Goal: Task Accomplishment & Management: Manage account settings

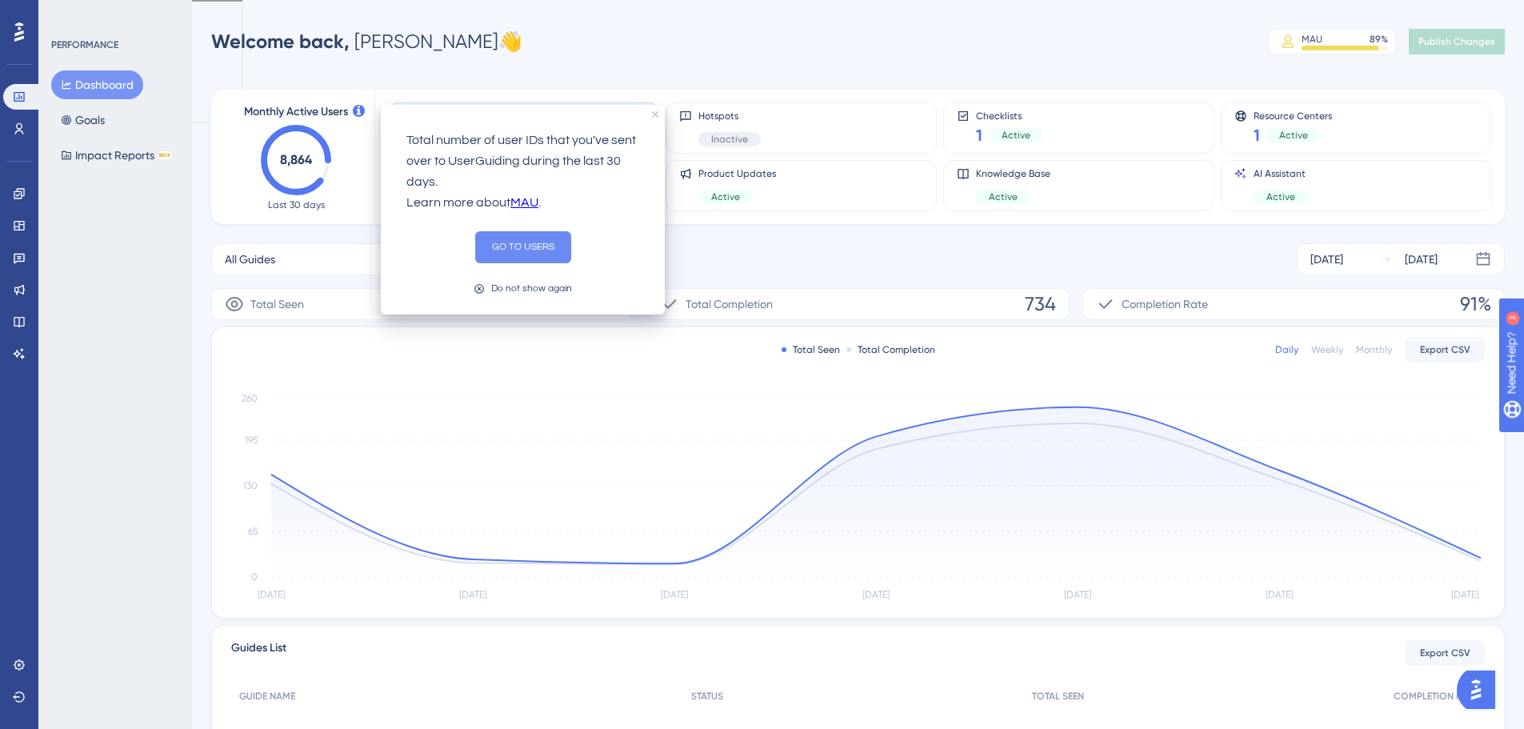
click at [489, 254] on button "GO TO USERS" at bounding box center [523, 247] width 96 height 32
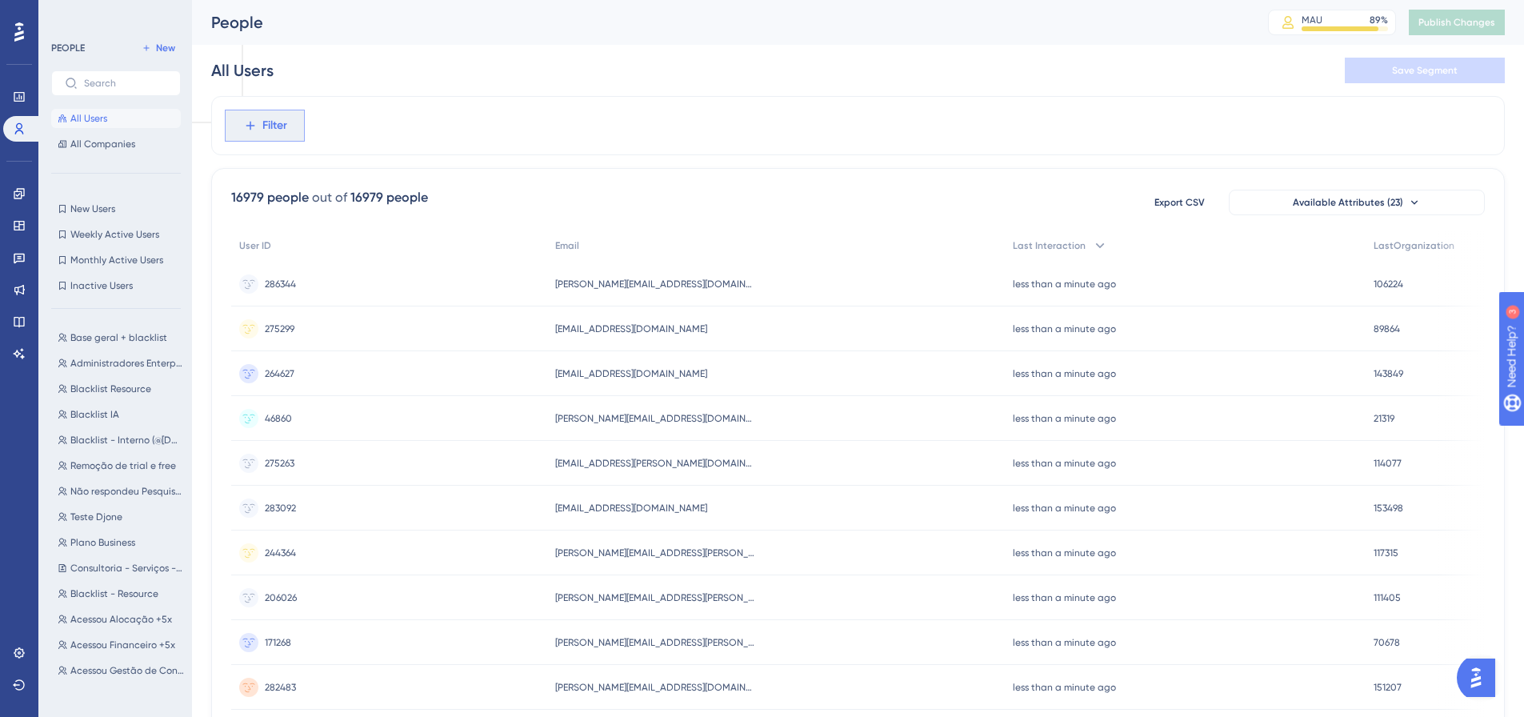
click at [278, 126] on span "Filter" at bounding box center [274, 125] width 25 height 19
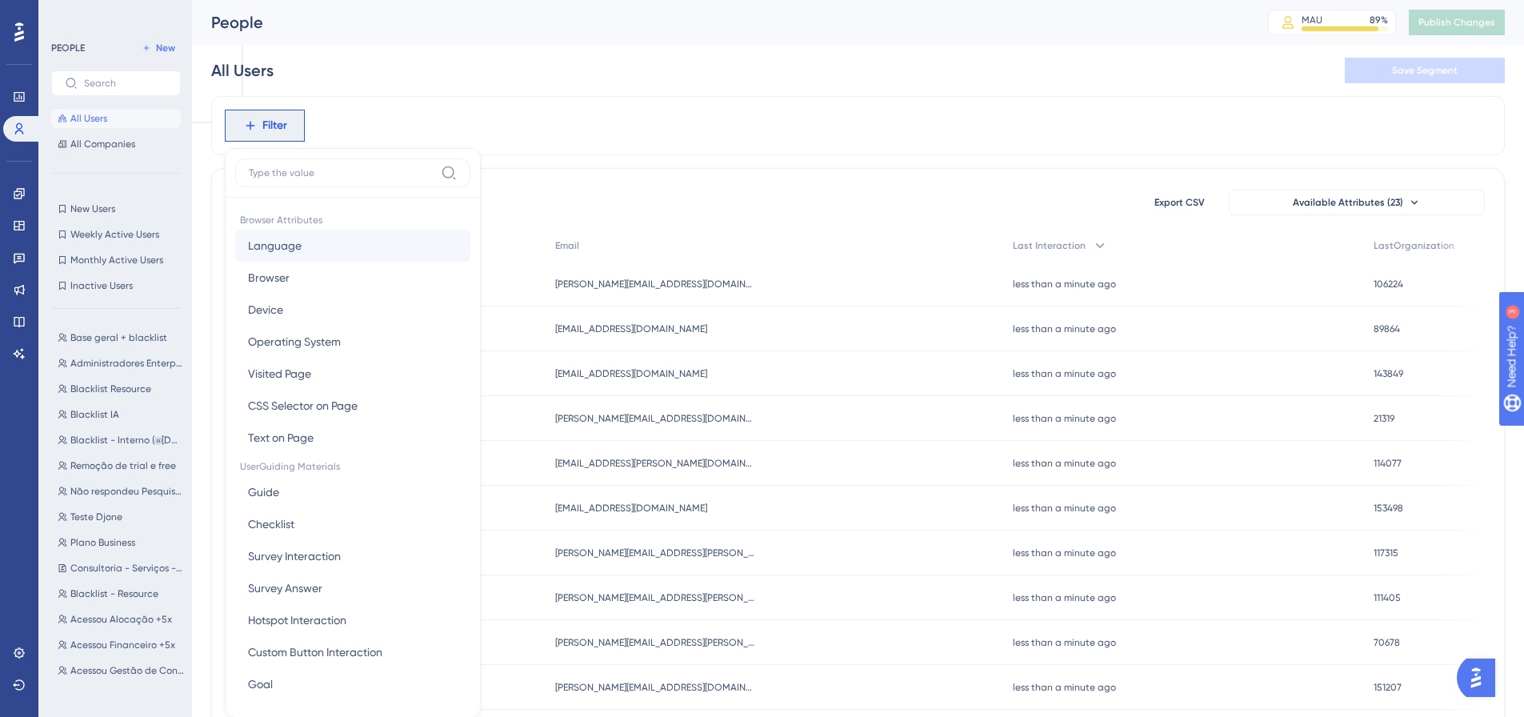
scroll to position [74, 0]
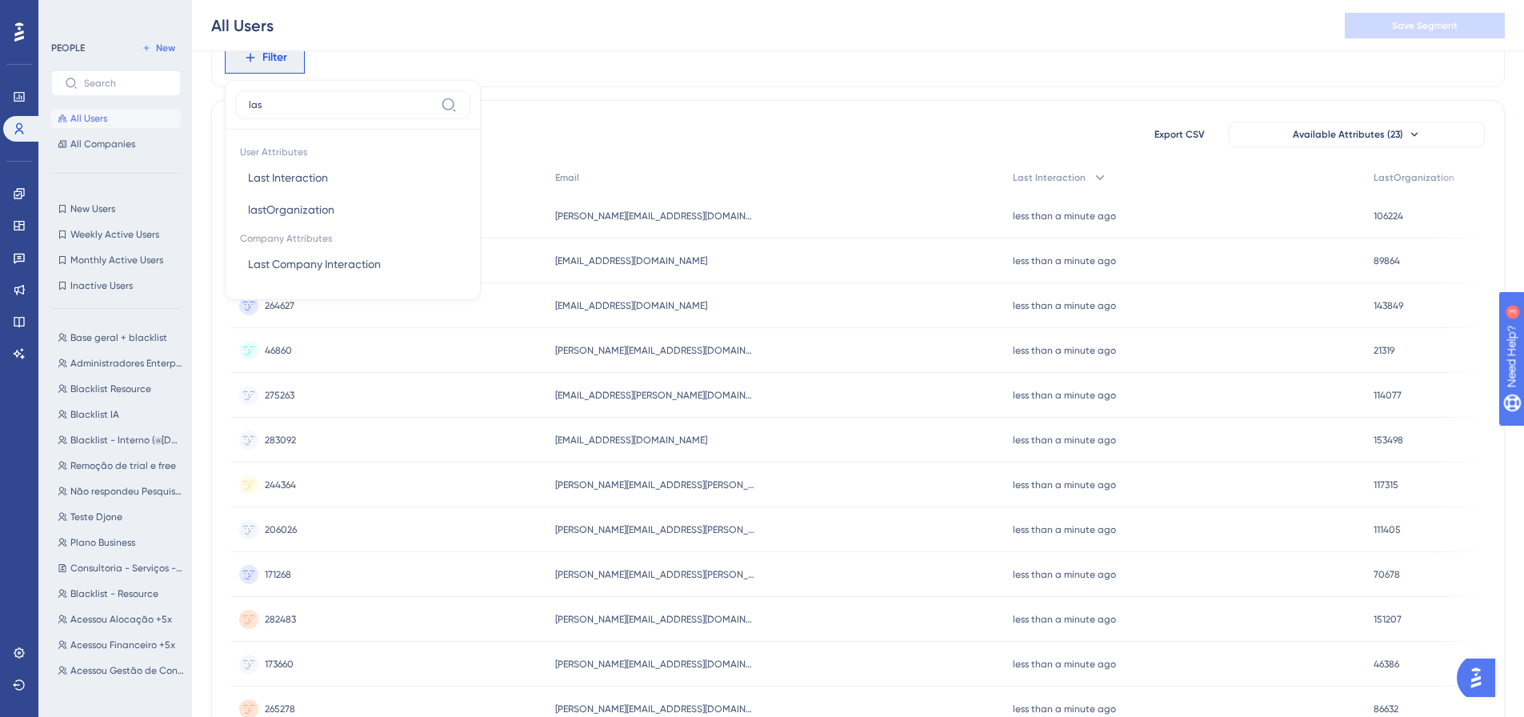
type input "last"
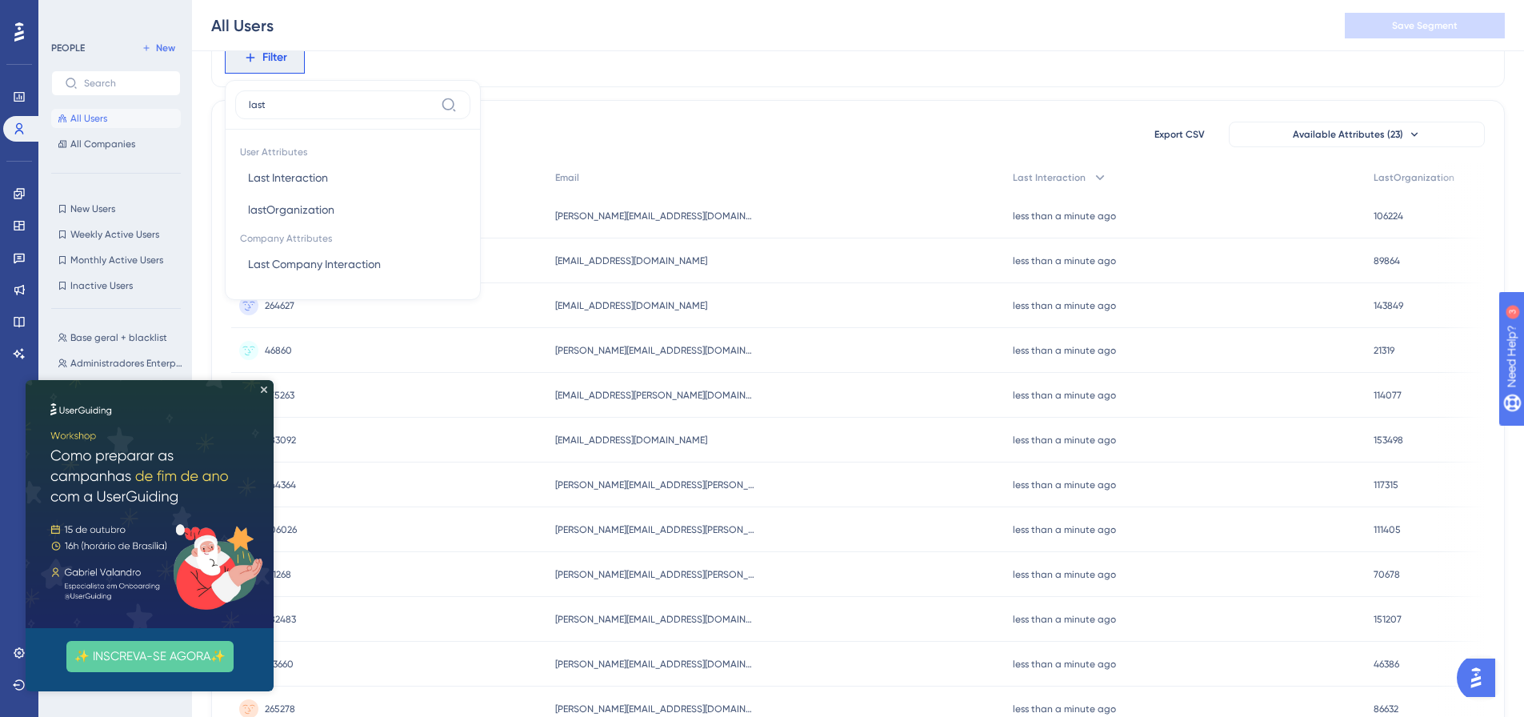
click at [310, 109] on input "last" at bounding box center [342, 104] width 186 height 13
click at [382, 78] on div "Filter Browser Attributes Language Language Browser Browser Device Device Opera…" at bounding box center [858, 57] width 1294 height 59
click at [266, 388] on icon "Close Preview" at bounding box center [264, 389] width 6 height 6
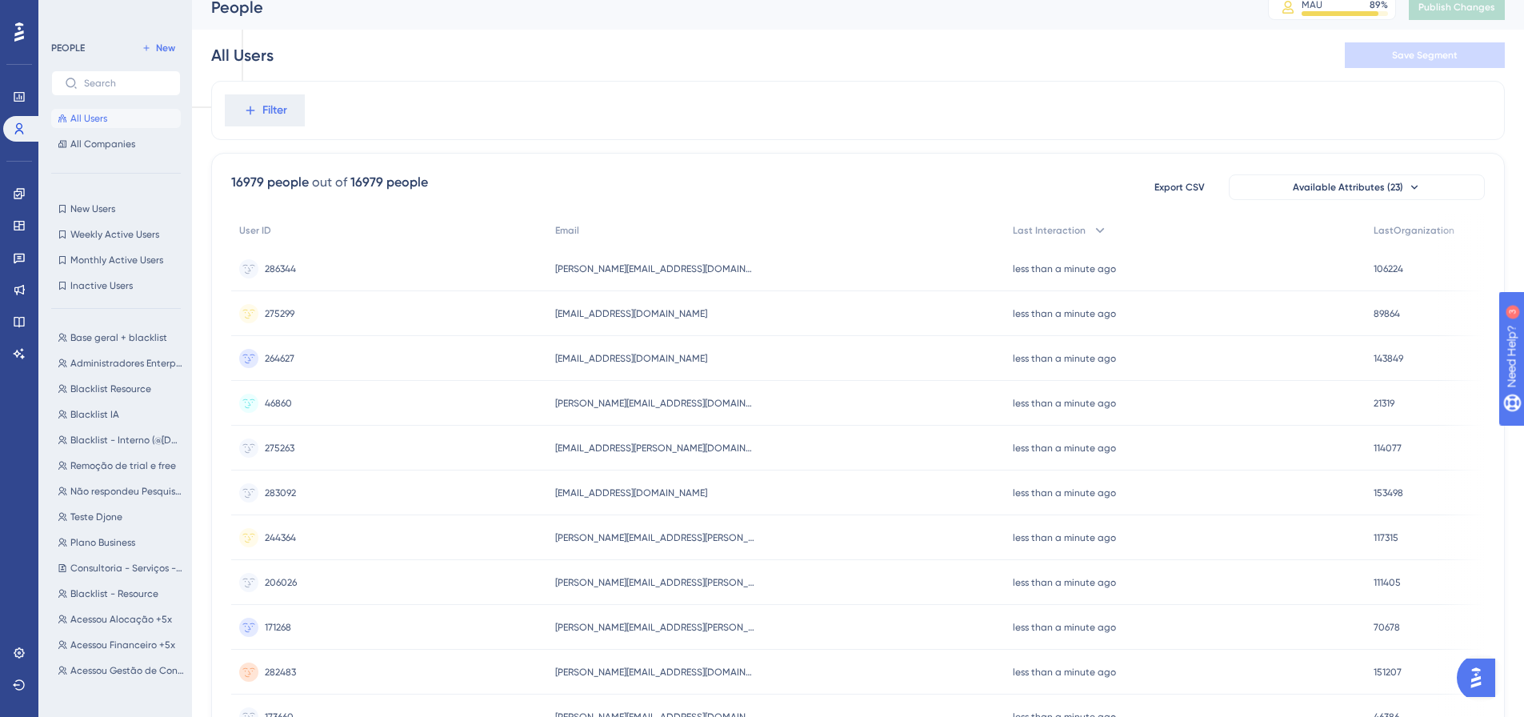
scroll to position [0, 0]
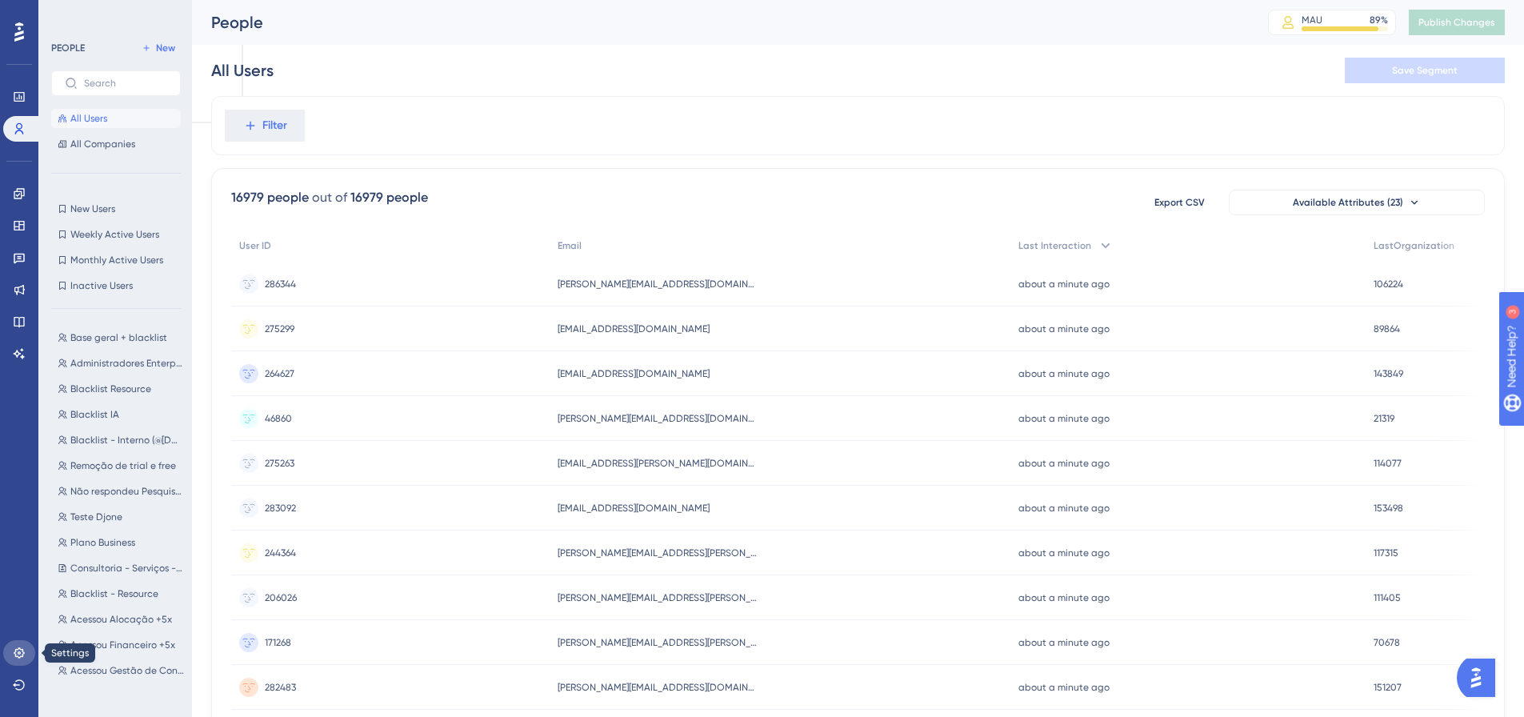
click at [27, 646] on link at bounding box center [19, 653] width 32 height 26
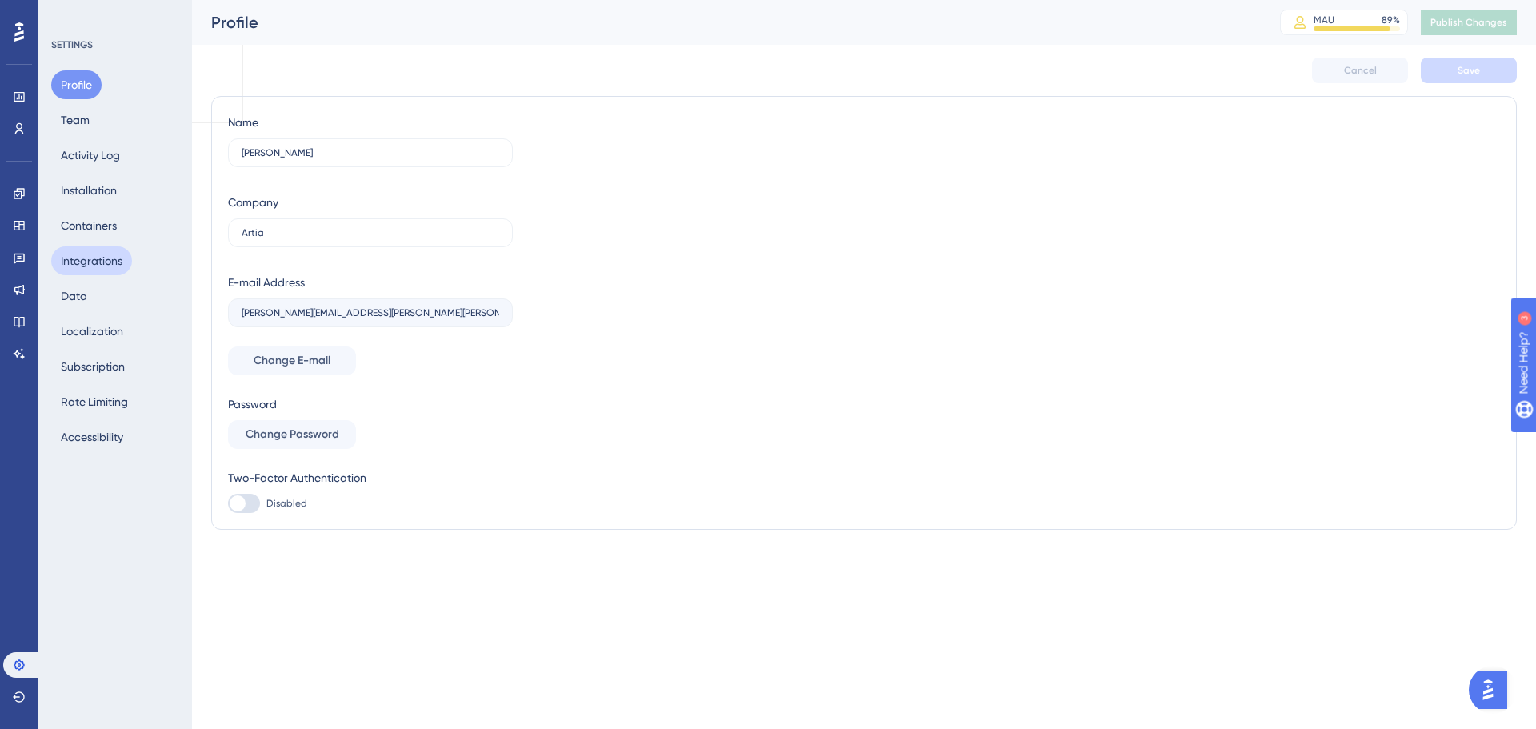
click at [102, 263] on button "Integrations" at bounding box center [91, 260] width 81 height 29
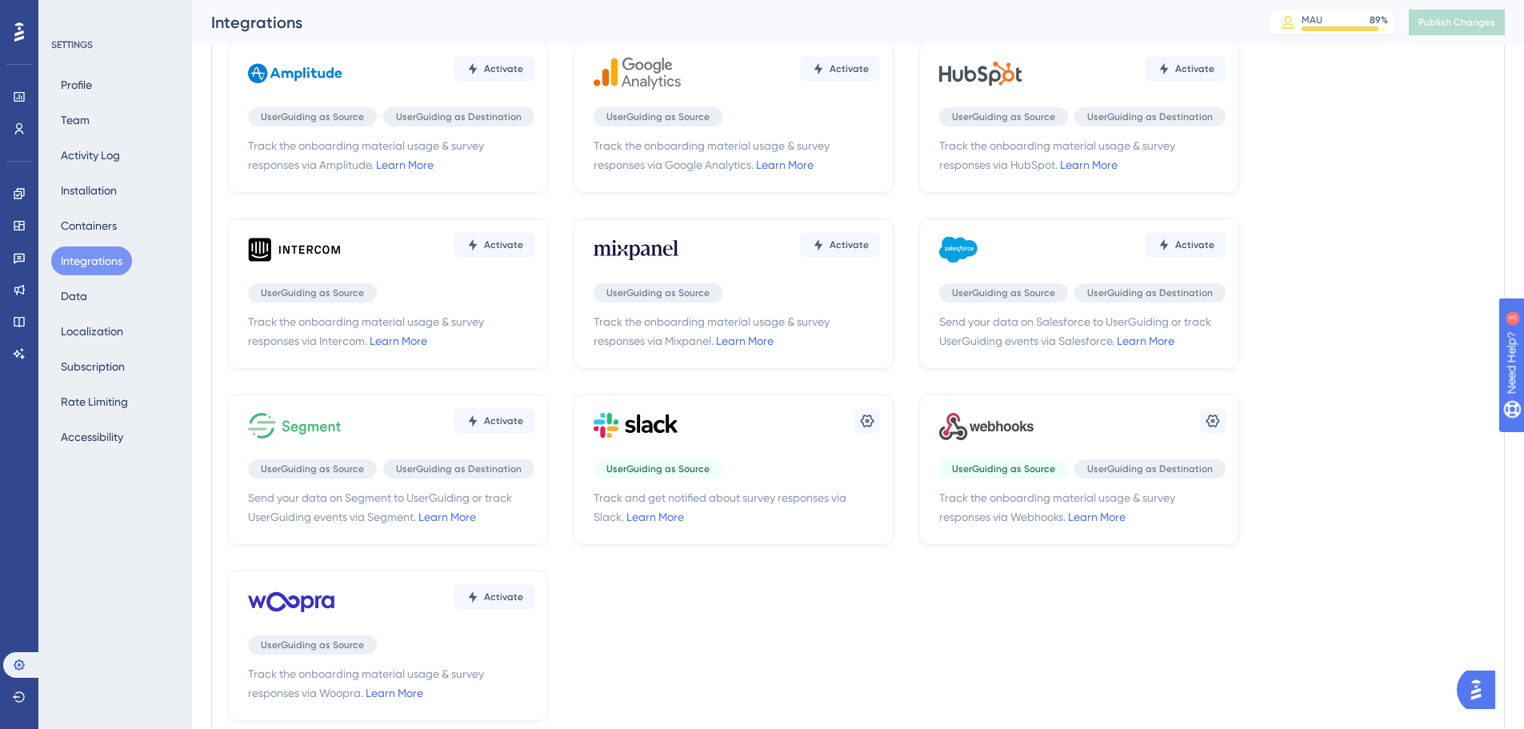
scroll to position [160, 0]
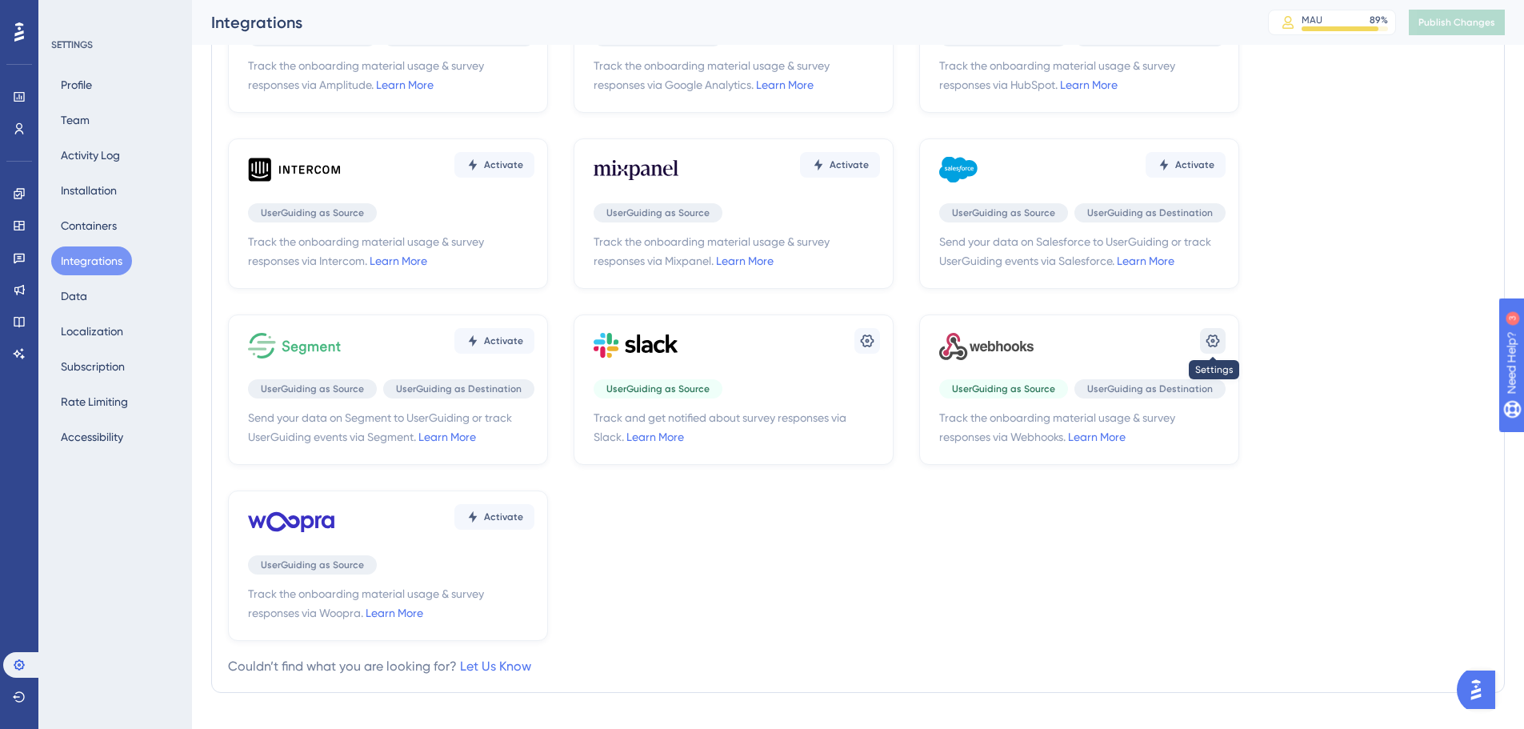
click at [1213, 348] on icon at bounding box center [1213, 341] width 16 height 16
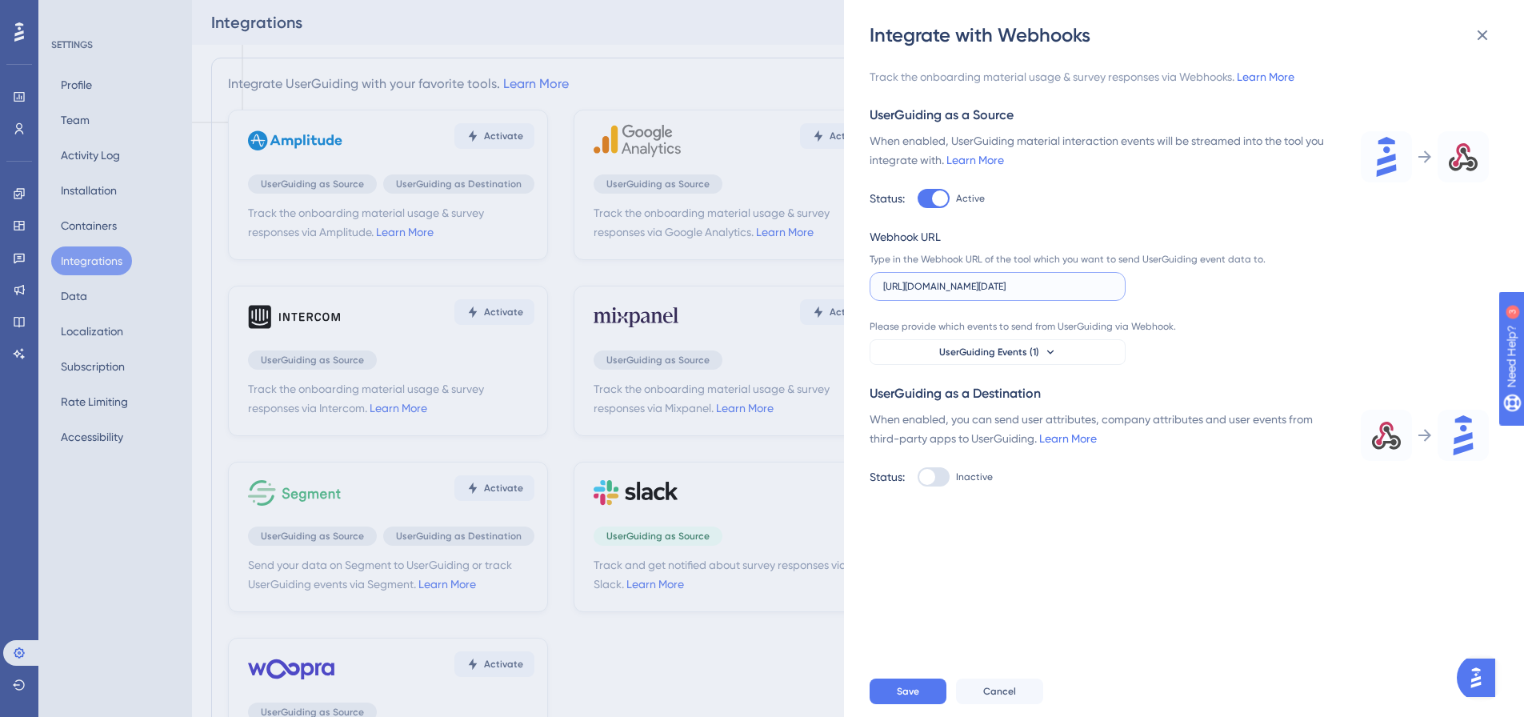
click at [1043, 282] on input "https://prod-31.brazilsouth.logic.azure.com:443/workflows/c39c43bdc7fd4fc9b8117…" at bounding box center [997, 286] width 229 height 11
click at [1026, 338] on div "Please provide which events to send from UserGuiding via Webhook. UserGuiding E…" at bounding box center [1071, 342] width 403 height 45
click at [1027, 350] on button "UserGuiding Events (1)" at bounding box center [998, 352] width 256 height 26
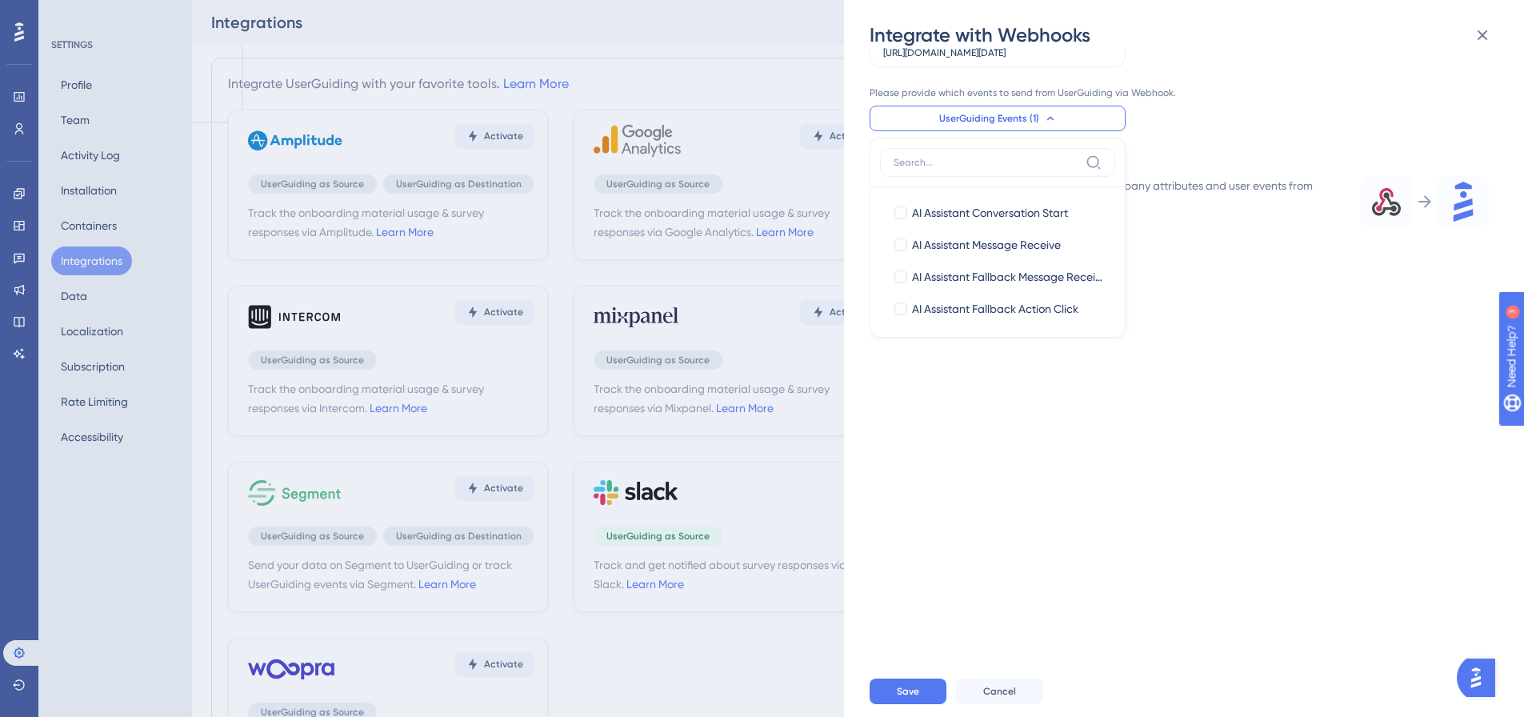
scroll to position [615, 0]
click at [1023, 432] on div "Track the onboarding material usage & survey responses via Webhooks. Learn More…" at bounding box center [1192, 357] width 645 height 618
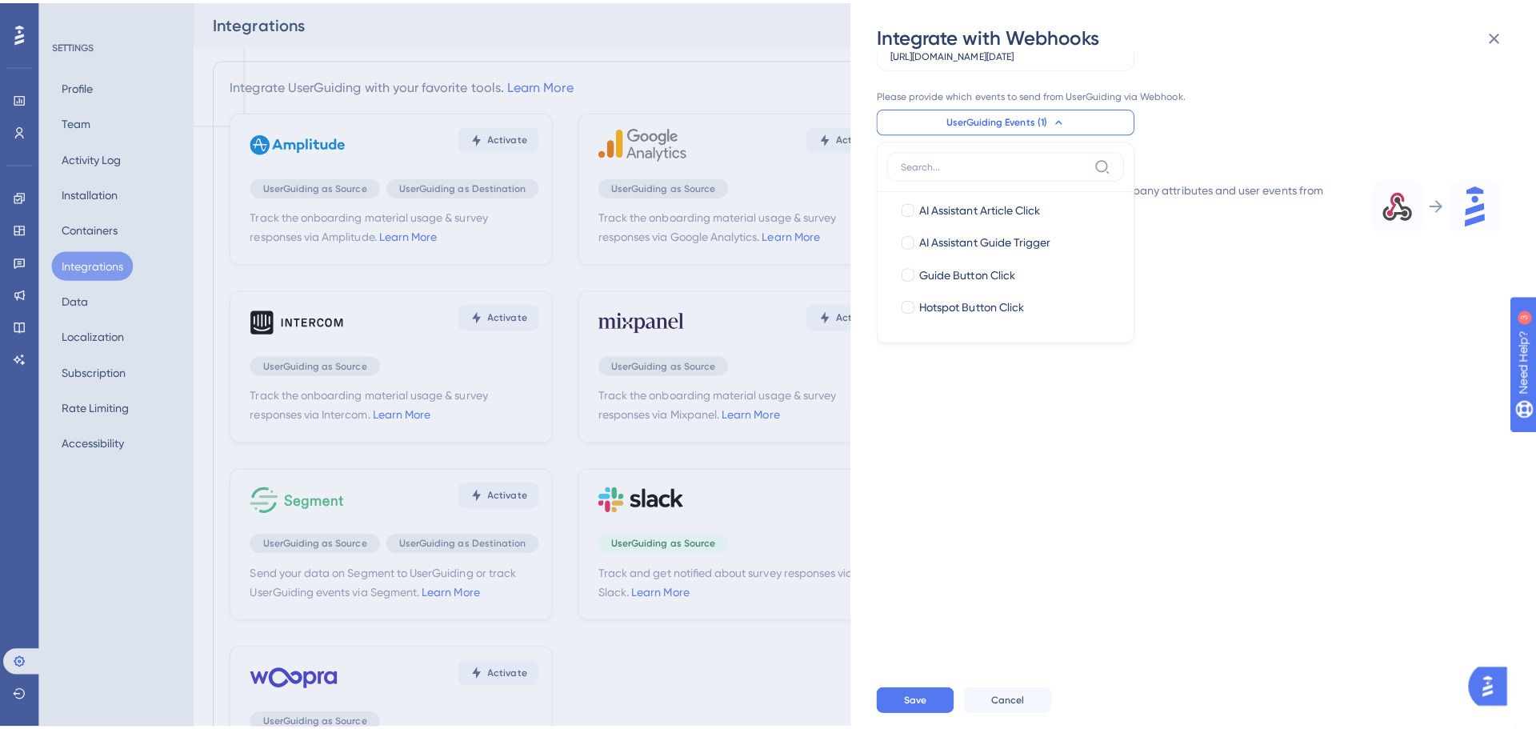
scroll to position [0, 0]
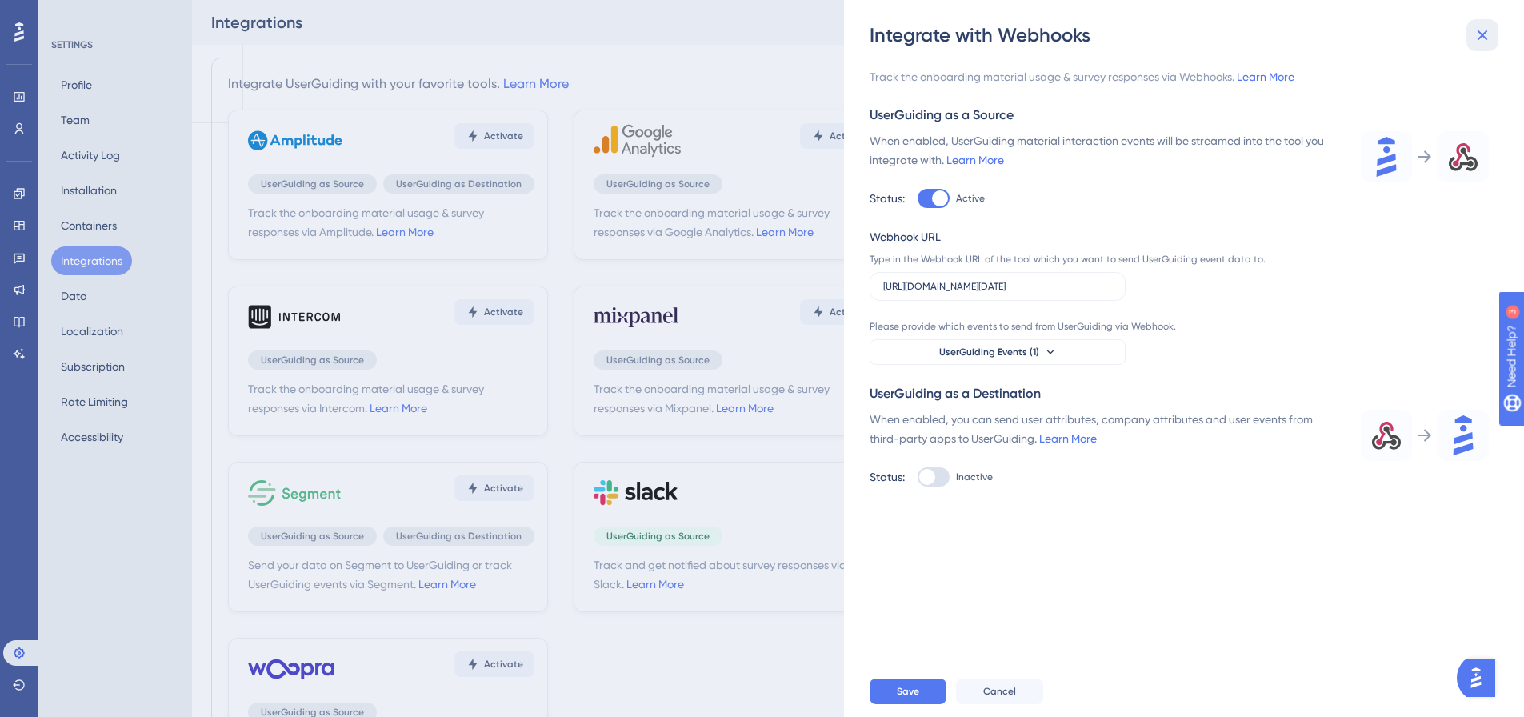
click at [1482, 32] on icon at bounding box center [1482, 35] width 19 height 19
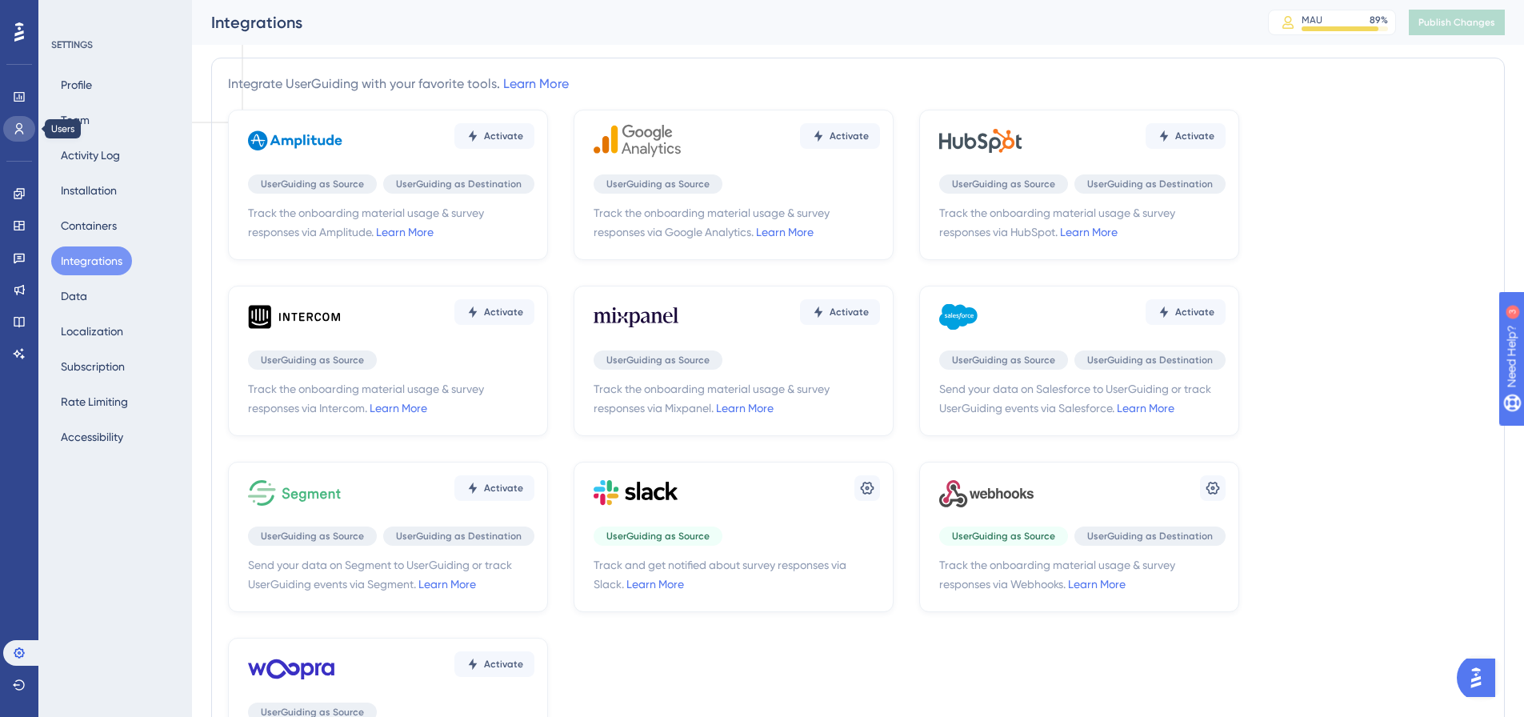
click at [18, 132] on icon at bounding box center [19, 128] width 13 height 13
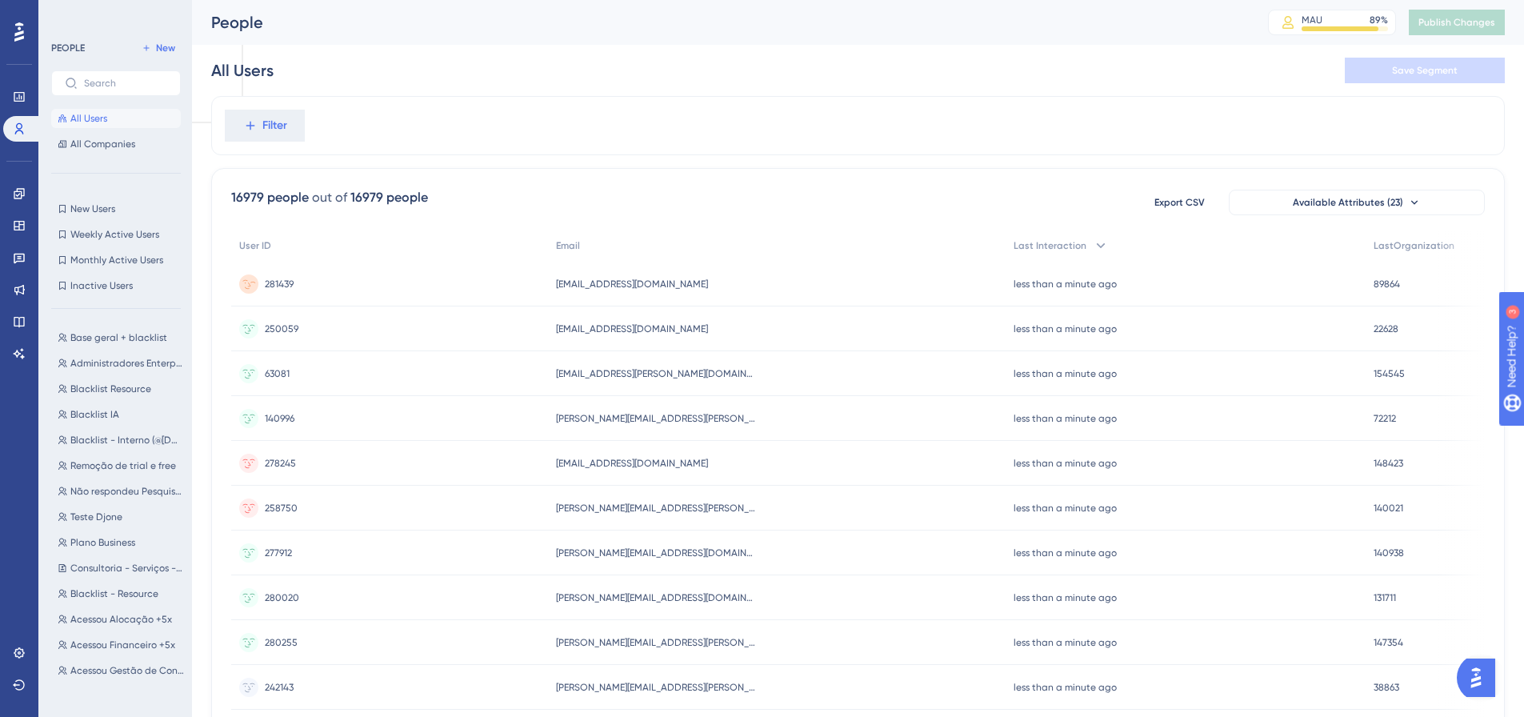
click at [291, 282] on span "281439" at bounding box center [279, 284] width 29 height 13
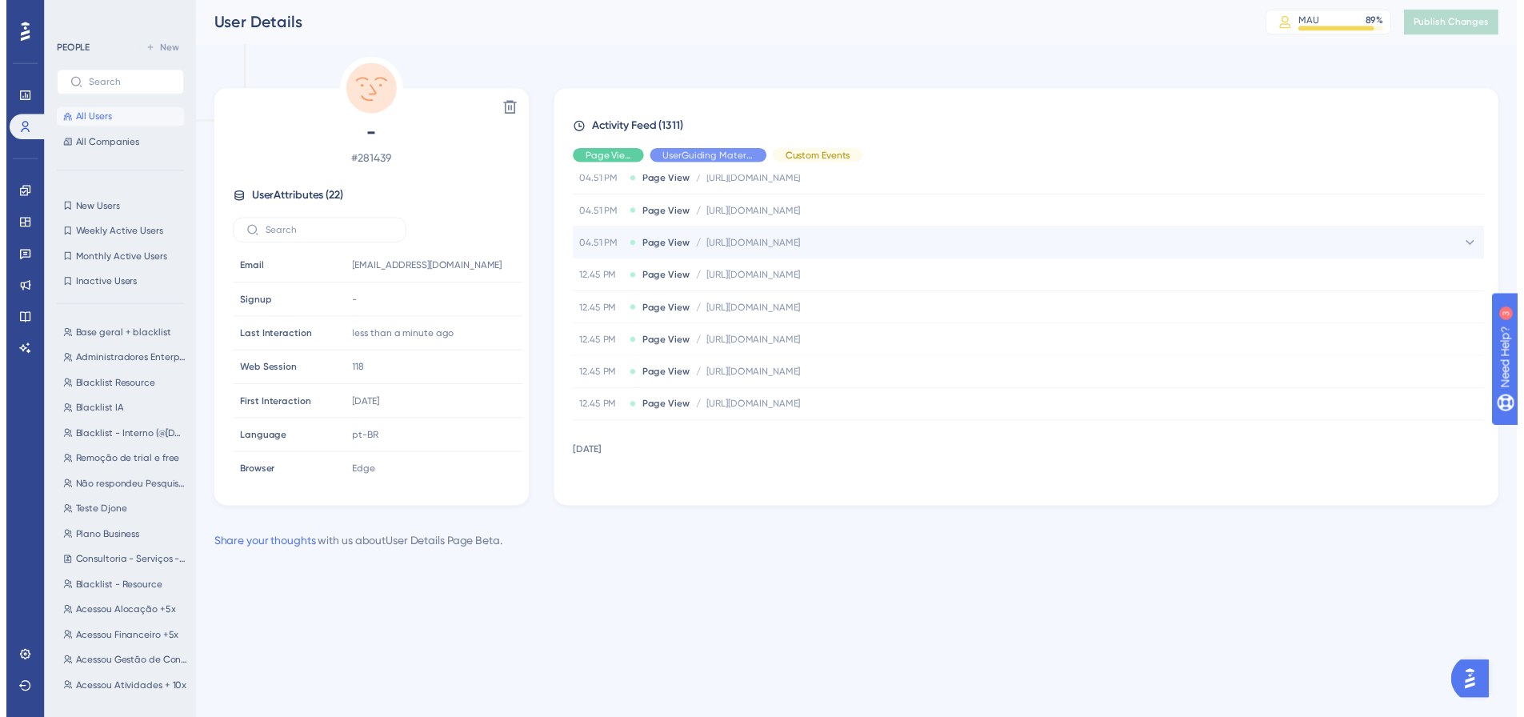
scroll to position [702, 0]
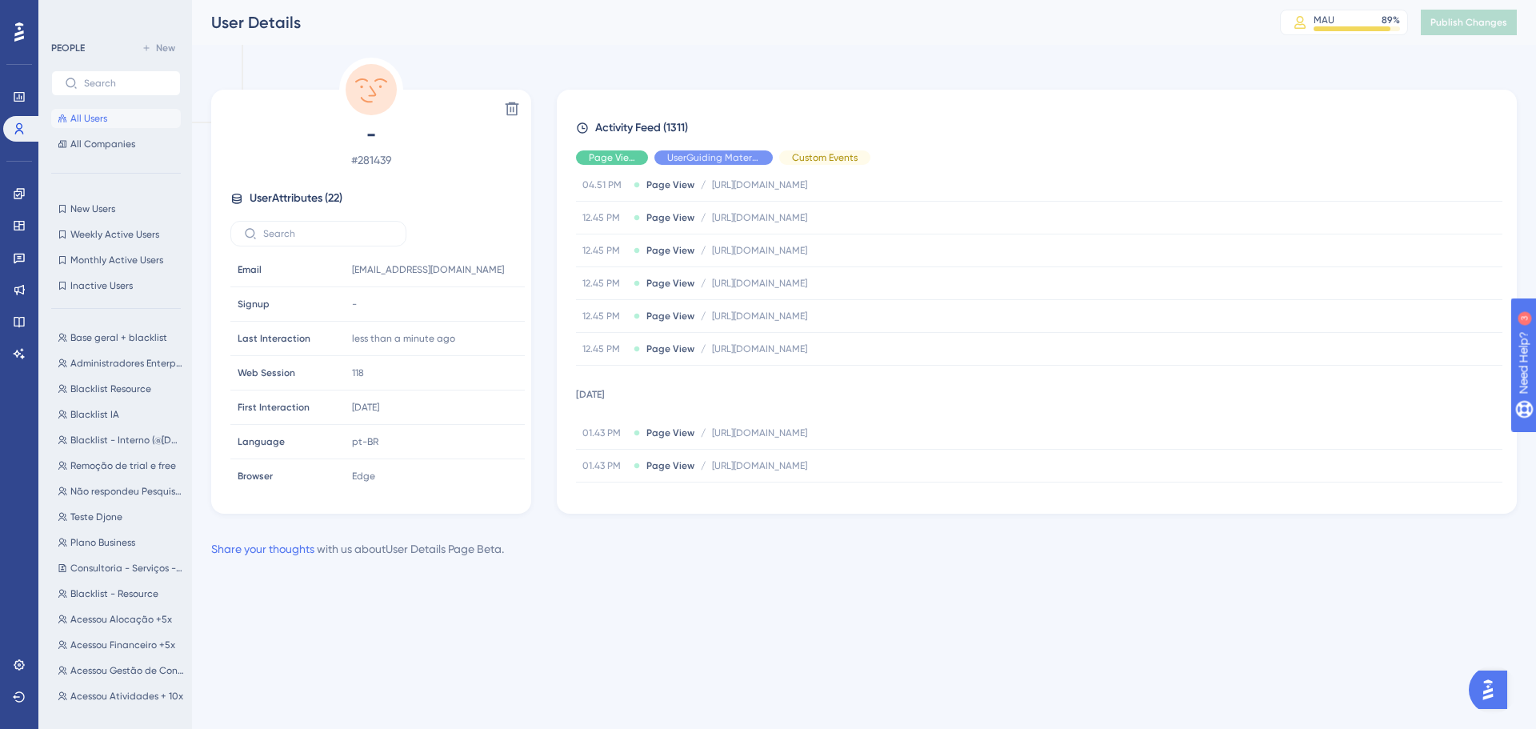
click at [94, 121] on span "All Users" at bounding box center [88, 118] width 37 height 13
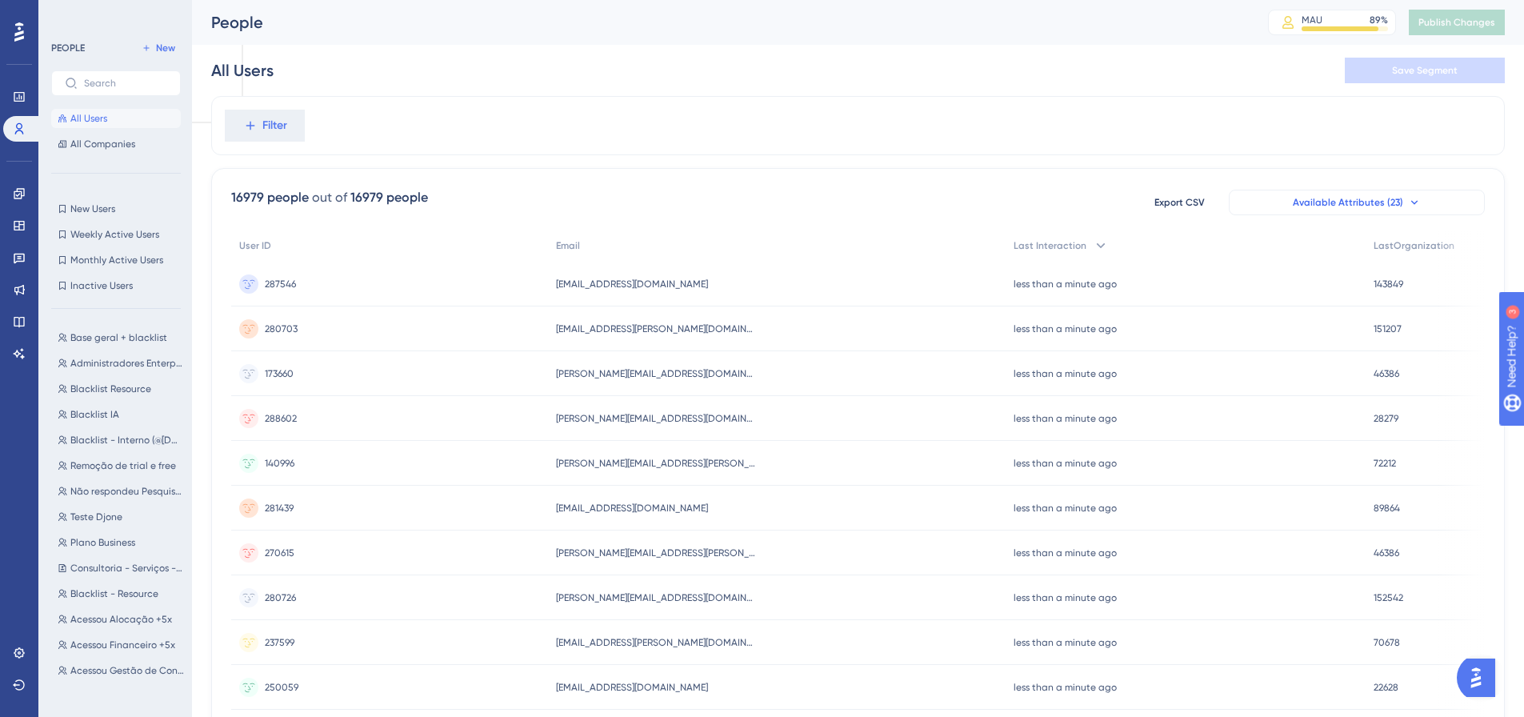
click at [1353, 202] on span "Available Attributes (23)" at bounding box center [1348, 202] width 110 height 13
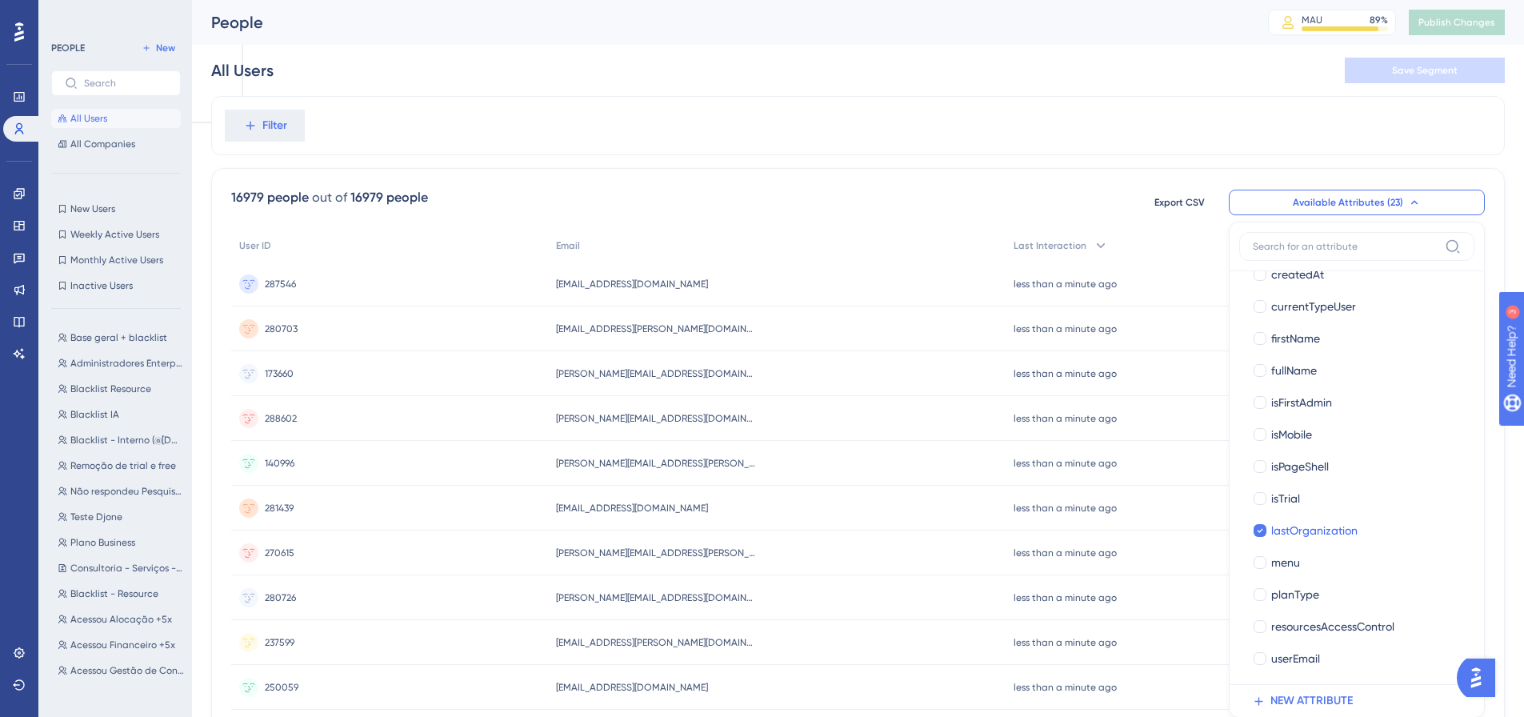
click at [389, 122] on div "Filter" at bounding box center [858, 125] width 1294 height 59
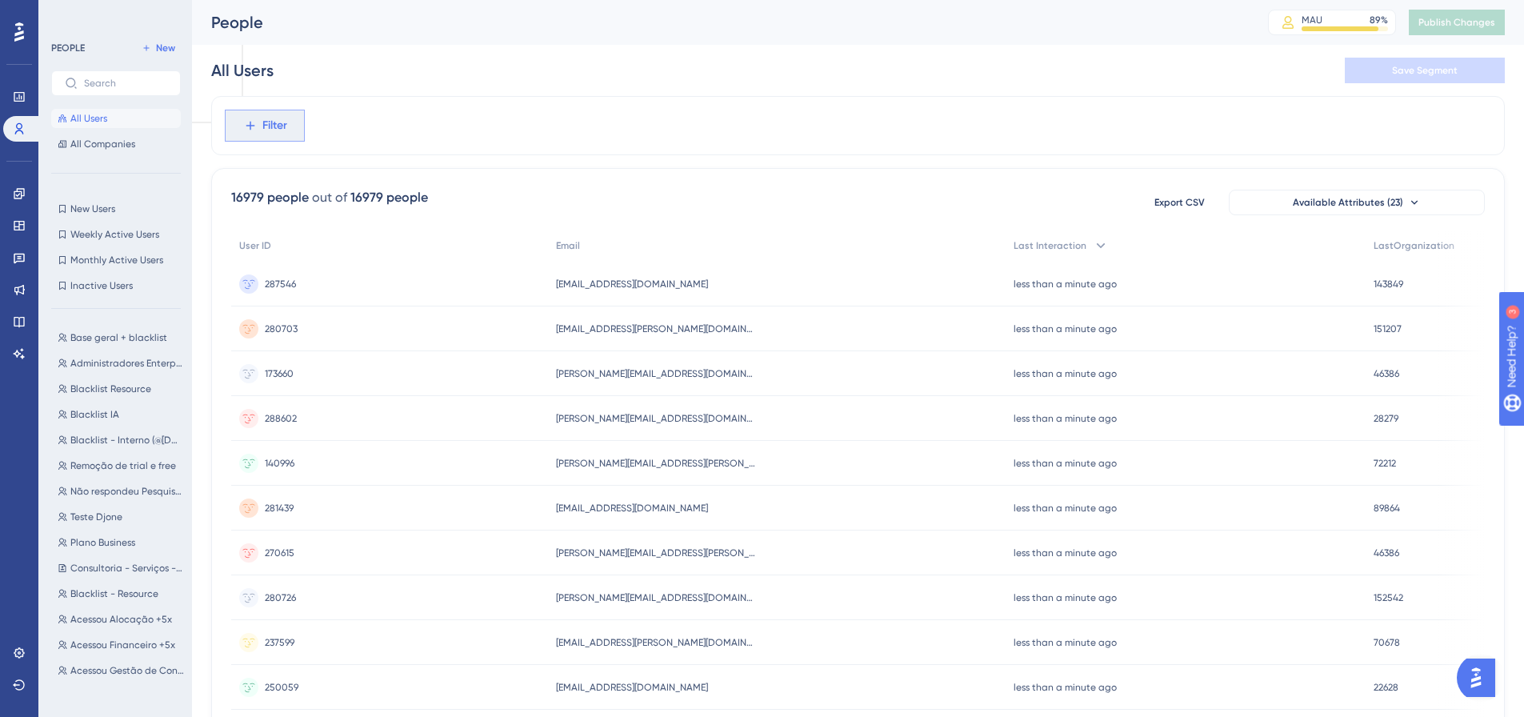
click at [275, 114] on button "Filter" at bounding box center [265, 126] width 80 height 32
type input "date"
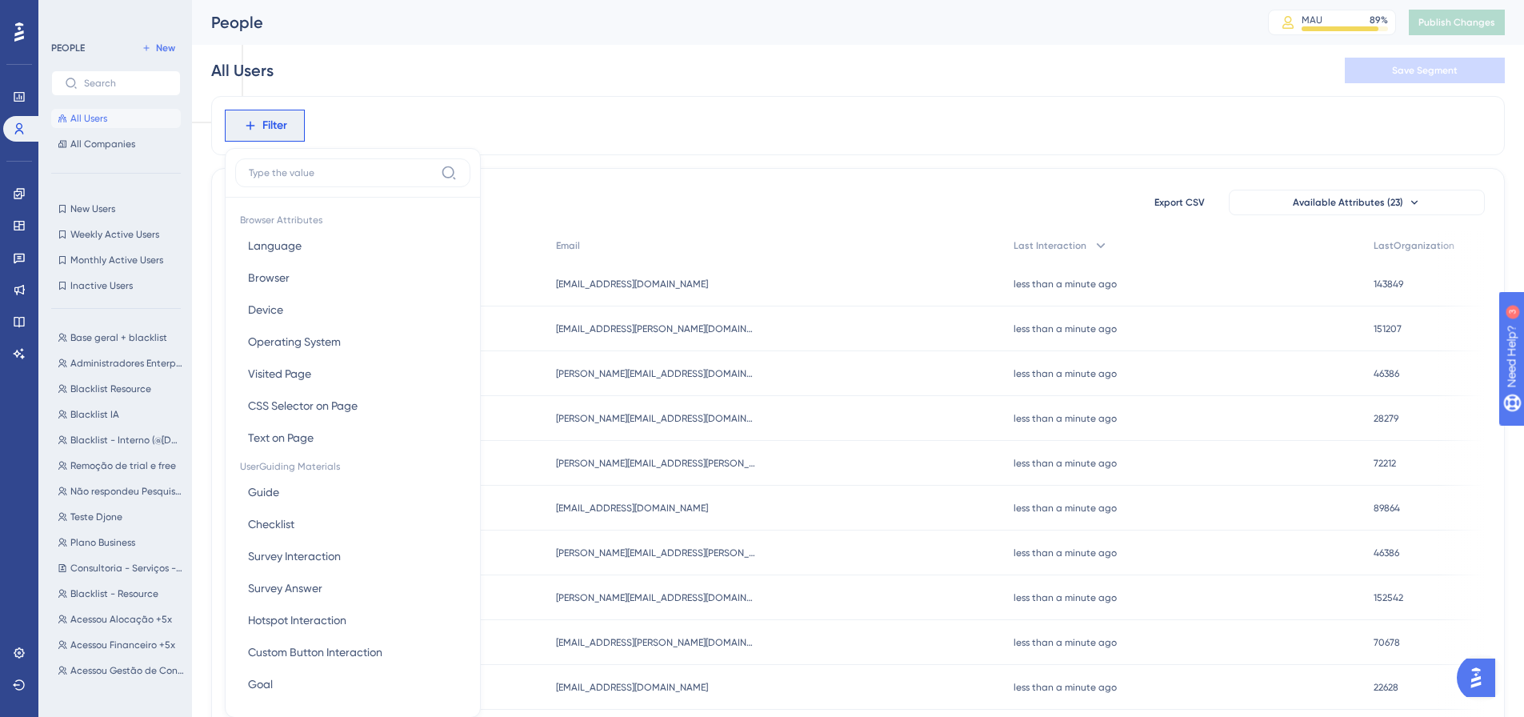
click at [626, 148] on div "Filter Browser Attributes Language Language Browser Browser Device Device Opera…" at bounding box center [858, 125] width 1294 height 59
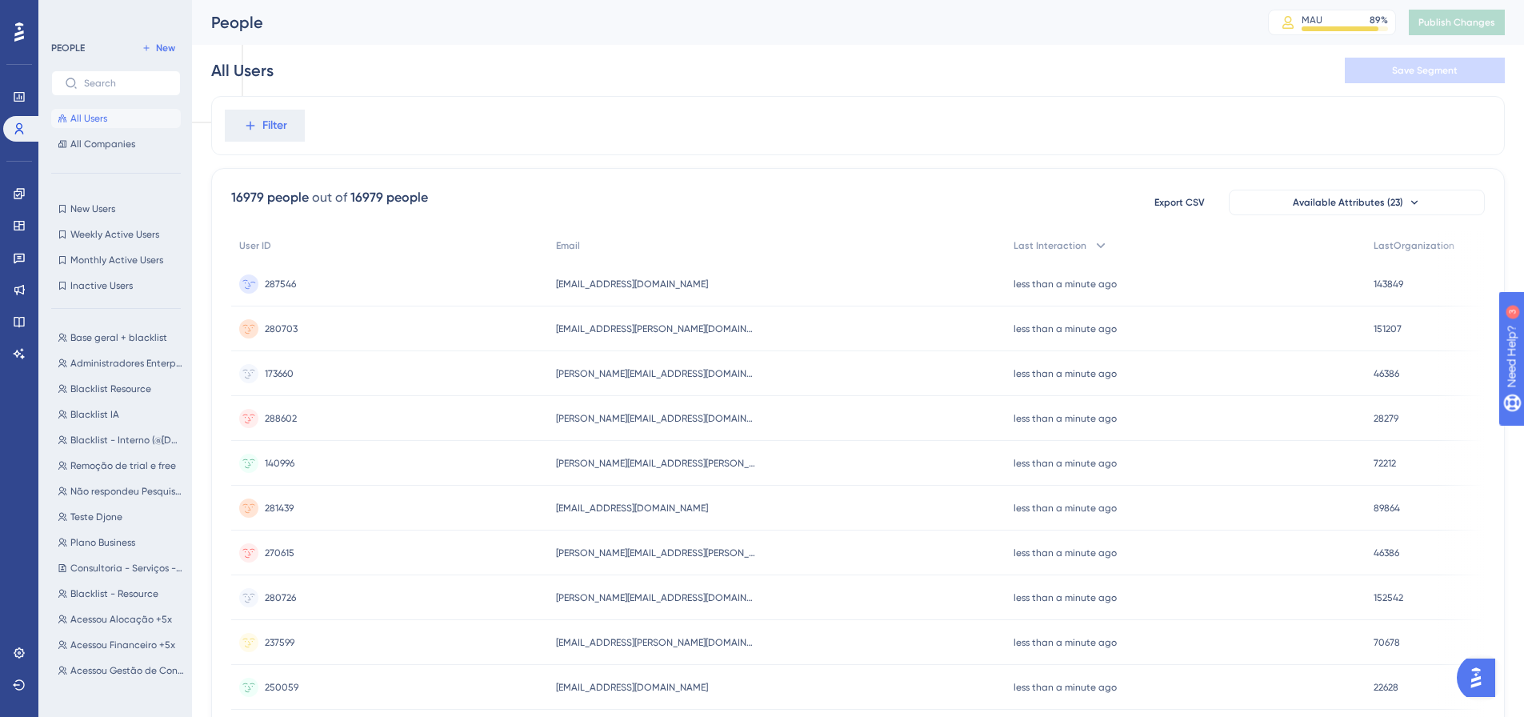
click at [293, 285] on span "287546" at bounding box center [280, 284] width 31 height 13
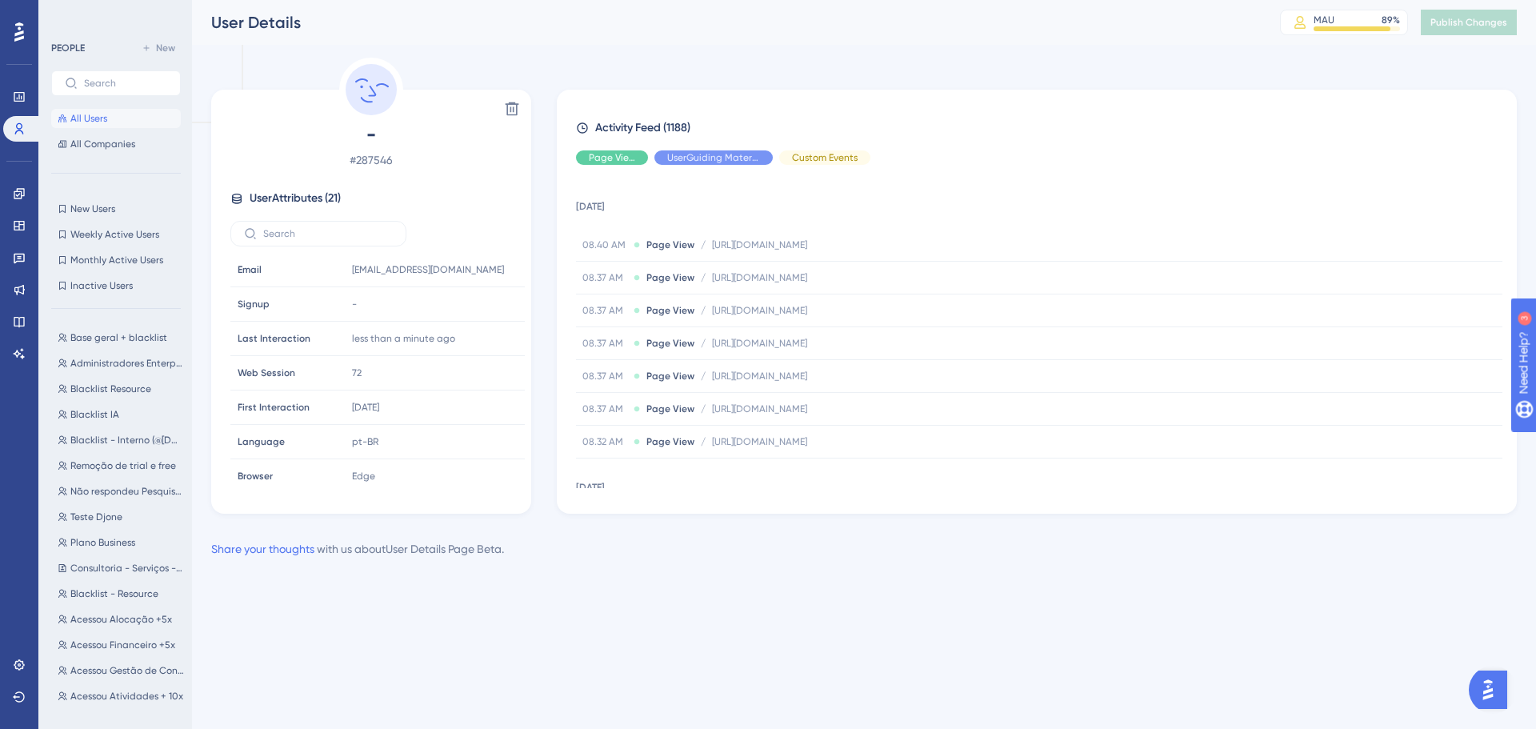
drag, startPoint x: 404, startPoint y: 158, endPoint x: 404, endPoint y: 150, distance: 8.8
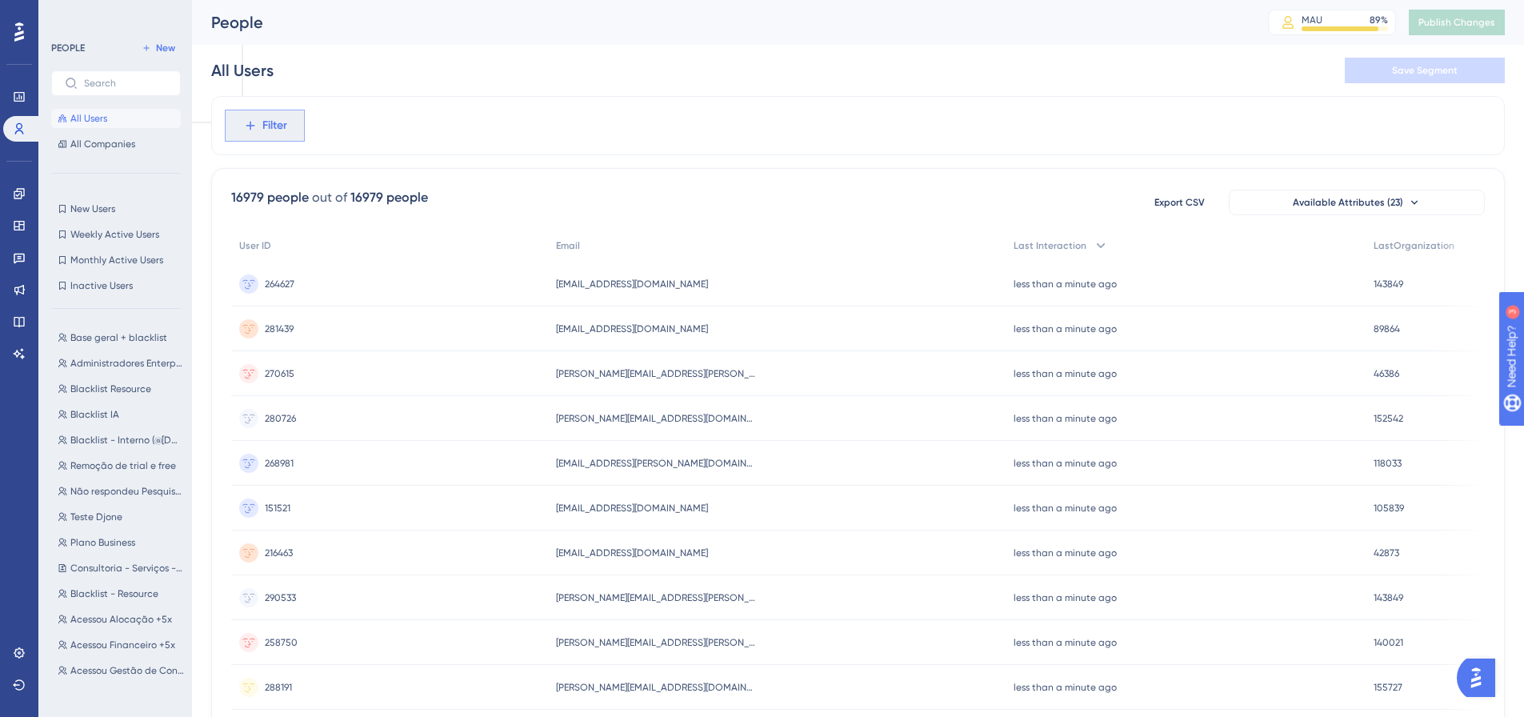
click at [282, 134] on span "Filter" at bounding box center [274, 125] width 25 height 19
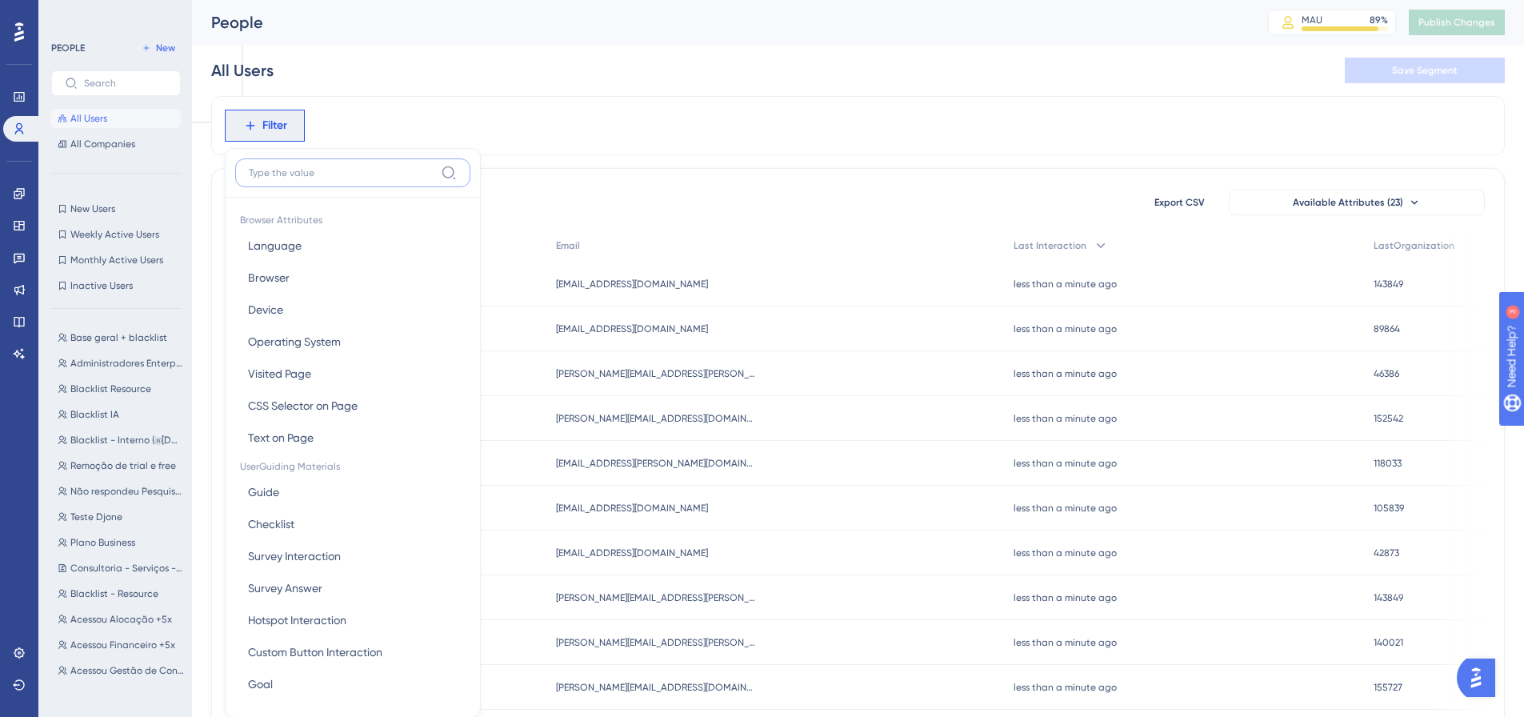
scroll to position [74, 0]
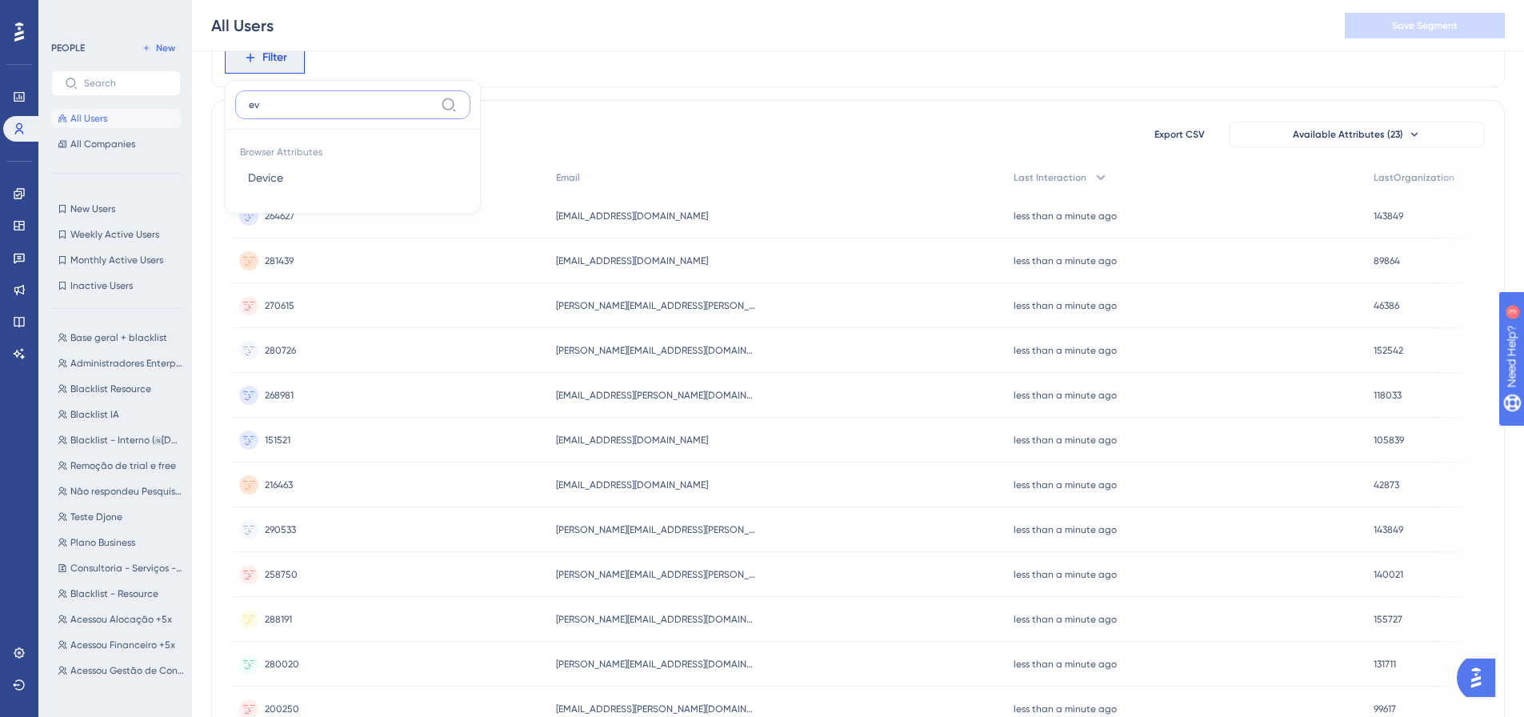
type input "eve"
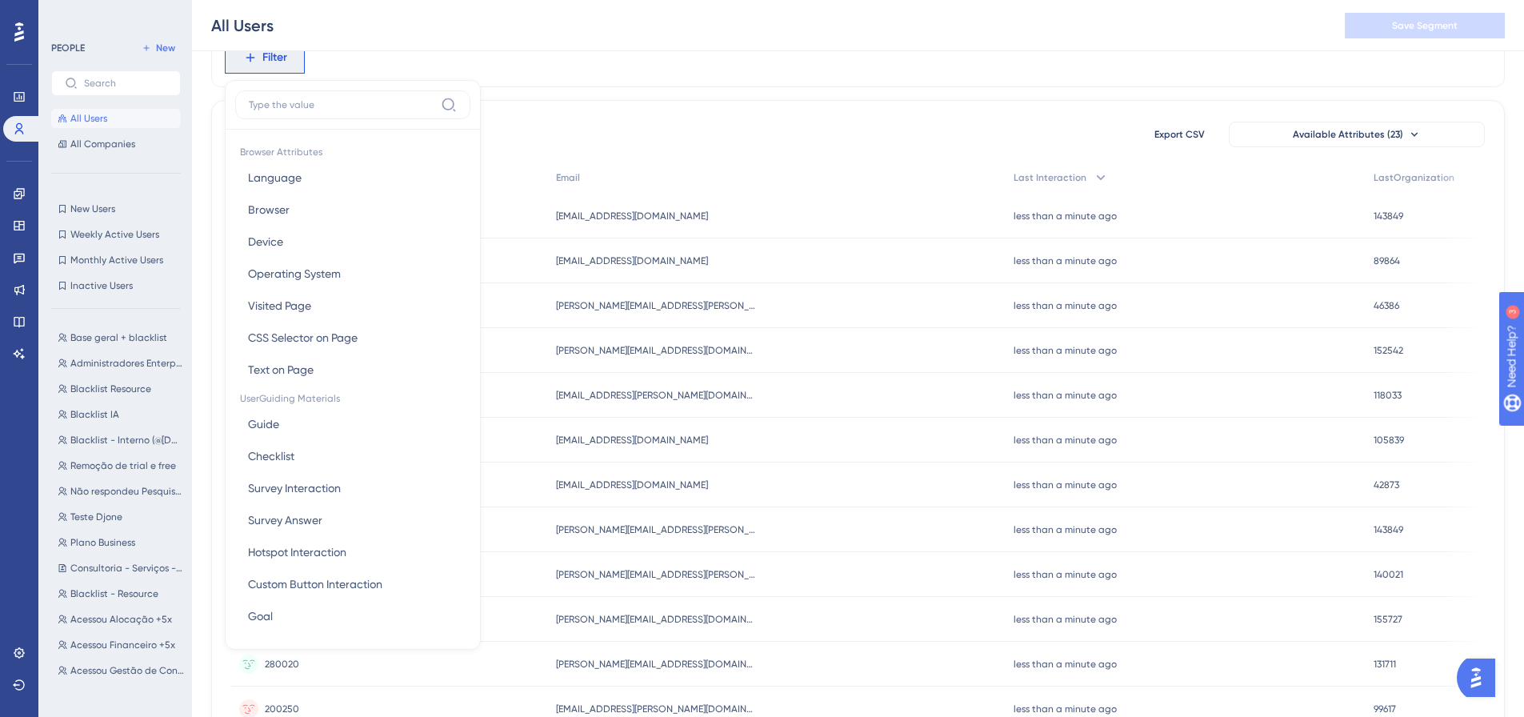
drag, startPoint x: 922, startPoint y: 87, endPoint x: 881, endPoint y: 91, distance: 41.0
click at [921, 90] on div "Filter Browser Attributes Language Language Browser Browser Device Device Opera…" at bounding box center [858, 594] width 1294 height 1133
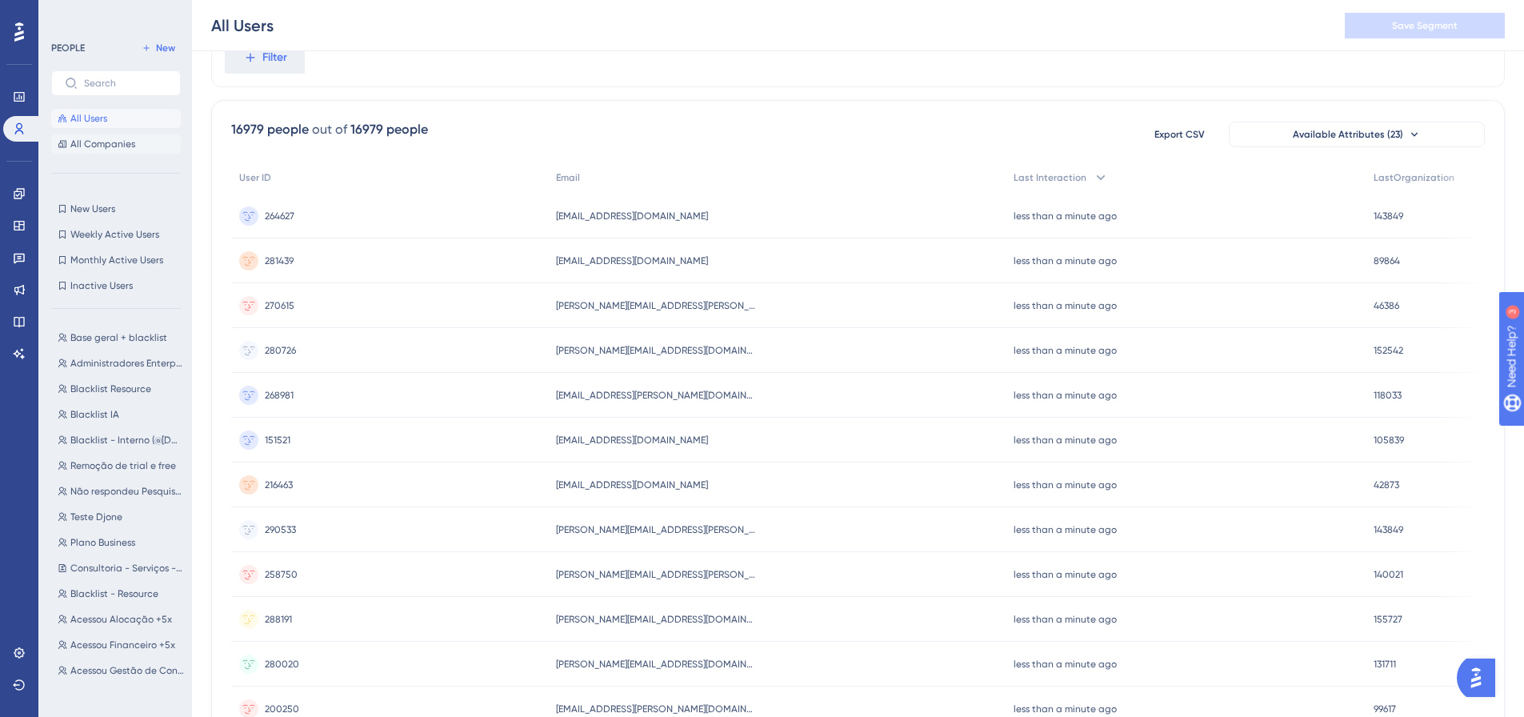
click at [93, 151] on button "All Companies" at bounding box center [116, 143] width 130 height 19
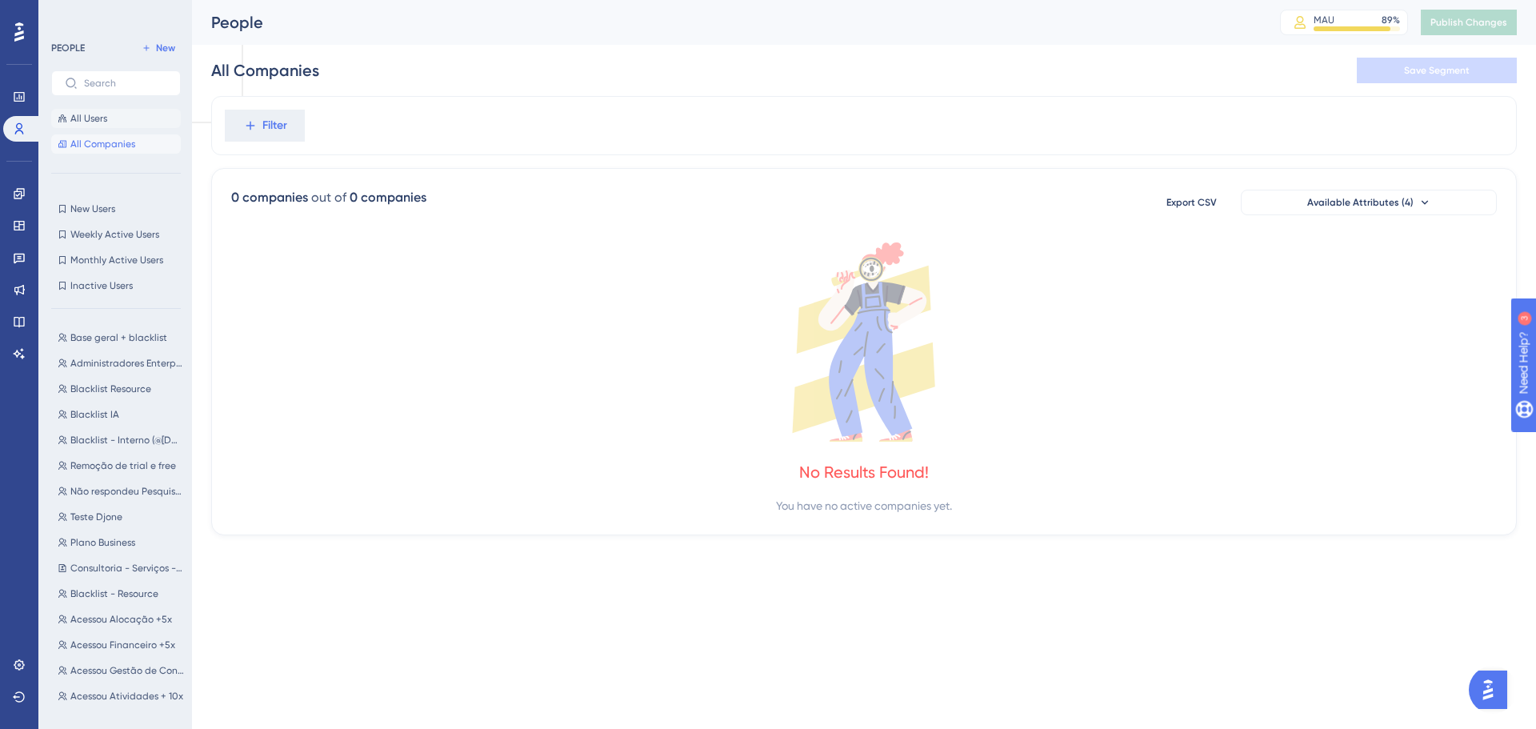
click at [131, 113] on button "All Users" at bounding box center [116, 118] width 130 height 19
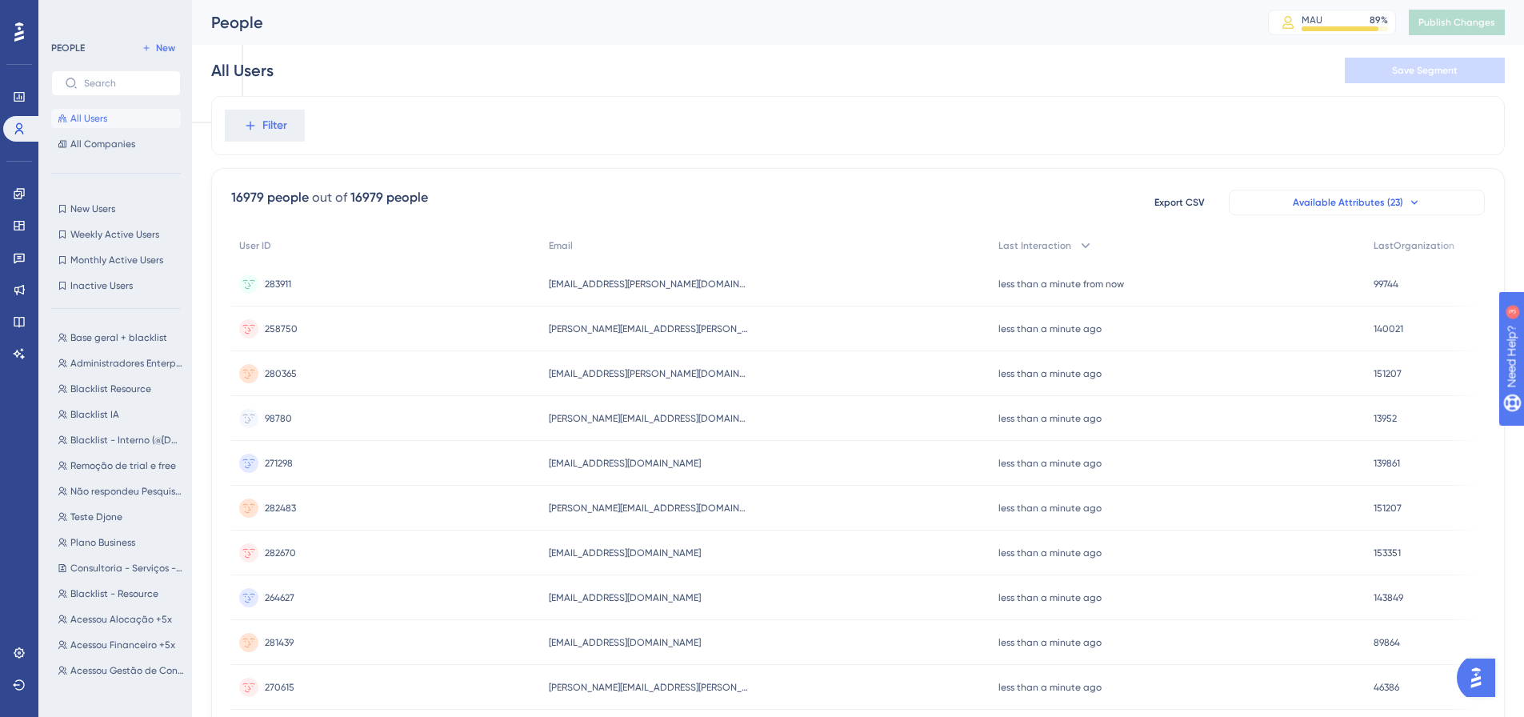
click at [1333, 191] on button "Available Attributes (23)" at bounding box center [1357, 203] width 256 height 26
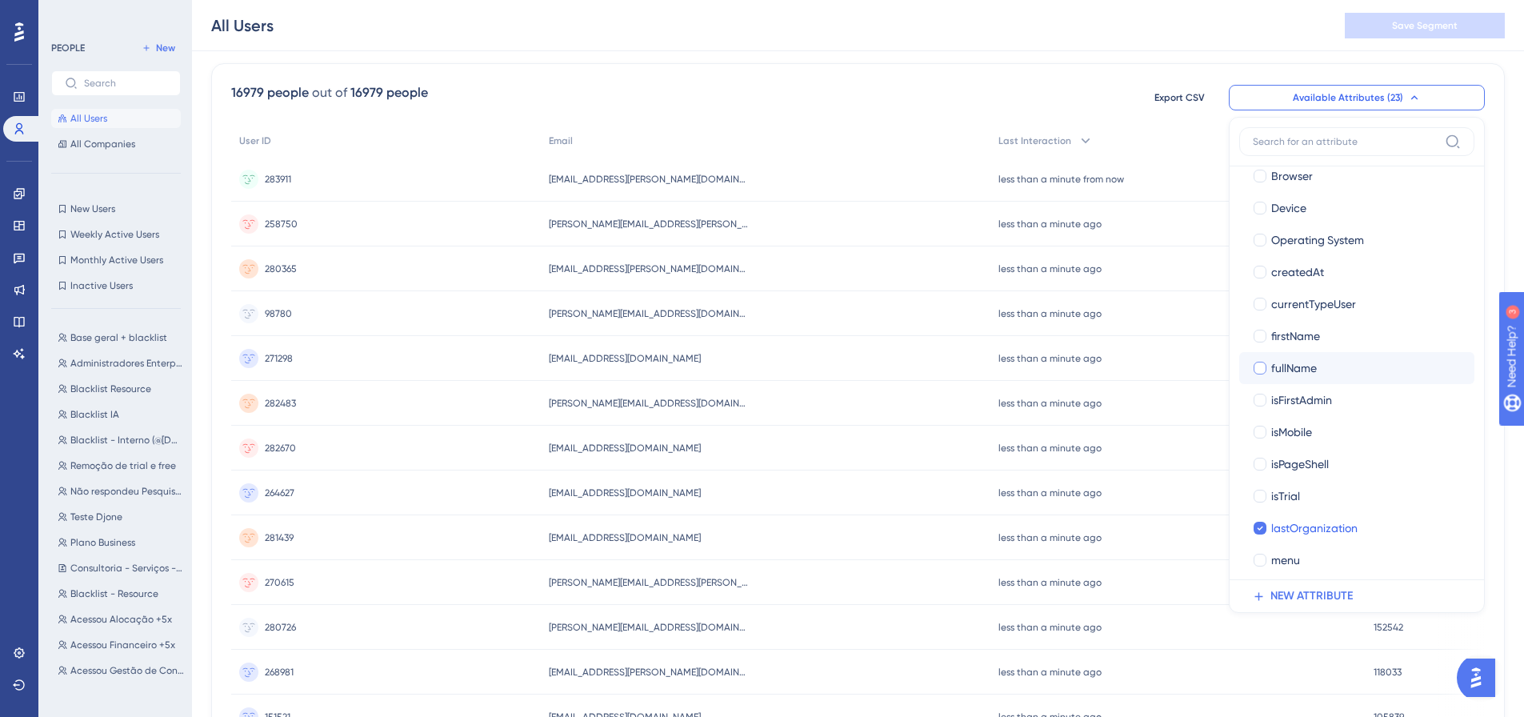
scroll to position [342, 0]
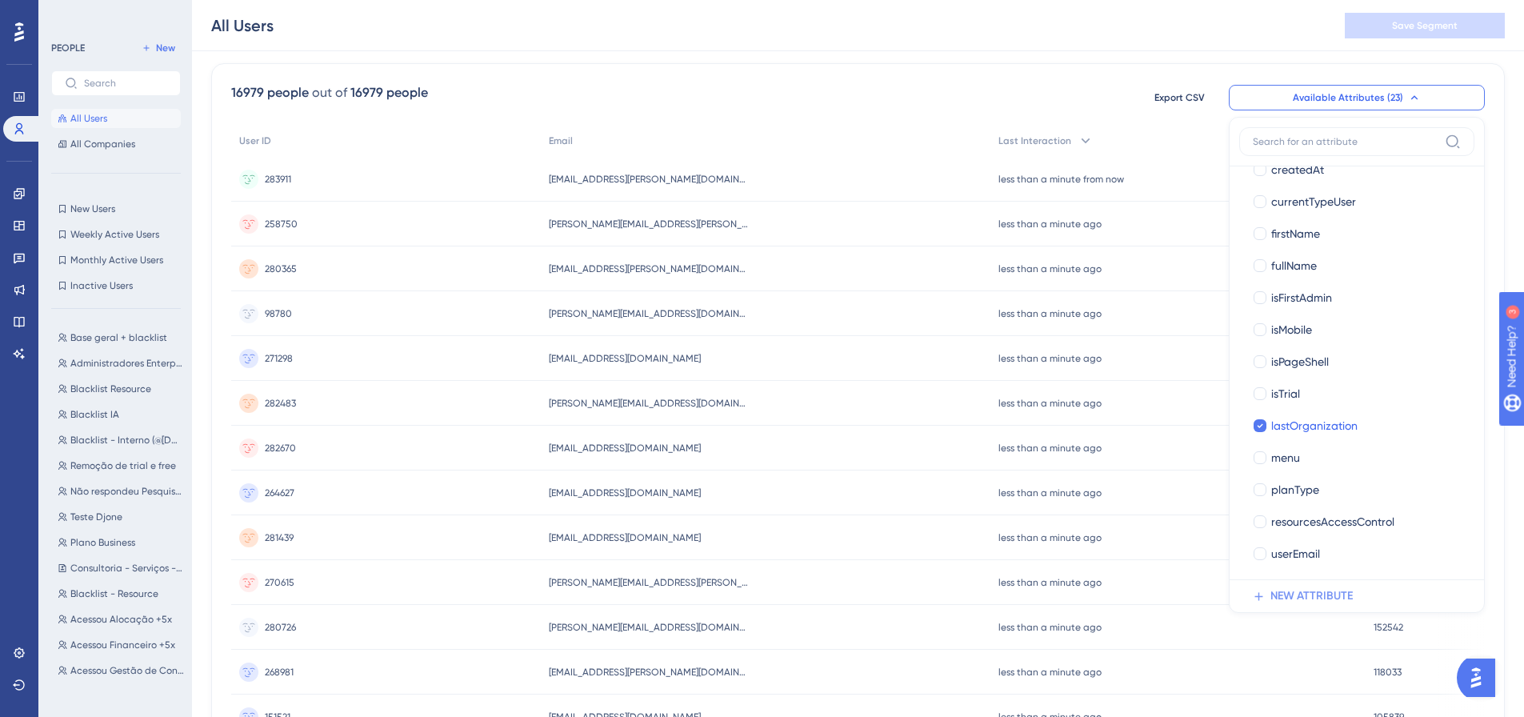
click at [1311, 596] on span "NEW ATTRIBUTE" at bounding box center [1312, 595] width 82 height 19
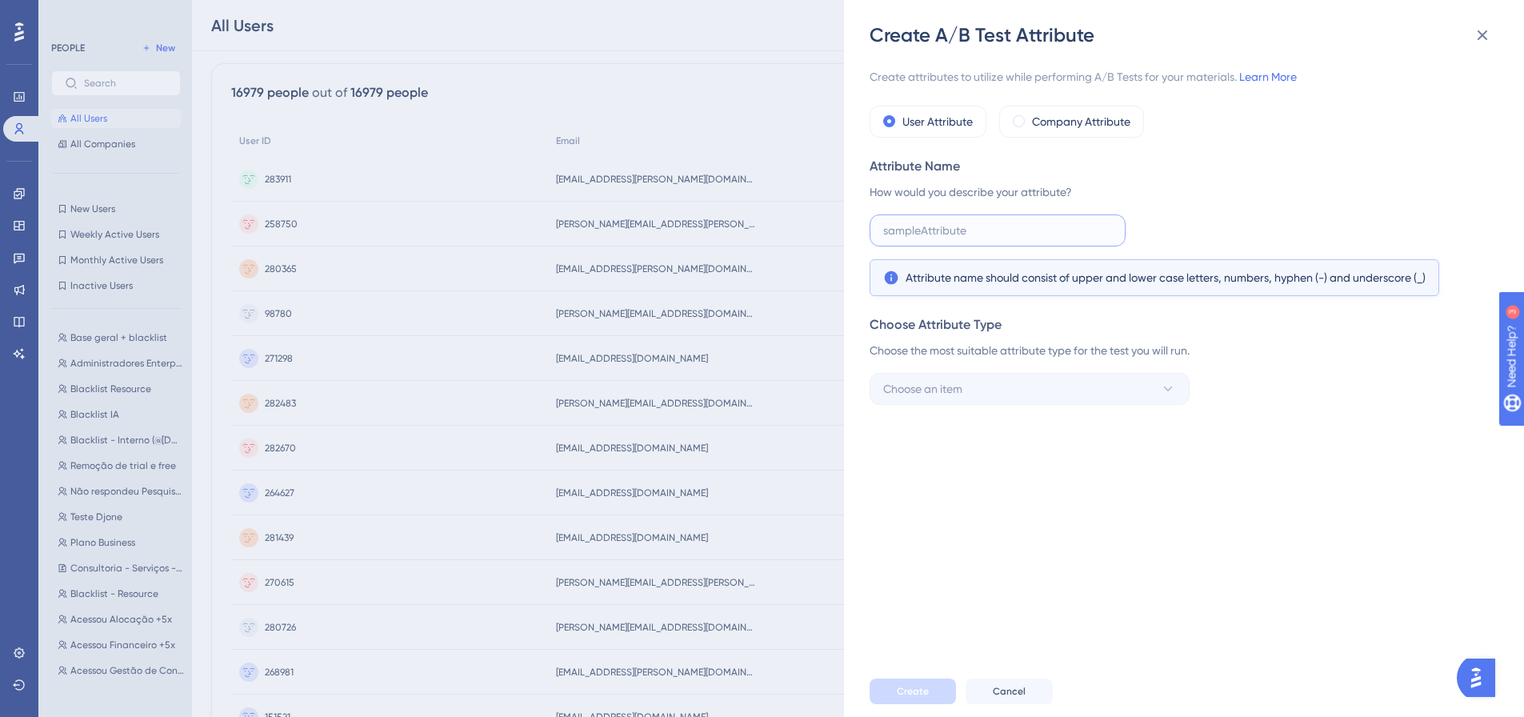
click at [979, 232] on input "text" at bounding box center [997, 231] width 229 height 18
type input "date"
click at [1014, 399] on button "Choose an item" at bounding box center [1030, 389] width 320 height 32
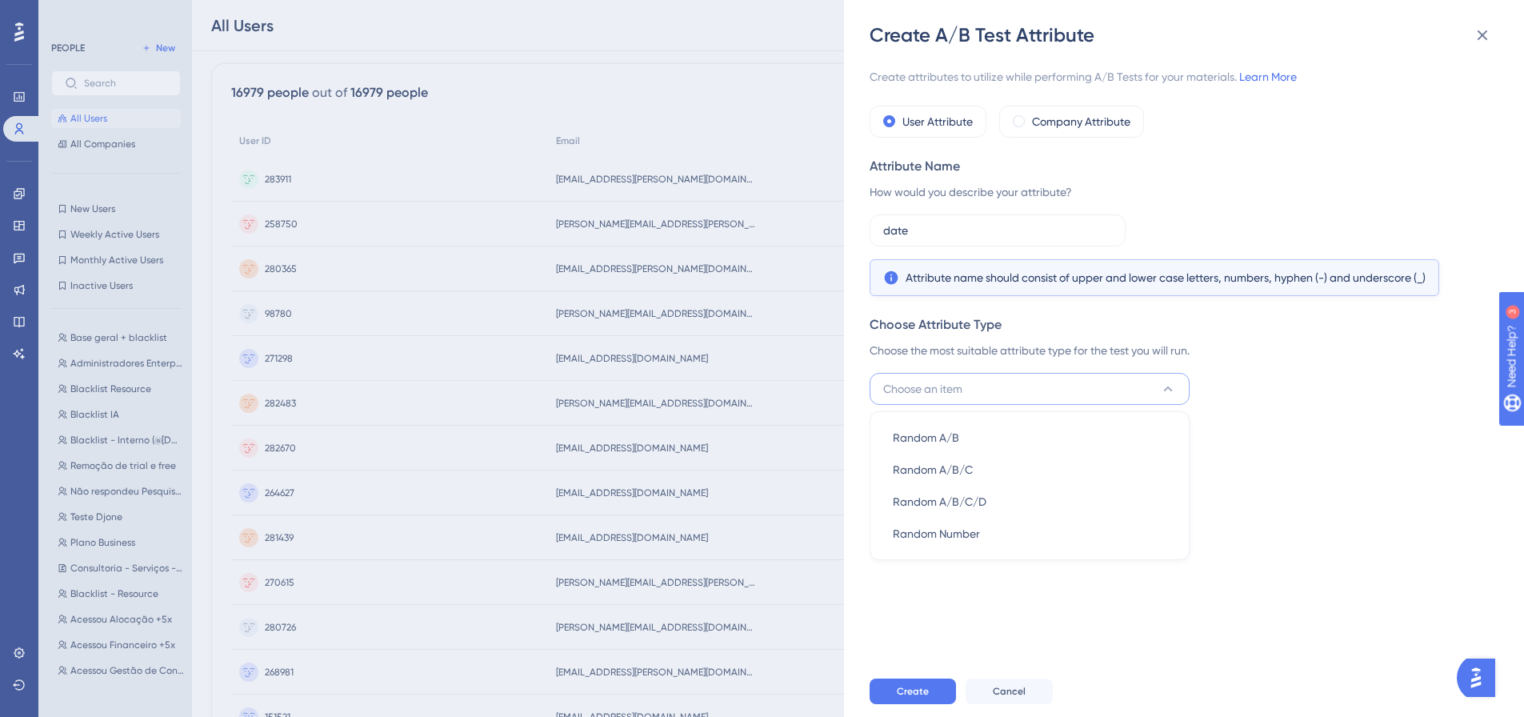
click at [1261, 361] on div "Choose Attribute Type Choose the most suitable attribute type for the test you …" at bounding box center [1179, 360] width 619 height 90
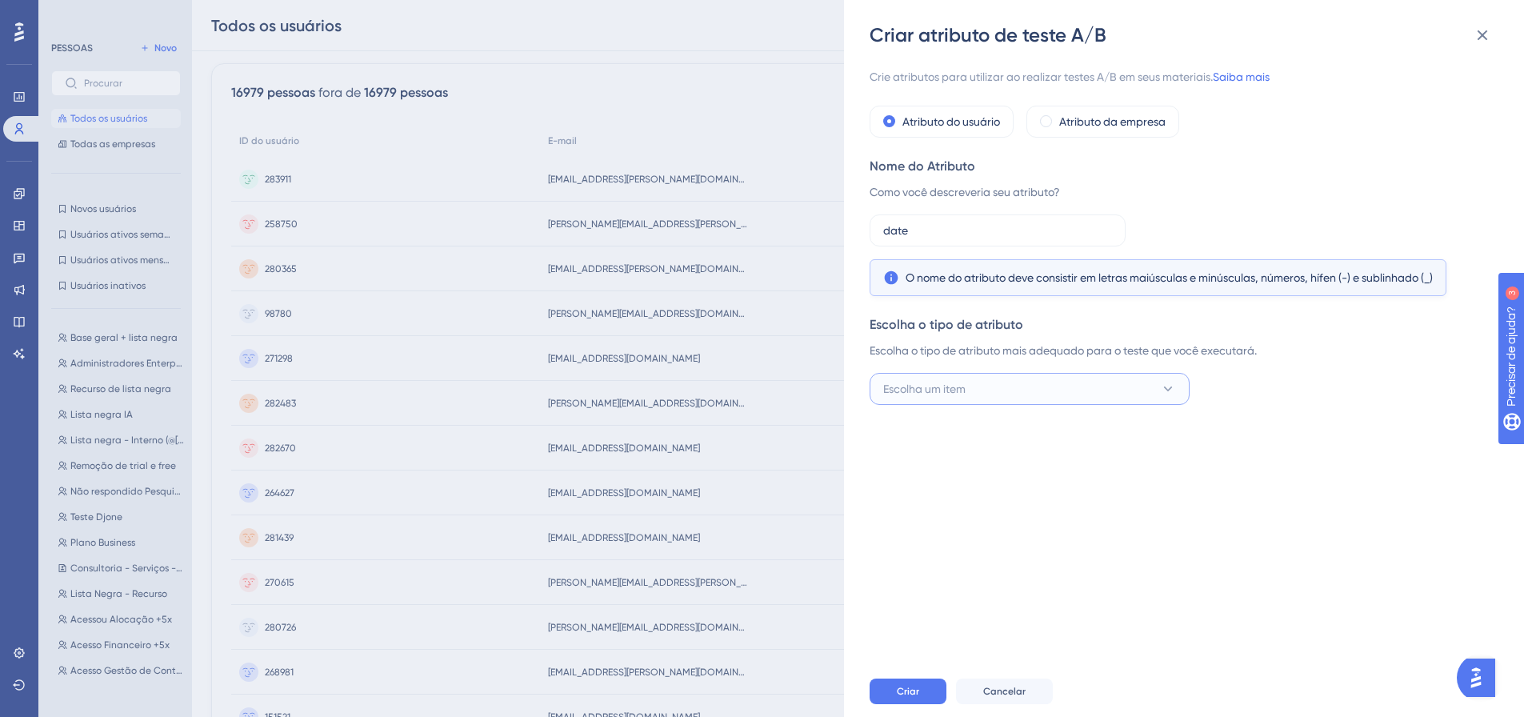
click at [1108, 399] on button "Escolha um item" at bounding box center [1030, 389] width 320 height 32
click at [920, 229] on input "date" at bounding box center [997, 231] width 229 height 18
click at [995, 402] on button "Escolha um item" at bounding box center [1030, 389] width 320 height 32
click at [968, 446] on div "A/B aleatório A/B aleatório" at bounding box center [1030, 438] width 274 height 32
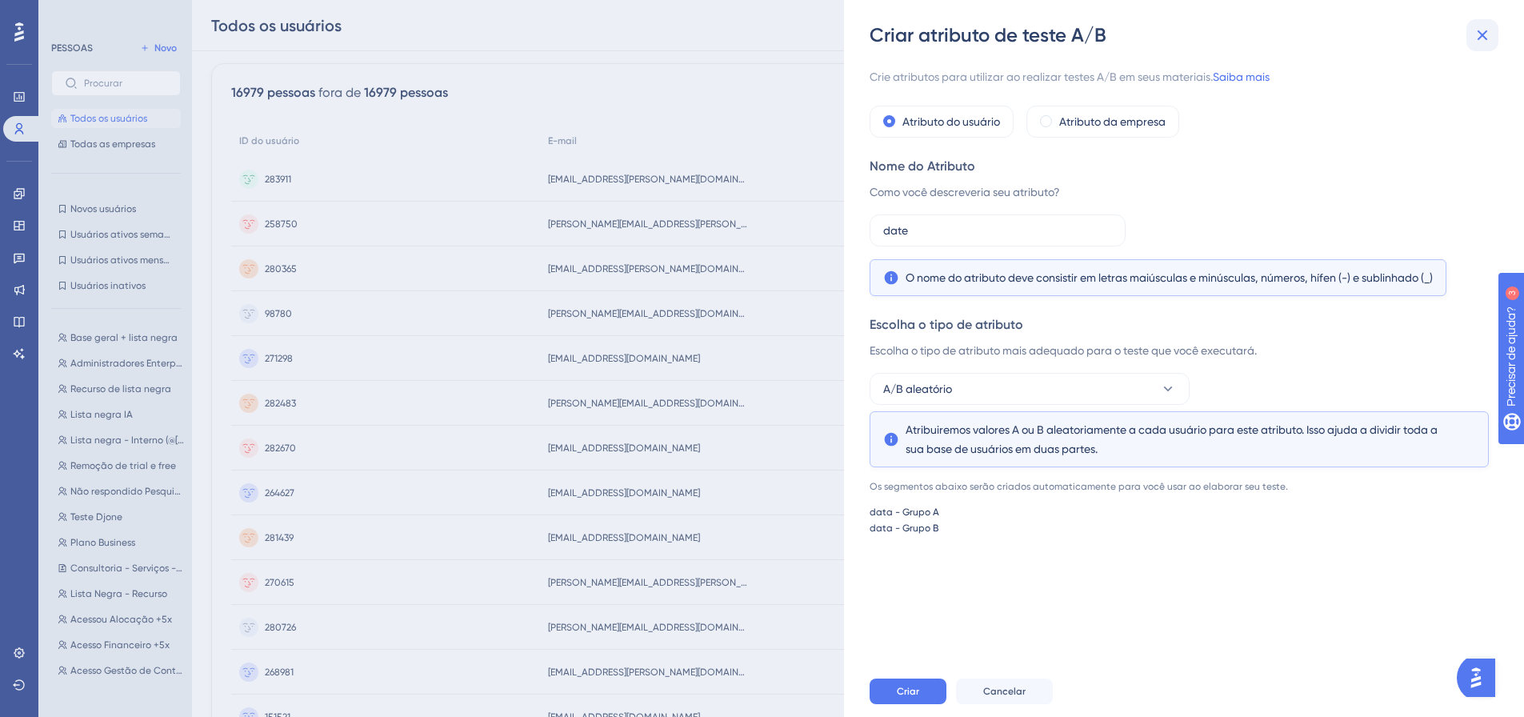
click at [1478, 28] on icon at bounding box center [1482, 35] width 19 height 19
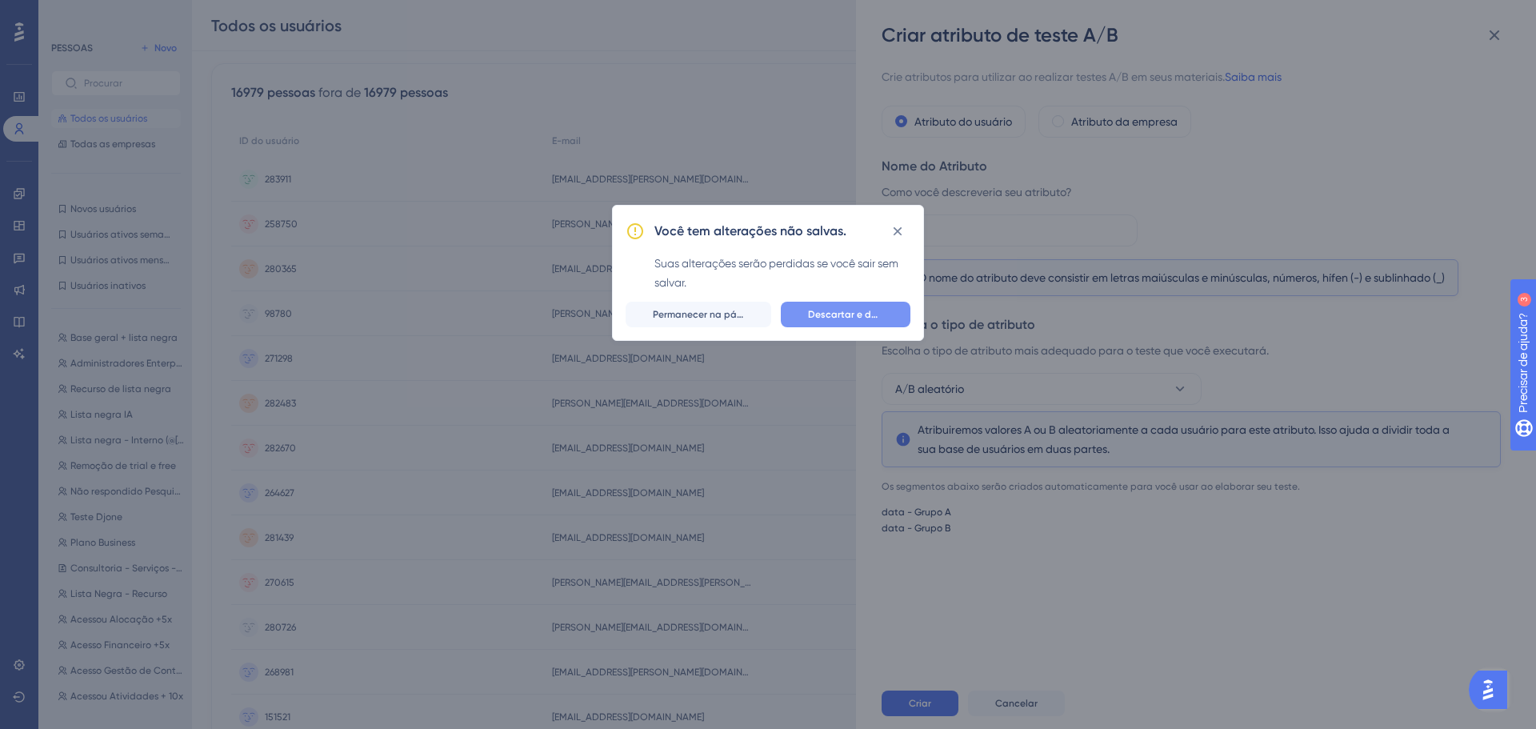
click at [843, 318] on font "Descartar e deixar" at bounding box center [851, 314] width 86 height 11
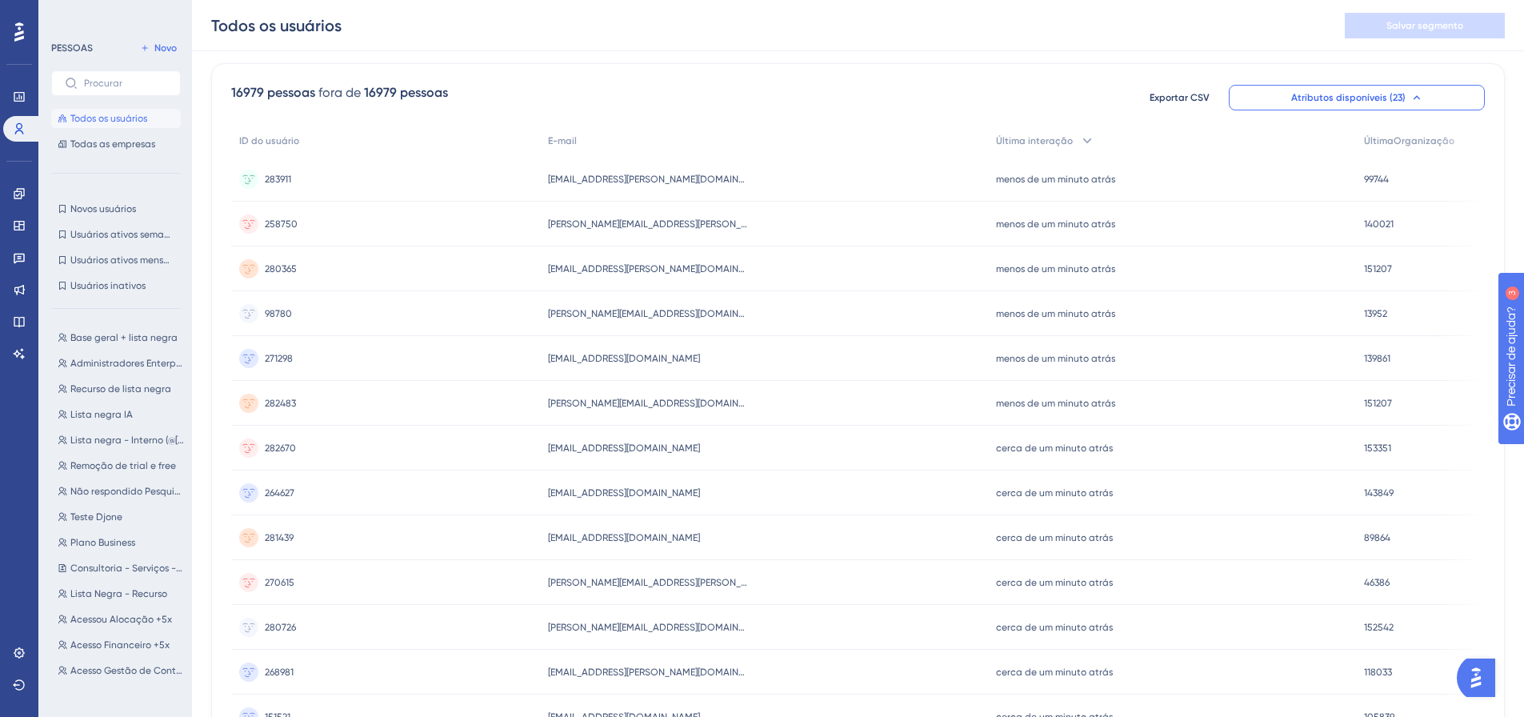
click at [1353, 106] on button "Atributos disponíveis (23)" at bounding box center [1357, 98] width 256 height 26
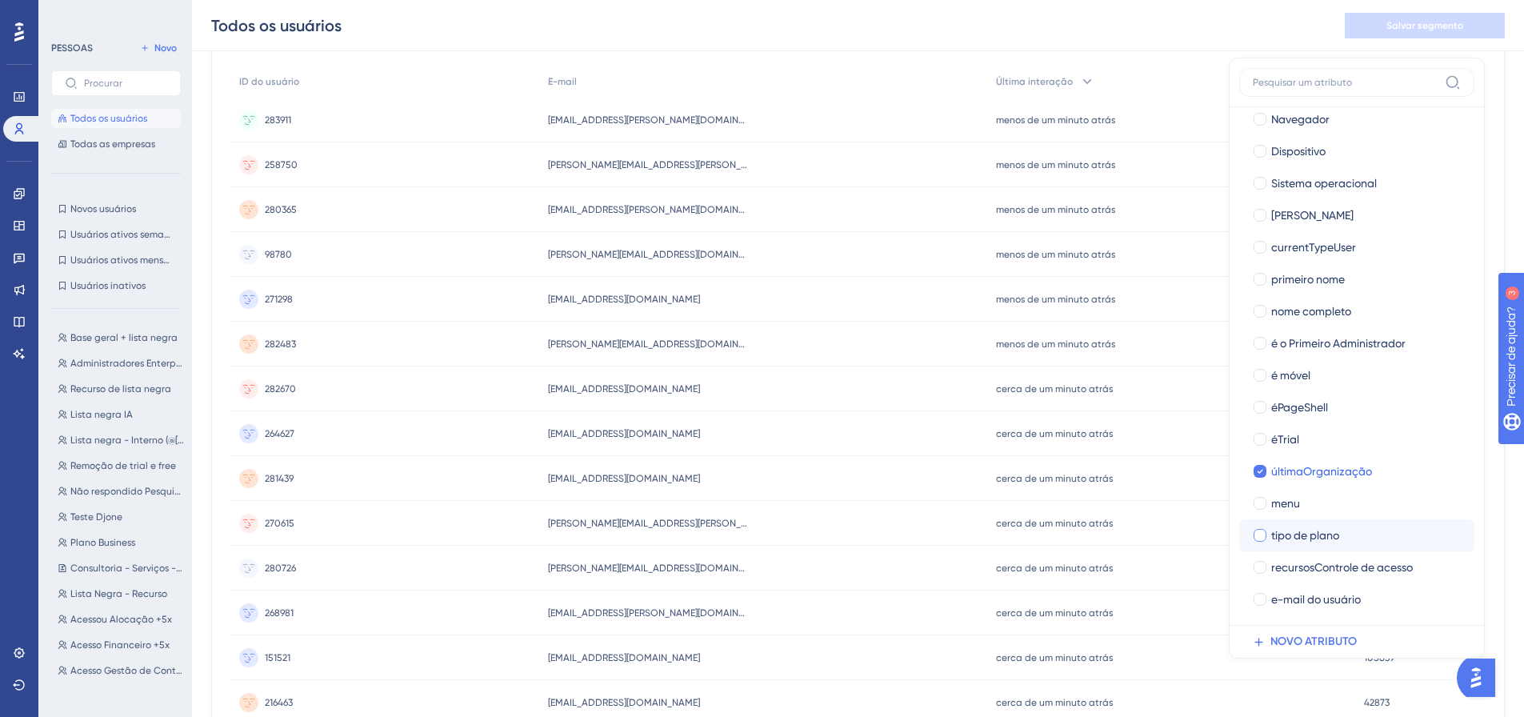
scroll to position [0, 0]
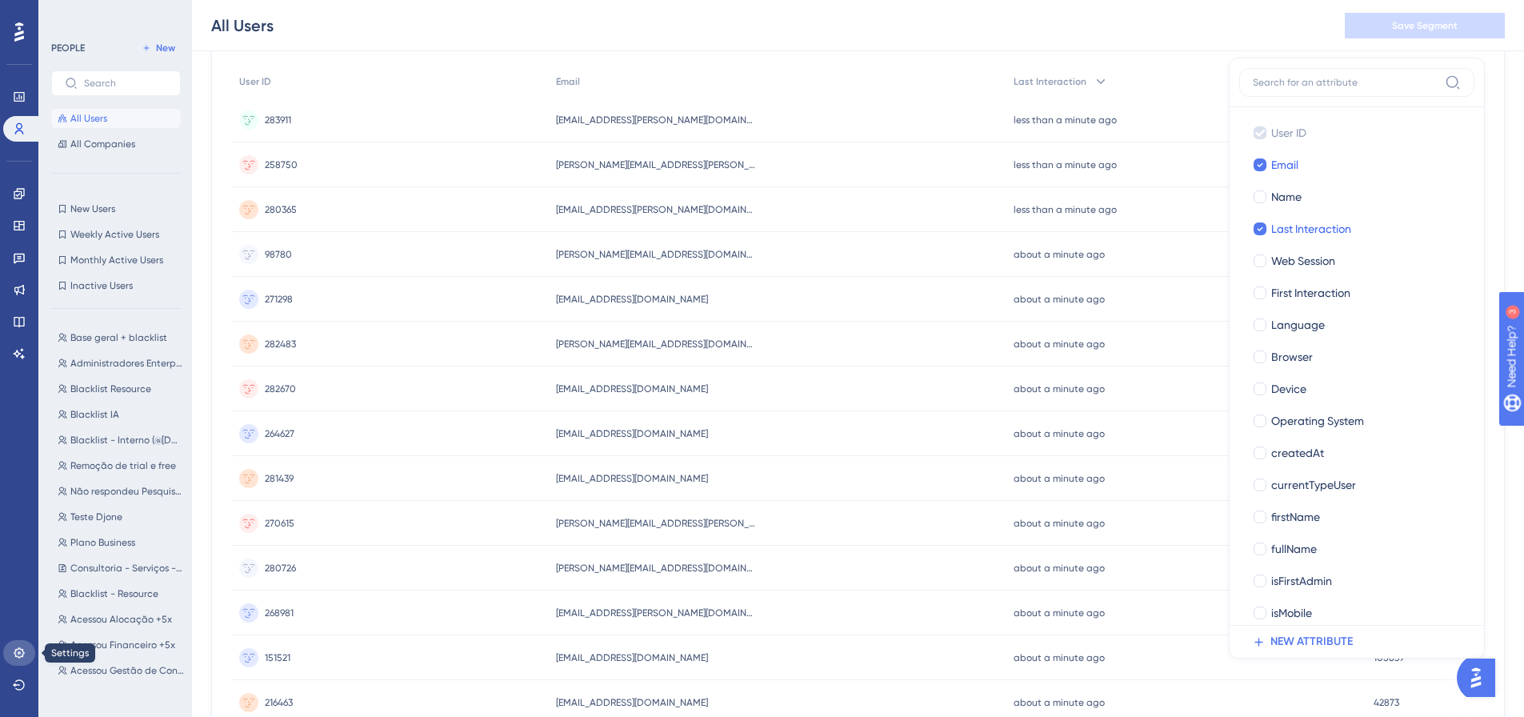
click at [16, 658] on icon at bounding box center [19, 652] width 13 height 13
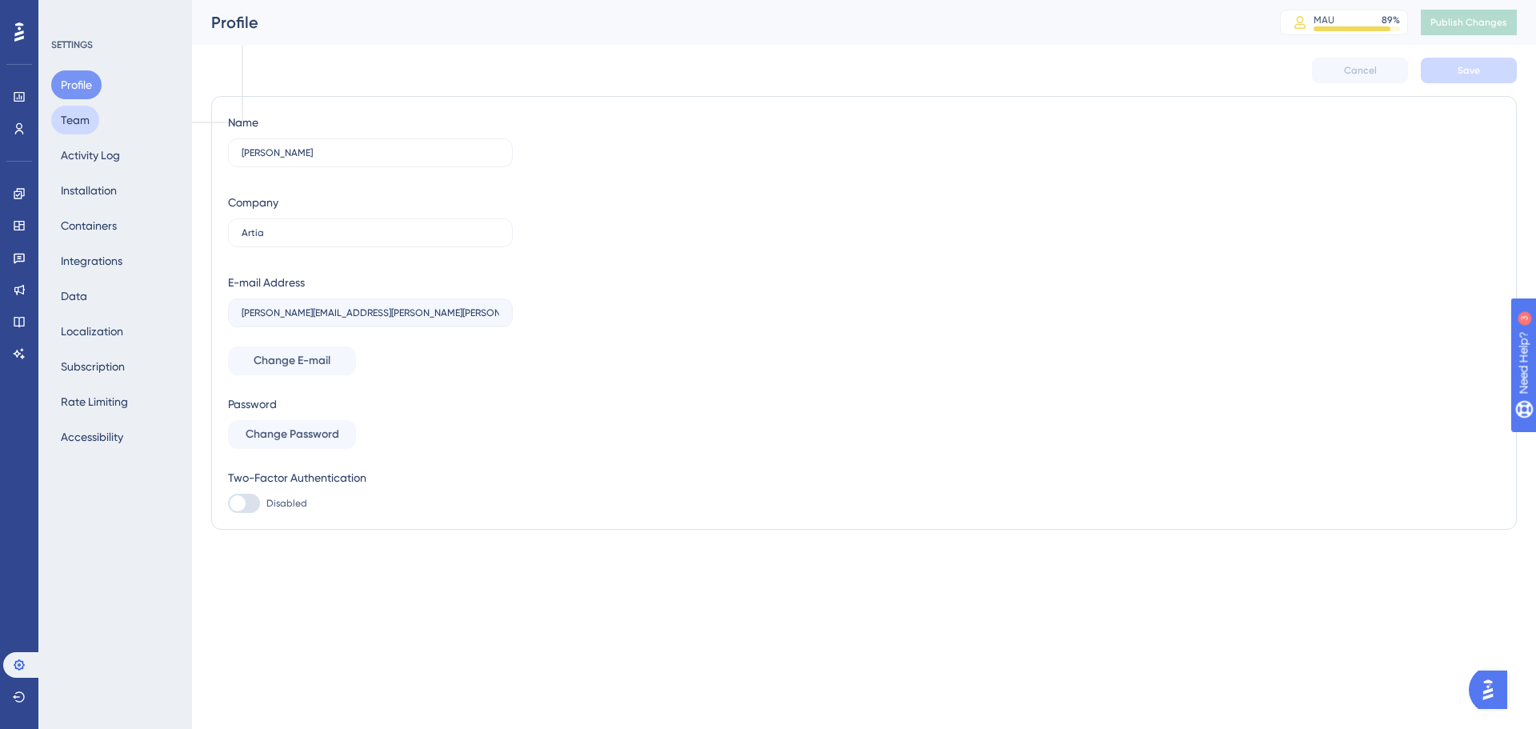
click at [78, 110] on button "Team" at bounding box center [75, 120] width 48 height 29
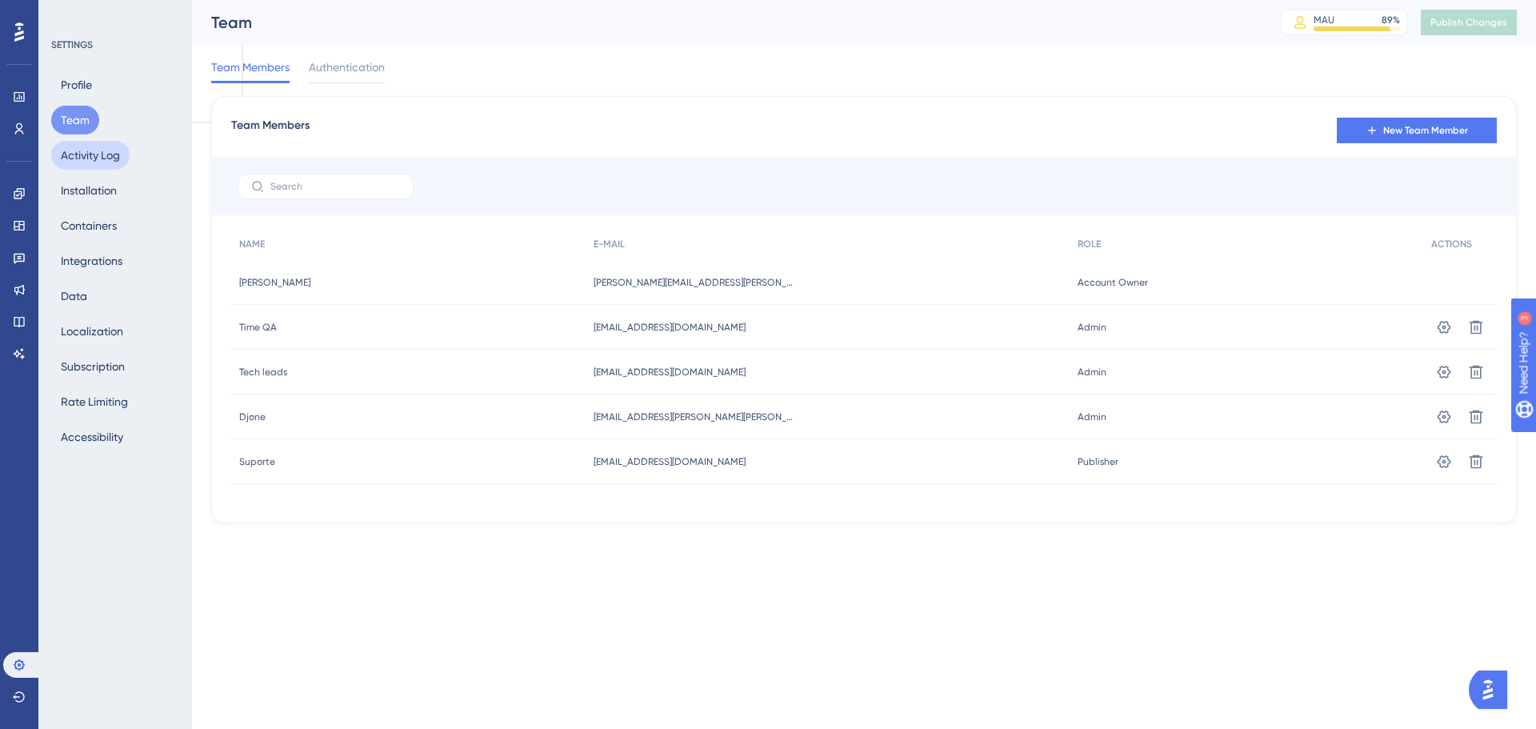
click at [109, 150] on button "Activity Log" at bounding box center [90, 155] width 78 height 29
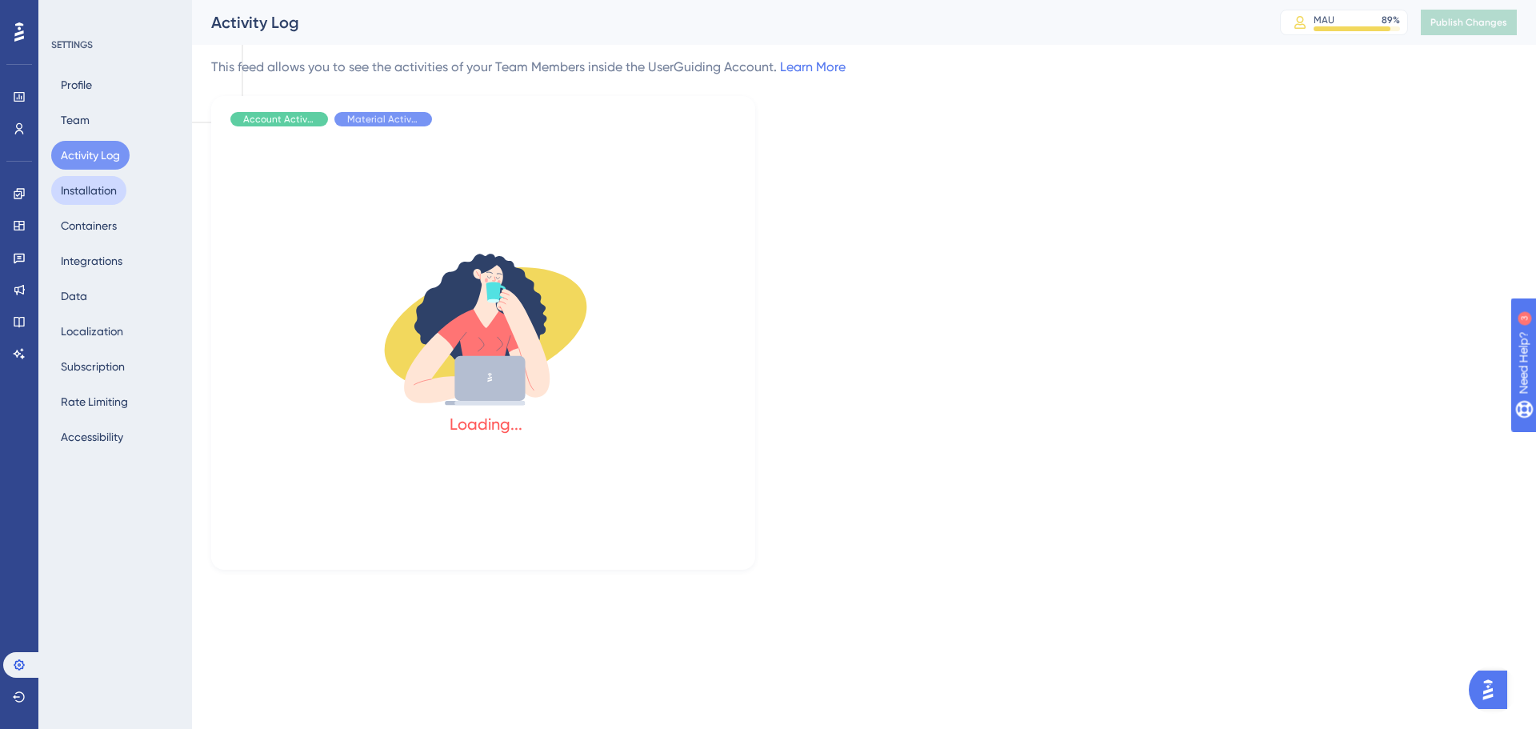
click at [112, 189] on button "Installation" at bounding box center [88, 190] width 75 height 29
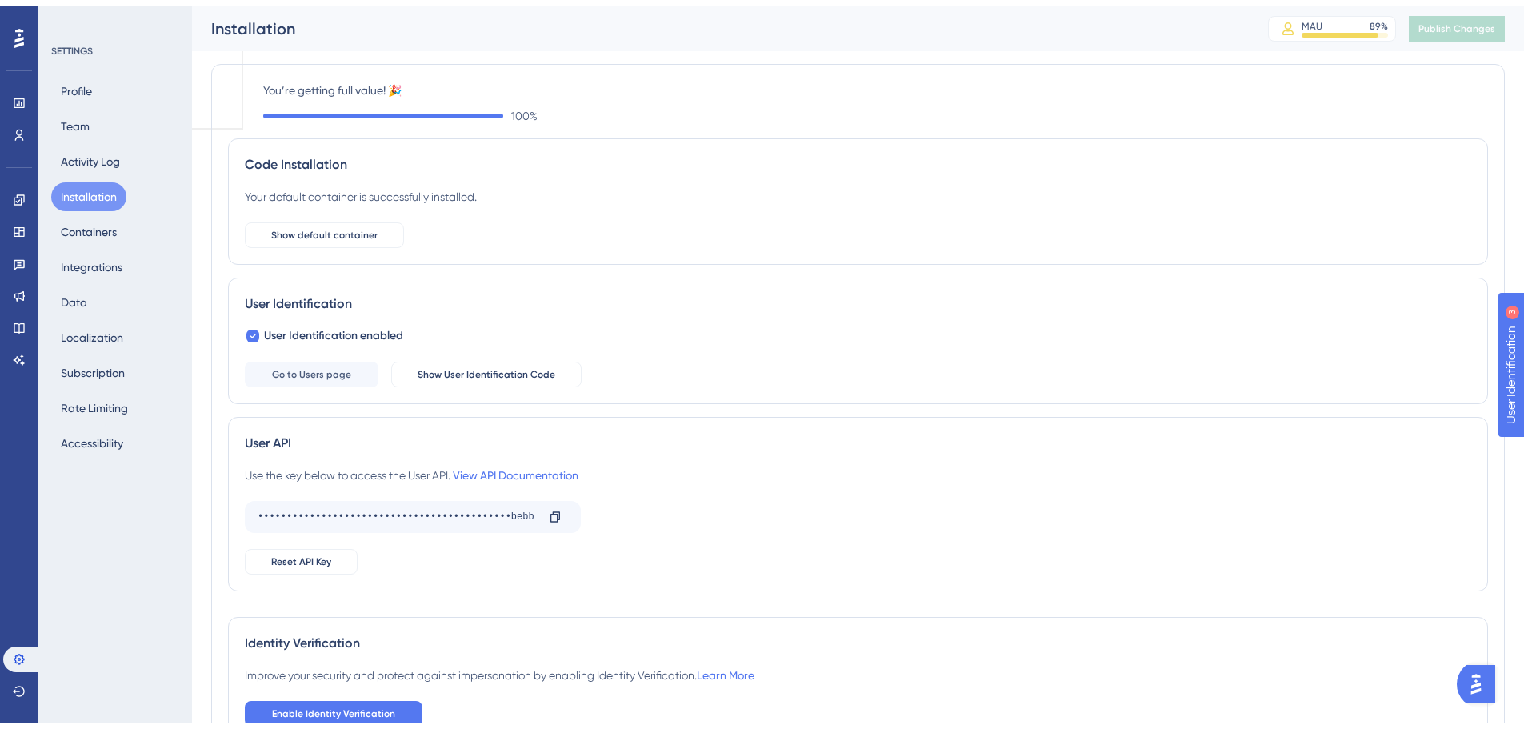
scroll to position [114, 0]
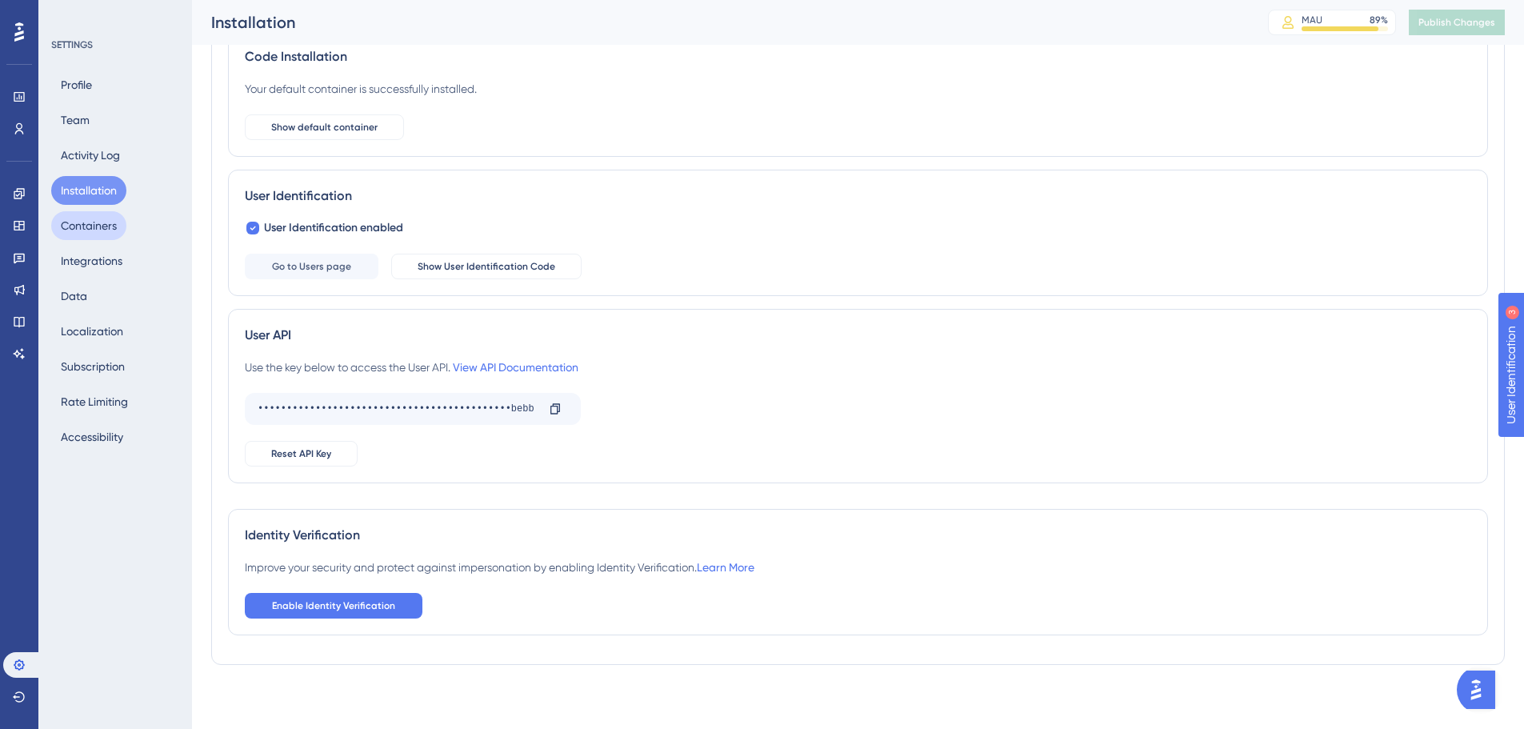
click at [92, 225] on button "Containers" at bounding box center [88, 225] width 75 height 29
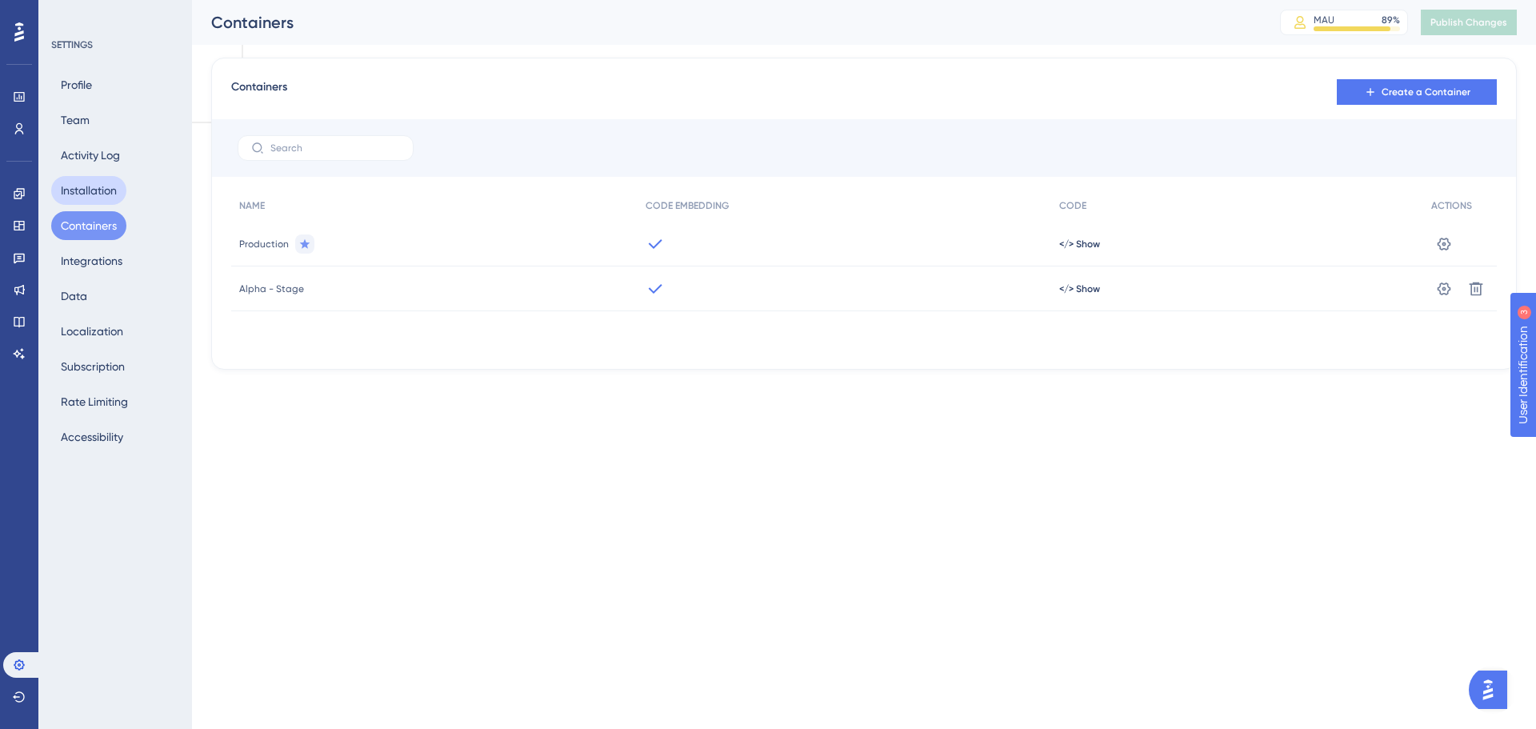
click at [87, 204] on button "Installation" at bounding box center [88, 190] width 75 height 29
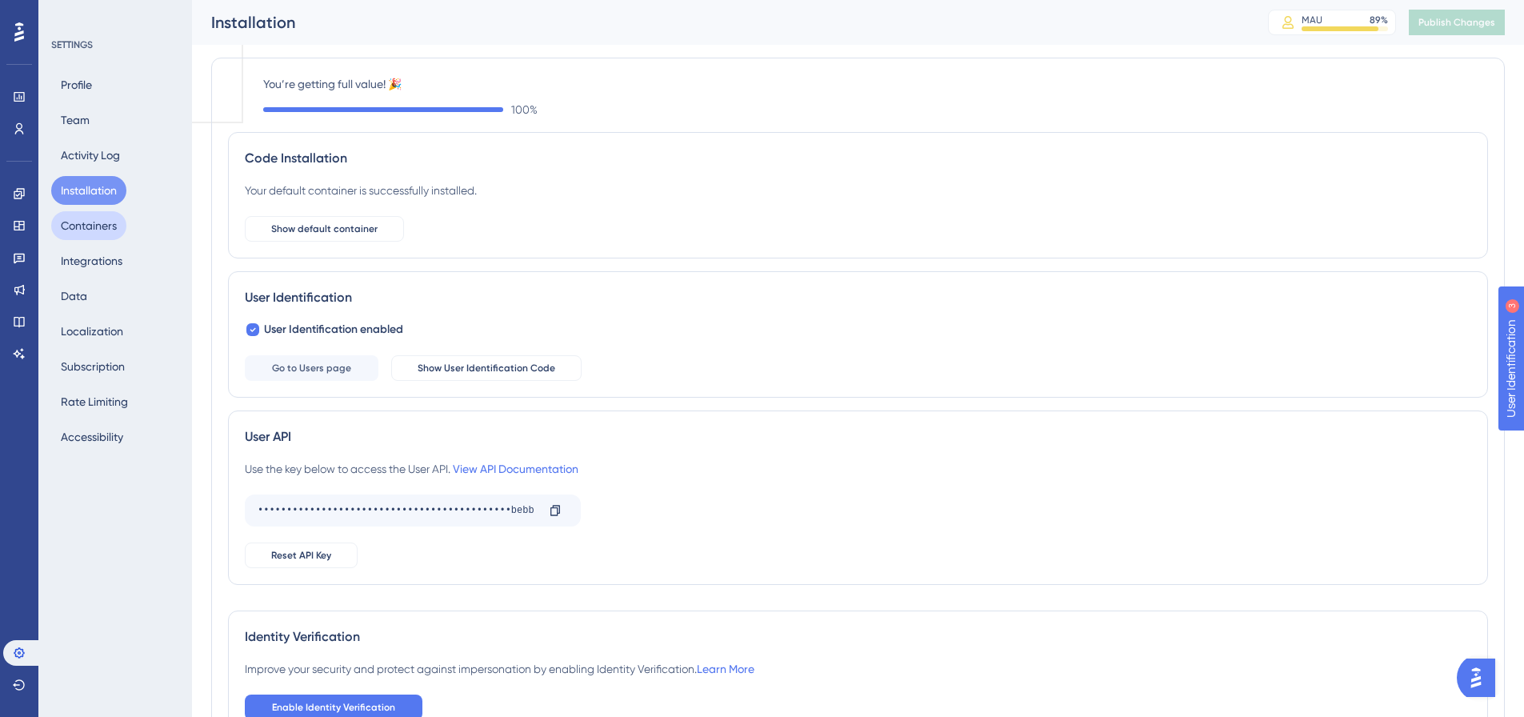
click at [90, 229] on button "Containers" at bounding box center [88, 225] width 75 height 29
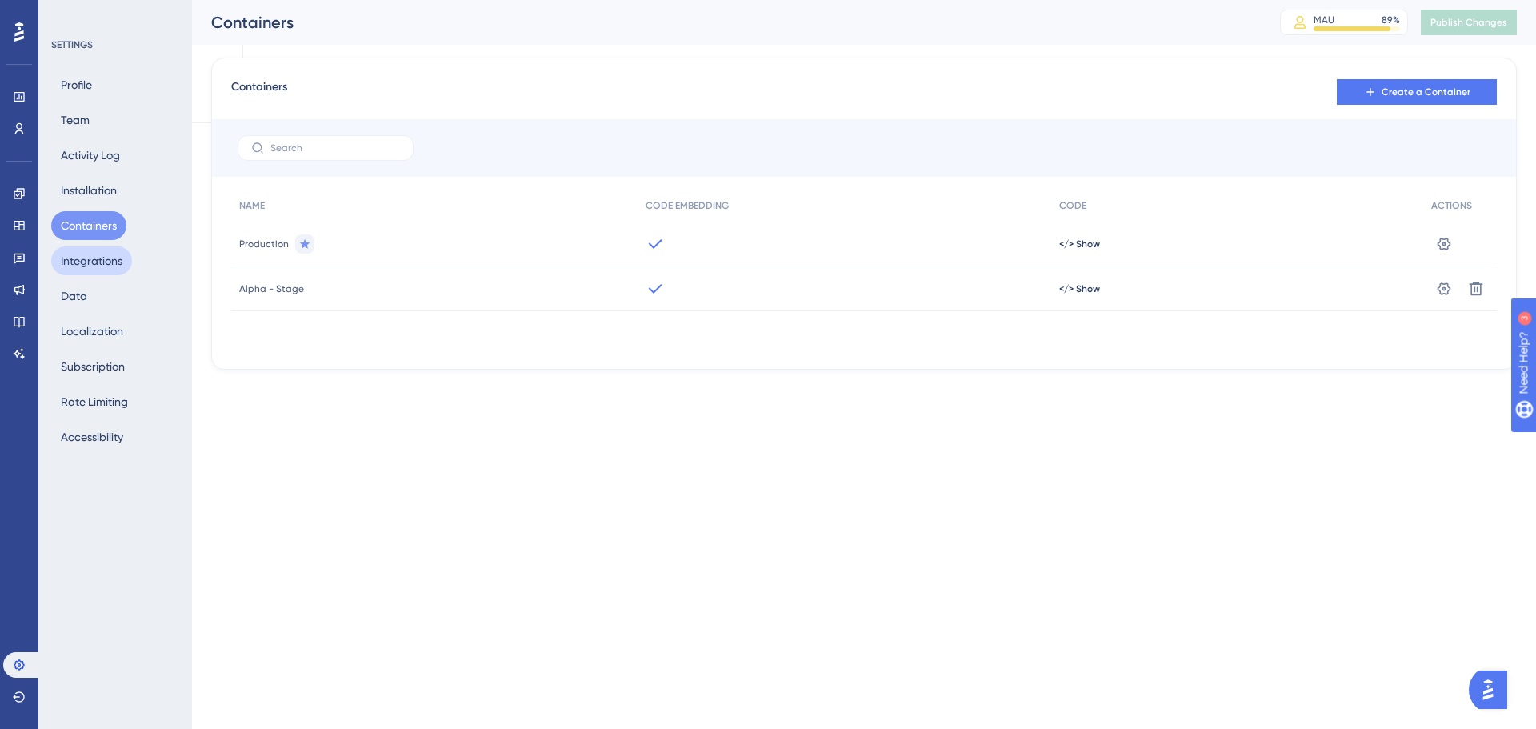
drag, startPoint x: 134, startPoint y: 267, endPoint x: 126, endPoint y: 262, distance: 10.0
click at [134, 267] on div "Profile Team Activity Log Installation Containers Integrations Data Localizatio…" at bounding box center [116, 260] width 130 height 381
click at [126, 262] on button "Integrations" at bounding box center [91, 260] width 81 height 29
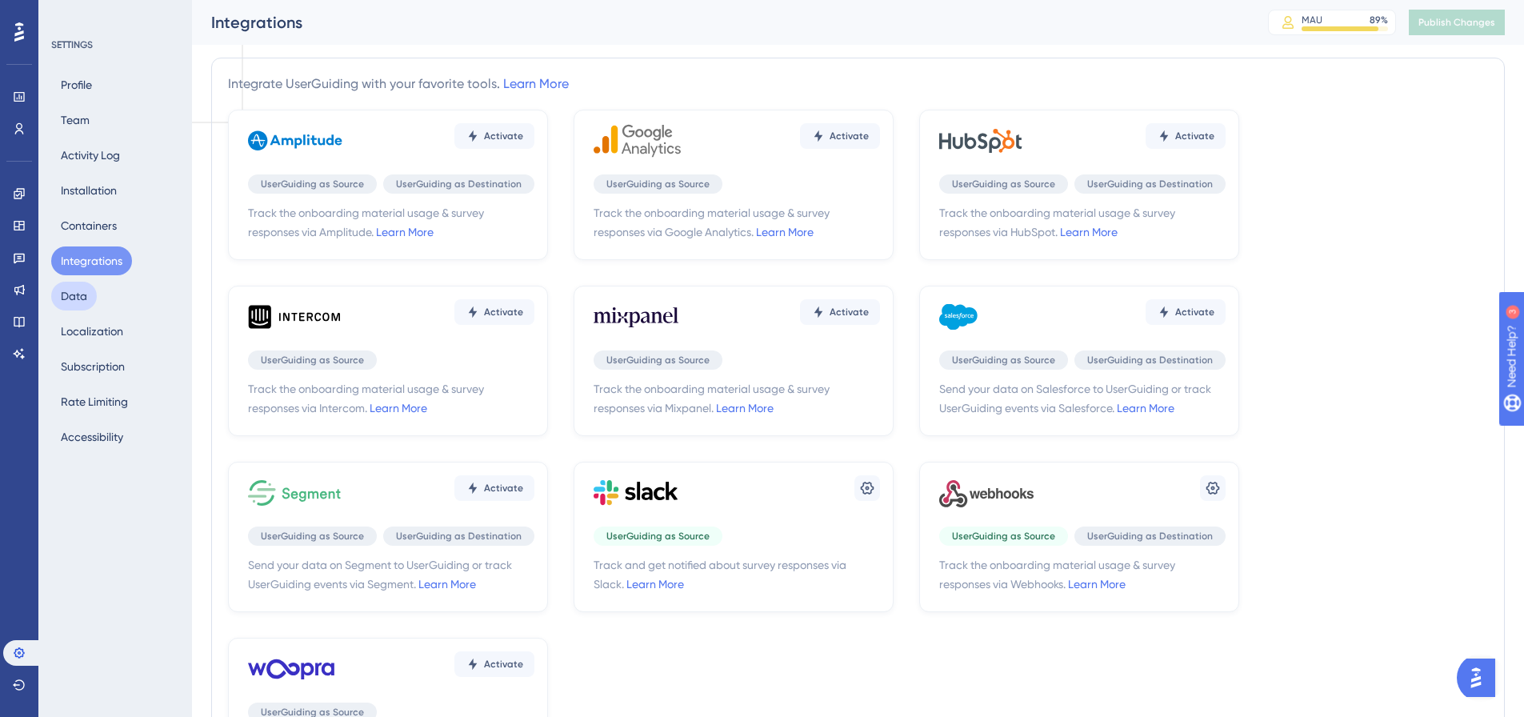
click at [90, 293] on button "Data" at bounding box center [74, 296] width 46 height 29
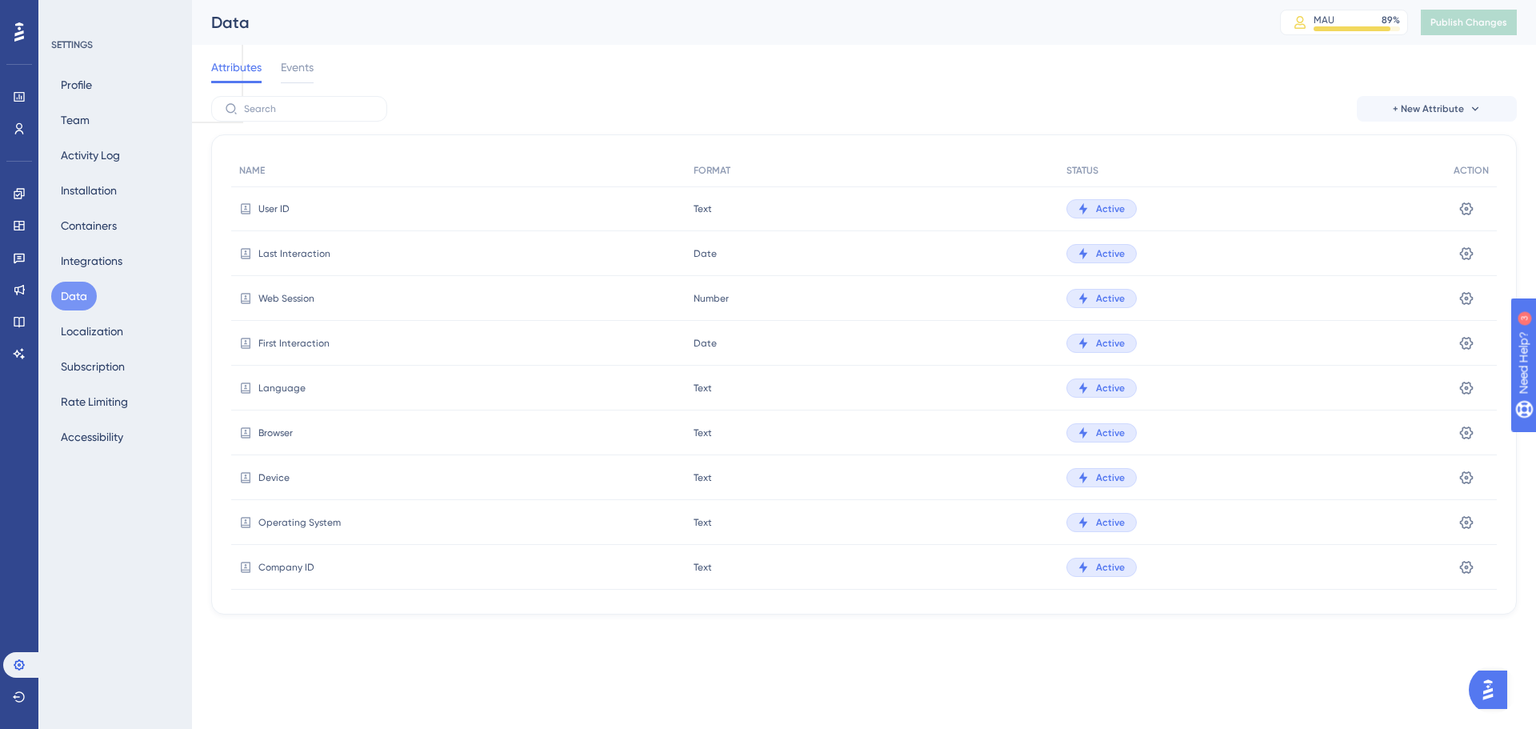
click at [1459, 94] on div "Attributes Events" at bounding box center [864, 70] width 1306 height 51
click at [1461, 109] on span "+ New Attribute" at bounding box center [1428, 108] width 71 height 13
click at [1454, 154] on span "Custom Attribute" at bounding box center [1423, 154] width 87 height 19
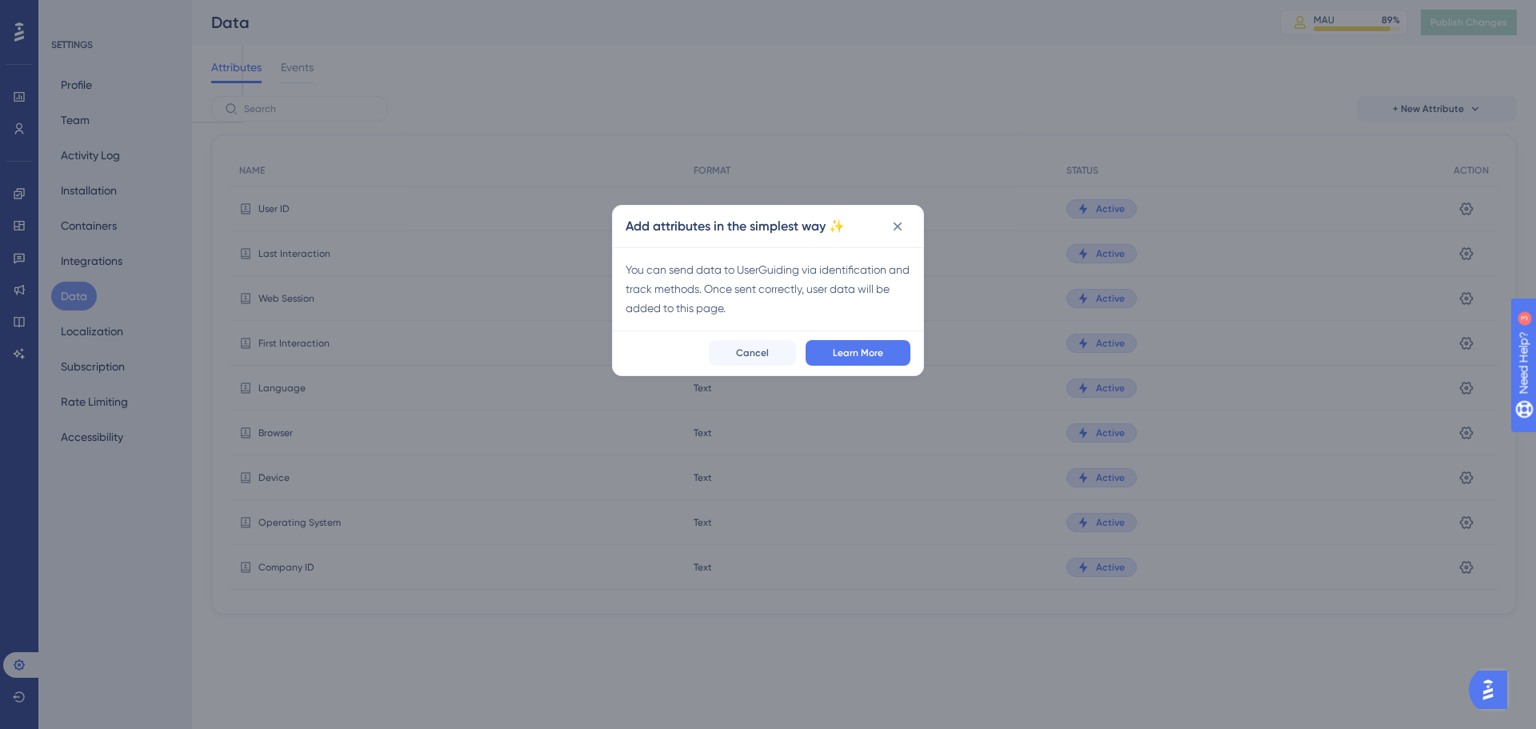
click at [835, 351] on span "Learn More" at bounding box center [858, 352] width 50 height 13
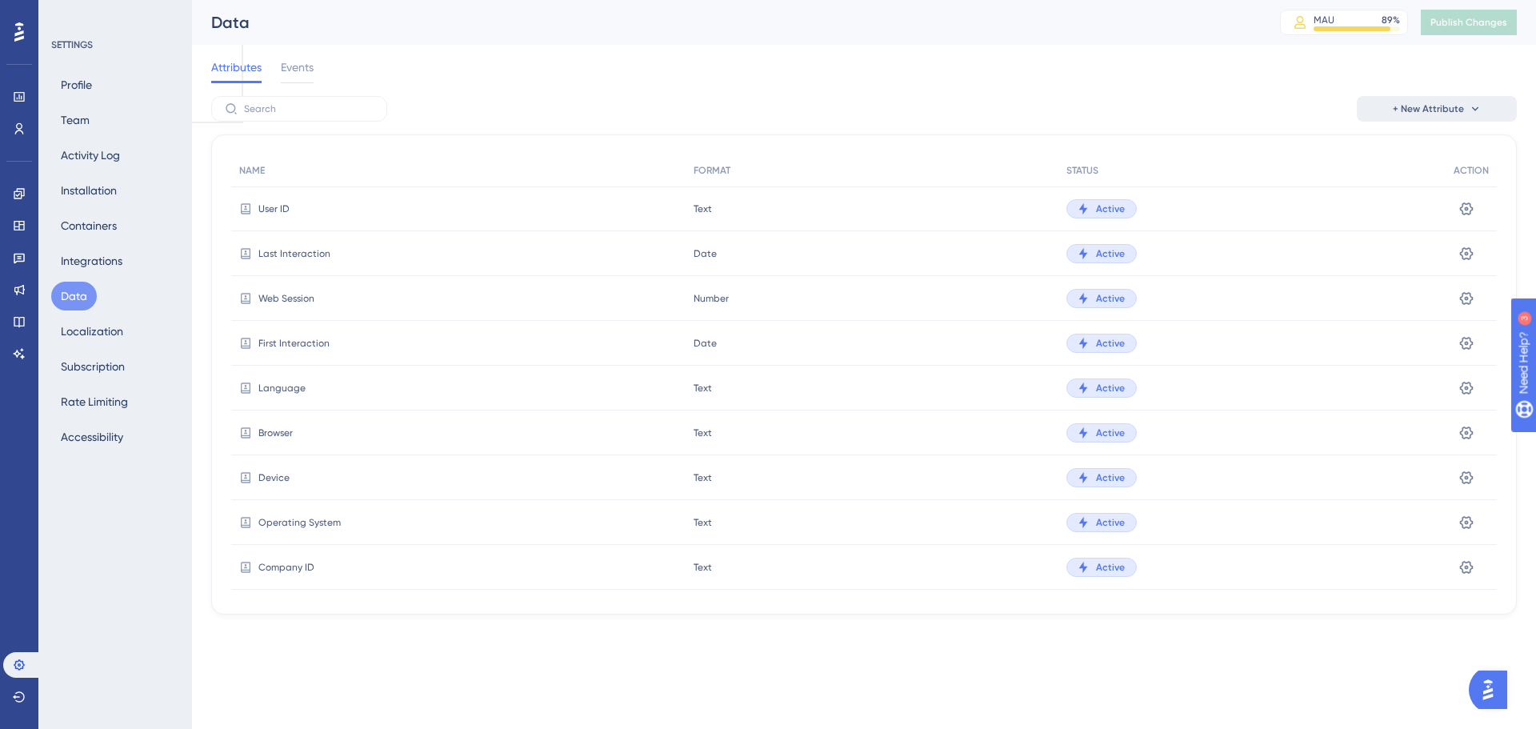
click at [1447, 115] on button "+ New Attribute" at bounding box center [1437, 109] width 160 height 26
click at [1429, 186] on span "A/B Test Attribute" at bounding box center [1425, 186] width 91 height 19
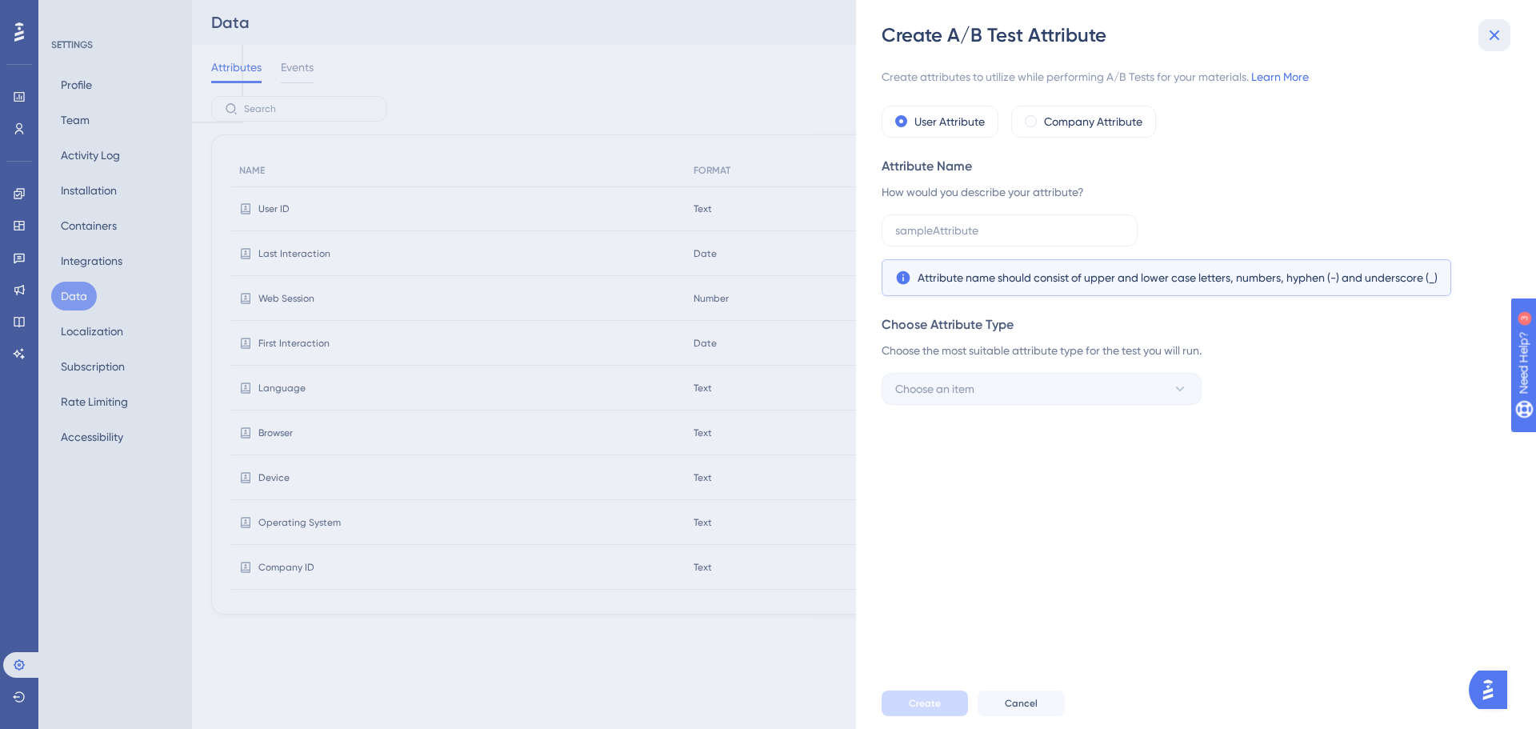
drag, startPoint x: 1492, startPoint y: 34, endPoint x: 1479, endPoint y: 34, distance: 12.8
click at [1492, 33] on icon at bounding box center [1495, 35] width 10 height 10
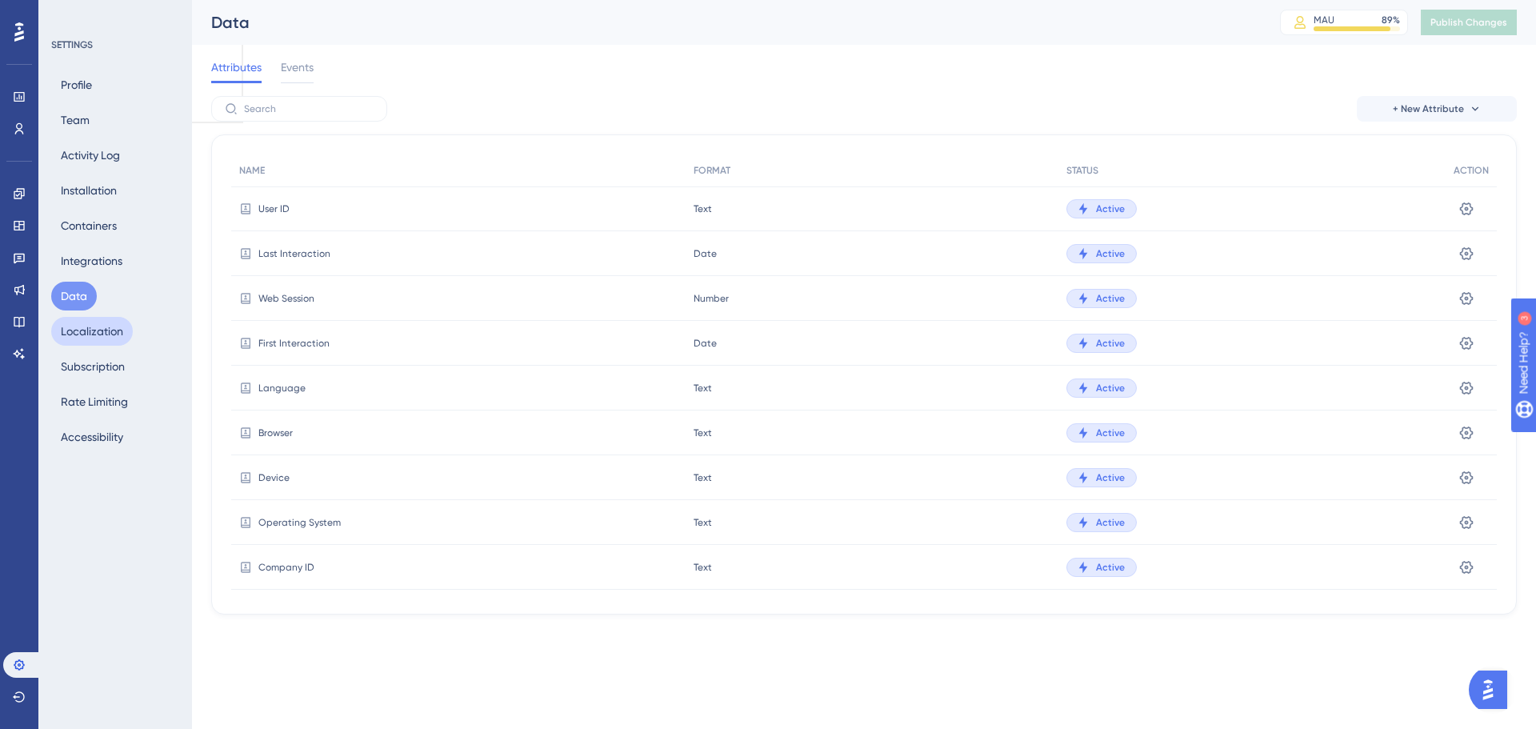
click at [65, 330] on button "Localization" at bounding box center [92, 331] width 82 height 29
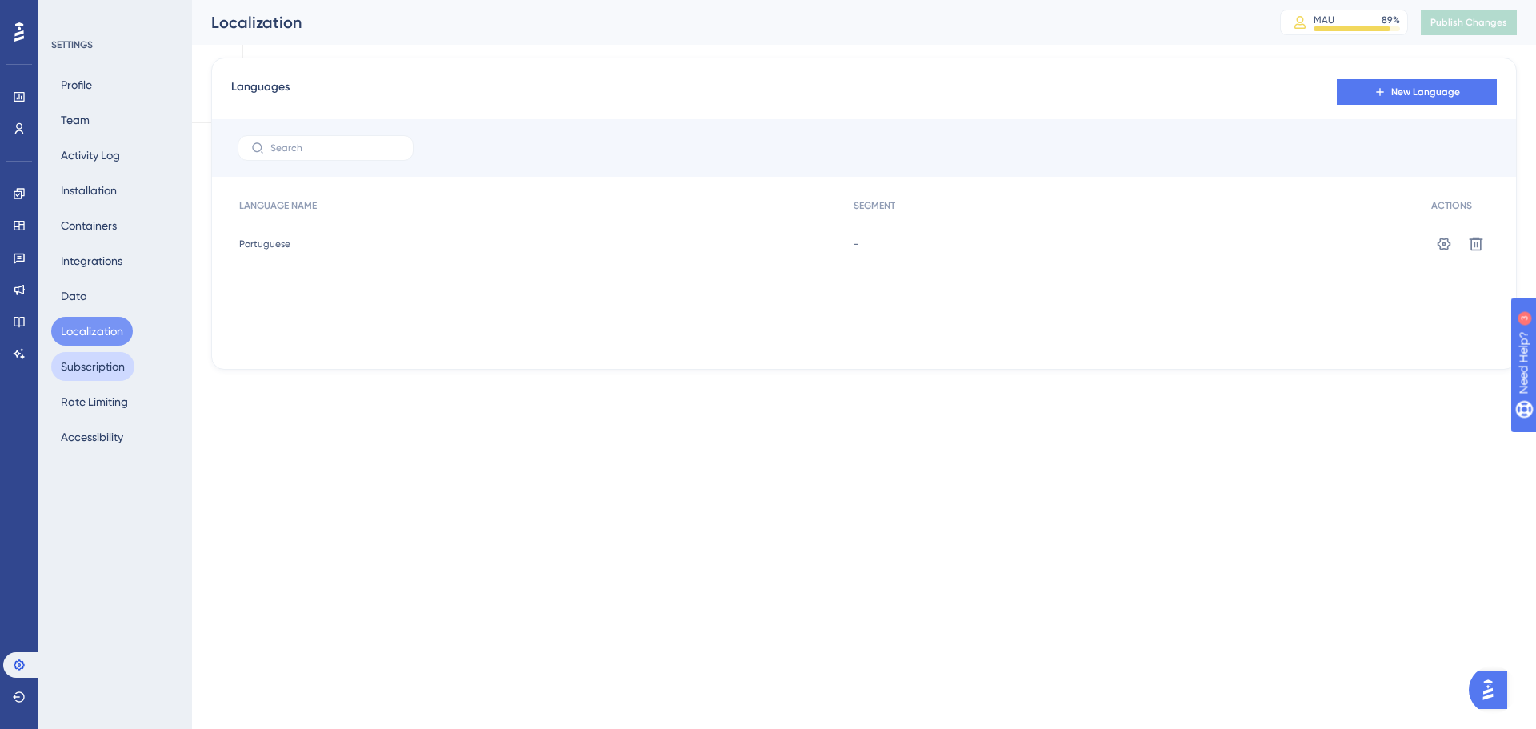
click at [67, 366] on button "Subscription" at bounding box center [92, 366] width 83 height 29
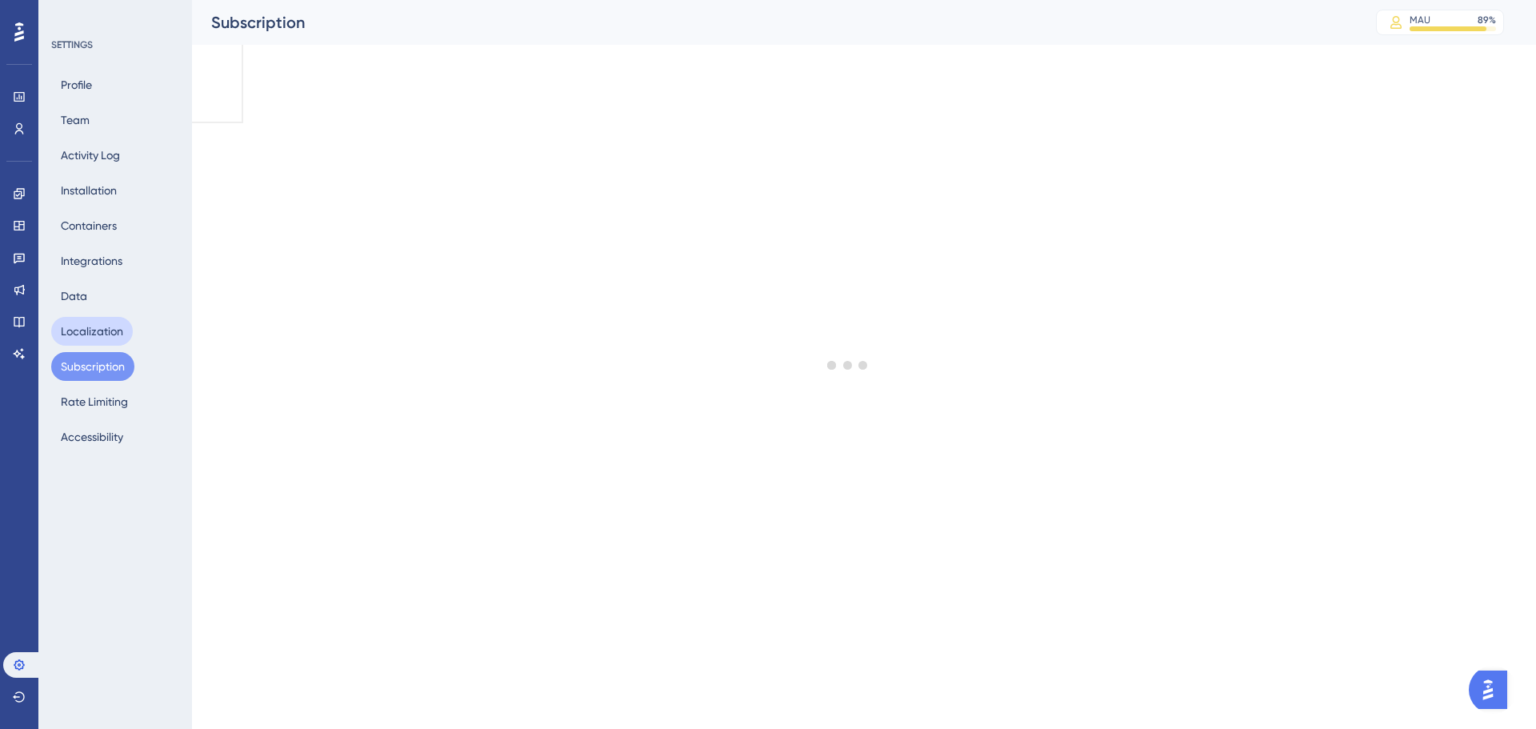
click at [82, 342] on button "Localization" at bounding box center [92, 331] width 82 height 29
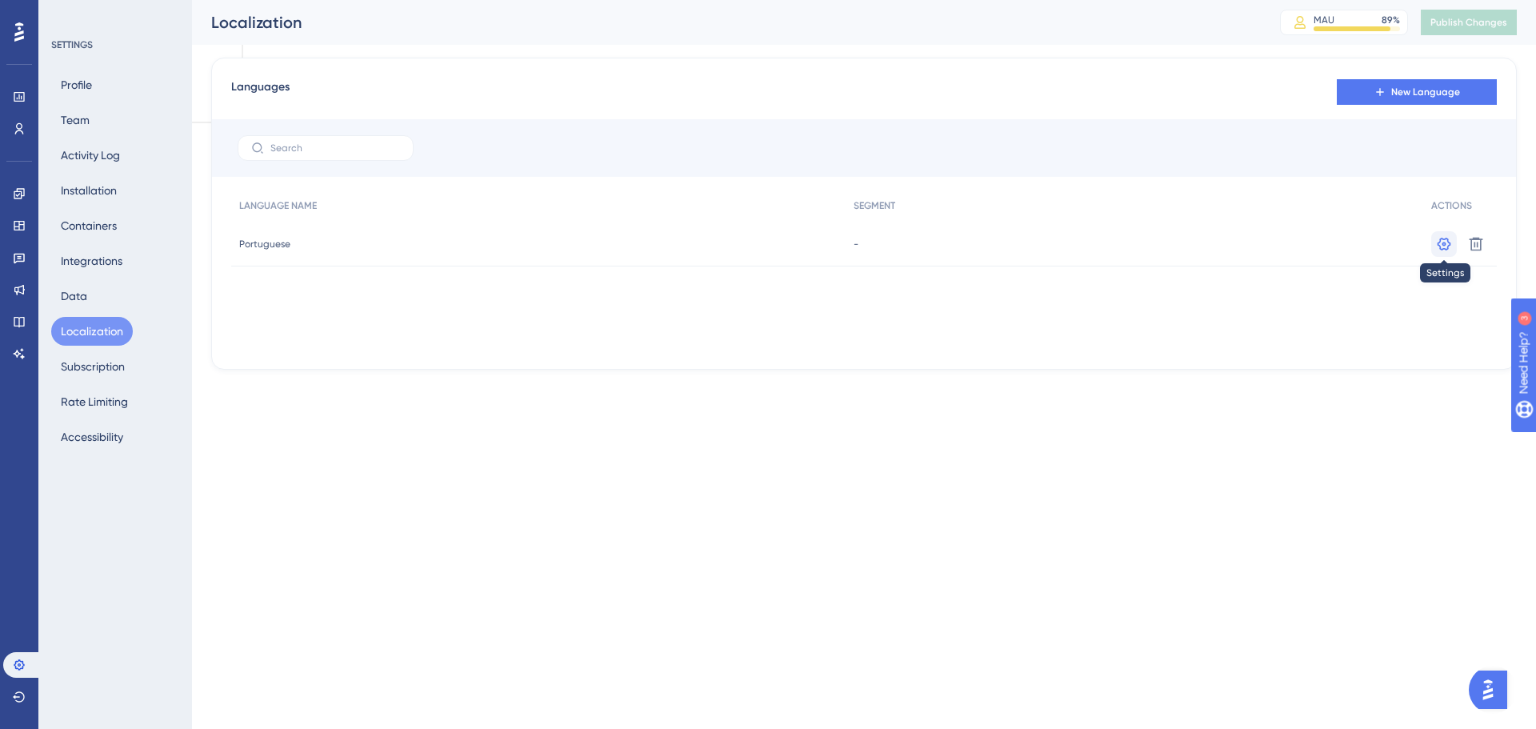
click at [1438, 240] on icon at bounding box center [1444, 244] width 16 height 16
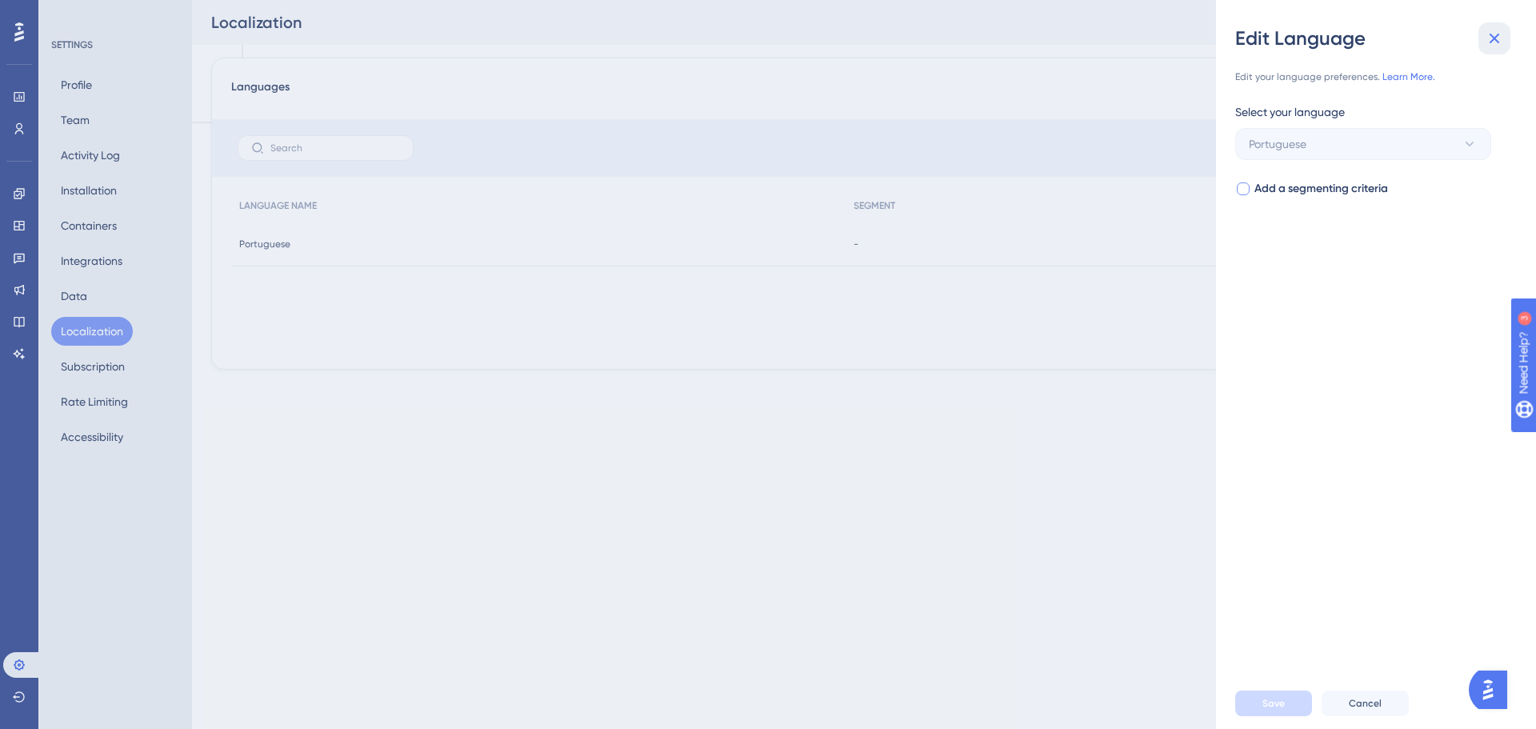
drag, startPoint x: 1494, startPoint y: 34, endPoint x: 1325, endPoint y: 192, distance: 231.5
click at [1326, 192] on div "Edit Language Edit your language preferences. Learn More. Select your language …" at bounding box center [1376, 364] width 320 height 729
click at [1325, 191] on span "Add a segmenting criteria" at bounding box center [1322, 188] width 134 height 19
click at [1326, 190] on span "Add a segmenting criteria" at bounding box center [1322, 188] width 134 height 19
checkbox input "false"
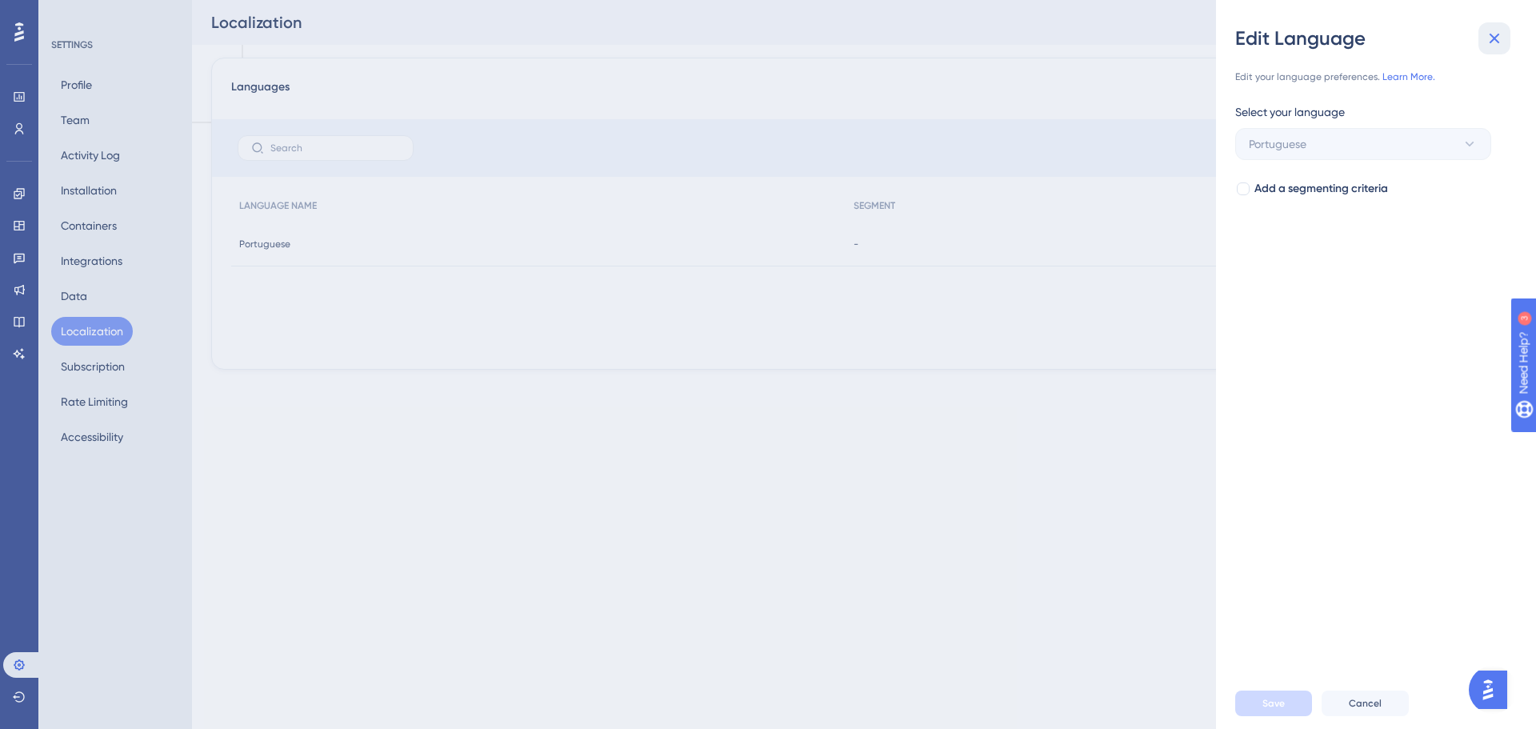
click at [1499, 46] on icon at bounding box center [1494, 38] width 19 height 19
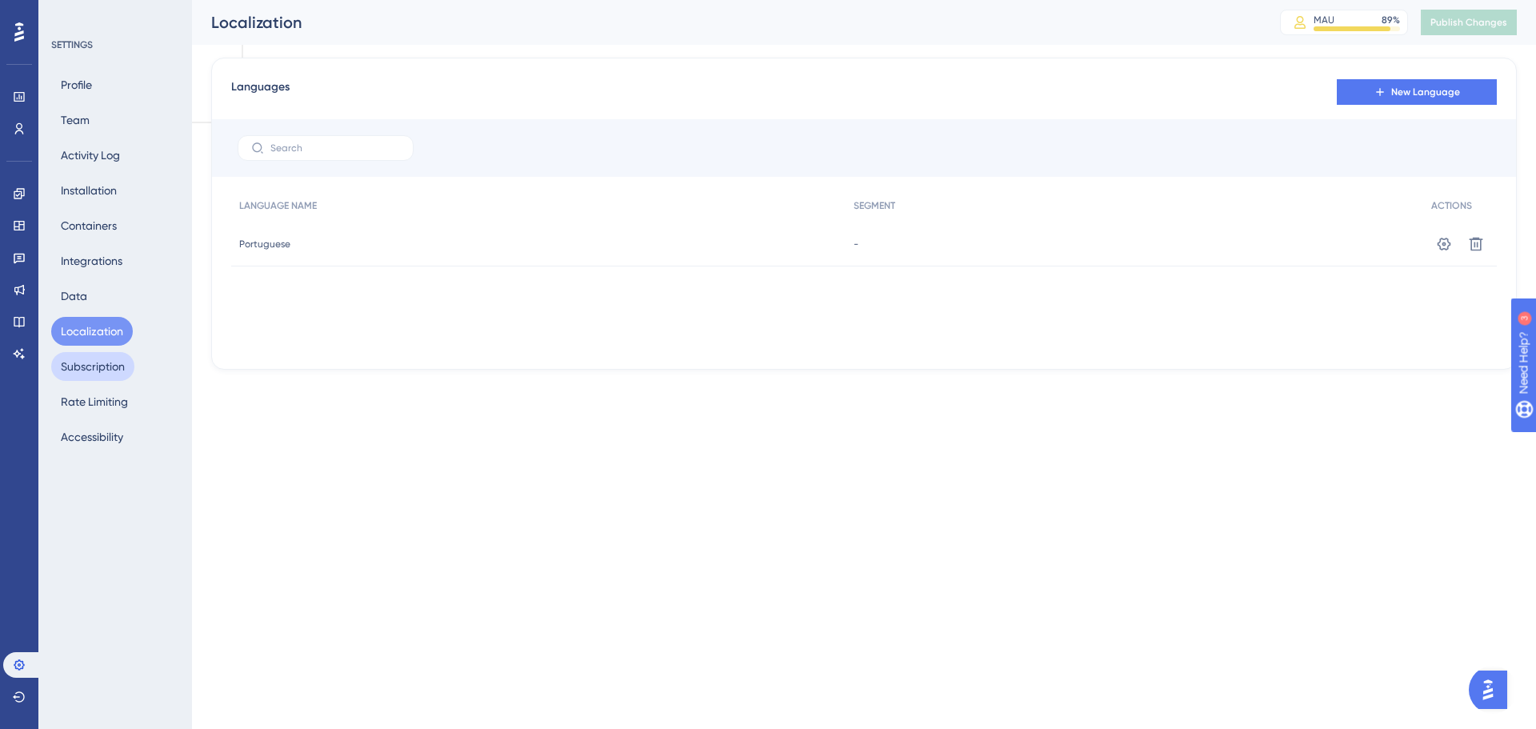
click at [101, 358] on button "Subscription" at bounding box center [92, 366] width 83 height 29
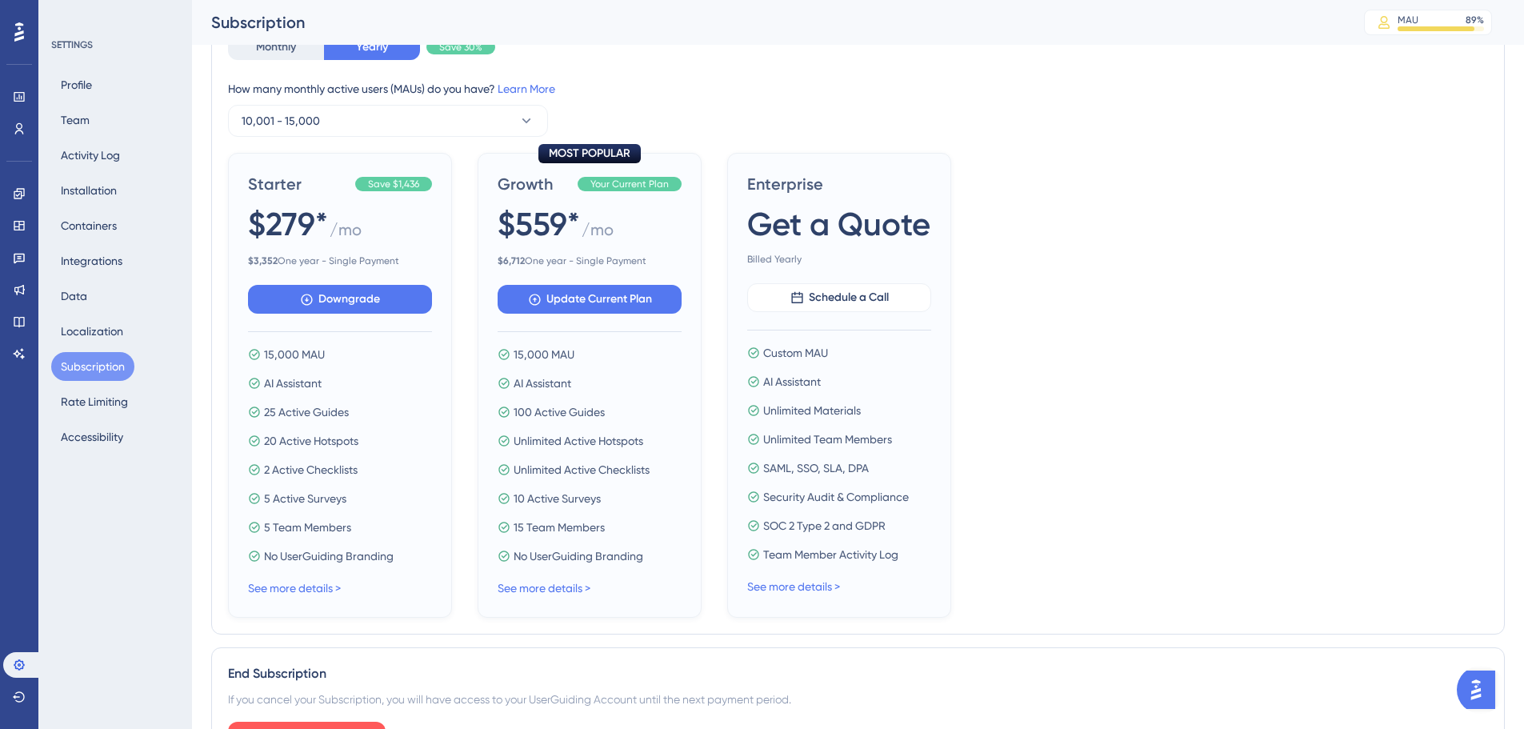
scroll to position [502, 0]
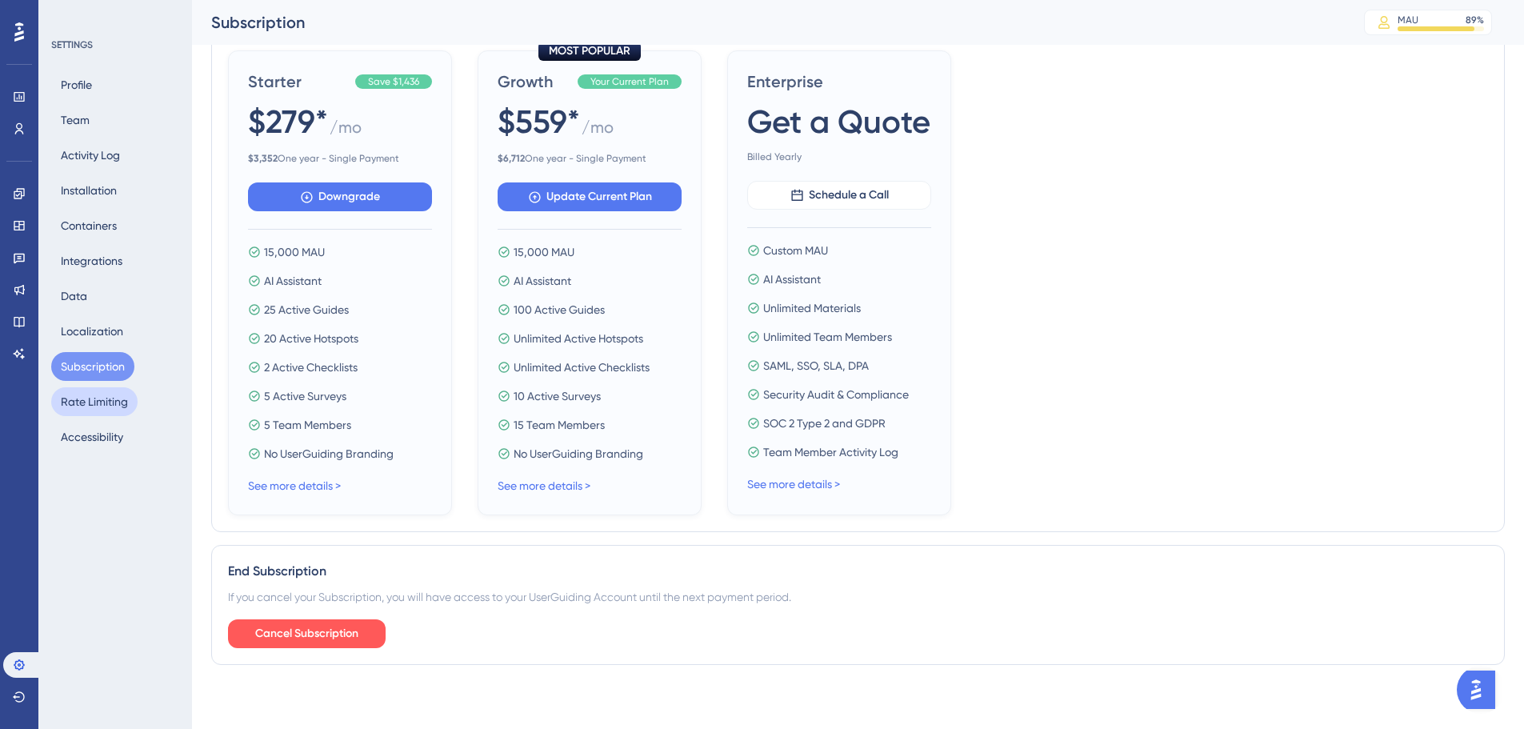
click at [114, 410] on button "Rate Limiting" at bounding box center [94, 401] width 86 height 29
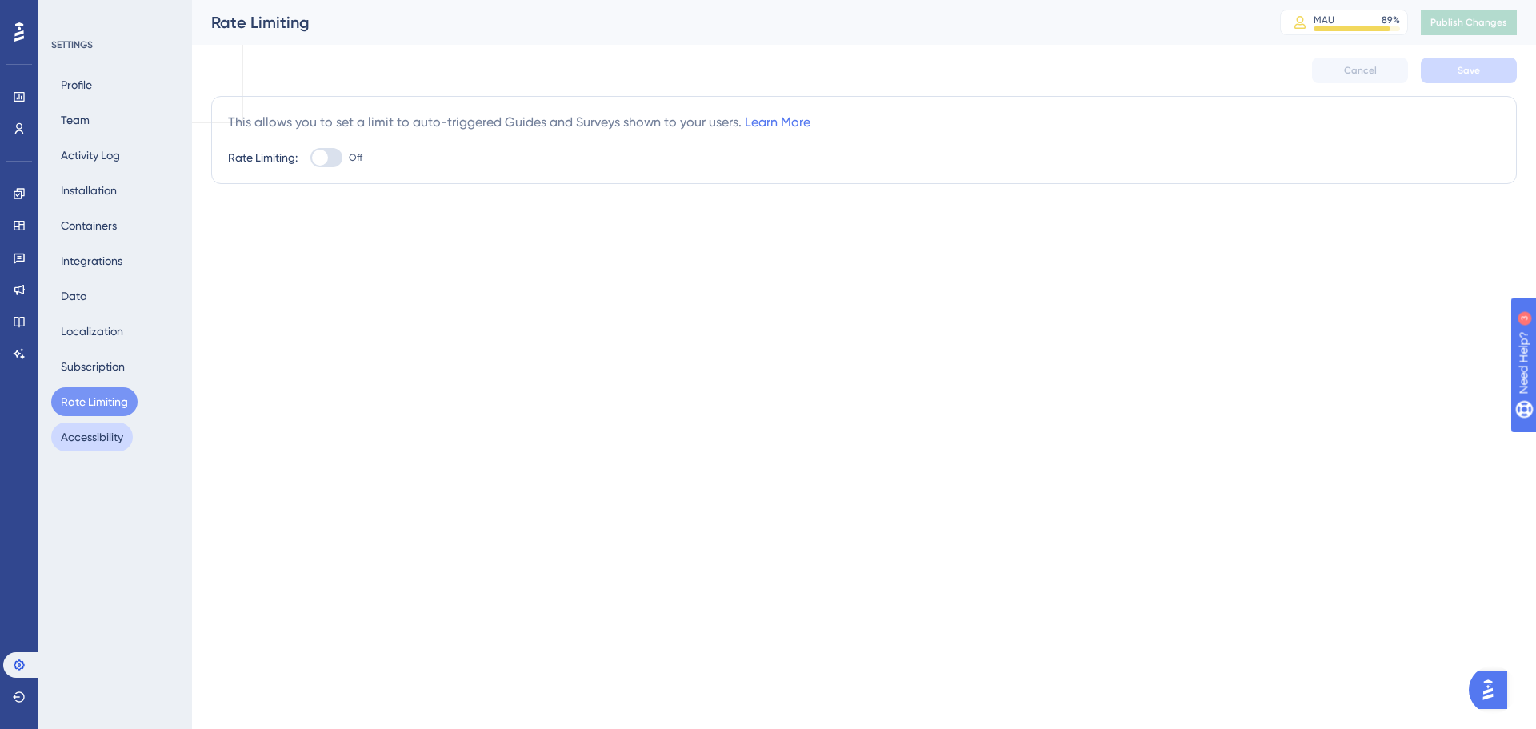
click at [125, 426] on button "Accessibility" at bounding box center [92, 436] width 82 height 29
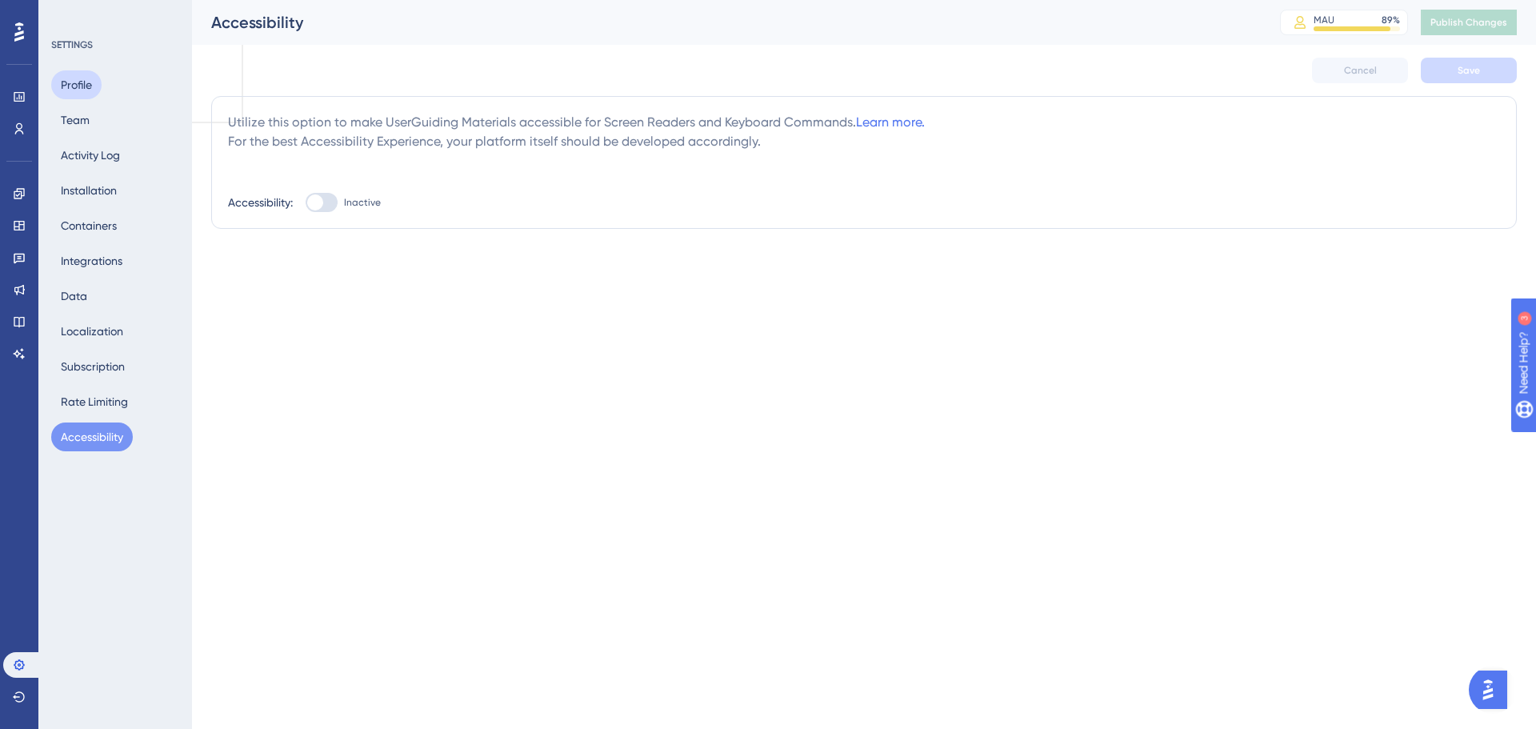
click at [73, 86] on button "Profile" at bounding box center [76, 84] width 50 height 29
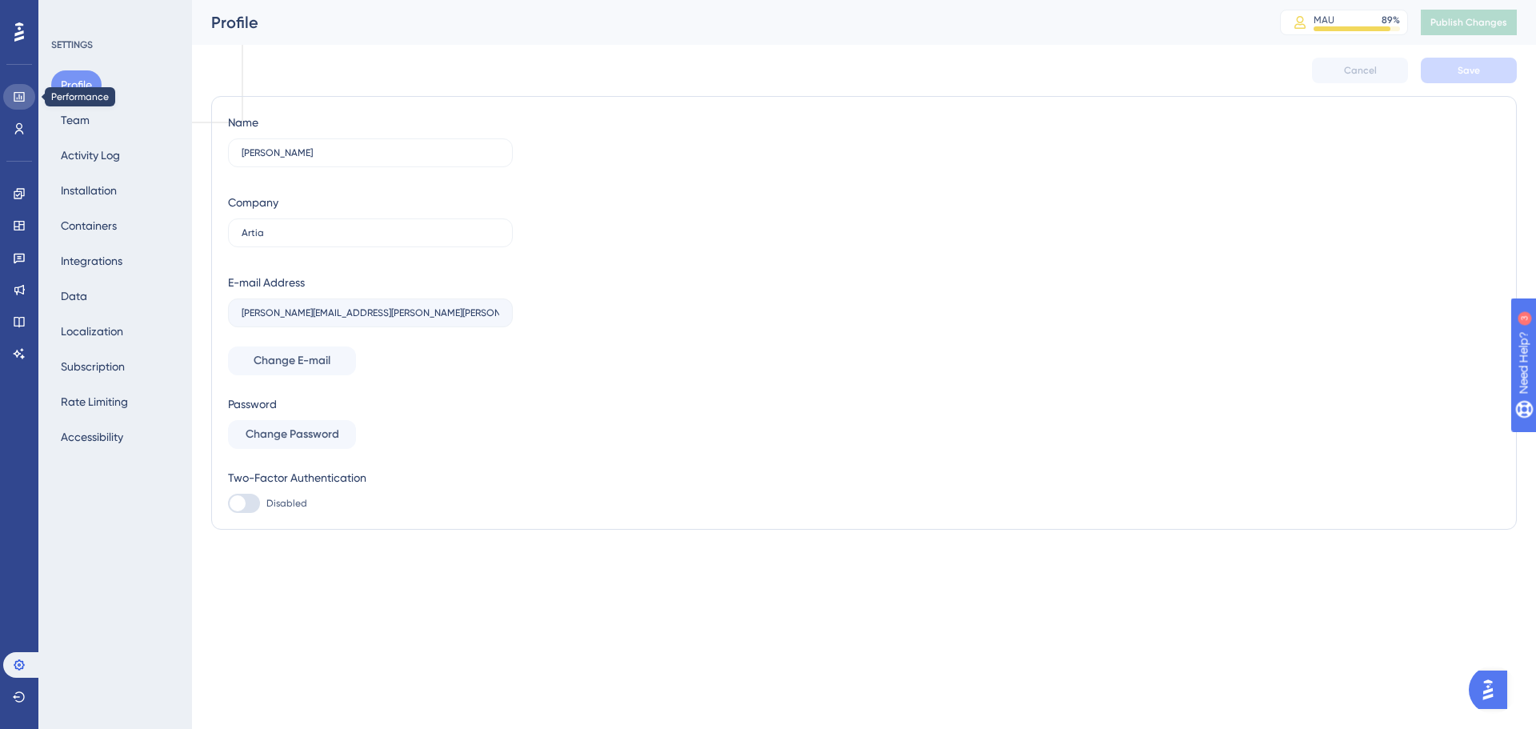
click at [20, 98] on icon at bounding box center [19, 96] width 13 height 13
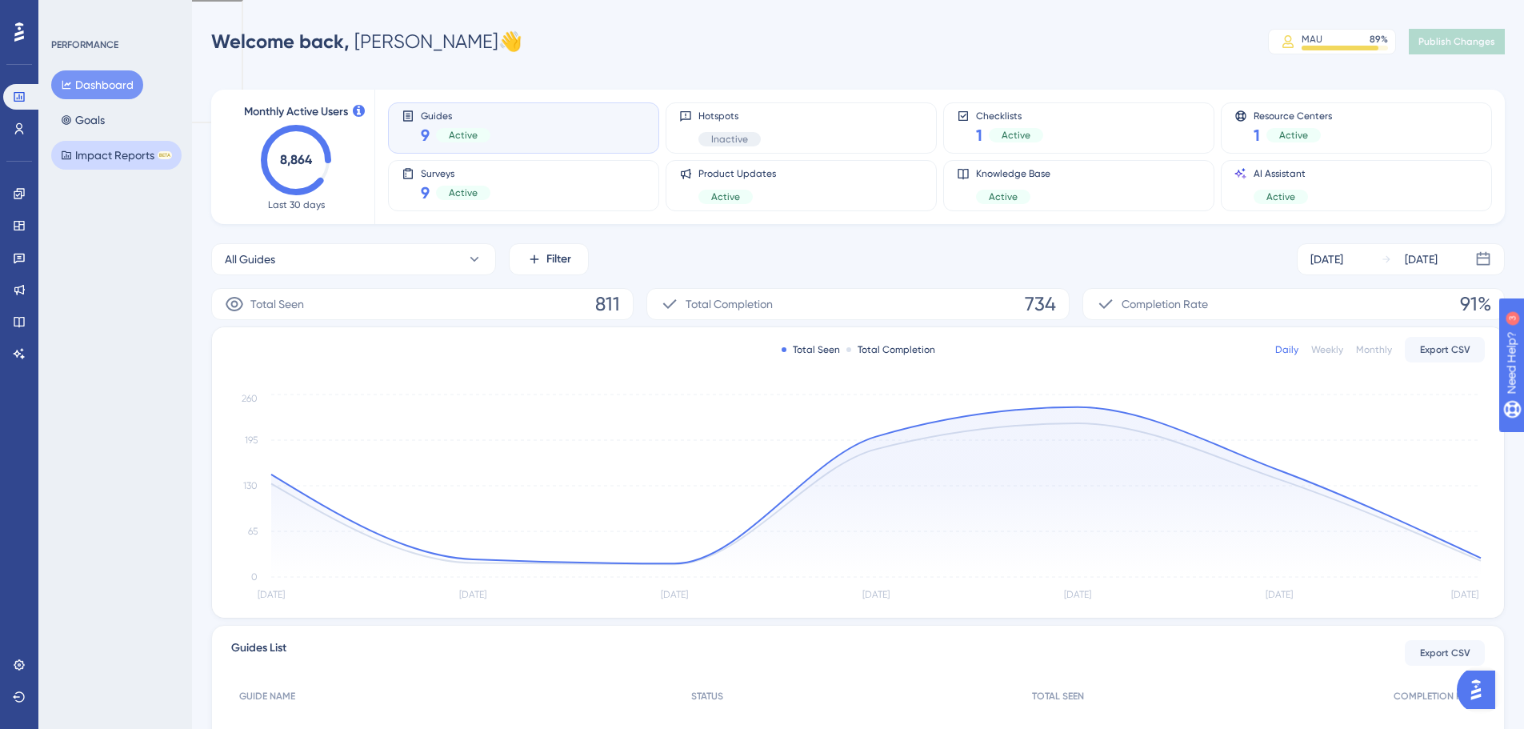
click at [106, 157] on button "Impact Reports BETA" at bounding box center [116, 155] width 130 height 29
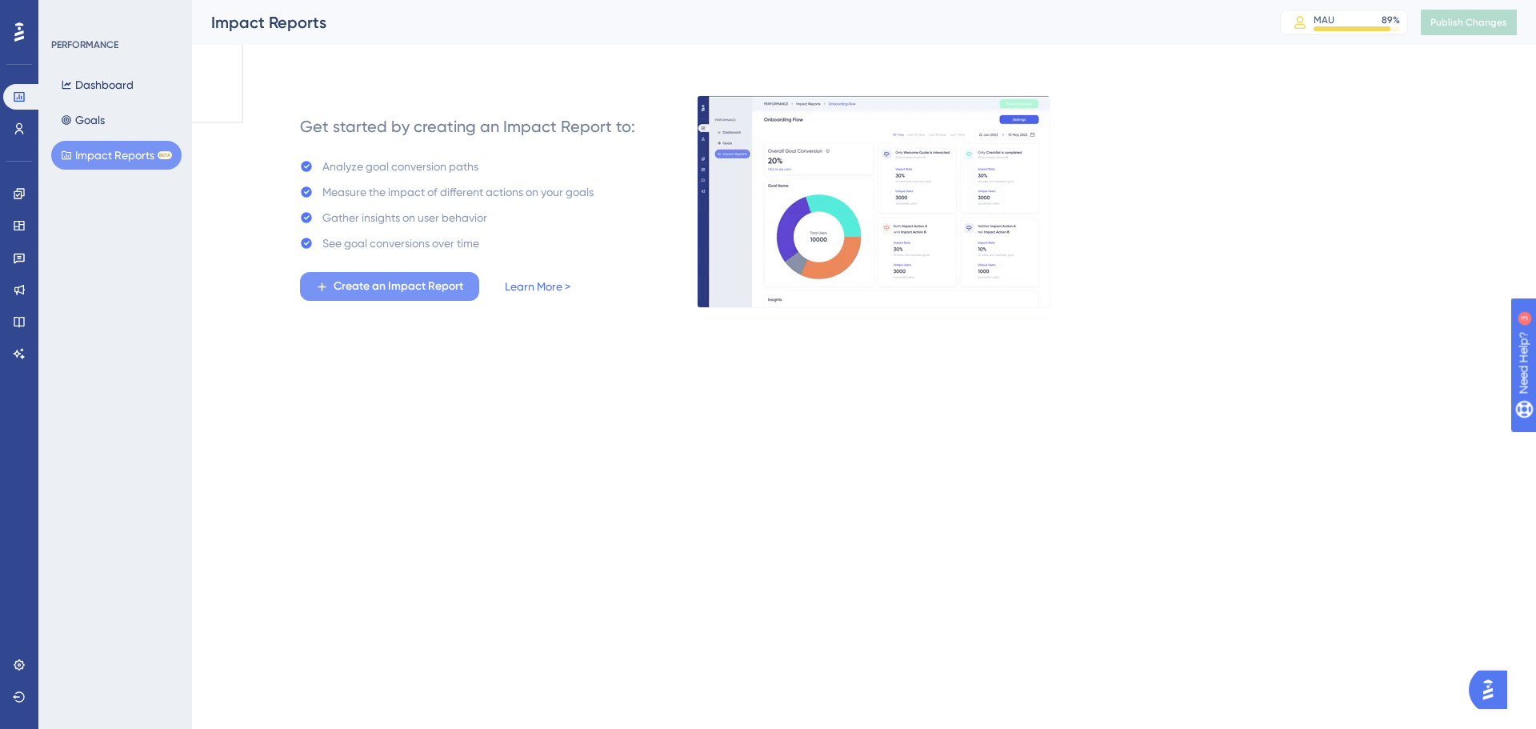
click at [431, 290] on span "Create an Impact Report" at bounding box center [399, 286] width 130 height 19
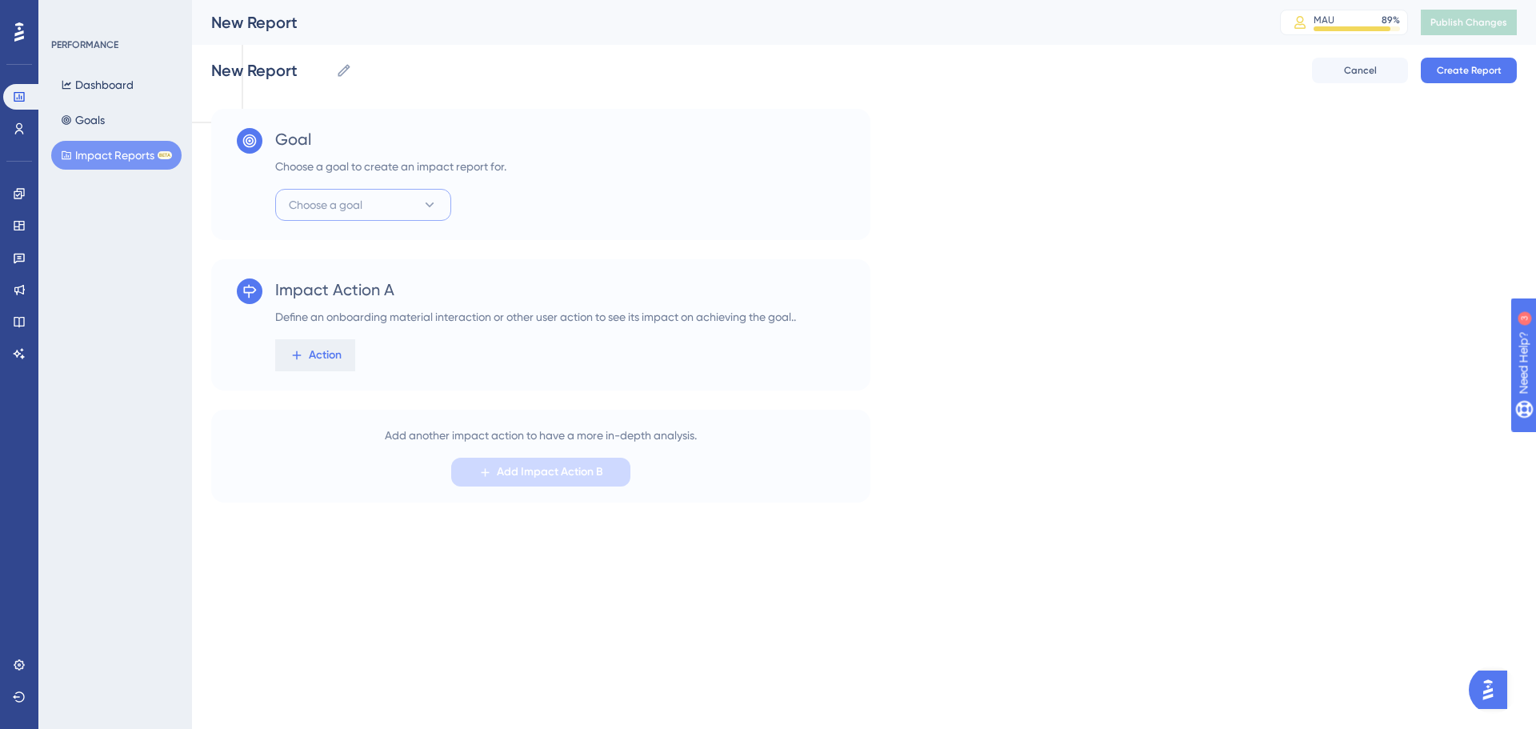
click at [346, 207] on span "Choose a goal" at bounding box center [326, 204] width 74 height 19
click at [350, 204] on span "Choose a goal" at bounding box center [326, 204] width 74 height 19
click at [359, 194] on button "Choose a goal" at bounding box center [363, 205] width 176 height 32
click at [359, 190] on button "Choose a goal" at bounding box center [363, 205] width 176 height 32
click at [105, 119] on button "Goals" at bounding box center [82, 120] width 63 height 29
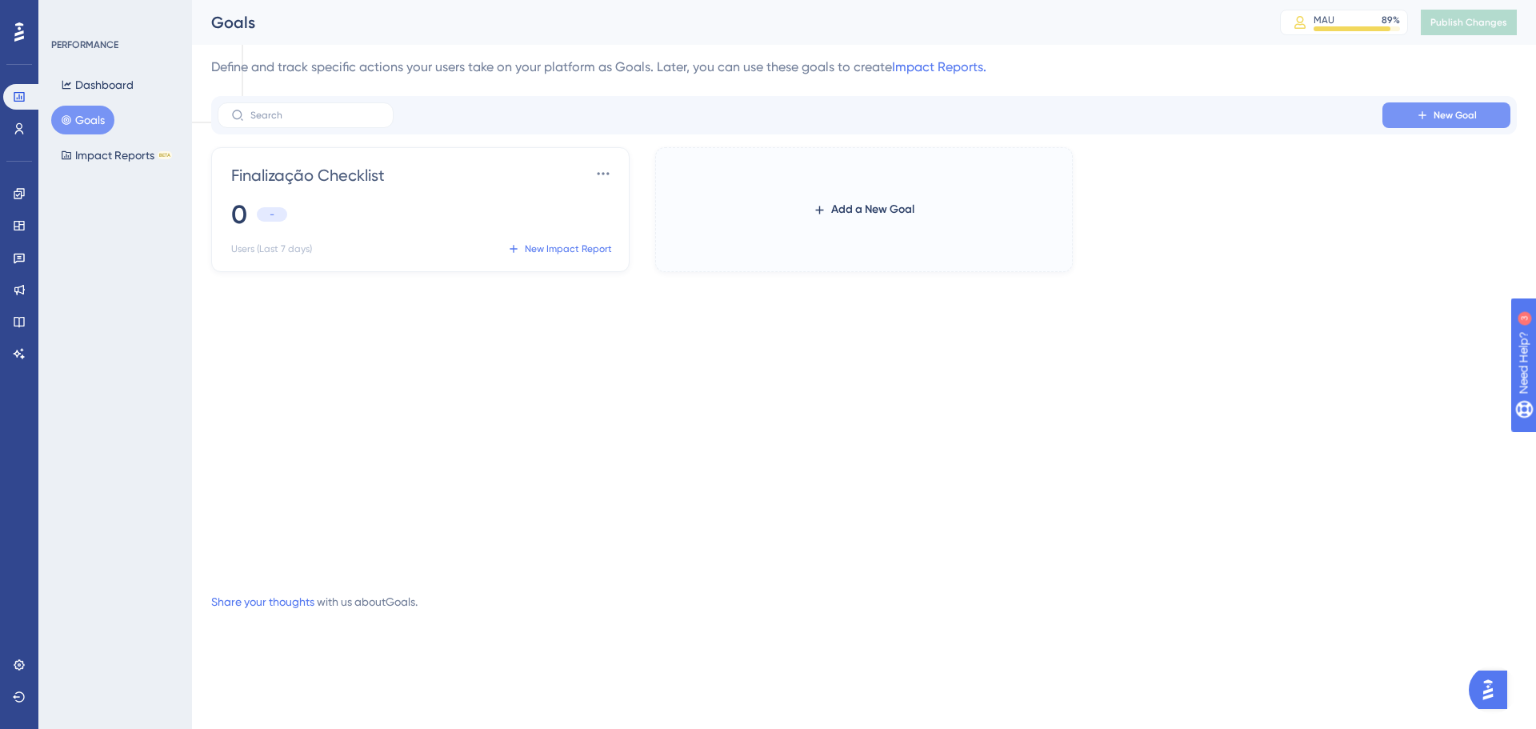
click at [1441, 105] on button "New Goal" at bounding box center [1447, 115] width 128 height 26
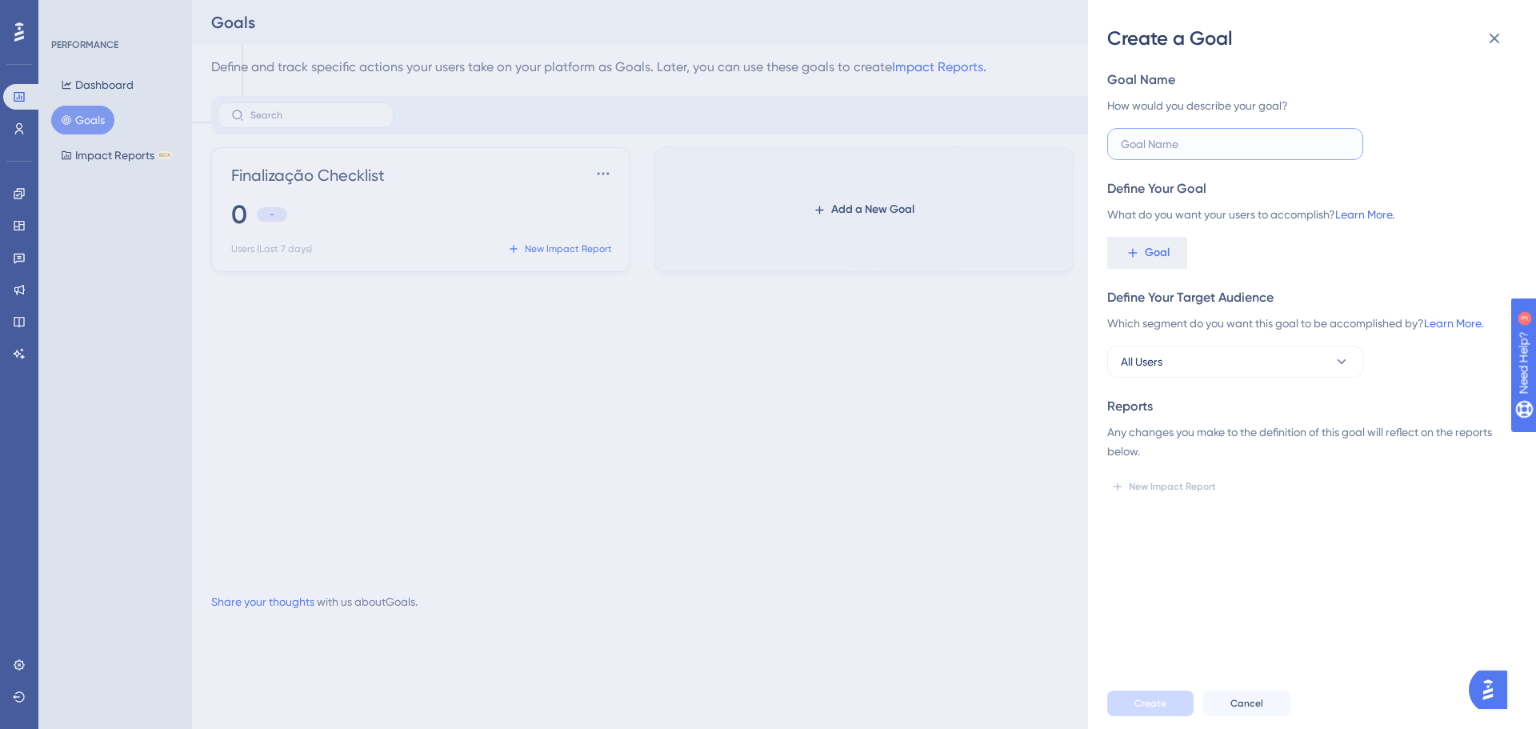
click at [1213, 138] on input "text" at bounding box center [1235, 144] width 229 height 18
type input "DAU"
click at [1171, 238] on button "Goal" at bounding box center [1147, 253] width 80 height 32
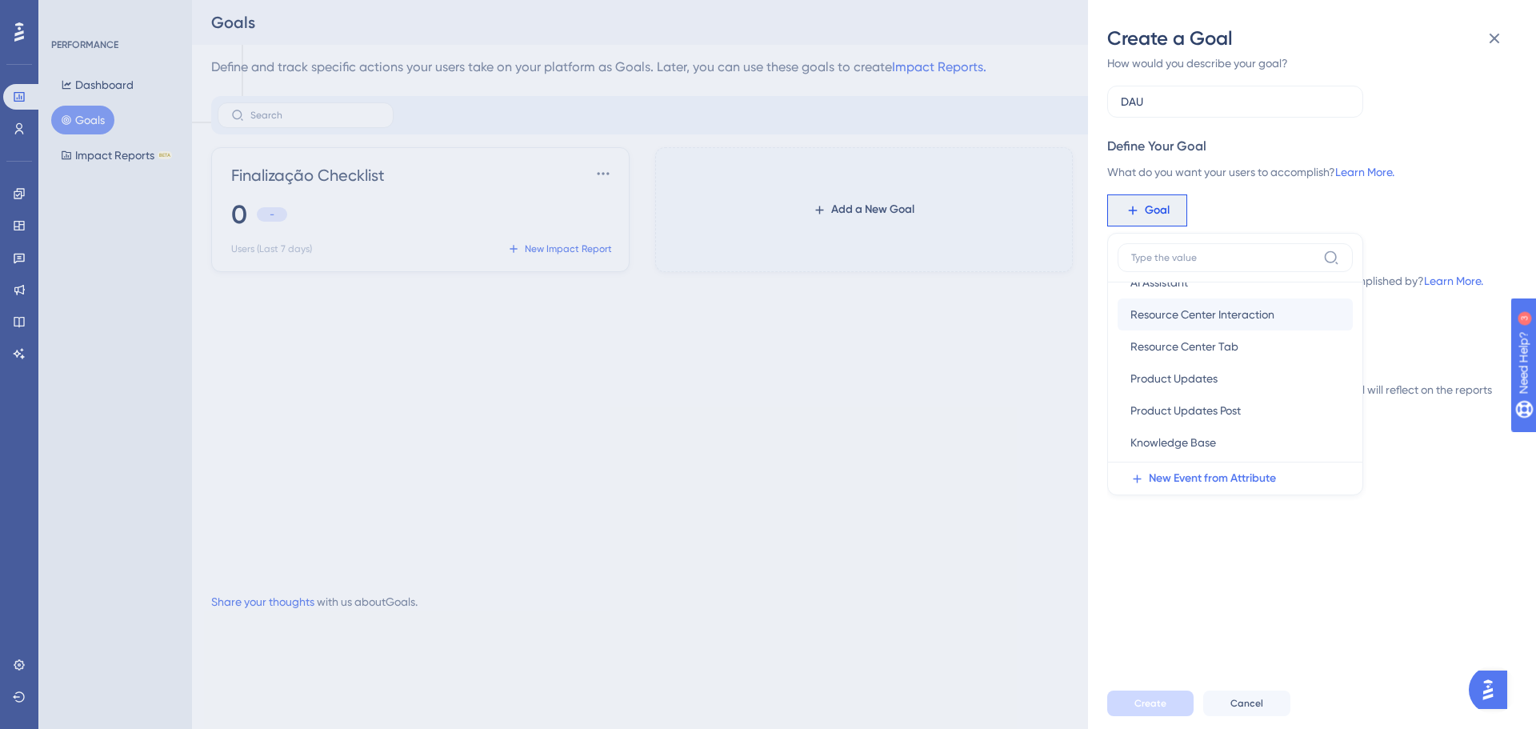
scroll to position [278, 0]
click at [1230, 476] on span "New Event from Attribute" at bounding box center [1212, 478] width 127 height 19
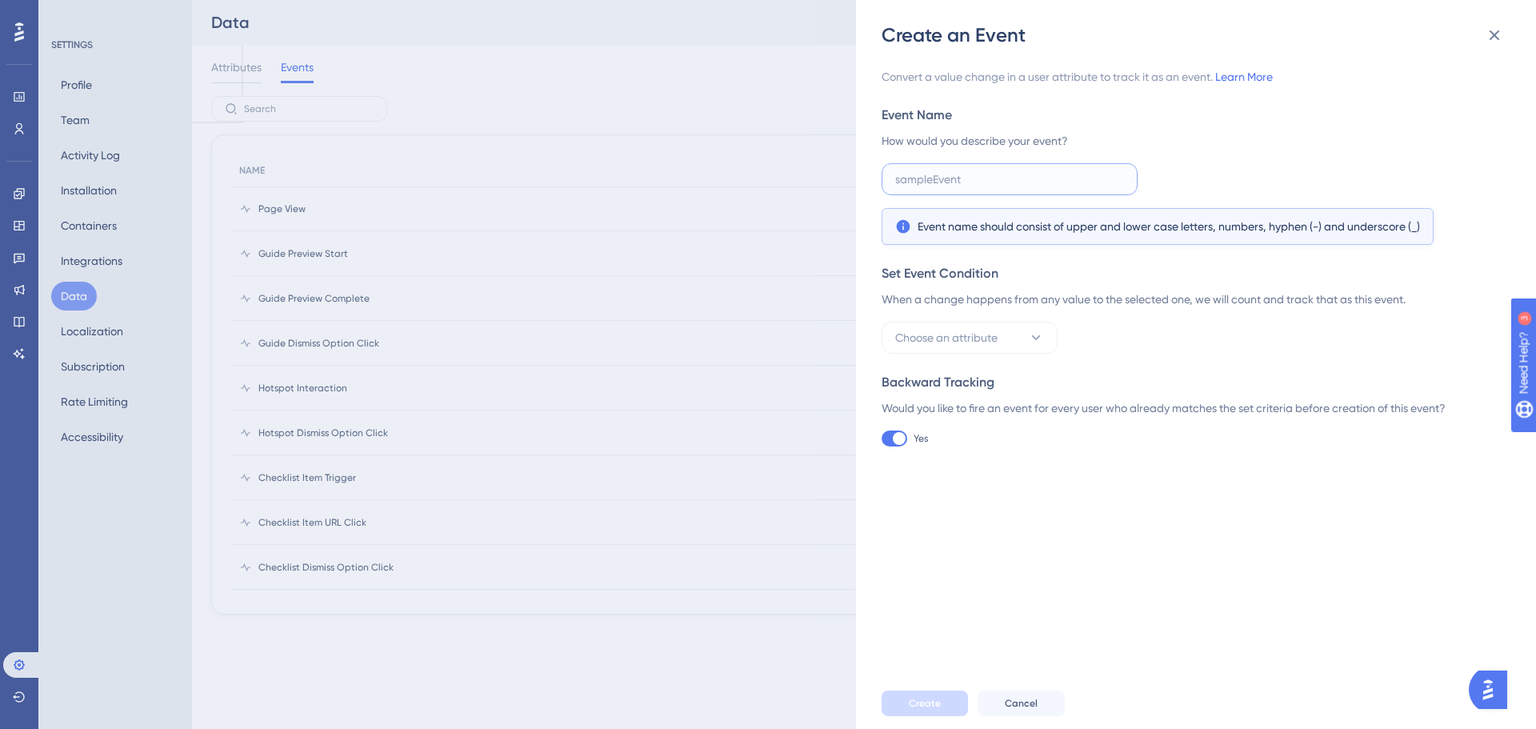
click at [938, 182] on input "text" at bounding box center [1009, 179] width 229 height 18
drag, startPoint x: 189, startPoint y: 235, endPoint x: 164, endPoint y: 210, distance: 35.1
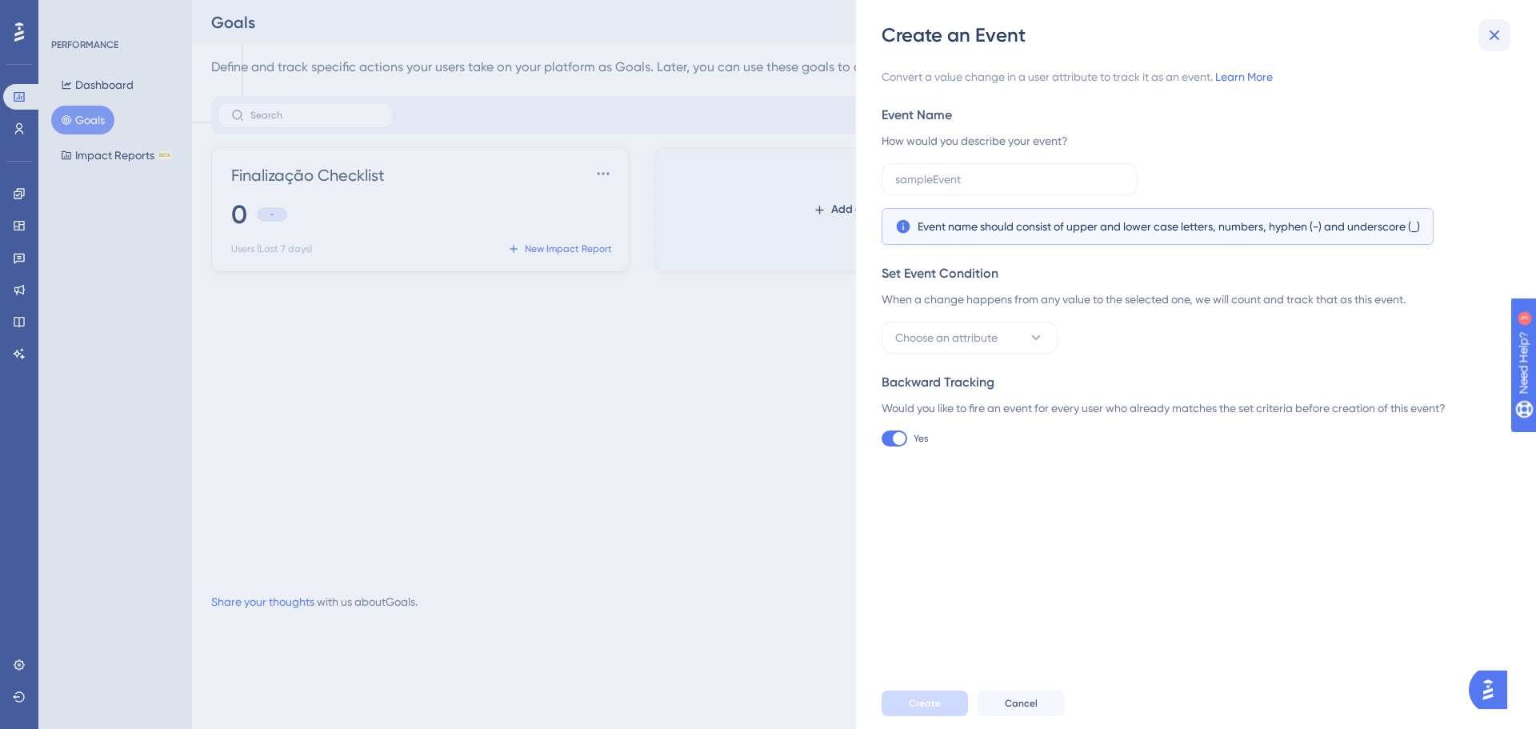
click at [1494, 37] on icon at bounding box center [1495, 35] width 10 height 10
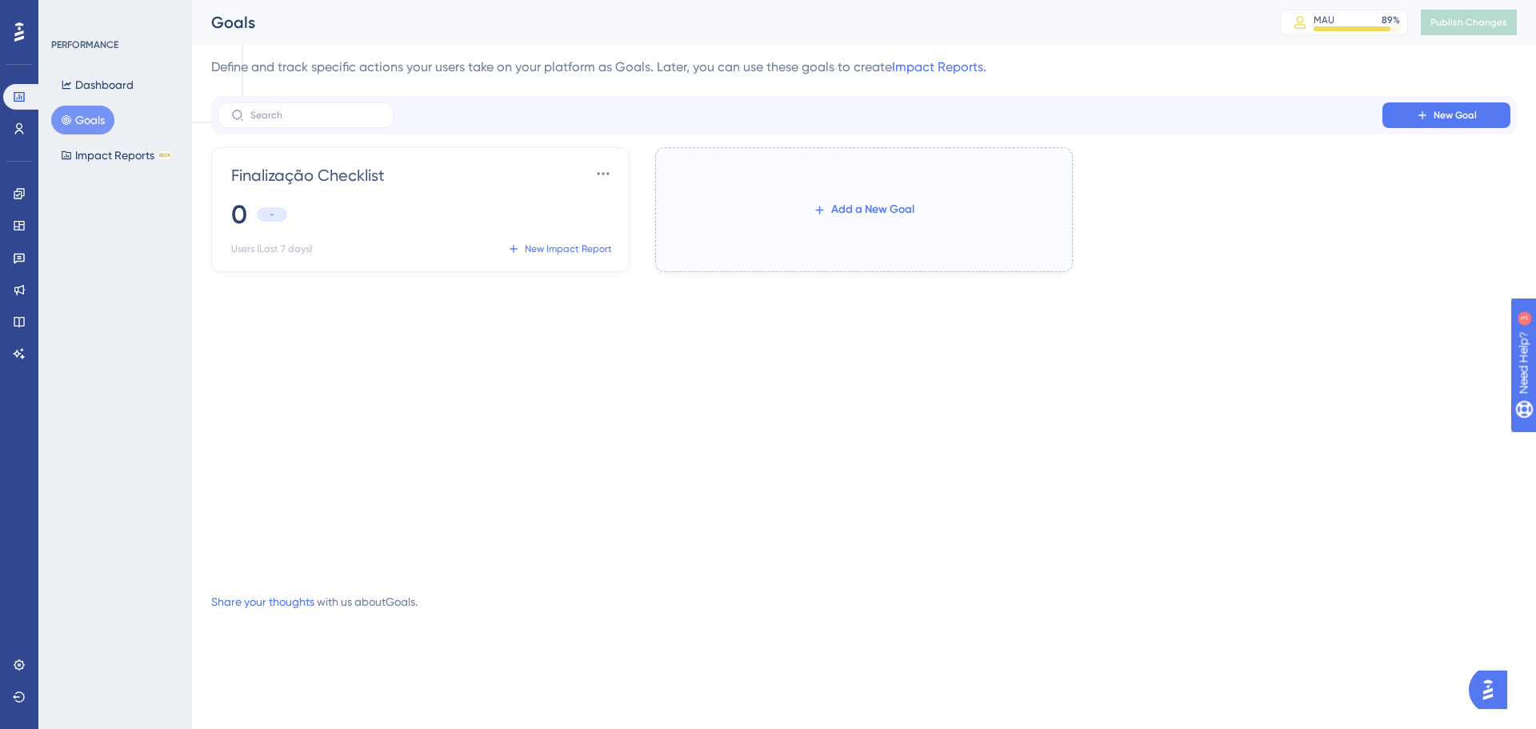
click at [812, 198] on button "Add a New Goal" at bounding box center [863, 209] width 153 height 29
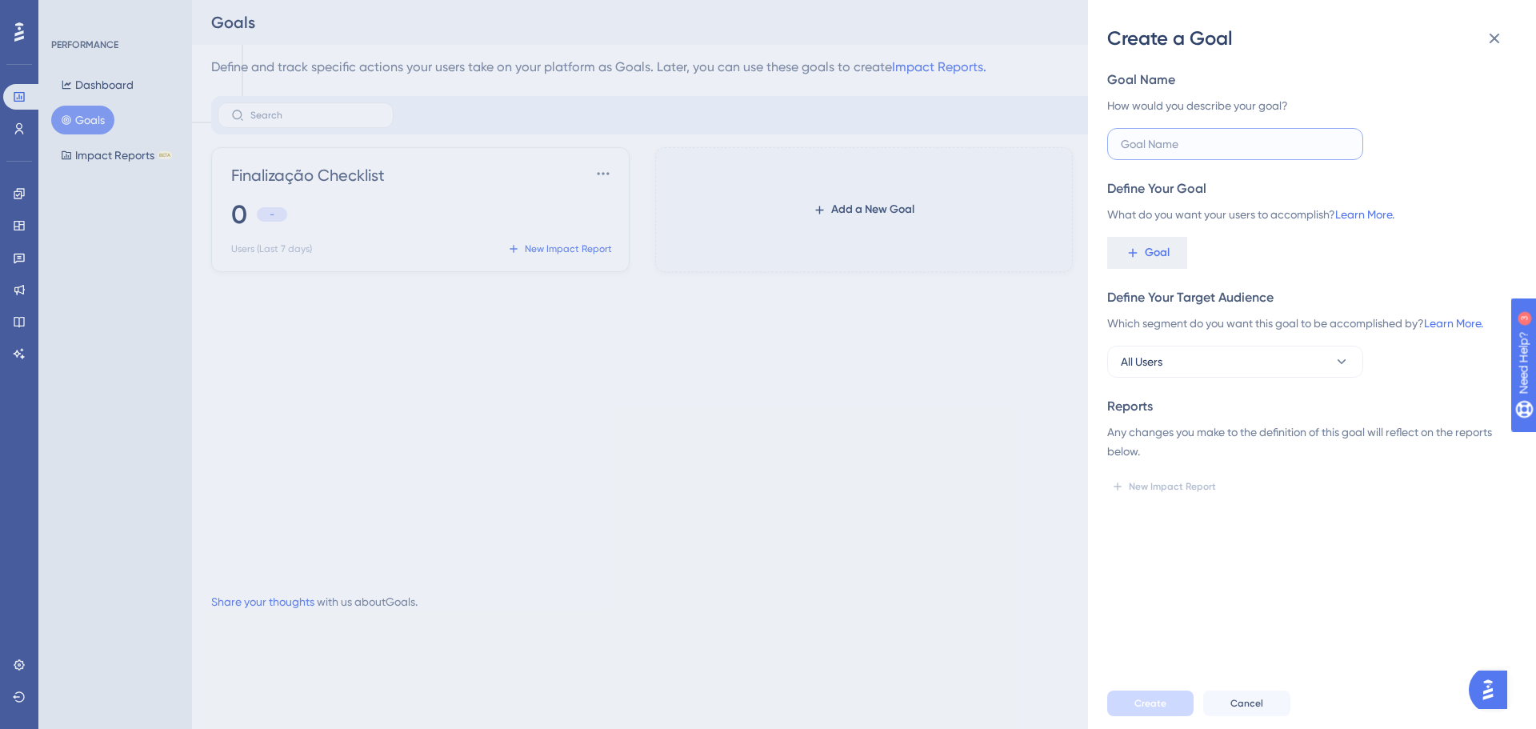
click at [1220, 144] on input "text" at bounding box center [1235, 144] width 229 height 18
type input "e"
type input "pageView"
click at [1156, 250] on span "Goal" at bounding box center [1157, 252] width 25 height 19
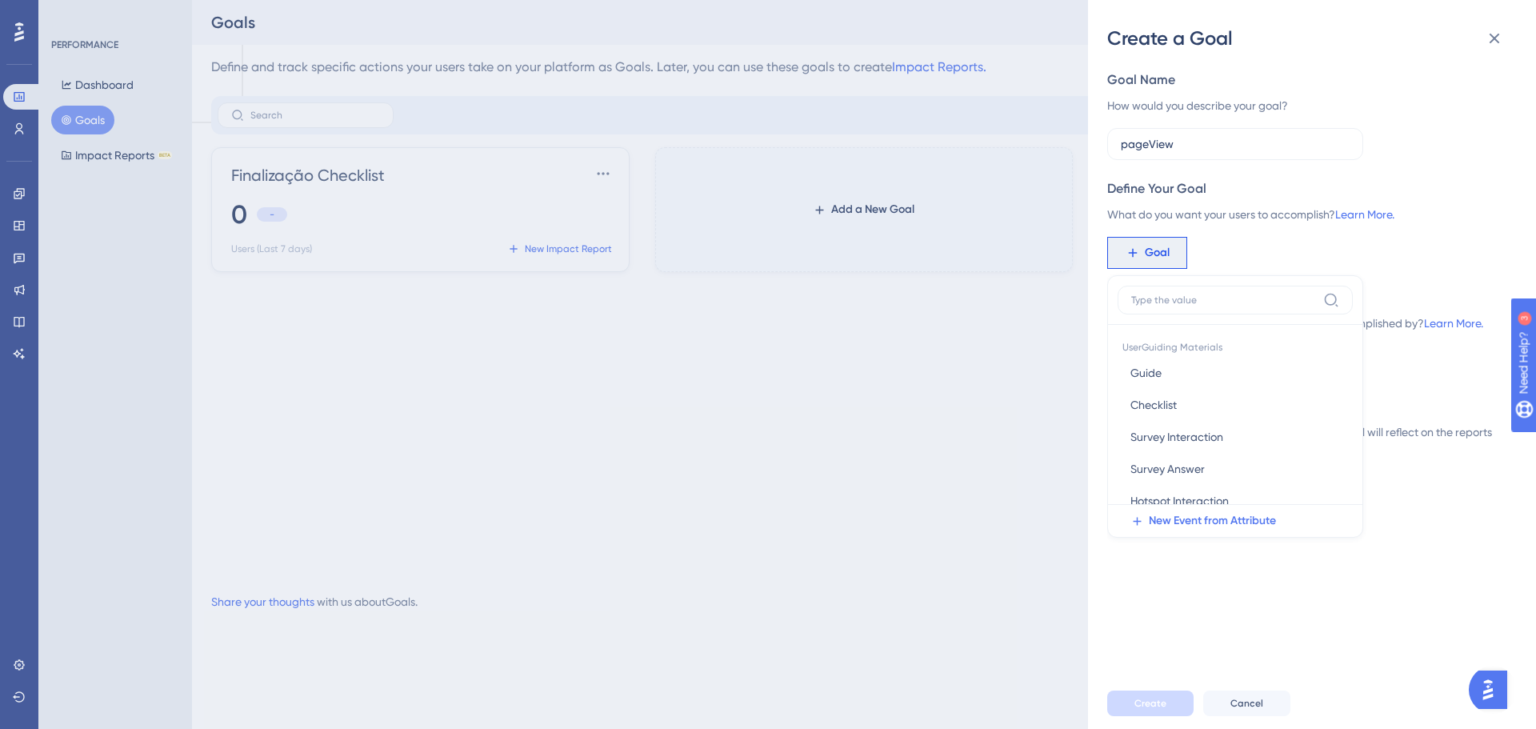
scroll to position [42, 0]
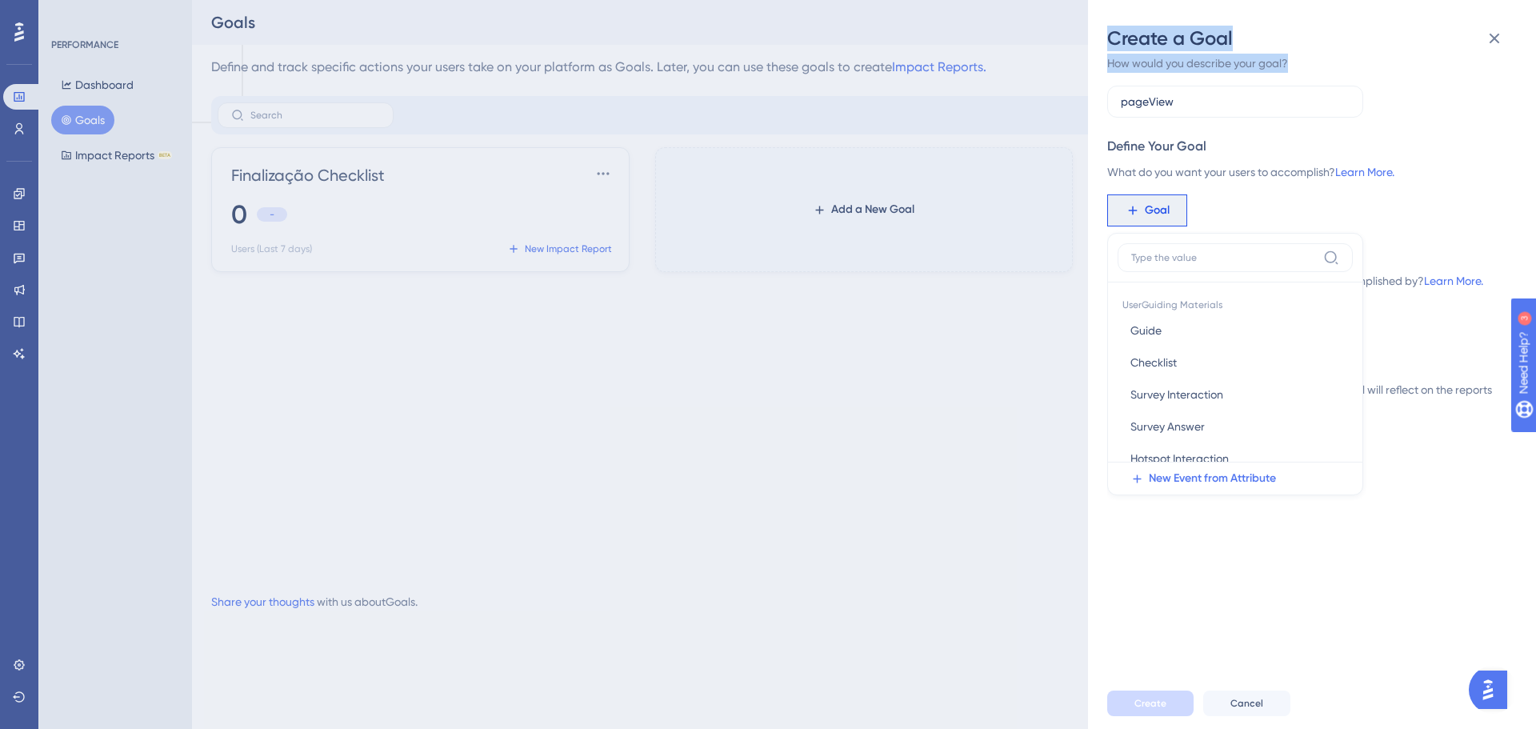
drag, startPoint x: 1151, startPoint y: 119, endPoint x: 975, endPoint y: 122, distance: 176.0
click at [975, 122] on div "Create a Goal Goal Name How would you describe your goal? pageView Define Your …" at bounding box center [768, 364] width 1536 height 729
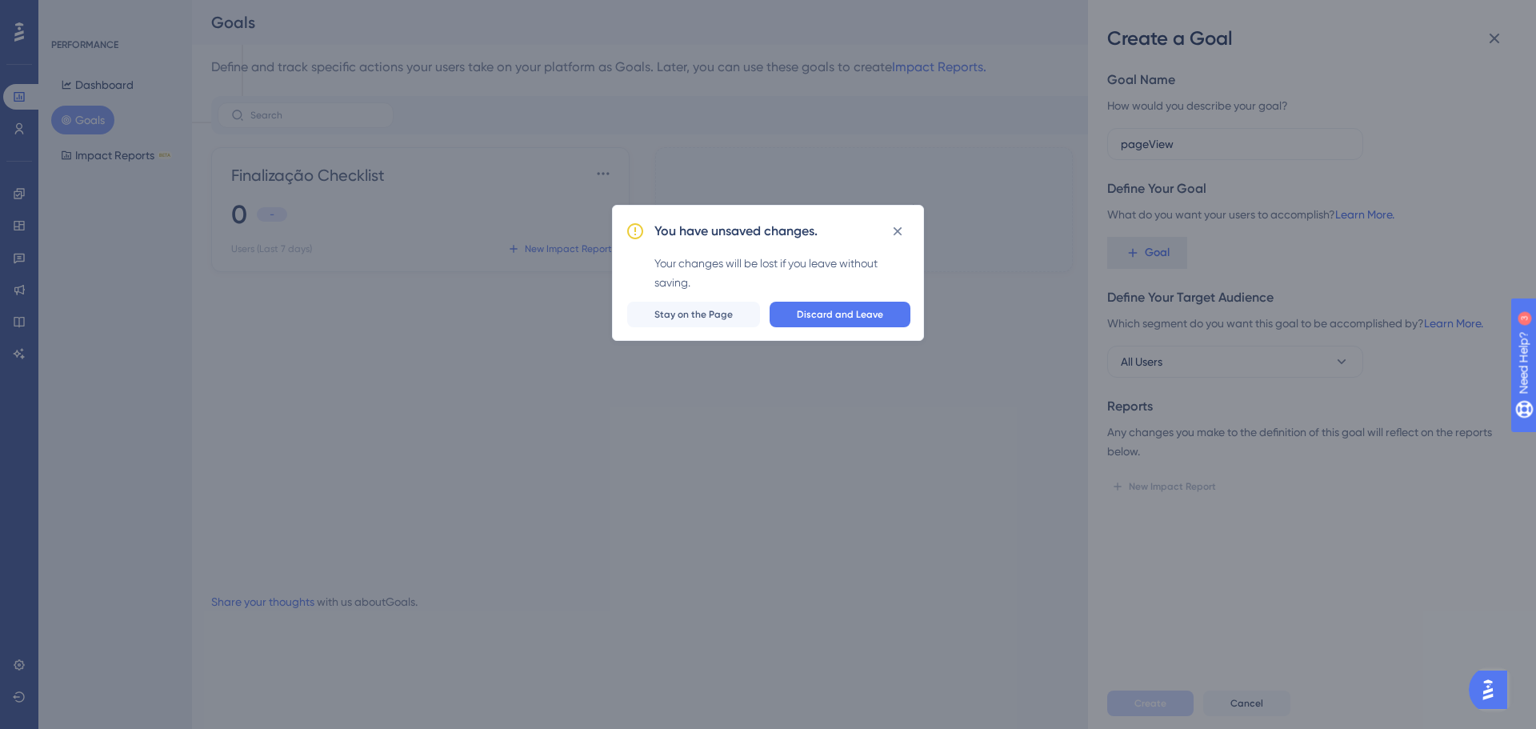
click at [1209, 159] on div "You have unsaved changes. Your changes will be lost if you leave without saving…" at bounding box center [768, 364] width 1536 height 729
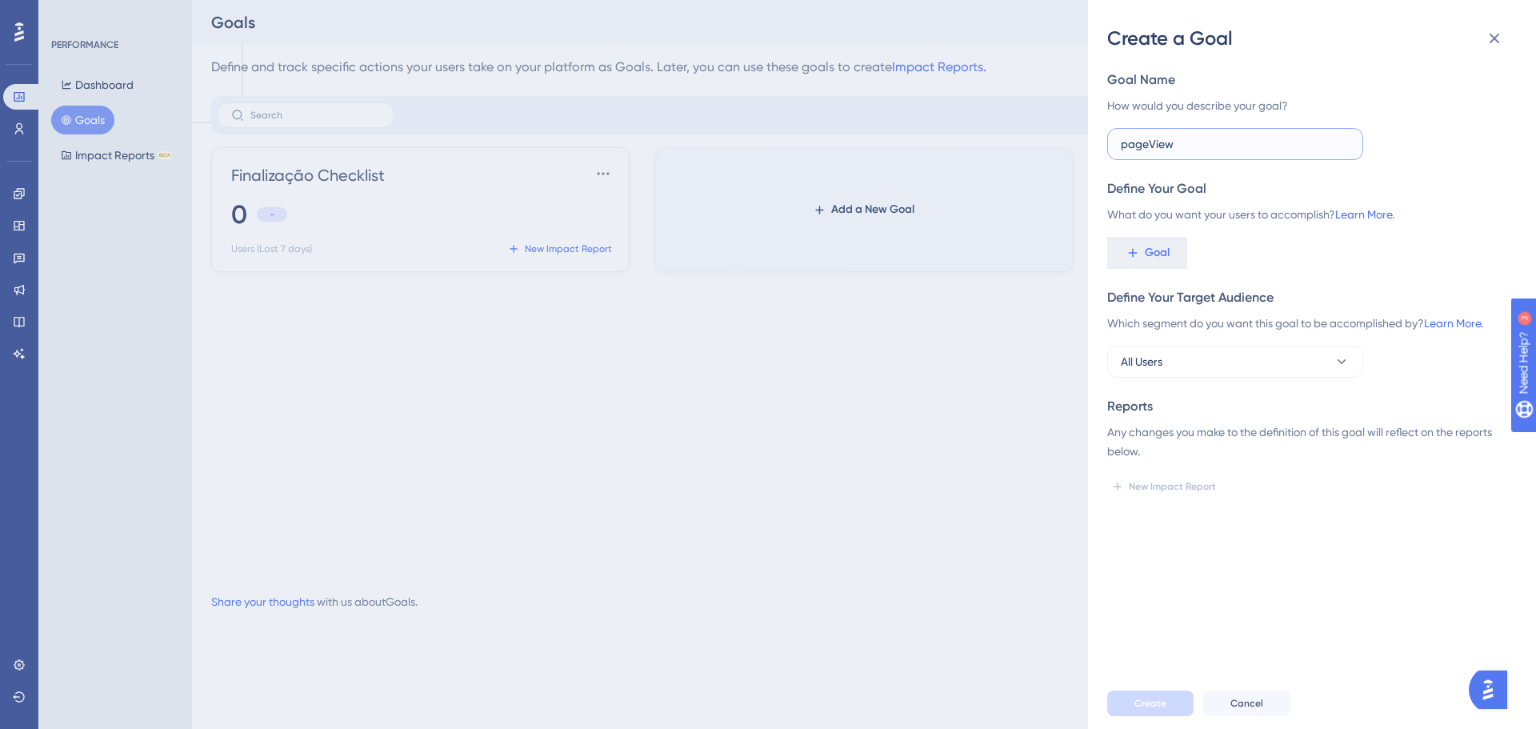
click at [1206, 145] on input "pageView" at bounding box center [1235, 144] width 229 height 18
drag, startPoint x: 1211, startPoint y: 145, endPoint x: 962, endPoint y: 143, distance: 248.8
click at [962, 143] on div "Create a Goal Goal Name How would you describe your goal? pageView Define Your …" at bounding box center [768, 364] width 1536 height 729
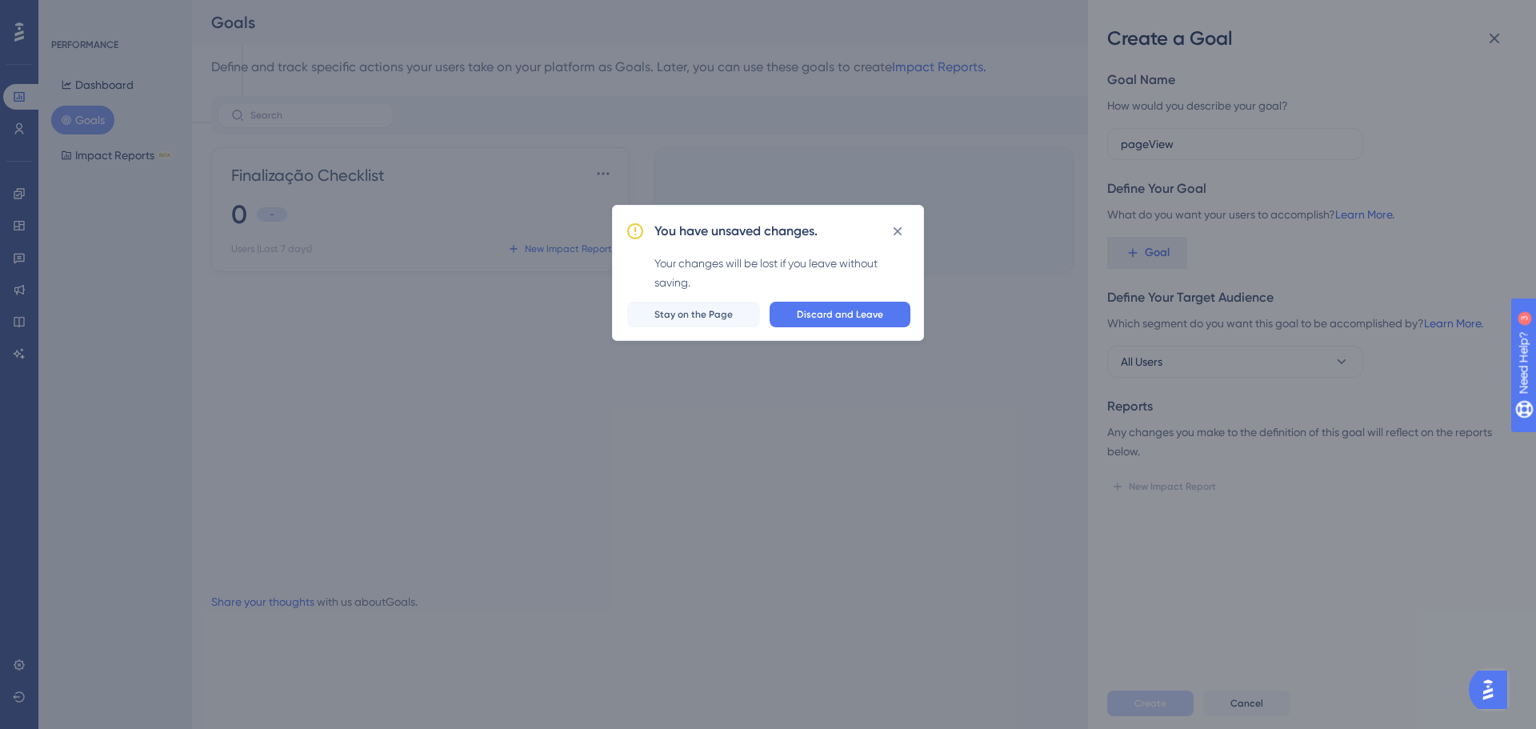
click at [899, 226] on icon at bounding box center [898, 231] width 16 height 16
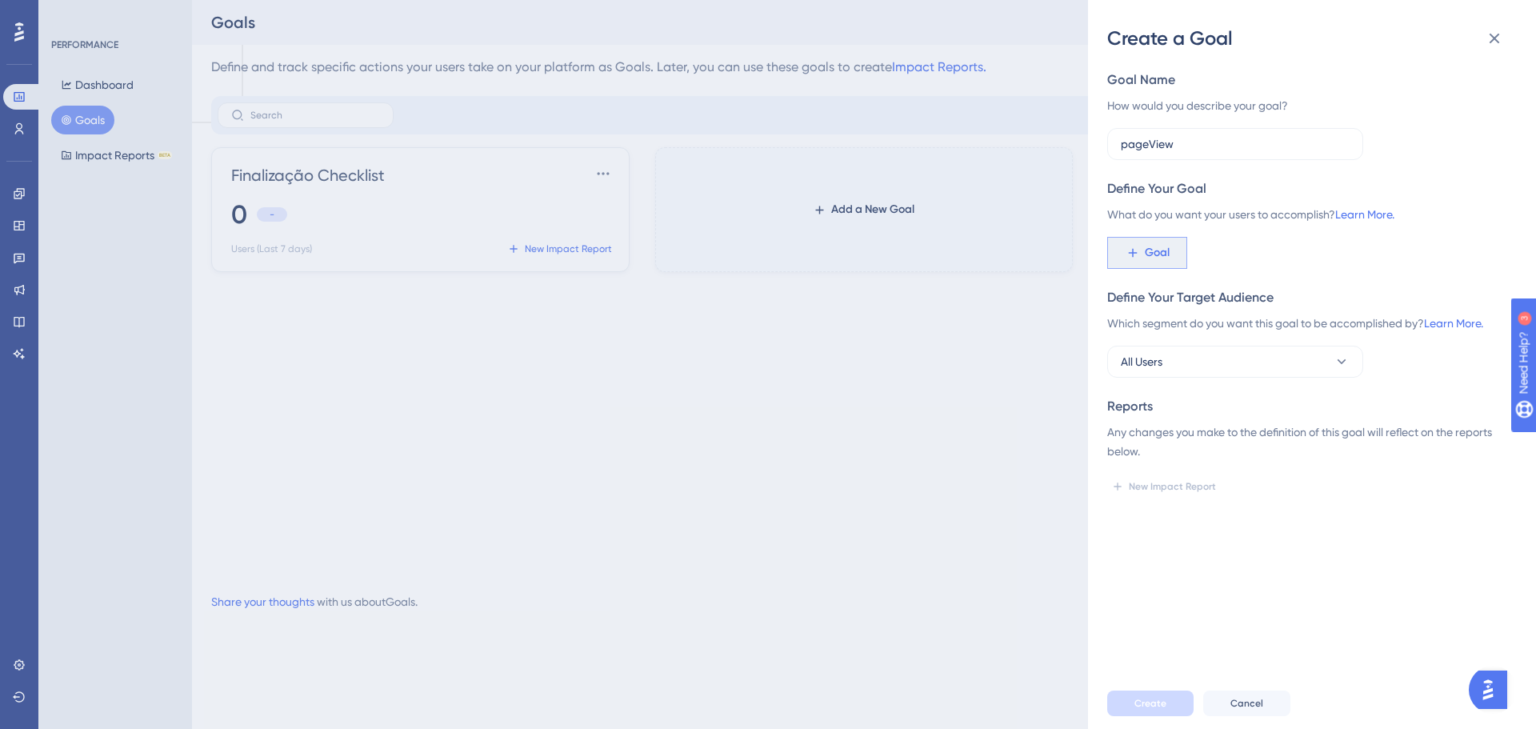
click at [1150, 247] on span "Goal" at bounding box center [1157, 252] width 25 height 19
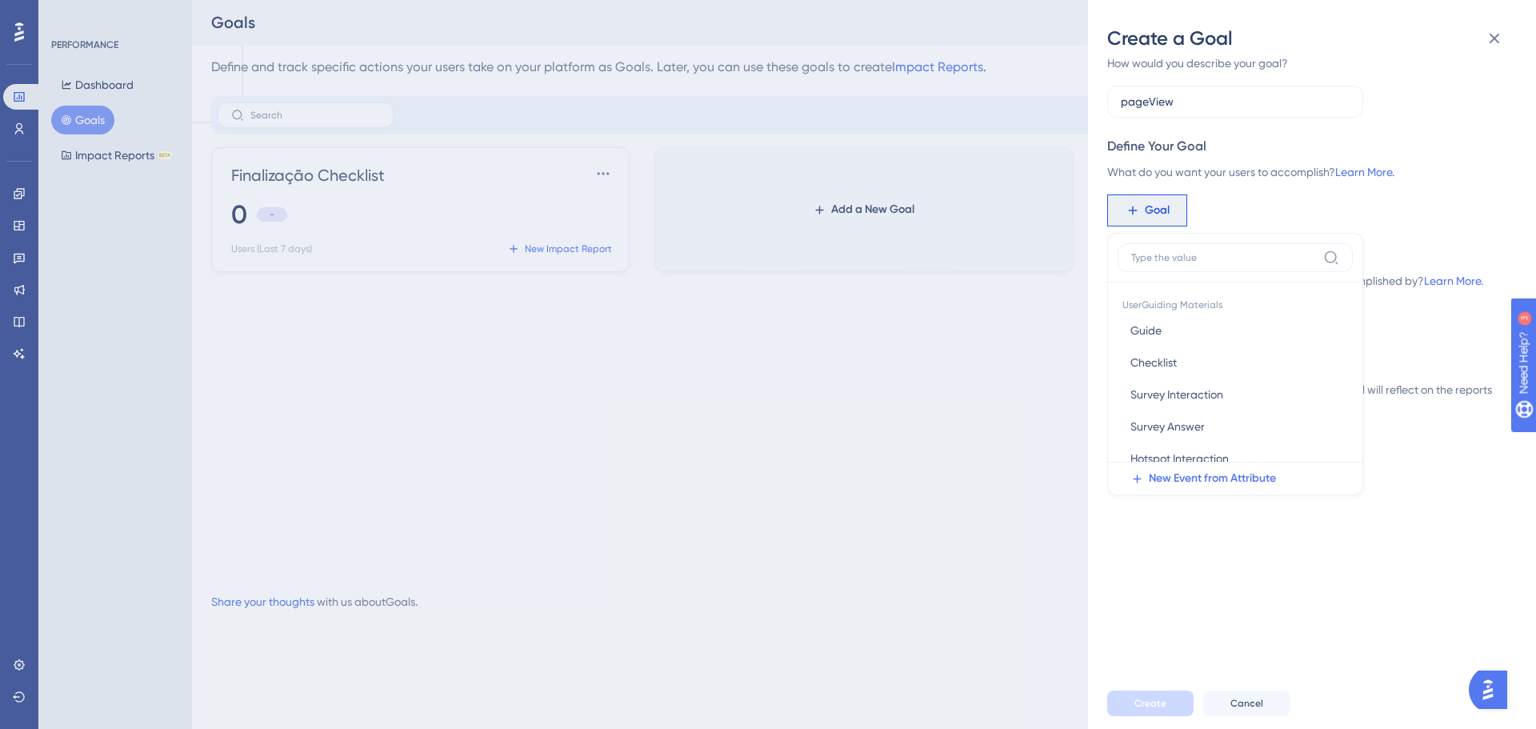
click at [1214, 270] on label at bounding box center [1235, 257] width 235 height 29
click at [1214, 264] on input at bounding box center [1224, 257] width 186 height 13
click at [1214, 262] on input at bounding box center [1224, 257] width 186 height 13
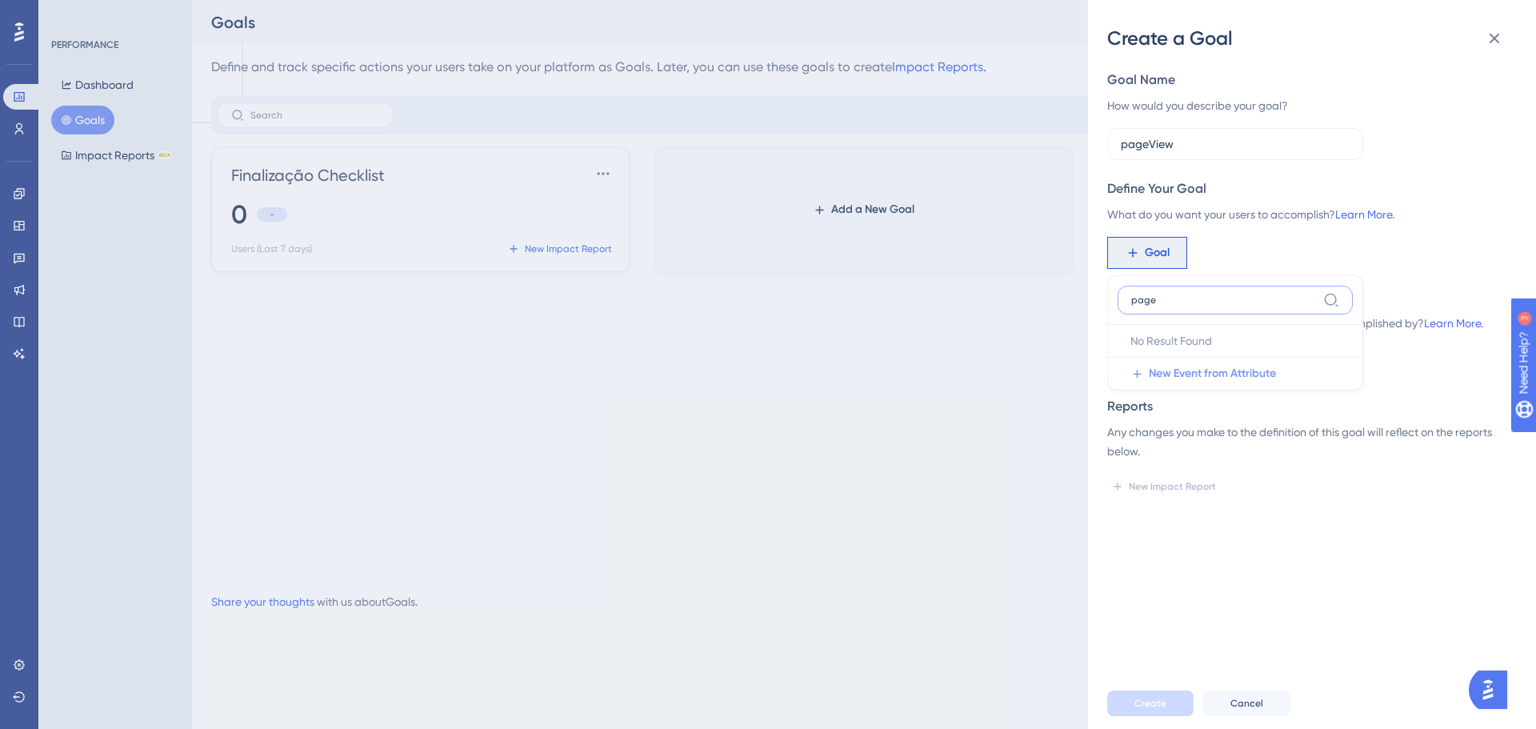
type input "page"
click at [1201, 373] on span "New Event from Attribute" at bounding box center [1212, 373] width 127 height 19
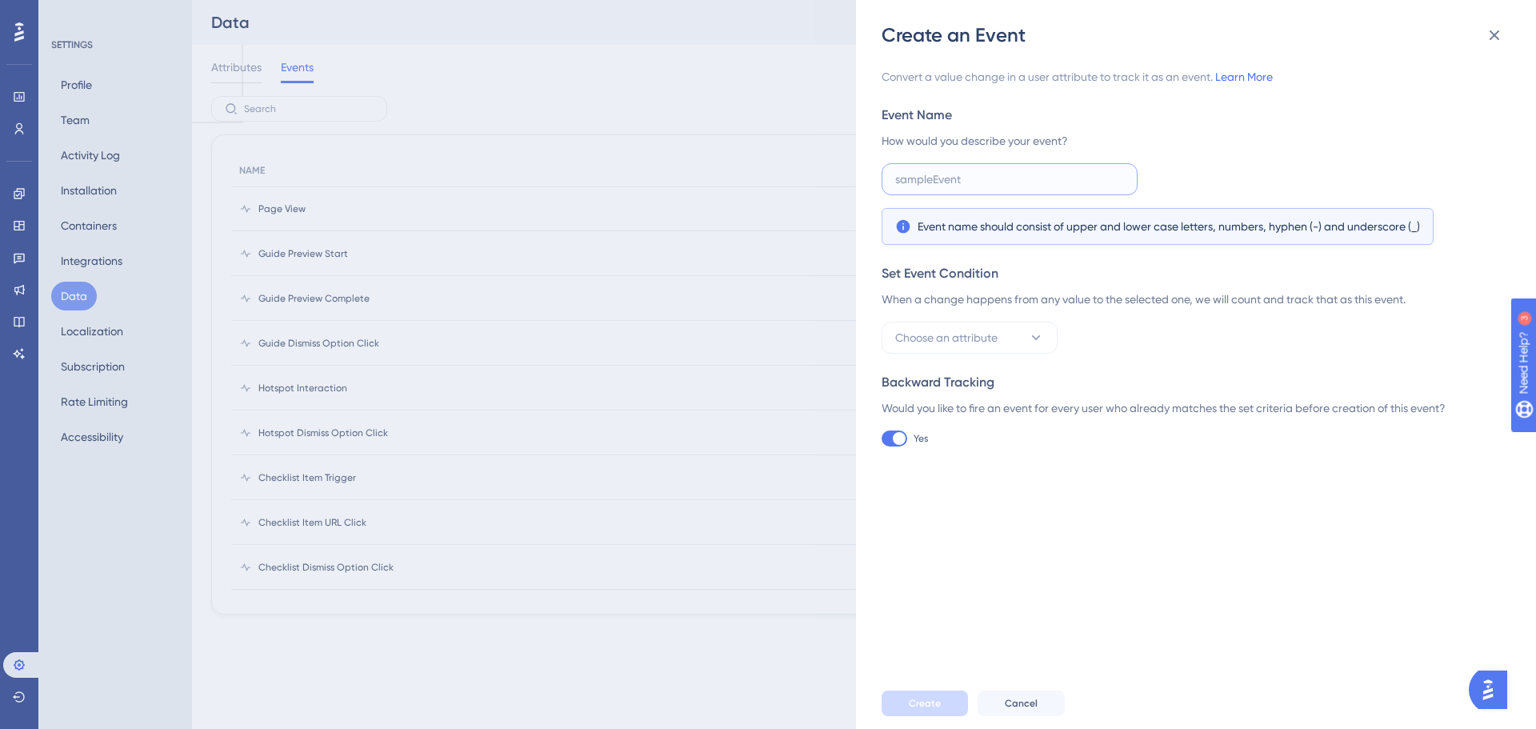
click at [1051, 185] on input "text" at bounding box center [1009, 179] width 229 height 18
click at [1014, 334] on button "Choose an attribute" at bounding box center [970, 338] width 176 height 32
click at [1112, 320] on div "Set Event Condition When a change happens from any value to the selected one, w…" at bounding box center [1191, 309] width 619 height 90
click at [992, 330] on span "Choose an attribute" at bounding box center [946, 337] width 102 height 19
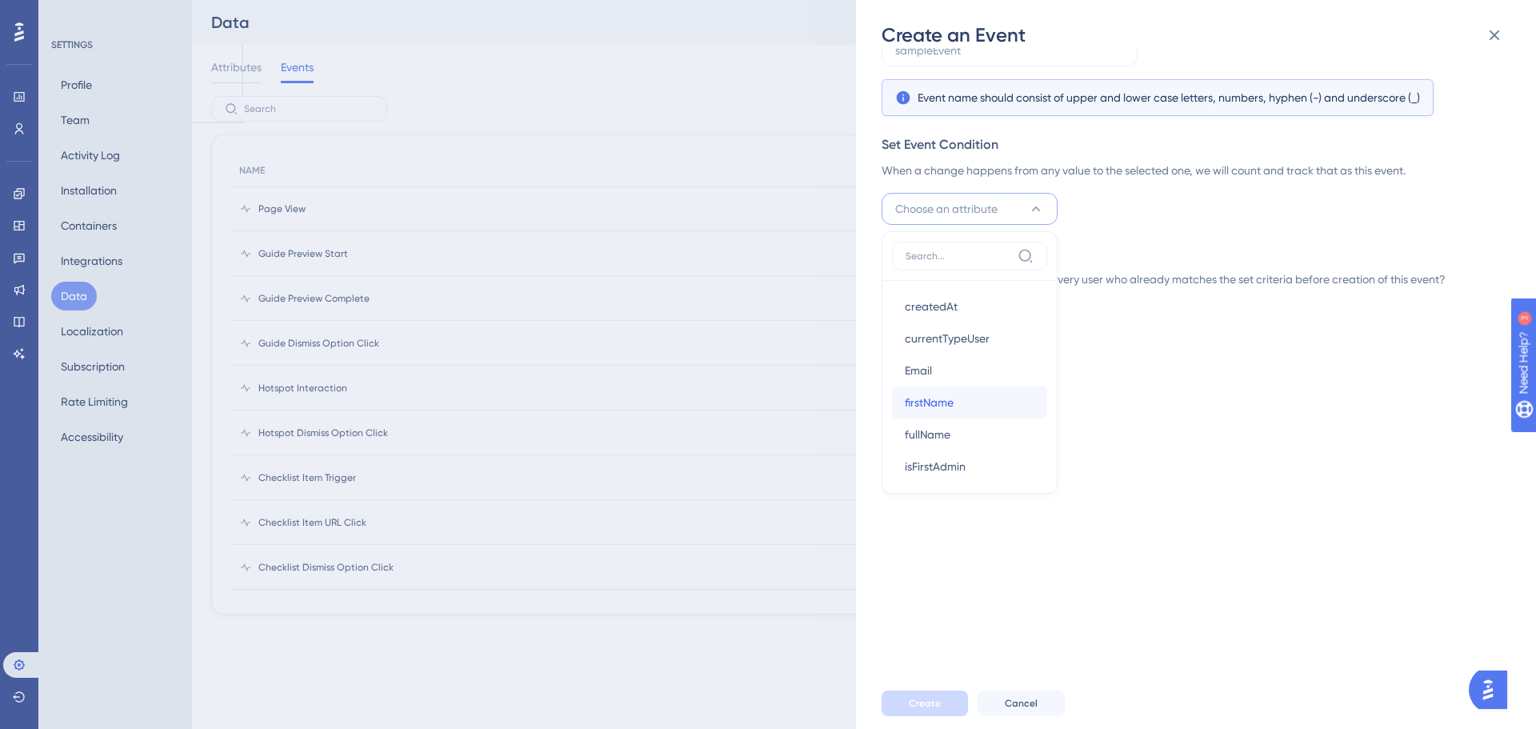
click at [989, 400] on div "firstName firstName" at bounding box center [970, 402] width 130 height 32
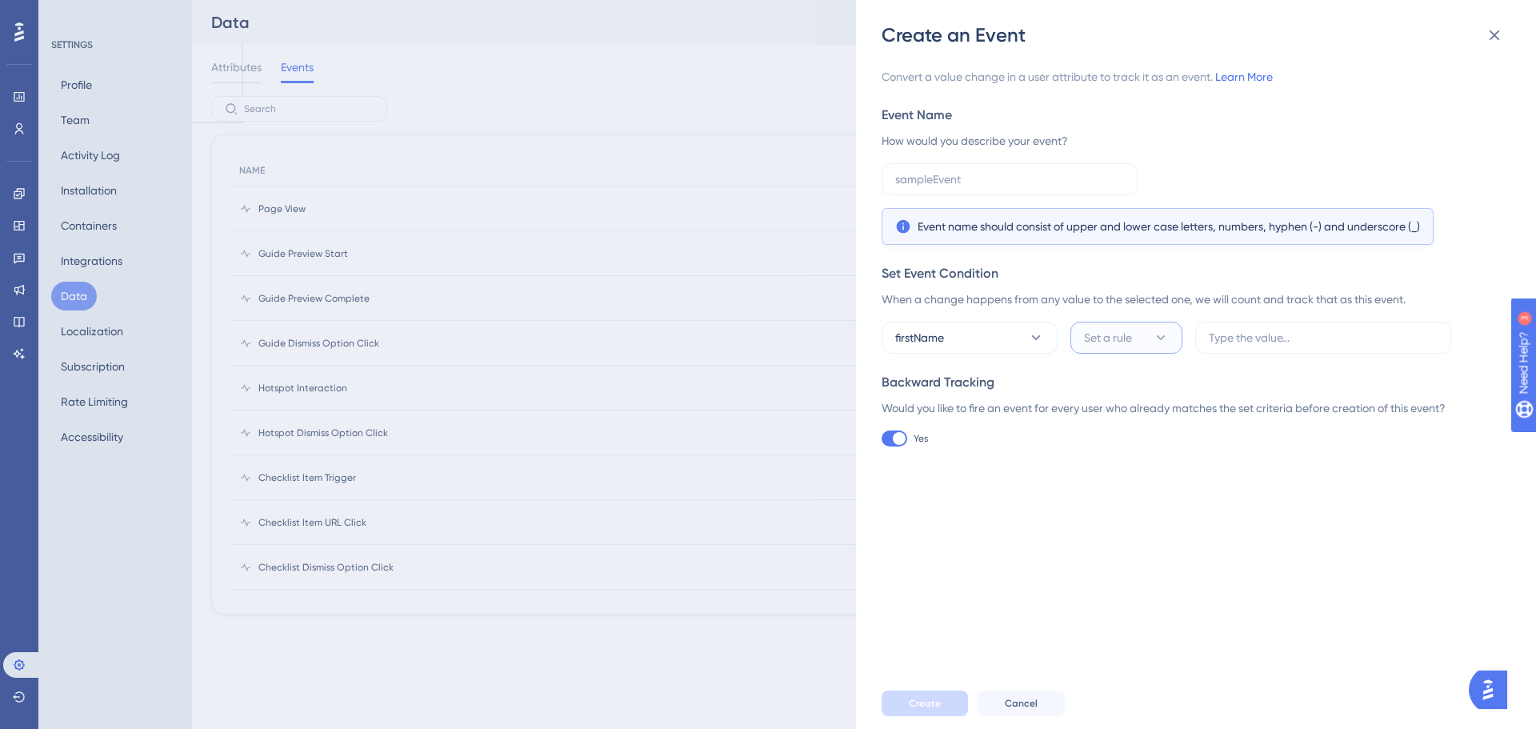
click at [1155, 334] on icon at bounding box center [1161, 338] width 16 height 16
click at [1260, 330] on input "text" at bounding box center [1323, 338] width 229 height 18
click at [1166, 336] on icon at bounding box center [1161, 338] width 16 height 16
click at [1040, 333] on icon at bounding box center [1036, 338] width 16 height 16
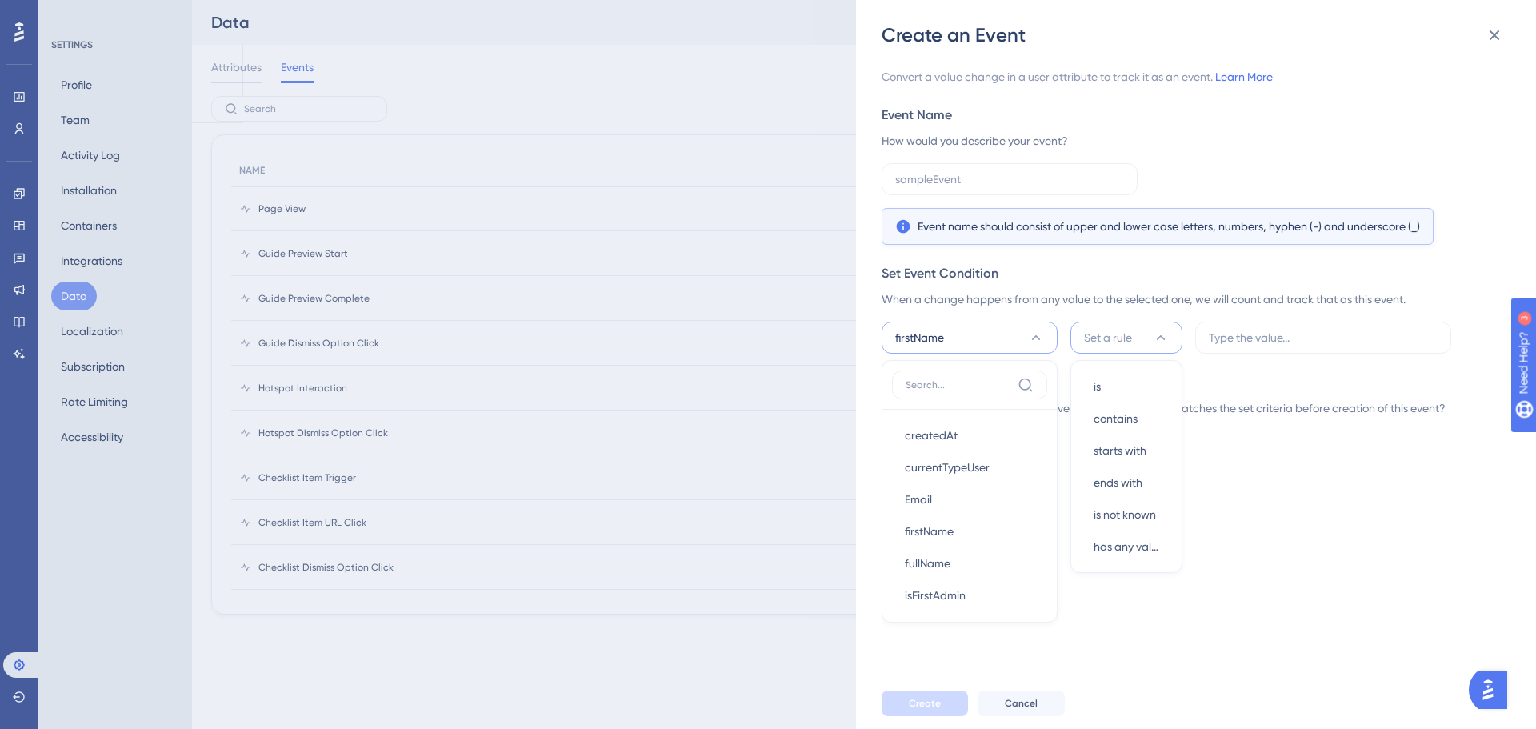
scroll to position [129, 0]
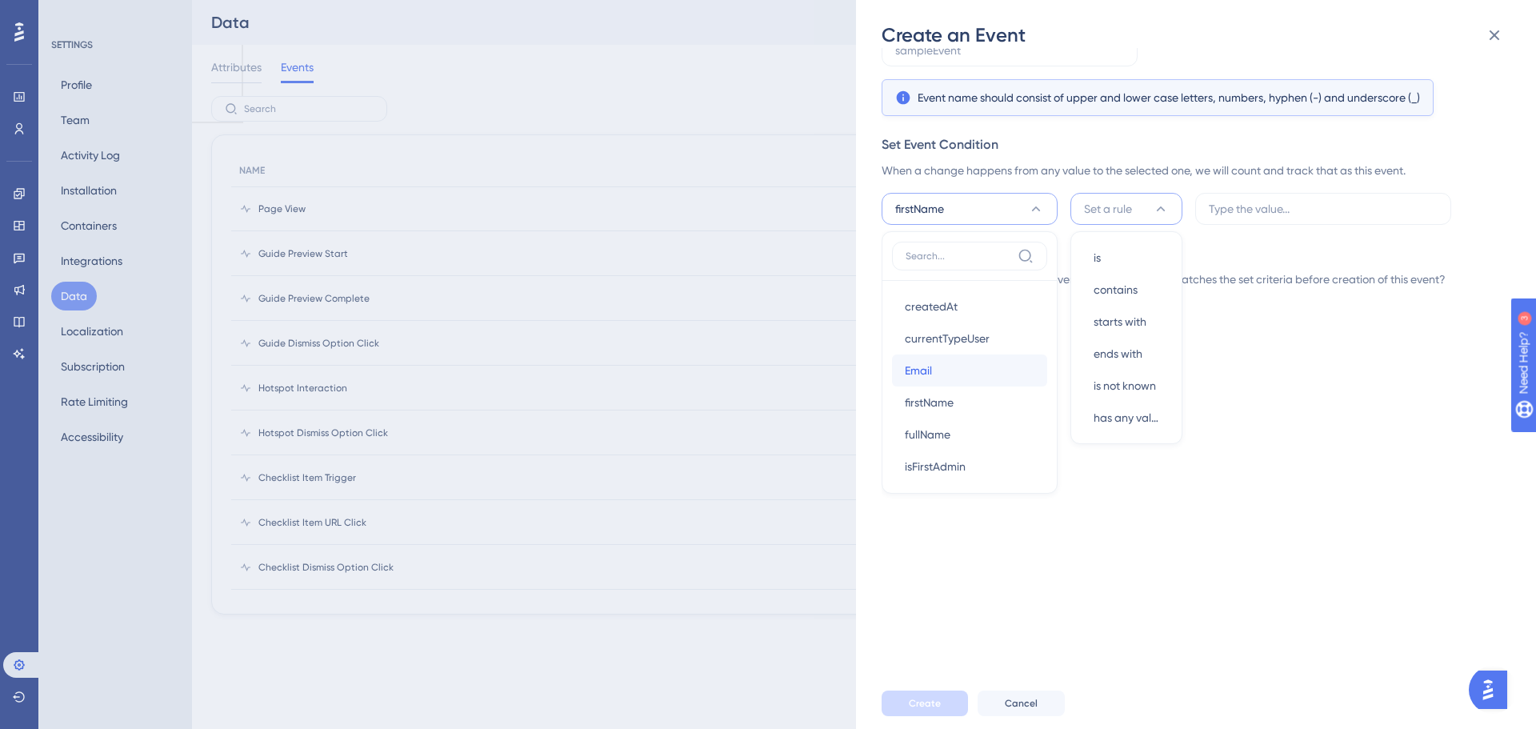
click at [952, 366] on div "Email Email" at bounding box center [970, 370] width 130 height 32
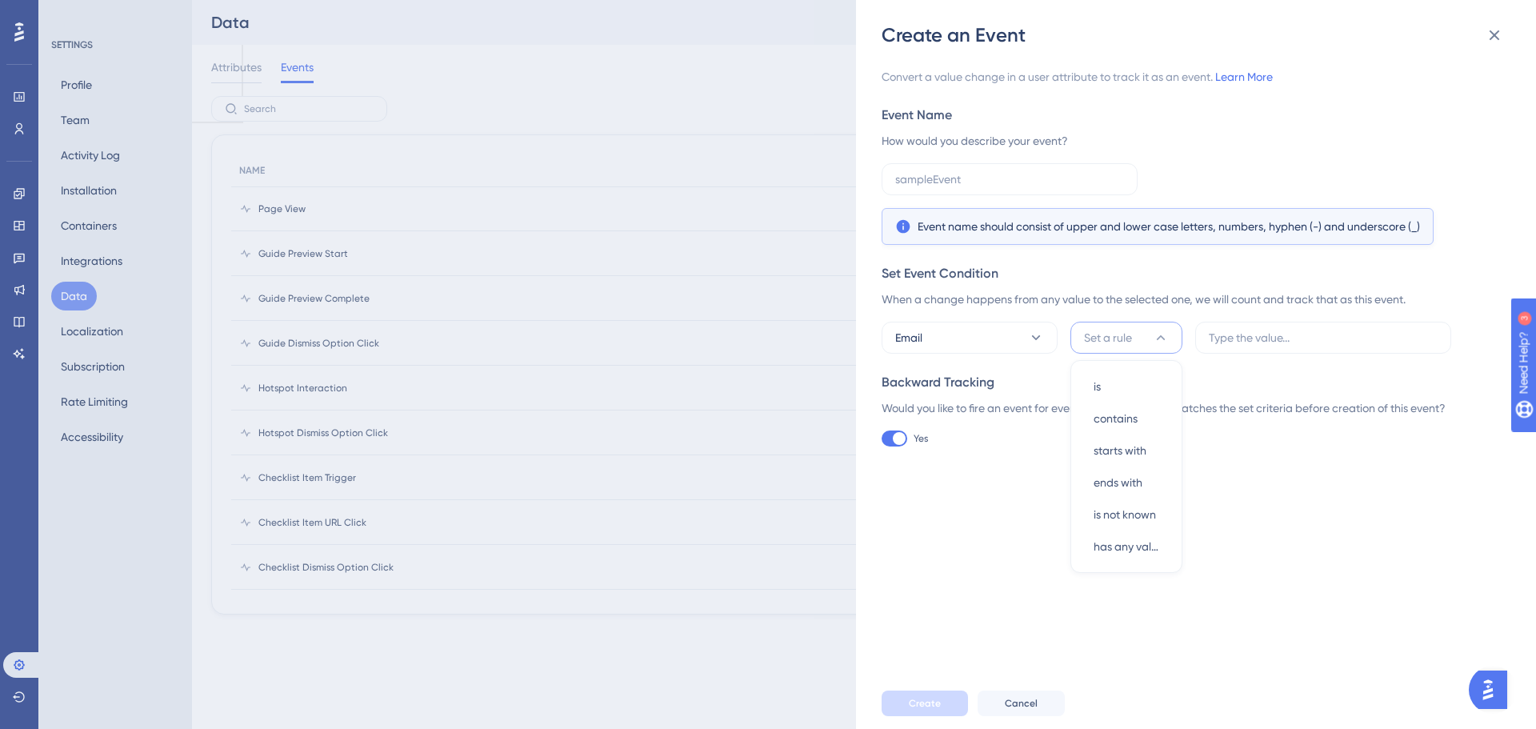
click at [1120, 322] on button "Set a rule" at bounding box center [1127, 338] width 112 height 32
drag, startPoint x: 1119, startPoint y: 323, endPoint x: 1119, endPoint y: 342, distance: 19.2
click at [1119, 325] on button "Set a rule" at bounding box center [1127, 338] width 112 height 32
click at [1219, 349] on label at bounding box center [1323, 338] width 256 height 32
click at [1219, 346] on input "text" at bounding box center [1323, 338] width 229 height 18
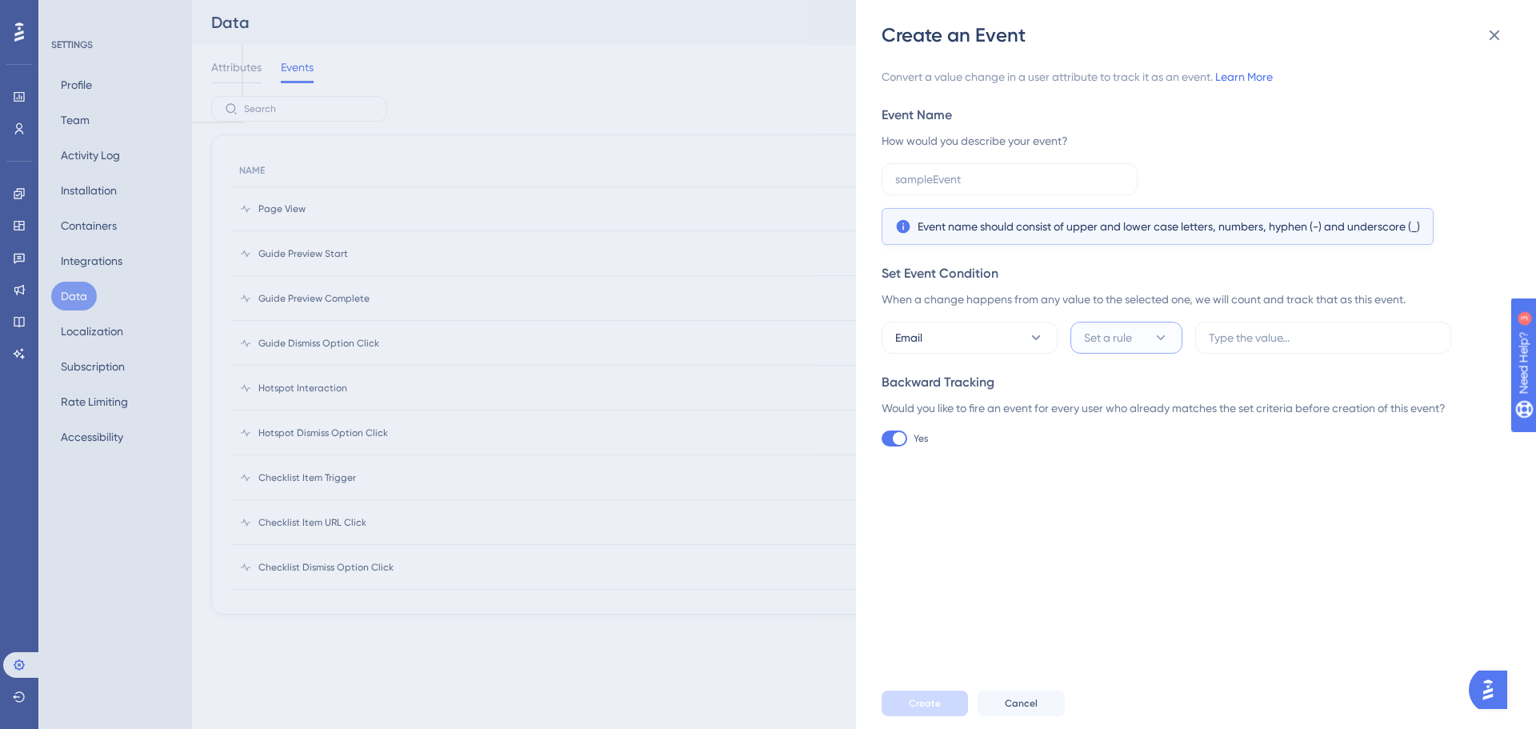
drag, startPoint x: 1107, startPoint y: 341, endPoint x: 1110, endPoint y: 359, distance: 18.6
click at [1107, 340] on span "Set a rule" at bounding box center [1108, 337] width 48 height 19
click at [1139, 546] on span "has any value" at bounding box center [1127, 546] width 66 height 19
click at [954, 342] on button "Email" at bounding box center [970, 338] width 176 height 32
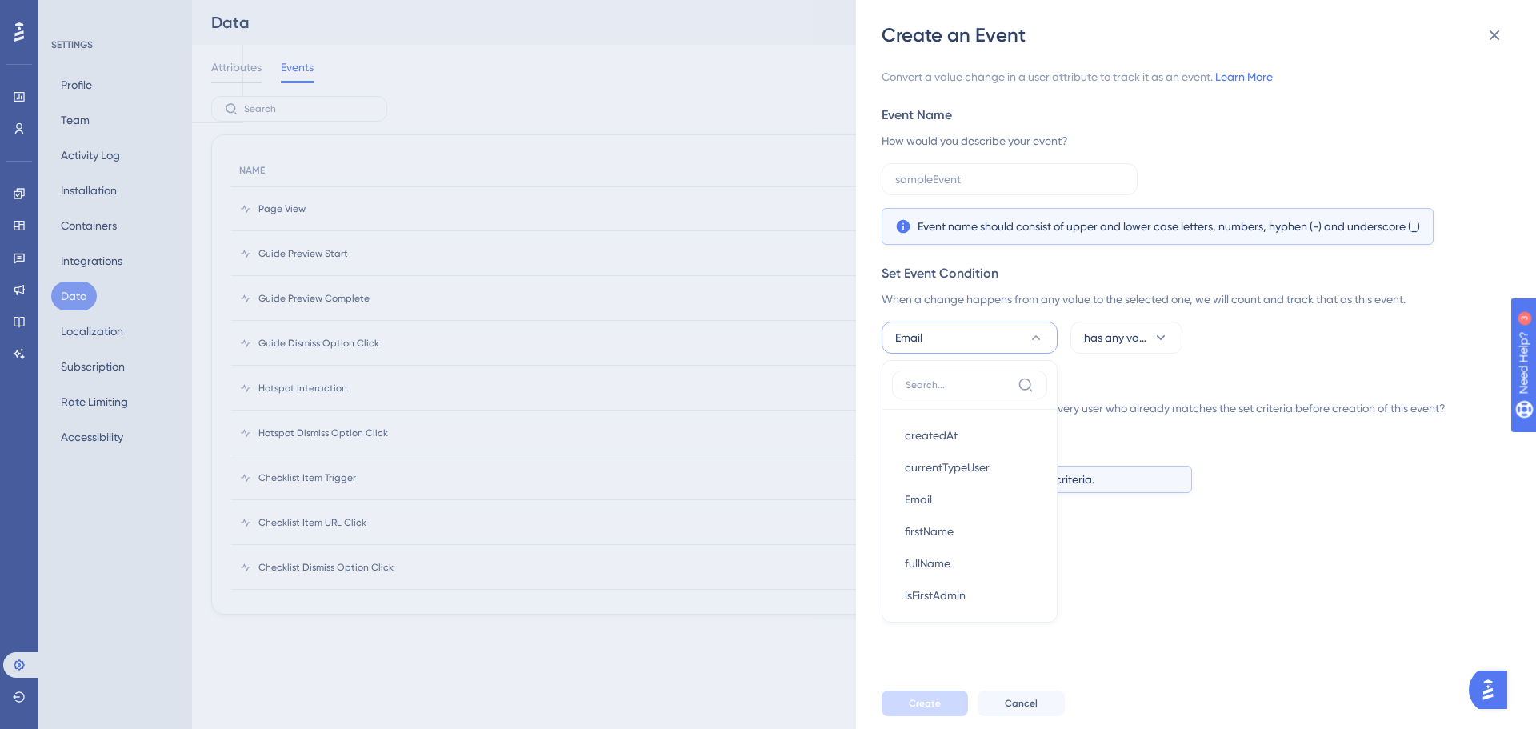
scroll to position [128, 0]
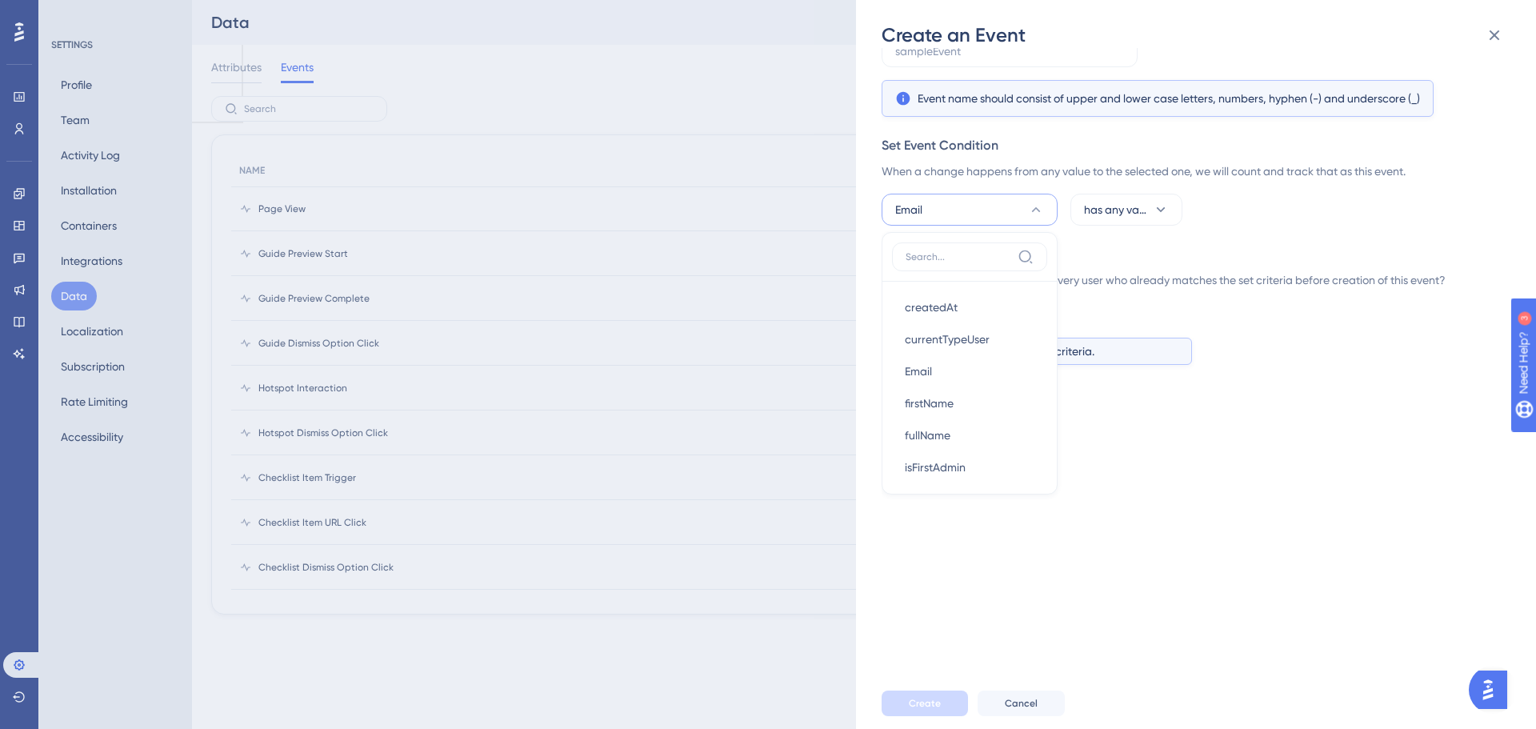
click at [1187, 333] on div "Convert a value change in a user attribute to track it as an event. Learn More …" at bounding box center [1191, 152] width 619 height 426
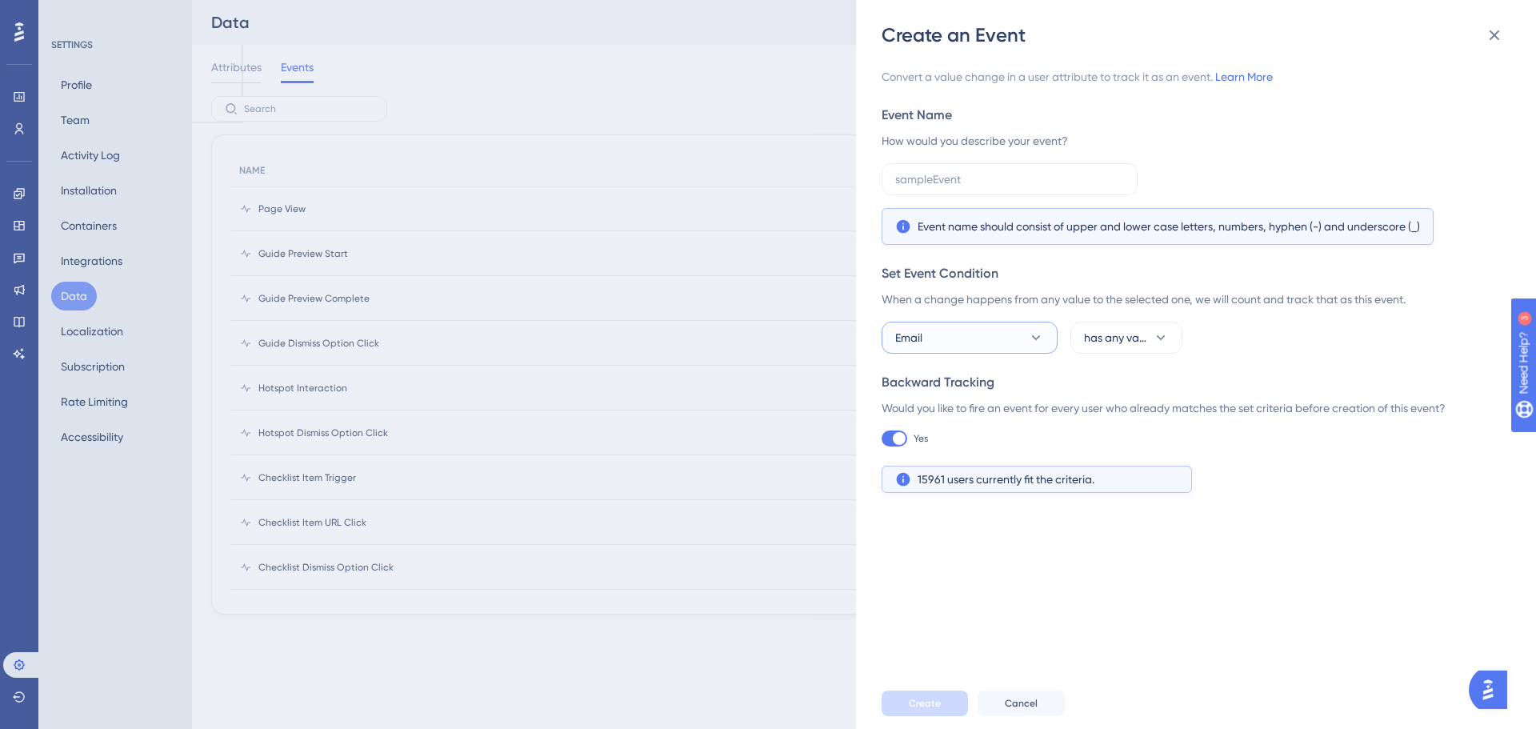
click at [966, 322] on button "Email" at bounding box center [970, 338] width 176 height 32
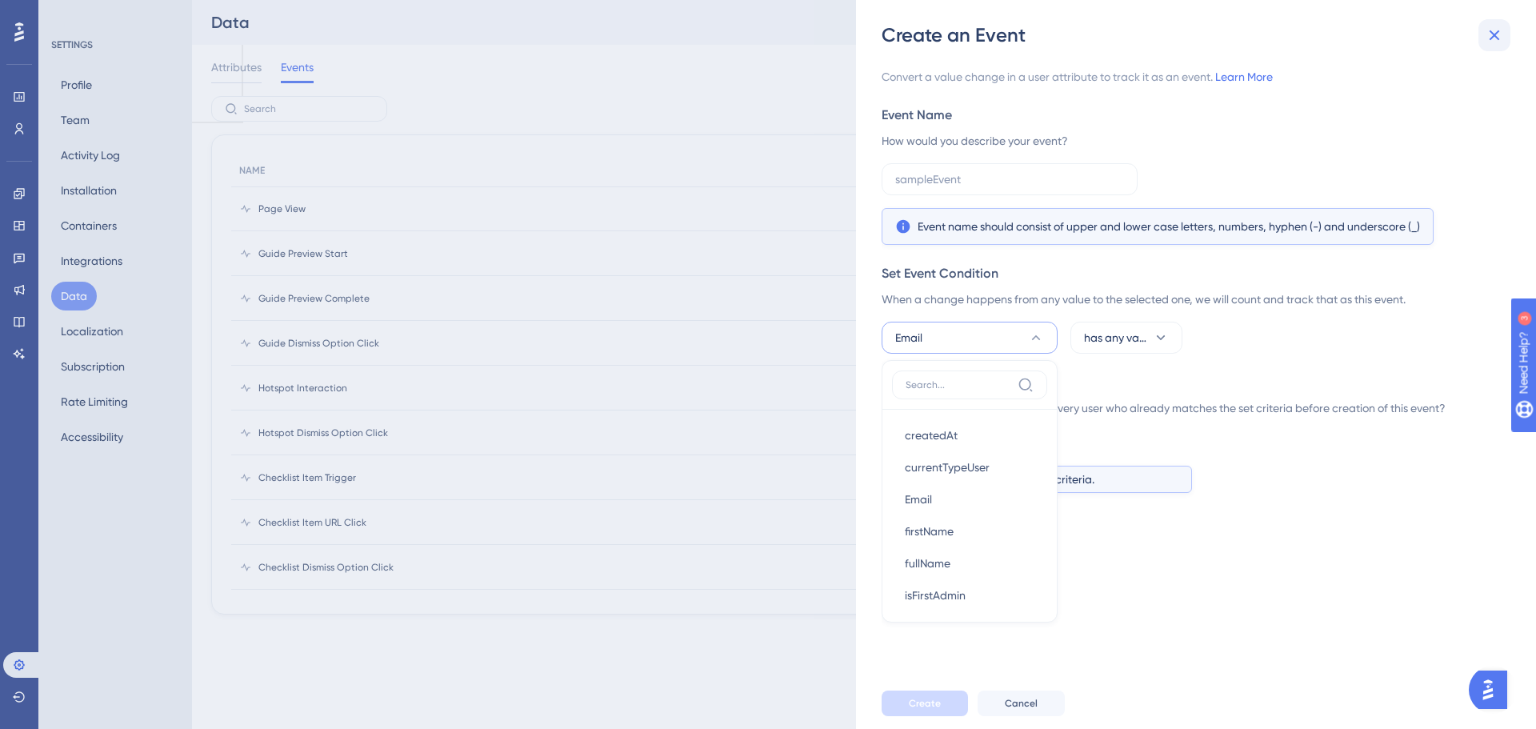
click at [1496, 31] on icon at bounding box center [1494, 35] width 19 height 19
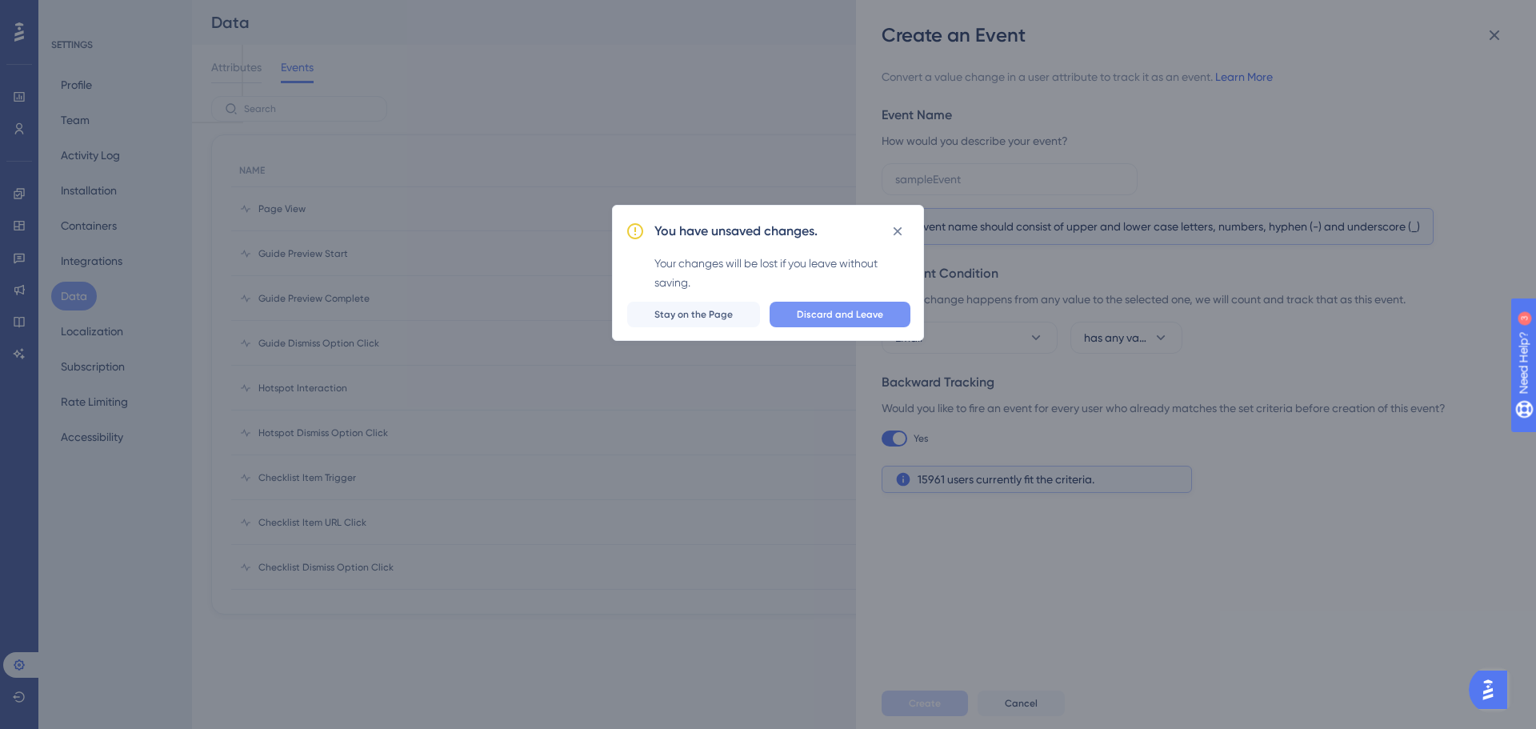
click at [834, 301] on div "You have unsaved changes. Your changes will be lost if you leave without saving…" at bounding box center [768, 273] width 312 height 136
click at [837, 305] on button "Discard and Leave" at bounding box center [840, 315] width 141 height 26
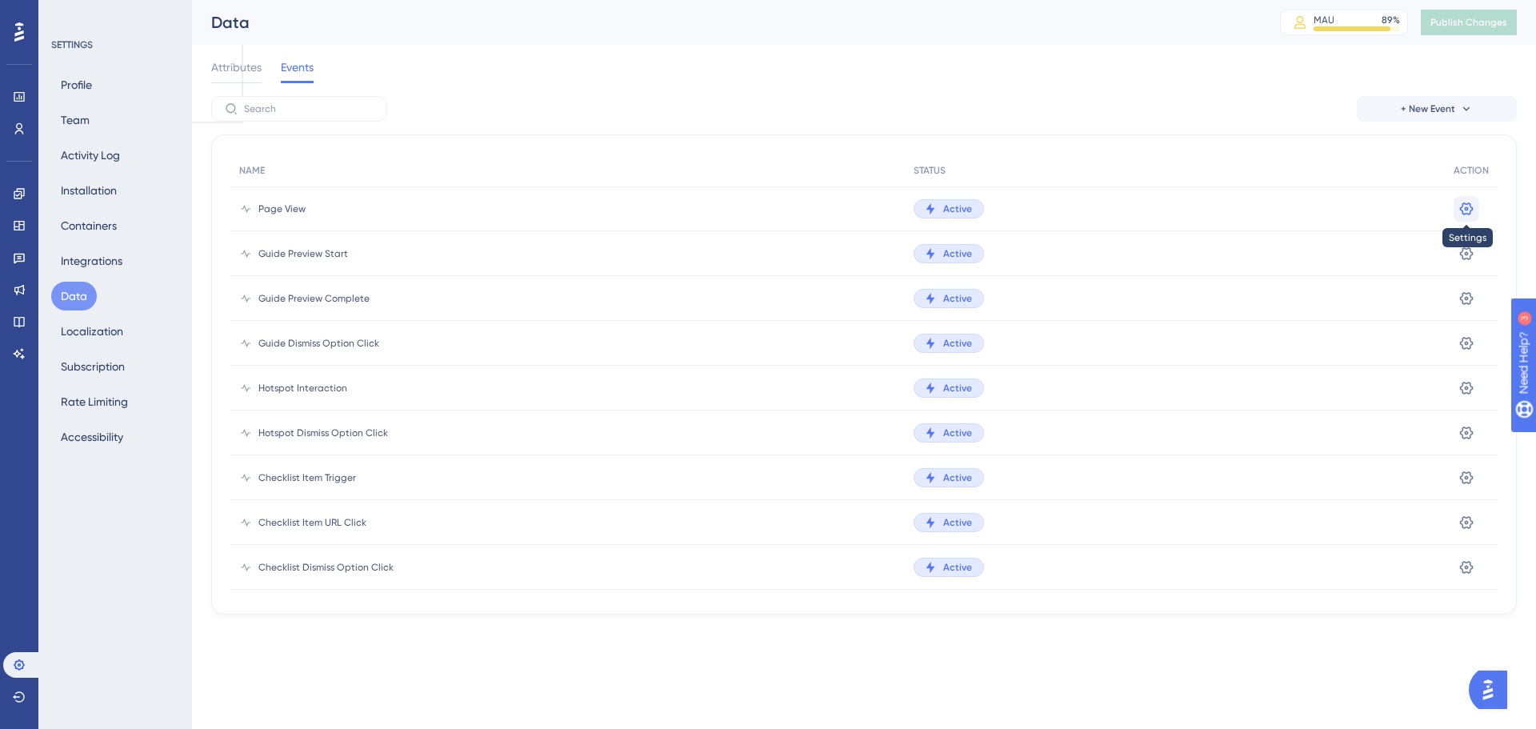
click at [1463, 211] on icon at bounding box center [1467, 209] width 16 height 16
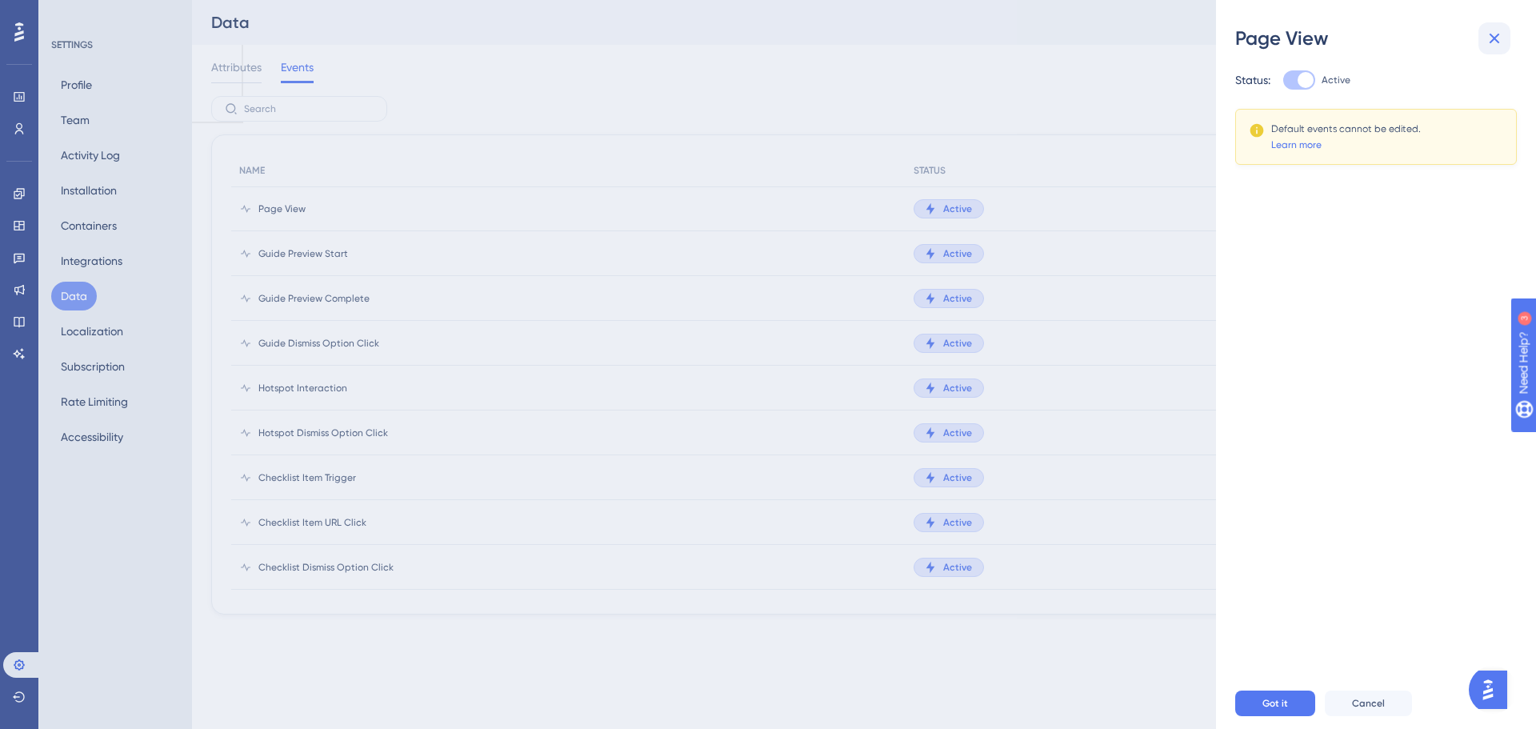
click at [1496, 32] on icon at bounding box center [1494, 38] width 19 height 19
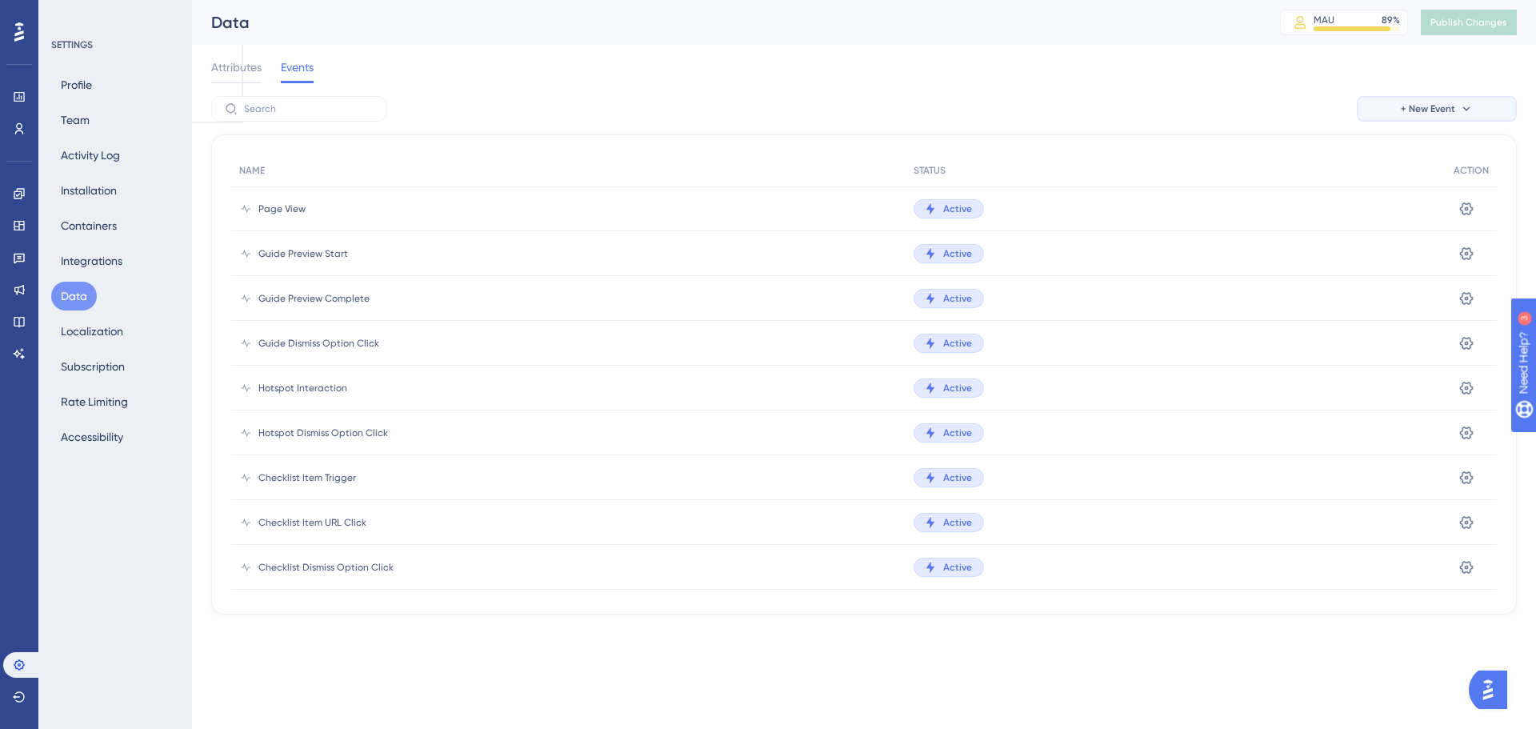
click at [1430, 109] on span "+ New Event" at bounding box center [1428, 108] width 54 height 13
click at [1424, 161] on span "Custom Event" at bounding box center [1415, 154] width 70 height 19
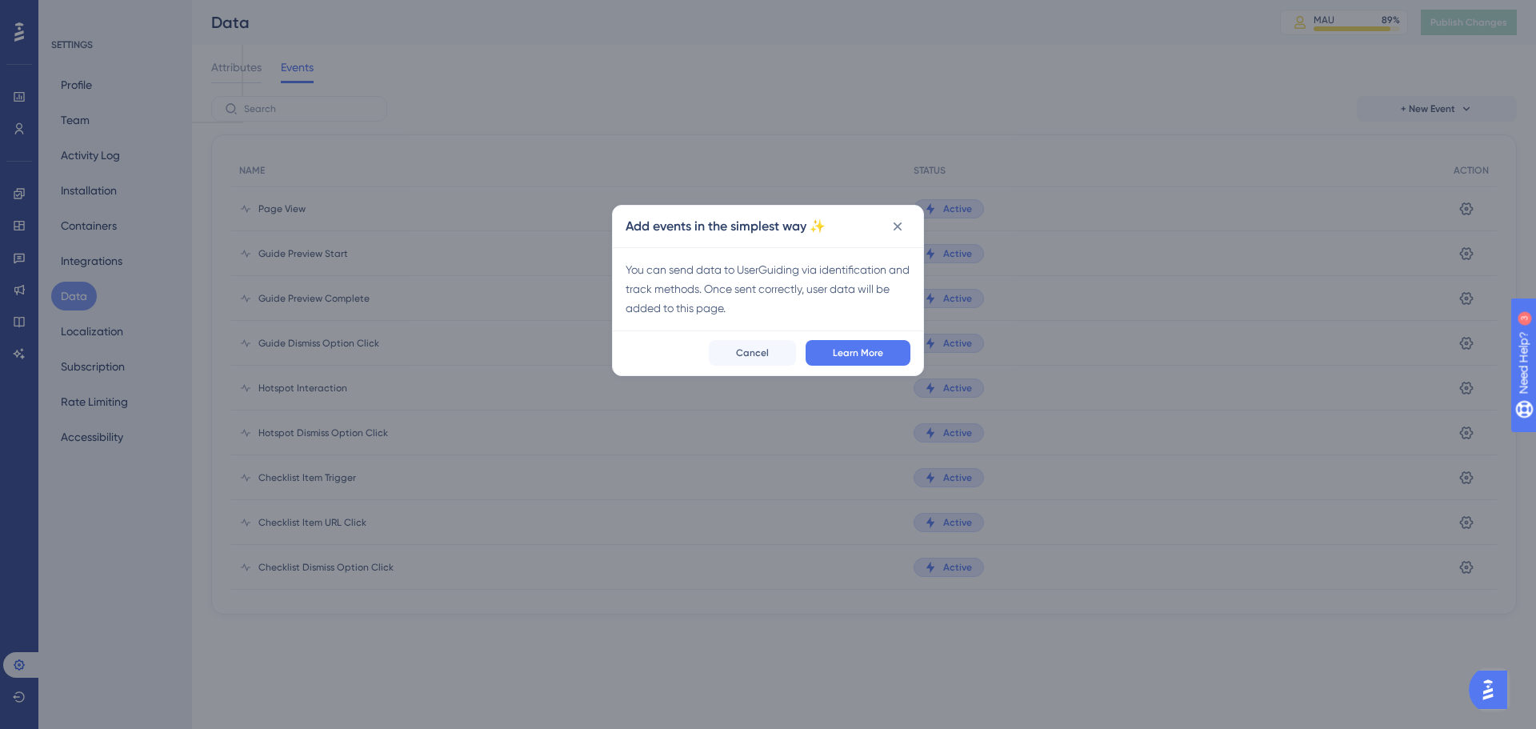
click at [759, 348] on span "Cancel" at bounding box center [752, 352] width 33 height 13
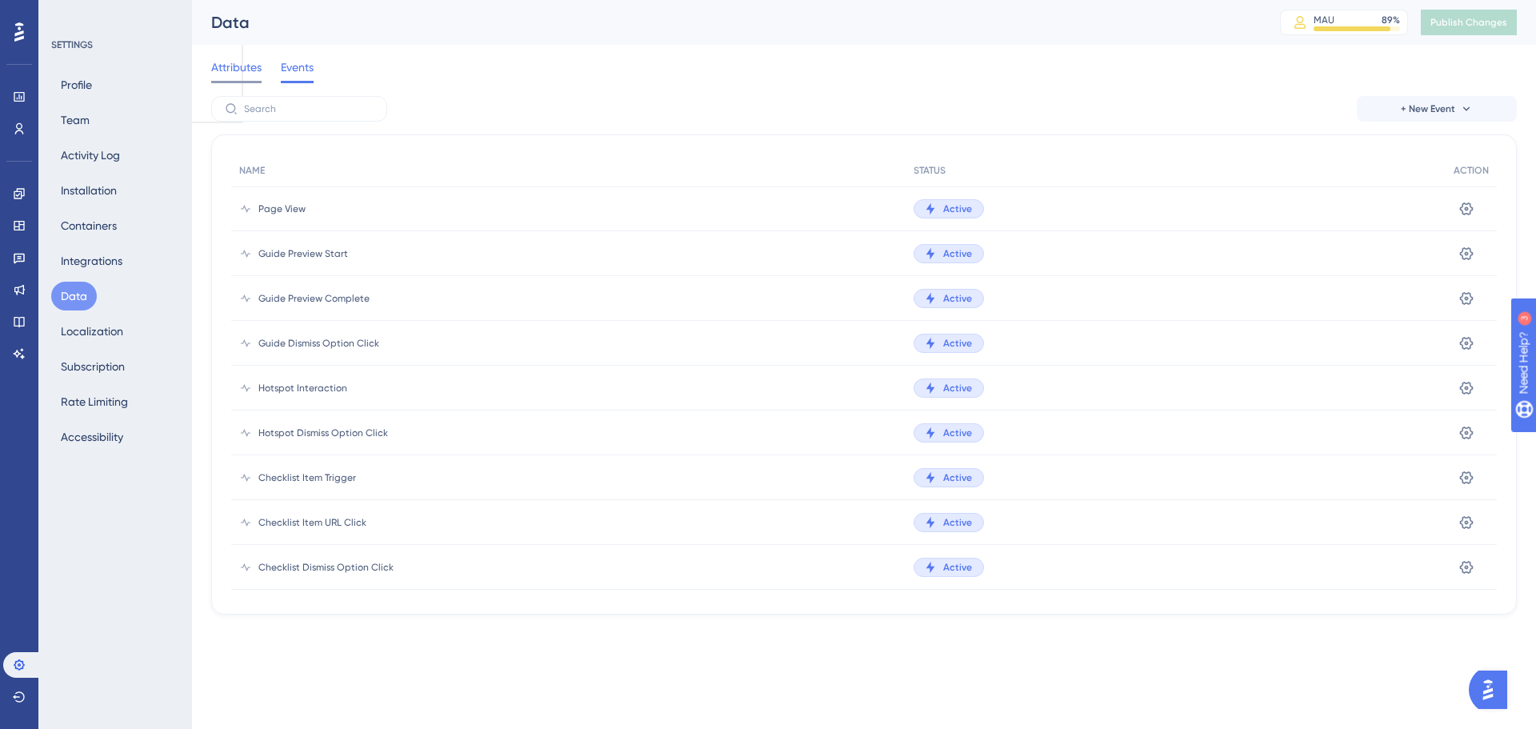
click at [249, 67] on span "Attributes" at bounding box center [236, 67] width 50 height 19
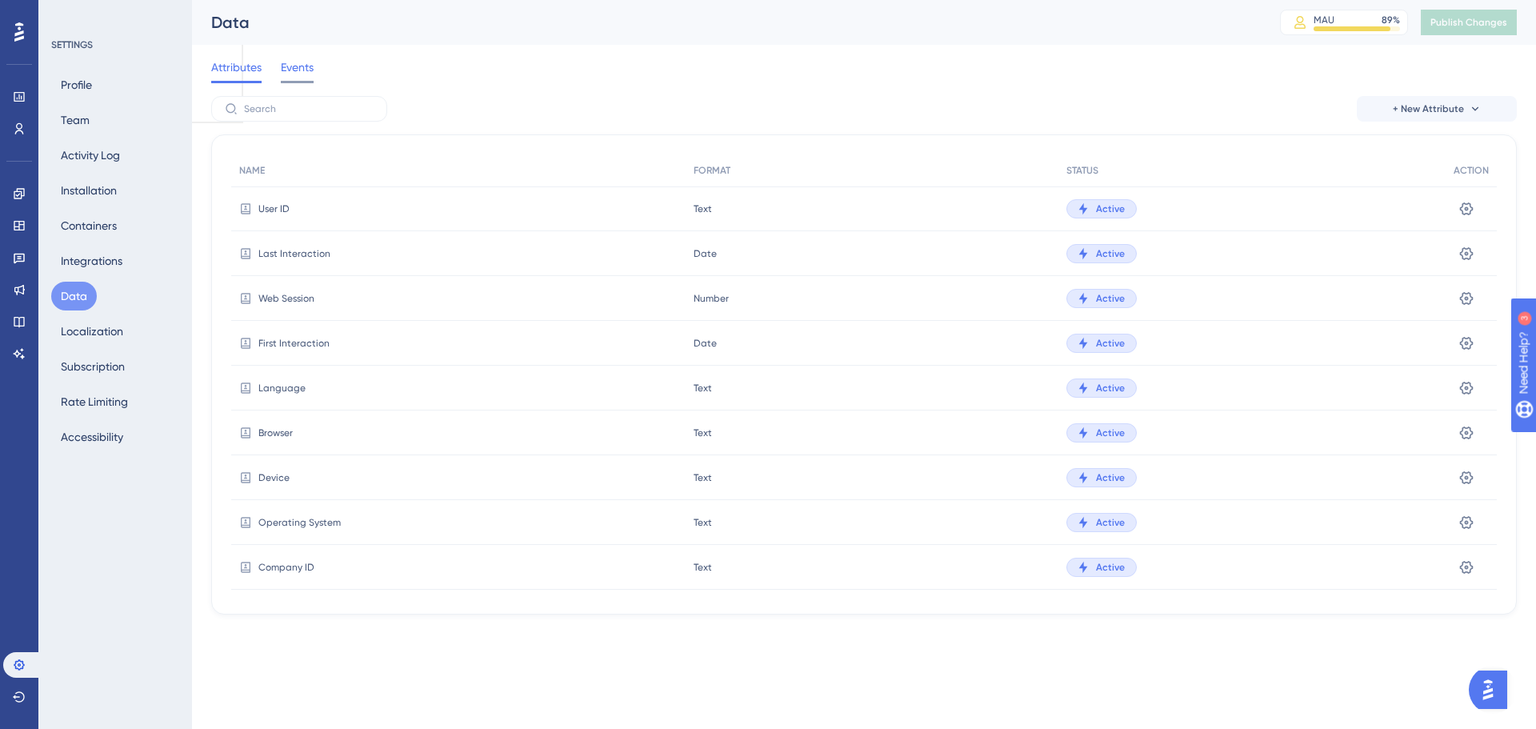
click at [306, 68] on span "Events" at bounding box center [297, 67] width 33 height 19
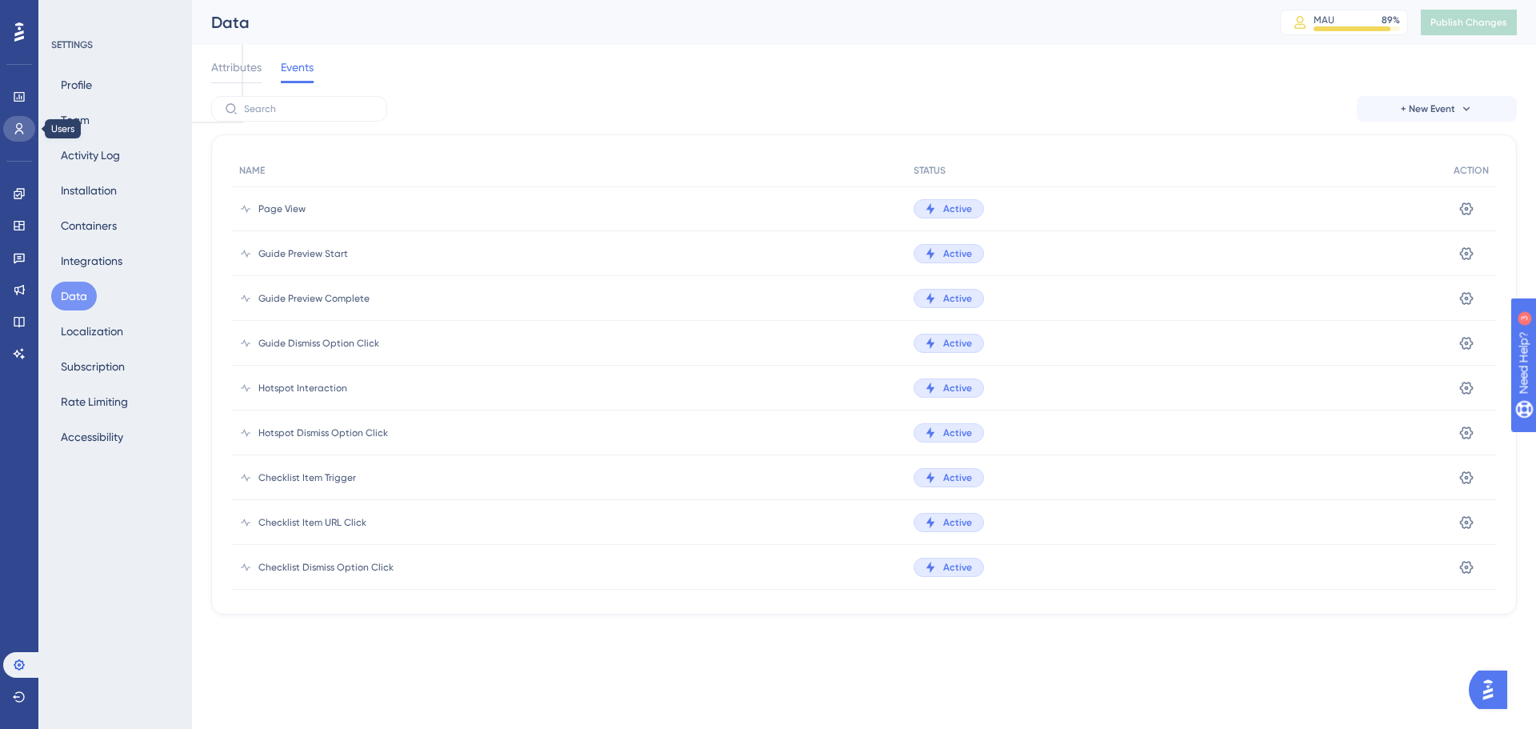
click at [18, 126] on icon at bounding box center [19, 128] width 13 height 13
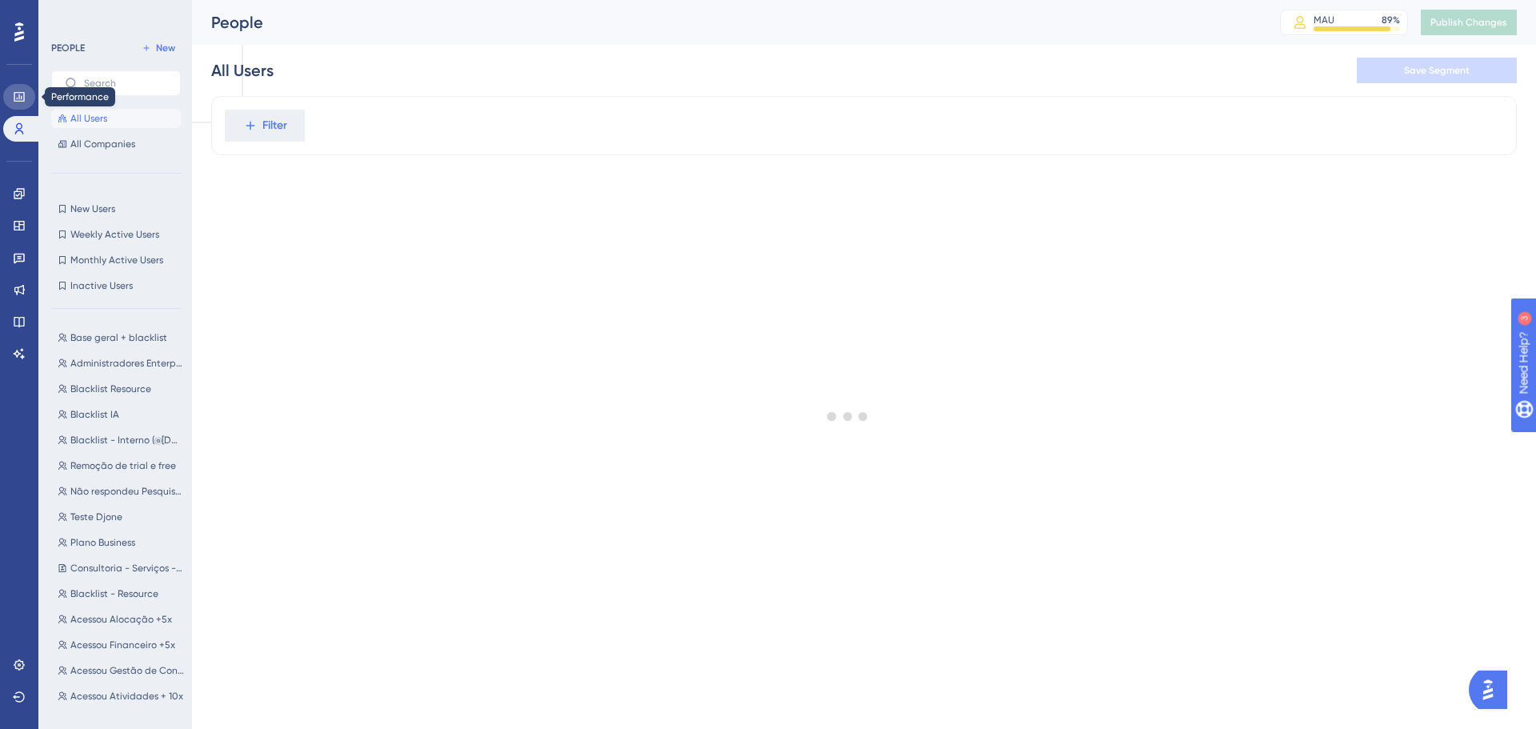
click at [14, 98] on icon at bounding box center [19, 96] width 13 height 13
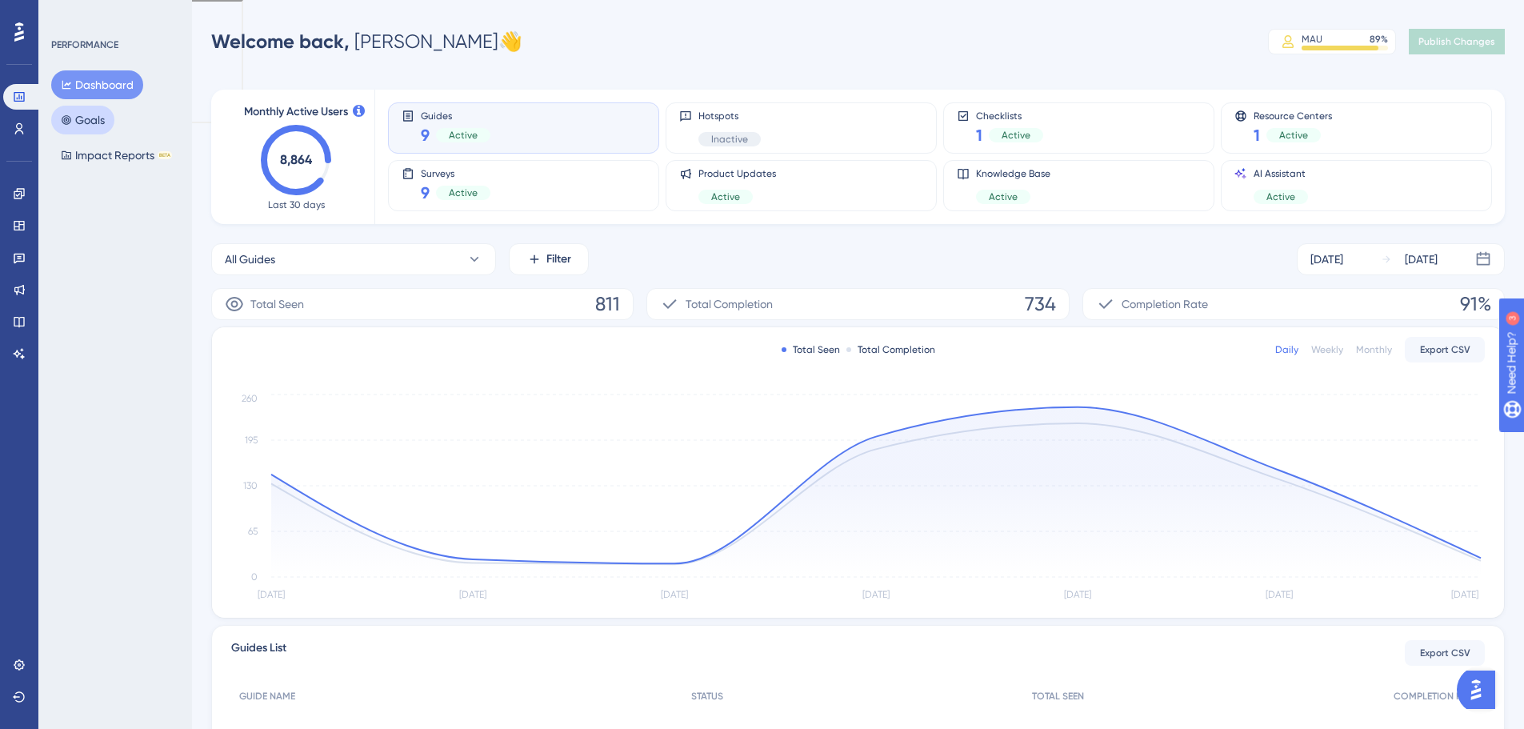
click at [61, 130] on button "Goals" at bounding box center [82, 120] width 63 height 29
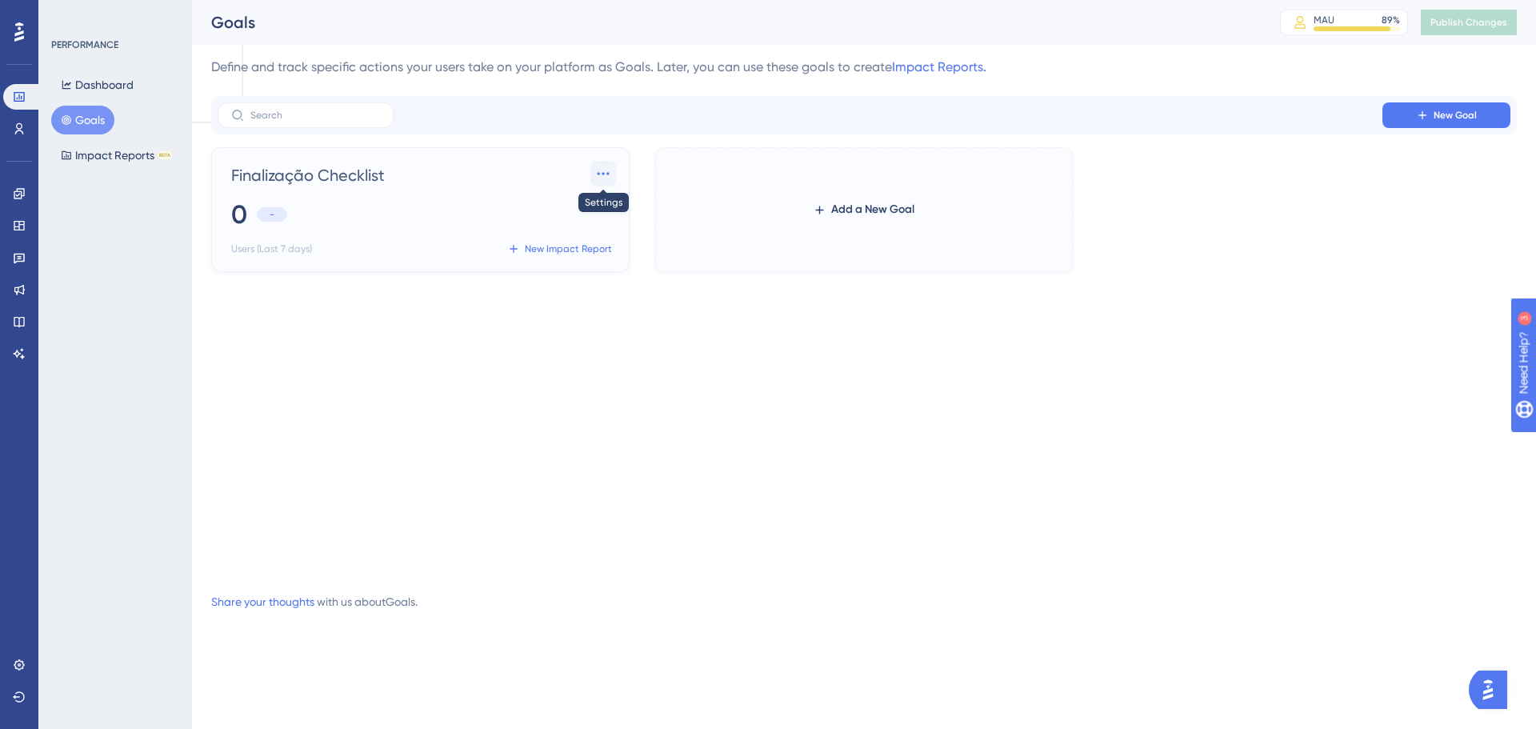
click at [598, 163] on button at bounding box center [603, 174] width 26 height 26
click at [596, 250] on div "Delete Delete" at bounding box center [576, 251] width 46 height 32
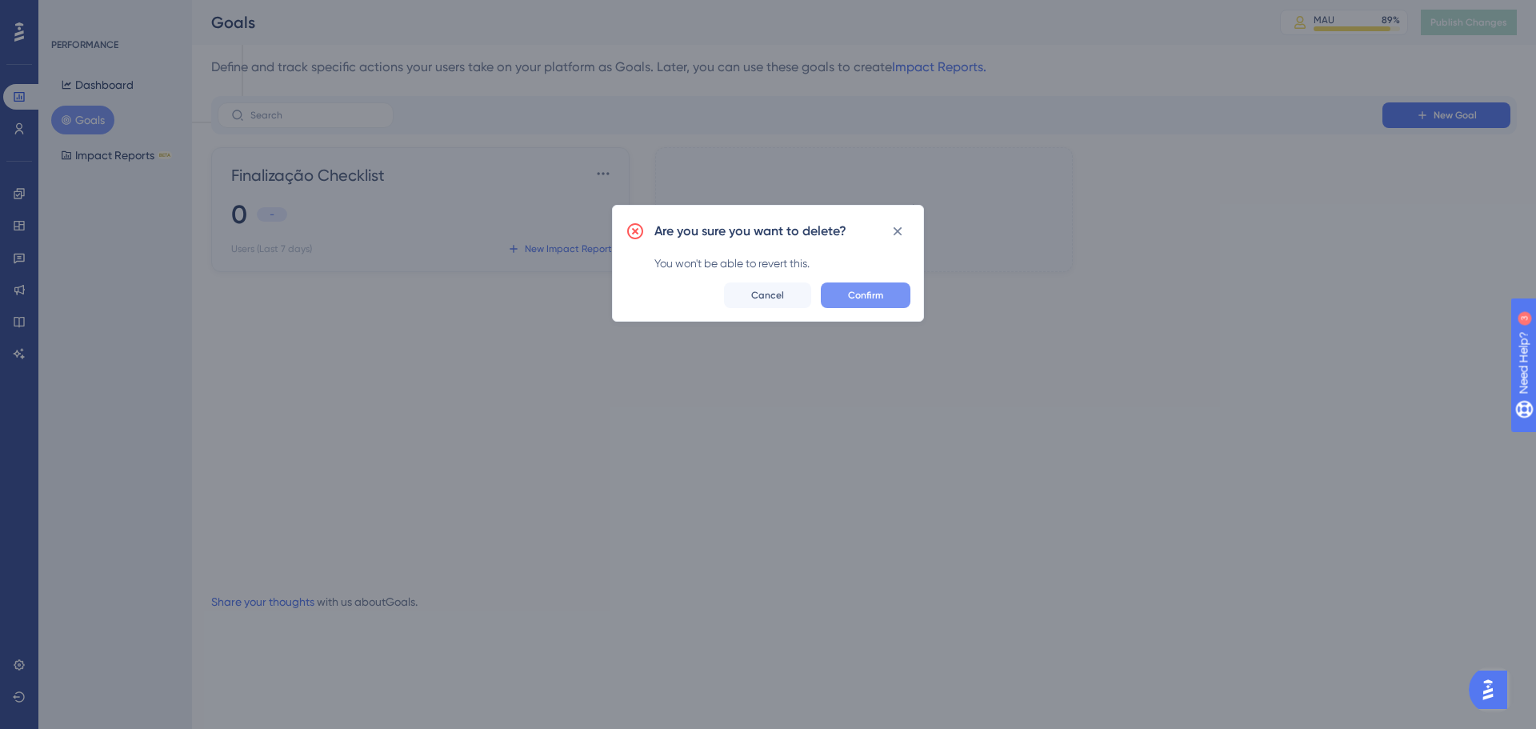
click at [893, 301] on button "Confirm" at bounding box center [866, 295] width 90 height 26
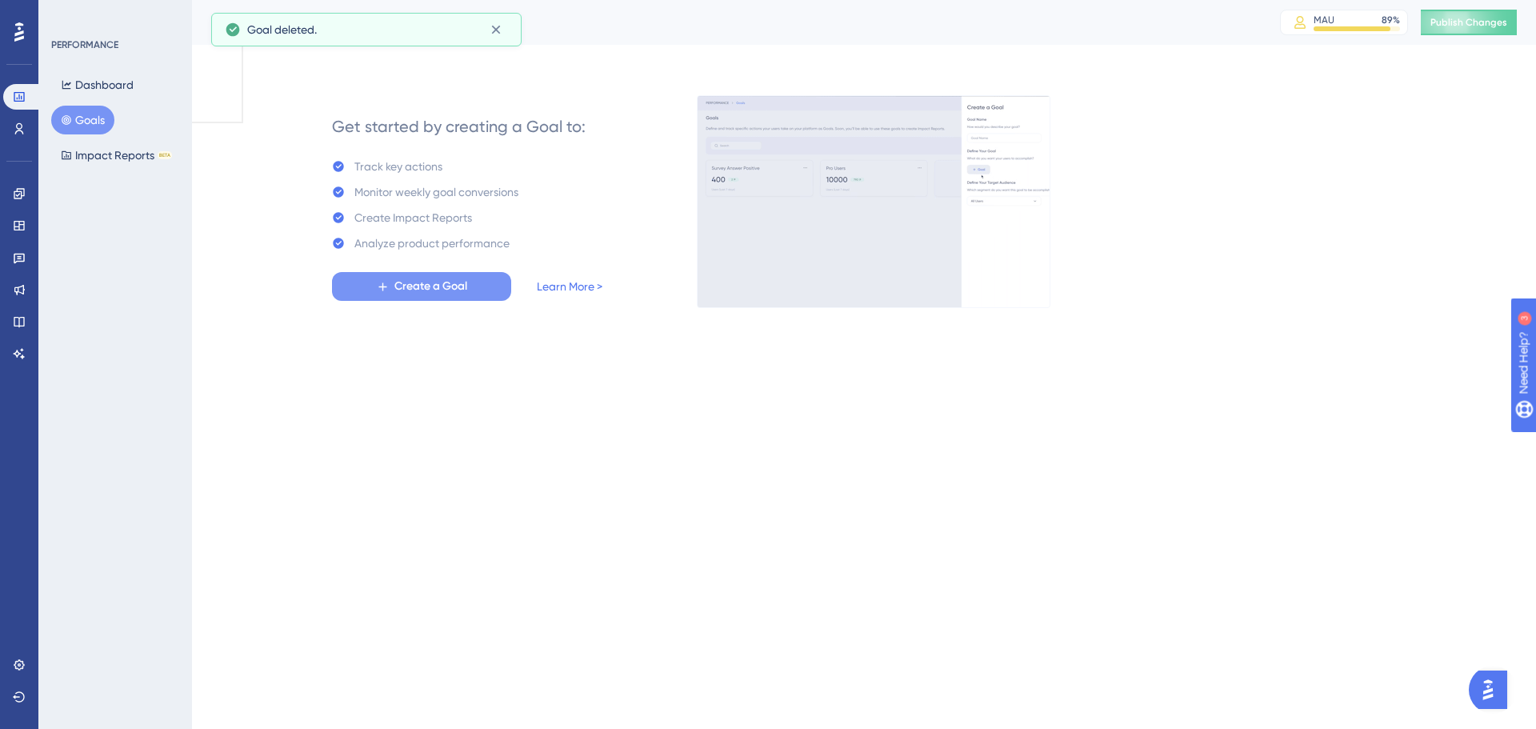
click at [433, 287] on span "Create a Goal" at bounding box center [430, 286] width 73 height 19
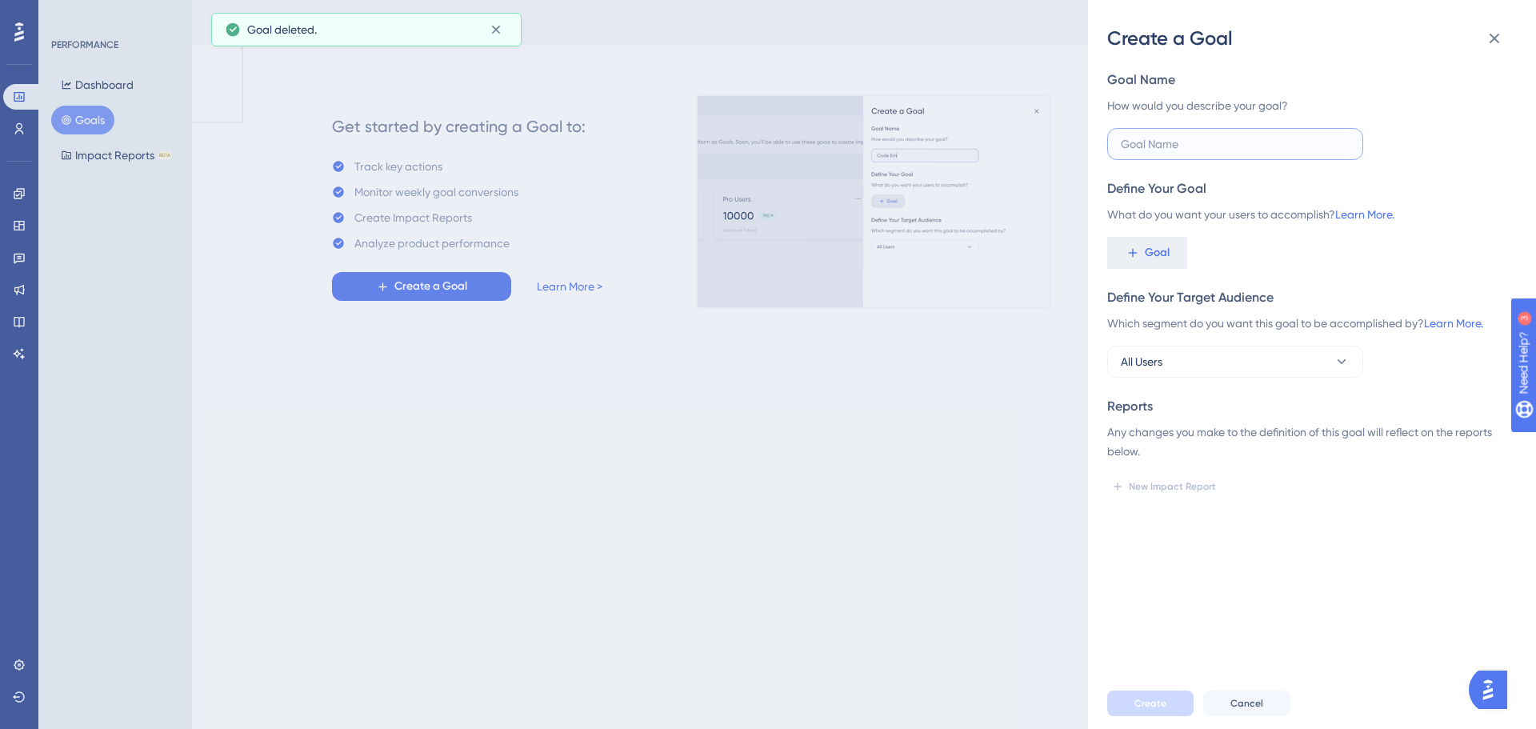
click at [1199, 149] on input "text" at bounding box center [1235, 144] width 229 height 18
type input "Teste"
click at [1275, 248] on div "Goal" at bounding box center [1305, 253] width 397 height 32
click at [1179, 255] on button "Goal" at bounding box center [1147, 253] width 80 height 32
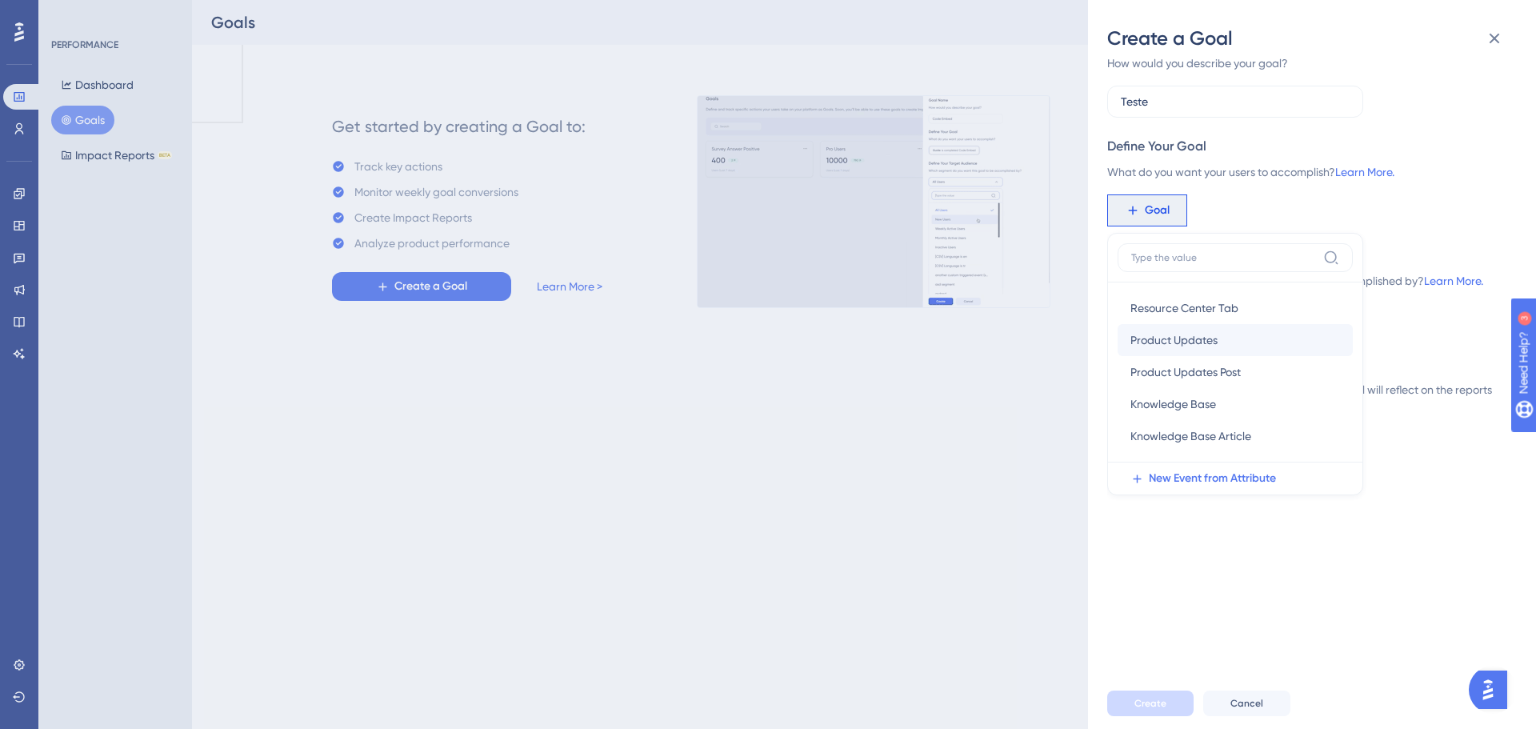
scroll to position [80, 0]
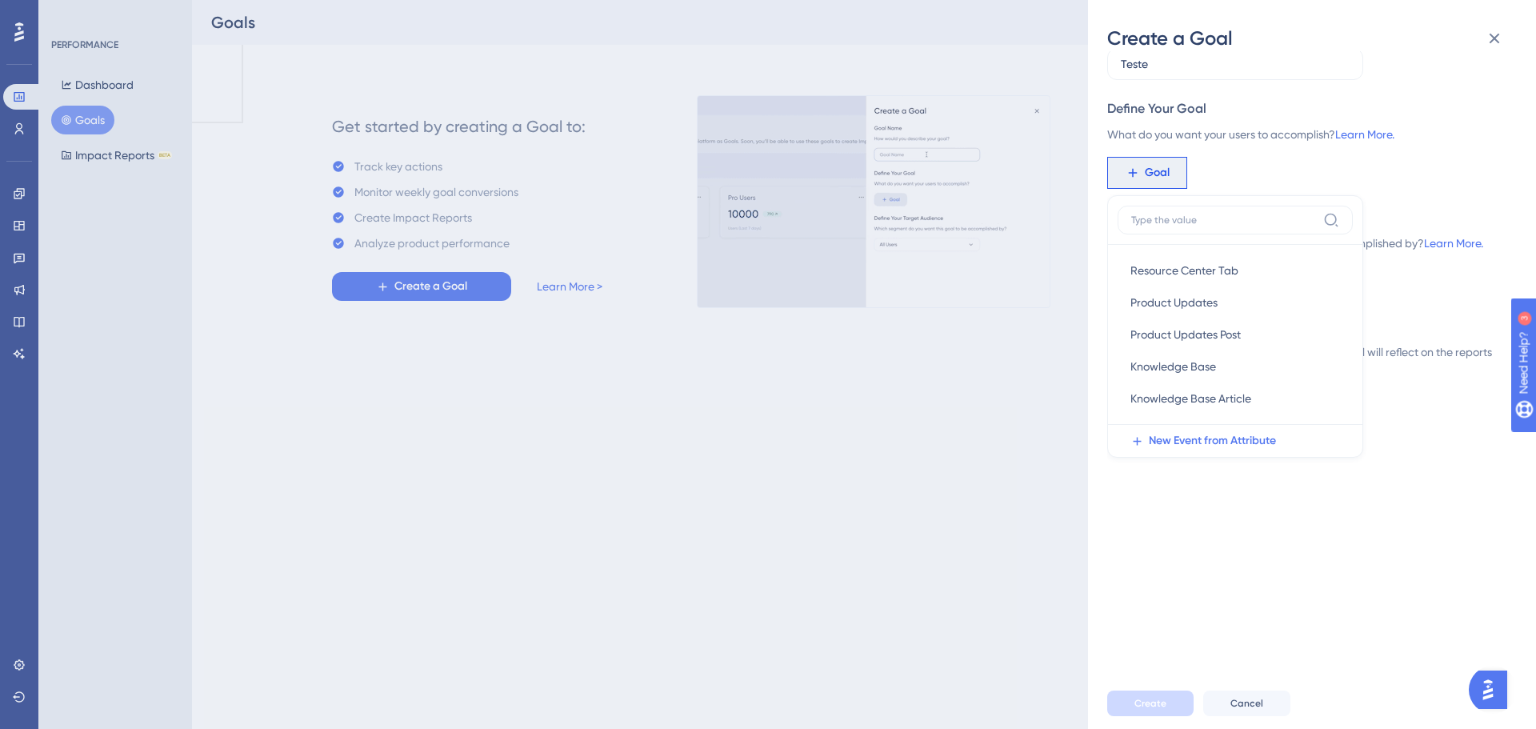
click at [1403, 182] on div "Goal UserGuiding Materials Guide Guide Checklist Checklist Survey Interaction S…" at bounding box center [1305, 173] width 397 height 32
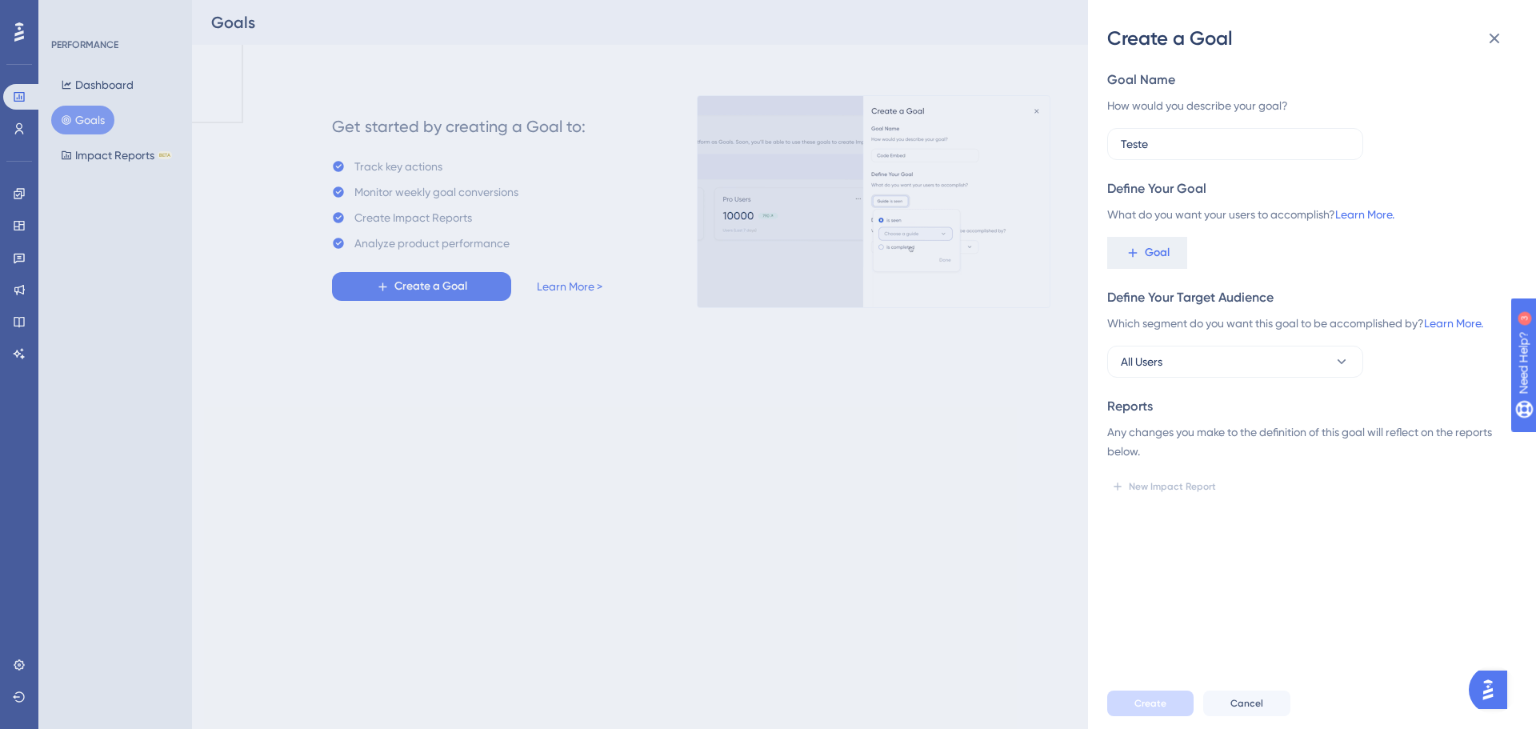
click at [1170, 341] on div "Define Your Target Audience Which segment do you want this goal to be accomplis…" at bounding box center [1305, 333] width 397 height 90
click at [1168, 361] on button "All Users" at bounding box center [1235, 362] width 256 height 32
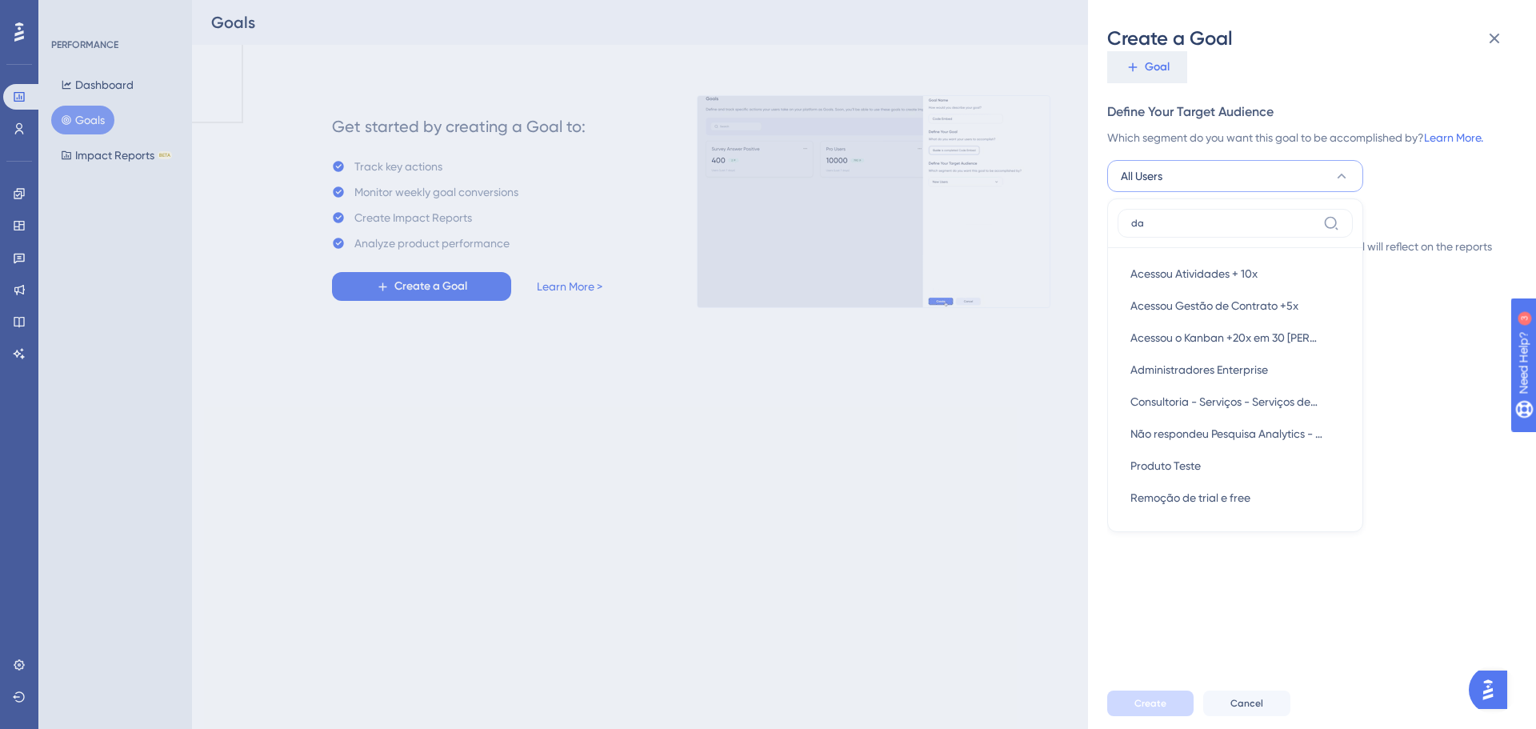
scroll to position [6, 0]
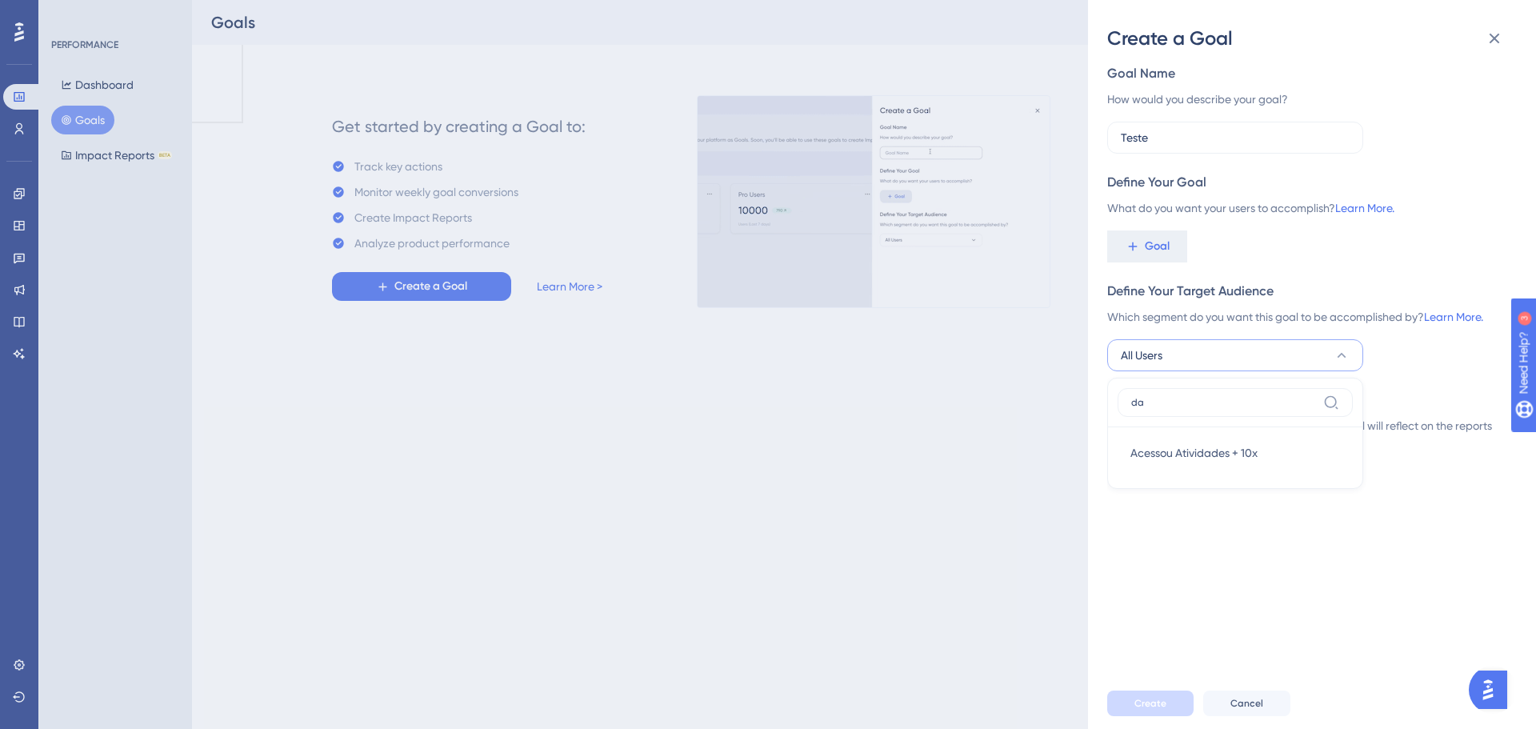
type input "da"
click at [1302, 225] on div "Define Your Goal What do you want your users to accomplish? Learn More. Goal" at bounding box center [1305, 218] width 397 height 90
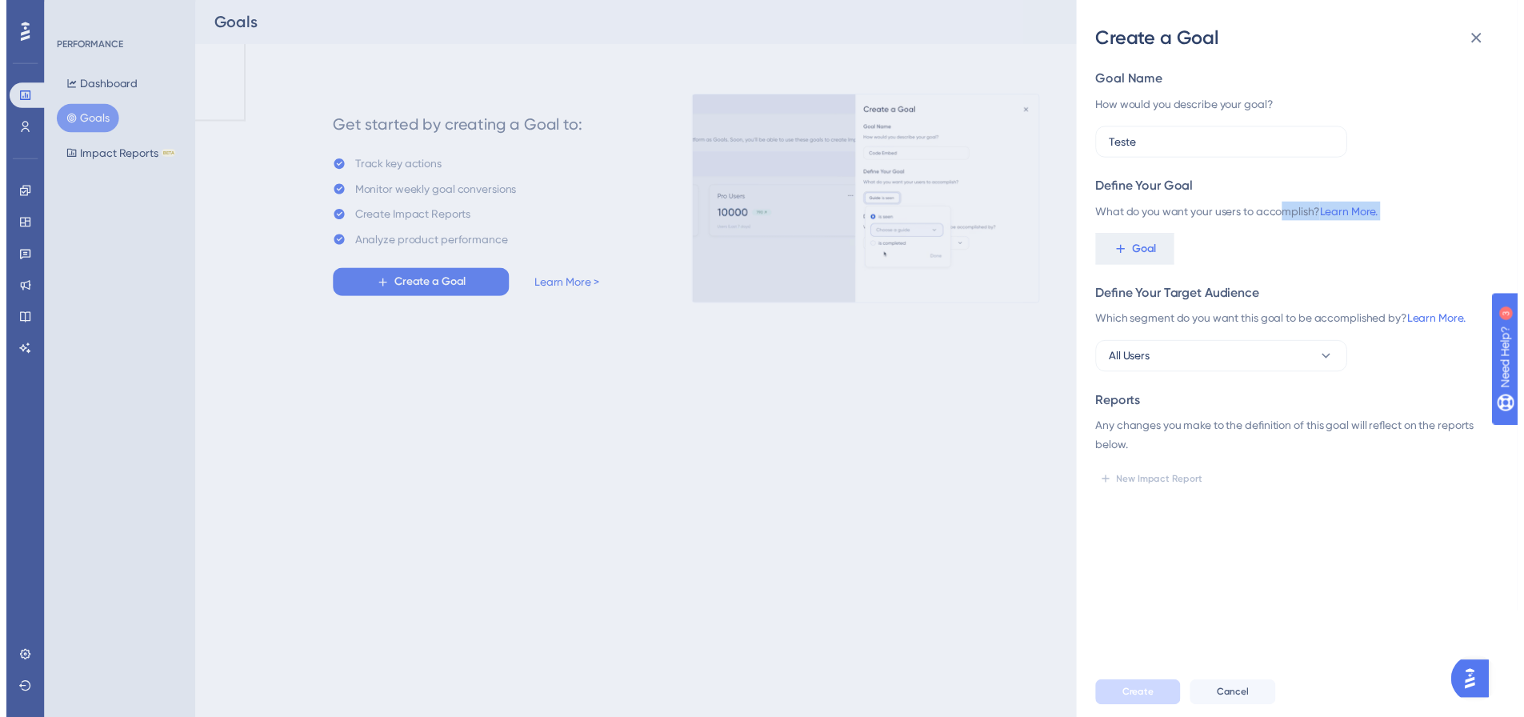
scroll to position [0, 0]
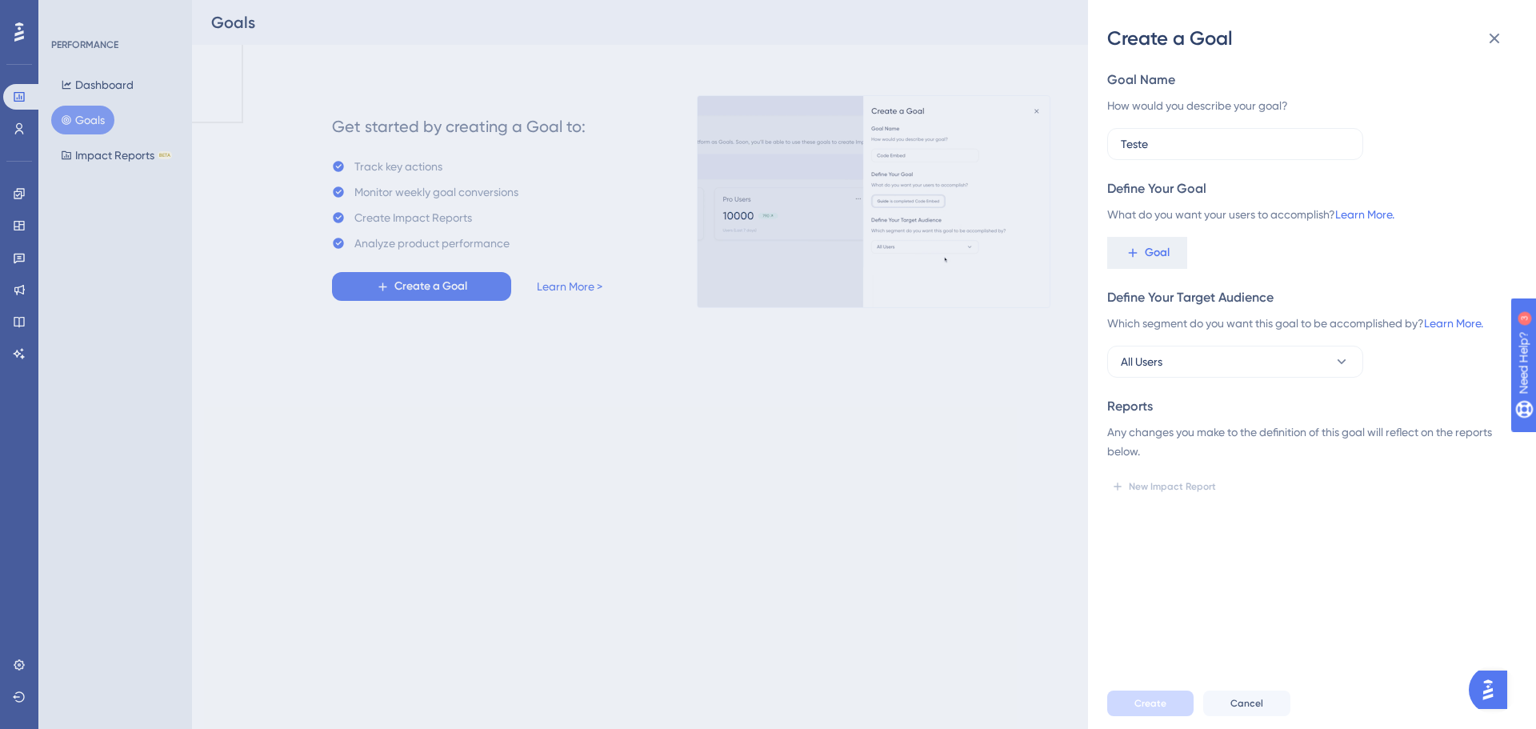
click at [14, 117] on div "Create a Goal Goal Name How would you describe your goal? Teste Define Your Goa…" at bounding box center [768, 364] width 1536 height 729
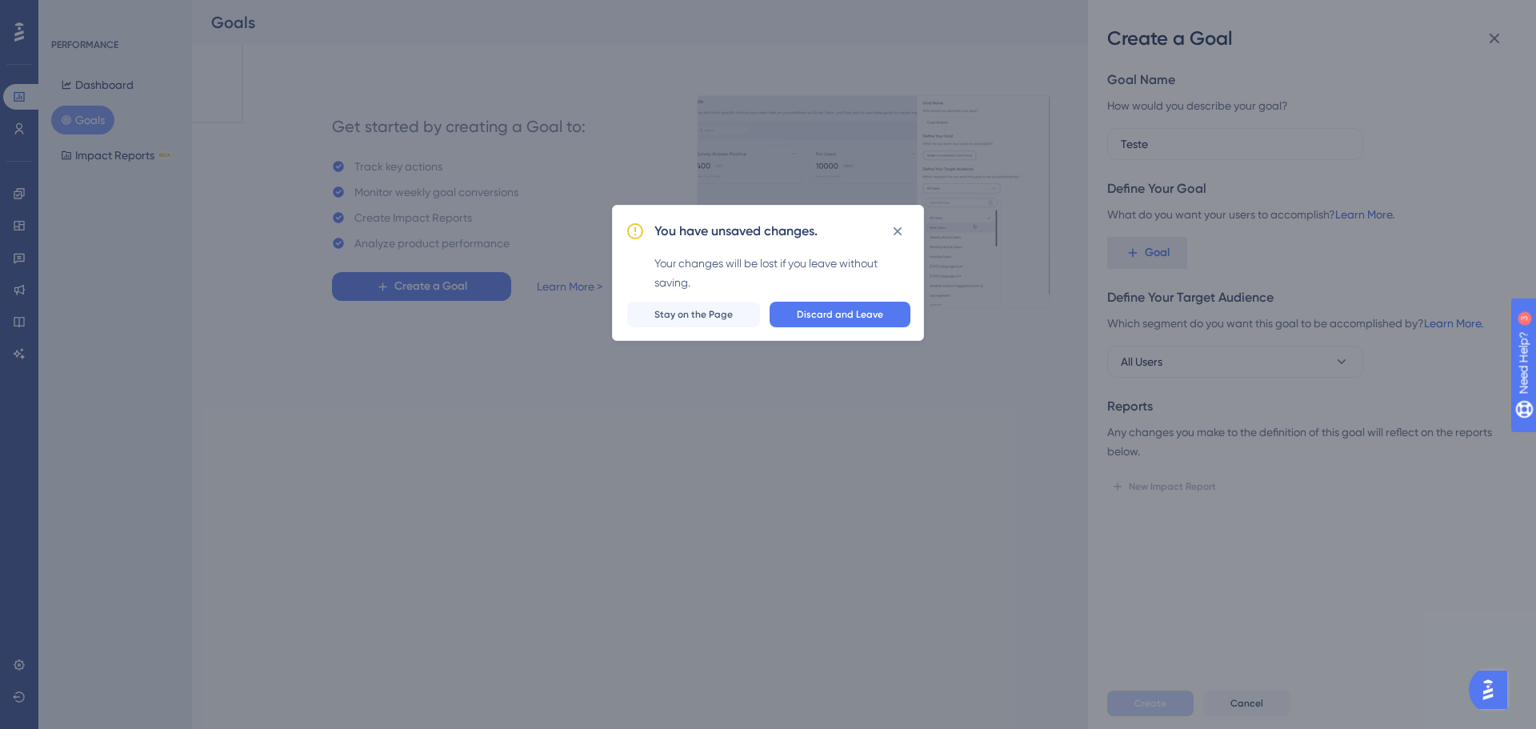
click at [18, 124] on div "You have unsaved changes. Your changes will be lost if you leave without saving…" at bounding box center [768, 364] width 1536 height 729
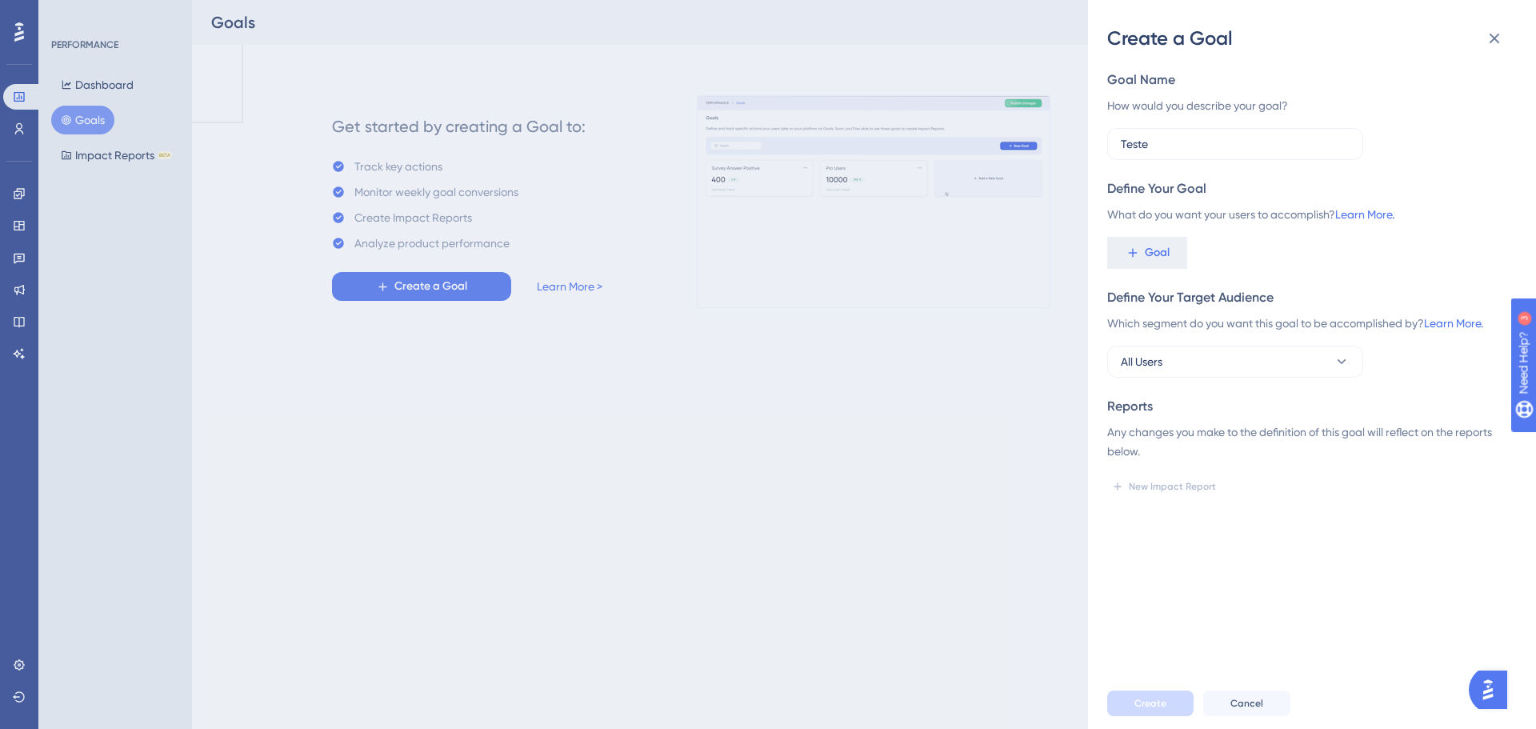
click at [21, 127] on div "Create a Goal Goal Name How would you describe your goal? Teste Define Your Goa…" at bounding box center [768, 364] width 1536 height 729
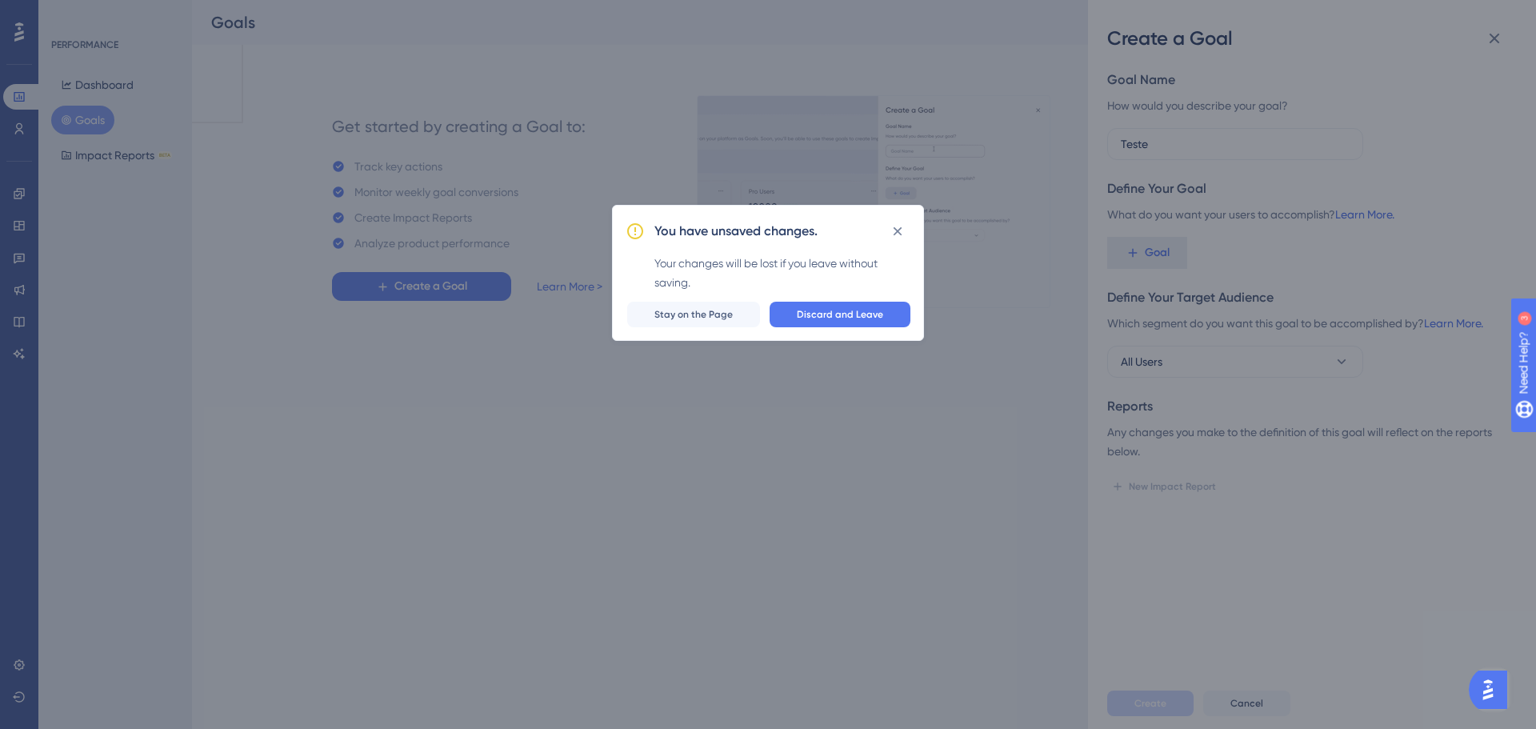
click at [858, 317] on span "Discard and Leave" at bounding box center [840, 314] width 86 height 13
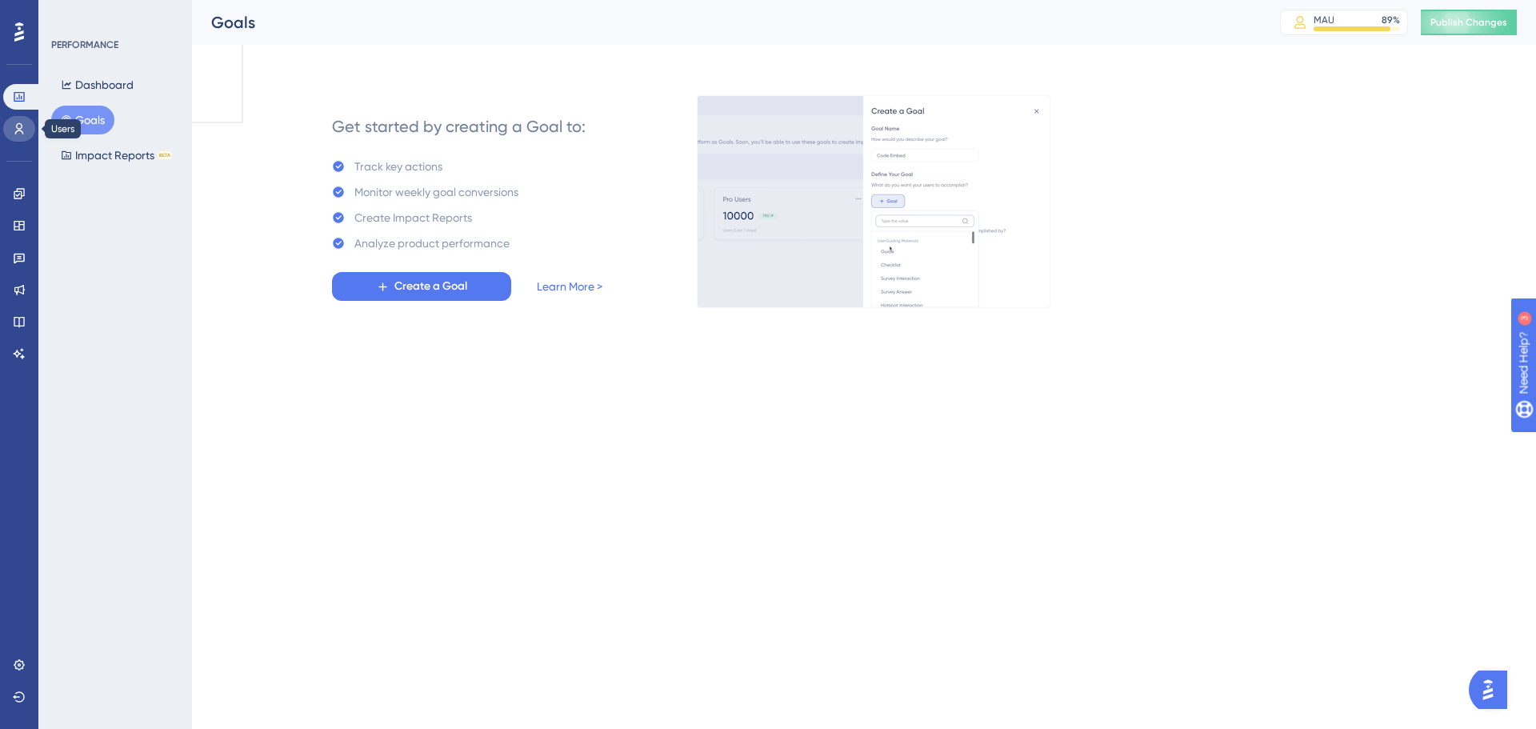
click at [18, 121] on link at bounding box center [19, 129] width 32 height 26
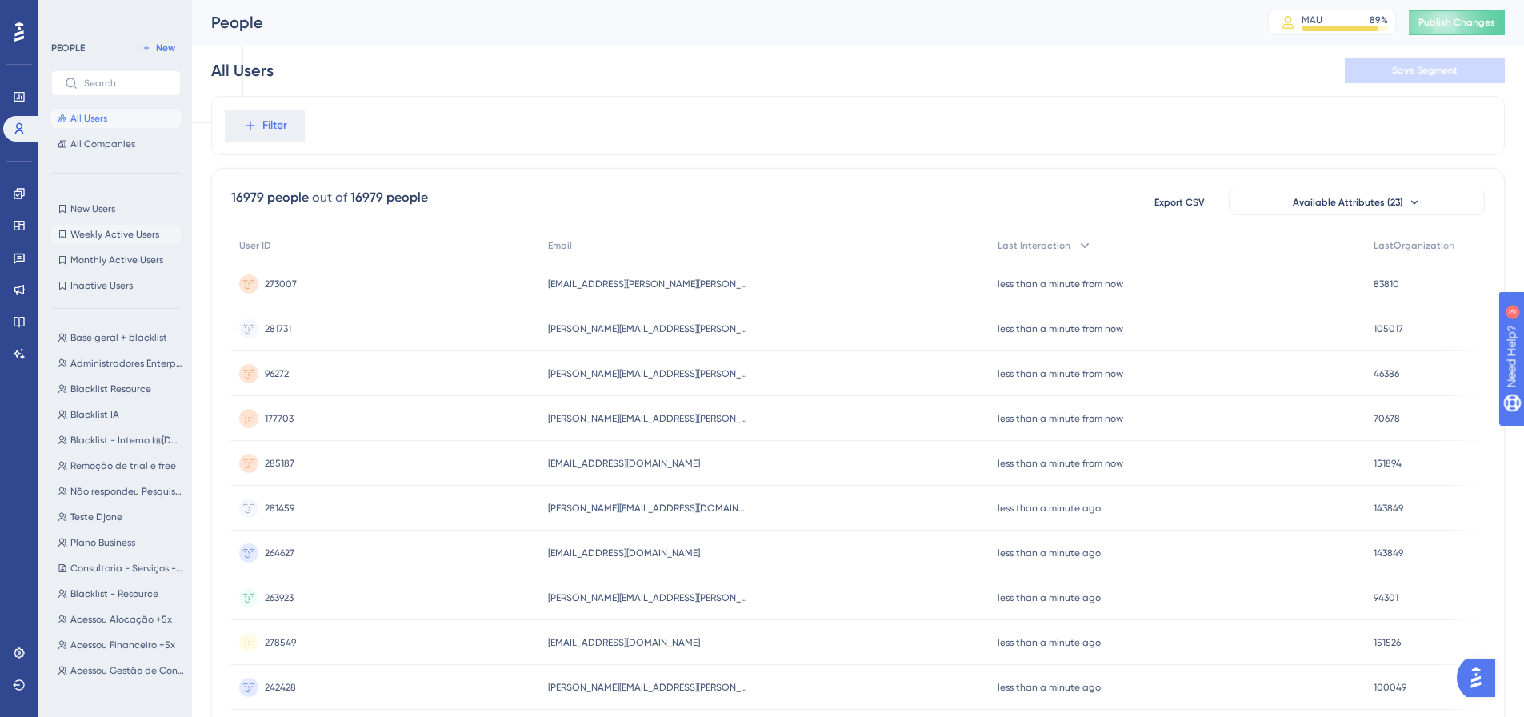
click at [104, 232] on span "Weekly Active Users" at bounding box center [114, 234] width 89 height 13
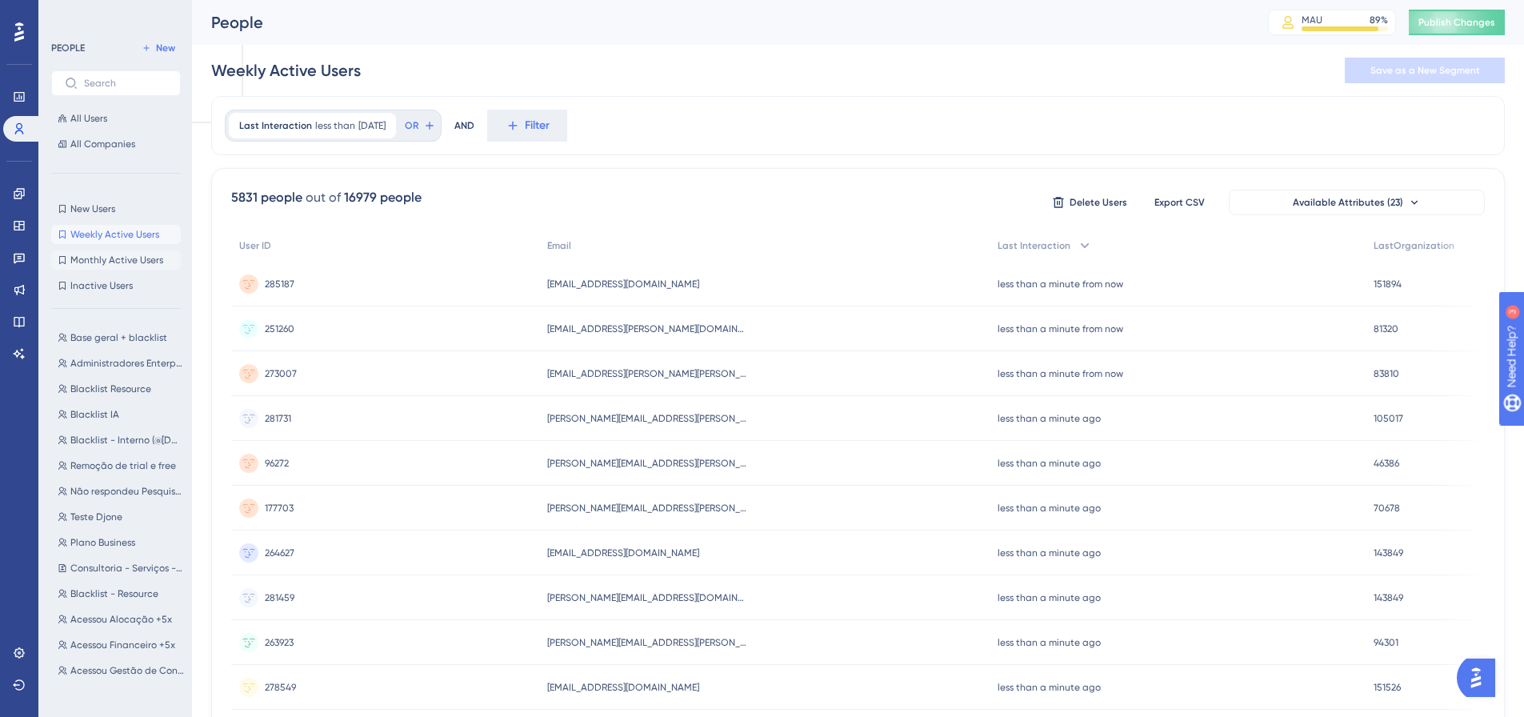
click at [126, 257] on span "Monthly Active Users" at bounding box center [116, 260] width 93 height 13
click at [138, 233] on span "Weekly Active Users" at bounding box center [114, 234] width 89 height 13
click at [116, 250] on button "Monthly Active Users Monthly Active Users" at bounding box center [116, 259] width 130 height 19
click at [125, 238] on span "Weekly Active Users" at bounding box center [114, 234] width 89 height 13
click at [161, 49] on span "New" at bounding box center [165, 48] width 19 height 13
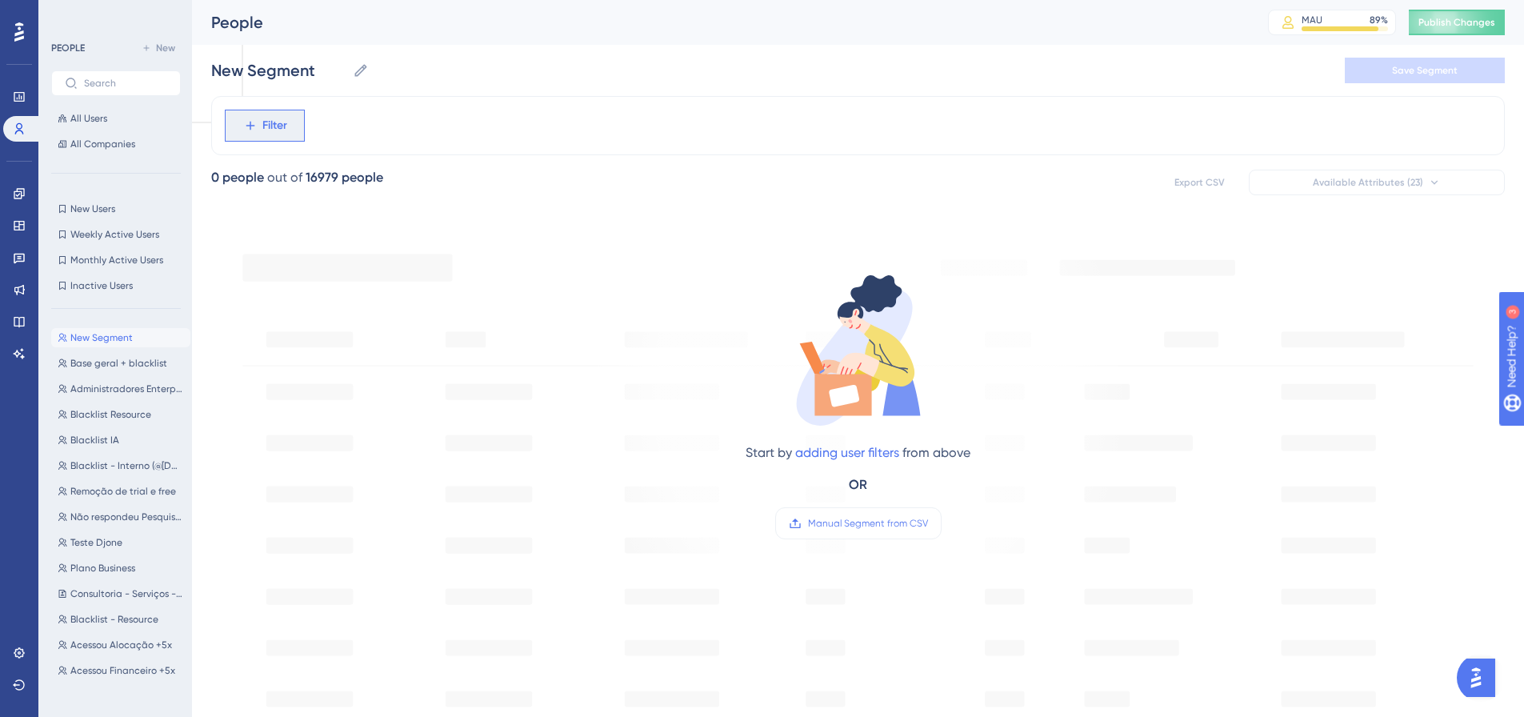
drag, startPoint x: 265, startPoint y: 134, endPoint x: 254, endPoint y: 135, distance: 11.3
click at [265, 132] on span "Filter" at bounding box center [274, 125] width 25 height 19
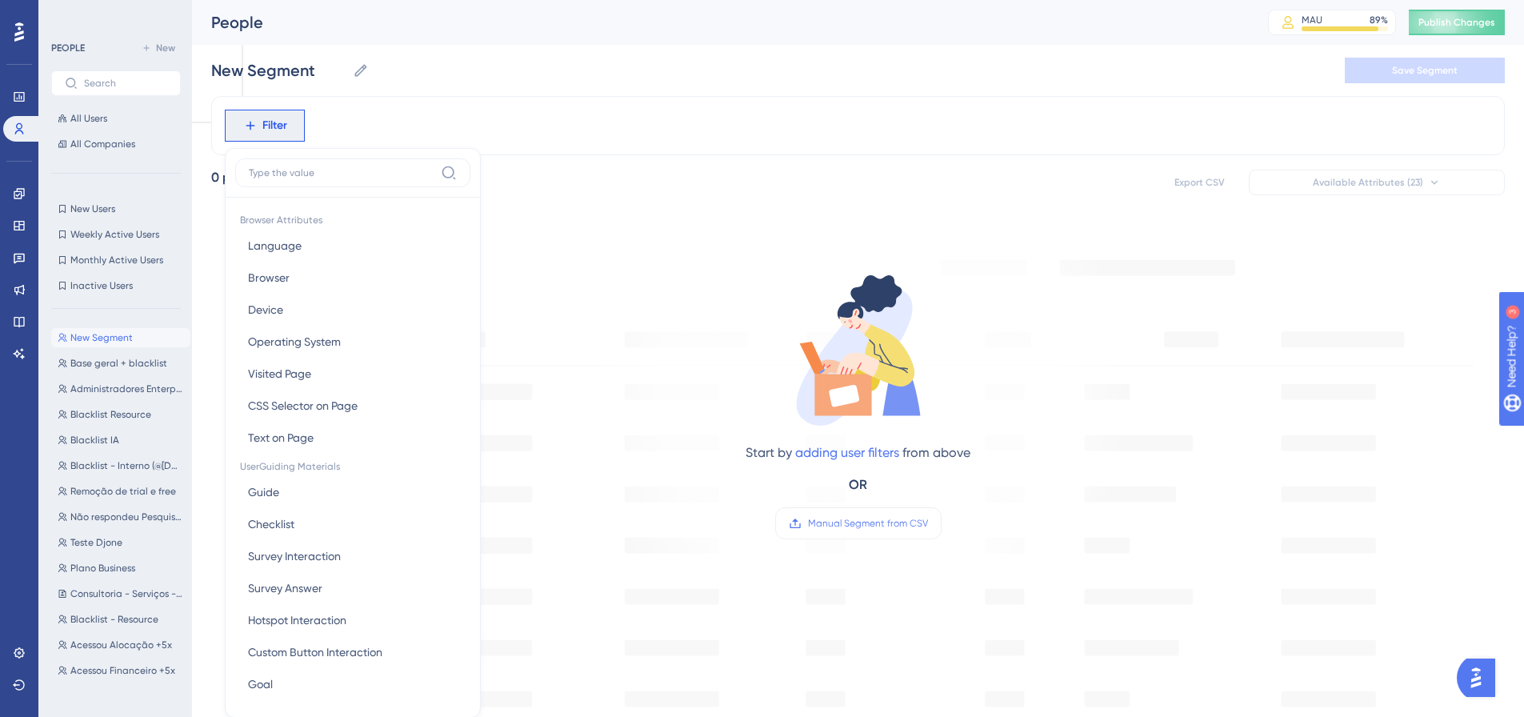
click at [285, 55] on div "New Segment New Segment Save Segment" at bounding box center [858, 70] width 1294 height 51
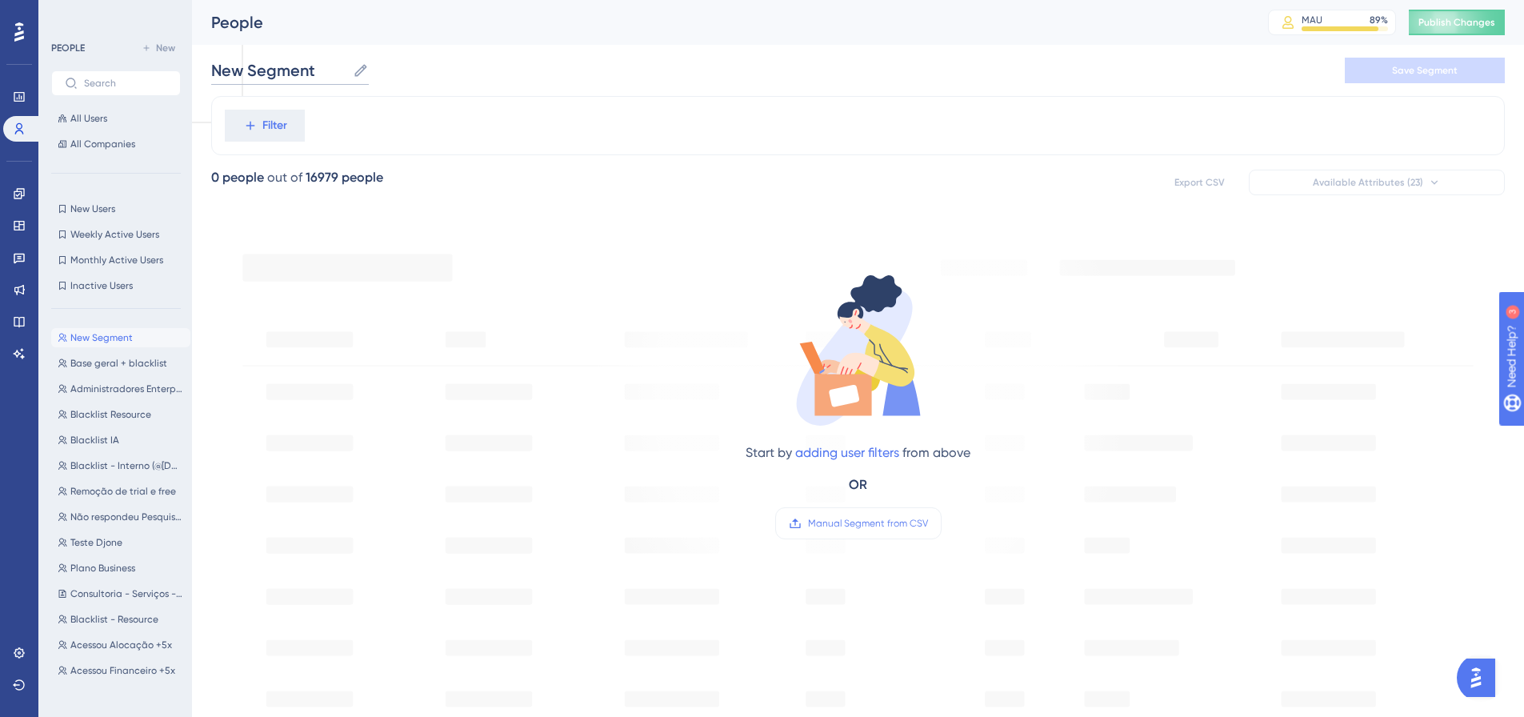
click at [277, 67] on input "New Segment" at bounding box center [278, 70] width 135 height 22
type input "Daily Active Users"
click at [333, 109] on div "Filter" at bounding box center [858, 125] width 1294 height 59
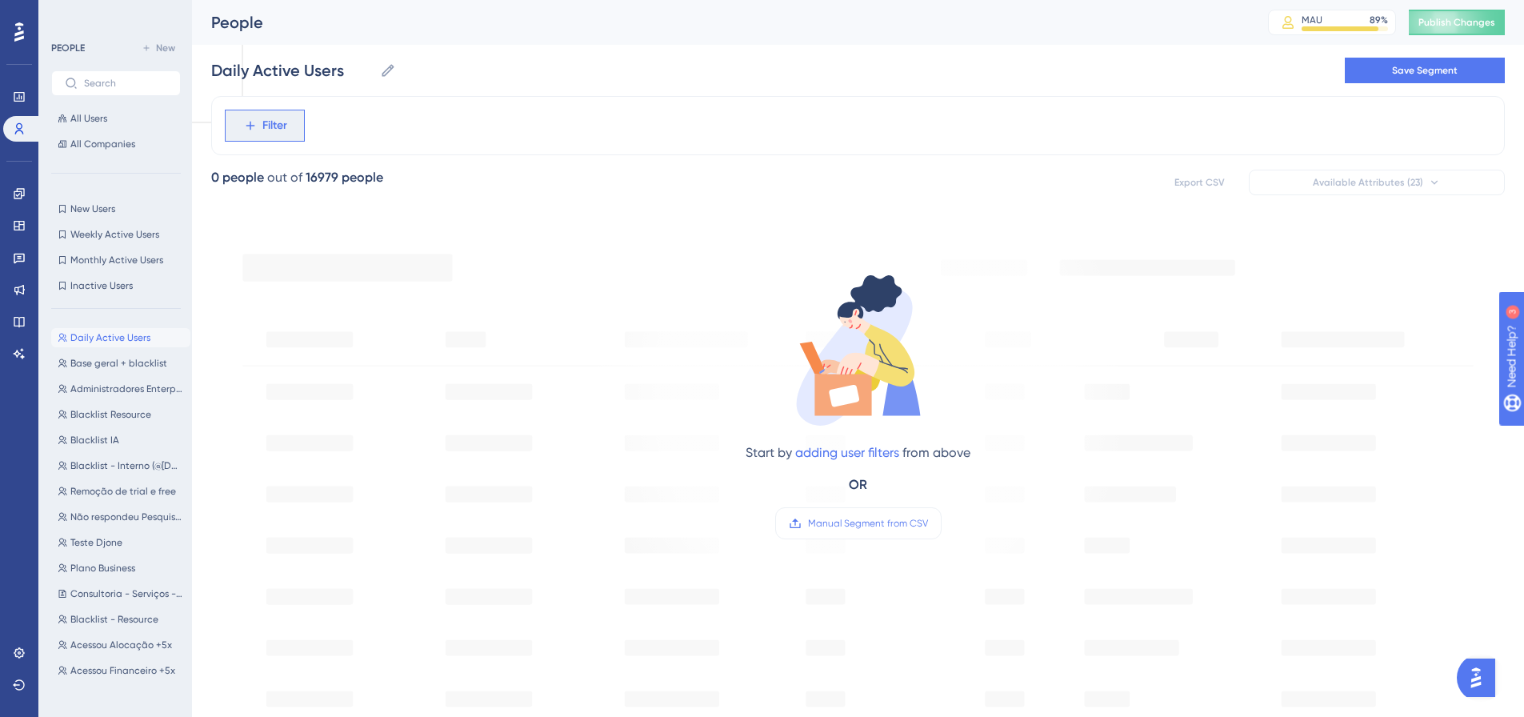
click at [279, 117] on span "Filter" at bounding box center [274, 125] width 25 height 19
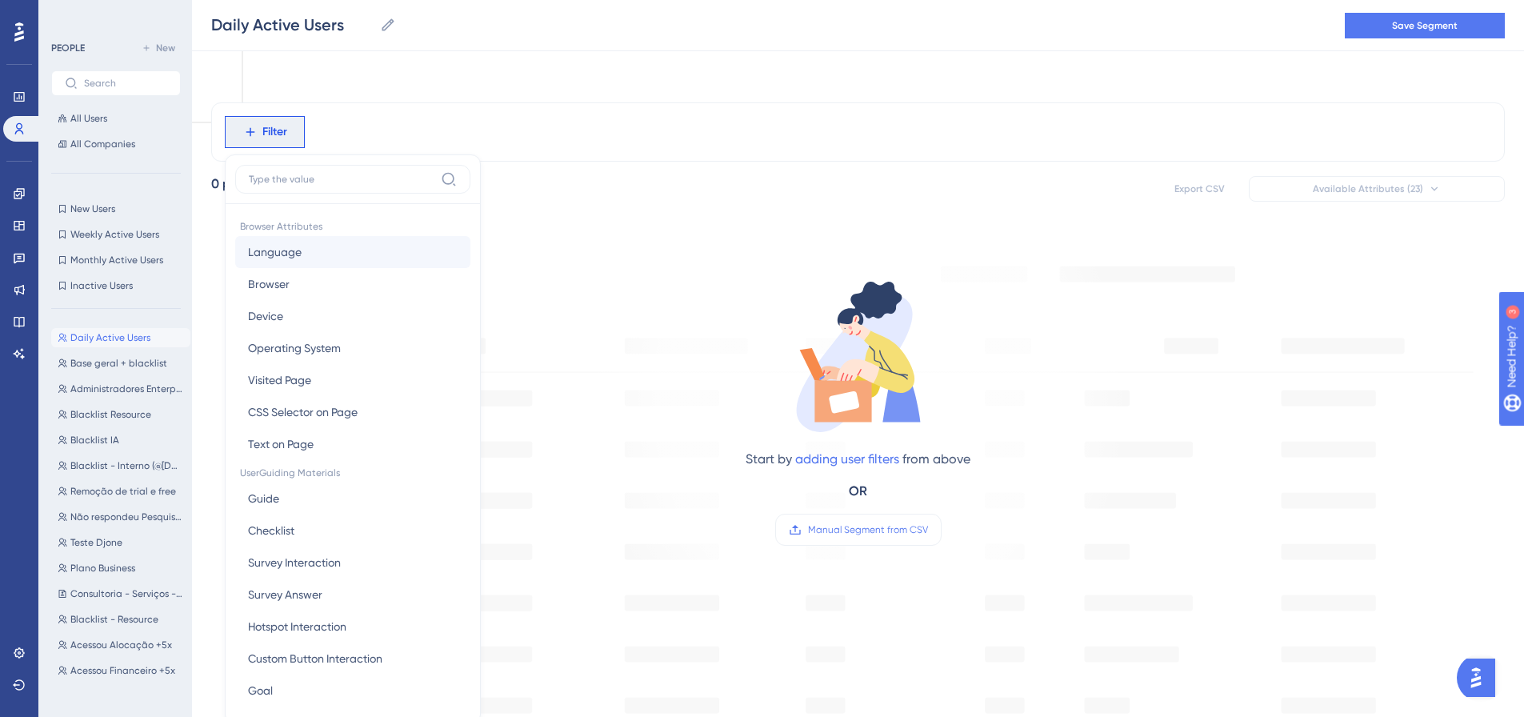
scroll to position [74, 0]
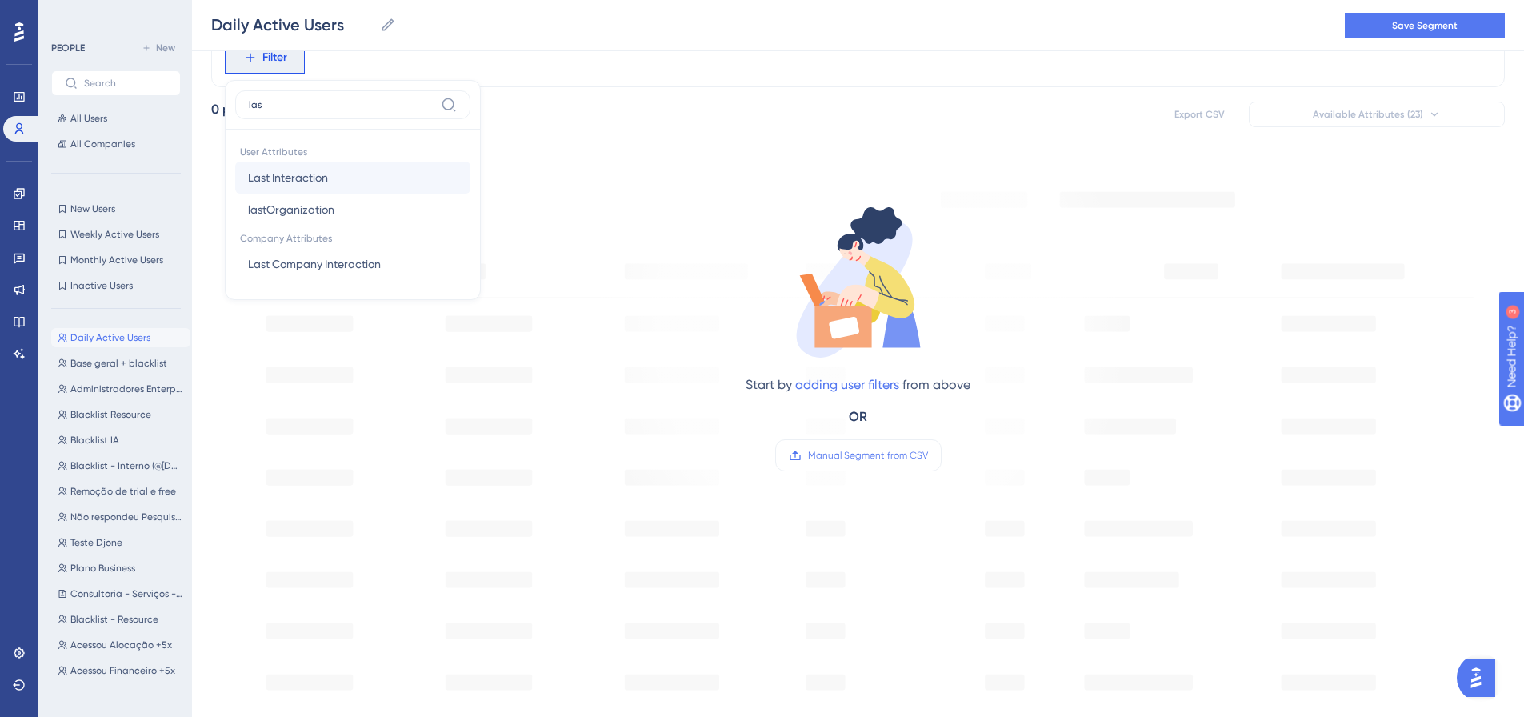
type input "las"
click at [306, 170] on span "Last Interaction" at bounding box center [288, 177] width 80 height 19
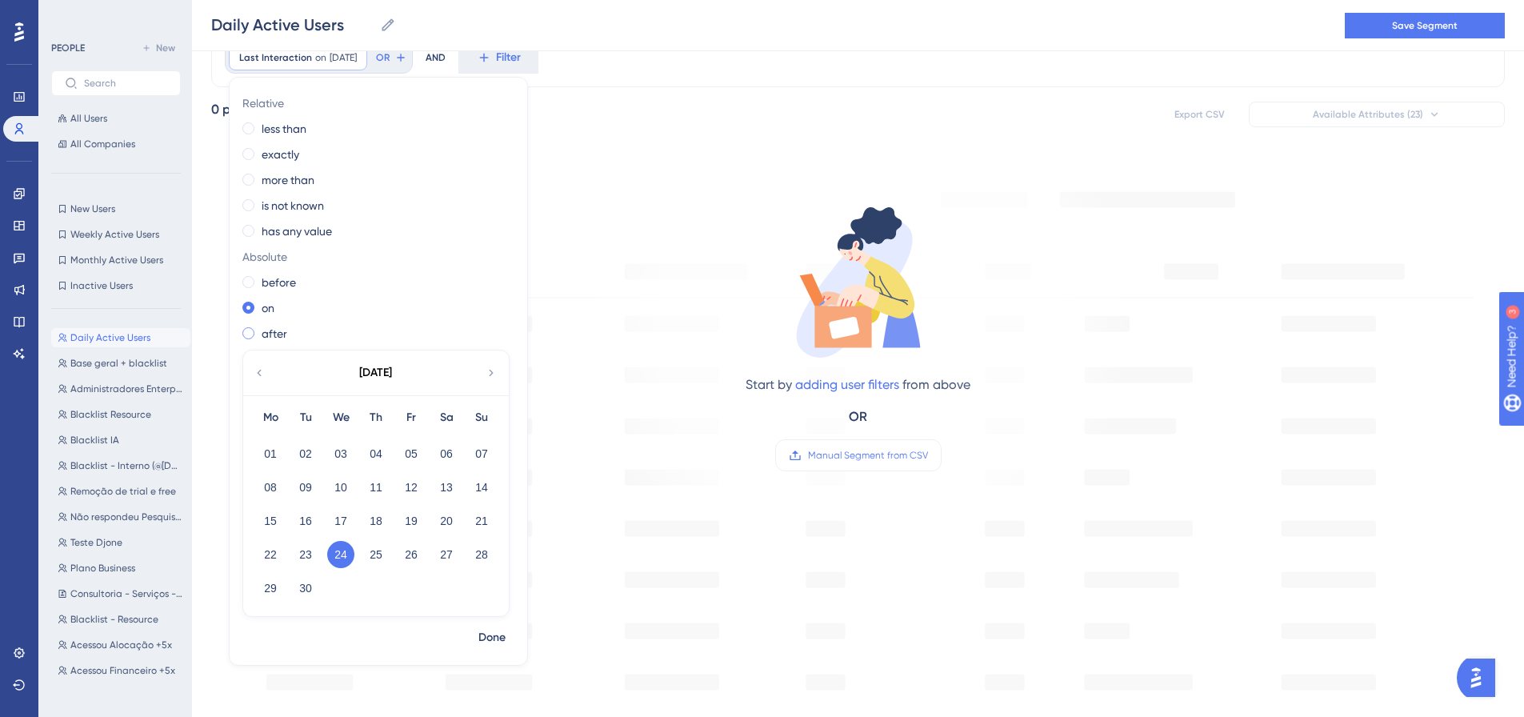
click at [378, 325] on div "after" at bounding box center [375, 333] width 266 height 19
drag, startPoint x: 271, startPoint y: 274, endPoint x: 272, endPoint y: 284, distance: 10.4
click at [271, 276] on label "before" at bounding box center [279, 282] width 34 height 19
click at [278, 294] on div "Relative less than exactly more than is not known has any value Absolute before…" at bounding box center [379, 356] width 298 height 533
click at [267, 307] on label "on" at bounding box center [268, 307] width 13 height 19
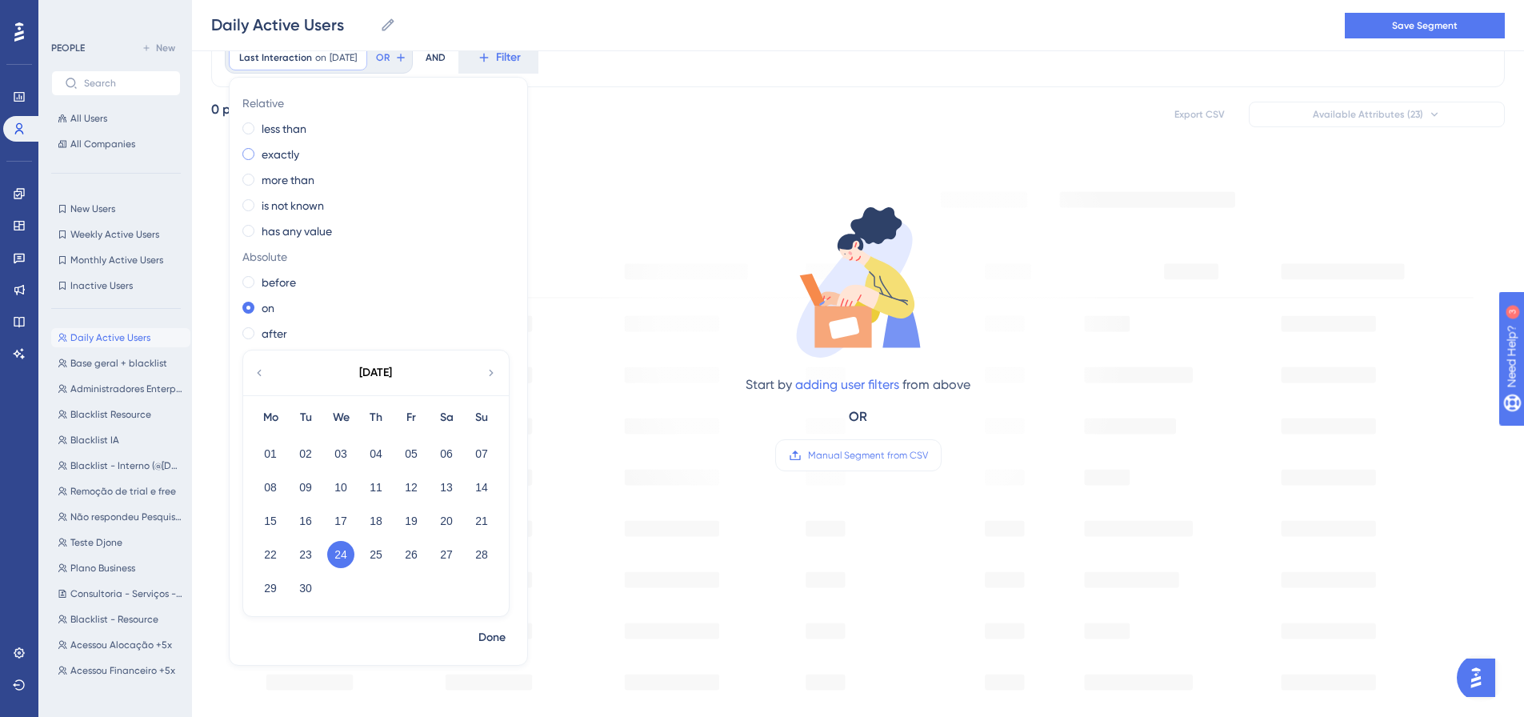
click at [250, 156] on span at bounding box center [248, 154] width 12 height 12
click at [259, 150] on input "radio" at bounding box center [259, 150] width 0 height 0
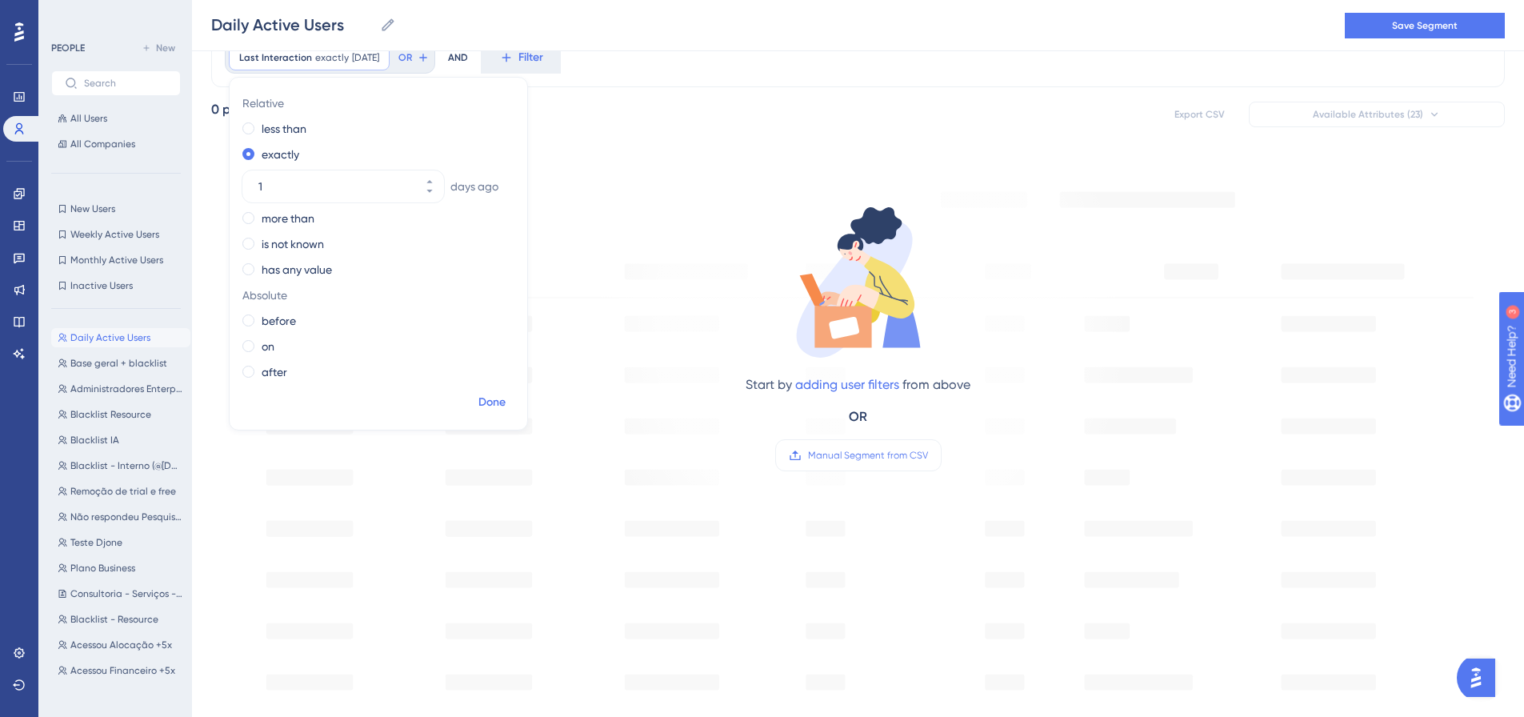
click at [494, 402] on span "Done" at bounding box center [491, 402] width 27 height 19
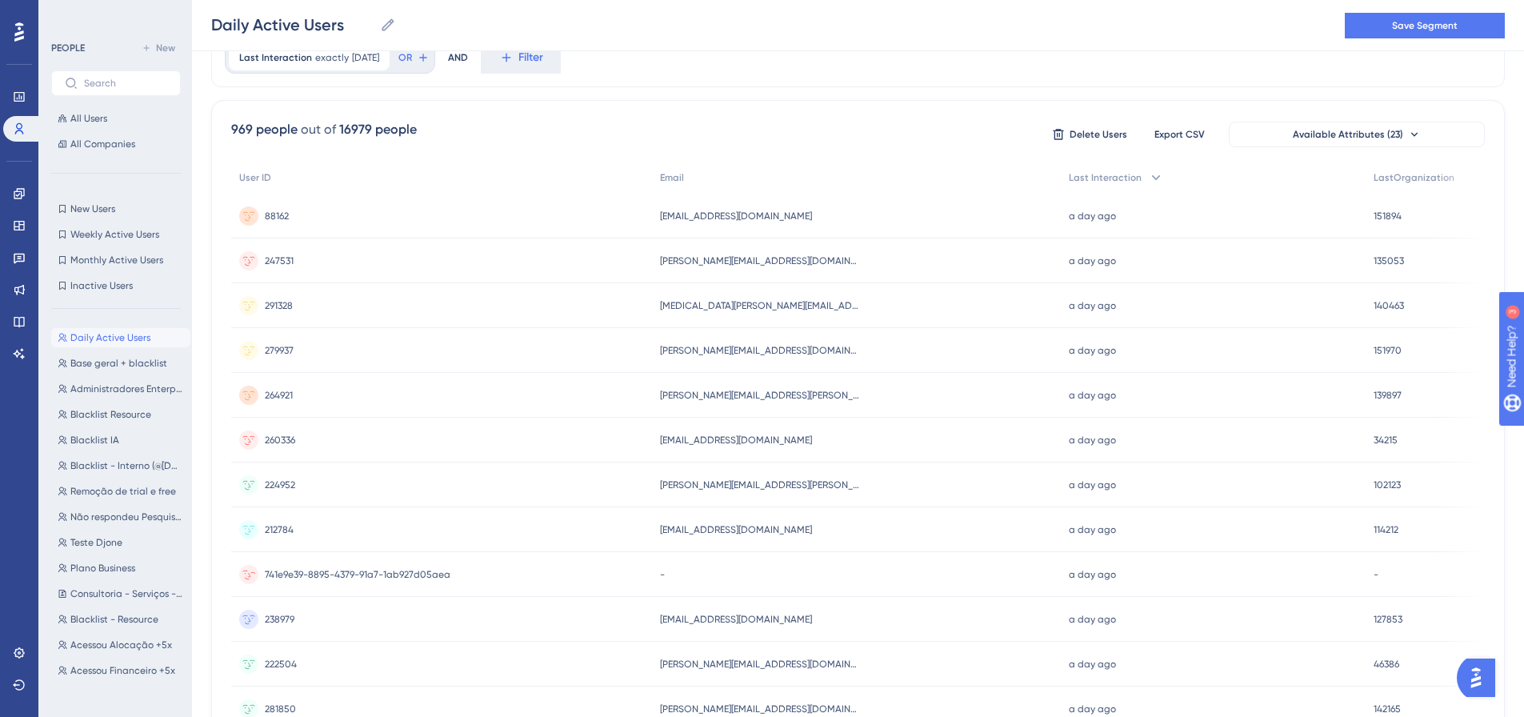
click at [371, 565] on div "741e9e39-8895-4379-91a7-1ab927d05aea 741e9e39-8895-4379-91a7-1ab927d05aea" at bounding box center [358, 574] width 186 height 45
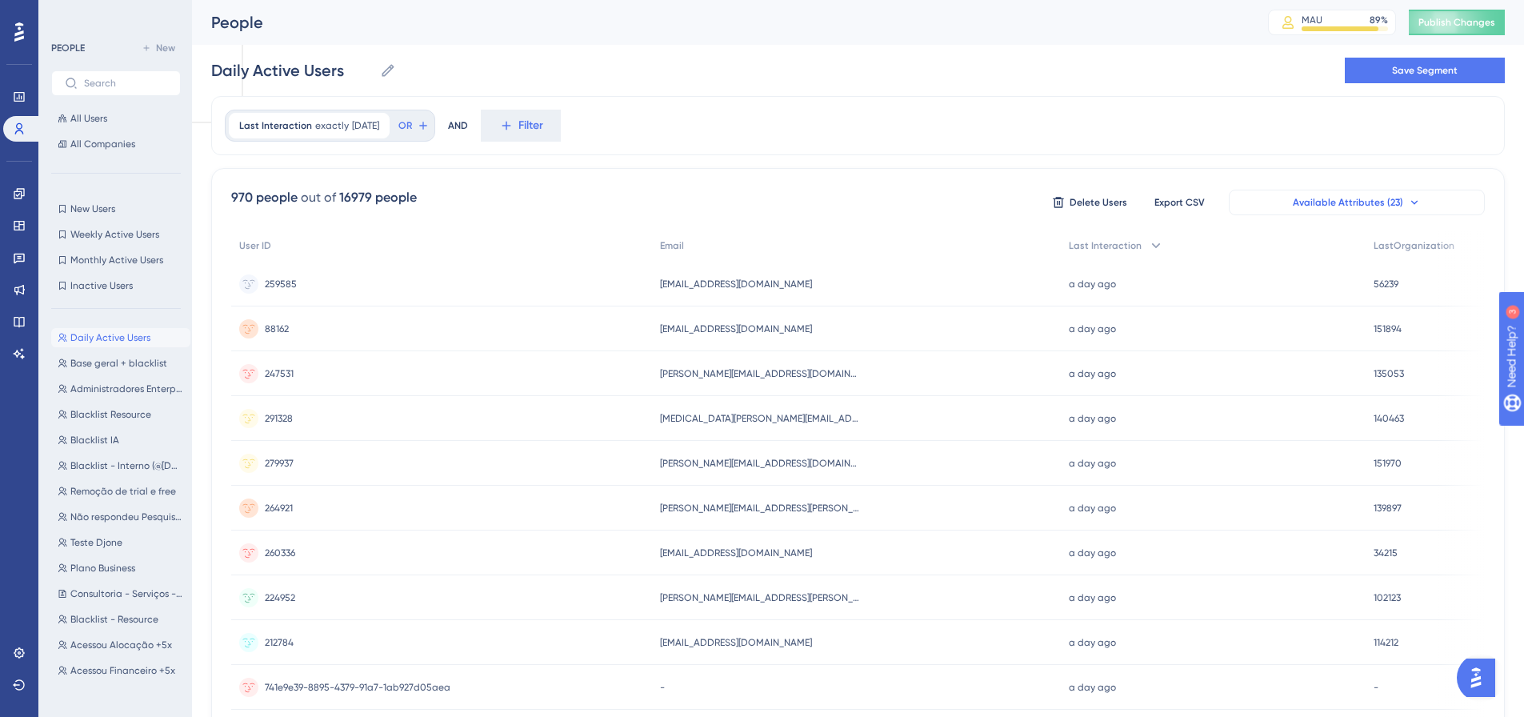
click at [1309, 196] on span "Available Attributes (23)" at bounding box center [1348, 202] width 110 height 13
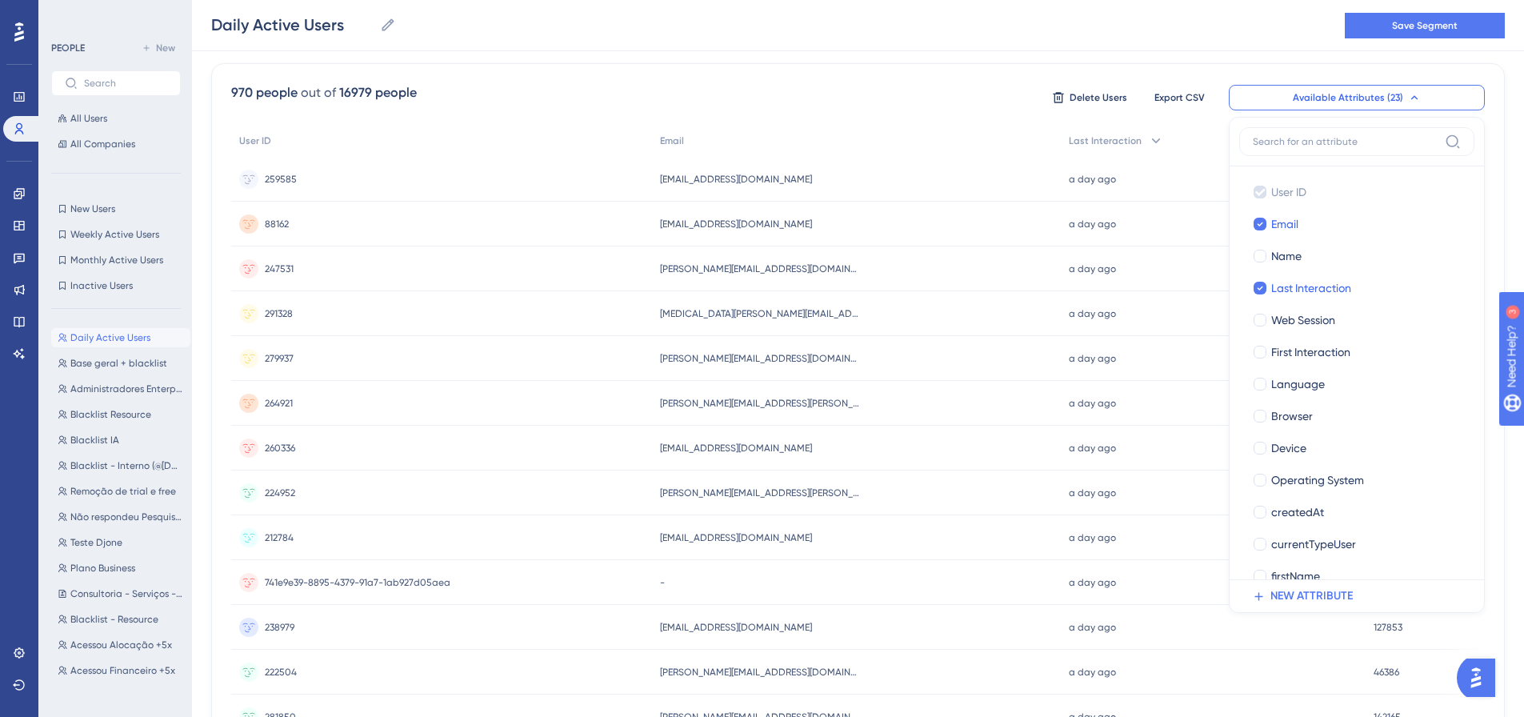
click at [970, 81] on div "970 people out of 16979 people Delete Users Export CSV Available Attributes (23…" at bounding box center [858, 593] width 1294 height 1061
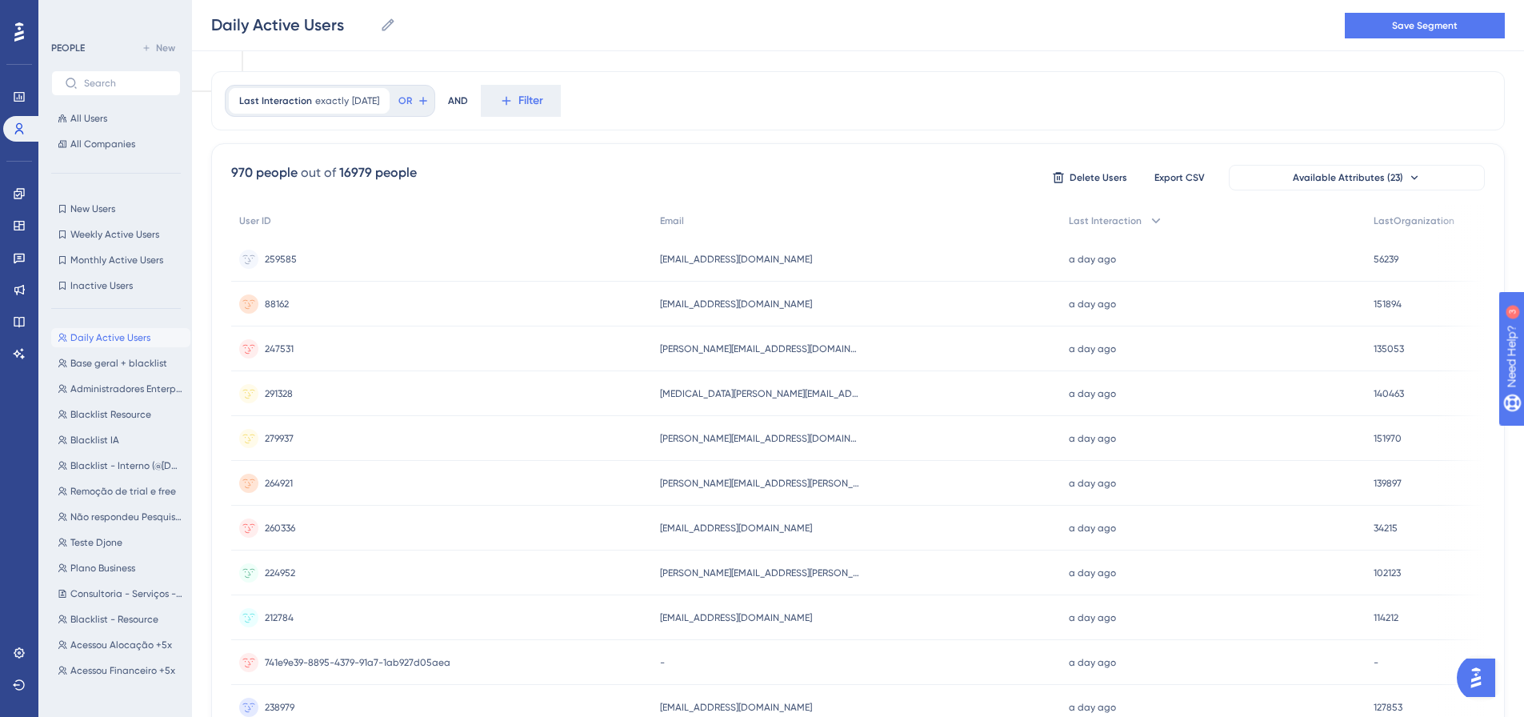
scroll to position [0, 0]
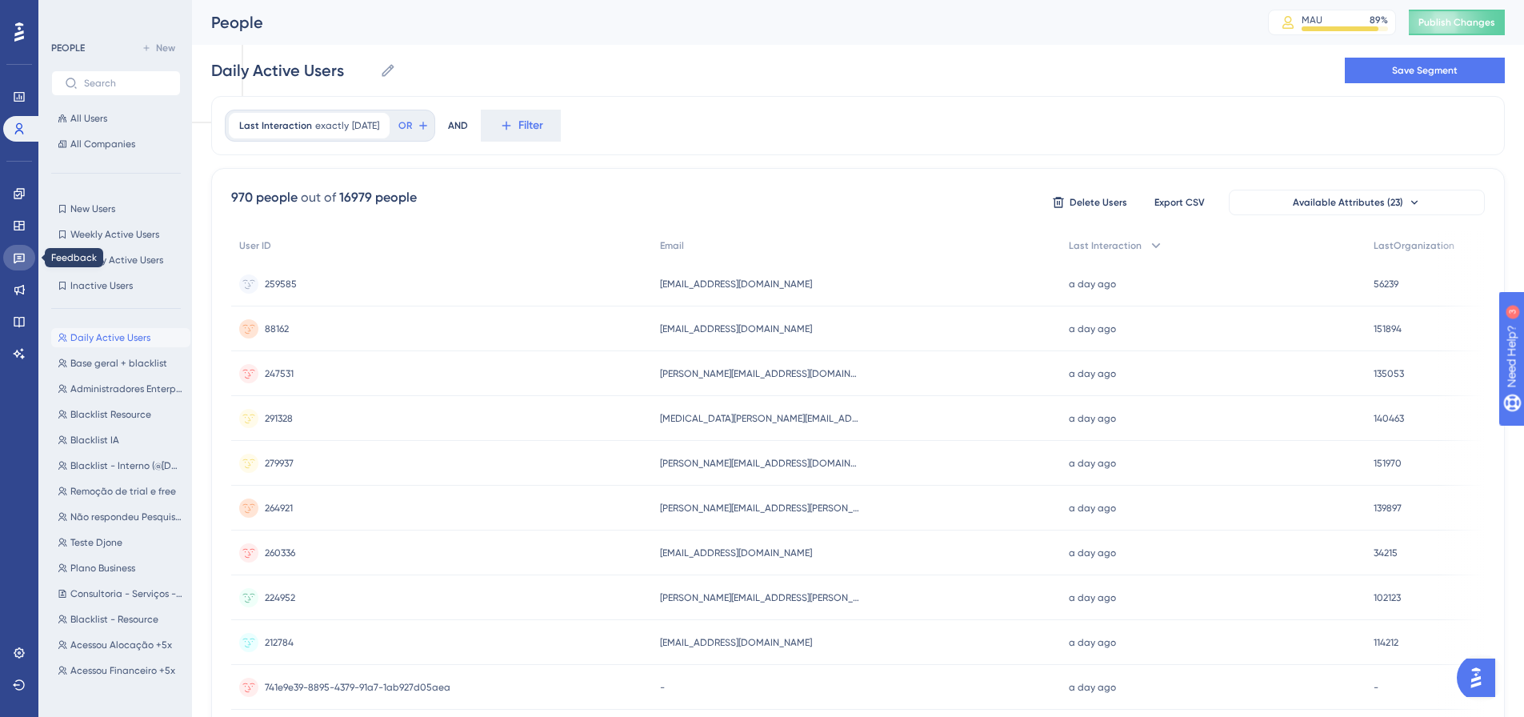
click at [29, 251] on link at bounding box center [19, 258] width 32 height 26
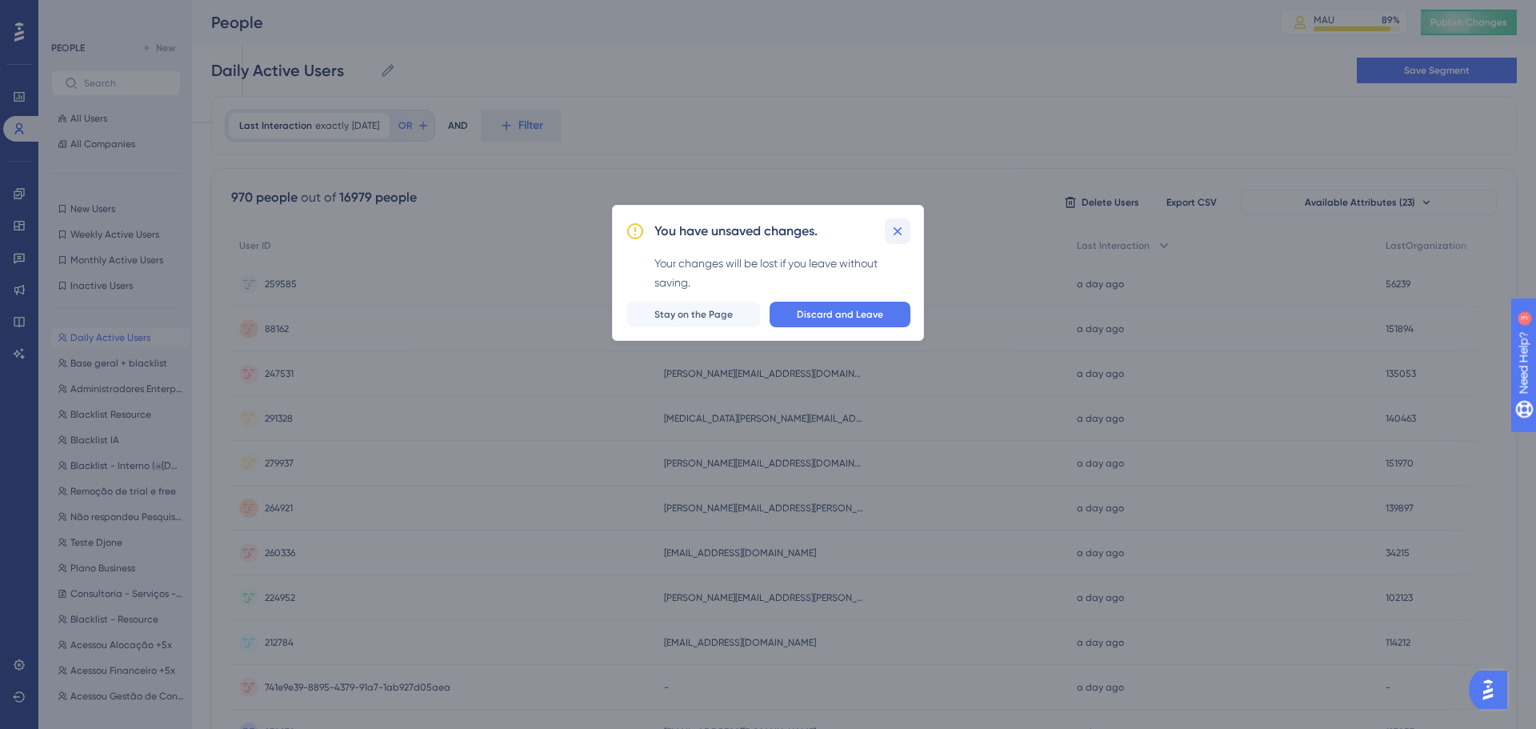
click at [899, 231] on icon at bounding box center [898, 231] width 16 height 16
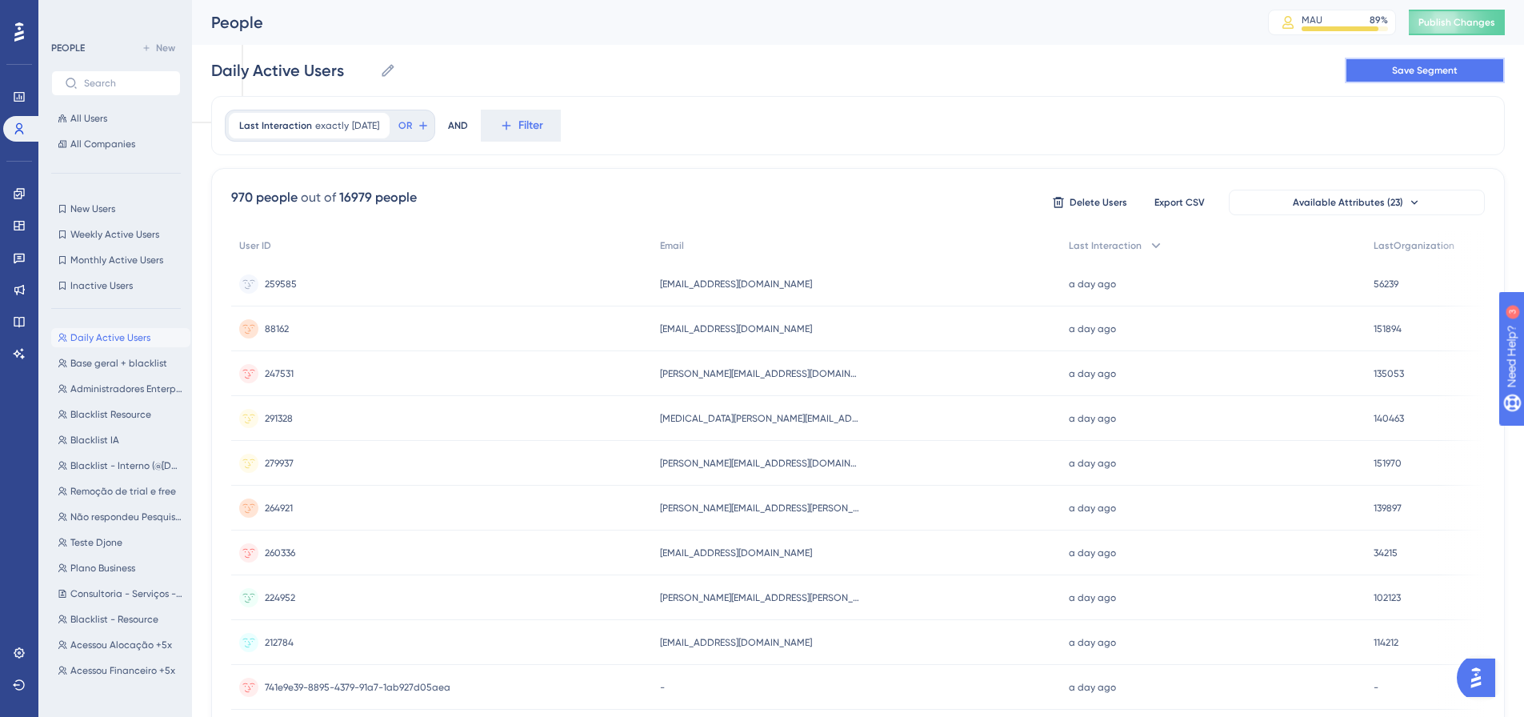
click at [1415, 66] on span "Save Segment" at bounding box center [1425, 70] width 66 height 13
click at [1478, 24] on span "Publish Changes" at bounding box center [1457, 22] width 77 height 13
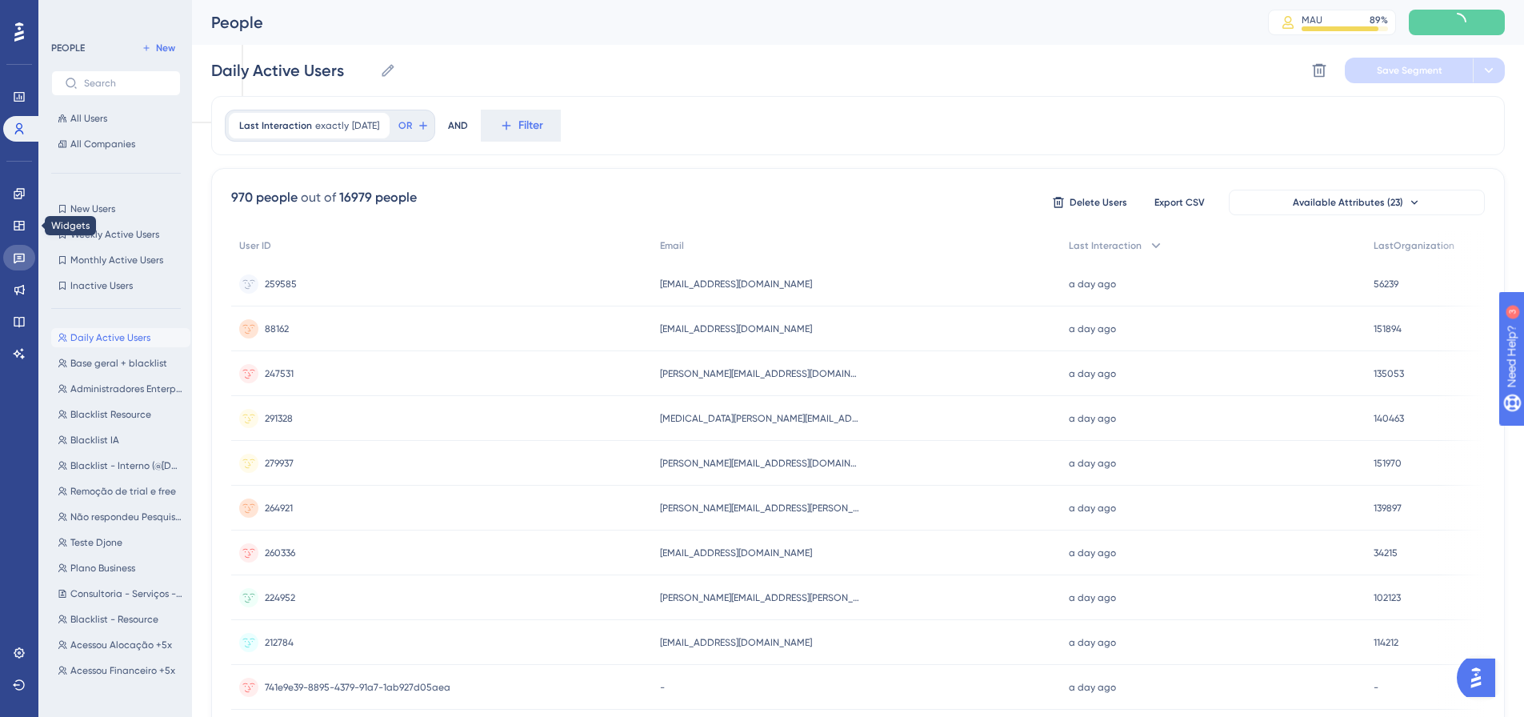
click at [9, 254] on link at bounding box center [19, 258] width 32 height 26
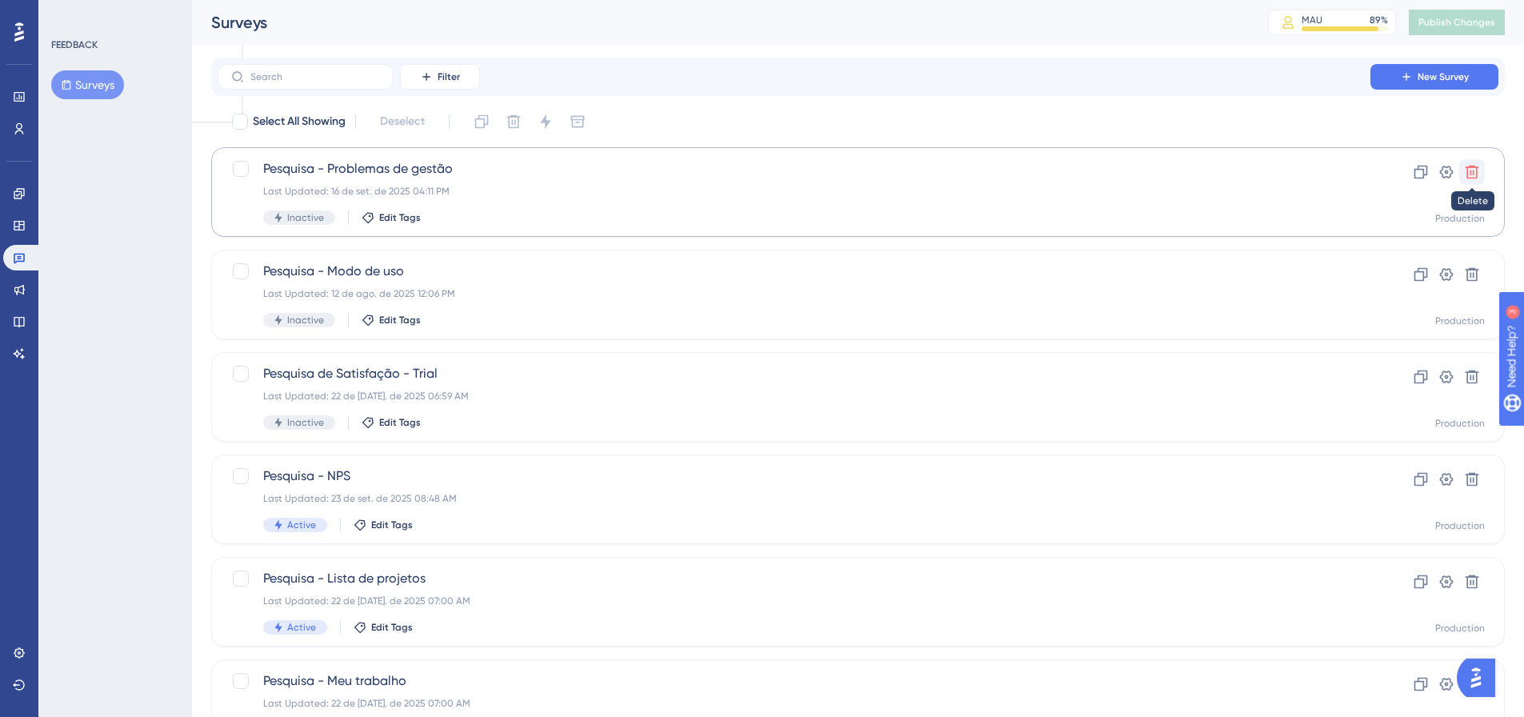
click at [1471, 174] on icon at bounding box center [1473, 173] width 14 height 14
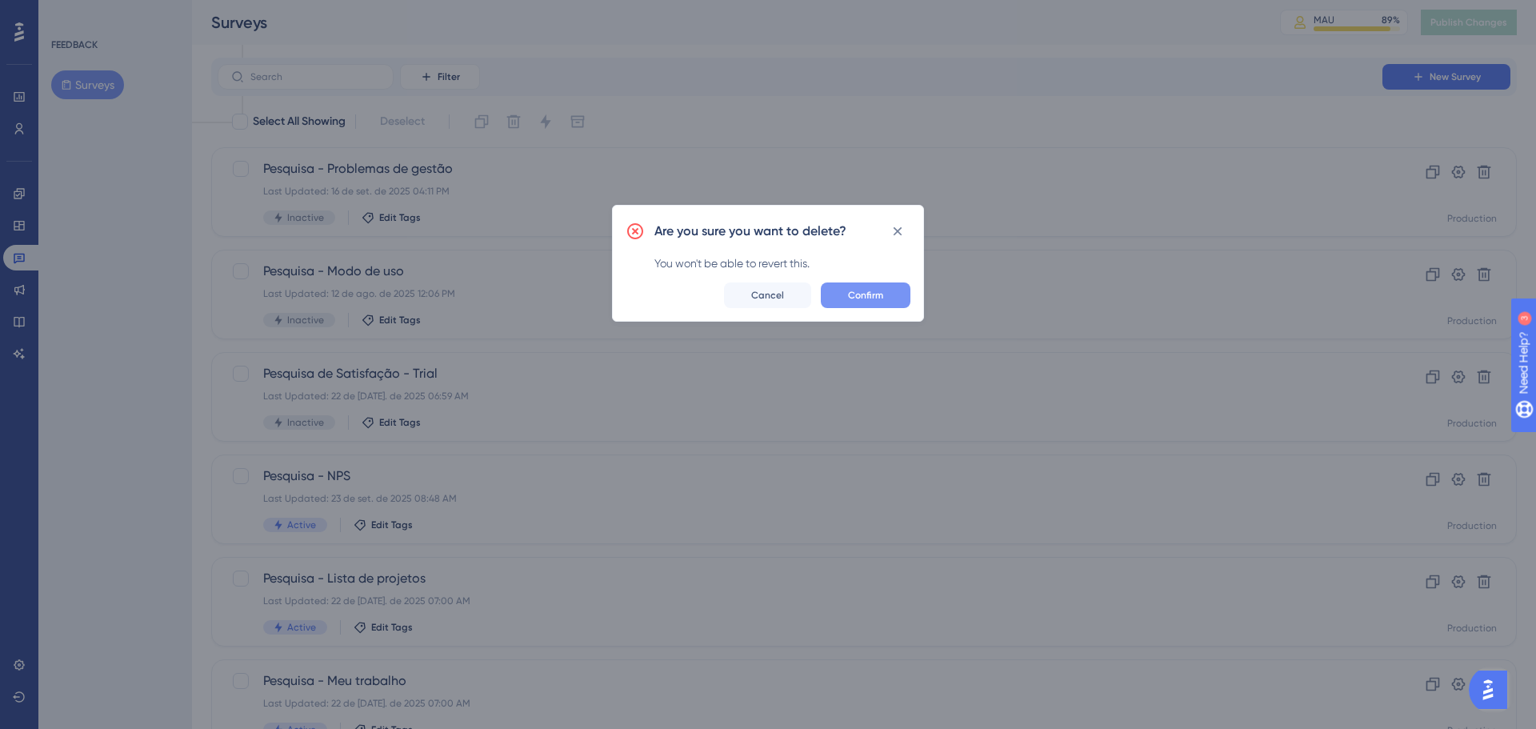
click at [873, 291] on span "Confirm" at bounding box center [865, 295] width 35 height 13
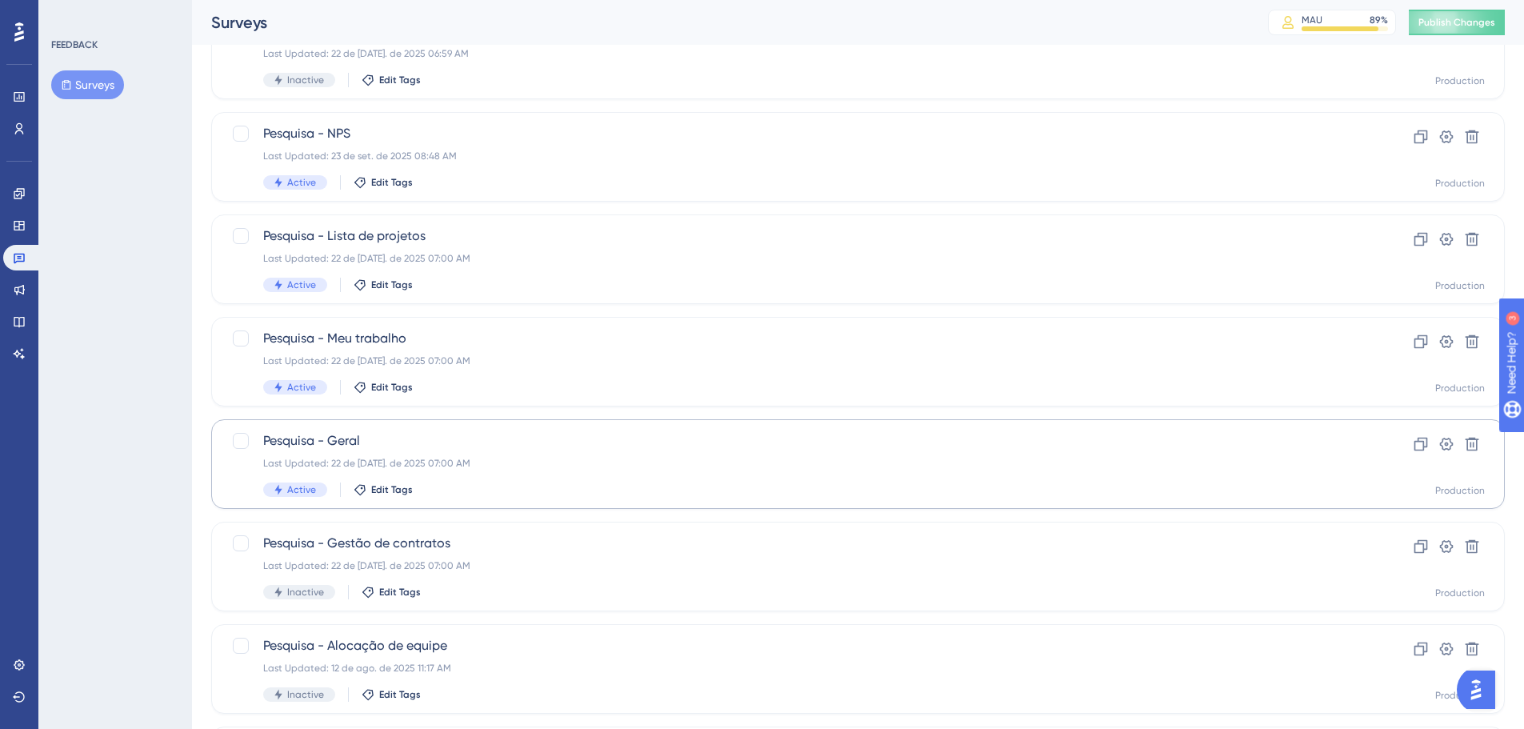
scroll to position [320, 0]
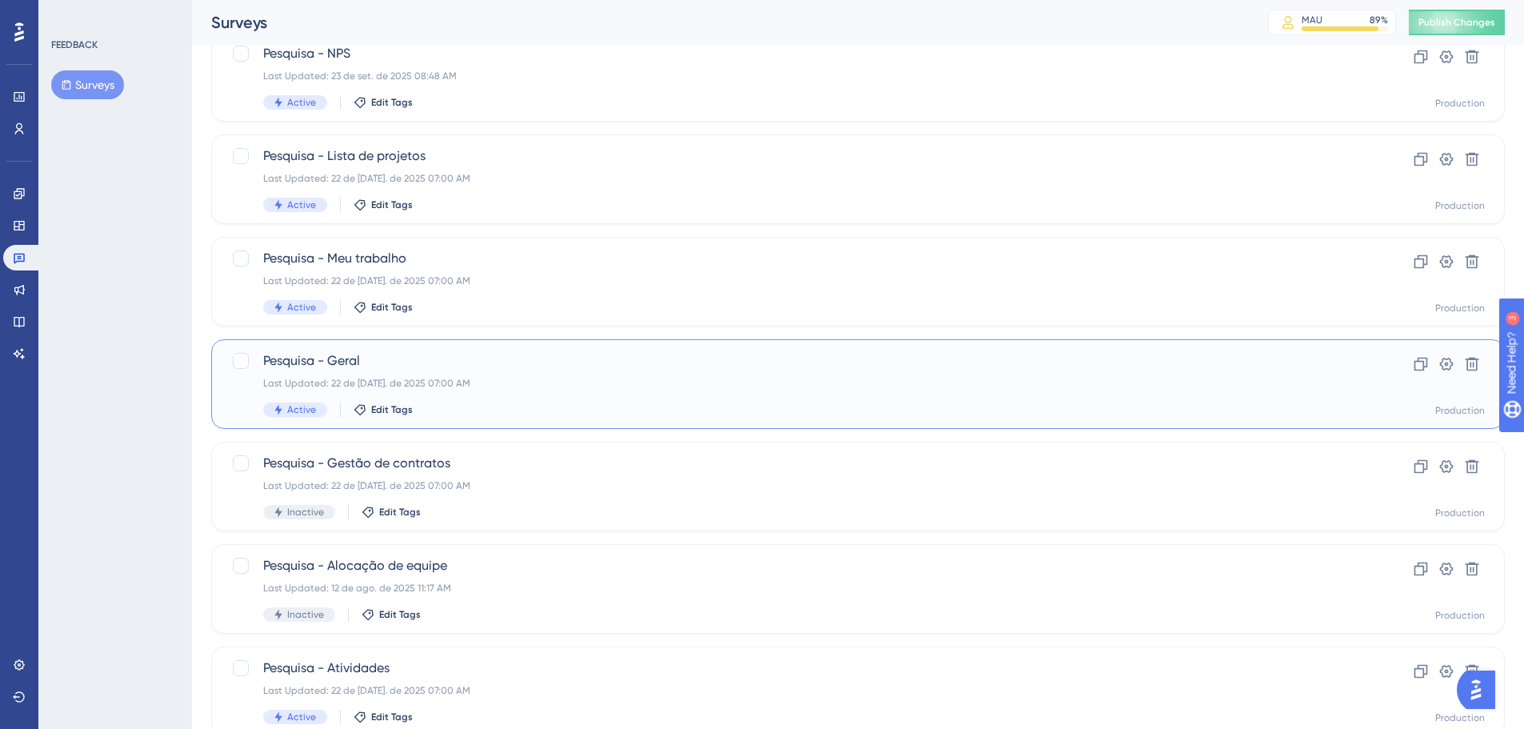
click at [351, 356] on span "Pesquisa - Geral" at bounding box center [794, 360] width 1062 height 19
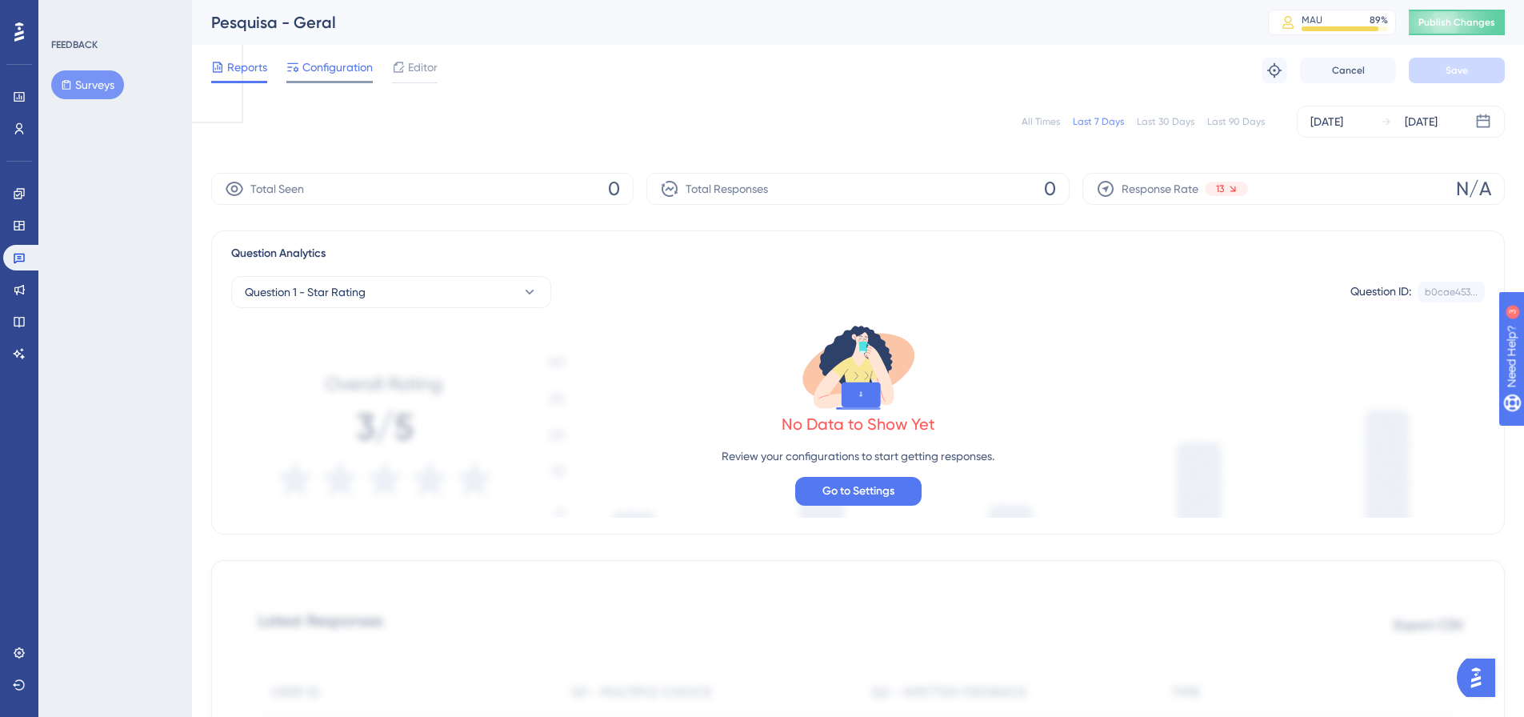
click at [342, 70] on span "Configuration" at bounding box center [337, 67] width 70 height 19
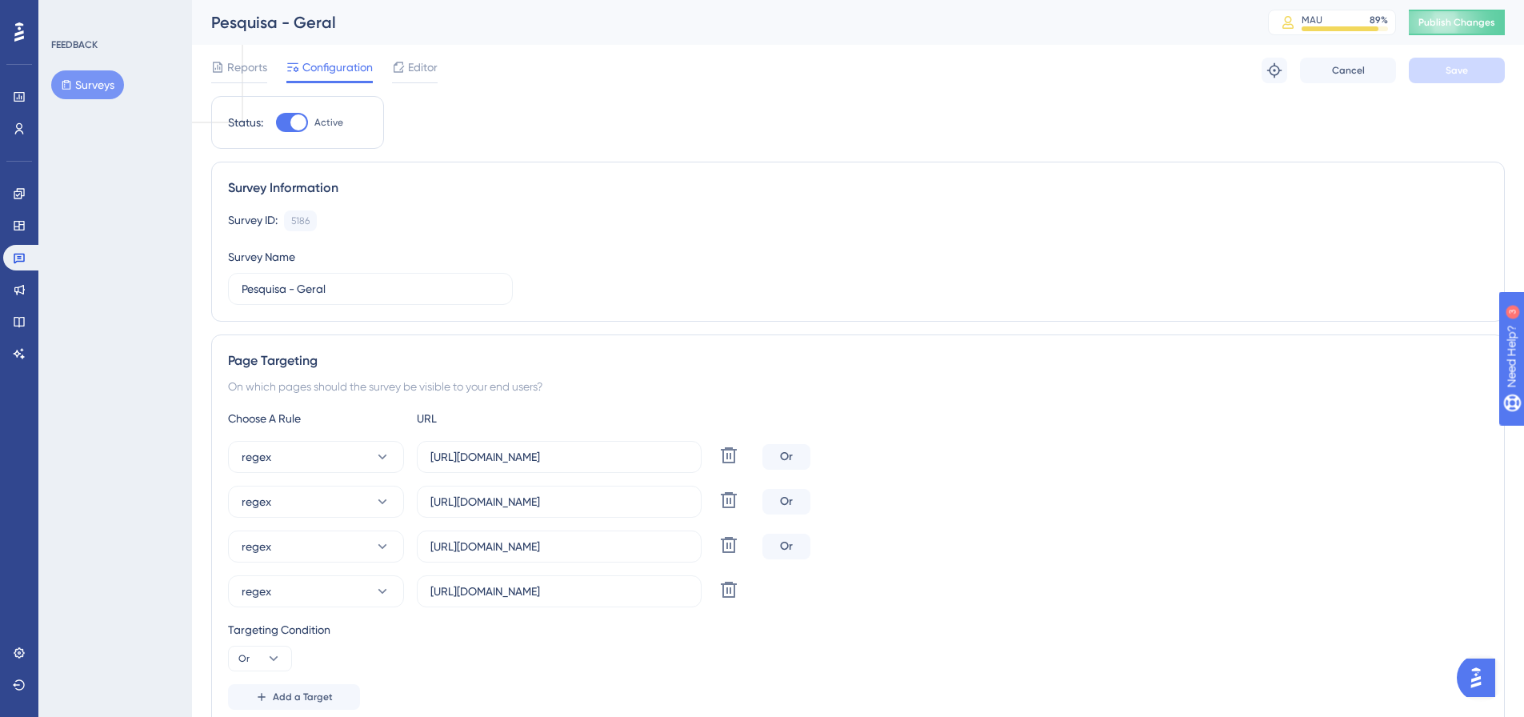
click at [301, 123] on div at bounding box center [298, 122] width 16 height 16
click at [276, 123] on input "Active" at bounding box center [275, 122] width 1 height 1
checkbox input "false"
click at [1487, 73] on button "Save" at bounding box center [1457, 71] width 96 height 26
click at [102, 78] on button "Surveys" at bounding box center [87, 84] width 73 height 29
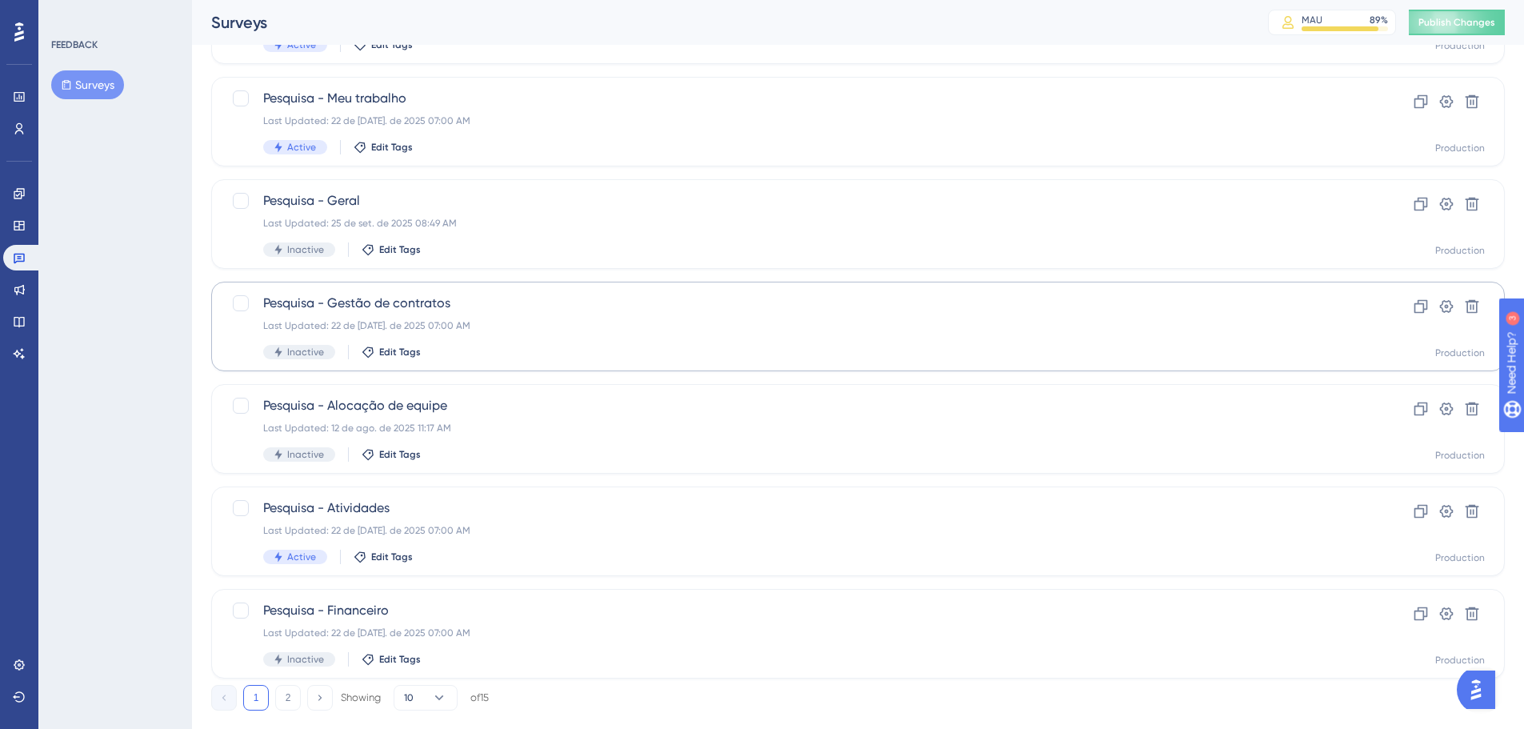
scroll to position [513, 0]
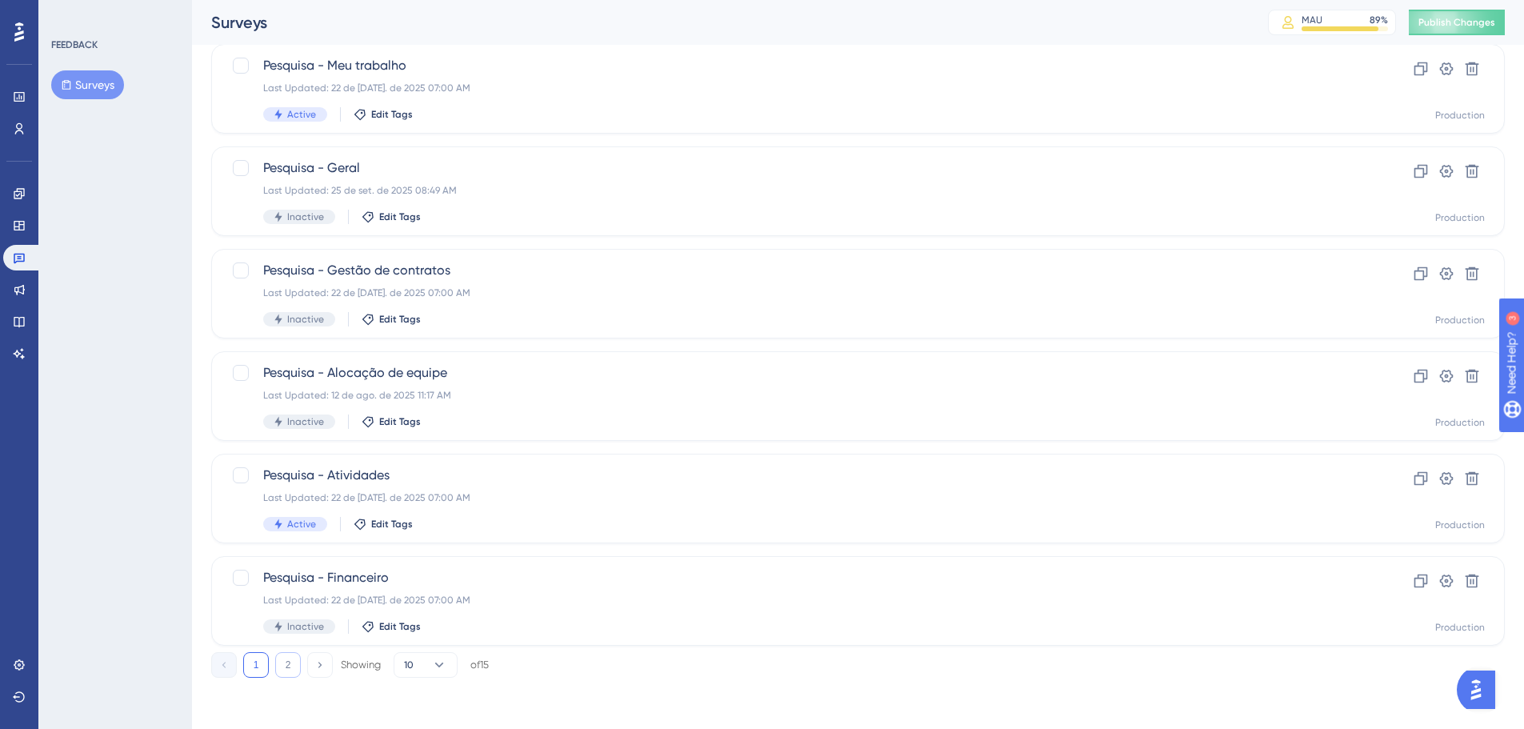
click at [279, 665] on button "2" at bounding box center [288, 665] width 26 height 26
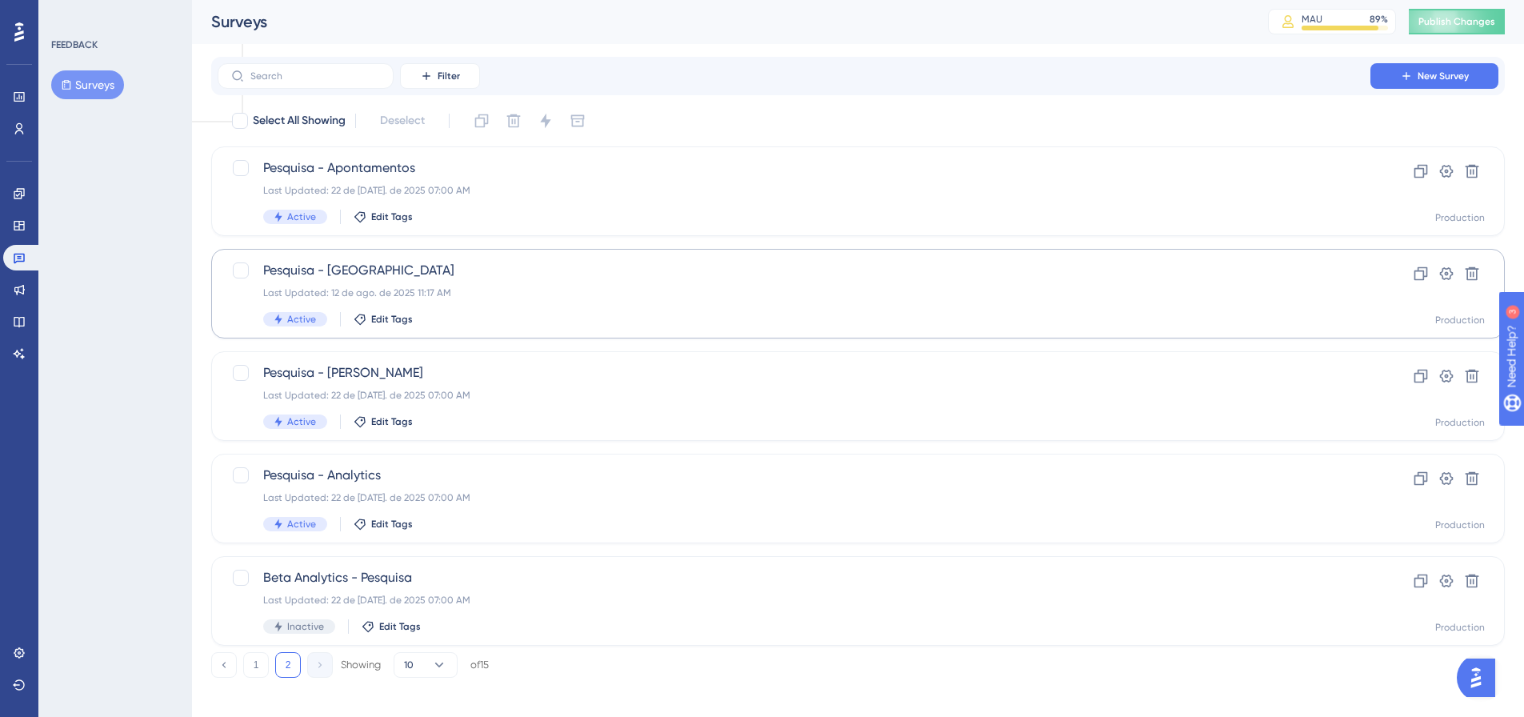
scroll to position [0, 0]
click at [264, 674] on button "1" at bounding box center [256, 666] width 26 height 26
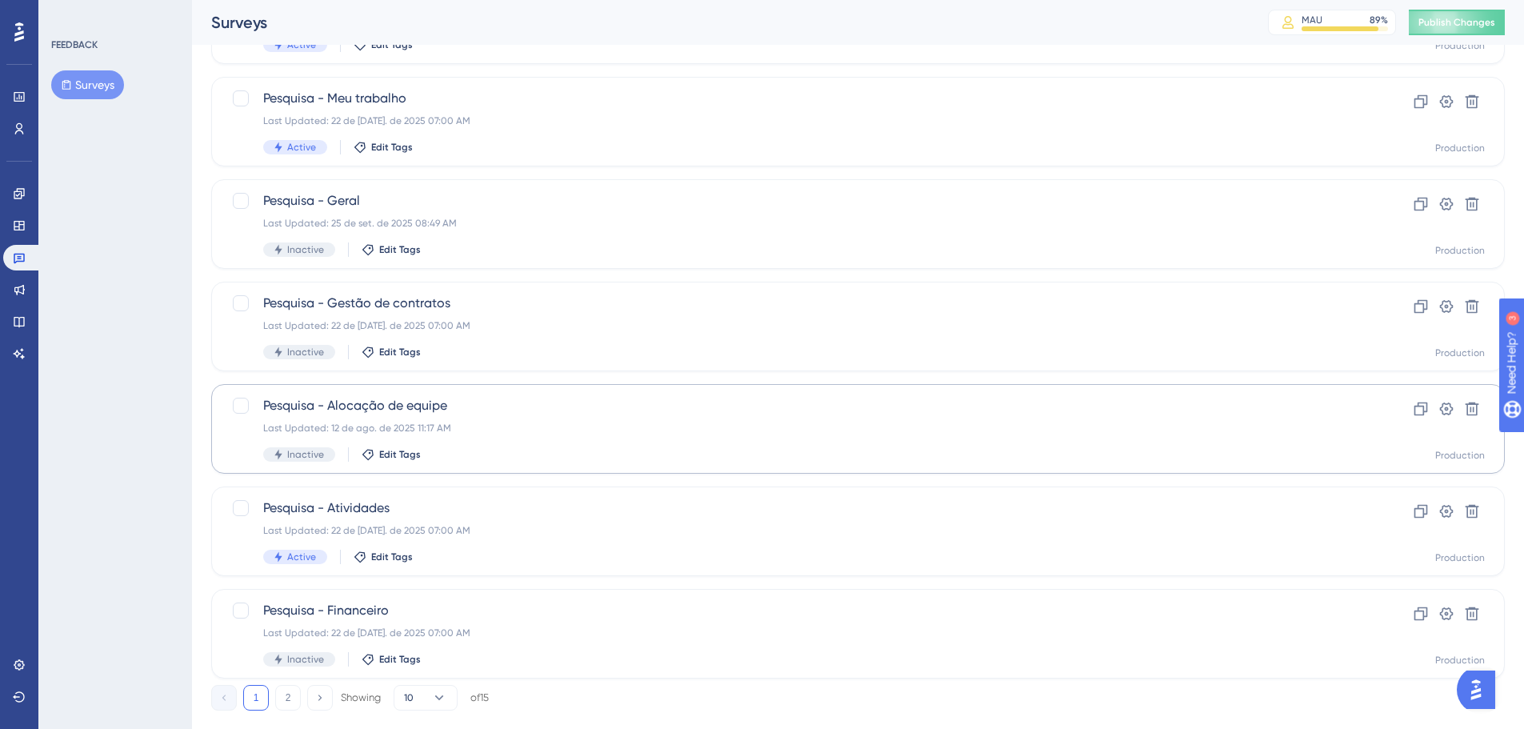
scroll to position [513, 0]
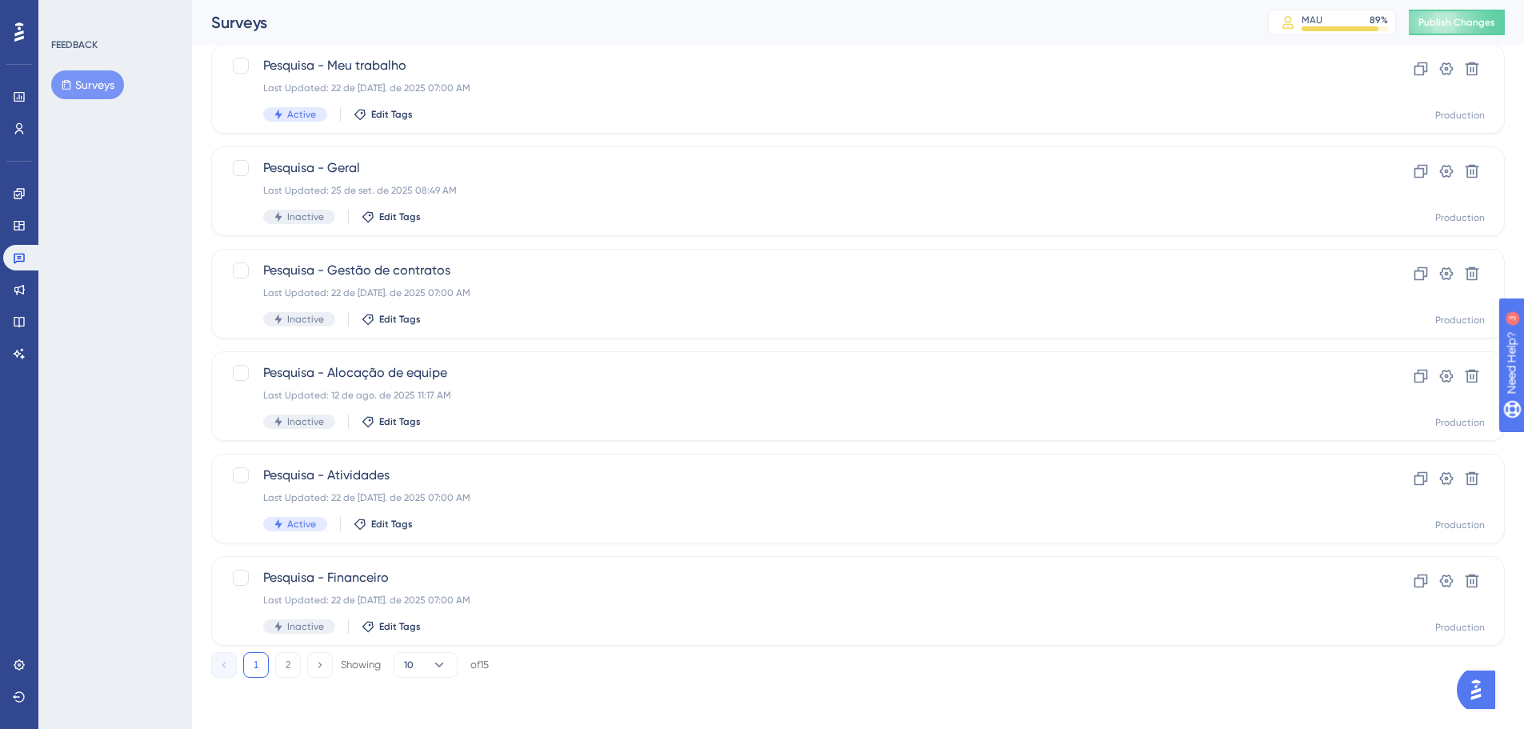
click at [282, 680] on div "Performance Users Engagement Widgets Feedback Product Updates Knowledge Base AI…" at bounding box center [858, 124] width 1332 height 1159
click at [286, 666] on button "2" at bounding box center [288, 665] width 26 height 26
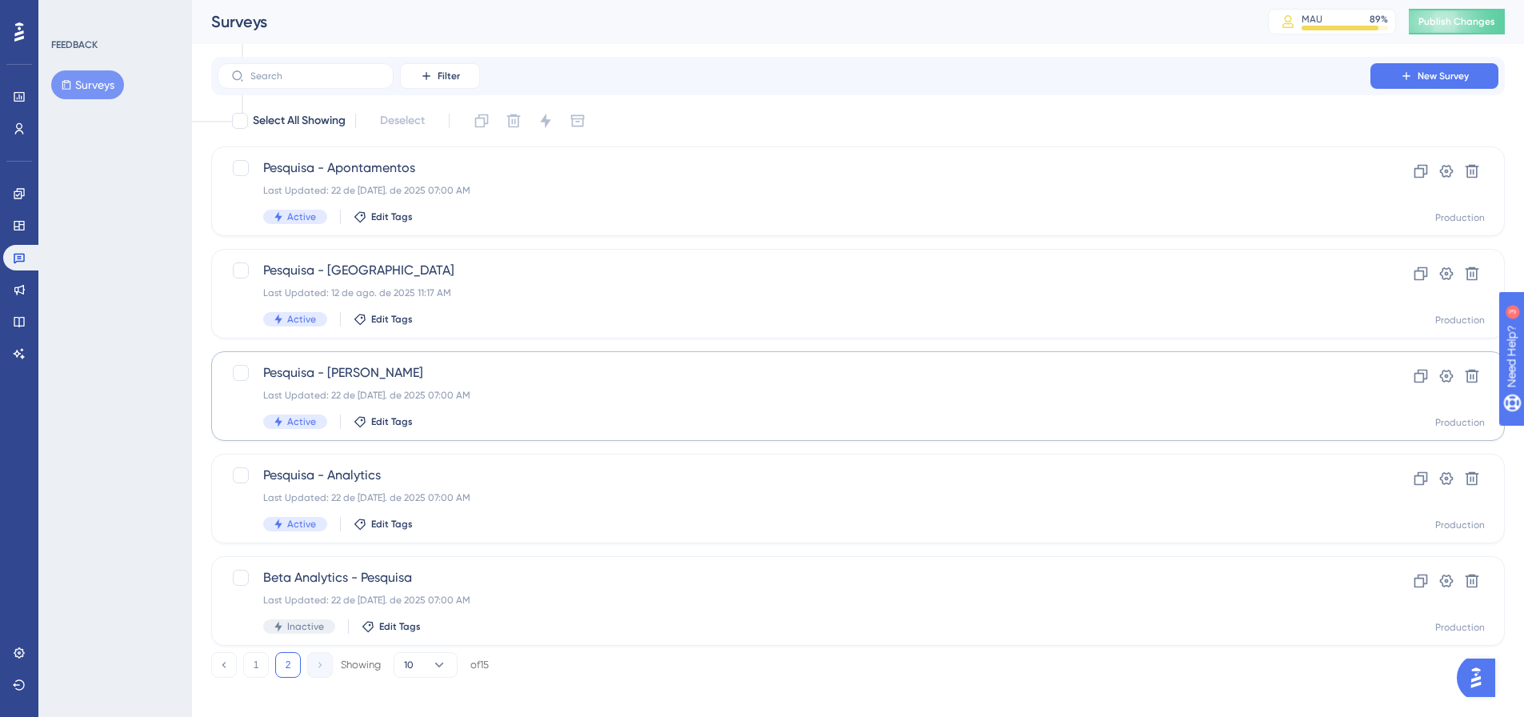
scroll to position [0, 0]
click at [1444, 167] on icon at bounding box center [1447, 172] width 14 height 13
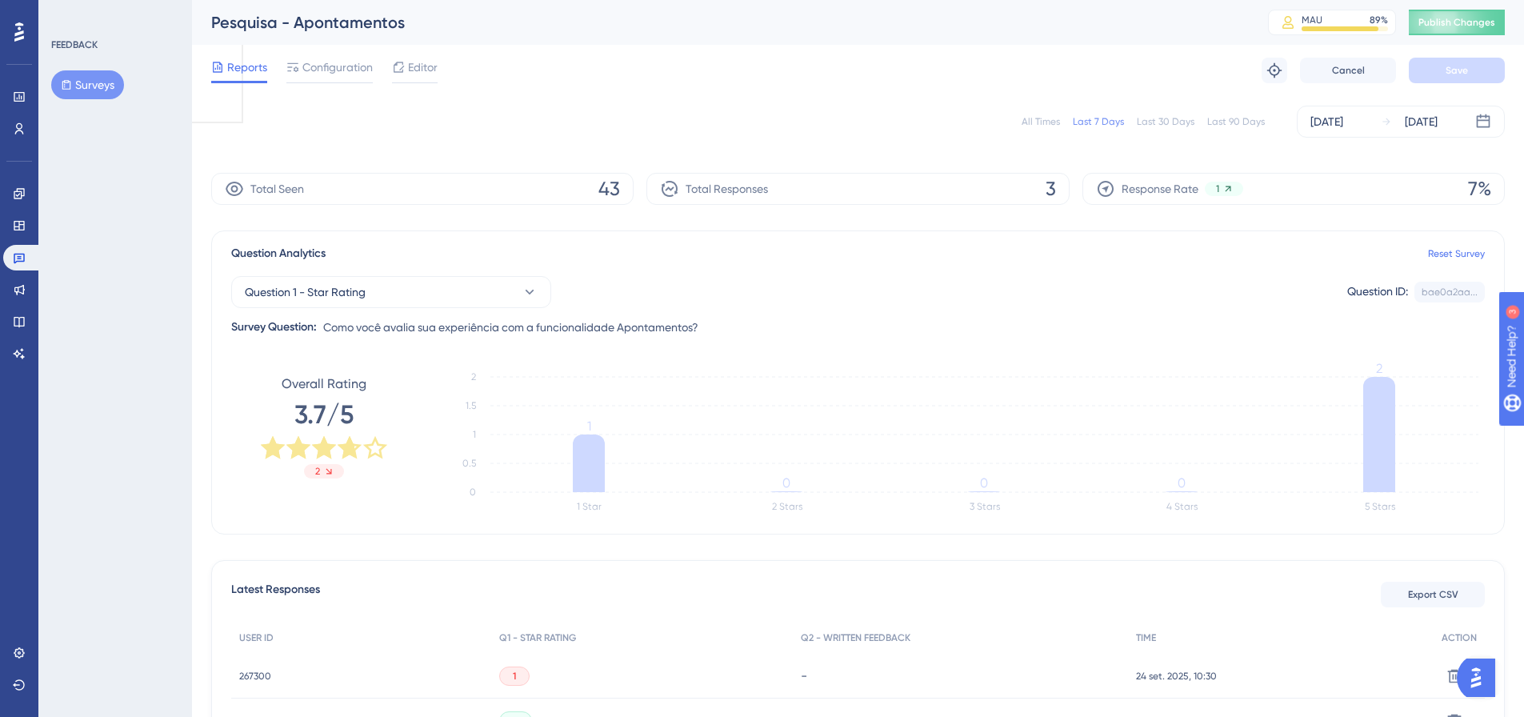
click at [313, 54] on div "Reports Configuration Editor Troubleshoot Cancel Save" at bounding box center [858, 70] width 1294 height 51
click at [318, 64] on span "Configuration" at bounding box center [337, 67] width 70 height 19
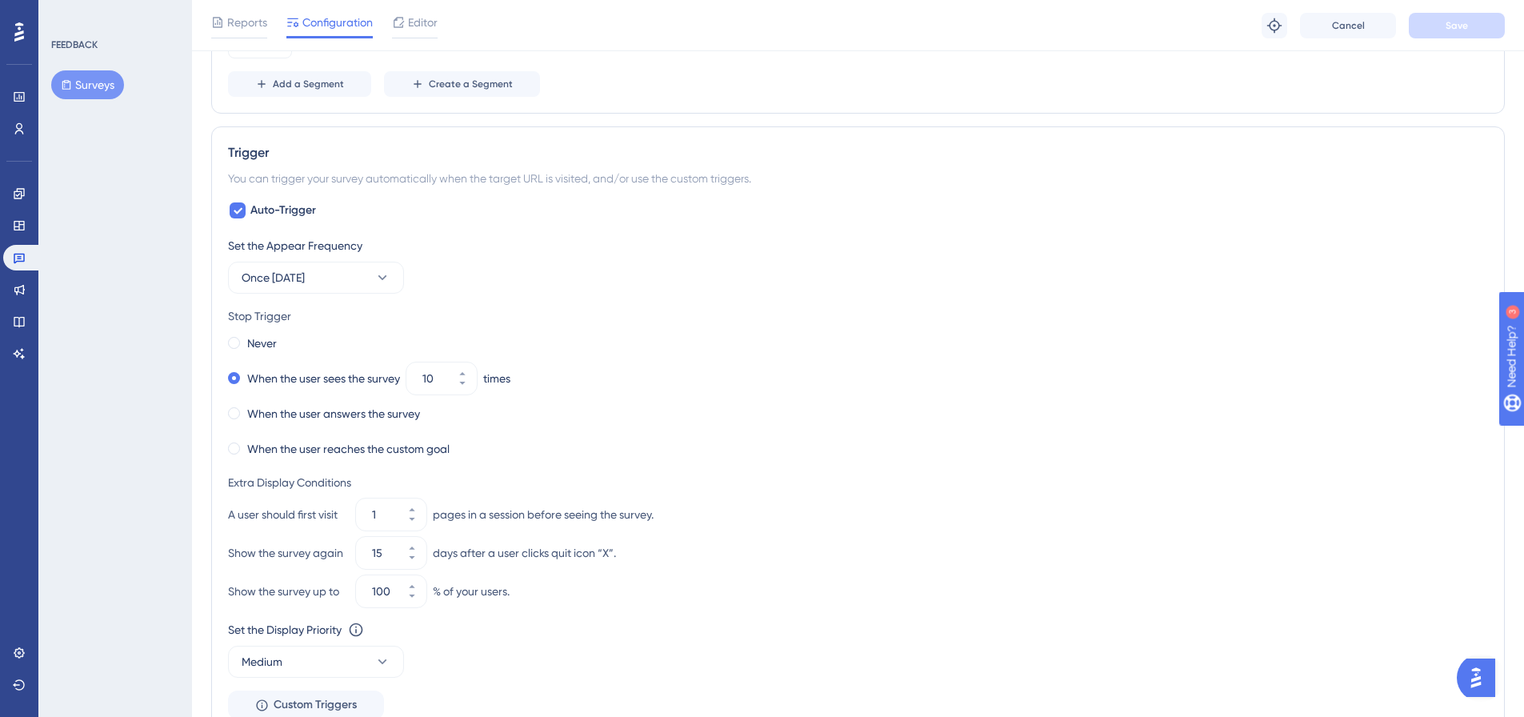
scroll to position [272, 0]
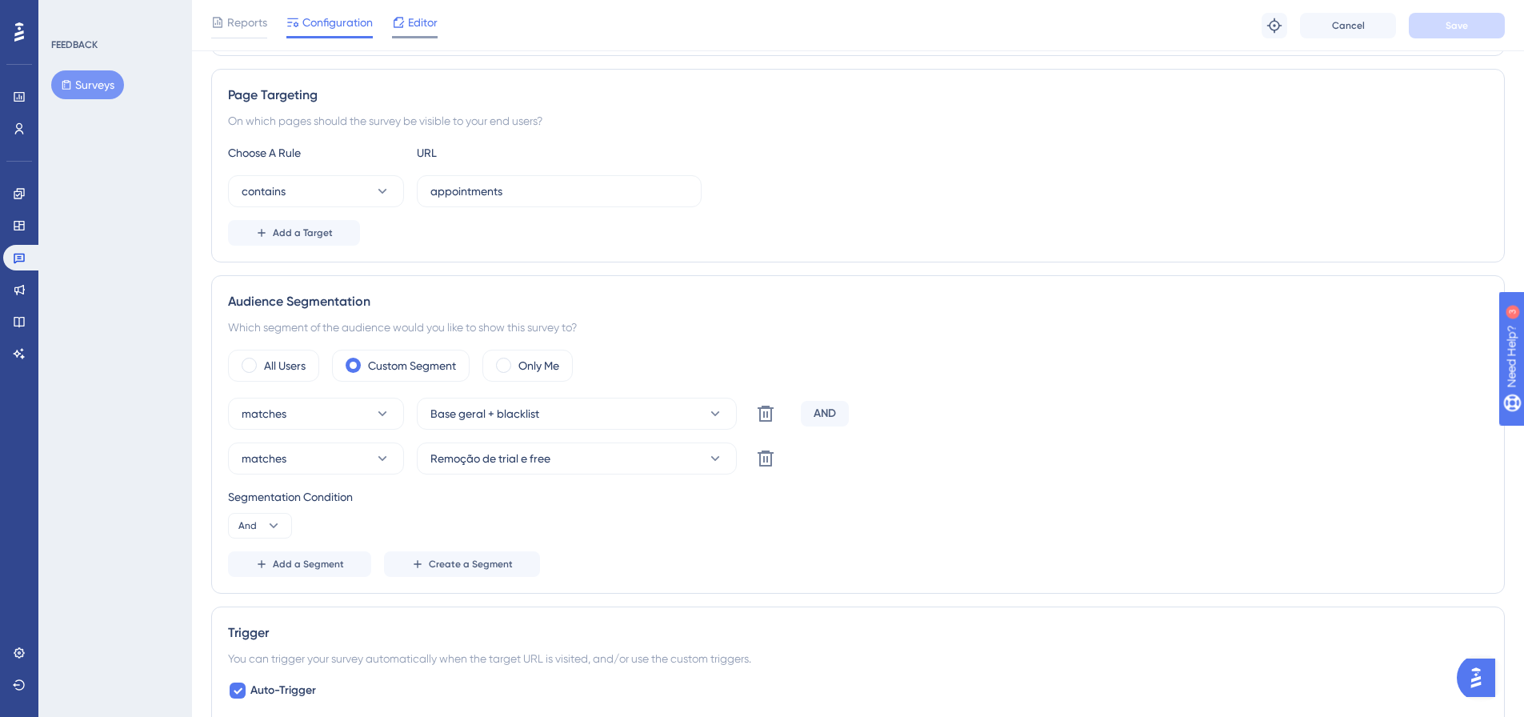
click at [414, 14] on span "Editor" at bounding box center [423, 22] width 30 height 19
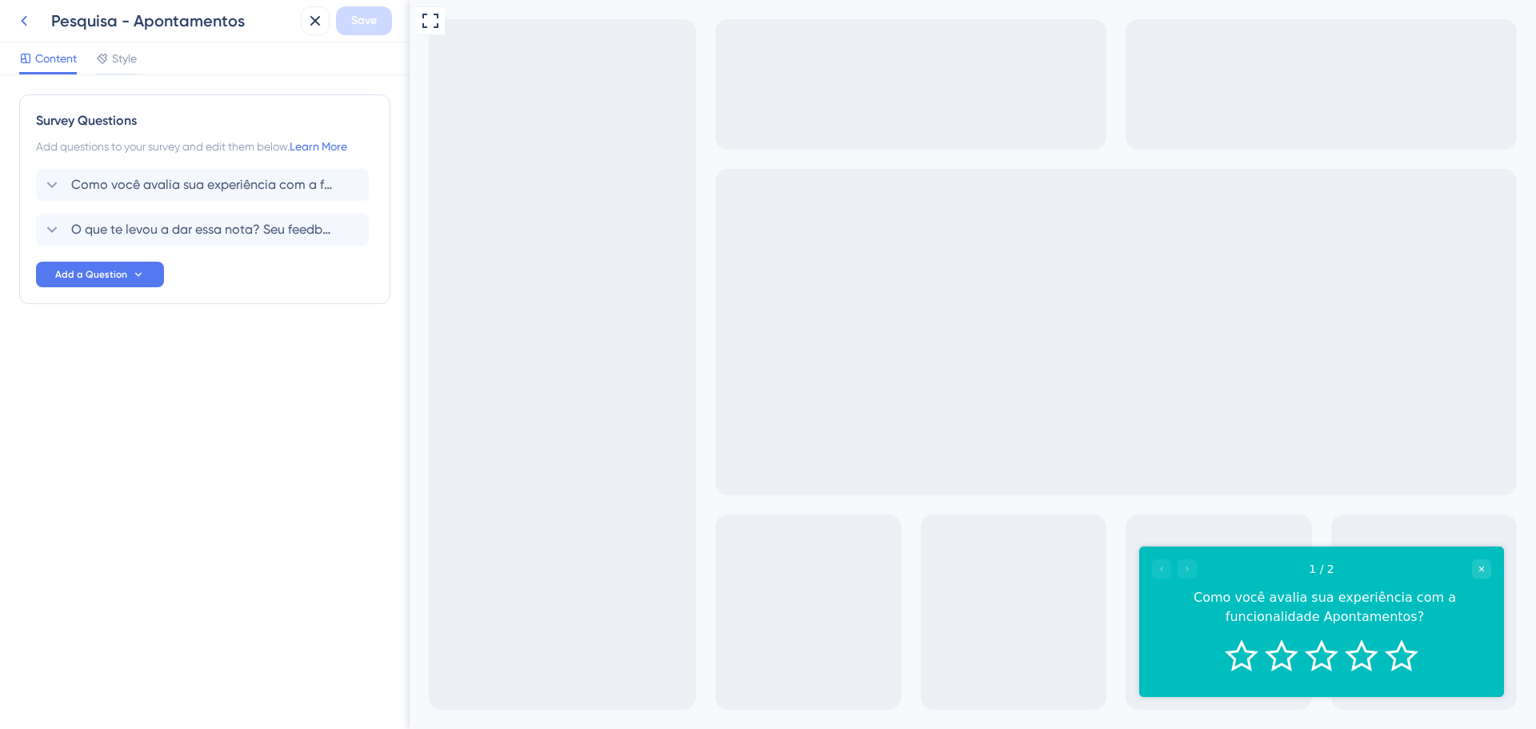
click at [12, 21] on button at bounding box center [24, 20] width 29 height 29
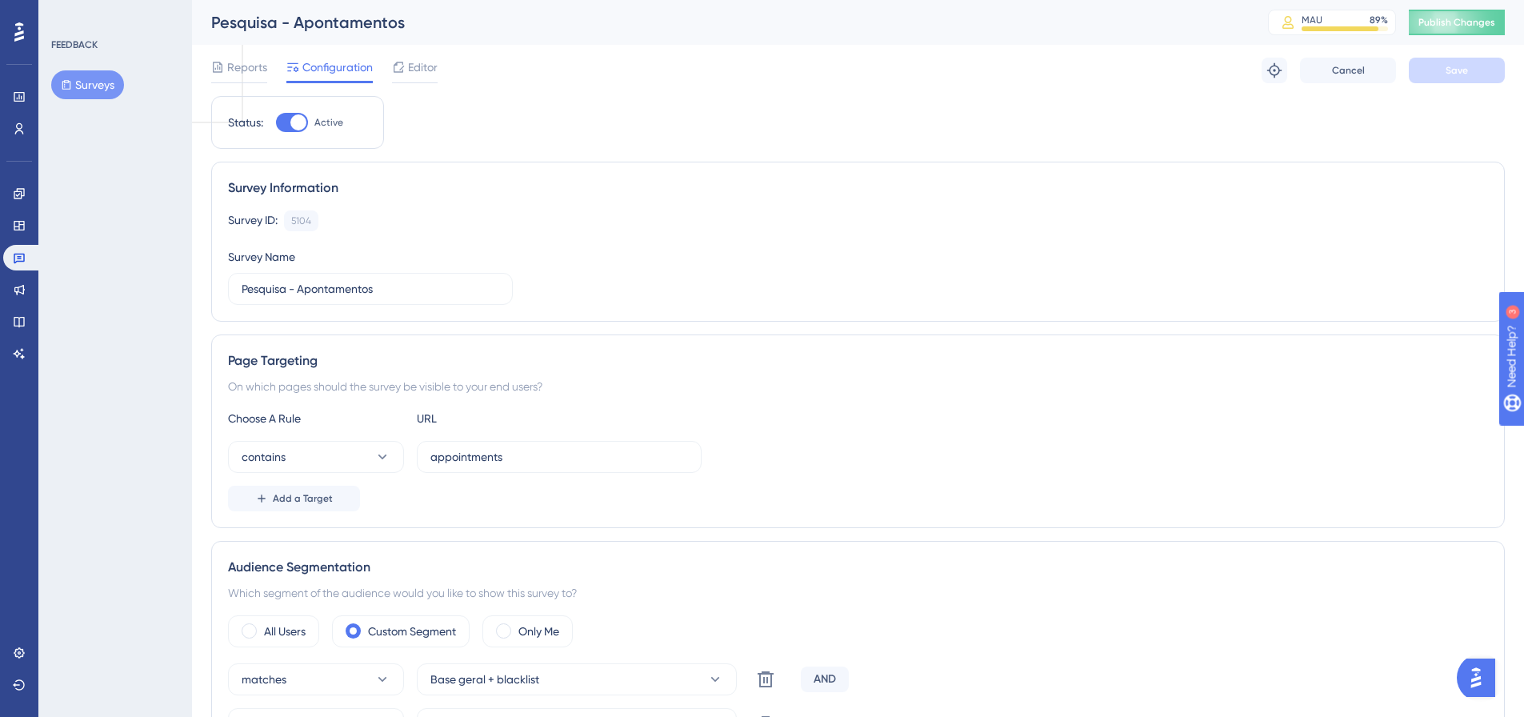
drag, startPoint x: 241, startPoint y: 64, endPoint x: 239, endPoint y: 54, distance: 9.7
click at [241, 63] on span "Reports" at bounding box center [247, 67] width 40 height 19
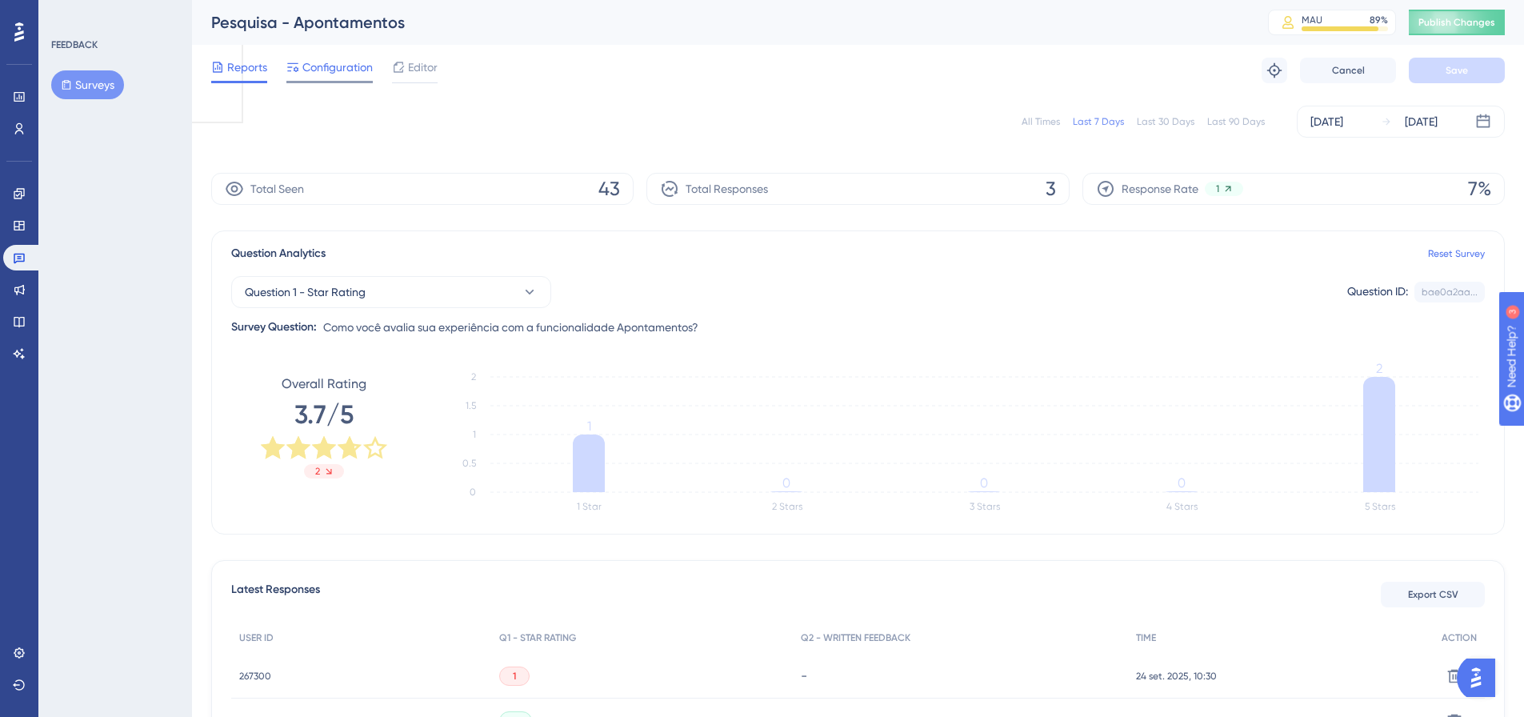
click at [339, 74] on span "Configuration" at bounding box center [337, 67] width 70 height 19
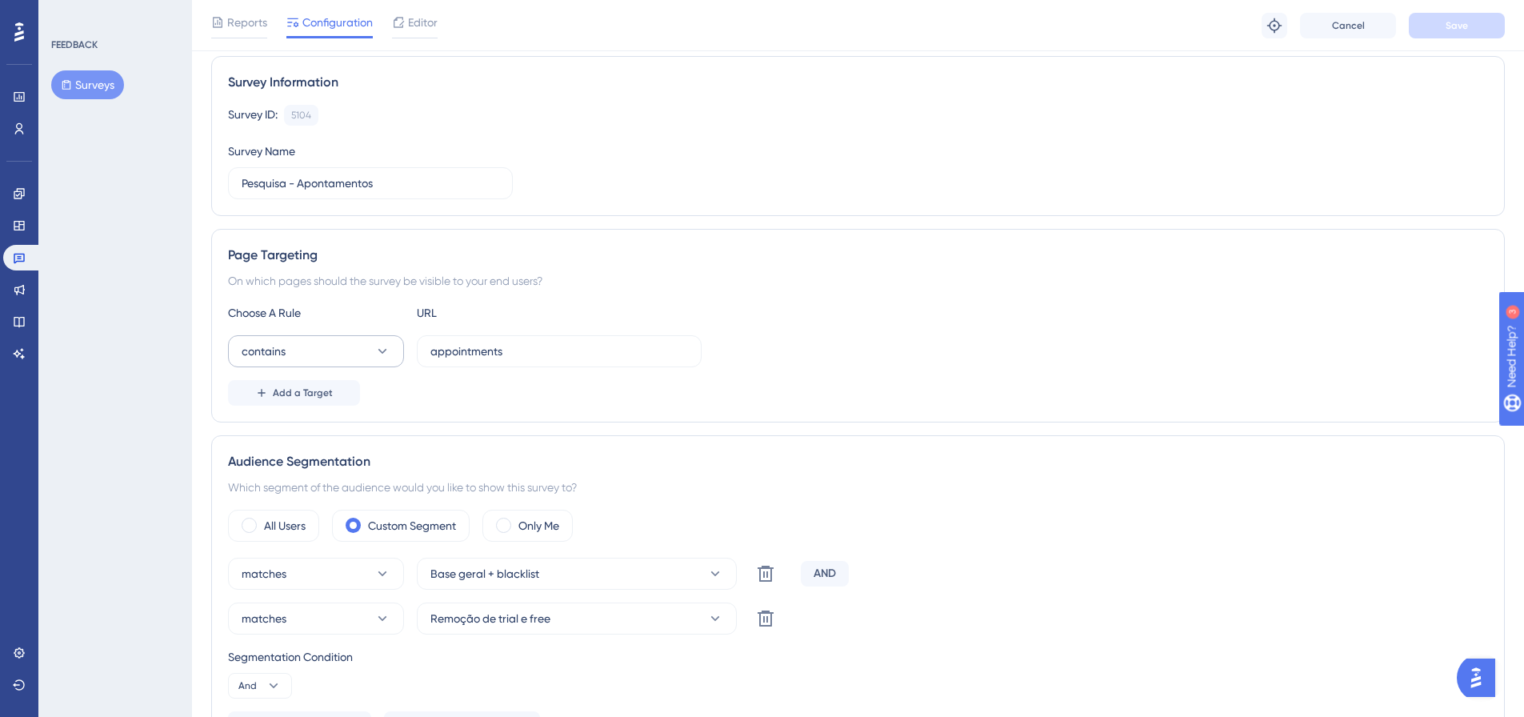
scroll to position [32, 0]
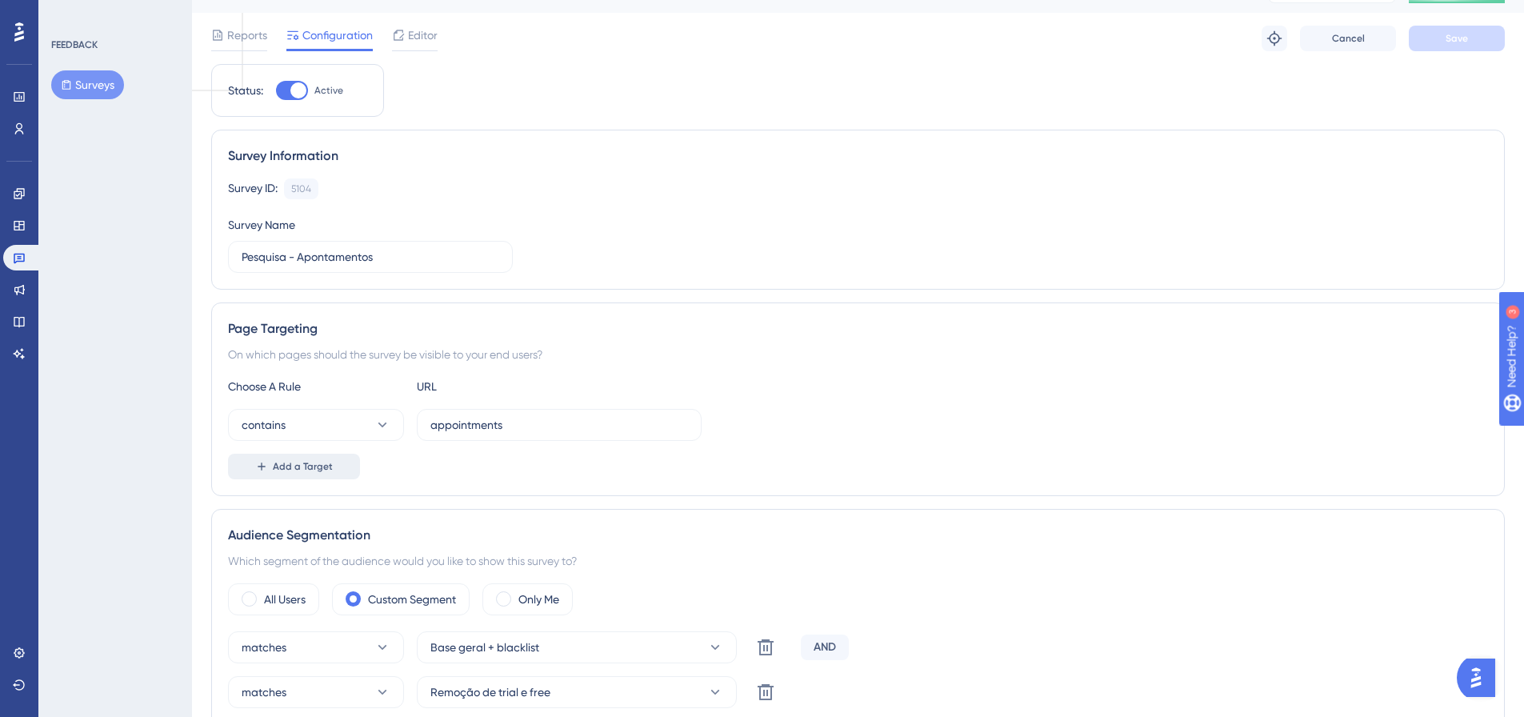
click at [327, 454] on button "Add a Target" at bounding box center [294, 467] width 132 height 26
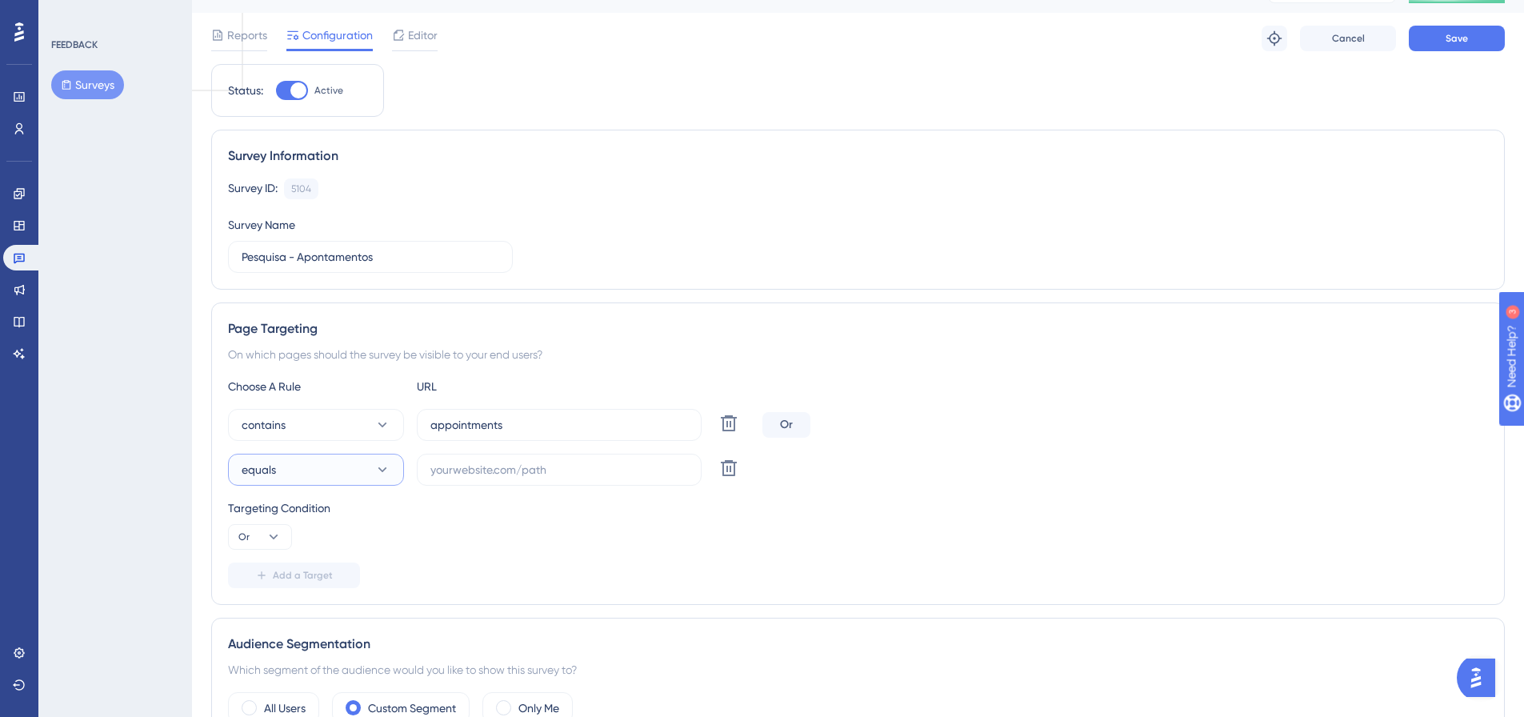
click at [342, 480] on button "equals" at bounding box center [316, 470] width 176 height 32
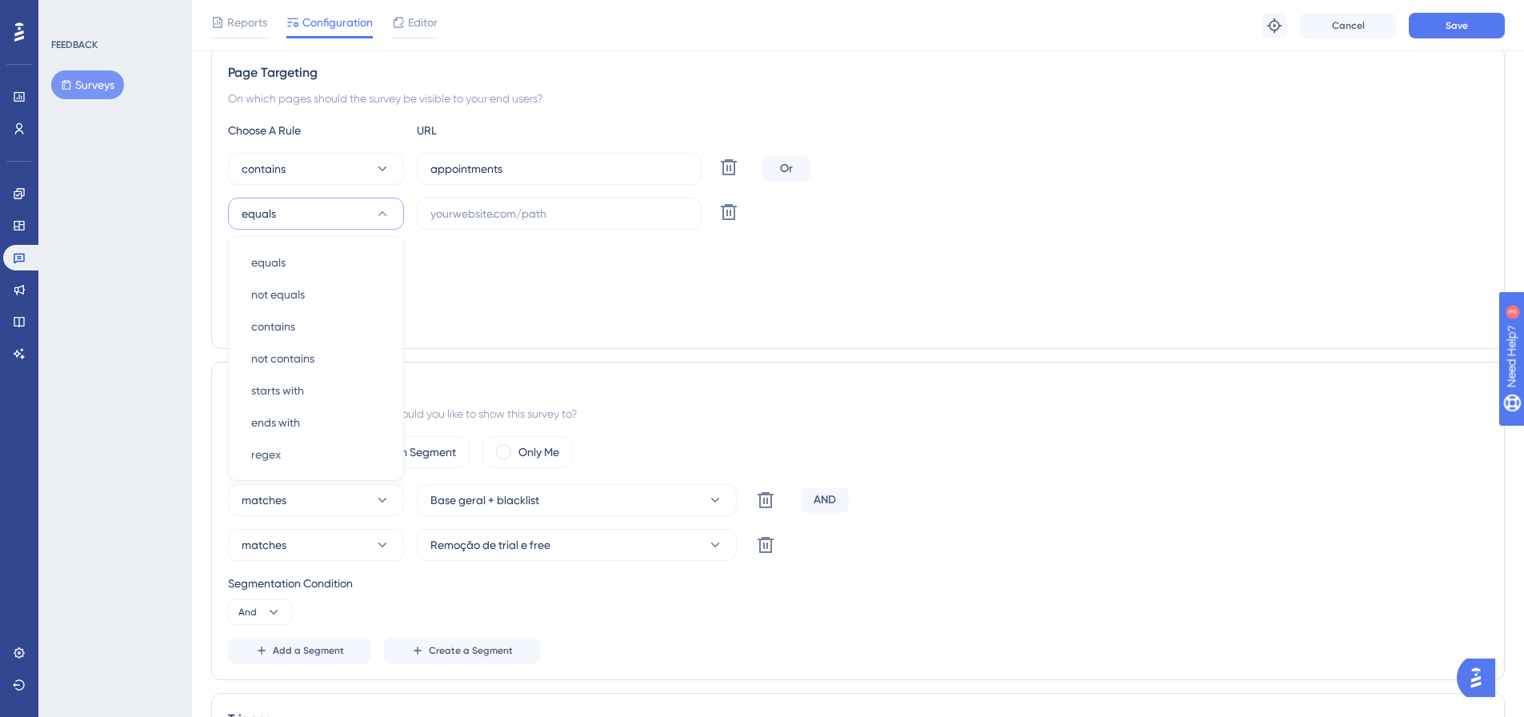
click at [556, 266] on div "Targeting Condition Or" at bounding box center [858, 267] width 1260 height 51
click at [350, 223] on button "equals" at bounding box center [316, 214] width 176 height 32
click at [346, 229] on button "equals" at bounding box center [316, 214] width 176 height 32
click at [326, 208] on button "equals" at bounding box center [316, 214] width 176 height 32
click at [594, 290] on div "Targeting Condition Or" at bounding box center [858, 267] width 1260 height 51
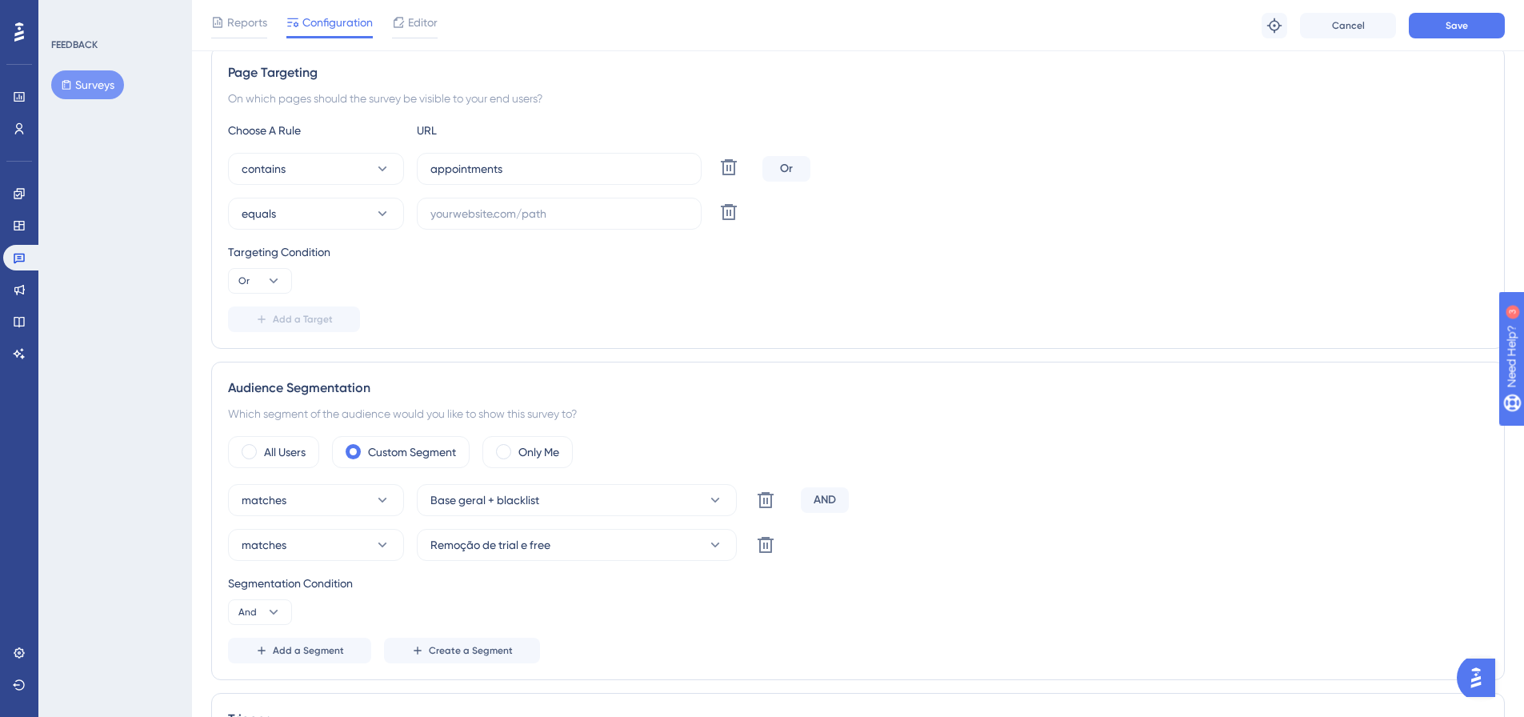
click at [730, 208] on icon at bounding box center [728, 211] width 19 height 19
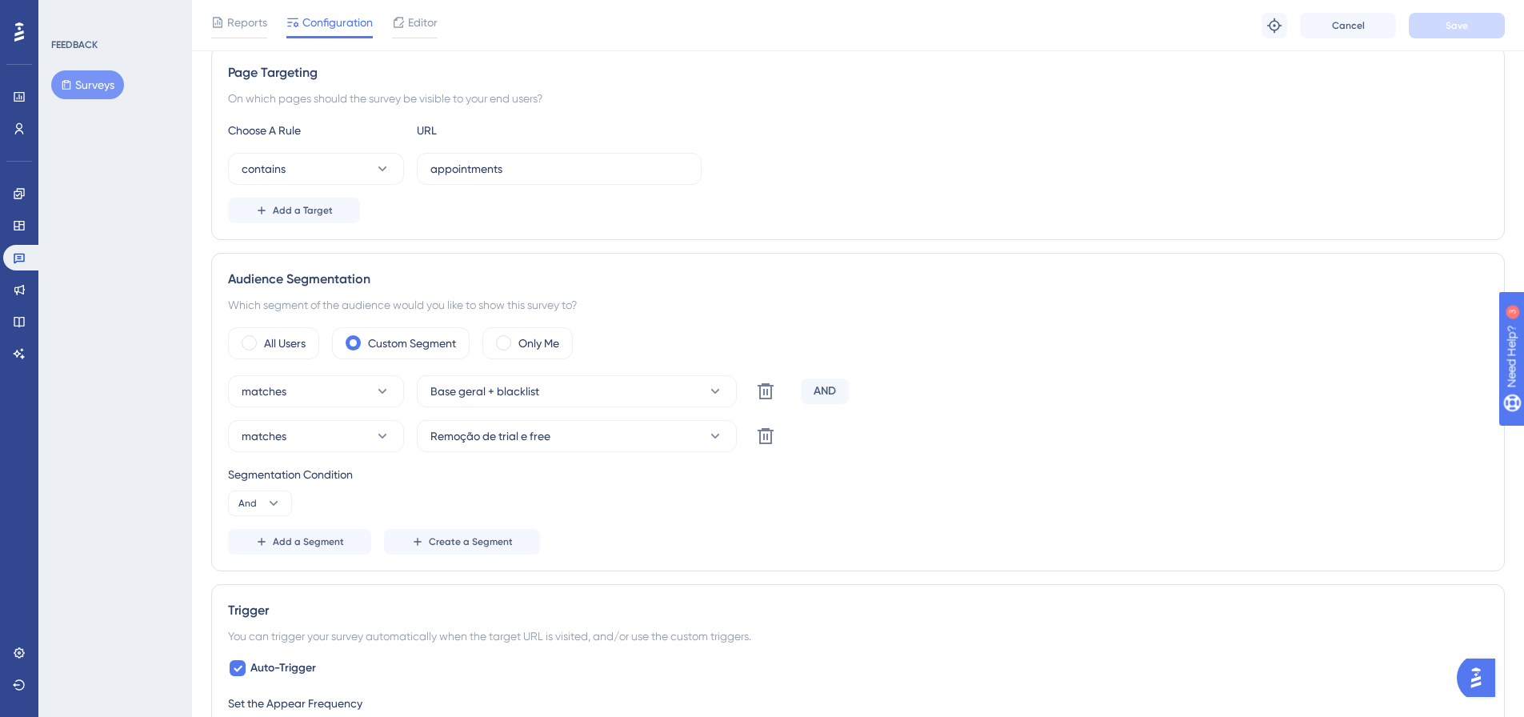
scroll to position [0, 0]
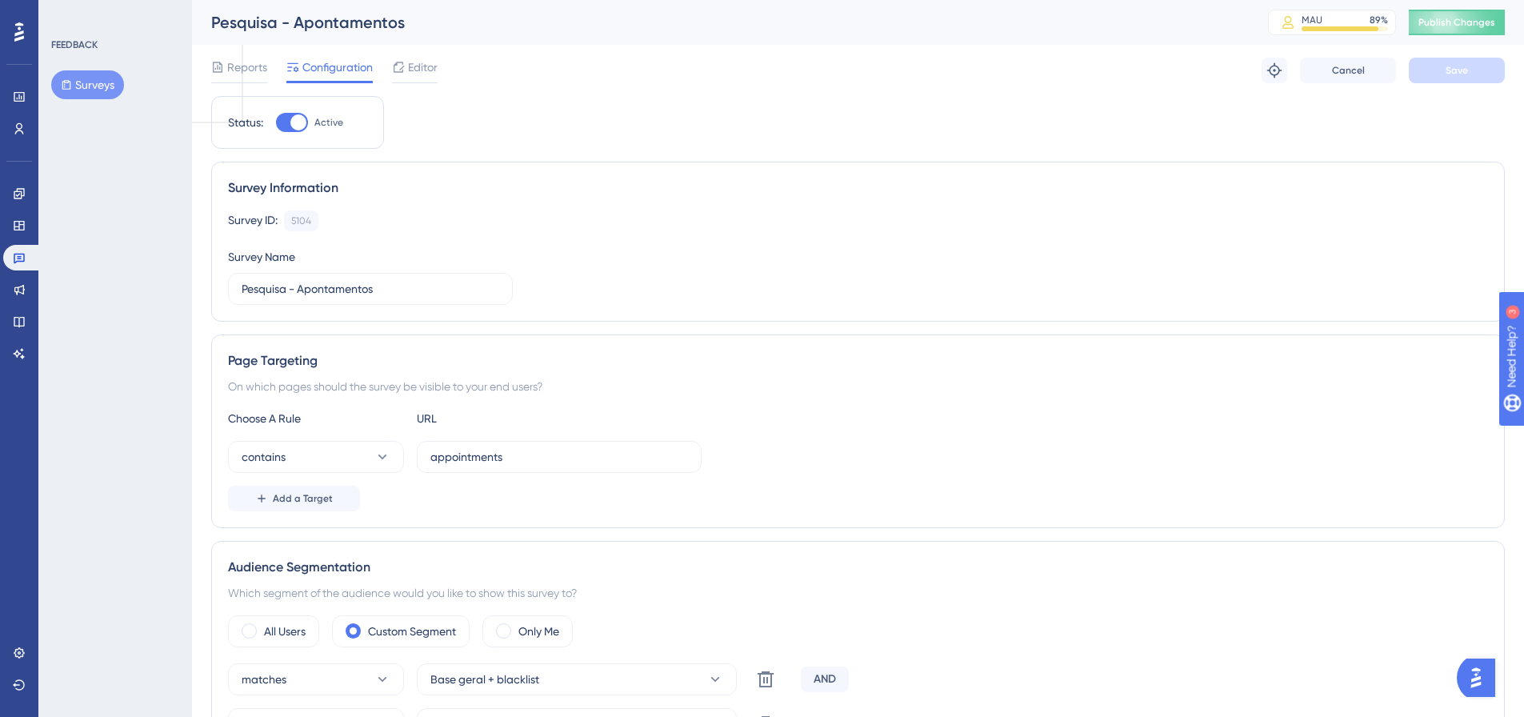
click at [251, 78] on div "Reports" at bounding box center [239, 71] width 56 height 26
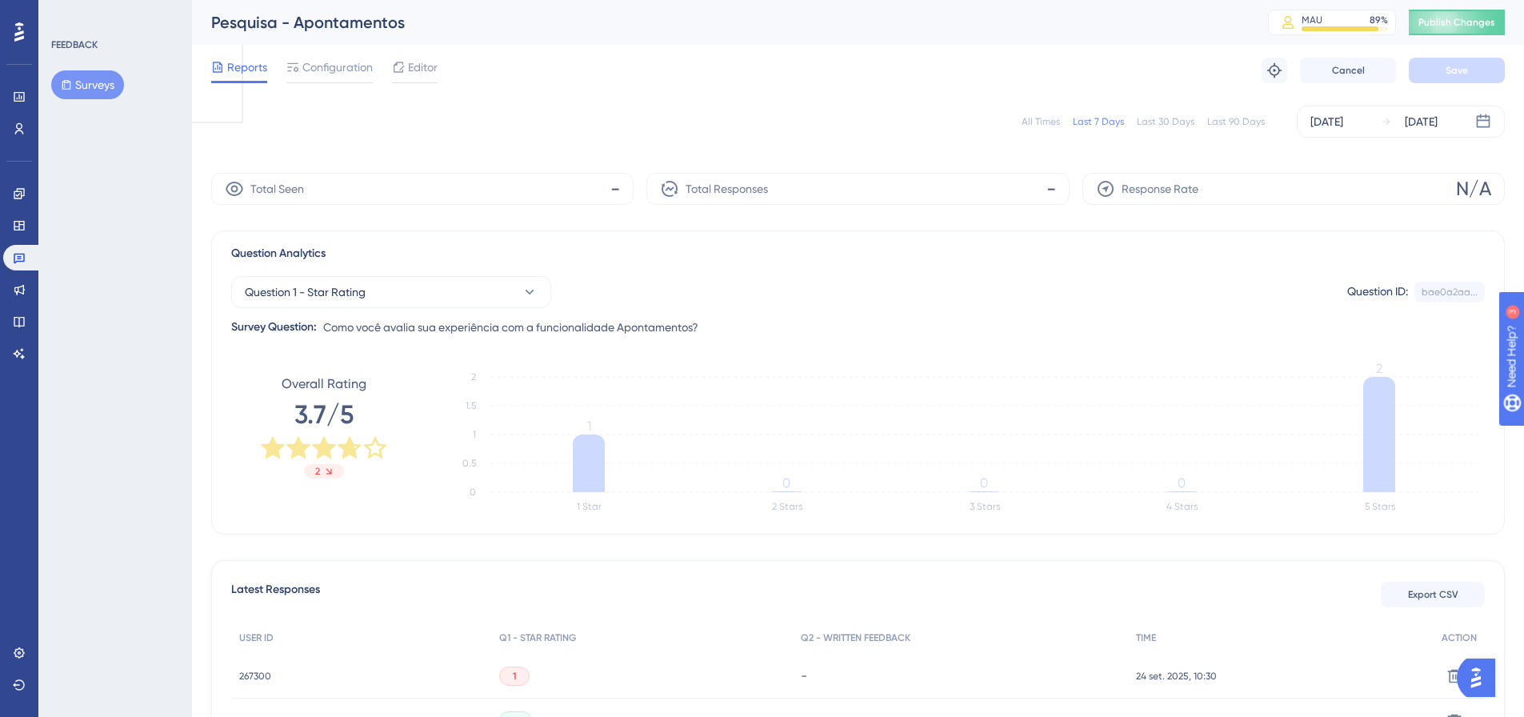
drag, startPoint x: 350, startPoint y: 74, endPoint x: 349, endPoint y: 93, distance: 19.2
click at [349, 74] on span "Configuration" at bounding box center [337, 67] width 70 height 19
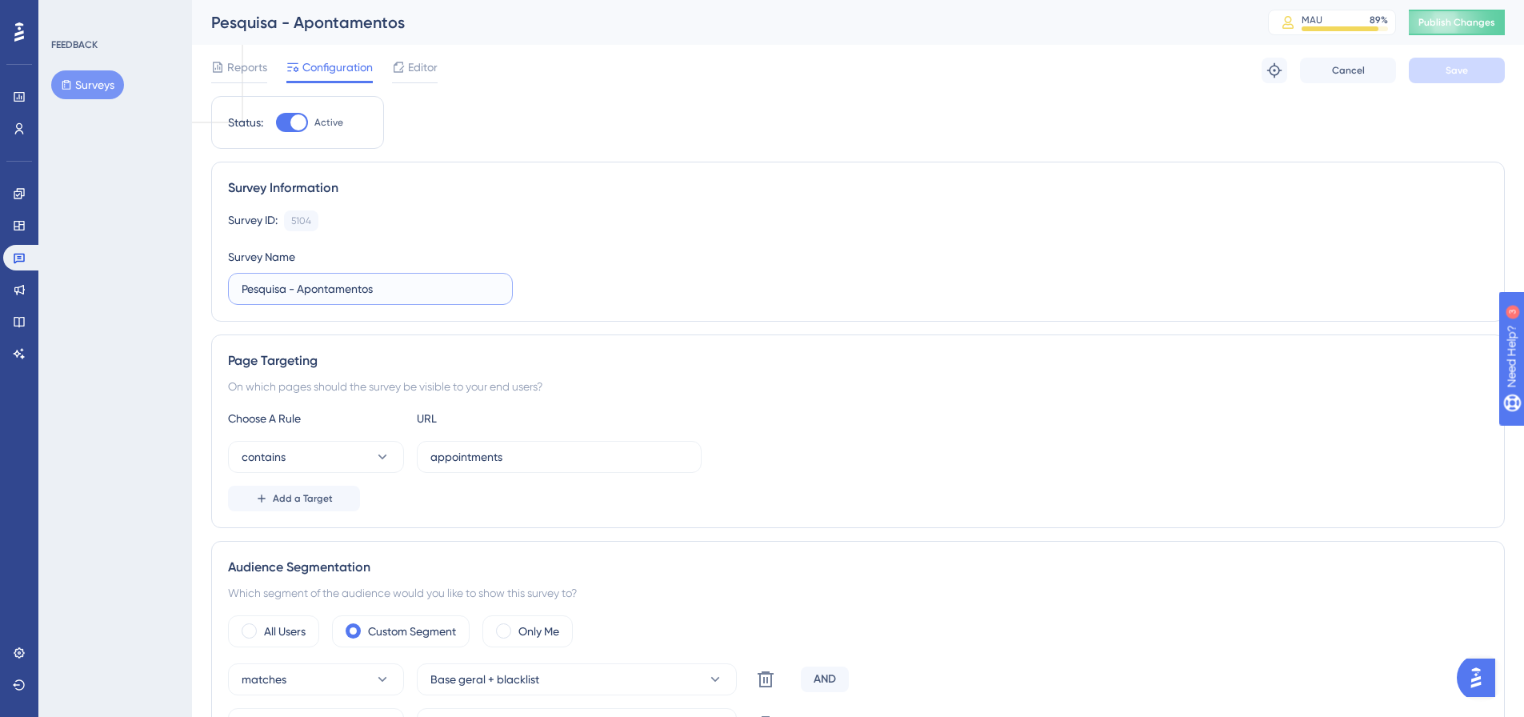
click at [391, 287] on input "Pesquisa - Apontamentos" at bounding box center [371, 289] width 258 height 18
type input "Pesquisa - Apontamento Rápido"
click at [1427, 62] on button "Save" at bounding box center [1457, 71] width 96 height 26
click at [239, 72] on span "Reports" at bounding box center [247, 67] width 40 height 19
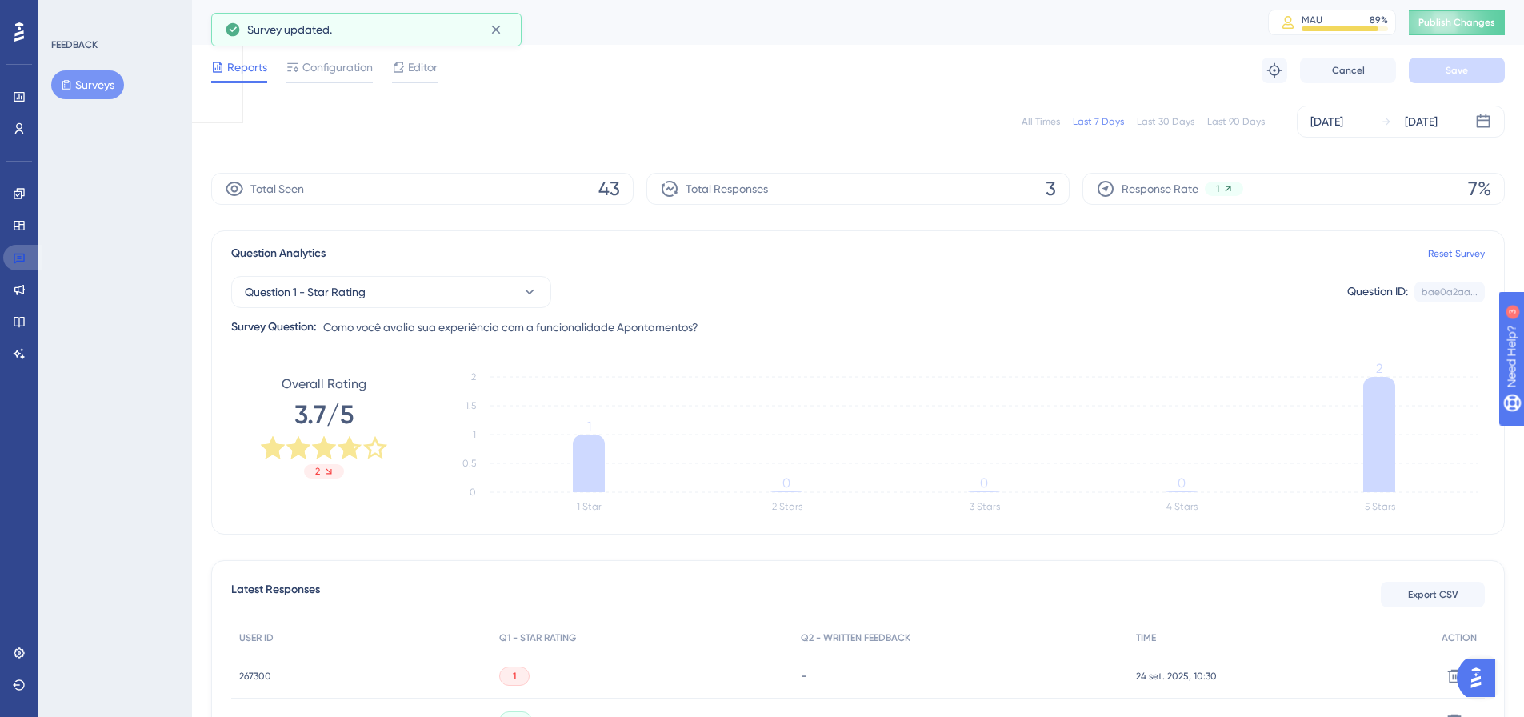
click at [28, 256] on link at bounding box center [22, 258] width 38 height 26
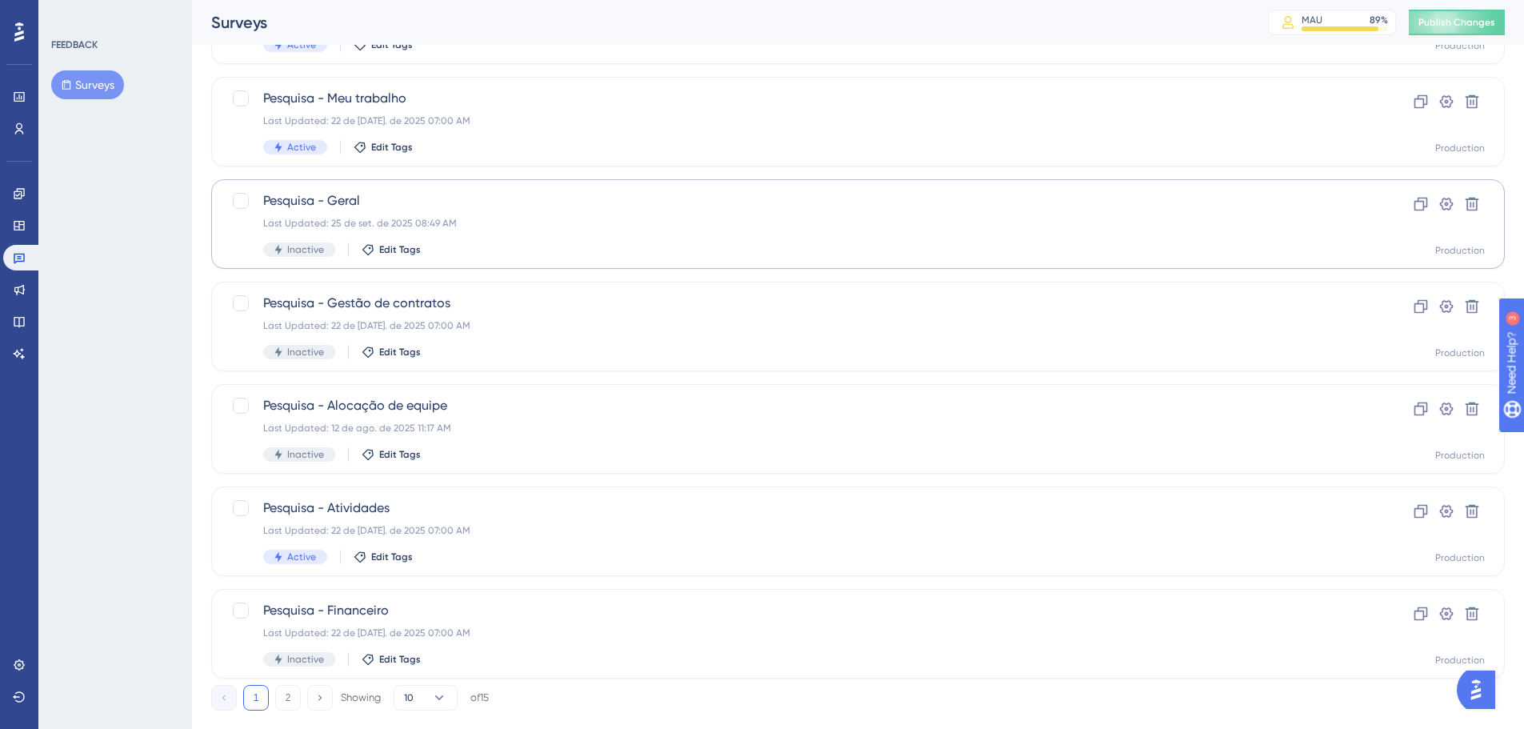
scroll to position [513, 0]
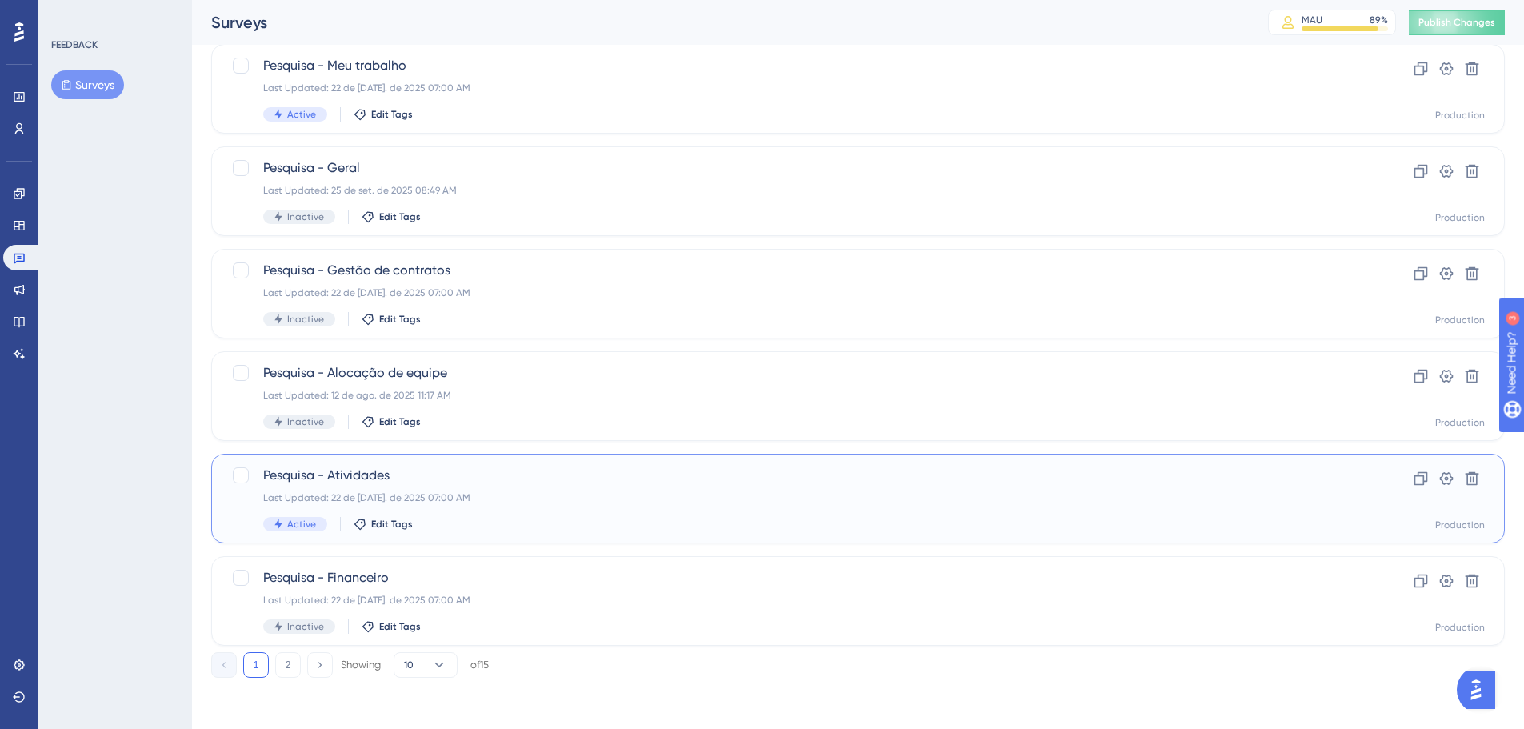
click at [402, 499] on div "Last Updated: 22 de [DATE]. de 2025 07:00 AM" at bounding box center [794, 497] width 1062 height 13
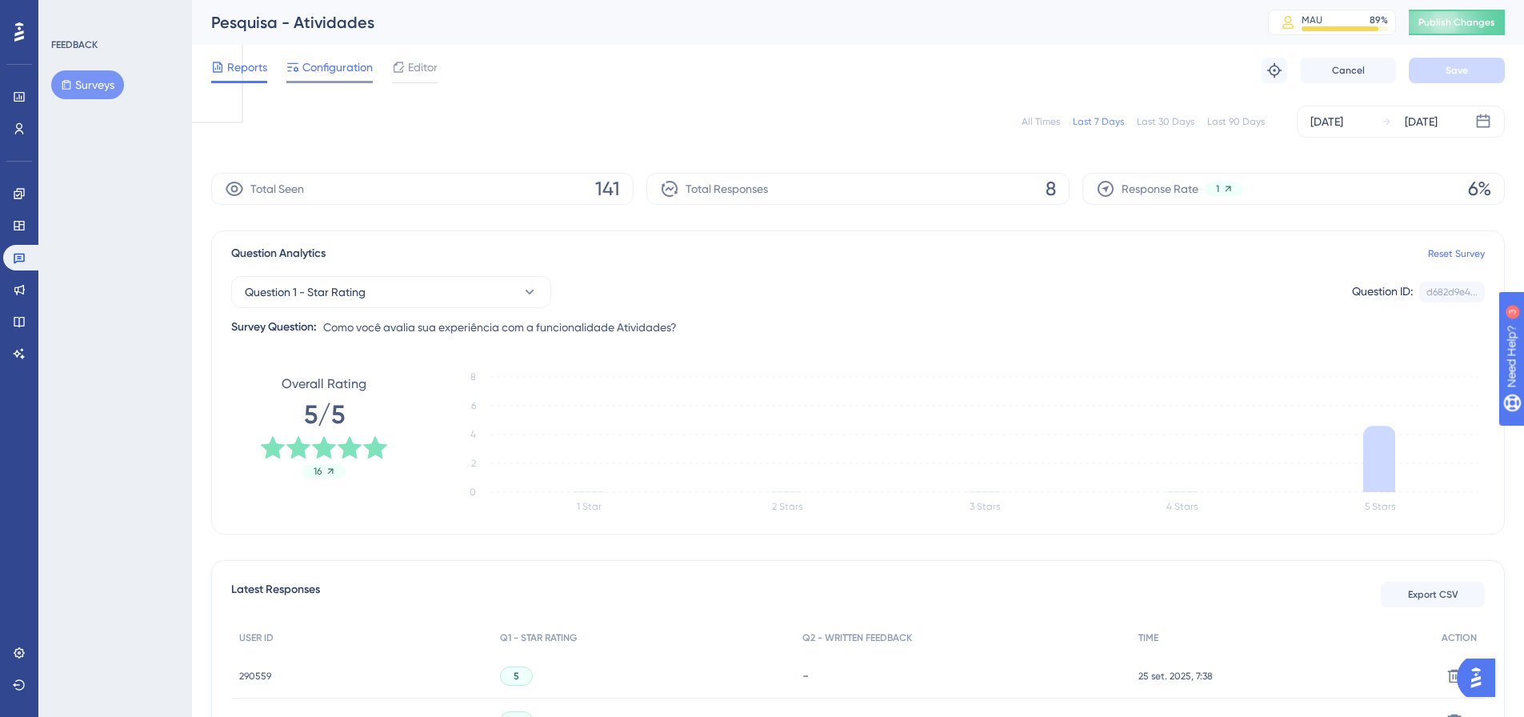
click at [342, 82] on div at bounding box center [329, 82] width 86 height 2
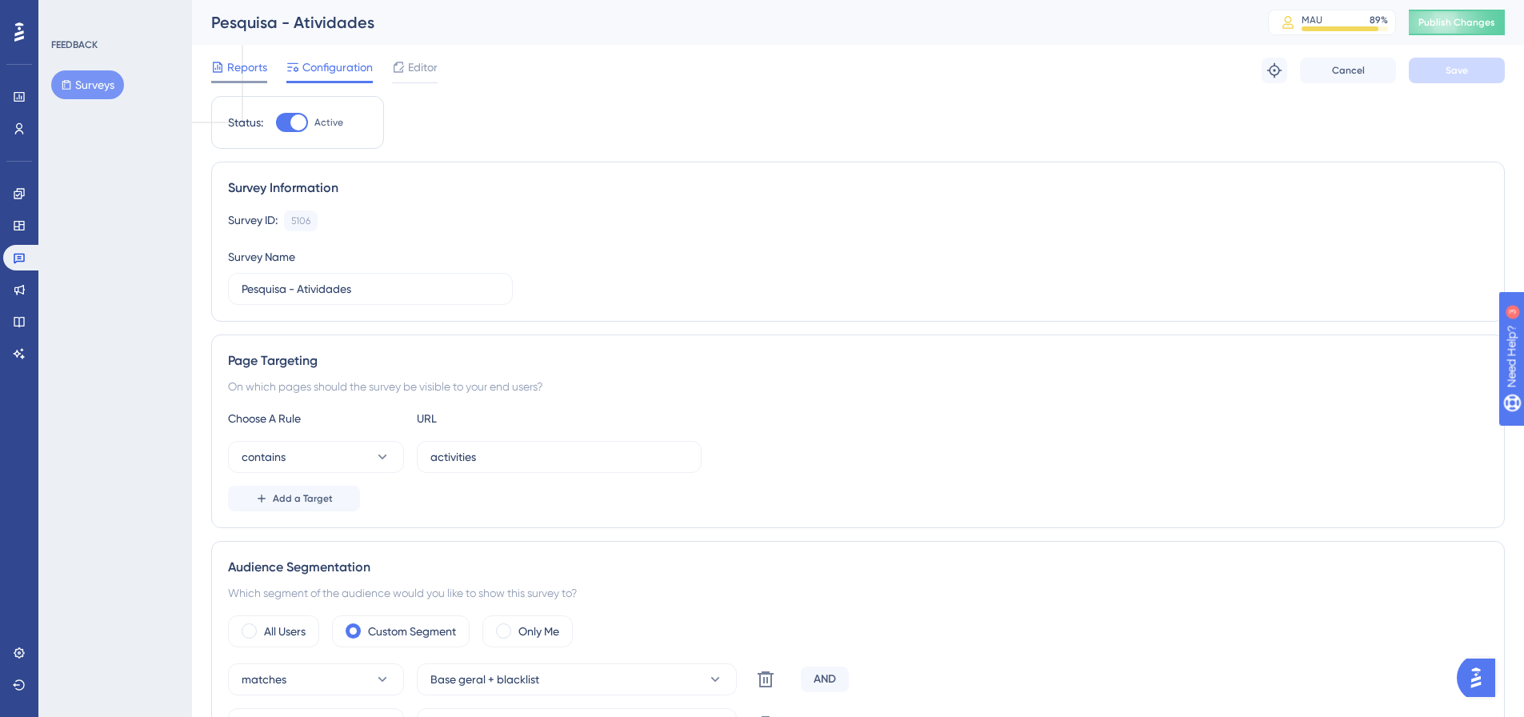
click at [254, 61] on span "Reports" at bounding box center [247, 67] width 40 height 19
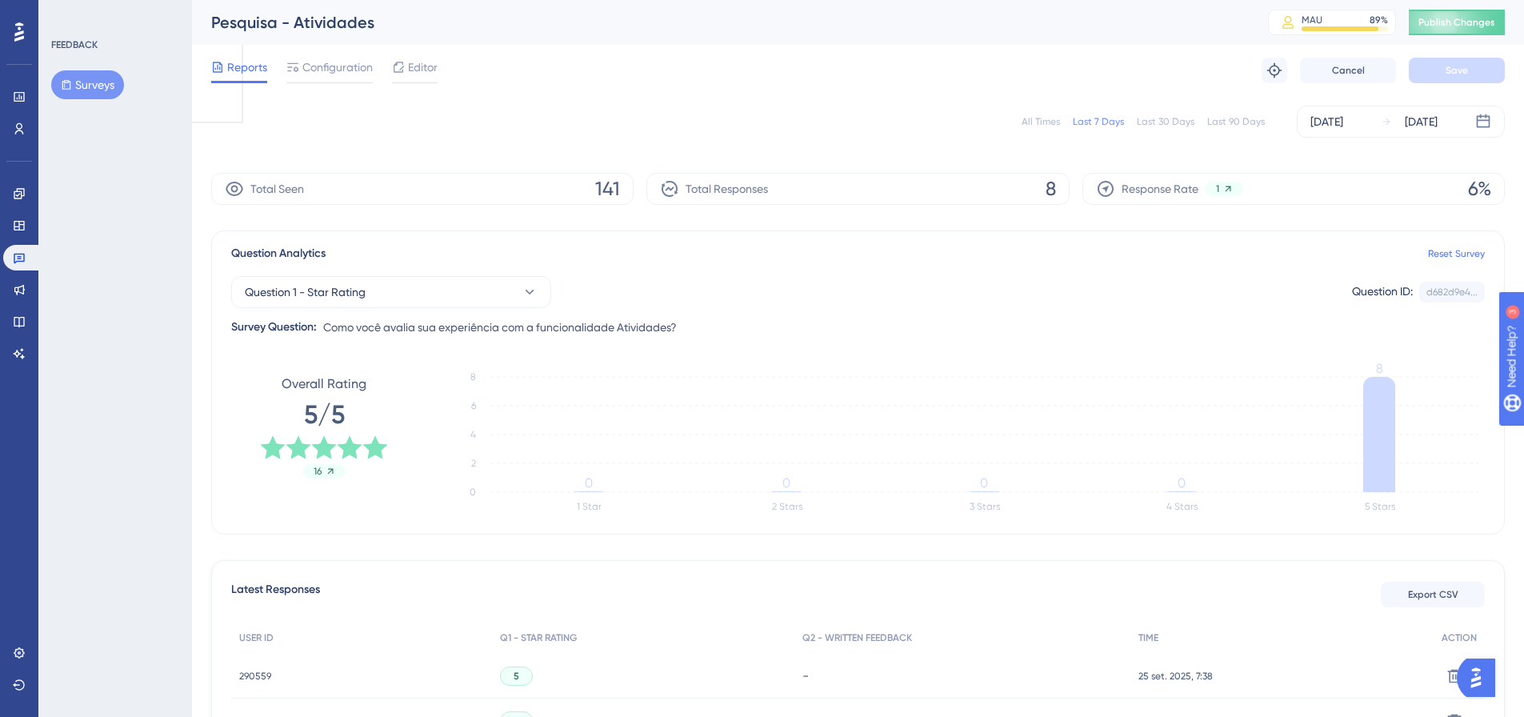
click at [94, 83] on button "Surveys" at bounding box center [87, 84] width 73 height 29
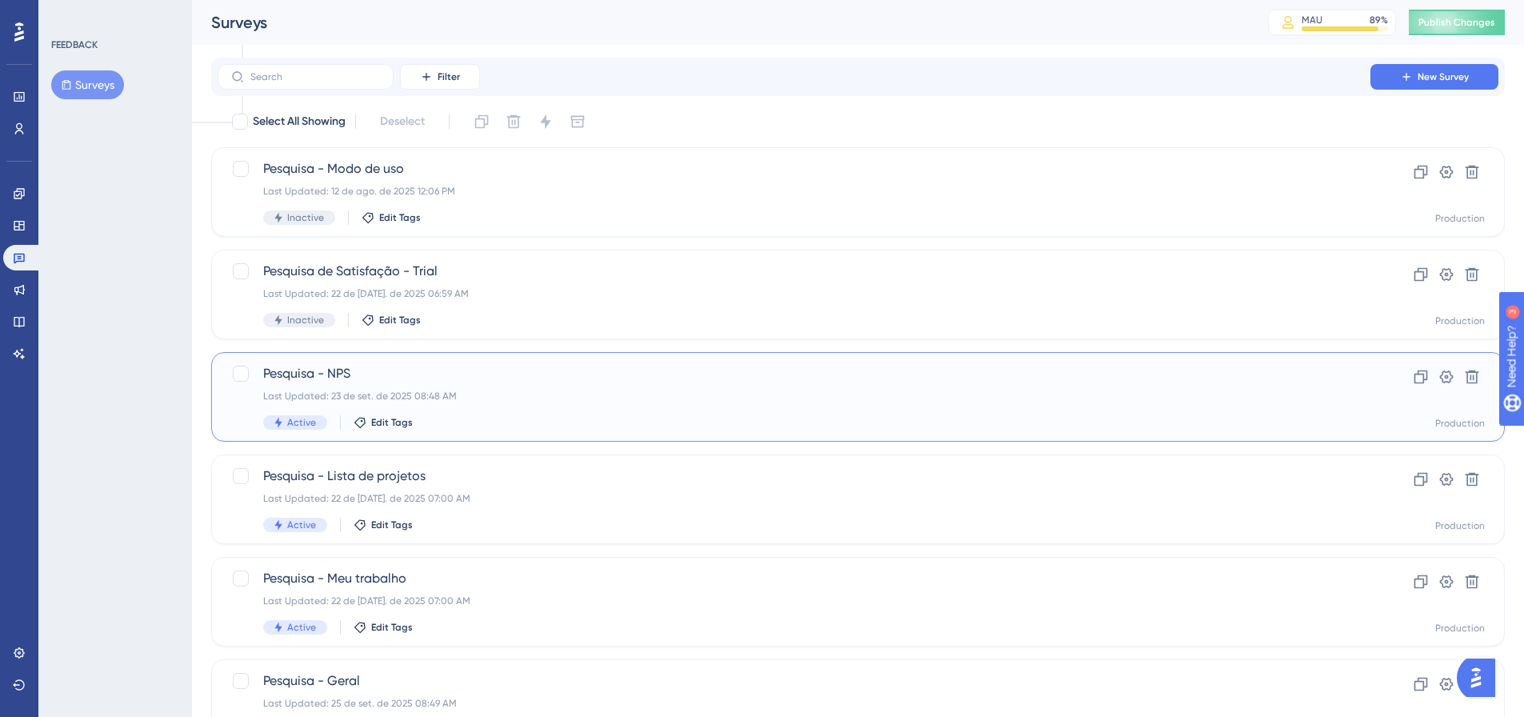
click at [340, 370] on span "Pesquisa - NPS" at bounding box center [794, 373] width 1062 height 19
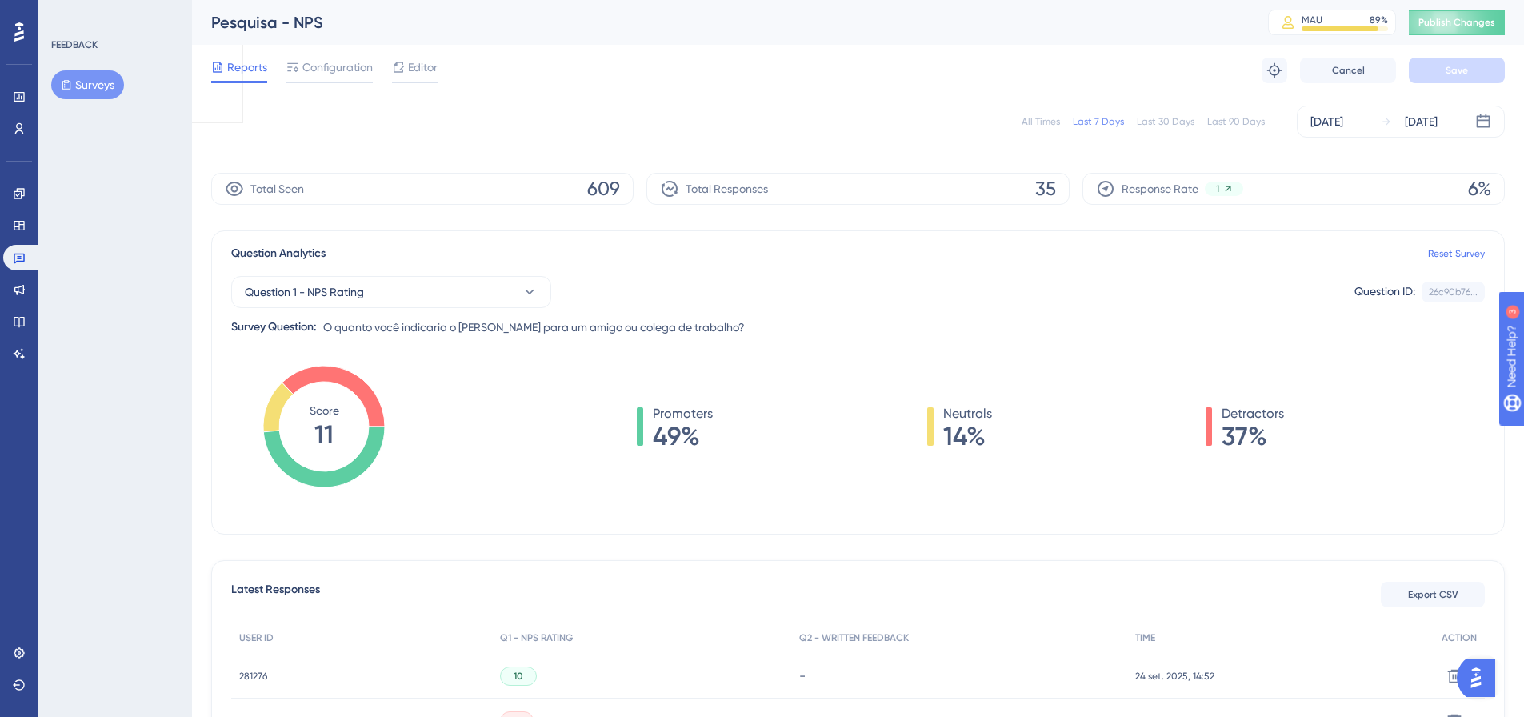
click at [94, 90] on button "Surveys" at bounding box center [87, 84] width 73 height 29
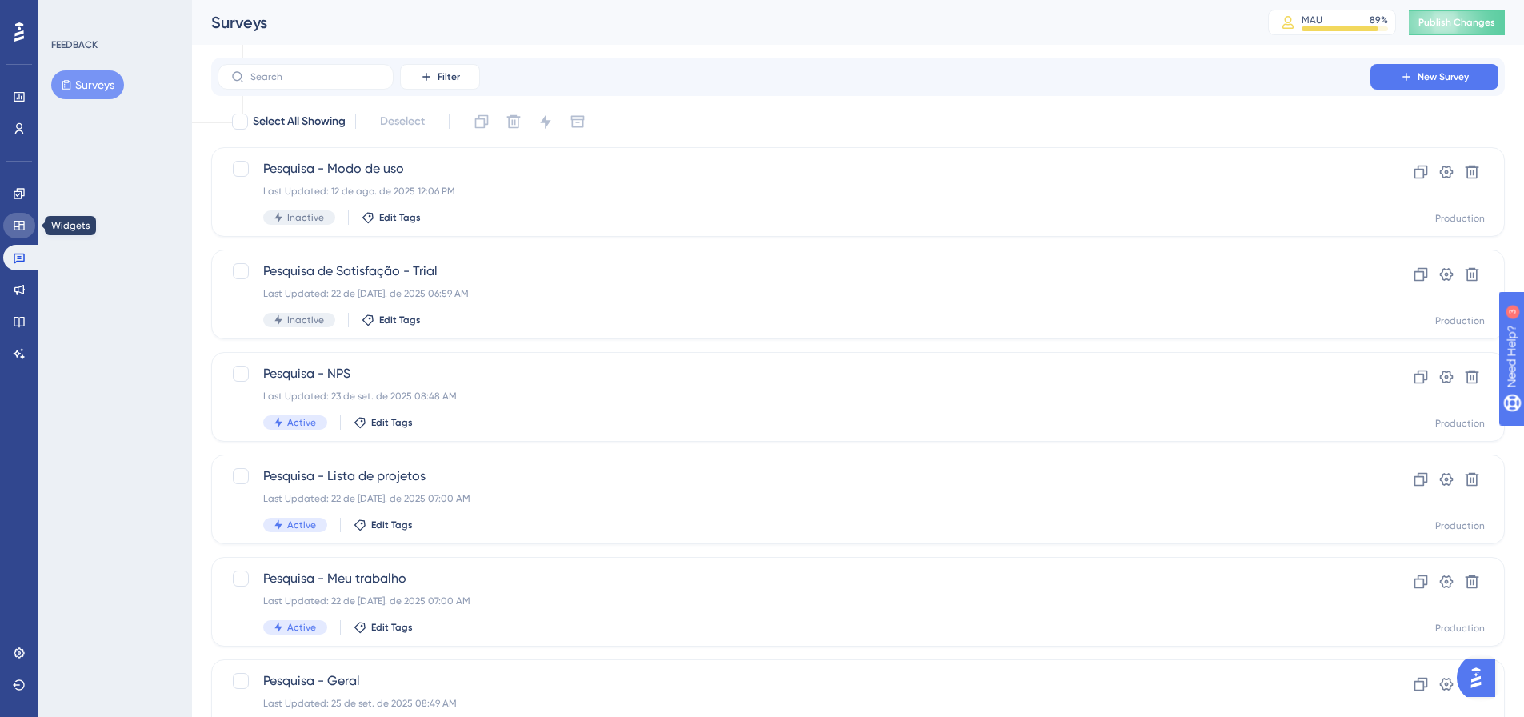
click at [20, 221] on icon at bounding box center [19, 226] width 10 height 10
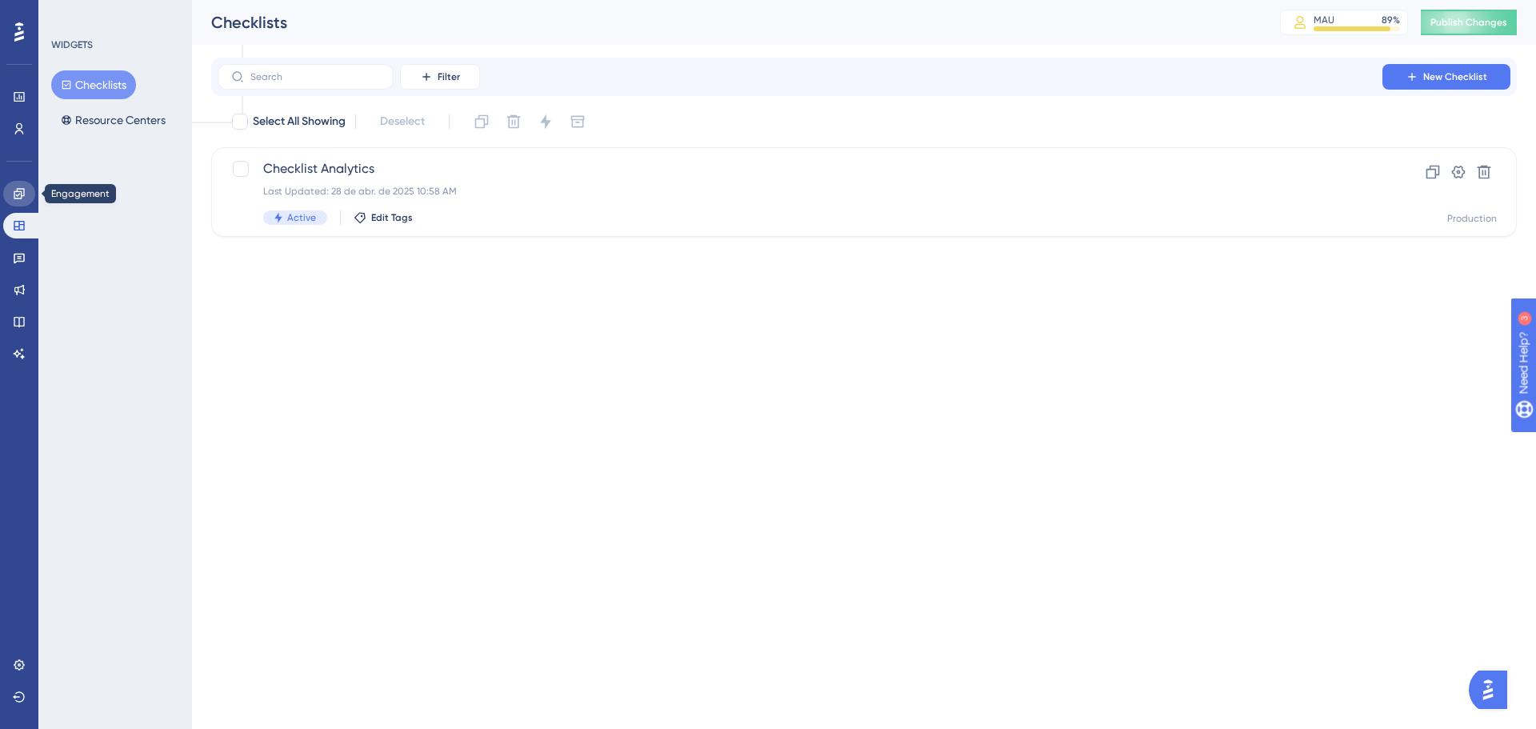
click at [22, 202] on link at bounding box center [19, 194] width 32 height 26
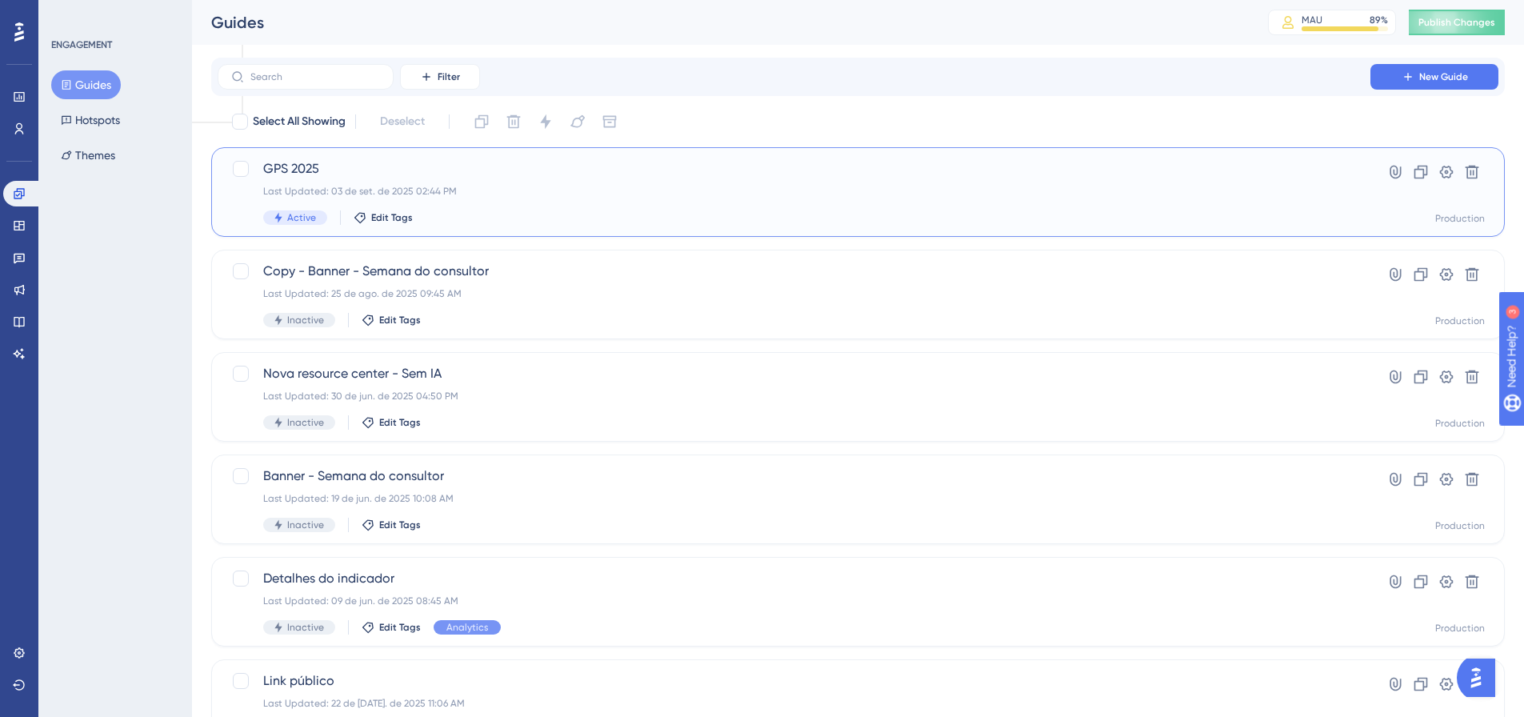
click at [304, 166] on span "GPS 2025" at bounding box center [794, 168] width 1062 height 19
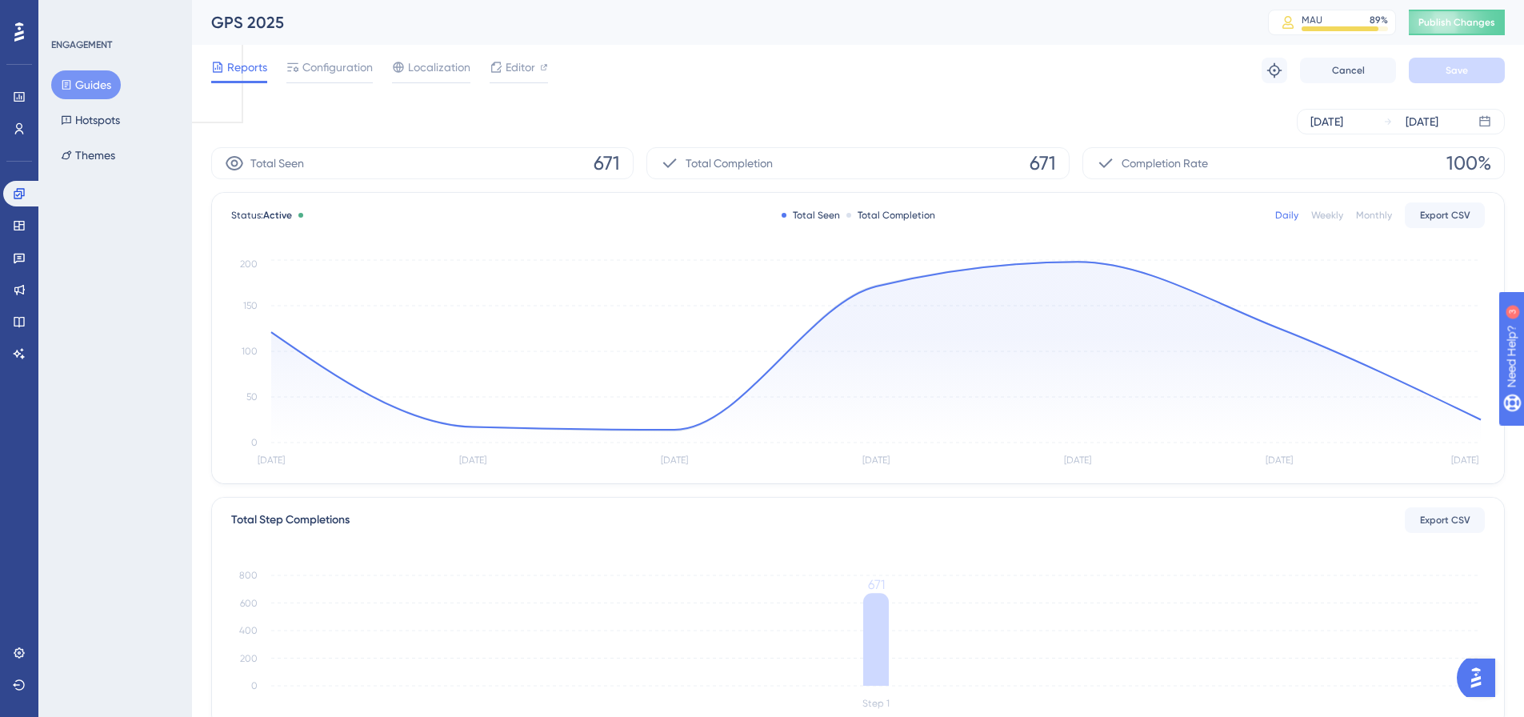
click at [1372, 214] on div "Monthly" at bounding box center [1374, 215] width 36 height 13
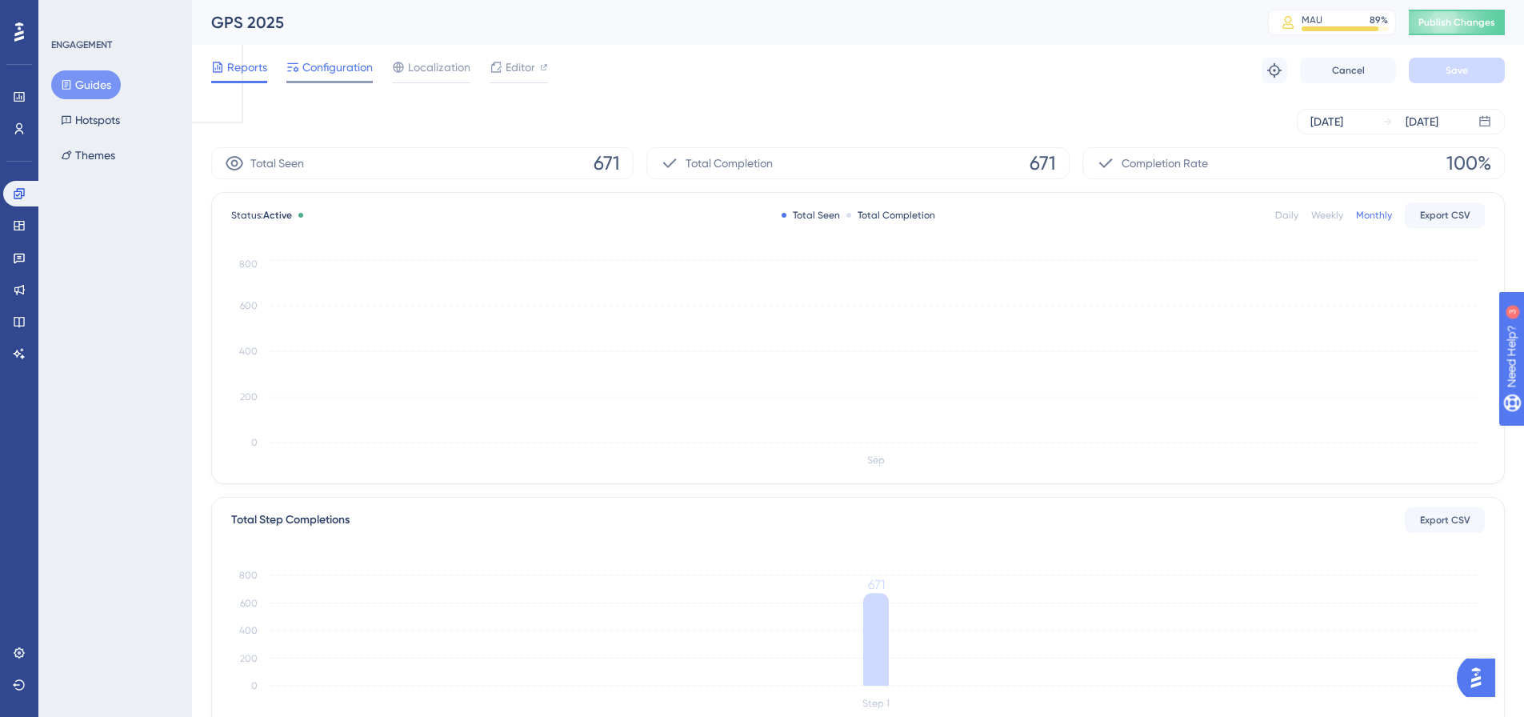
click at [314, 72] on span "Configuration" at bounding box center [337, 67] width 70 height 19
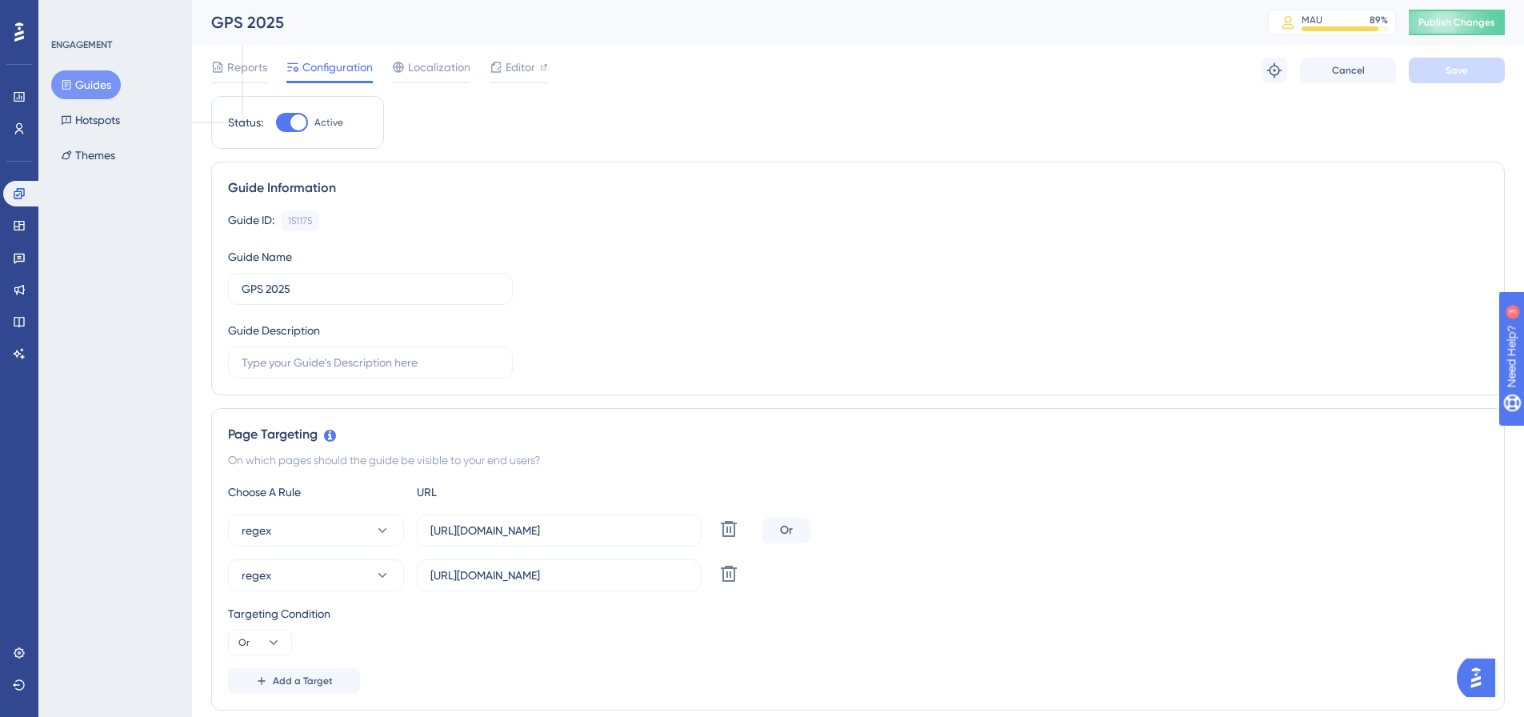
click at [289, 119] on div at bounding box center [292, 122] width 32 height 19
click at [276, 122] on input "Active" at bounding box center [275, 122] width 1 height 1
checkbox input "false"
click at [1451, 77] on button "Save" at bounding box center [1457, 71] width 96 height 26
click at [86, 77] on button "Guides" at bounding box center [86, 84] width 70 height 29
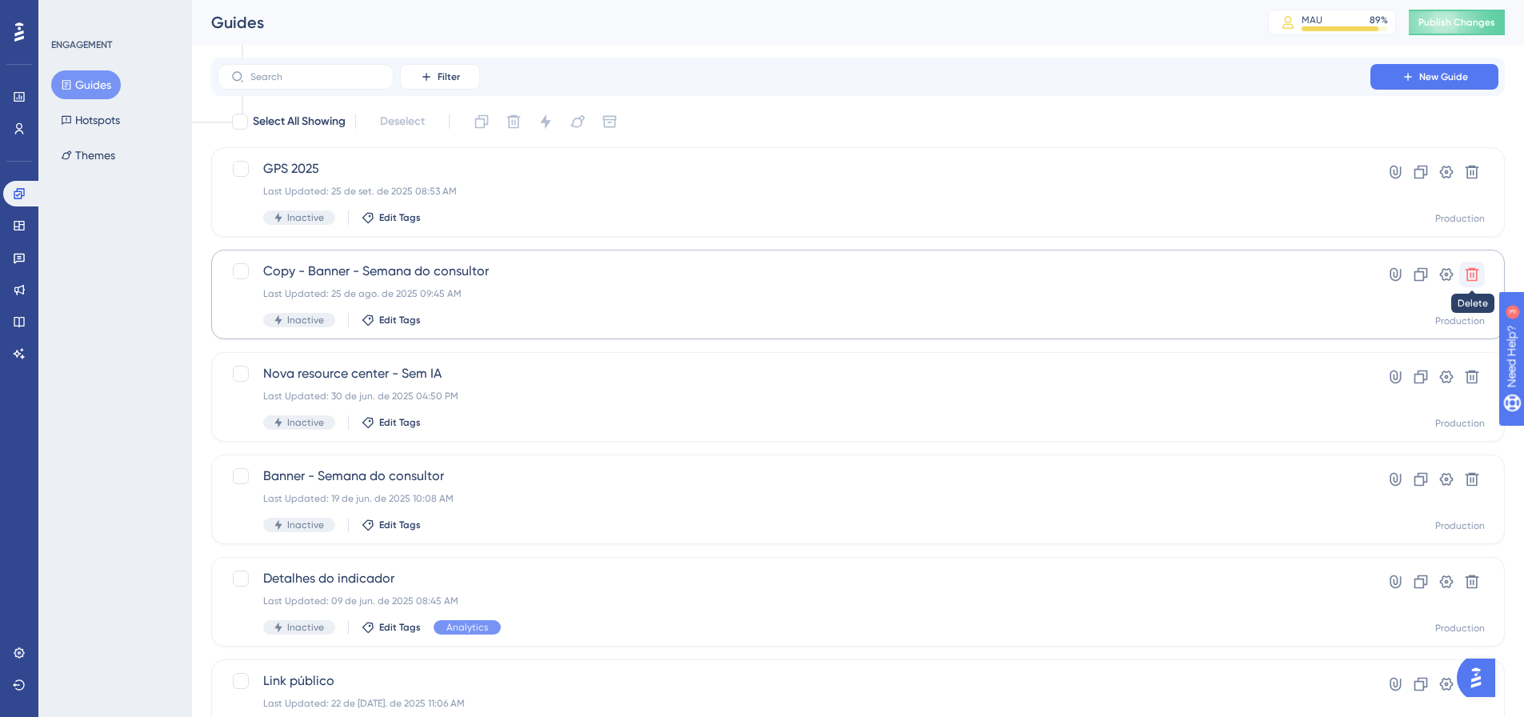
click at [1467, 275] on icon at bounding box center [1472, 274] width 16 height 16
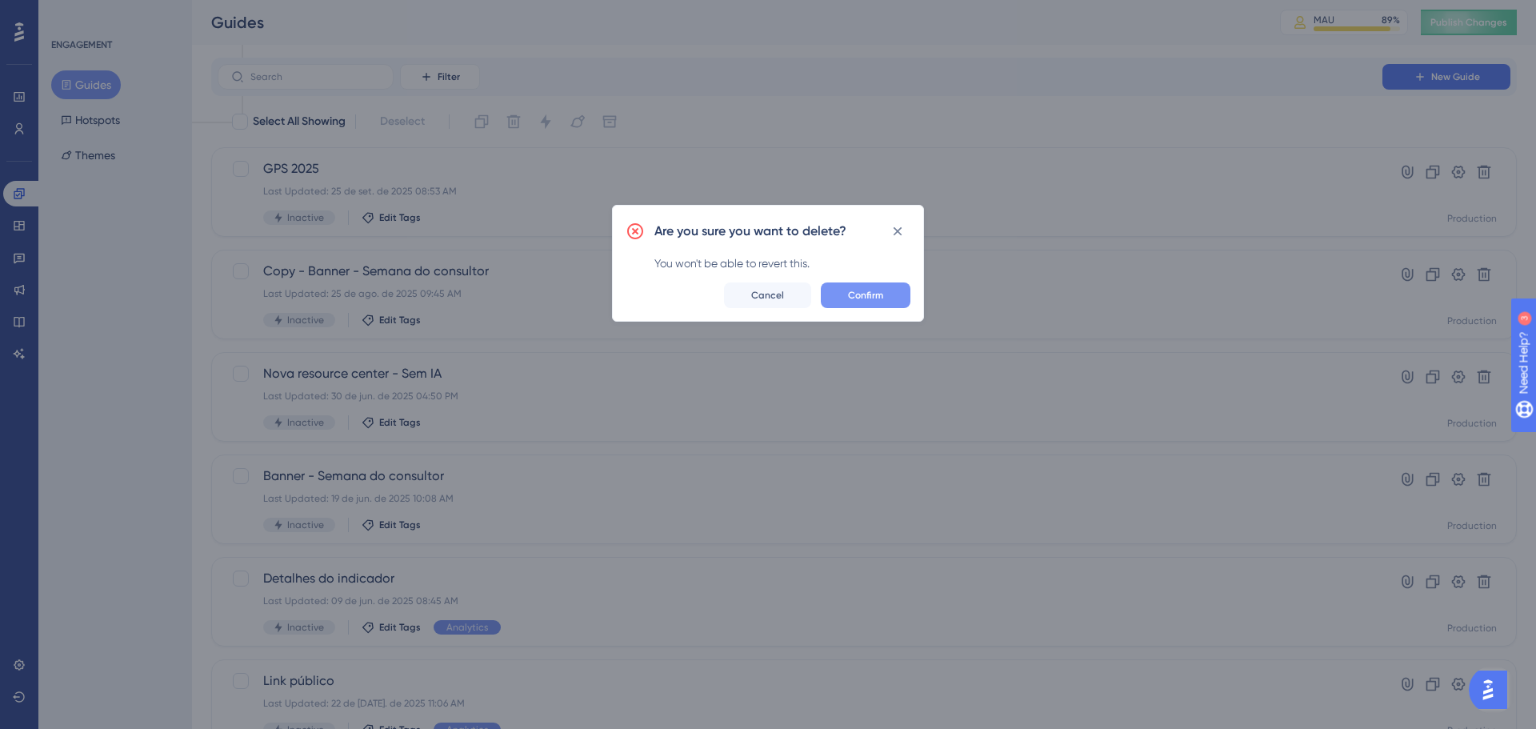
click at [850, 289] on span "Confirm" at bounding box center [865, 295] width 35 height 13
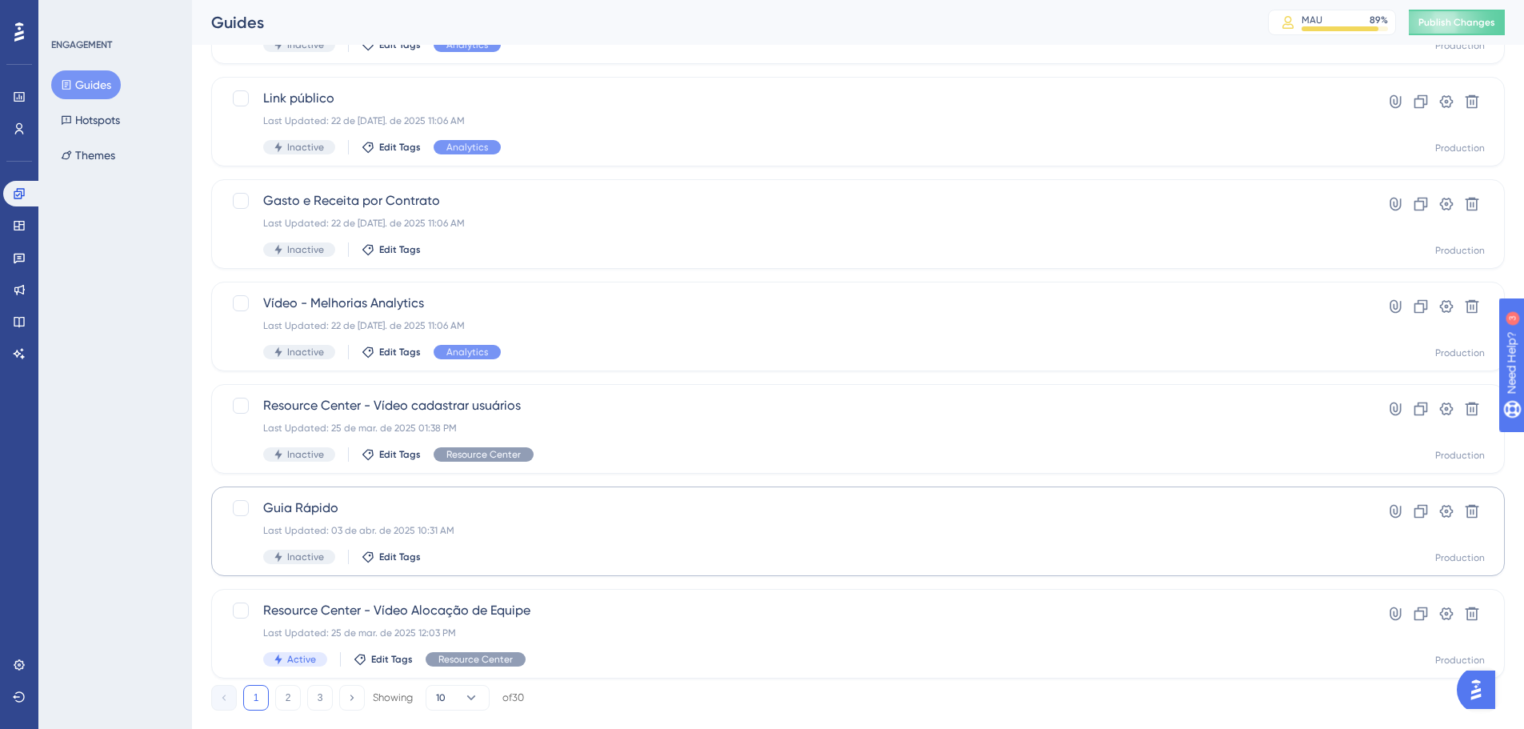
scroll to position [513, 0]
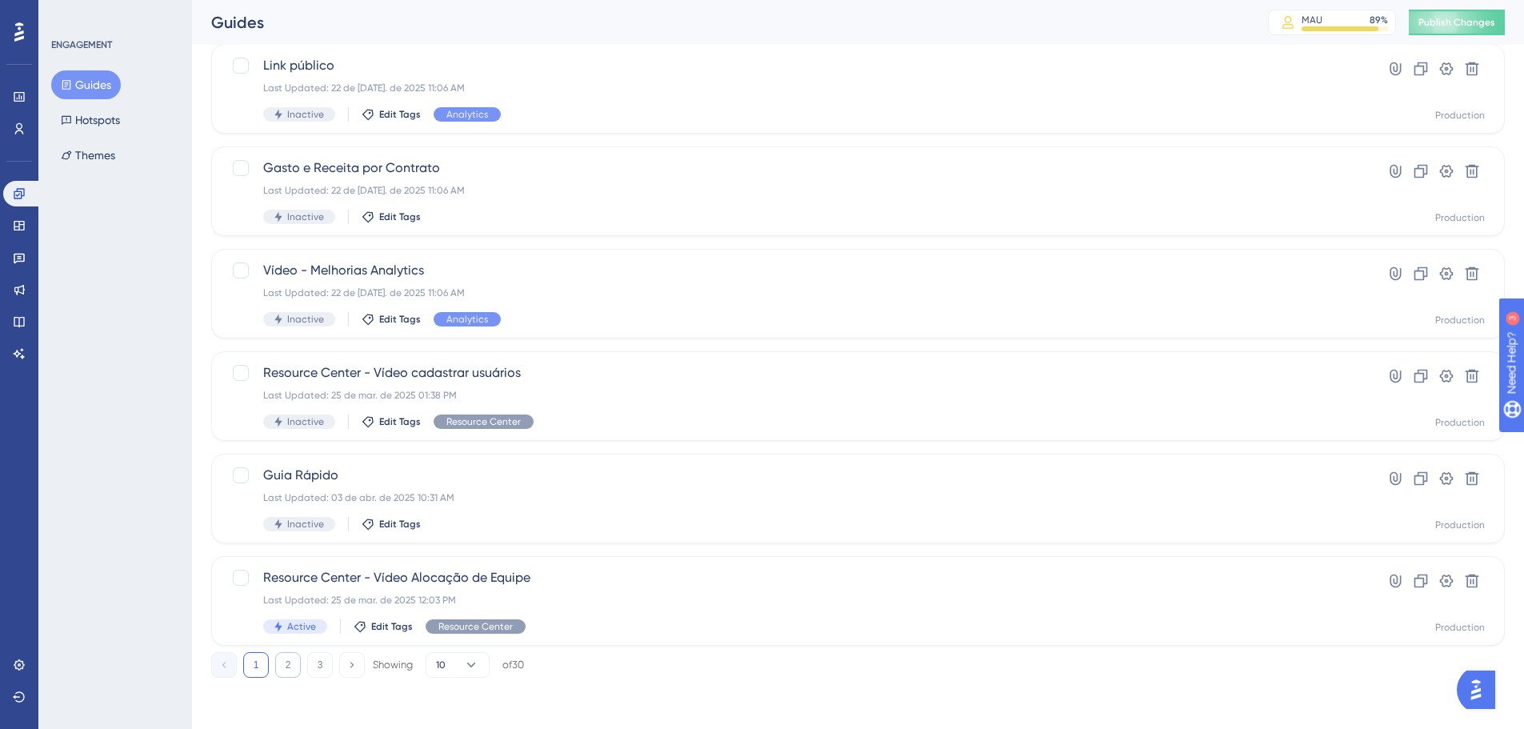
click at [286, 670] on button "2" at bounding box center [288, 665] width 26 height 26
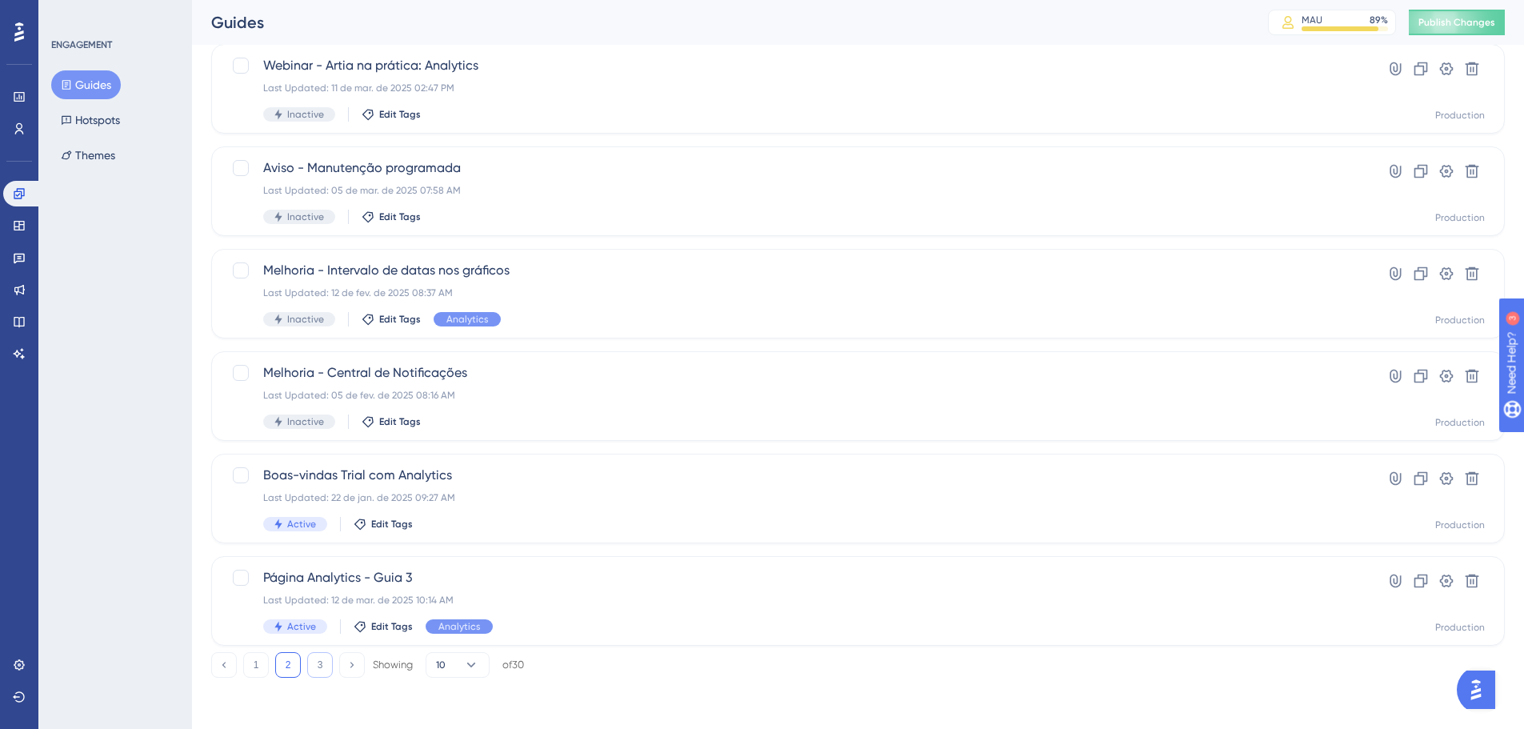
click at [321, 662] on button "3" at bounding box center [320, 665] width 26 height 26
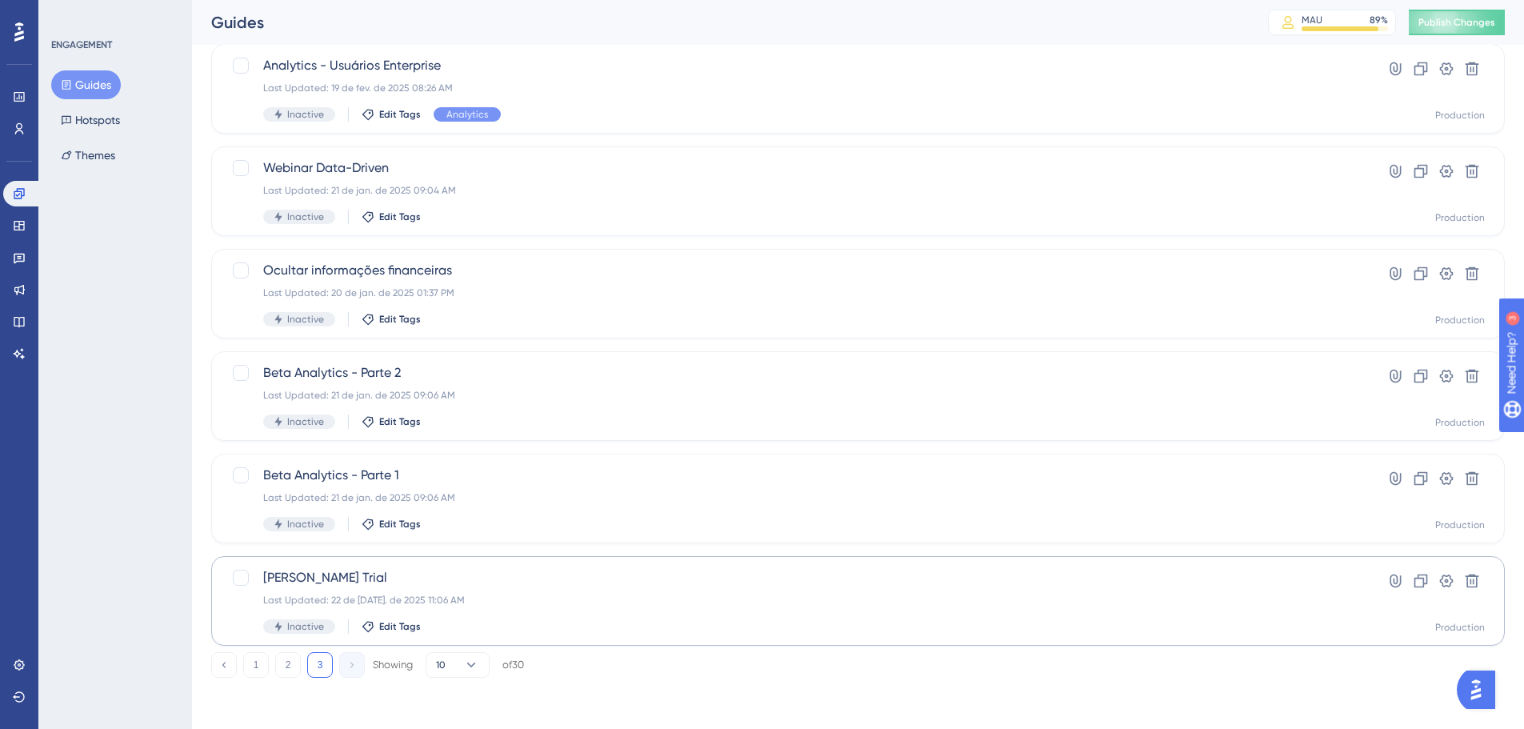
drag, startPoint x: 287, startPoint y: 657, endPoint x: 298, endPoint y: 643, distance: 17.6
click at [287, 656] on button "2" at bounding box center [288, 665] width 26 height 26
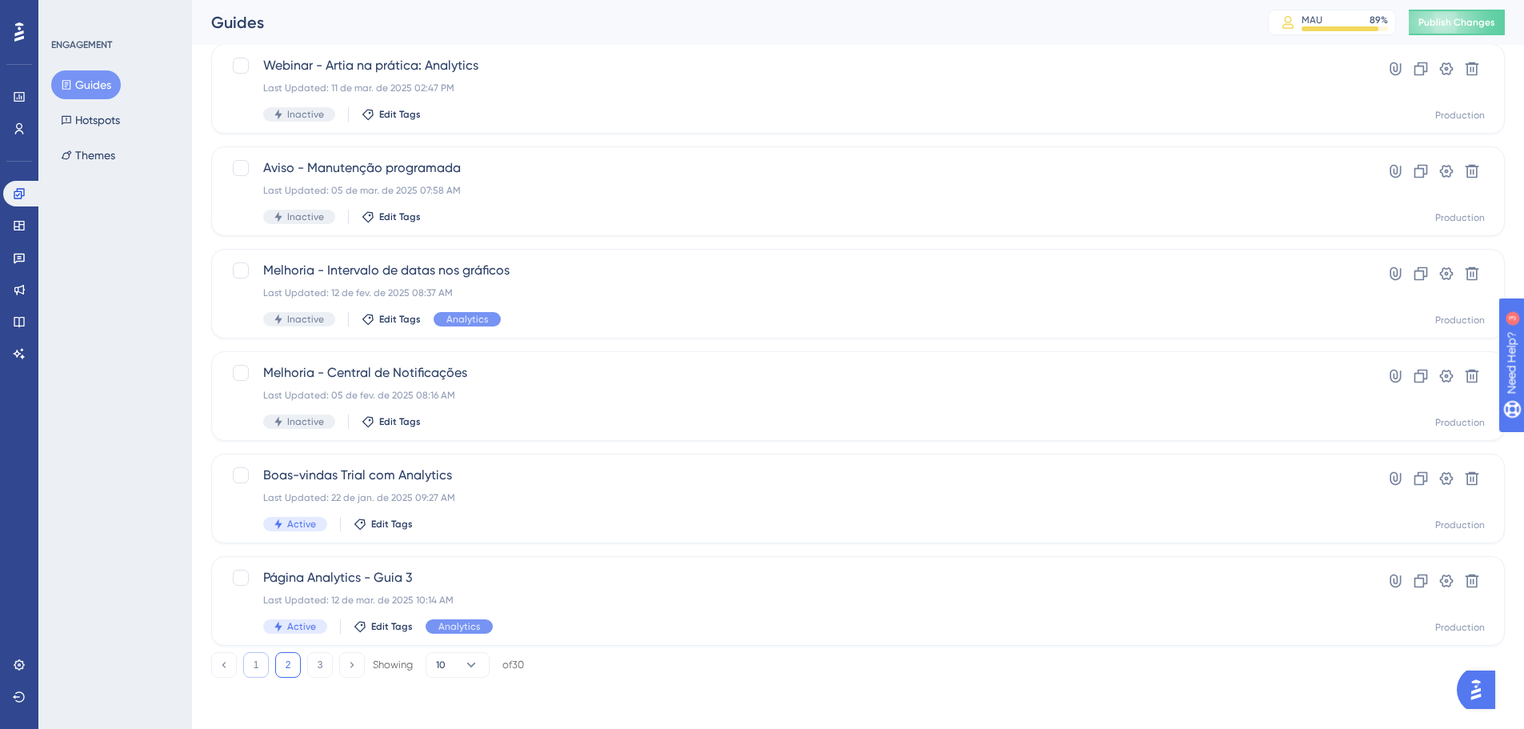
click at [260, 670] on button "1" at bounding box center [256, 665] width 26 height 26
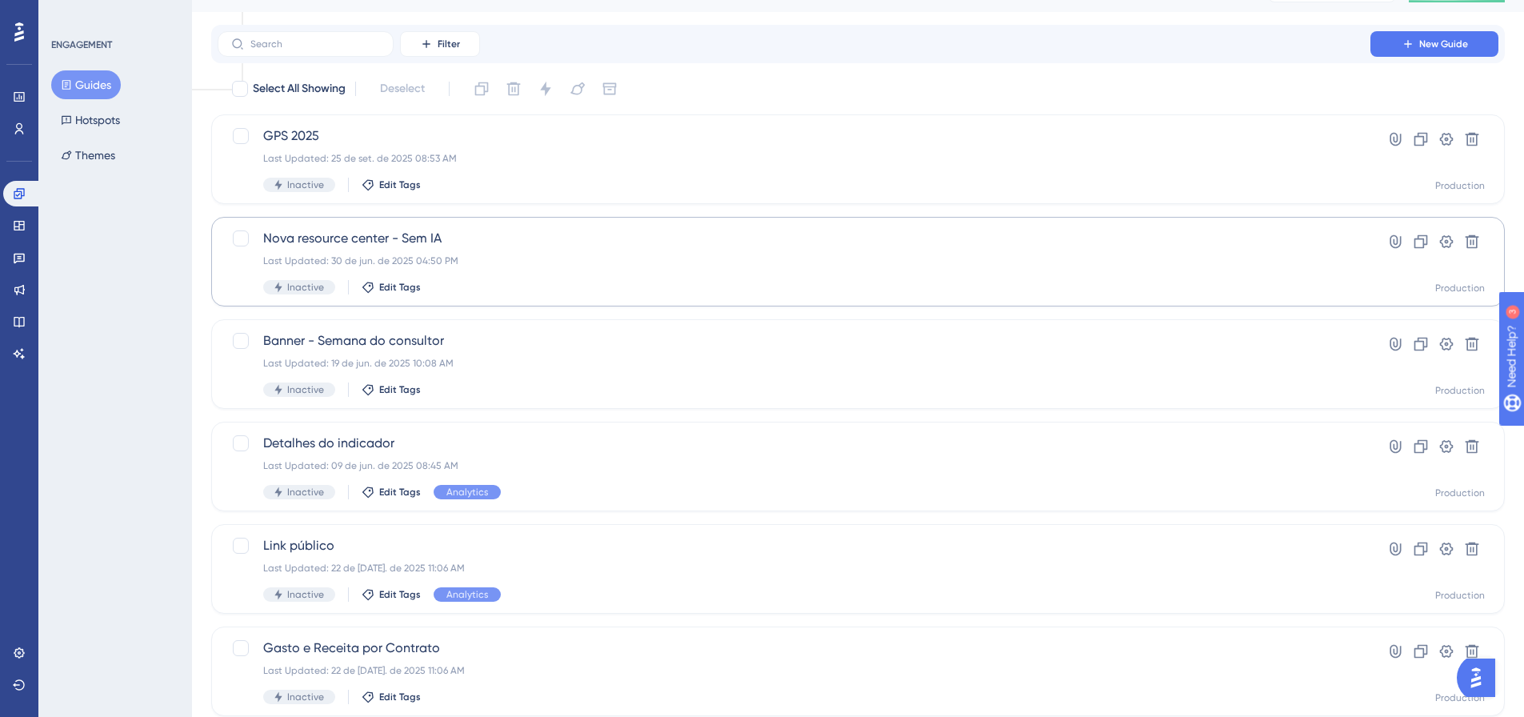
scroll to position [0, 0]
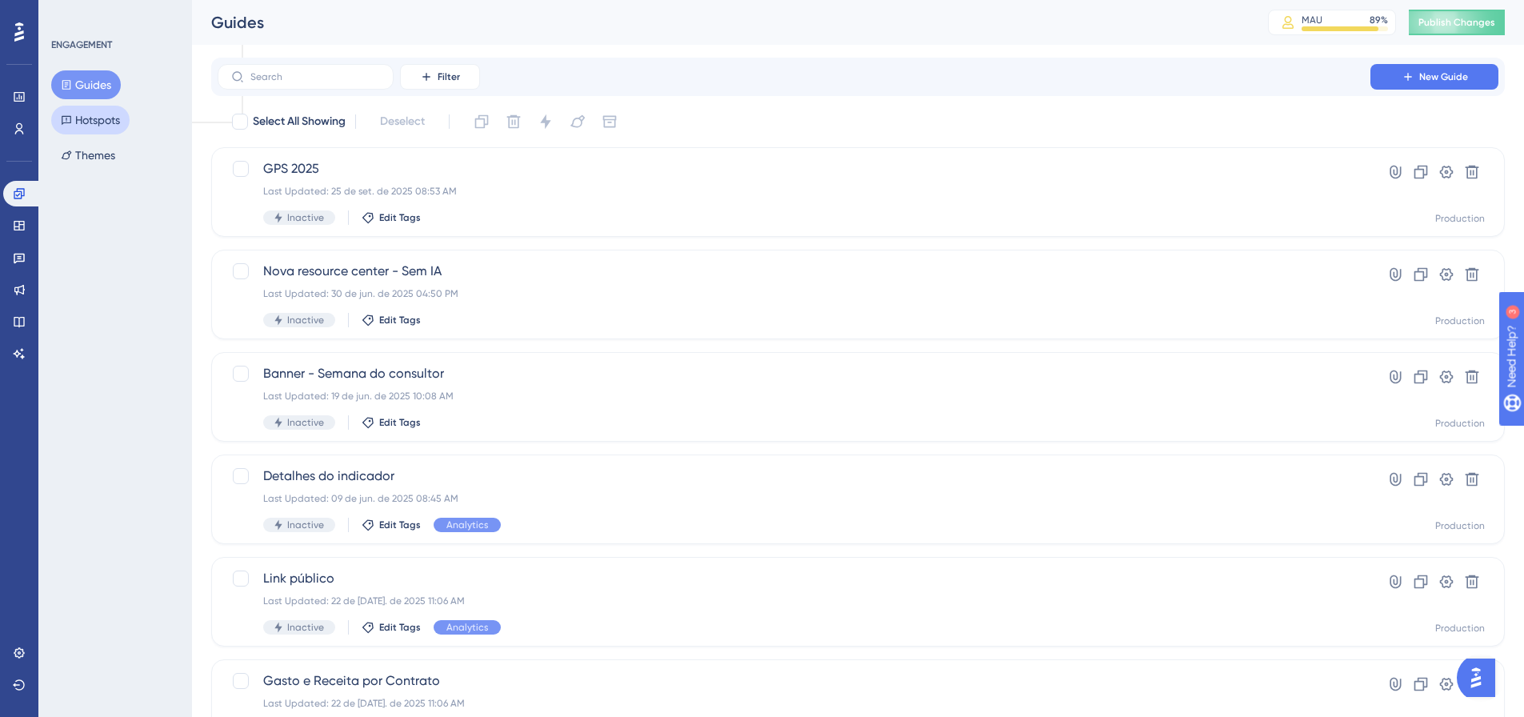
click at [106, 121] on button "Hotspots" at bounding box center [90, 120] width 78 height 29
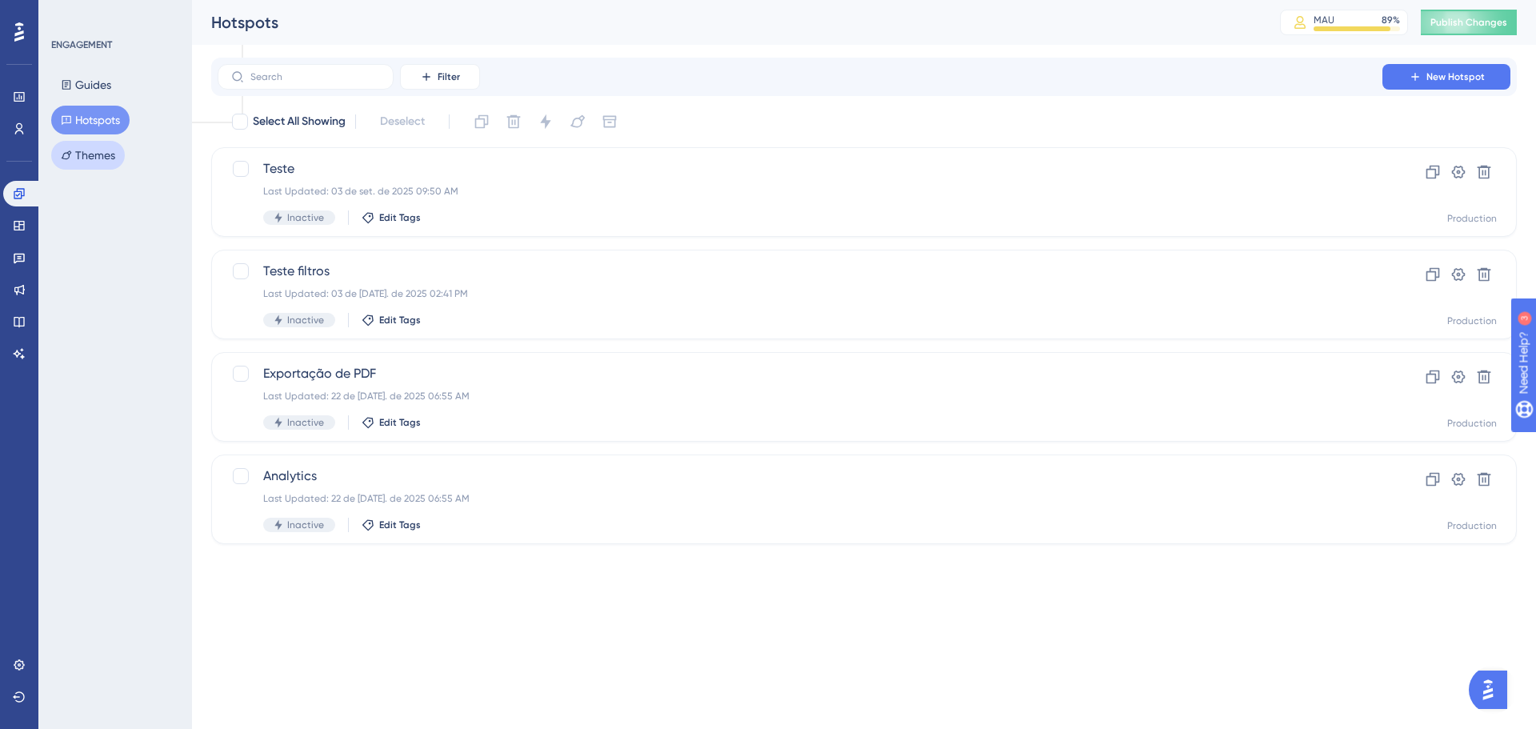
click at [95, 160] on button "Themes" at bounding box center [88, 155] width 74 height 29
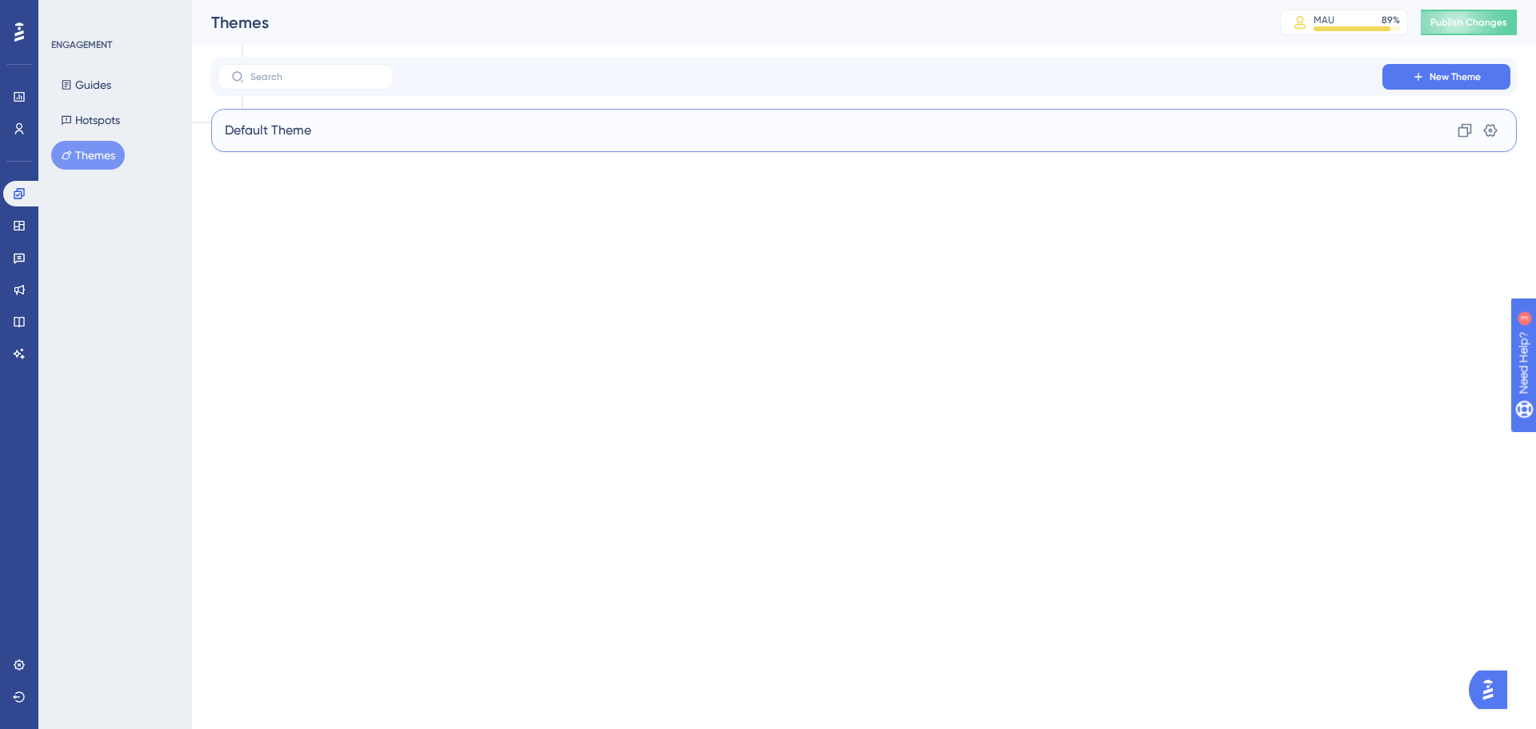
click at [438, 127] on div "Default Theme Clone Settings" at bounding box center [864, 130] width 1306 height 43
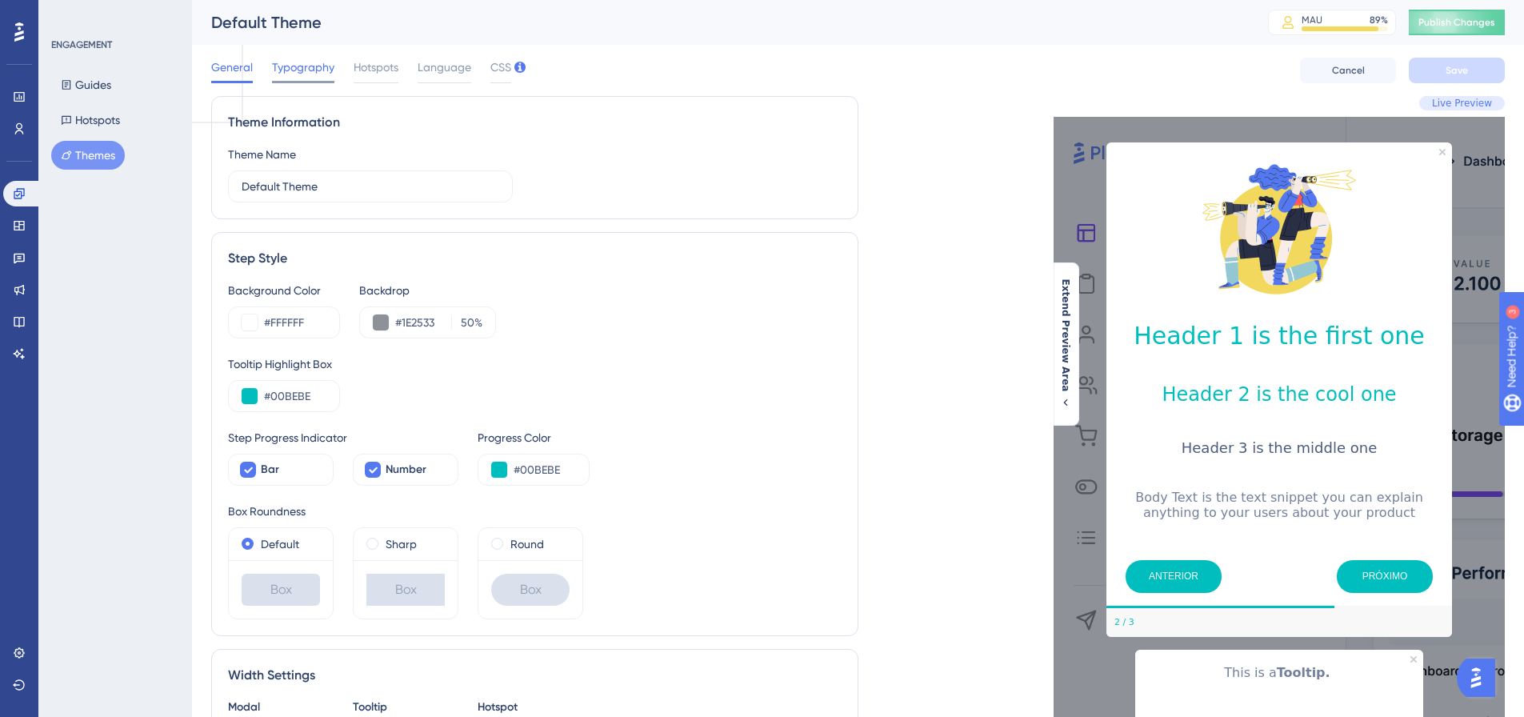
click at [302, 59] on span "Typography" at bounding box center [303, 67] width 62 height 19
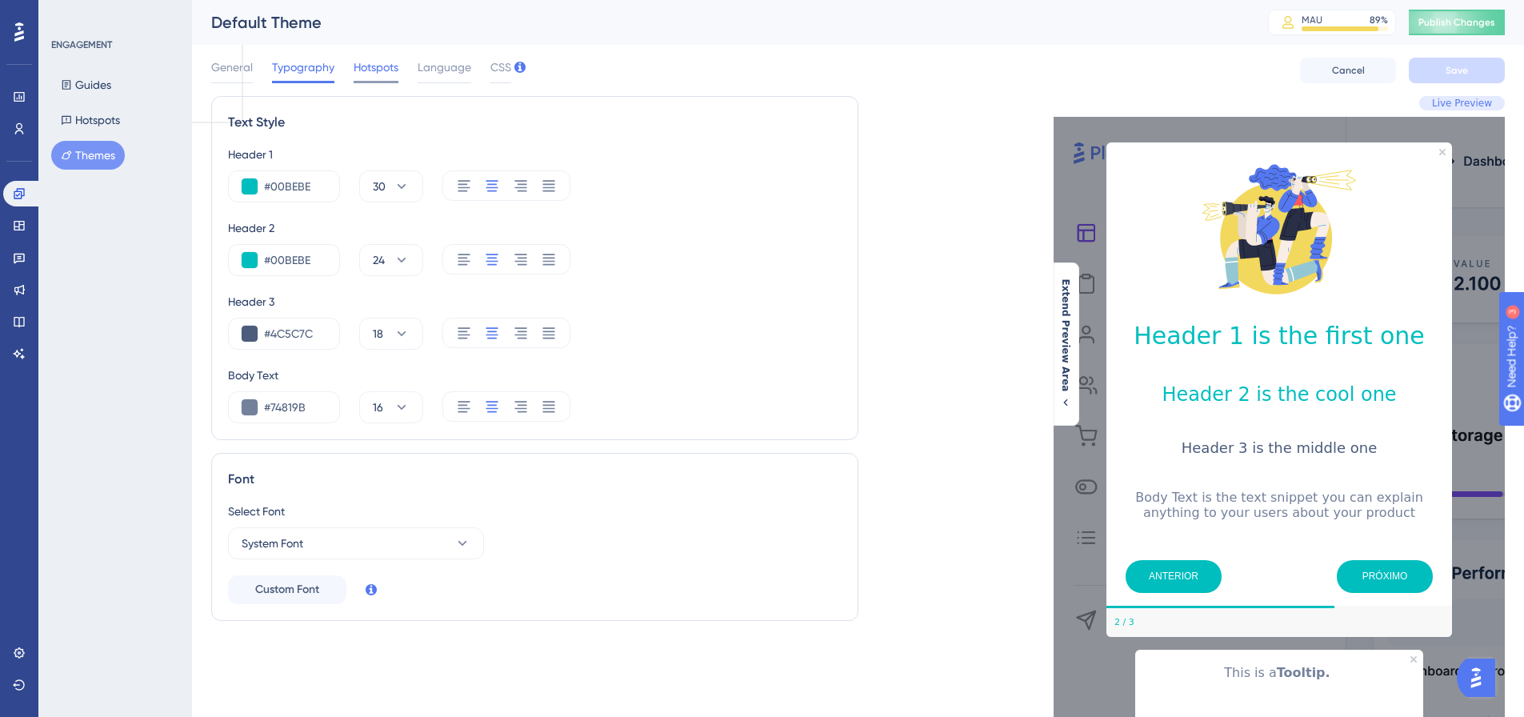
click at [382, 74] on span "Hotspots" at bounding box center [376, 67] width 45 height 19
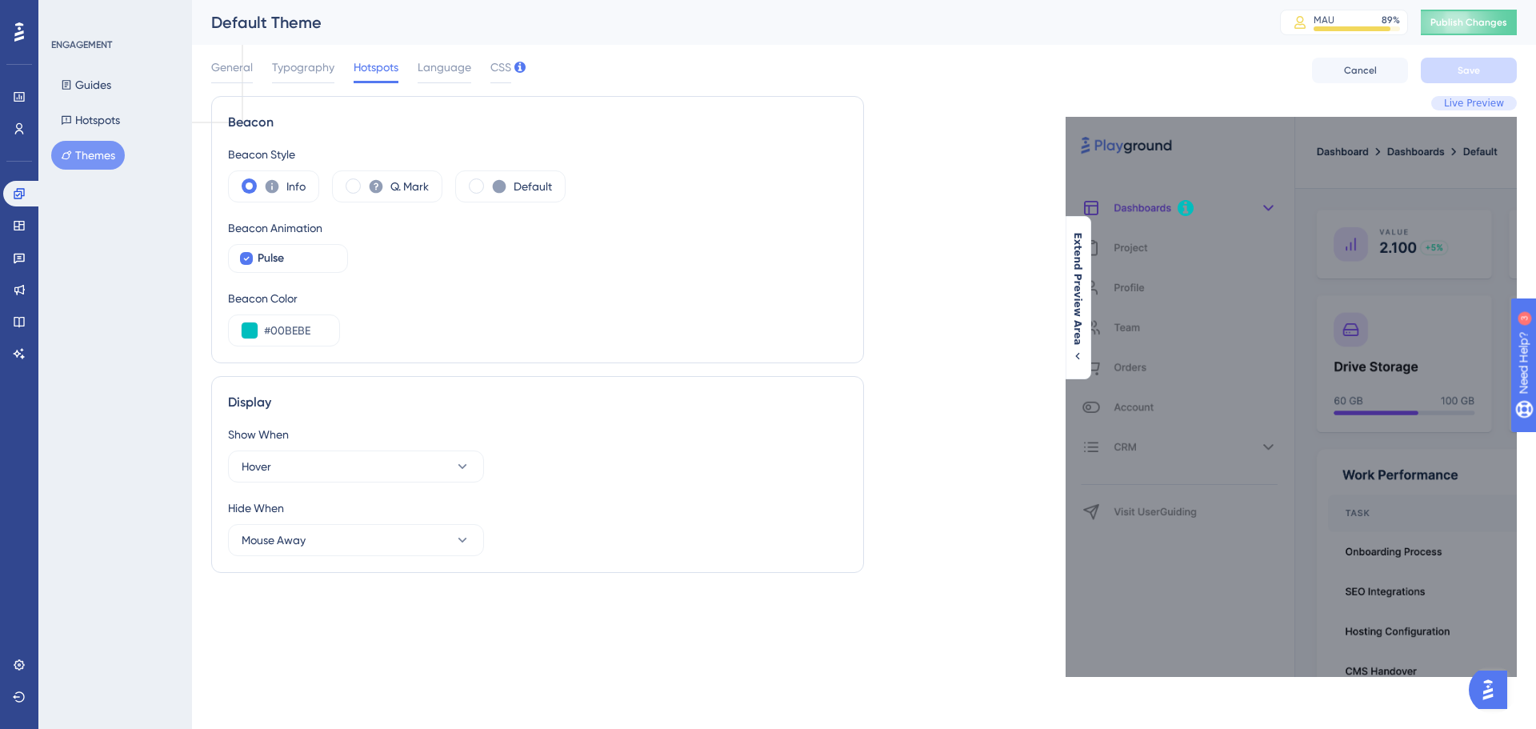
click at [1079, 320] on span "Extend Preview Area" at bounding box center [1077, 289] width 13 height 113
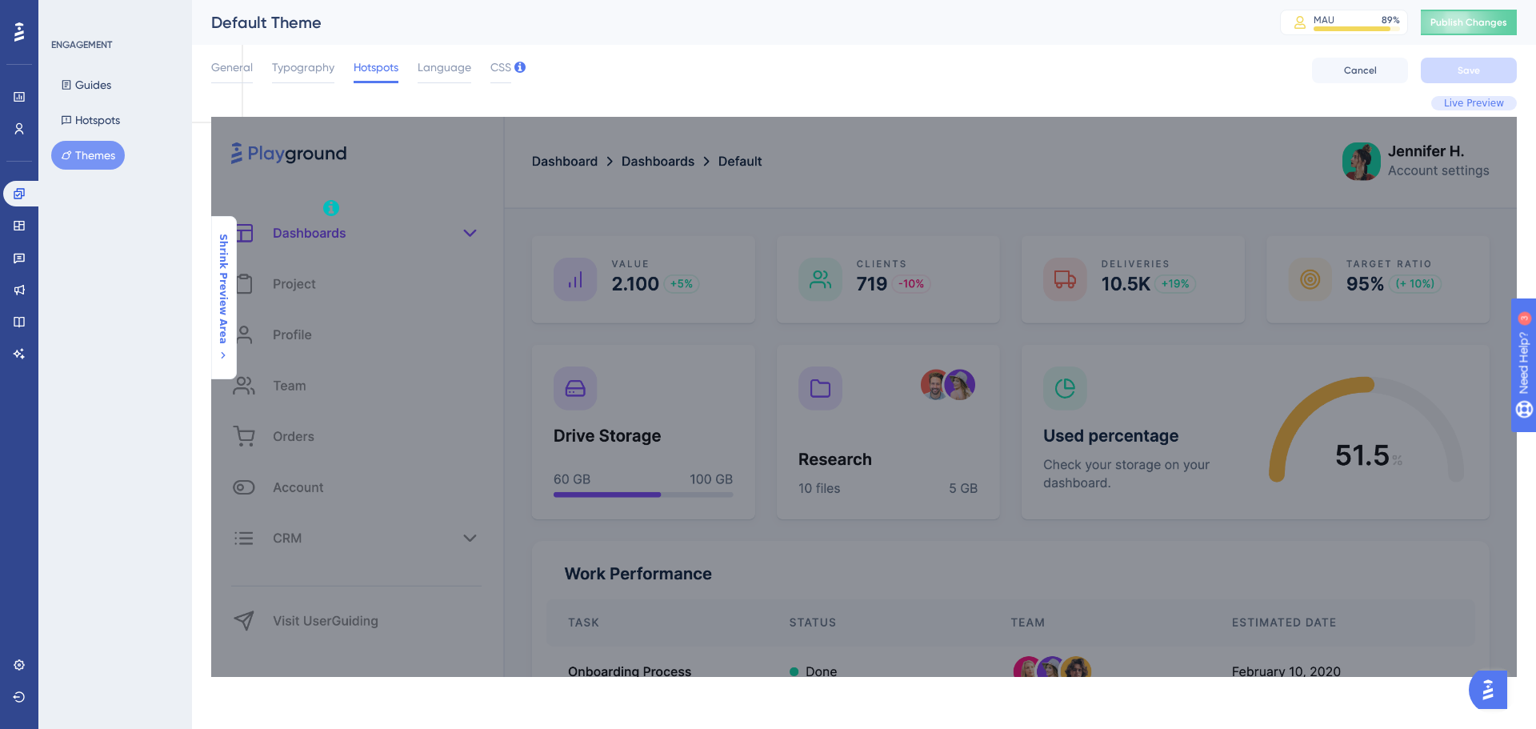
click at [222, 282] on span "Shrink Preview Area" at bounding box center [223, 289] width 13 height 110
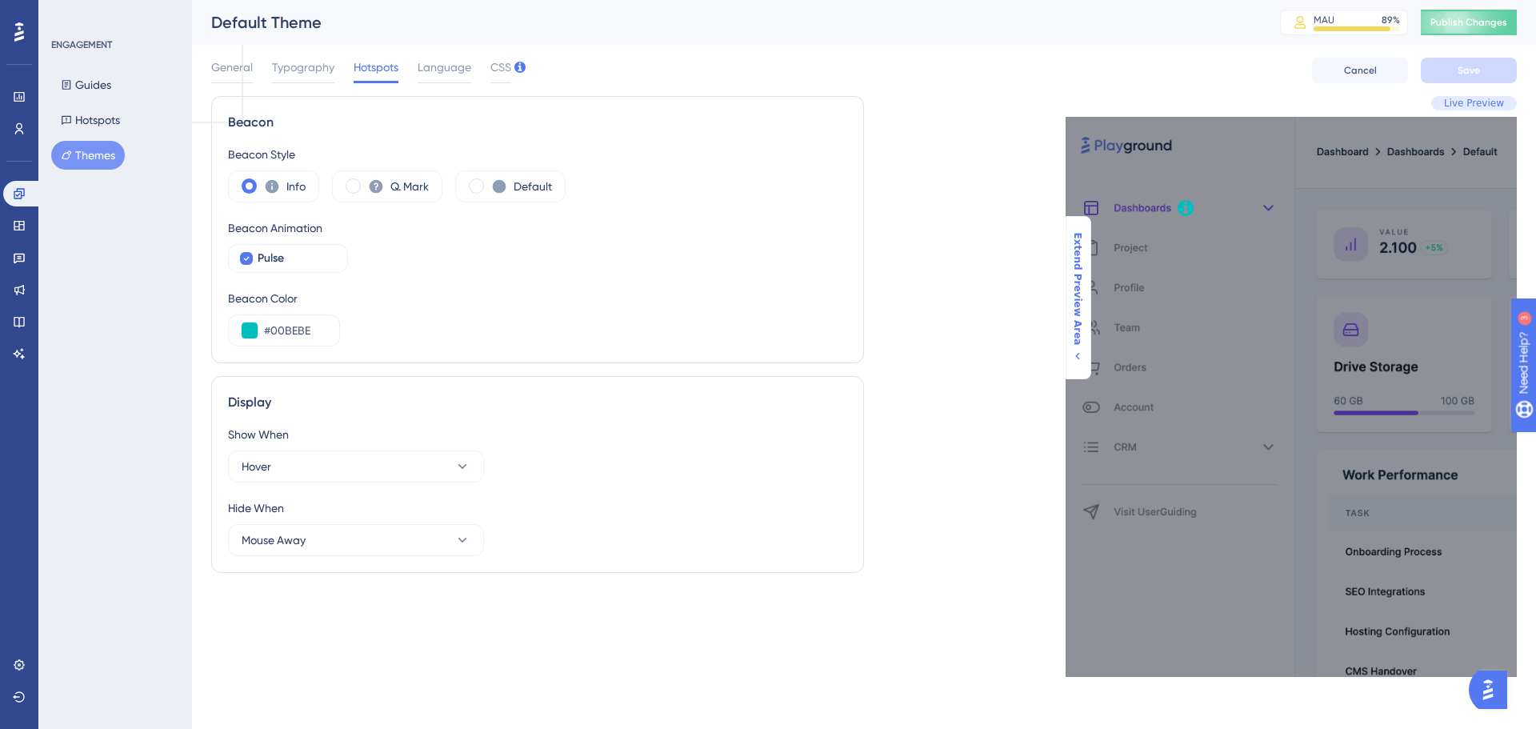
click at [1079, 312] on span "Extend Preview Area" at bounding box center [1077, 289] width 13 height 113
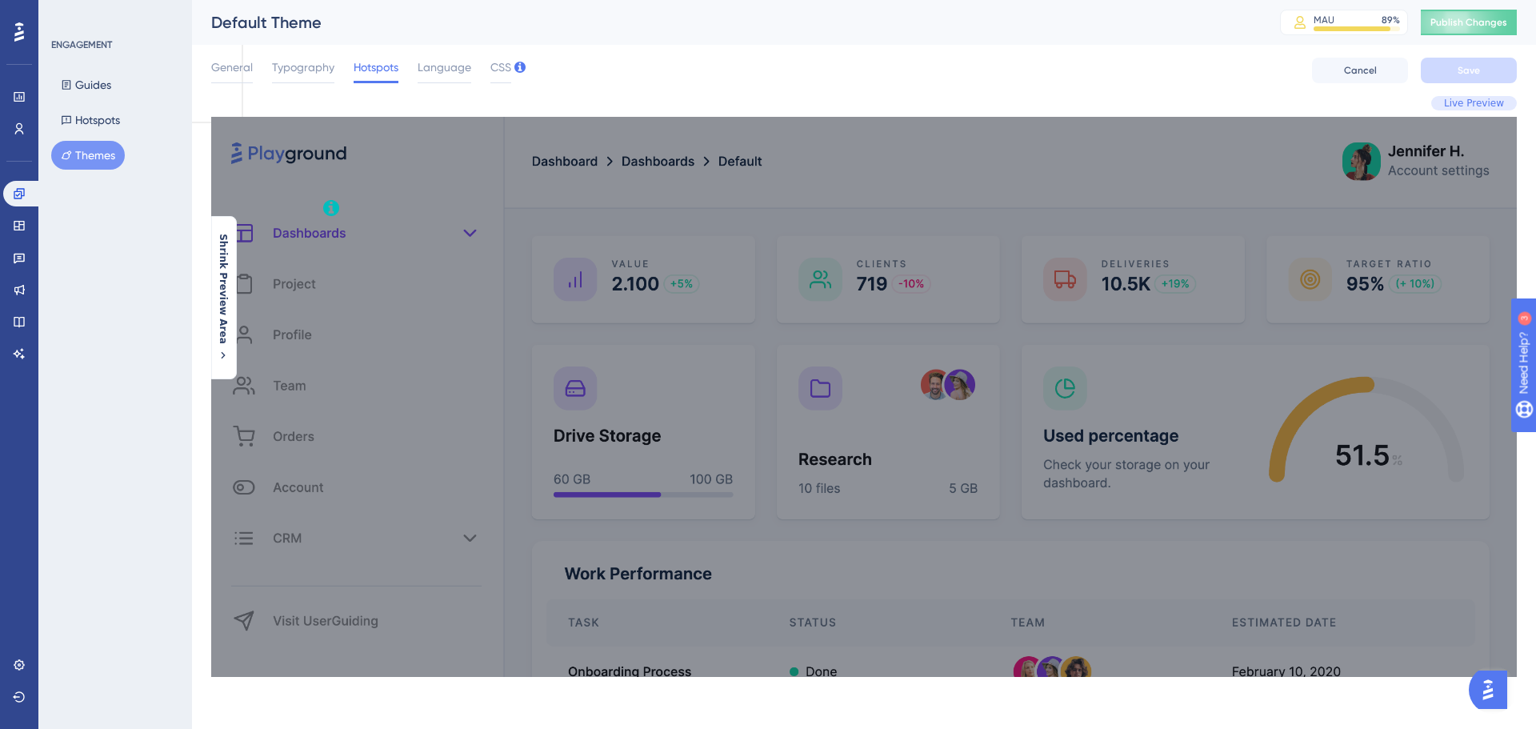
click at [210, 126] on html "Performance Users Engagement Widgets Feedback Product Updates Knowledge Base AI…" at bounding box center [768, 63] width 1536 height 126
click at [224, 280] on span "Shrink Preview Area" at bounding box center [223, 289] width 13 height 110
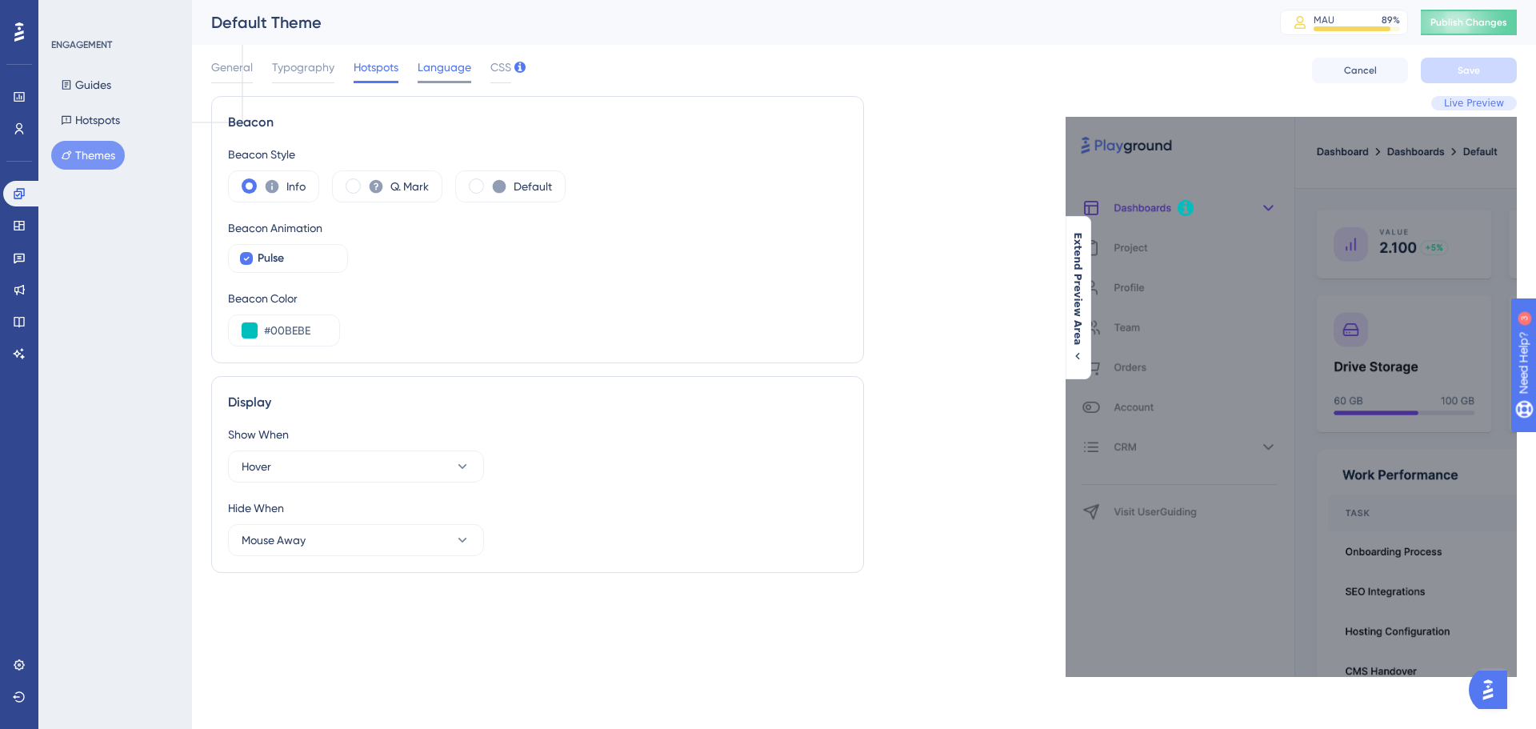
click at [462, 70] on span "Language" at bounding box center [445, 67] width 54 height 19
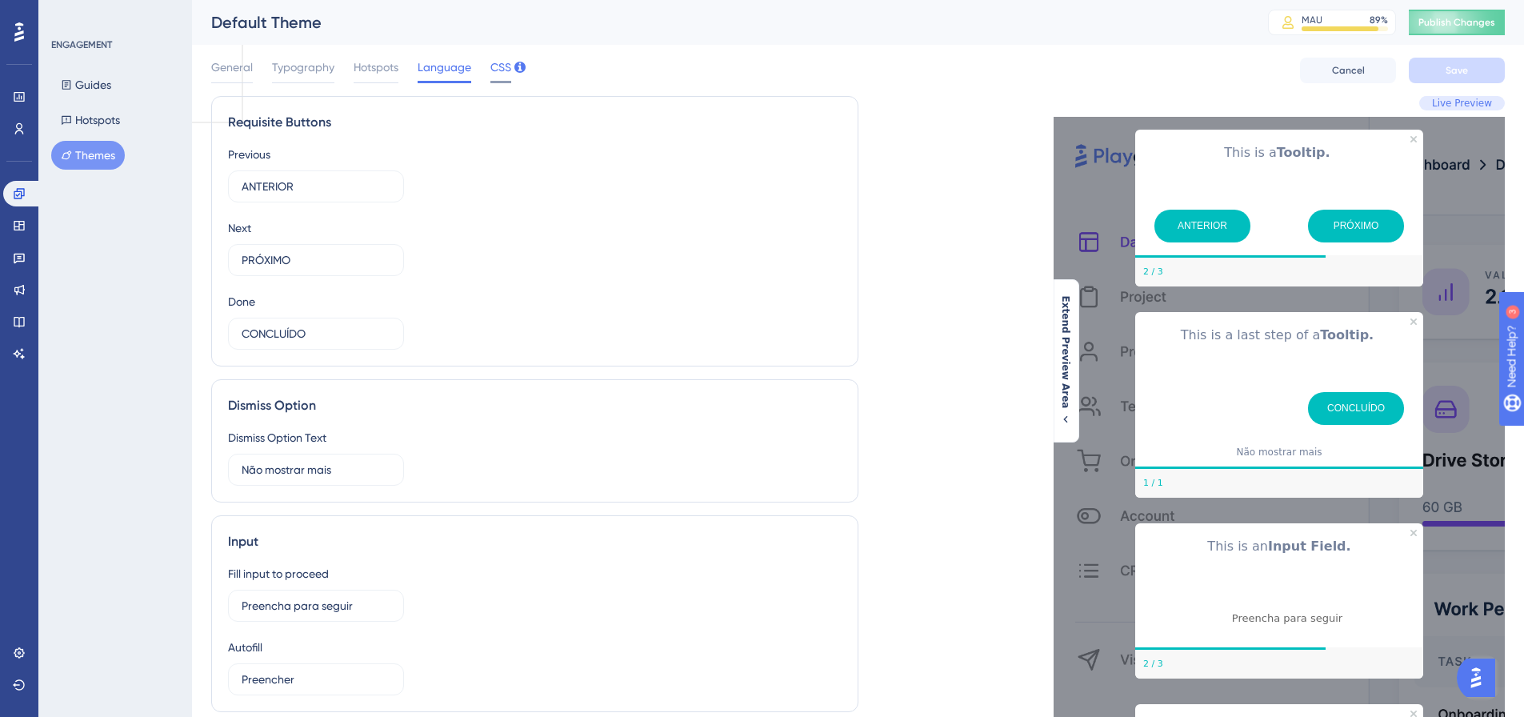
click at [492, 71] on span "CSS" at bounding box center [500, 67] width 21 height 19
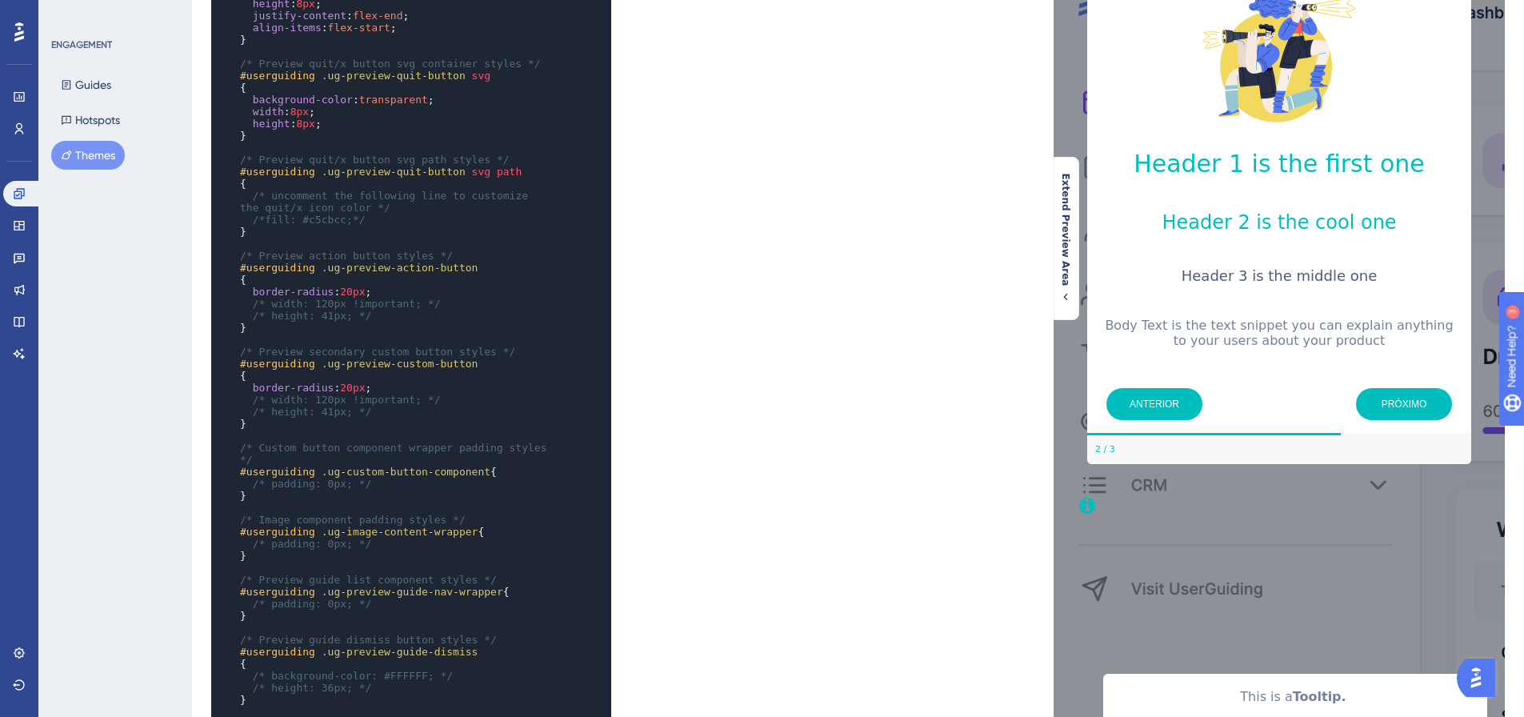
scroll to position [240, 0]
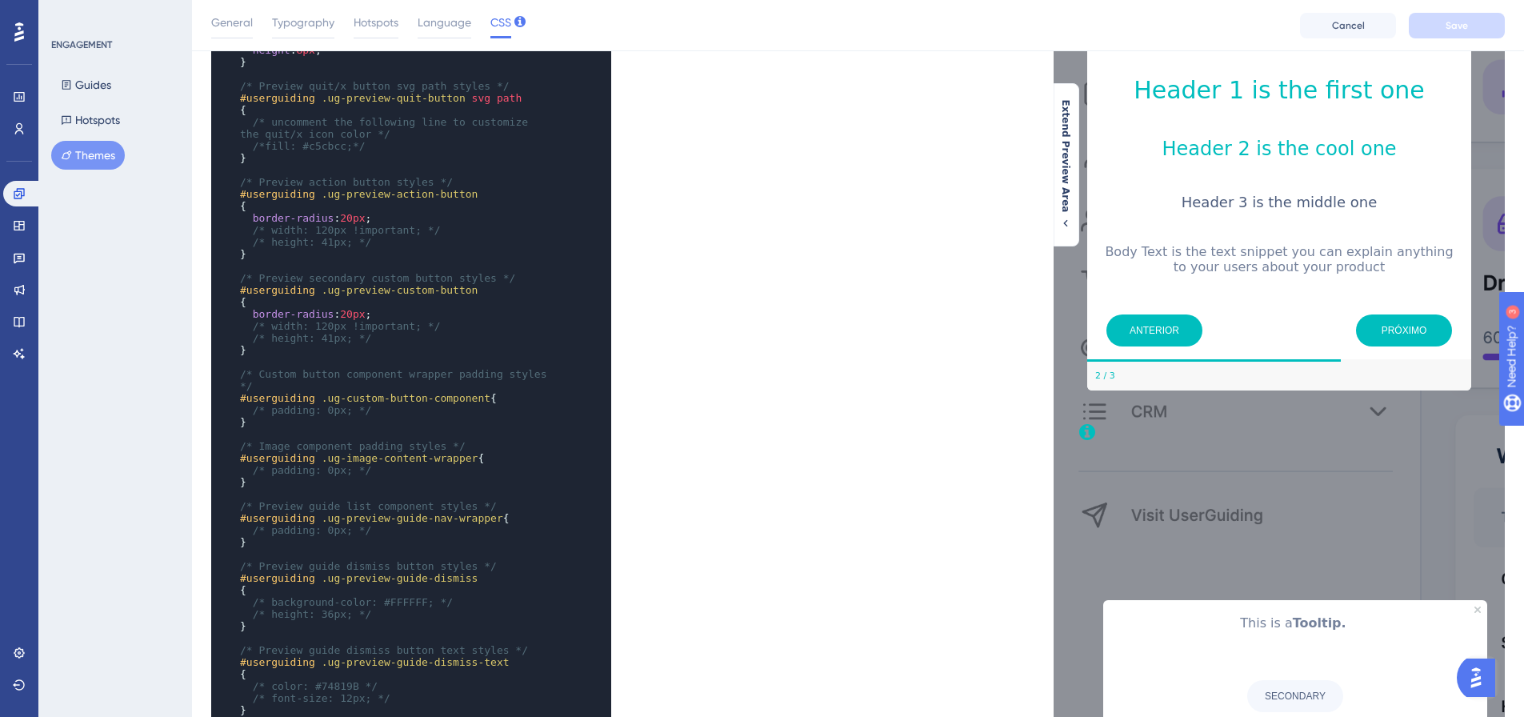
click at [372, 560] on span "/* Preview guide dismiss button styles */" at bounding box center [368, 566] width 257 height 12
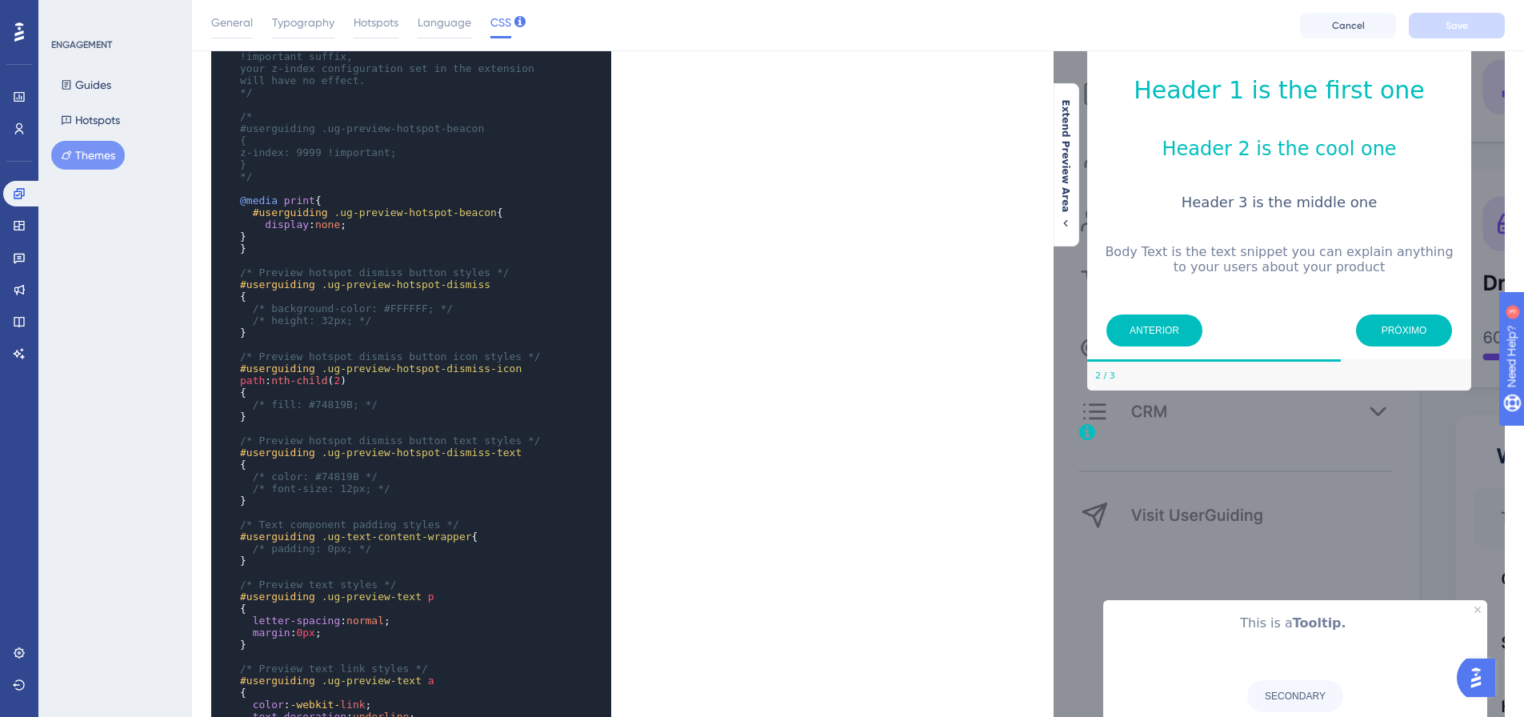
scroll to position [0, 0]
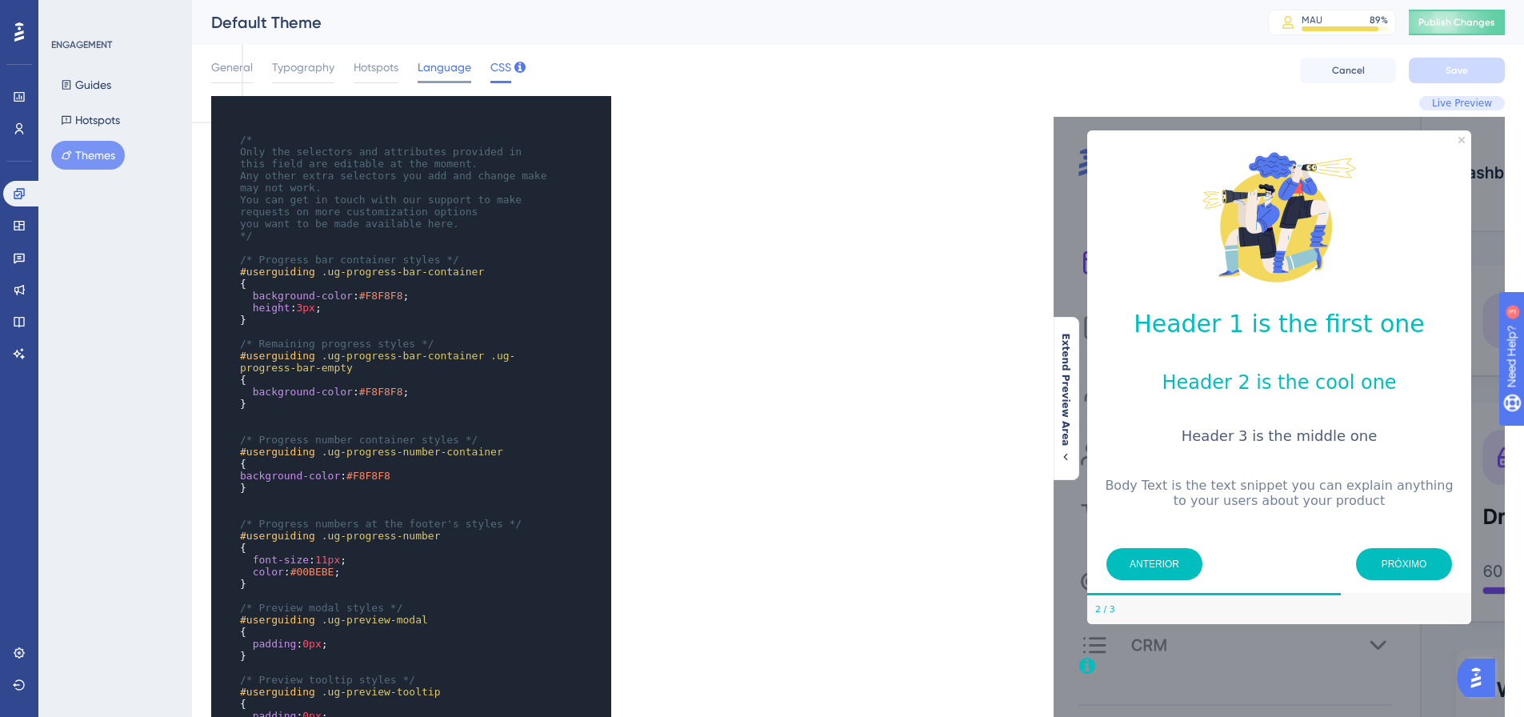
click at [446, 60] on span "Language" at bounding box center [445, 67] width 54 height 19
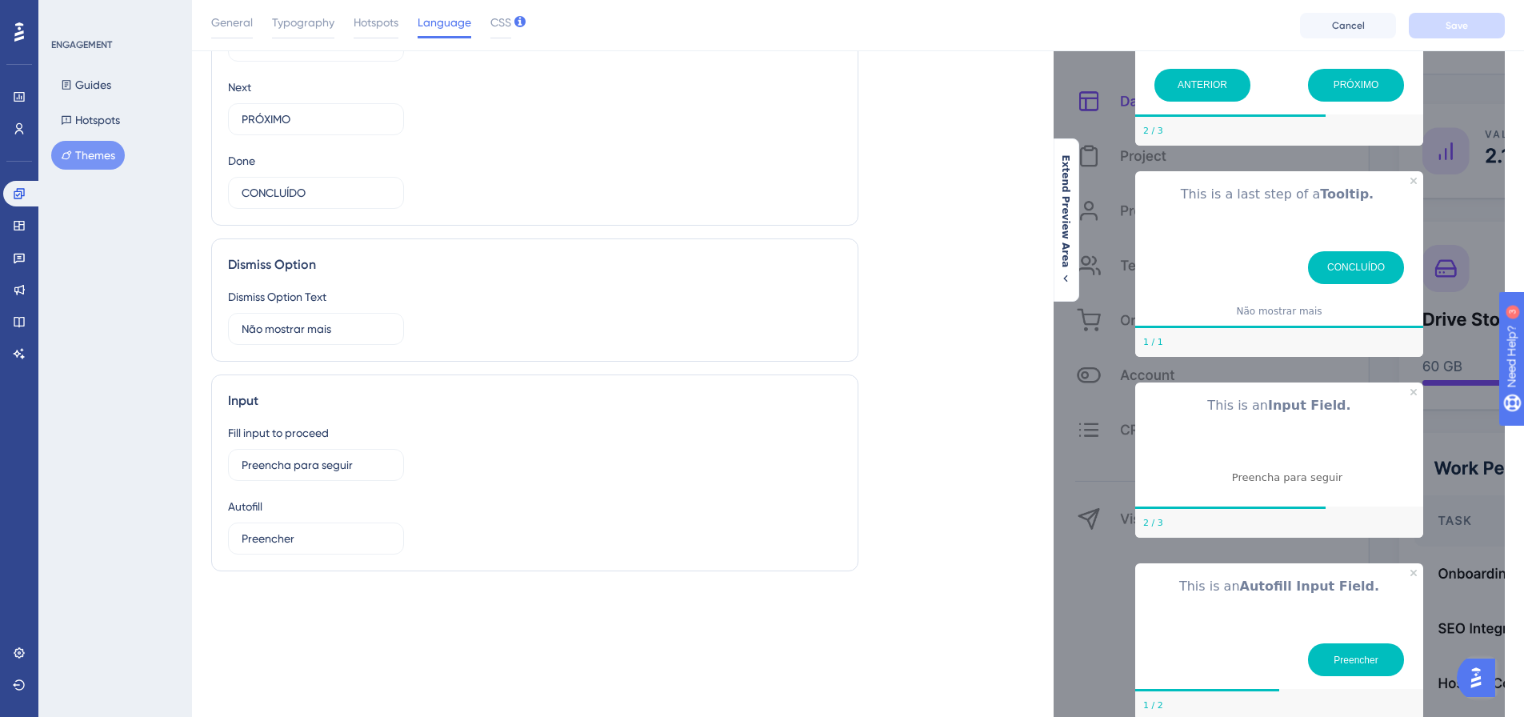
scroll to position [227, 0]
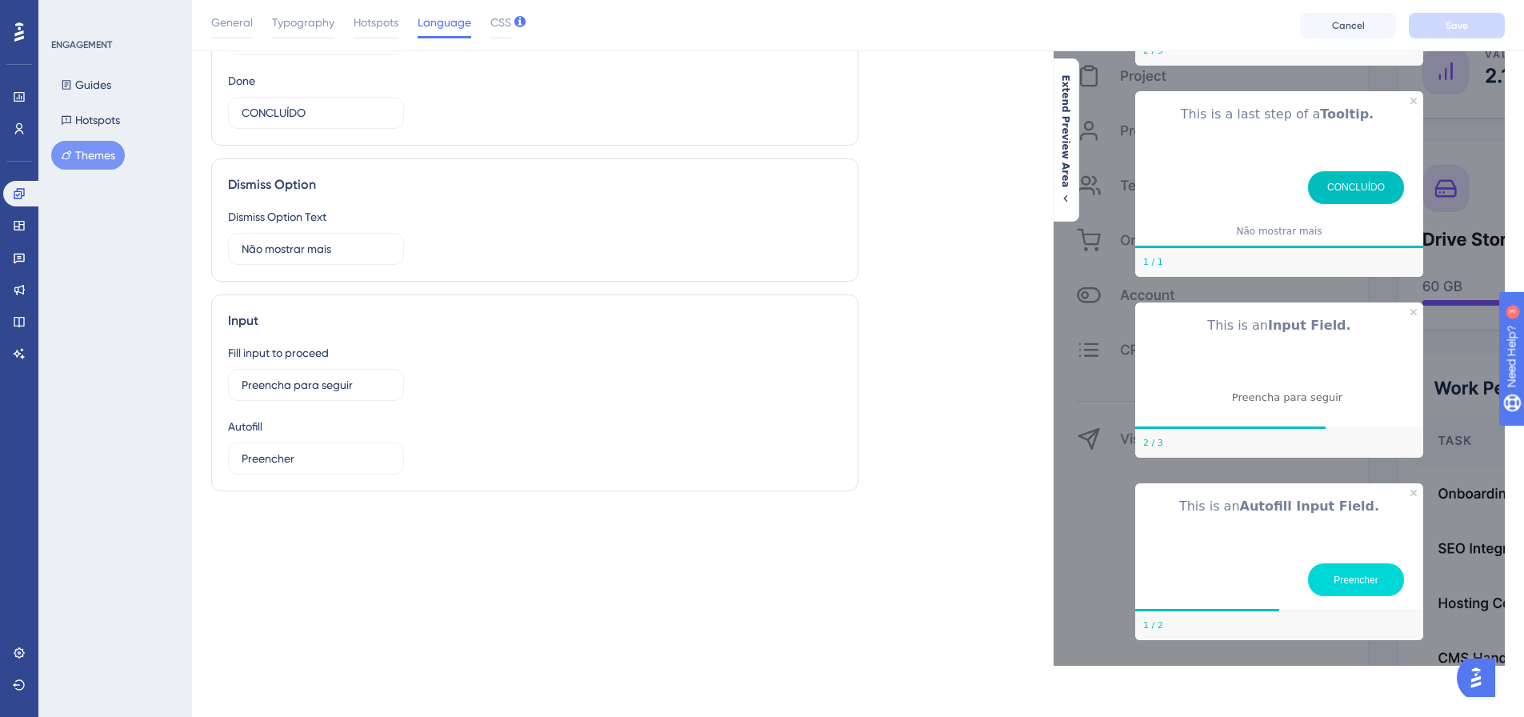
click at [1359, 572] on button "Preencher" at bounding box center [1356, 579] width 96 height 33
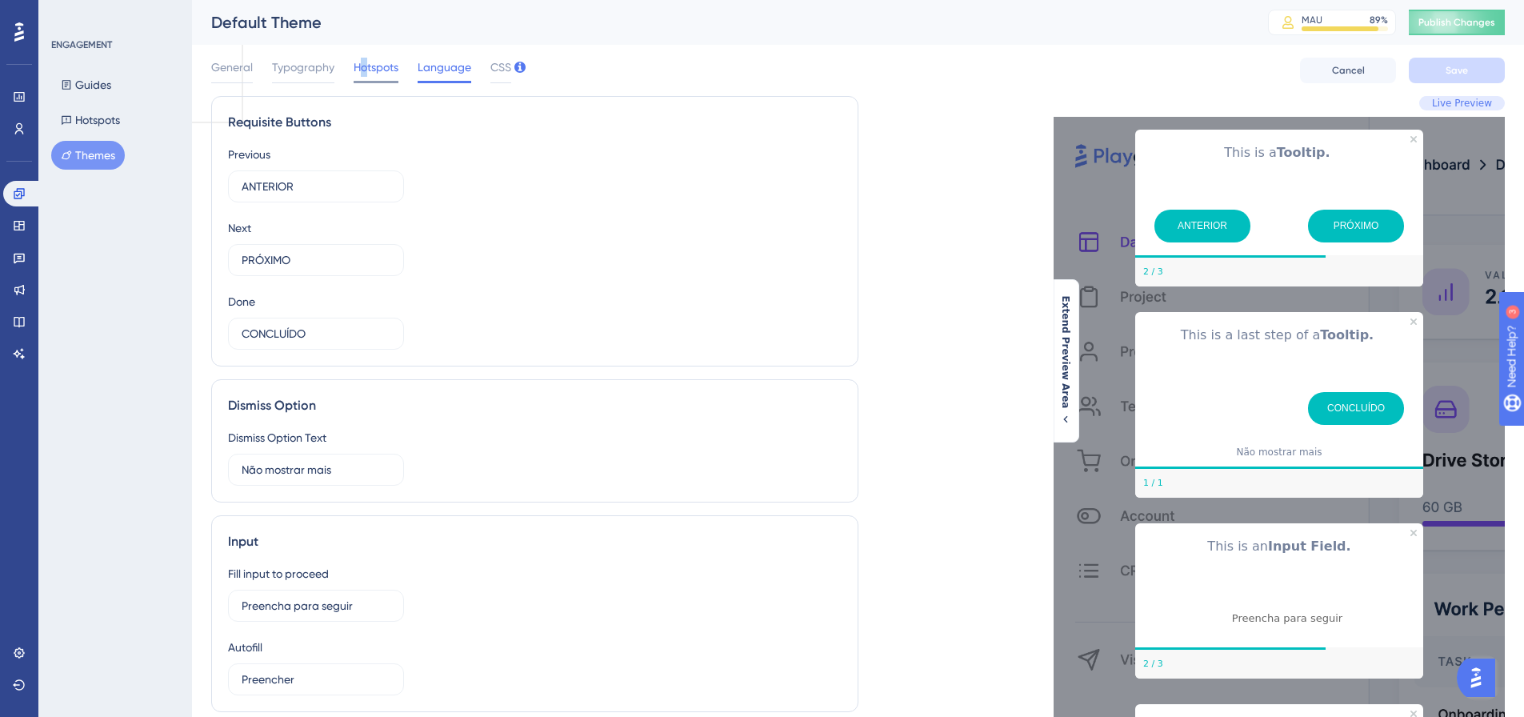
click at [363, 66] on span "Hotspots" at bounding box center [376, 67] width 45 height 19
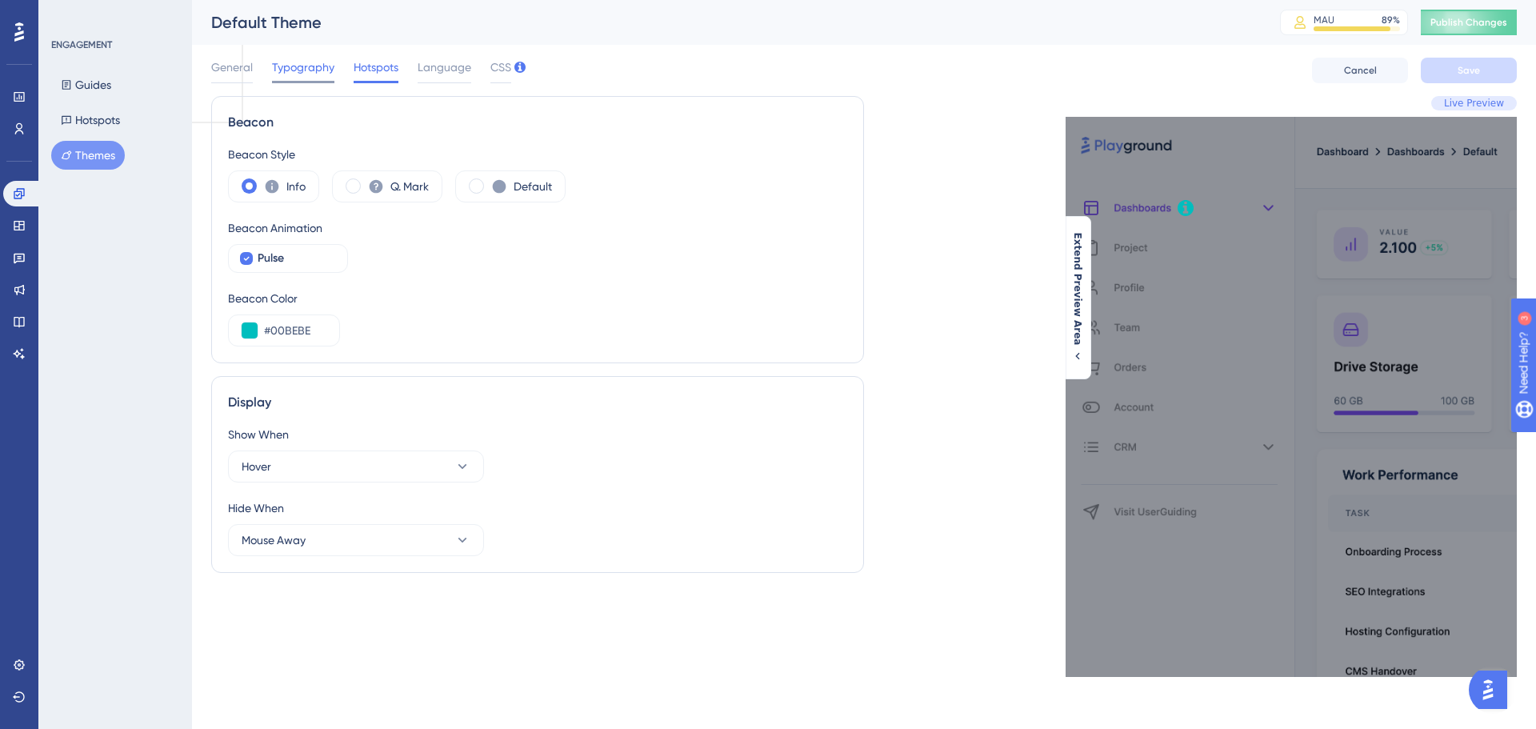
click at [318, 70] on span "Typography" at bounding box center [303, 67] width 62 height 19
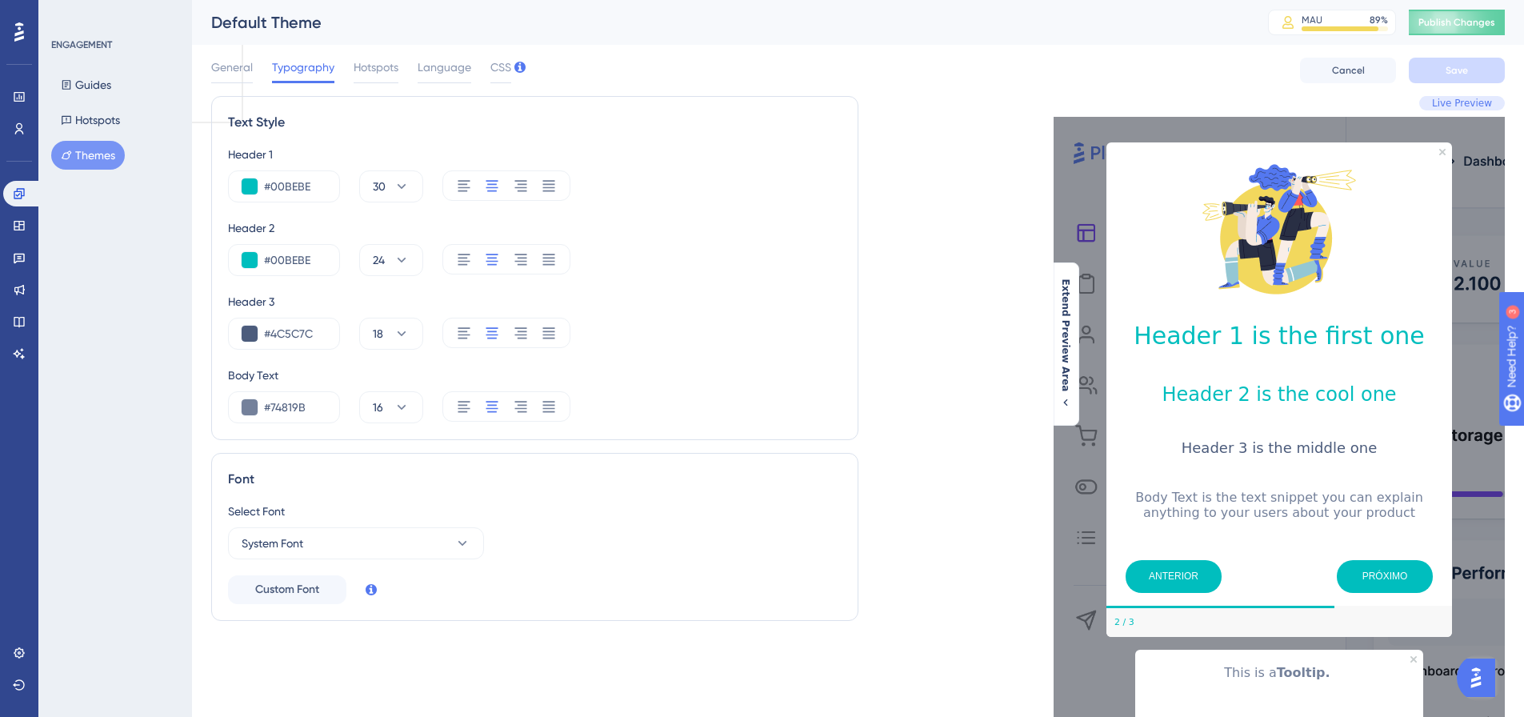
click at [245, 51] on div "General Typography Hotspots Language CSS Cancel Save" at bounding box center [858, 70] width 1294 height 51
click at [239, 65] on span "General" at bounding box center [232, 67] width 42 height 19
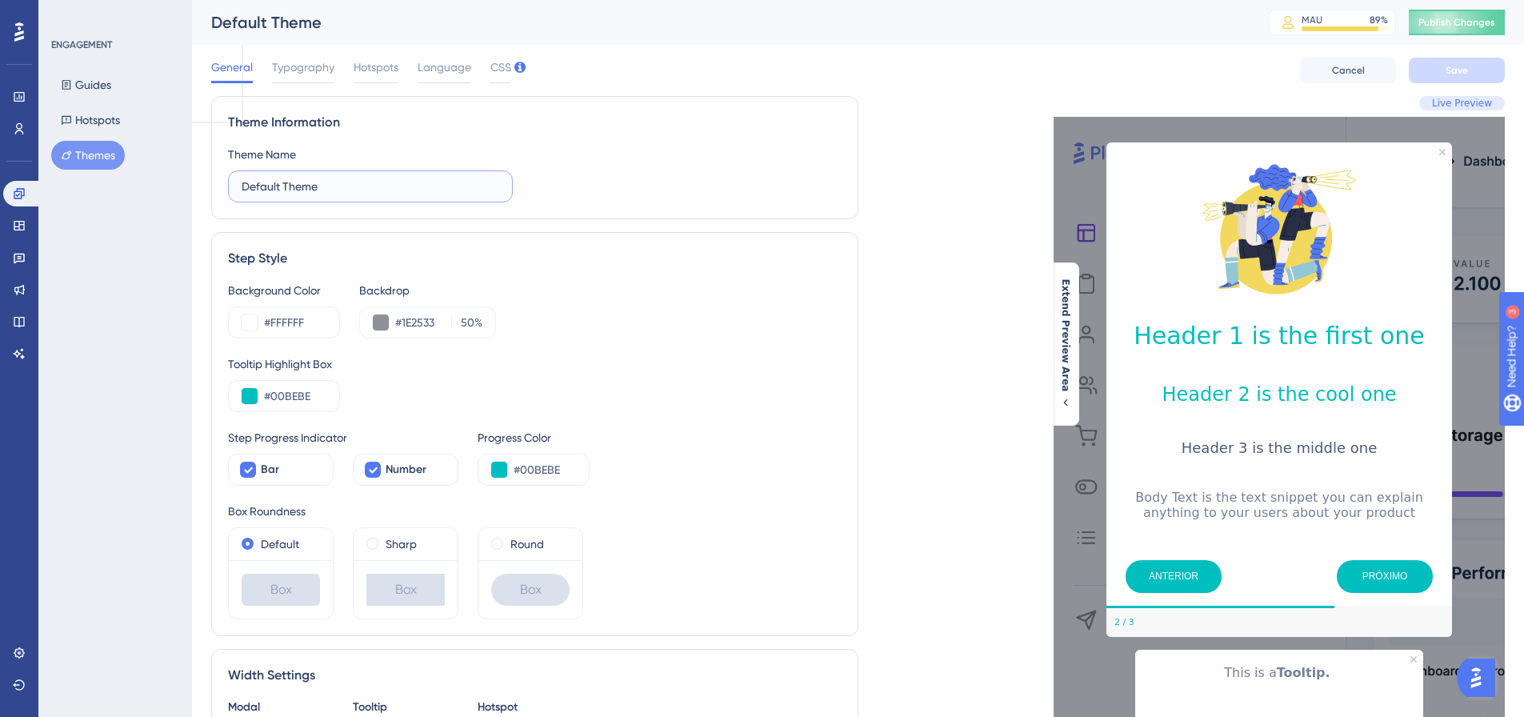
click at [348, 191] on input "Default Theme" at bounding box center [371, 187] width 258 height 18
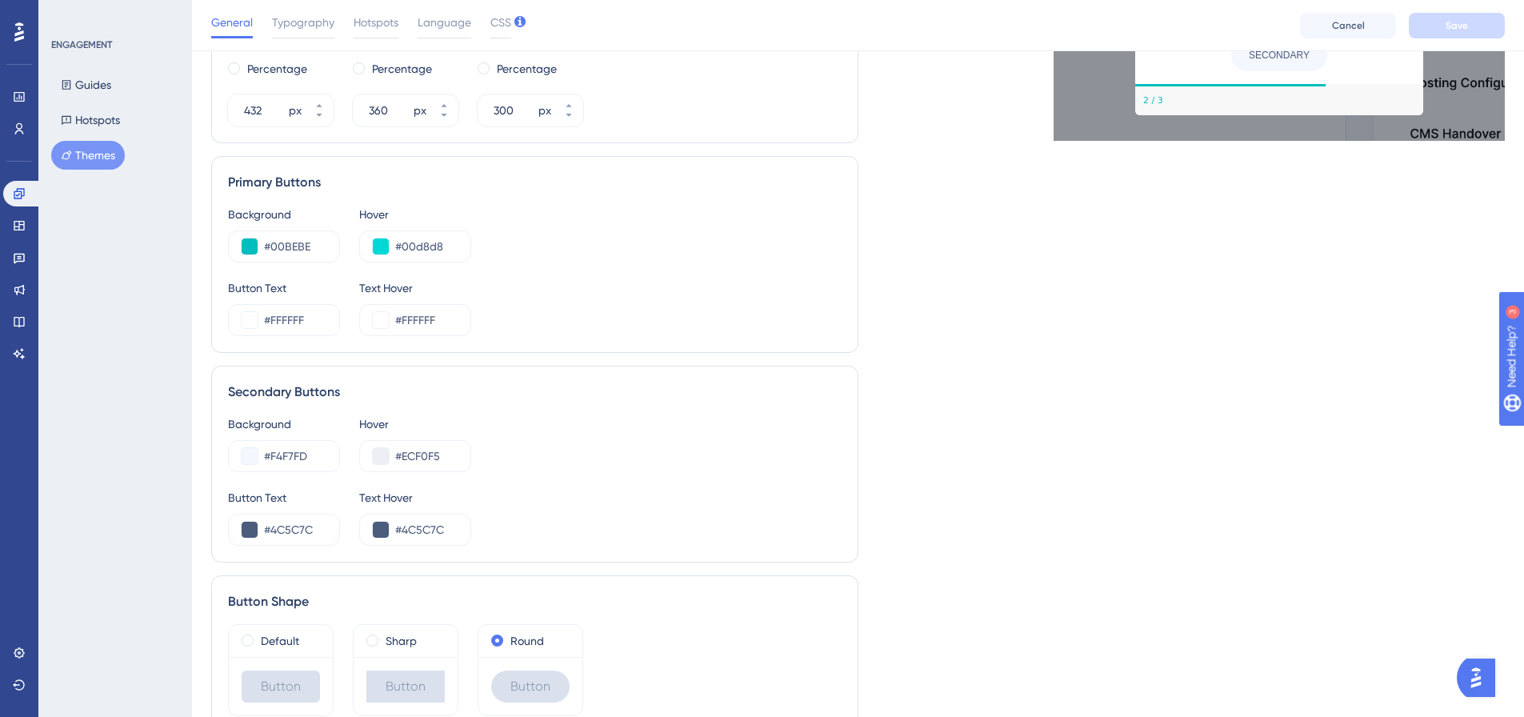
scroll to position [776, 0]
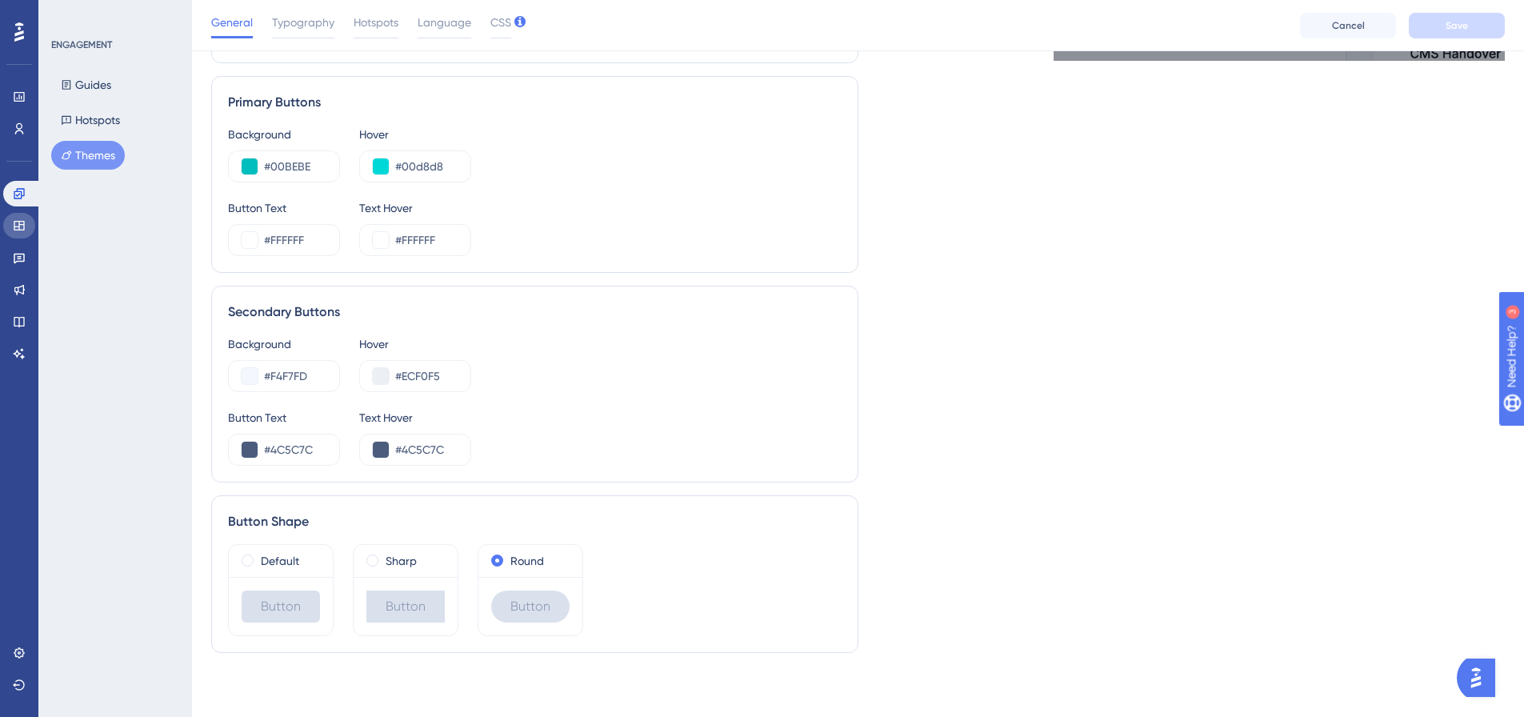
click at [21, 228] on icon at bounding box center [19, 225] width 13 height 13
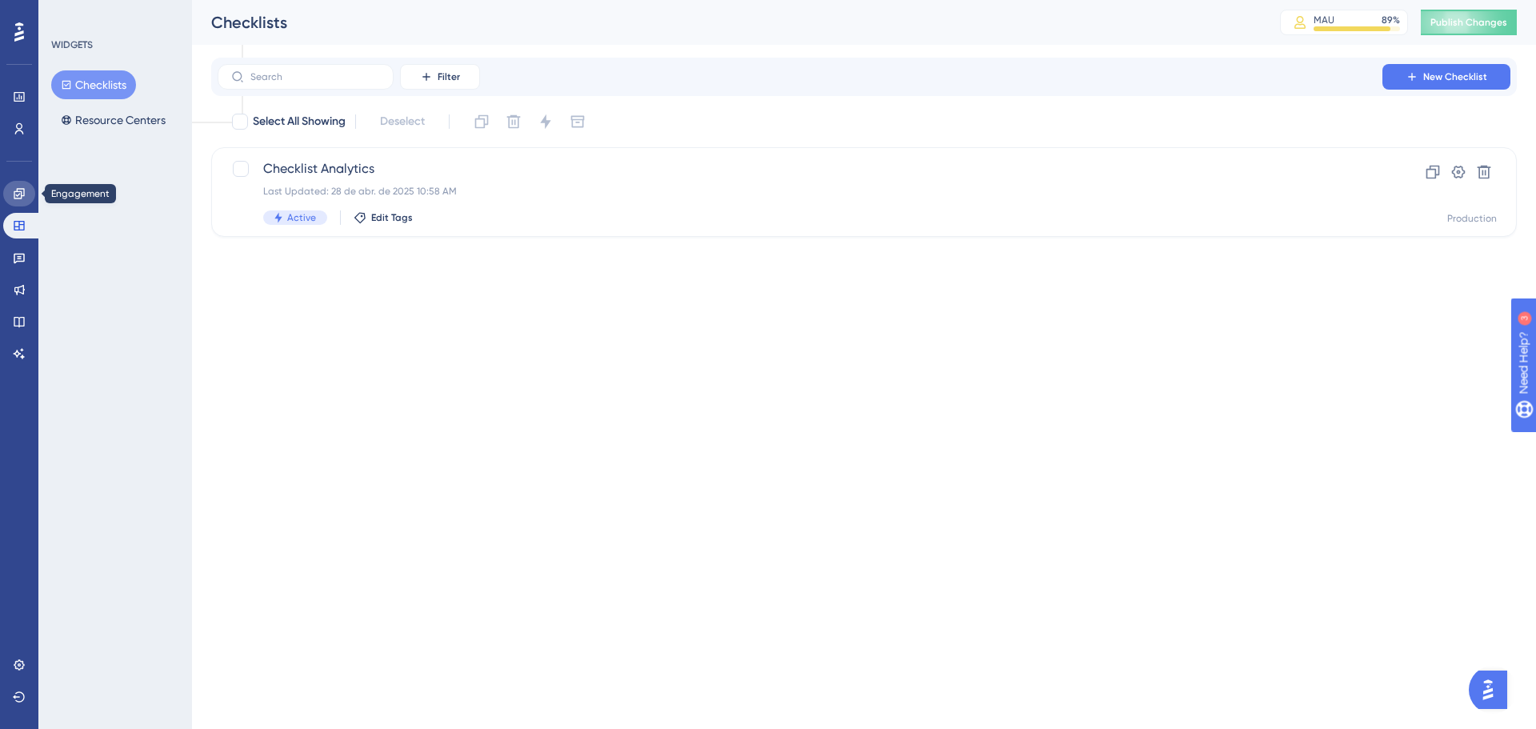
click at [8, 194] on link at bounding box center [19, 194] width 32 height 26
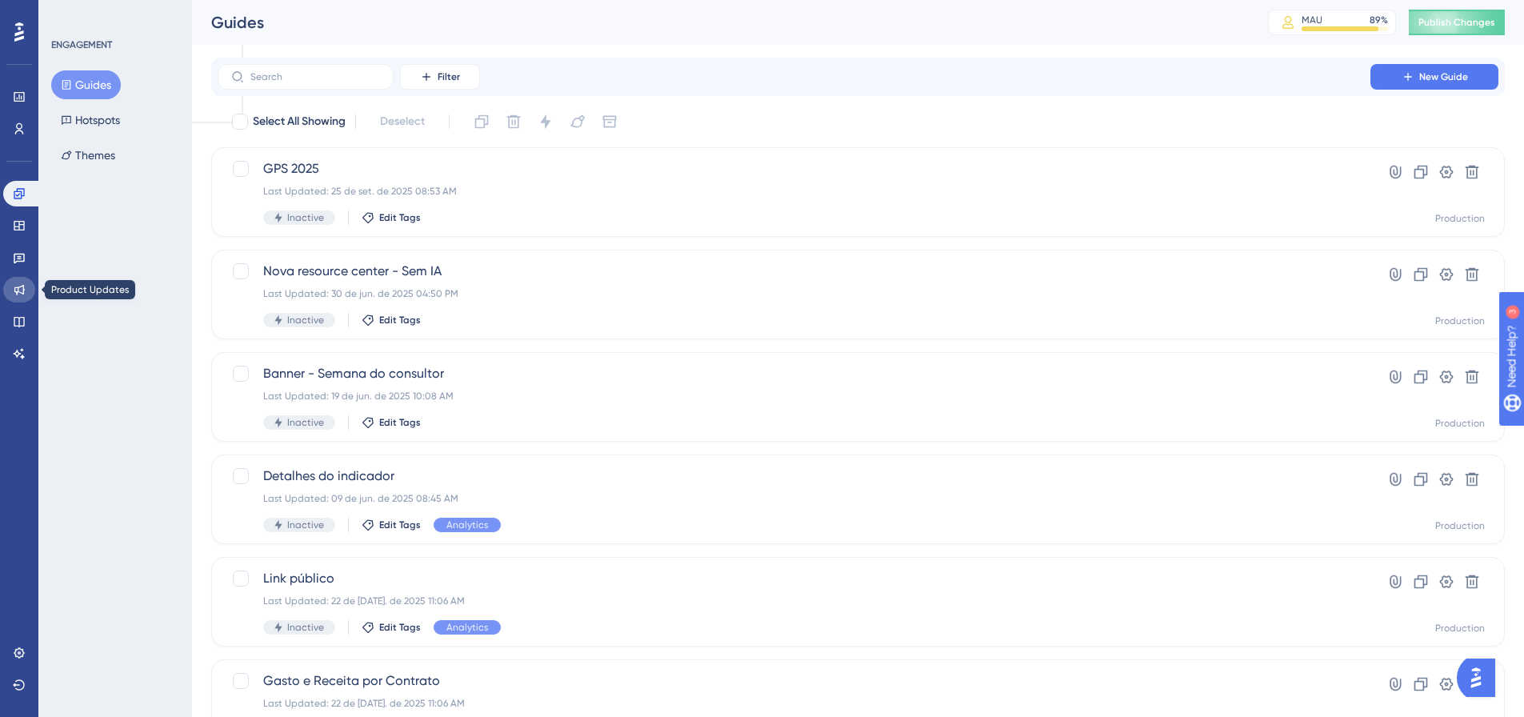
click at [16, 287] on icon at bounding box center [19, 290] width 10 height 10
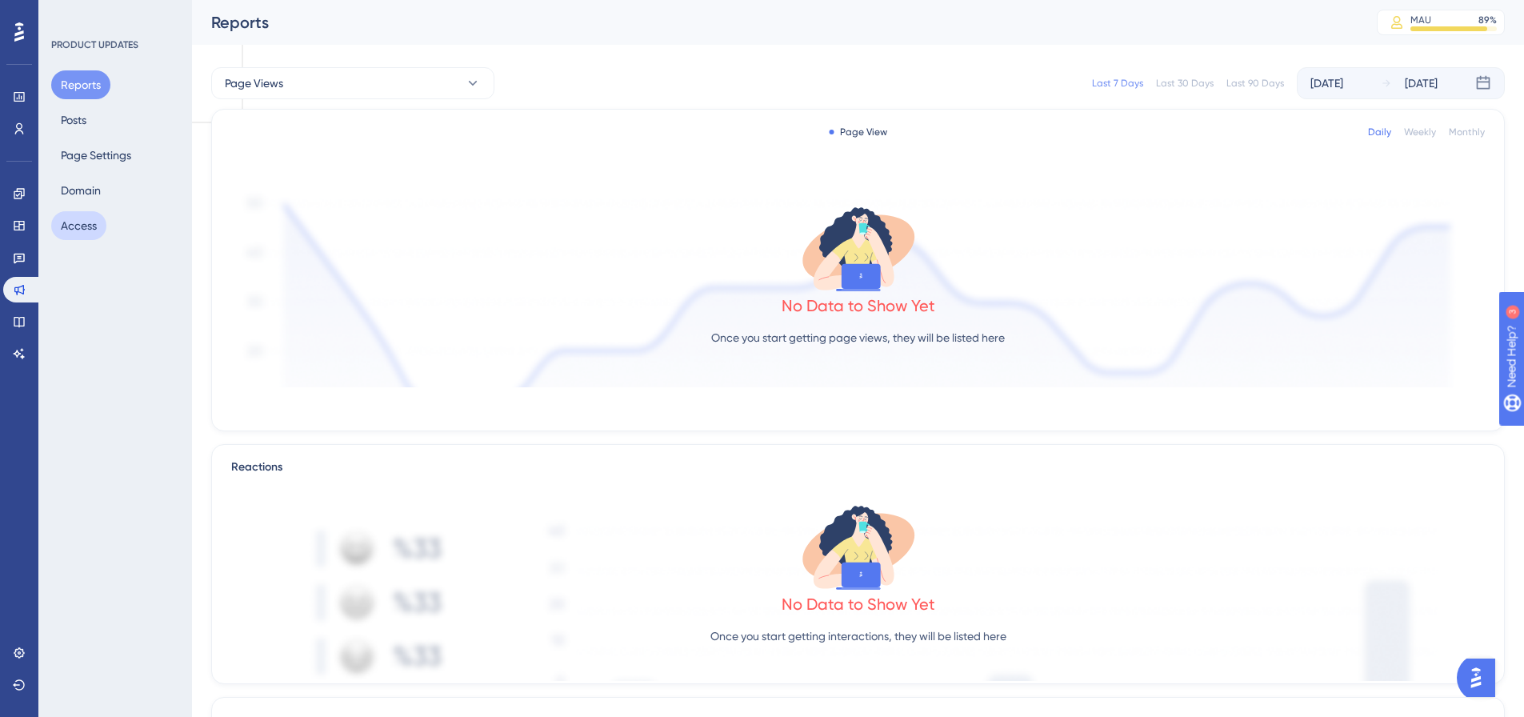
click at [83, 215] on button "Access" at bounding box center [78, 225] width 55 height 29
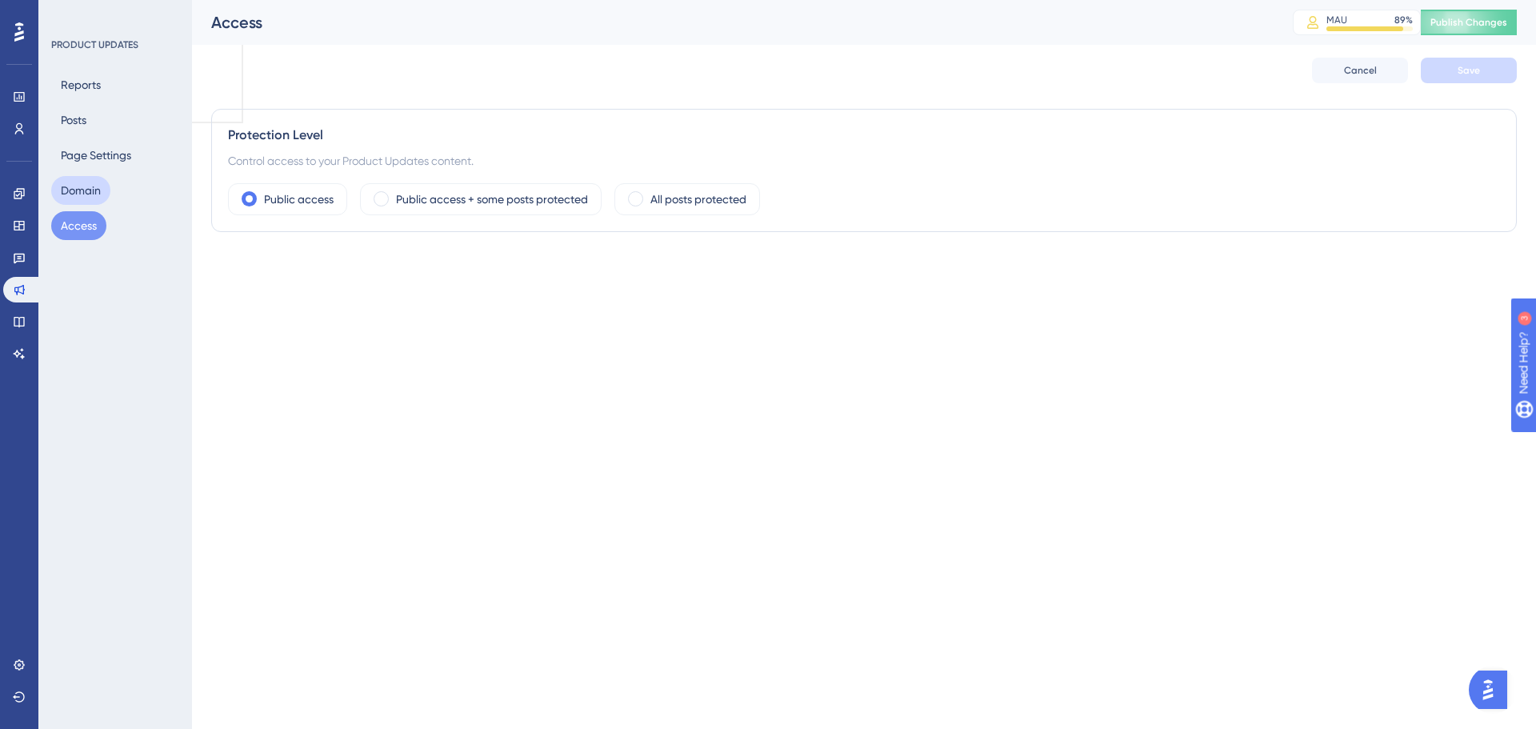
click at [78, 190] on button "Domain" at bounding box center [80, 190] width 59 height 29
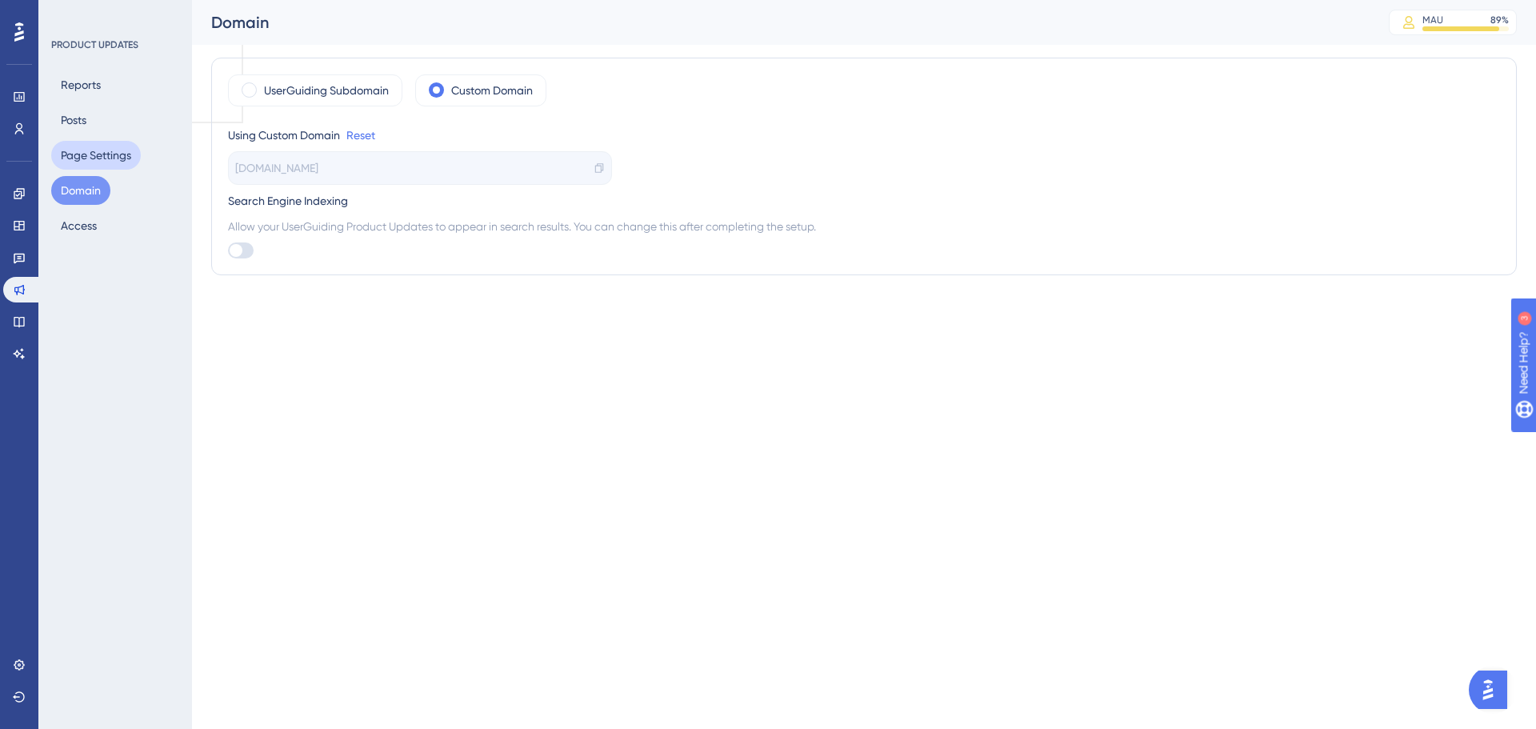
click at [93, 154] on button "Page Settings" at bounding box center [96, 155] width 90 height 29
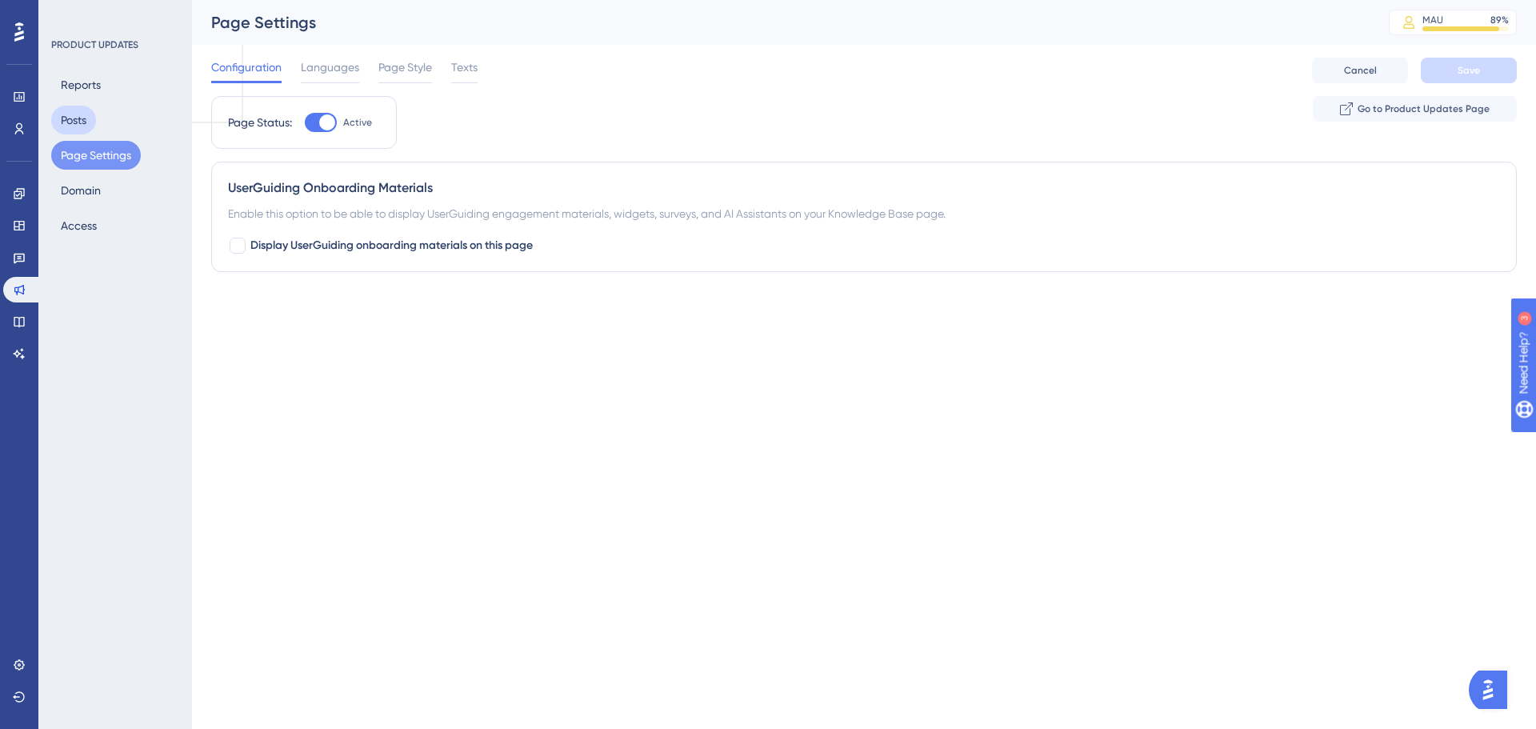
click at [91, 113] on button "Posts" at bounding box center [73, 120] width 45 height 29
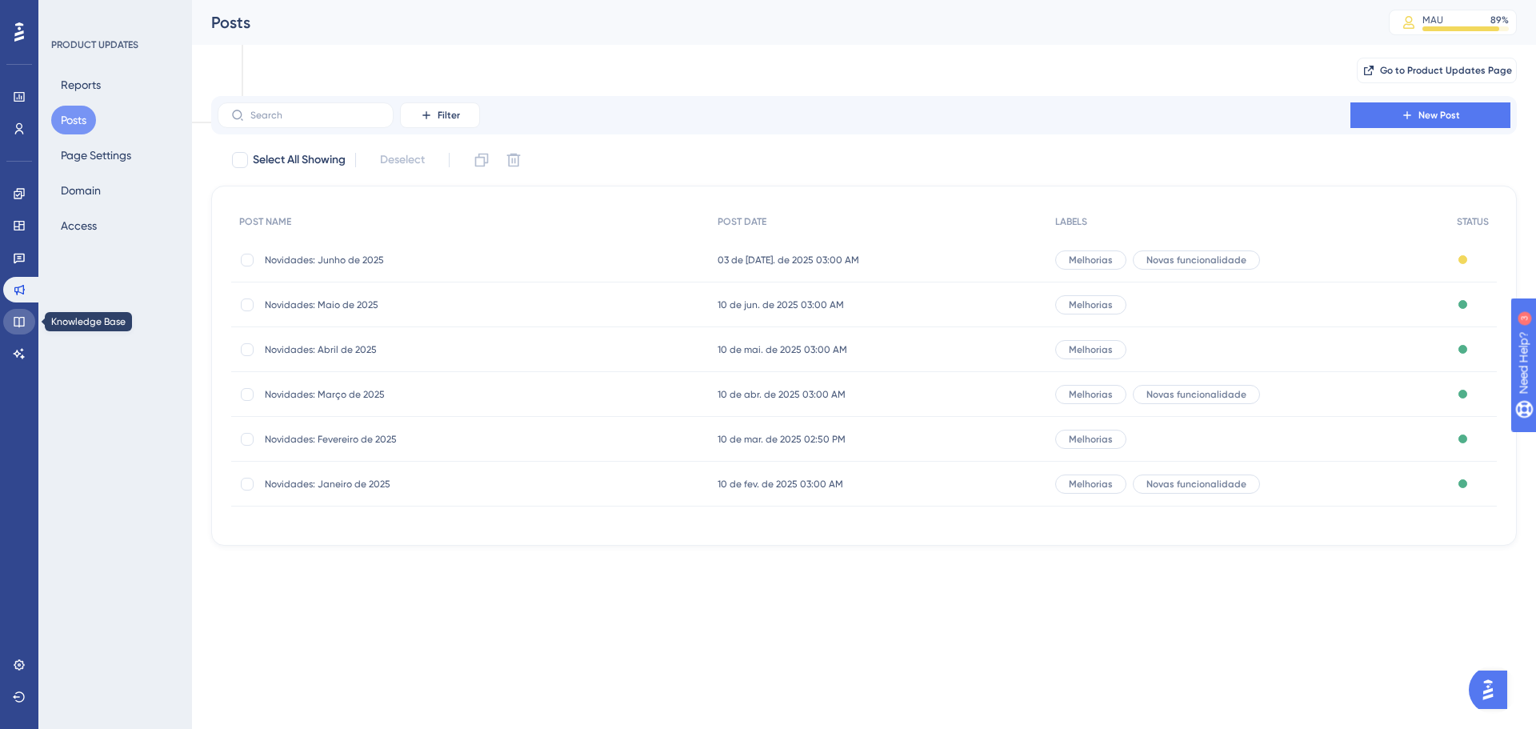
click at [25, 318] on icon at bounding box center [19, 321] width 13 height 13
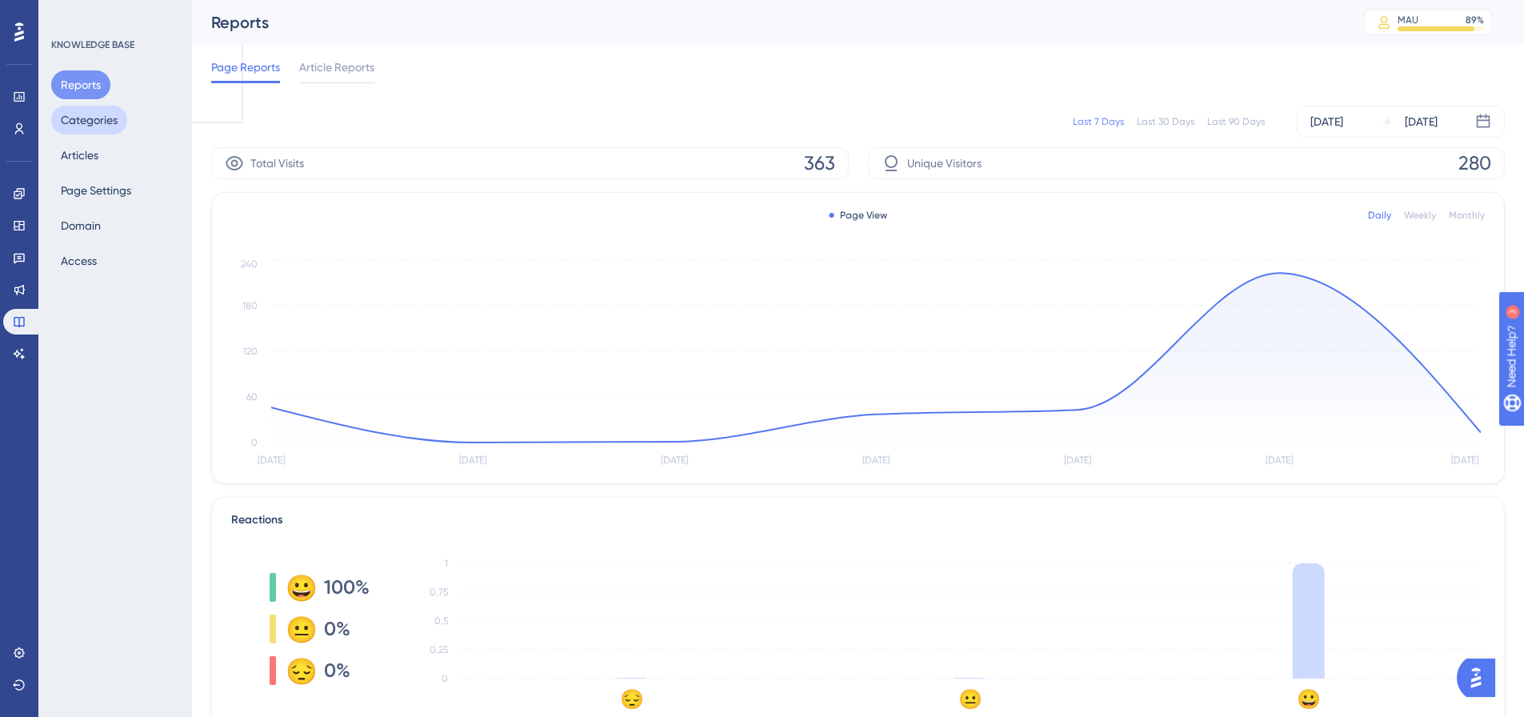
click at [106, 125] on button "Categories" at bounding box center [89, 120] width 76 height 29
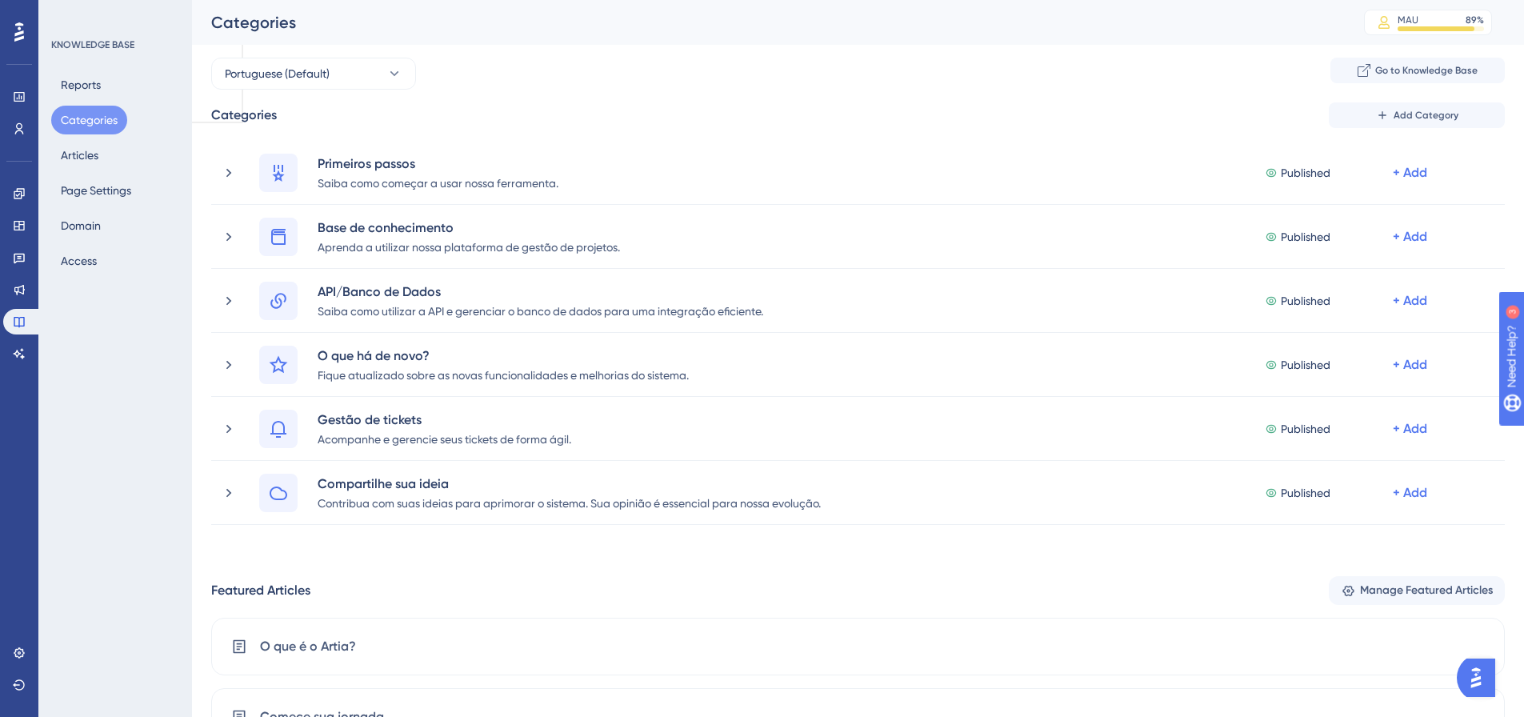
click at [74, 171] on div "Reports Categories Articles Page Settings Domain Access" at bounding box center [116, 172] width 130 height 205
click at [73, 170] on div "Reports Categories Articles Page Settings Domain Access" at bounding box center [116, 172] width 130 height 205
click at [73, 167] on button "Articles" at bounding box center [79, 155] width 57 height 29
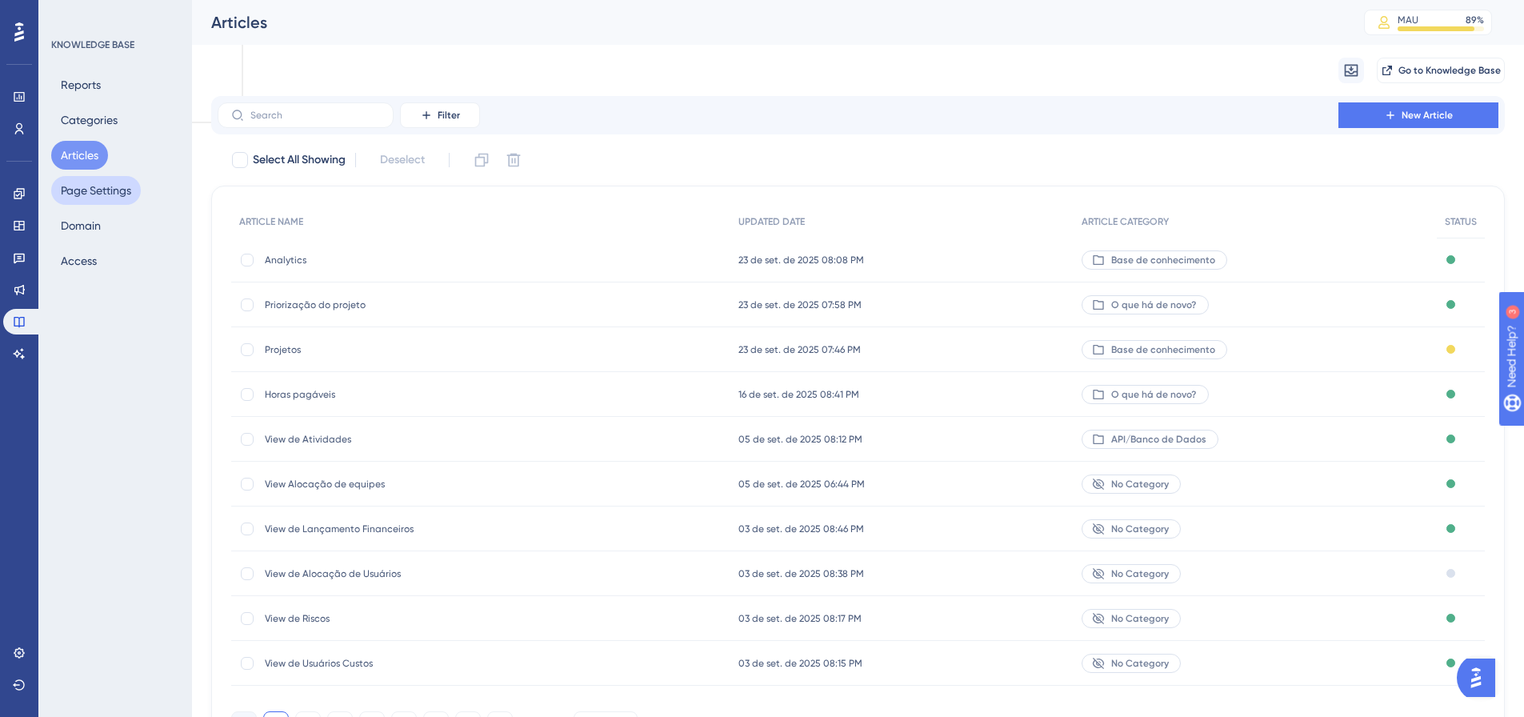
click at [102, 194] on button "Page Settings" at bounding box center [96, 190] width 90 height 29
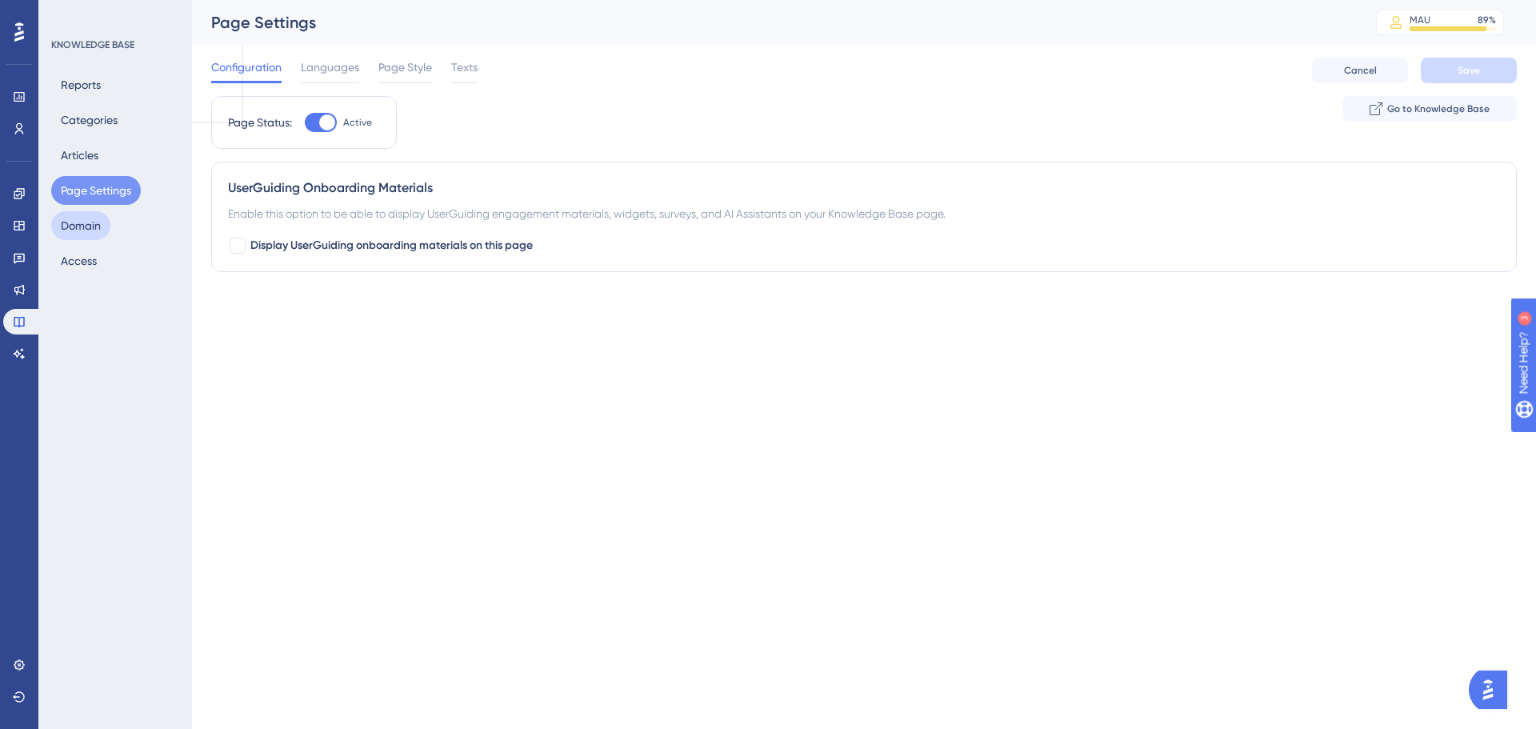
click at [90, 237] on button "Domain" at bounding box center [80, 225] width 59 height 29
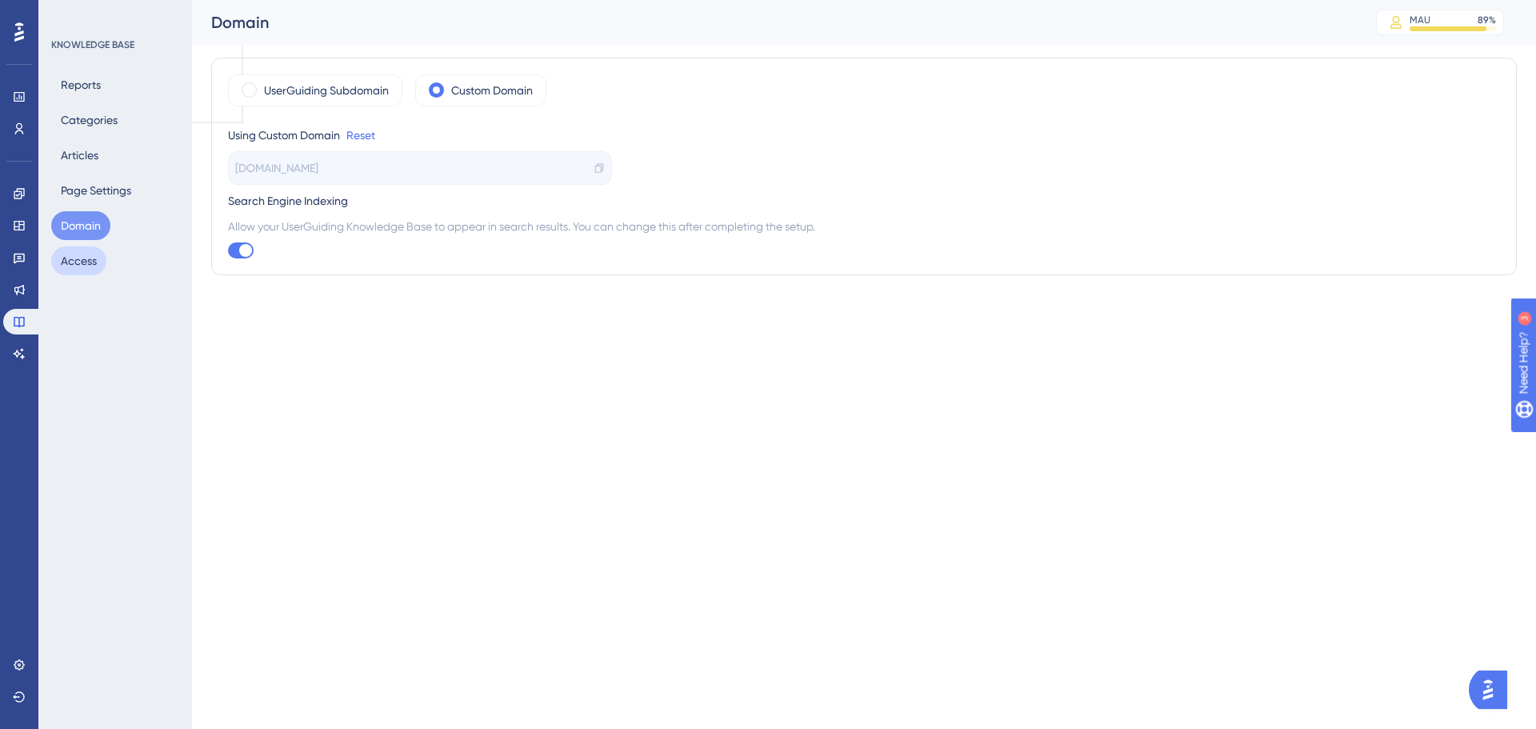
click at [97, 265] on button "Access" at bounding box center [78, 260] width 55 height 29
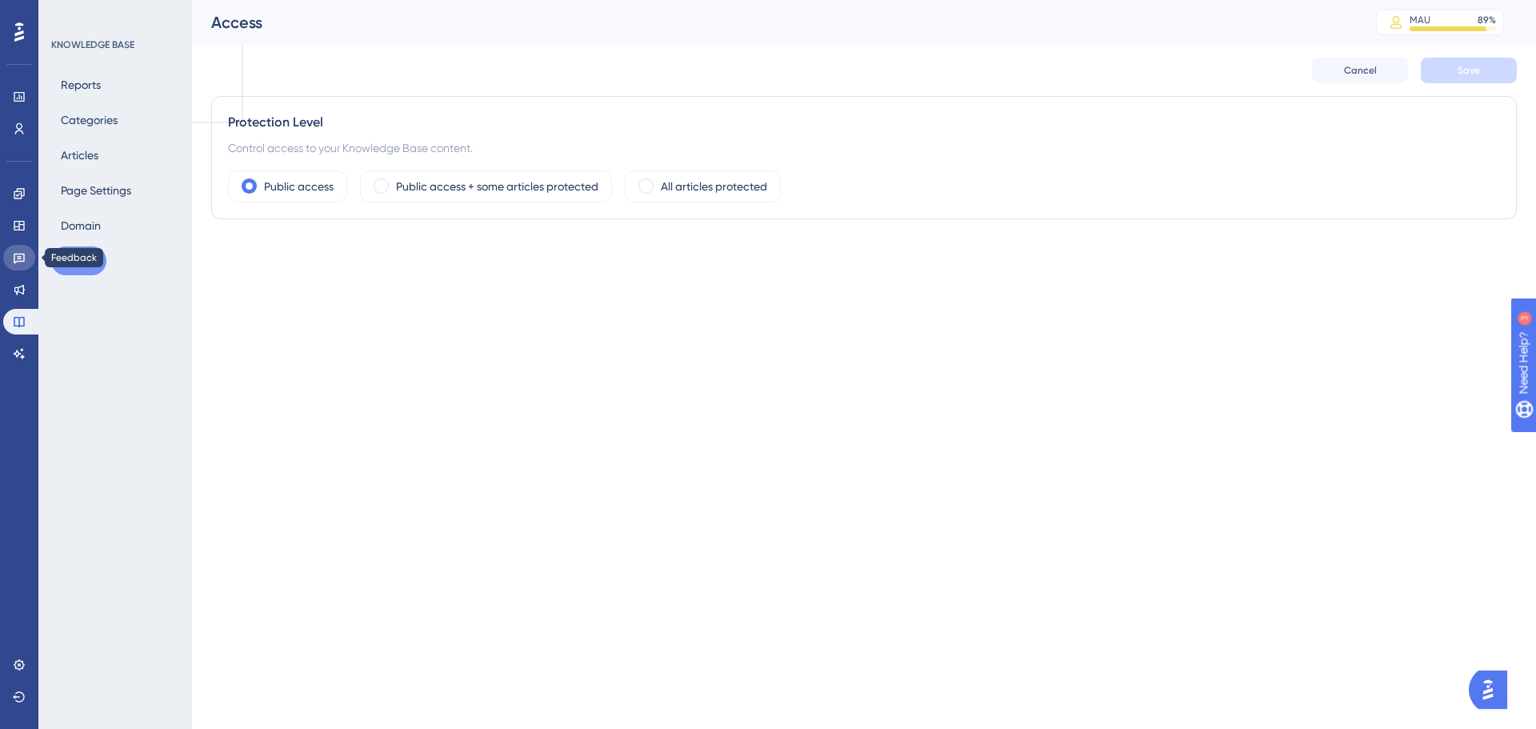
click at [26, 265] on link at bounding box center [19, 258] width 32 height 26
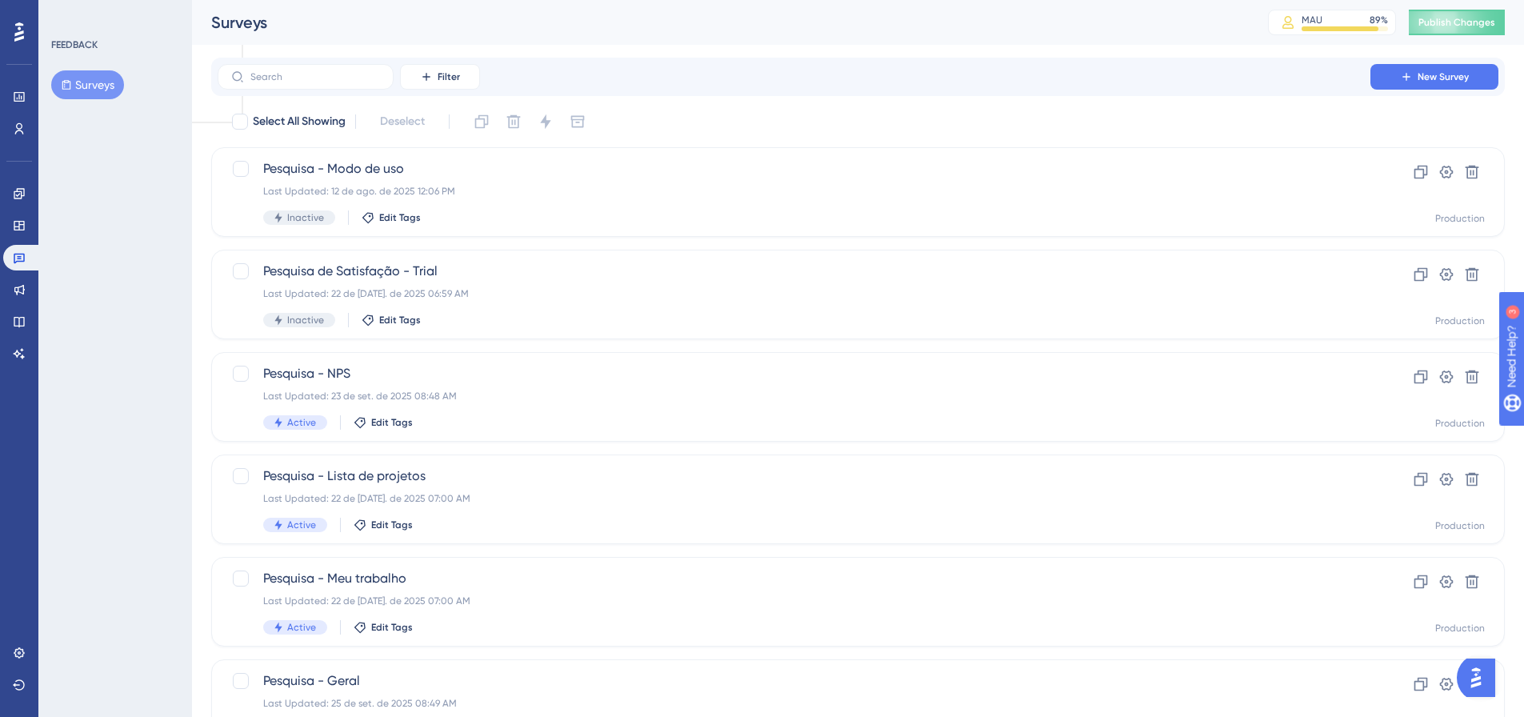
click at [15, 208] on div "Engagement Widgets Feedback Product Updates Knowledge Base AI Assistant" at bounding box center [19, 274] width 32 height 186
click at [11, 229] on link at bounding box center [19, 226] width 32 height 26
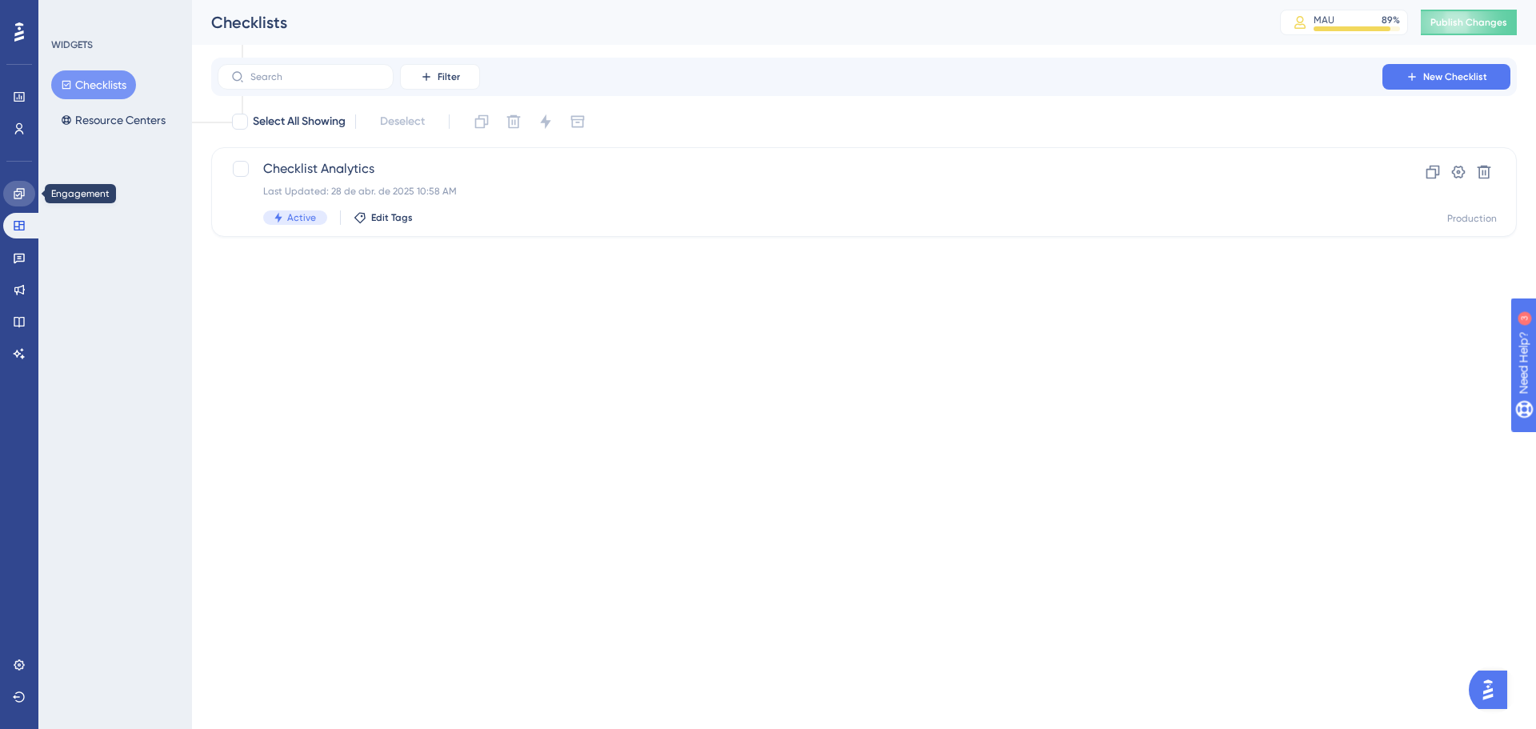
click at [29, 193] on link at bounding box center [19, 194] width 32 height 26
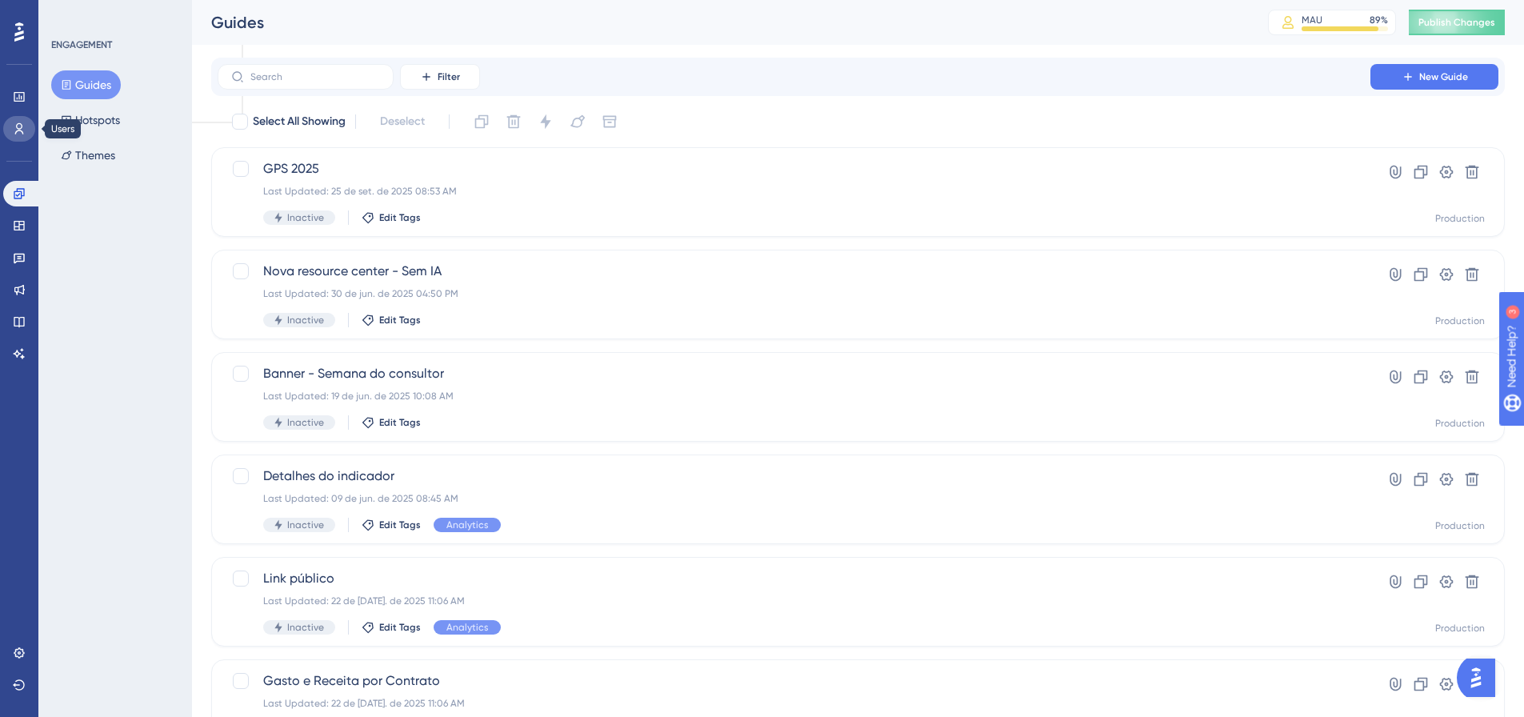
click at [18, 126] on icon at bounding box center [19, 128] width 13 height 13
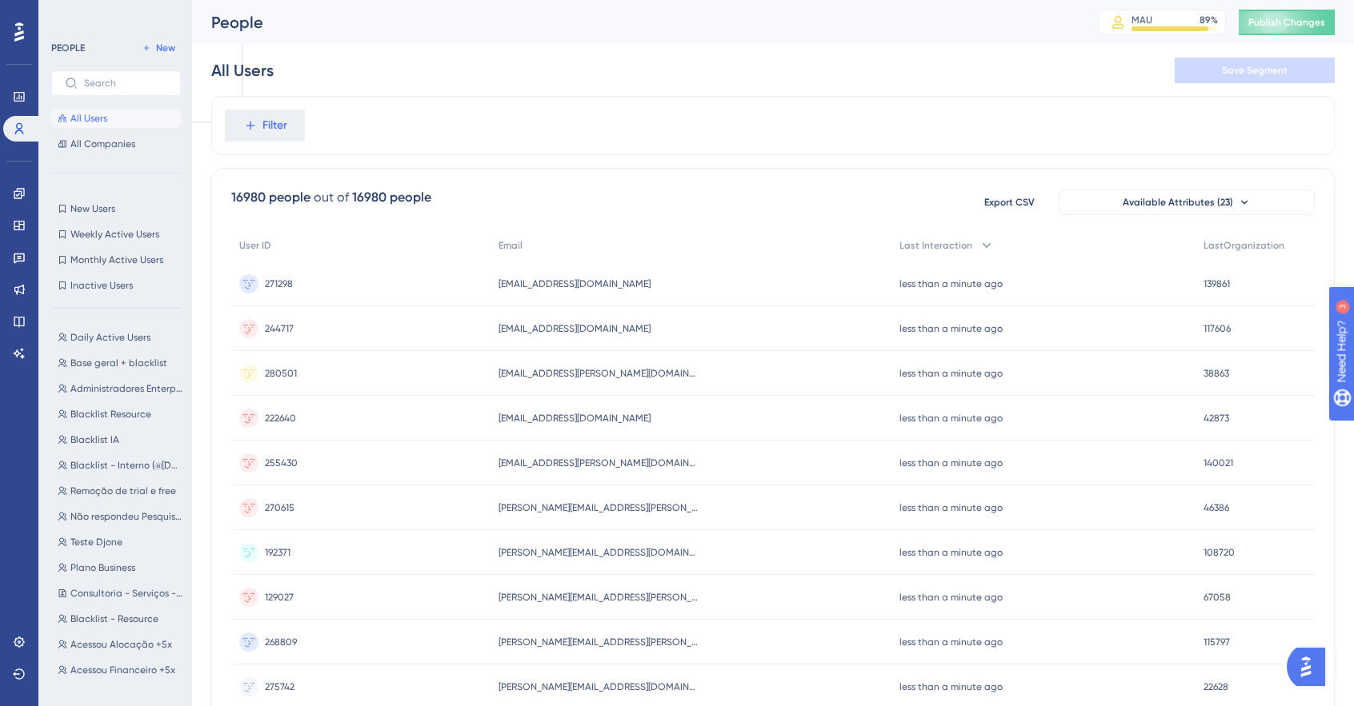
click at [0, 230] on div "Performance Users Engagement Widgets Feedback Product Updates Knowledge Base AI…" at bounding box center [19, 353] width 38 height 706
click at [22, 238] on link at bounding box center [19, 226] width 32 height 26
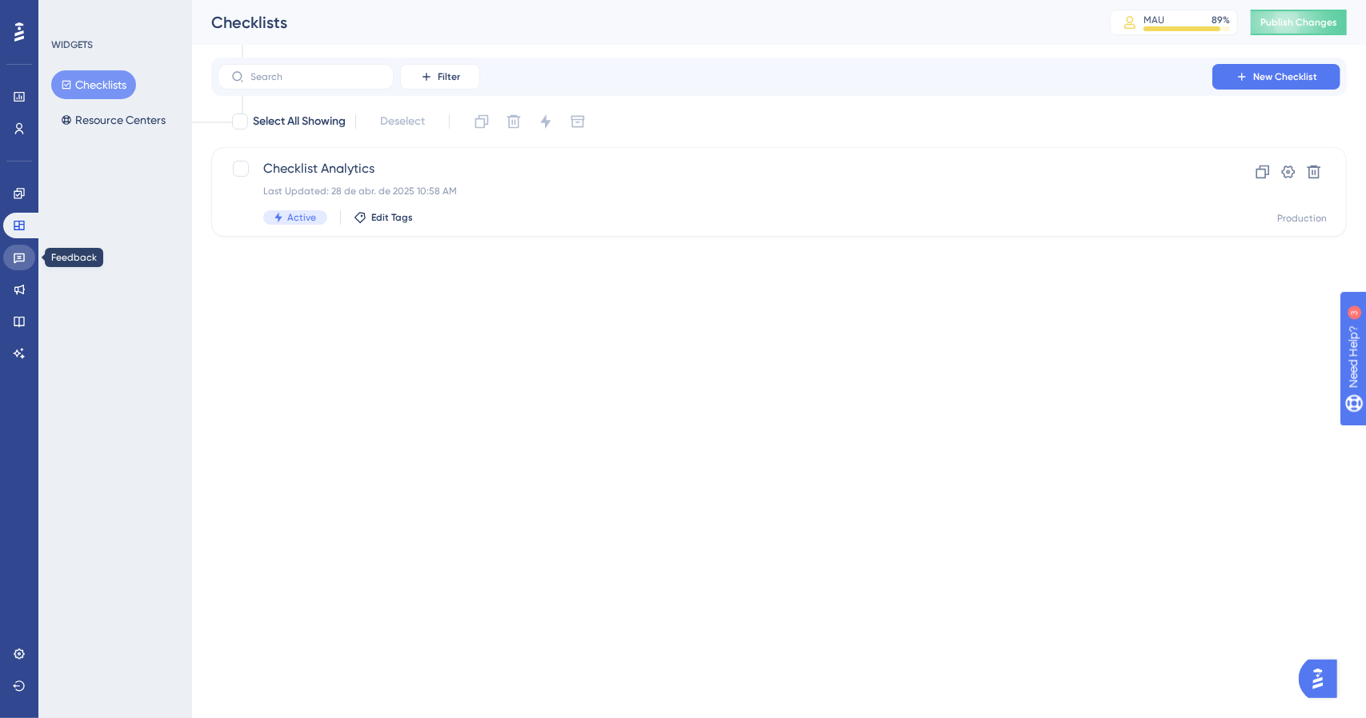
click at [18, 252] on icon at bounding box center [19, 257] width 13 height 13
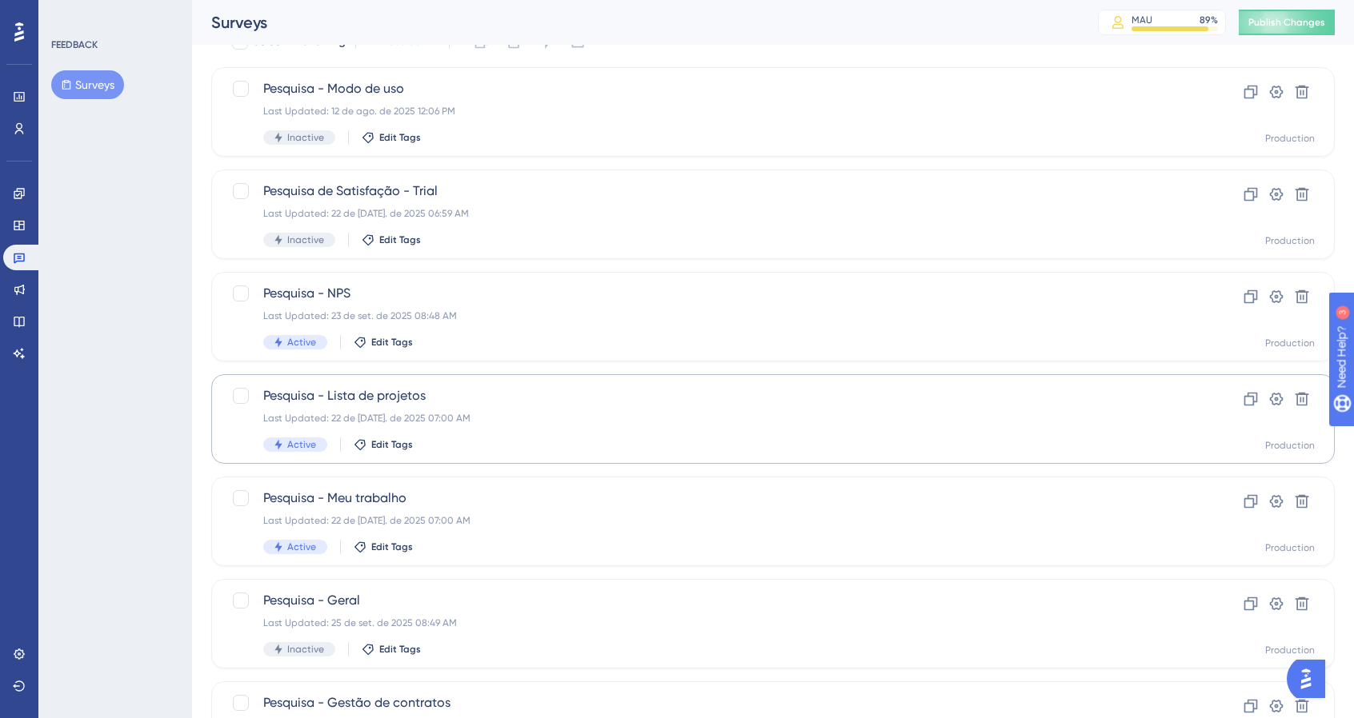
scroll to position [160, 0]
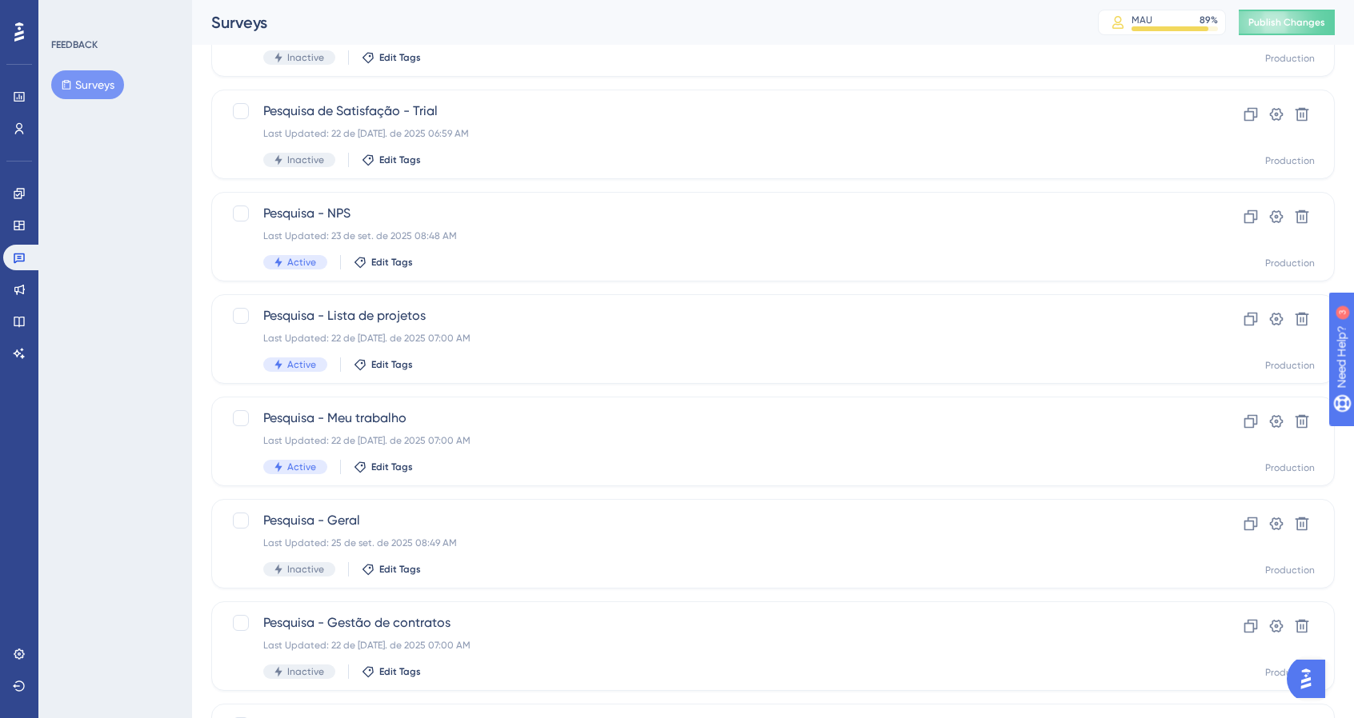
click at [952, 491] on div "Select All Showing Deselect Pesquisa - Modo de uso Last Updated: 12 de ago. de …" at bounding box center [772, 474] width 1123 height 1050
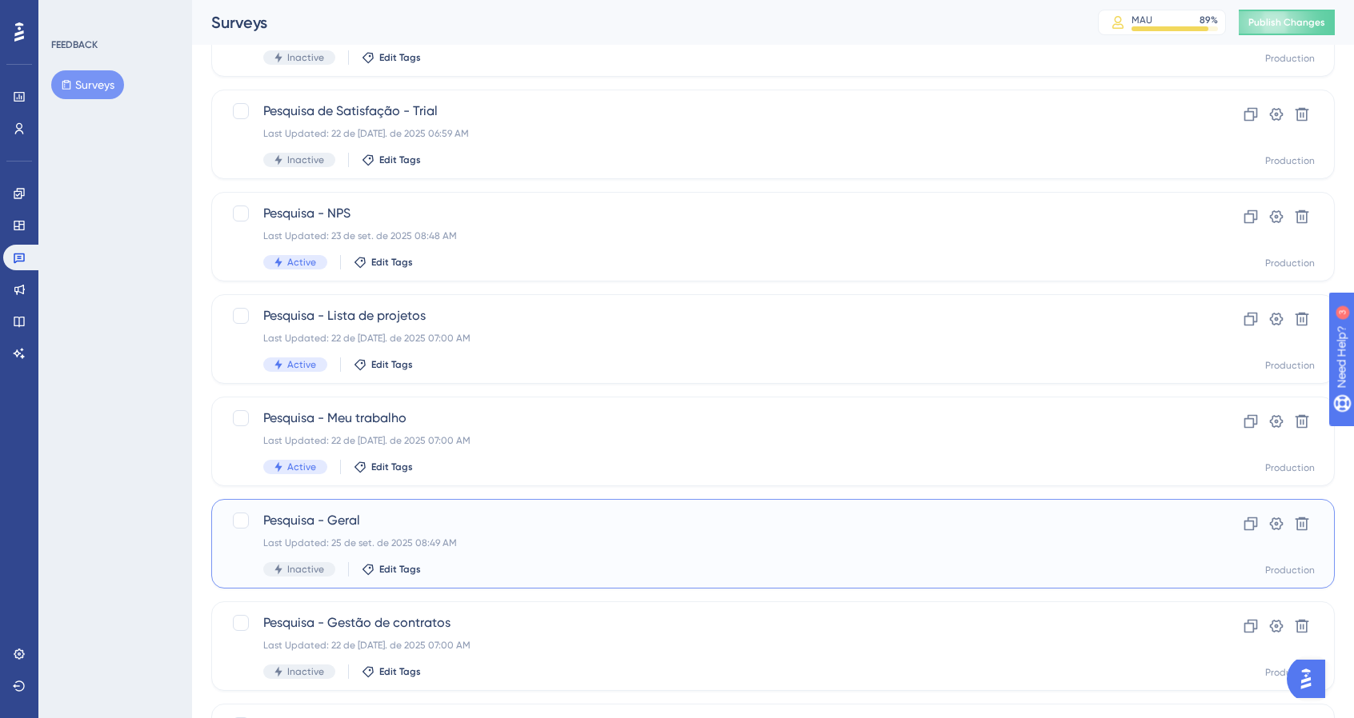
click at [924, 510] on div "Pesquisa - Geral Last Updated: 25 de set. de 2025 08:49 AM Inactive Edit Tags C…" at bounding box center [772, 544] width 1123 height 90
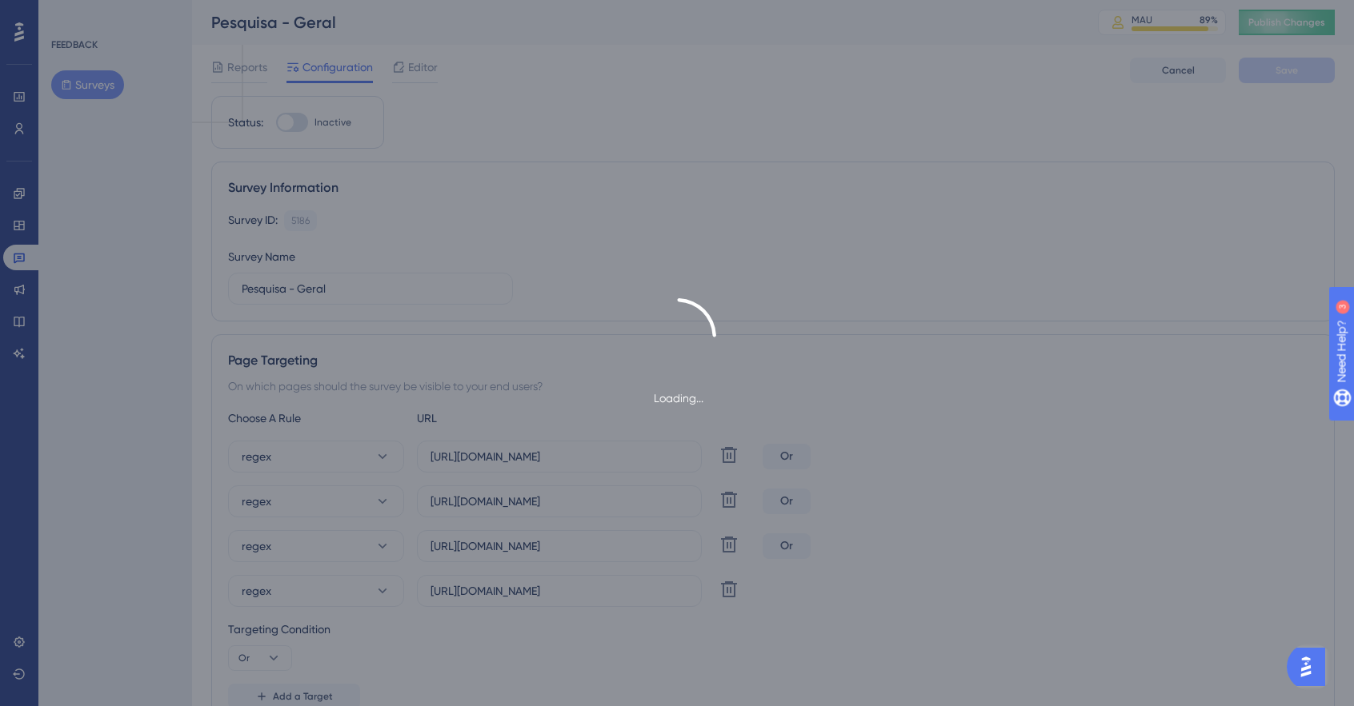
click at [305, 118] on div "Loading..." at bounding box center [677, 353] width 1354 height 706
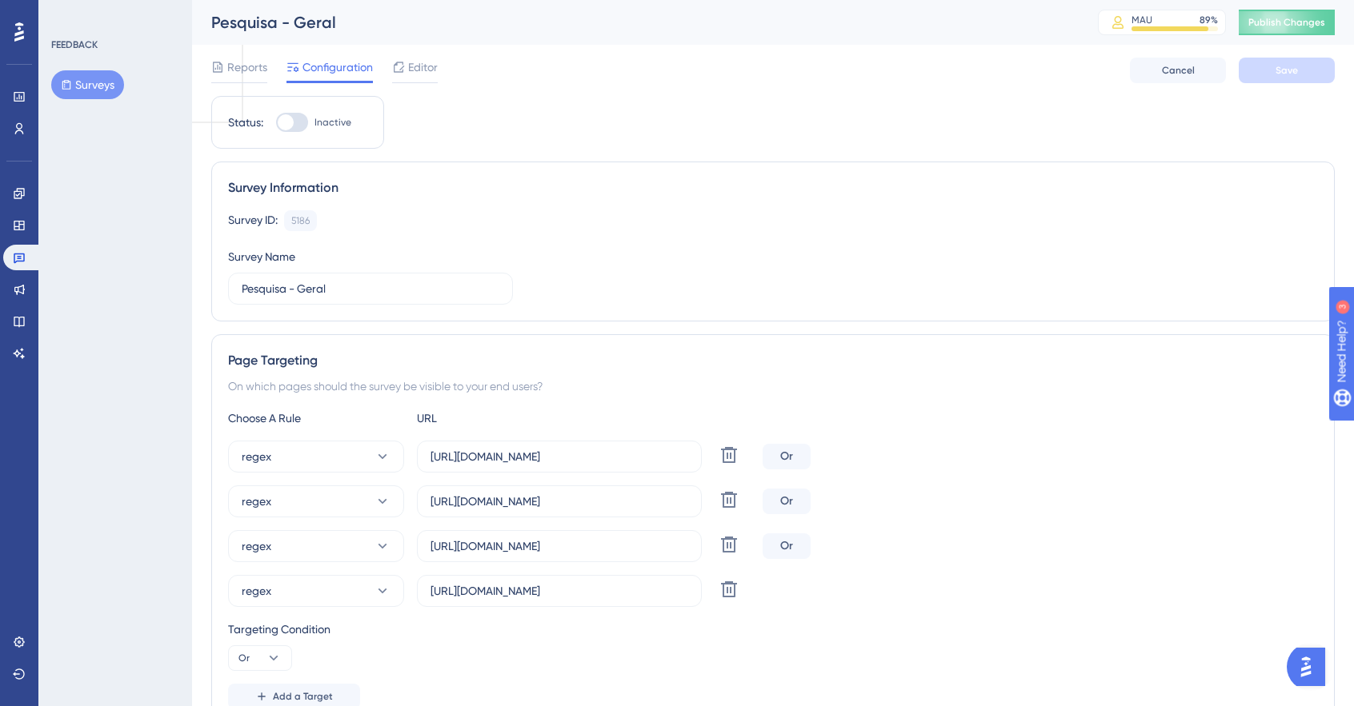
click at [290, 118] on div at bounding box center [286, 122] width 16 height 16
click at [276, 122] on input "Inactive" at bounding box center [275, 122] width 1 height 1
checkbox input "true"
click at [1330, 68] on button "Save" at bounding box center [1287, 71] width 96 height 26
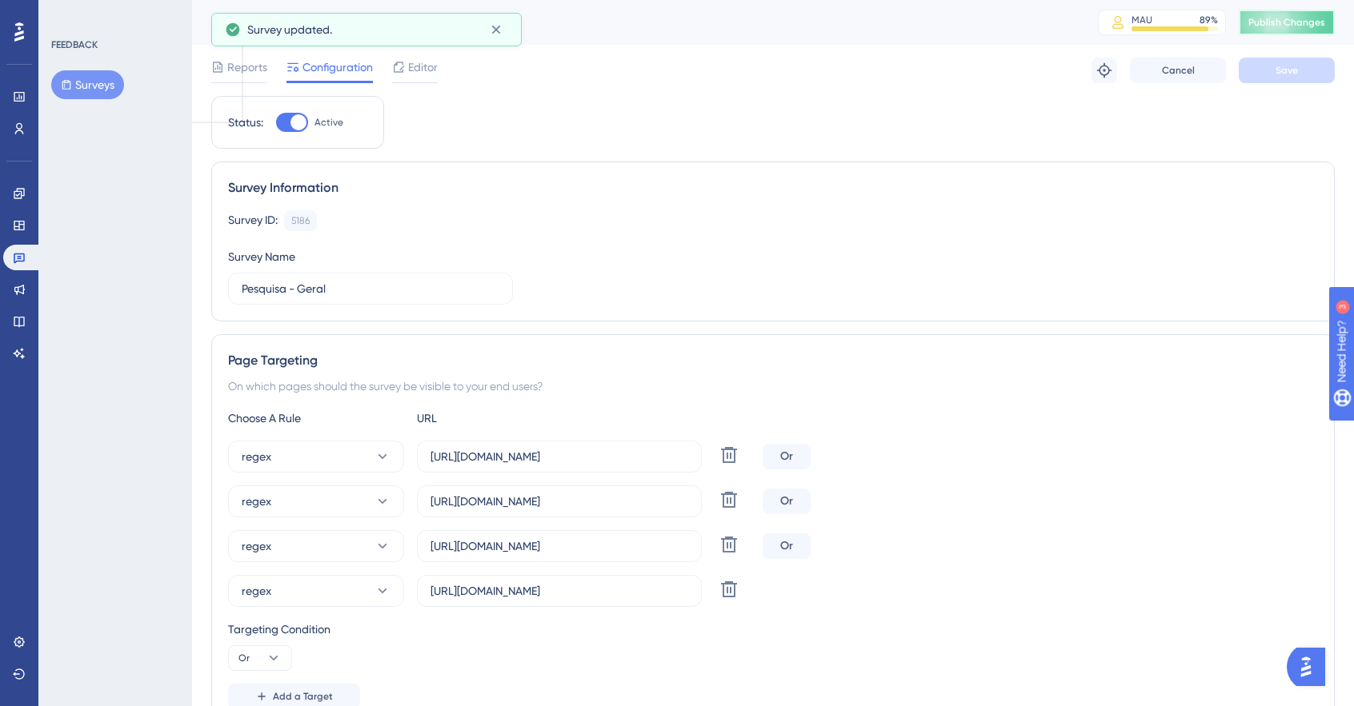
click at [1325, 18] on span "Publish Changes" at bounding box center [1286, 22] width 77 height 13
click at [93, 79] on button "Surveys" at bounding box center [87, 84] width 73 height 29
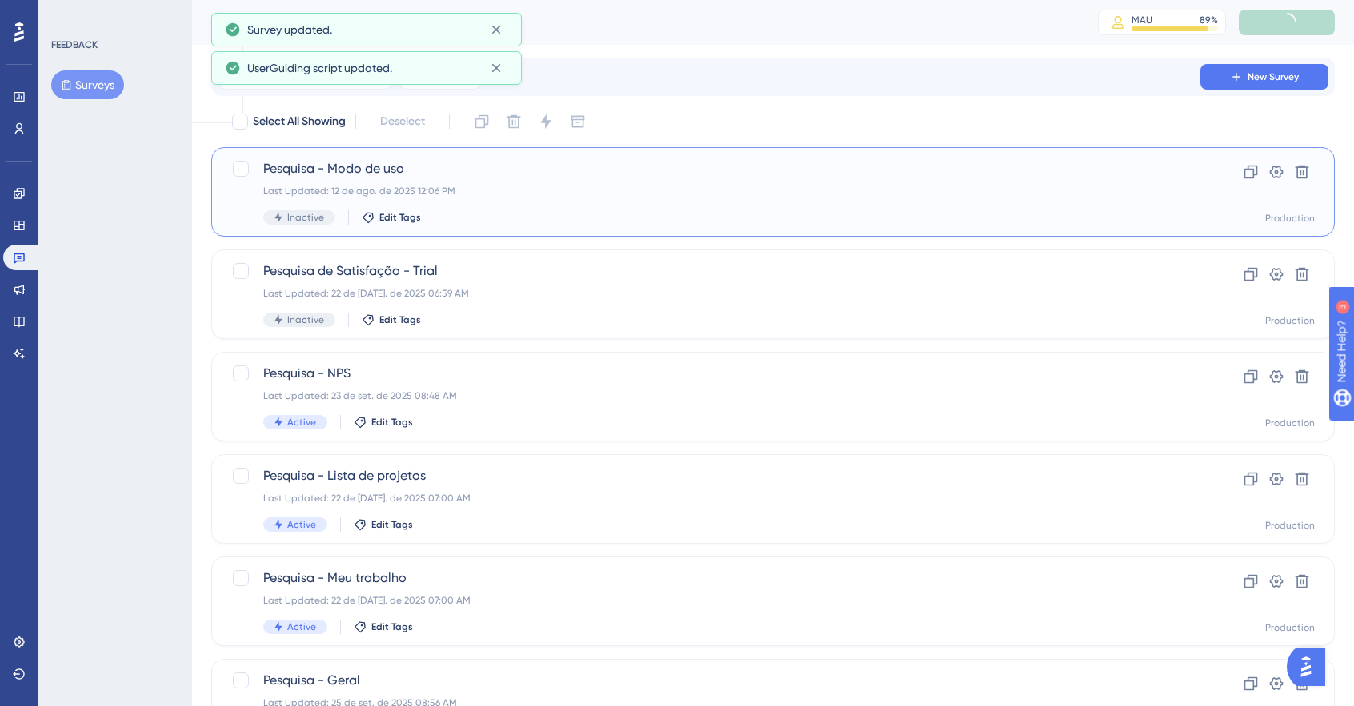
click at [411, 167] on span "Pesquisa - Modo de uso" at bounding box center [708, 168] width 891 height 19
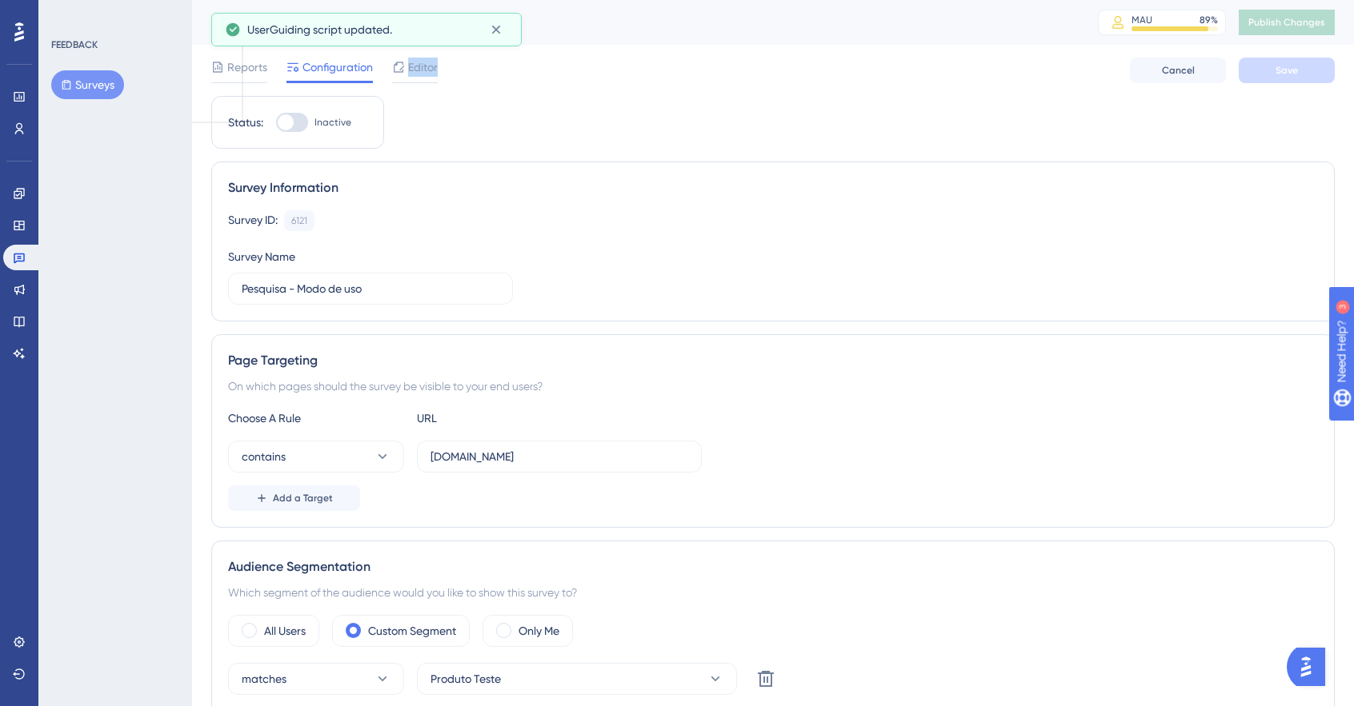
click at [431, 74] on span "Editor" at bounding box center [423, 67] width 30 height 19
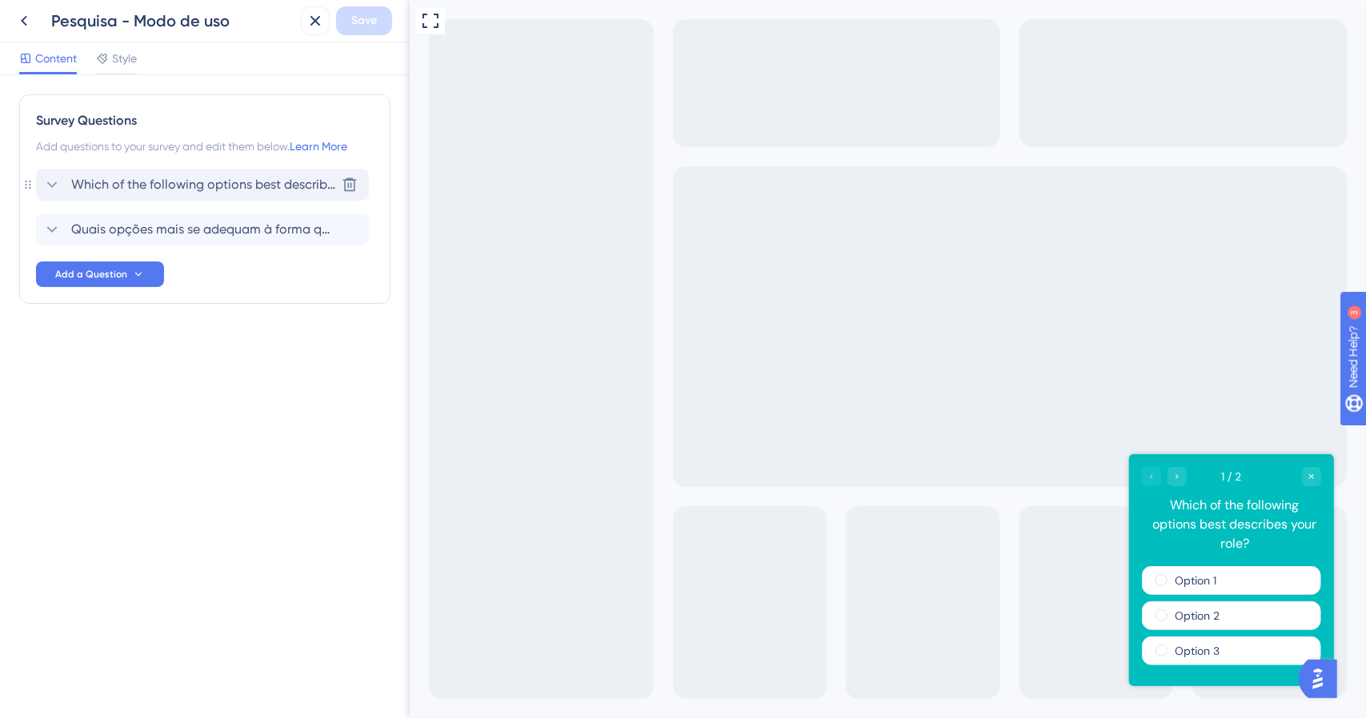
click at [206, 178] on span "Which of the following options best describes your role?" at bounding box center [203, 184] width 264 height 19
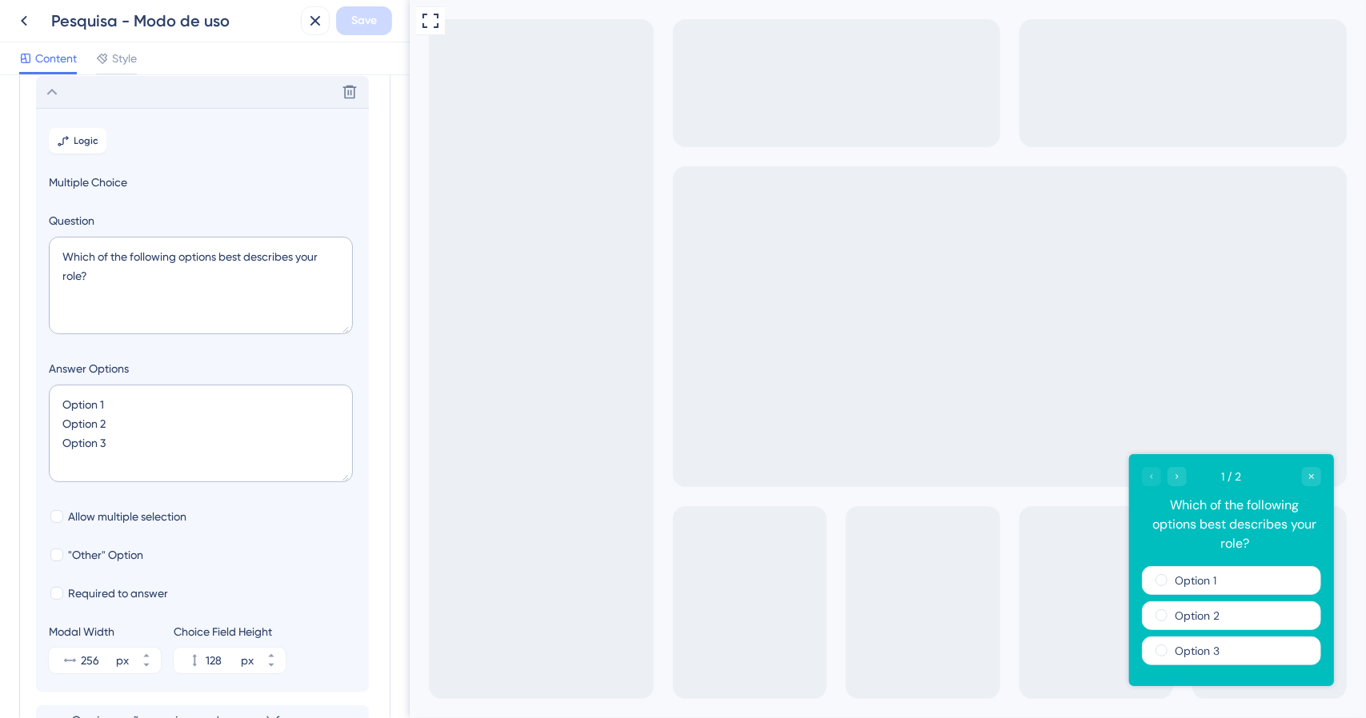
click at [206, 178] on span "Multiple Choice" at bounding box center [202, 182] width 307 height 19
drag, startPoint x: 87, startPoint y: 148, endPoint x: 51, endPoint y: 81, distance: 76.2
click at [51, 79] on div "Delete Logic Multiple Choice Question Which of the following options best descr…" at bounding box center [202, 384] width 333 height 617
click at [50, 90] on icon at bounding box center [52, 92] width 10 height 6
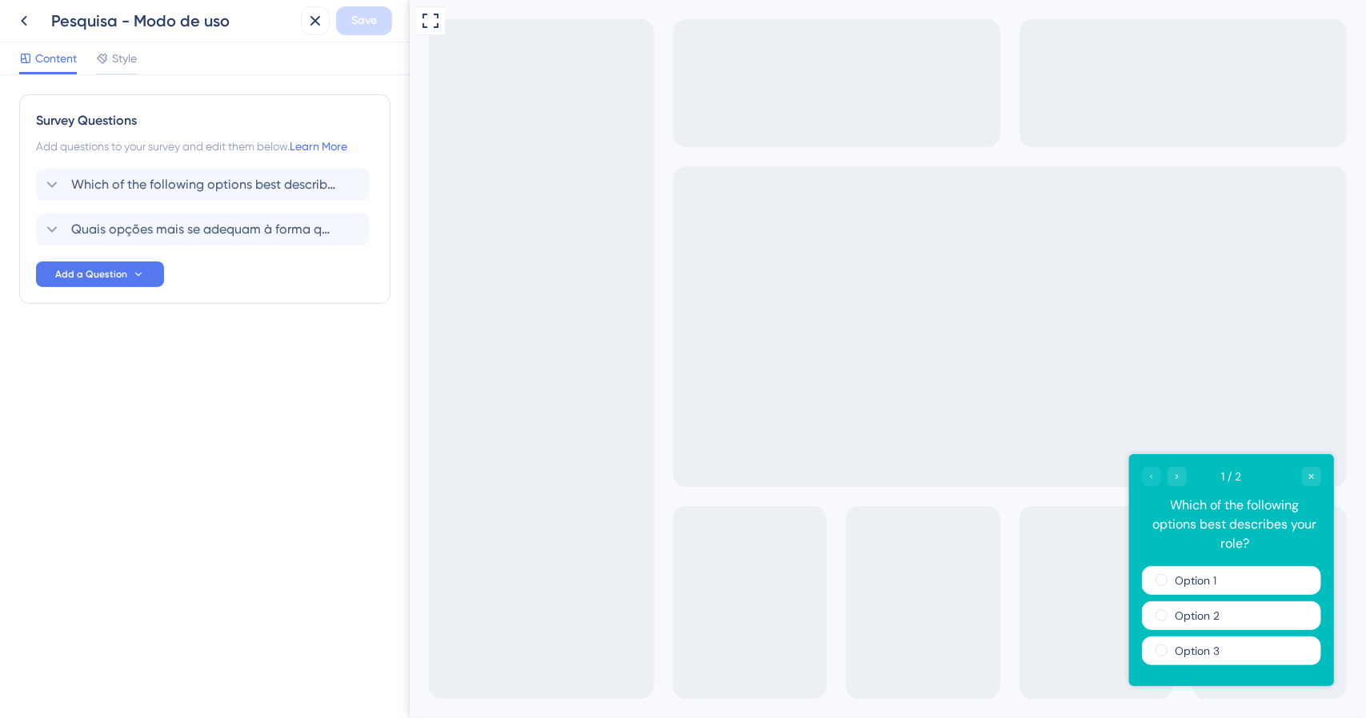
click at [146, 210] on div "Which of the following options best describes your role? Quais opções mais se a…" at bounding box center [205, 207] width 338 height 77
click at [147, 218] on div "Quais opções mais se adequam à forma que você e sua empresa utilizam o Artia? (…" at bounding box center [202, 230] width 333 height 32
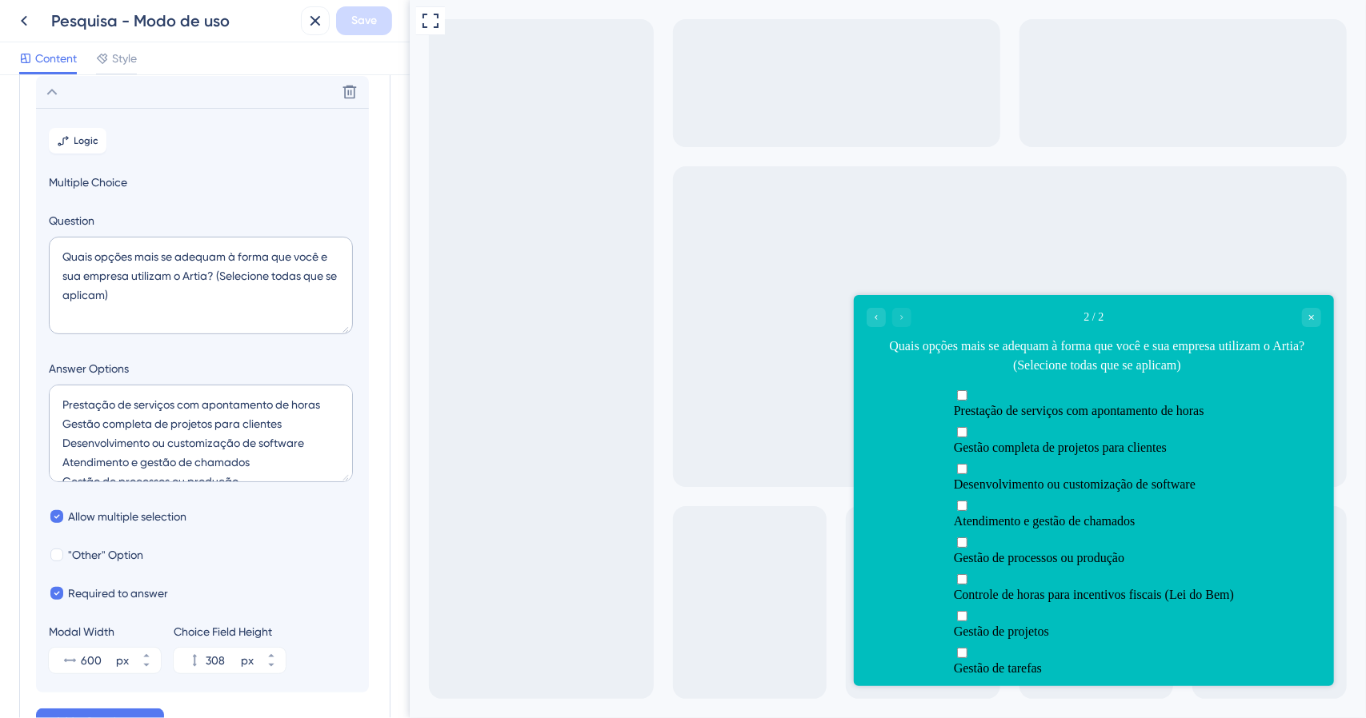
click at [1001, 550] on span "Gestão de processos ou produção" at bounding box center [1038, 557] width 170 height 14
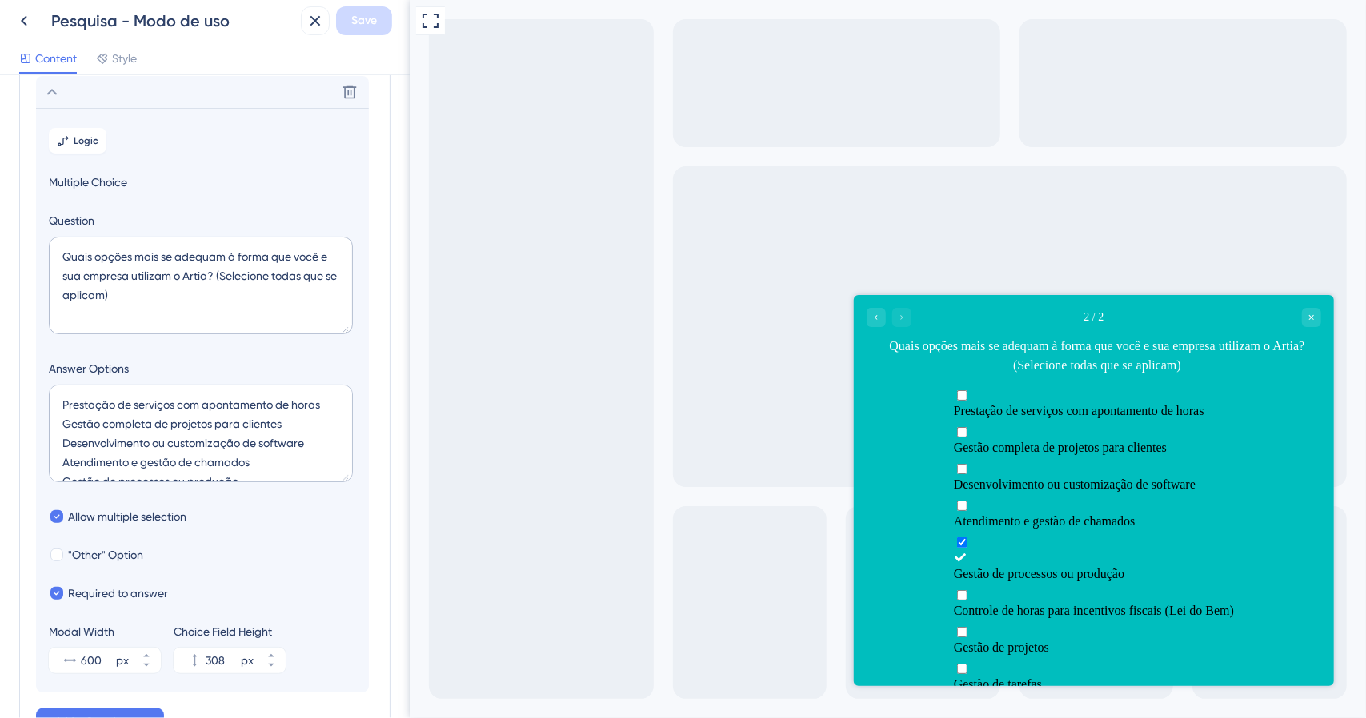
click at [1001, 566] on span "Gestão de processos ou produção" at bounding box center [1038, 573] width 170 height 14
checkbox input "false"
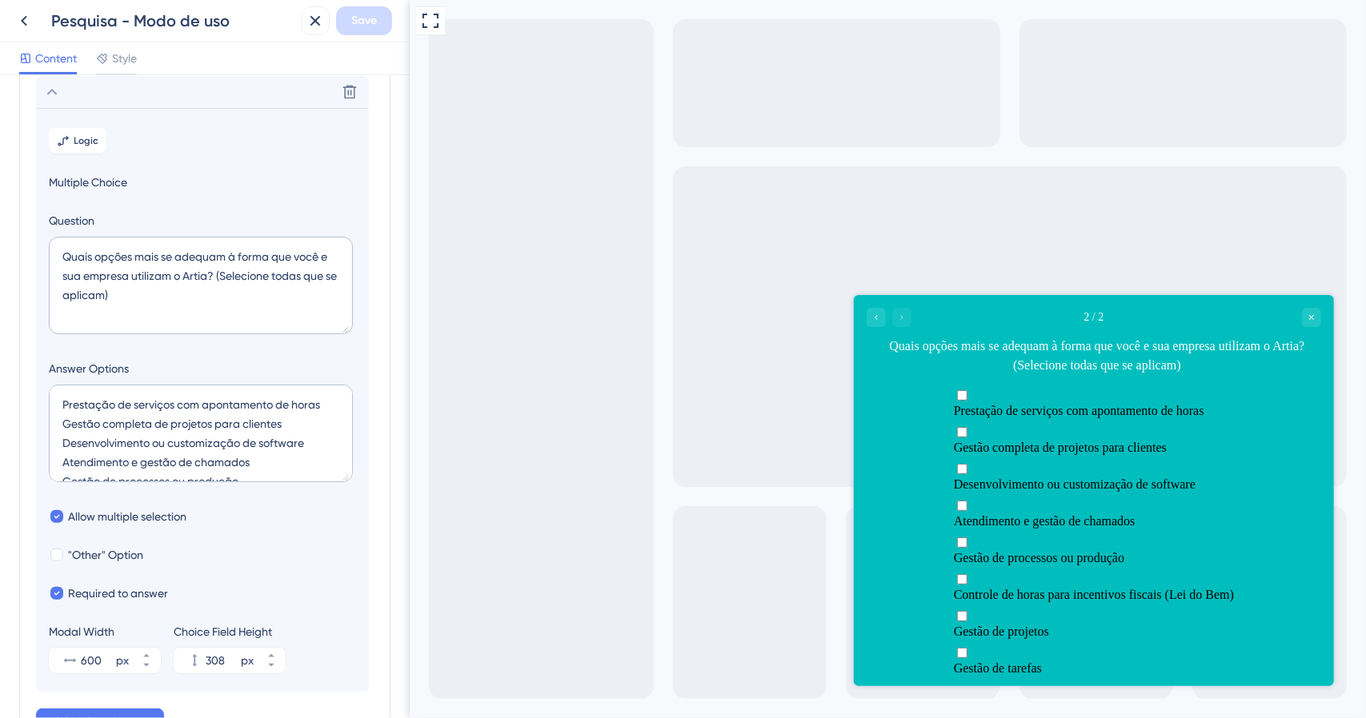
scroll to position [80, 0]
click at [186, 406] on textarea "Prestação de serviços com apontamento de horas Gestão completa de projetos para…" at bounding box center [201, 434] width 304 height 98
type textarea "Prestação de serviços com apontamento de horas Gestão completa de projetos para…"
click at [703, 487] on div "Full Screen Preview" at bounding box center [887, 359] width 956 height 718
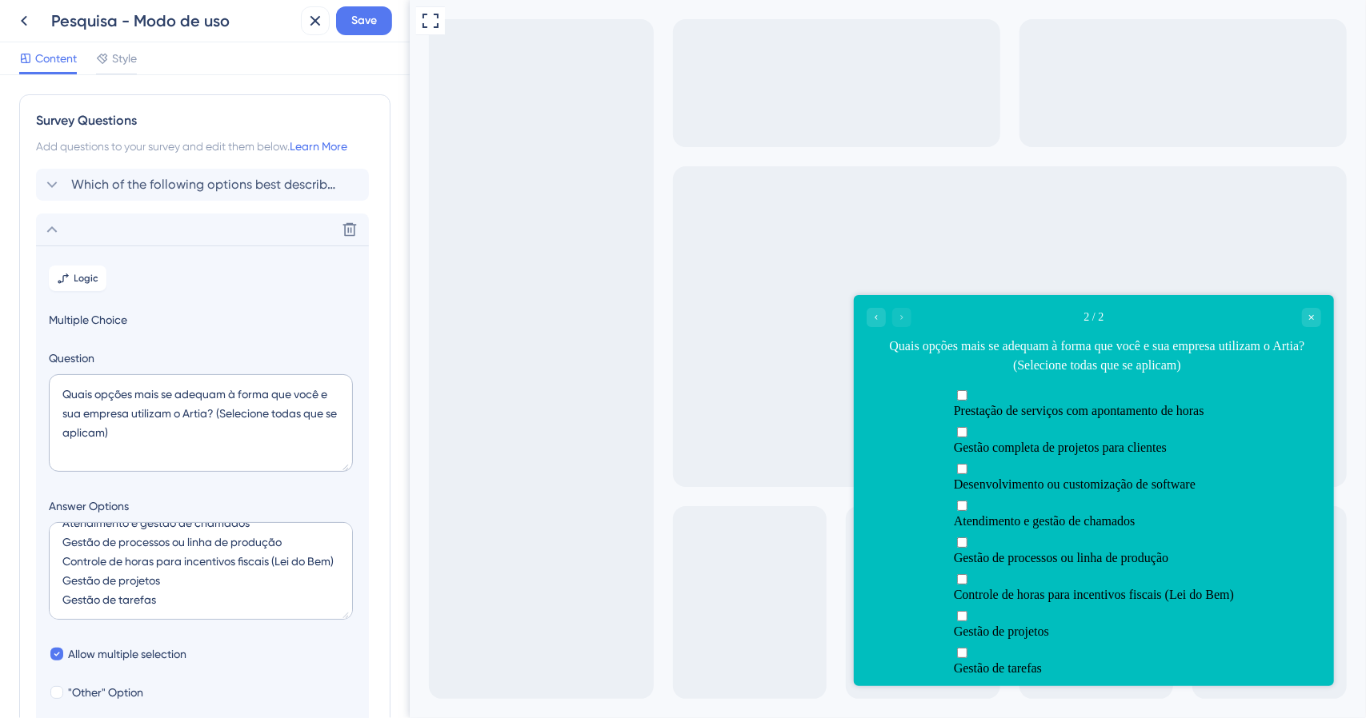
scroll to position [0, 0]
click at [1083, 406] on span "Prestação de serviços com apontamento de horas" at bounding box center [1078, 410] width 250 height 14
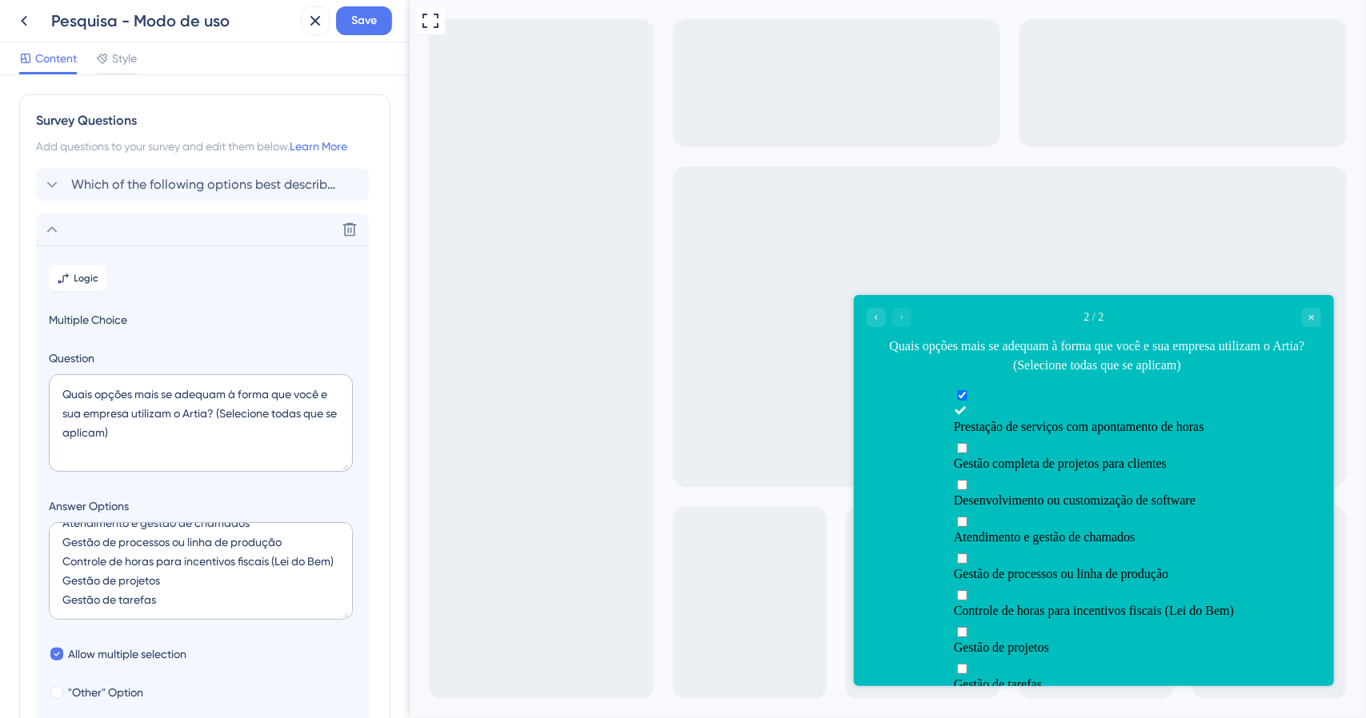
click at [1083, 419] on span "Prestação de serviços com apontamento de horas" at bounding box center [1078, 426] width 250 height 14
checkbox input "false"
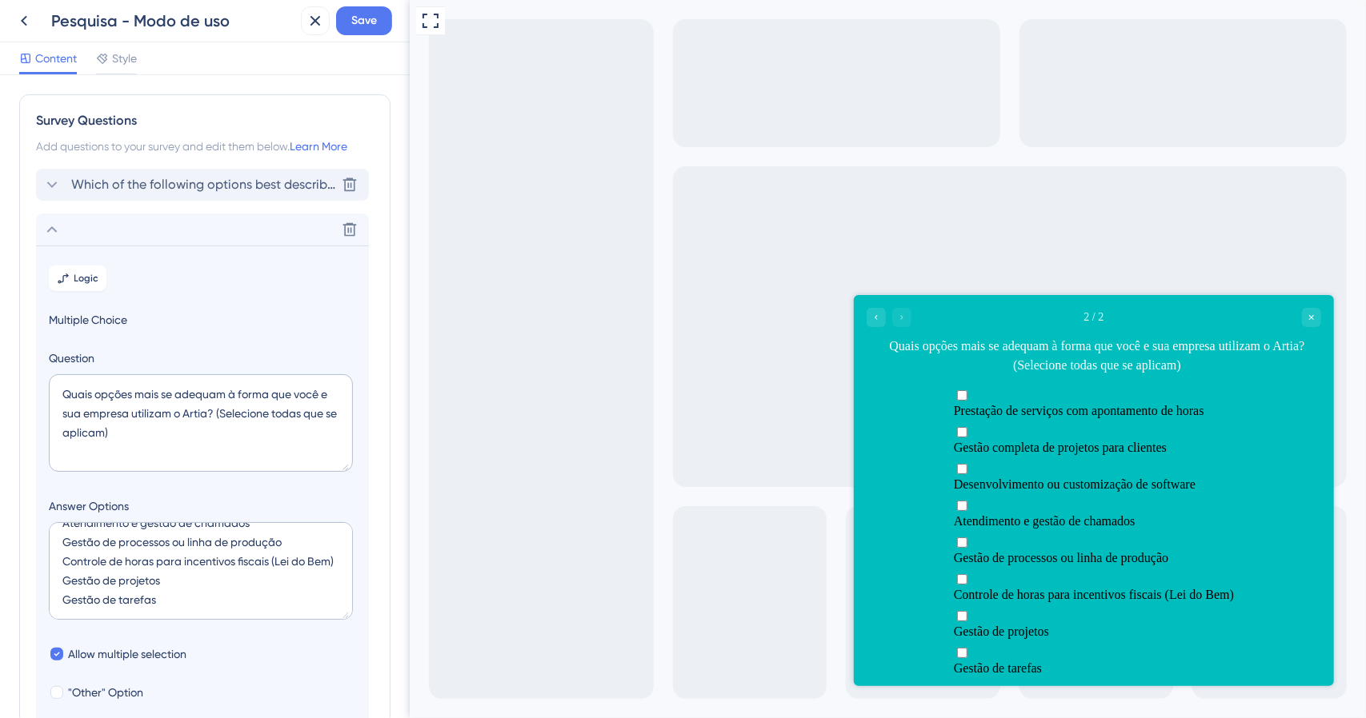
drag, startPoint x: 115, startPoint y: 186, endPoint x: 136, endPoint y: 178, distance: 22.0
click at [115, 185] on span "Which of the following options best describes your role?" at bounding box center [203, 184] width 264 height 19
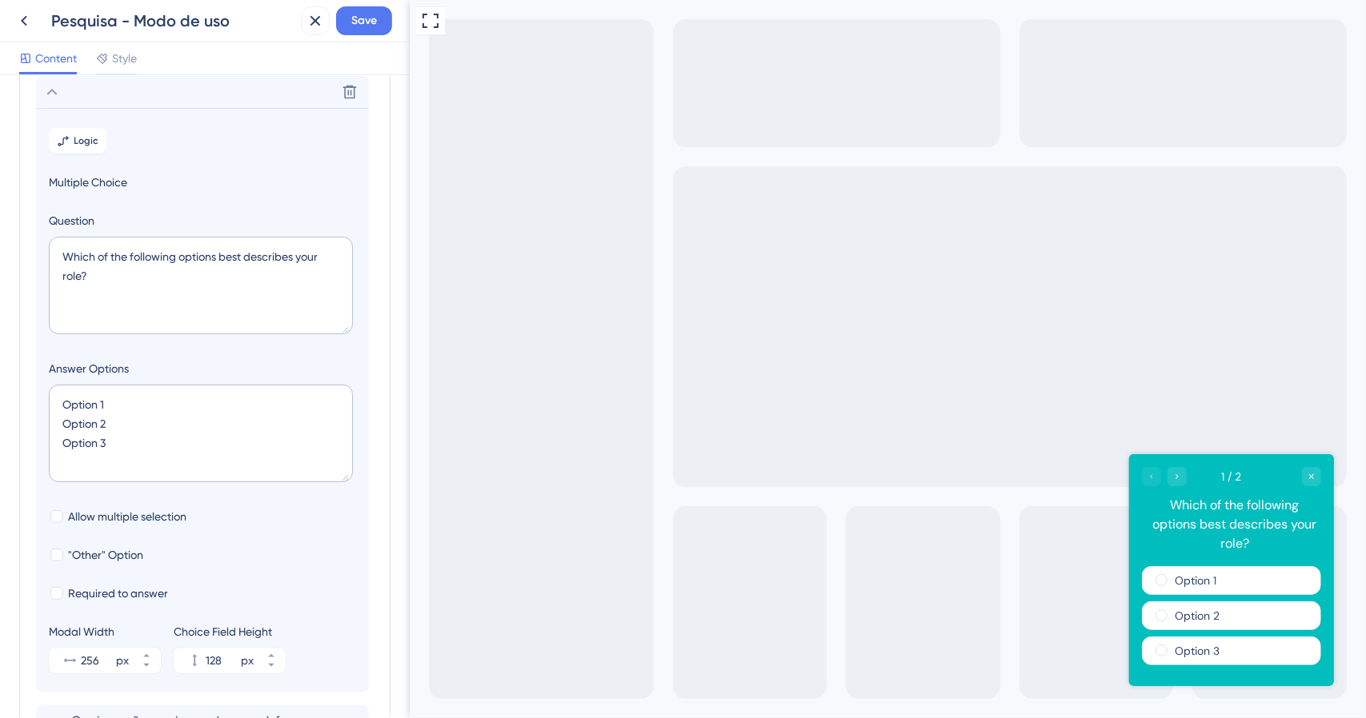
scroll to position [13, 0]
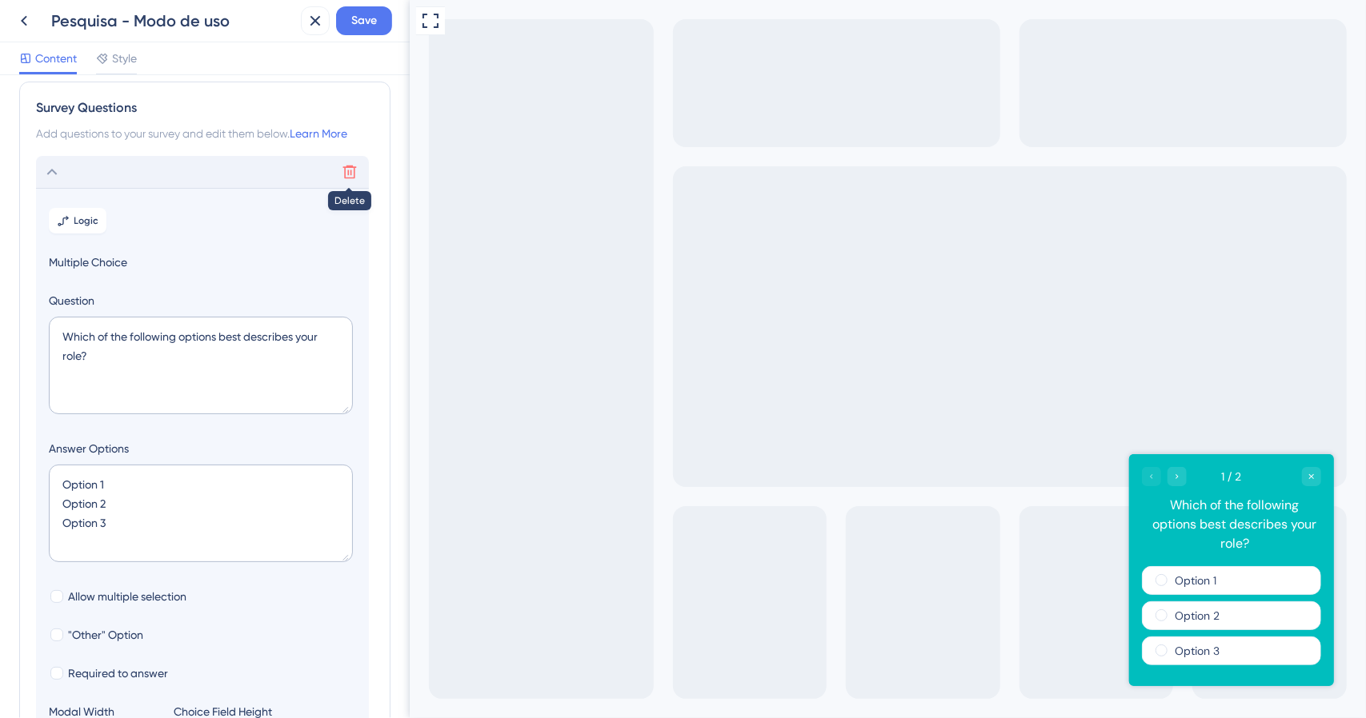
click at [347, 176] on icon at bounding box center [350, 172] width 16 height 16
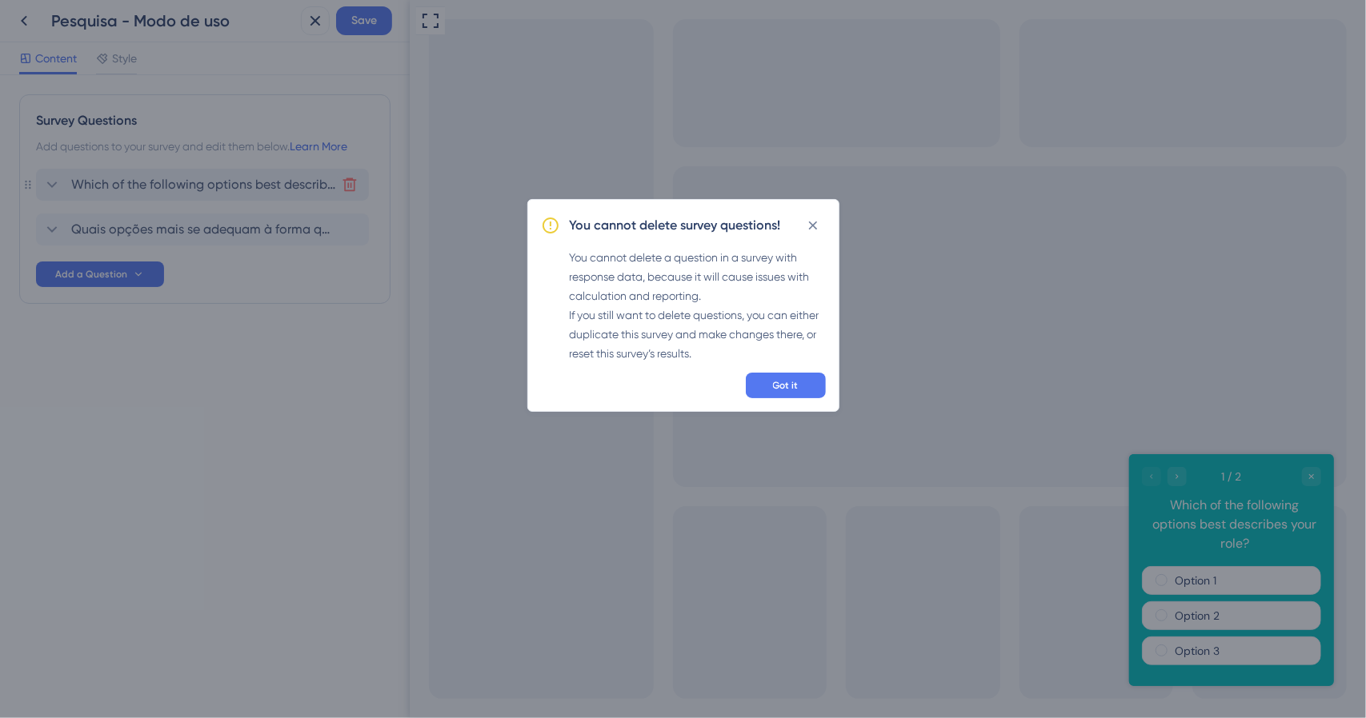
scroll to position [0, 0]
click at [779, 383] on span "Got it" at bounding box center [786, 385] width 26 height 13
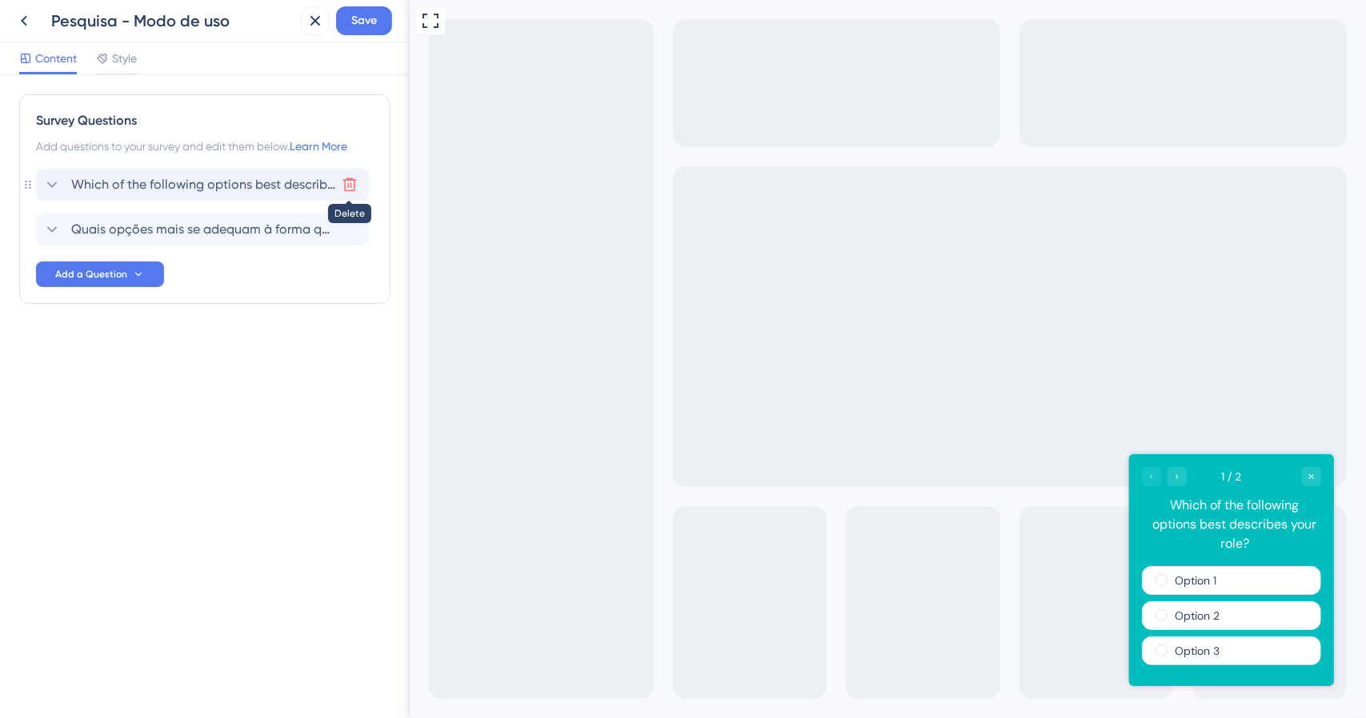
click at [354, 180] on icon at bounding box center [350, 185] width 14 height 14
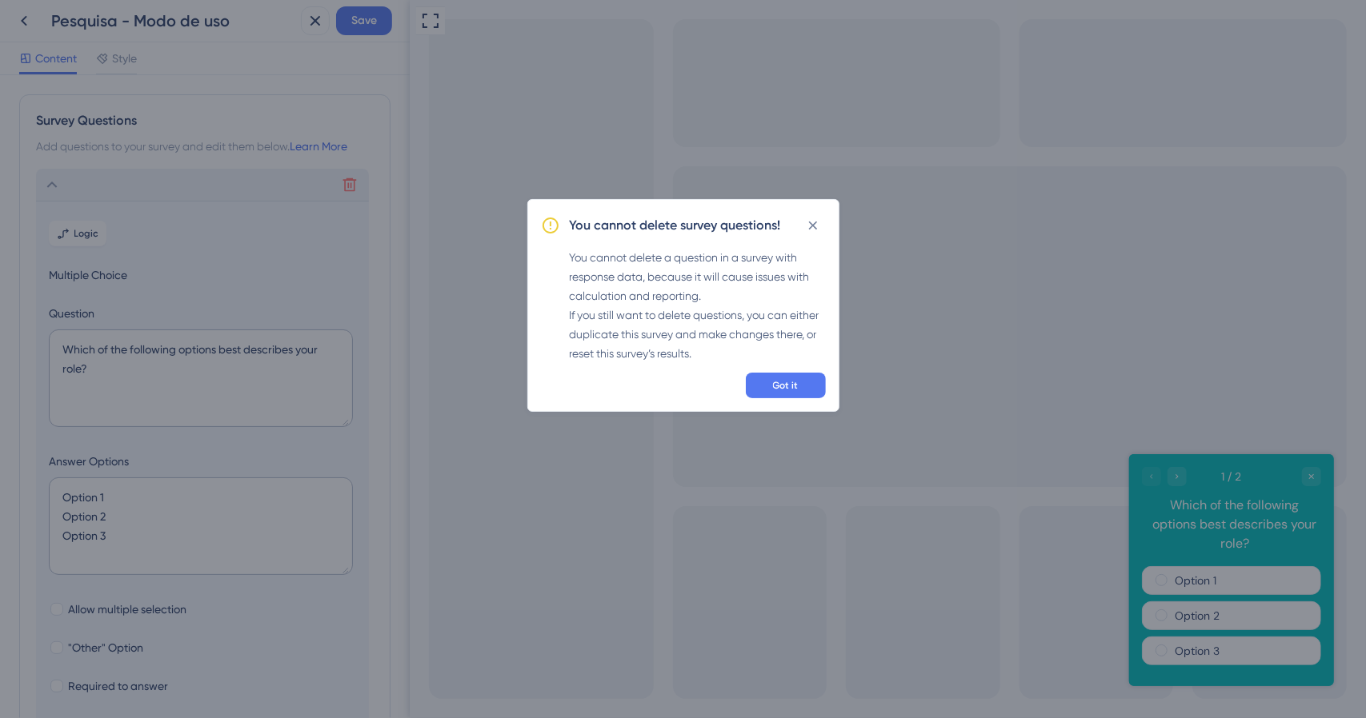
scroll to position [93, 0]
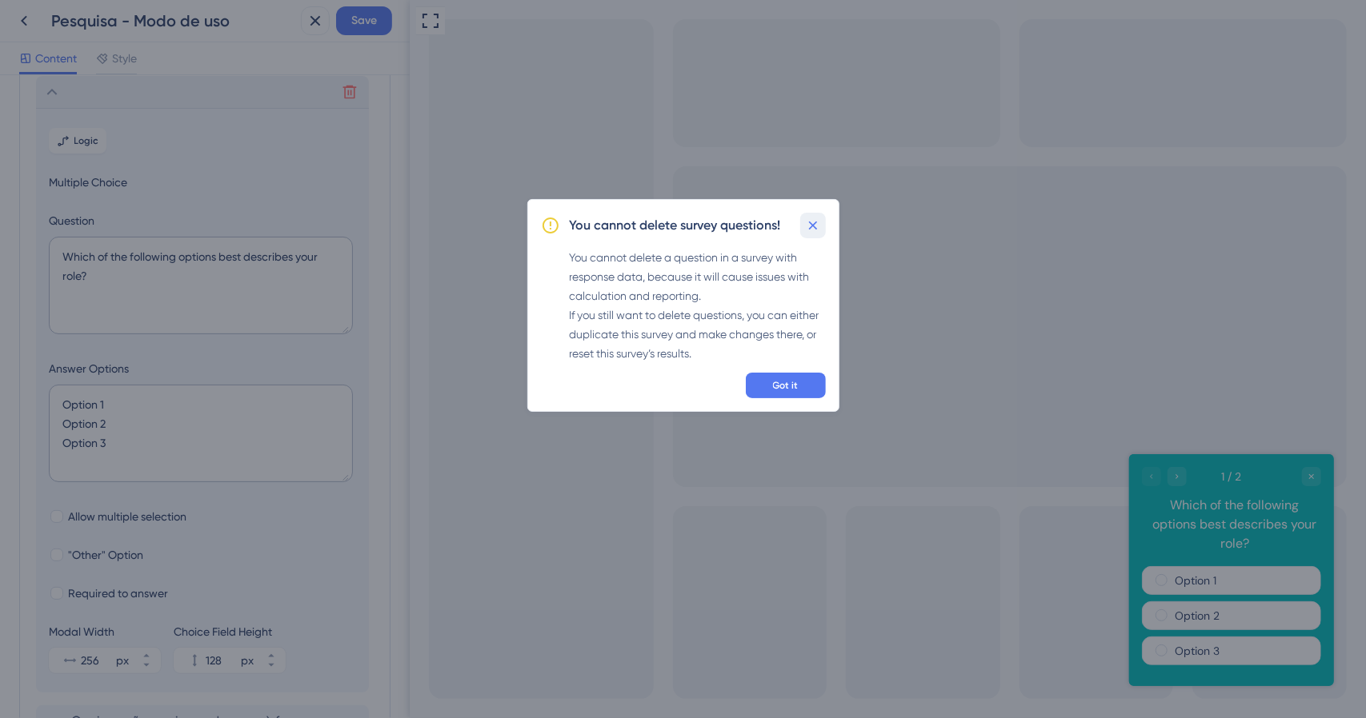
drag, startPoint x: 811, startPoint y: 225, endPoint x: 16, endPoint y: 161, distance: 797.9
click at [811, 225] on icon at bounding box center [812, 226] width 9 height 9
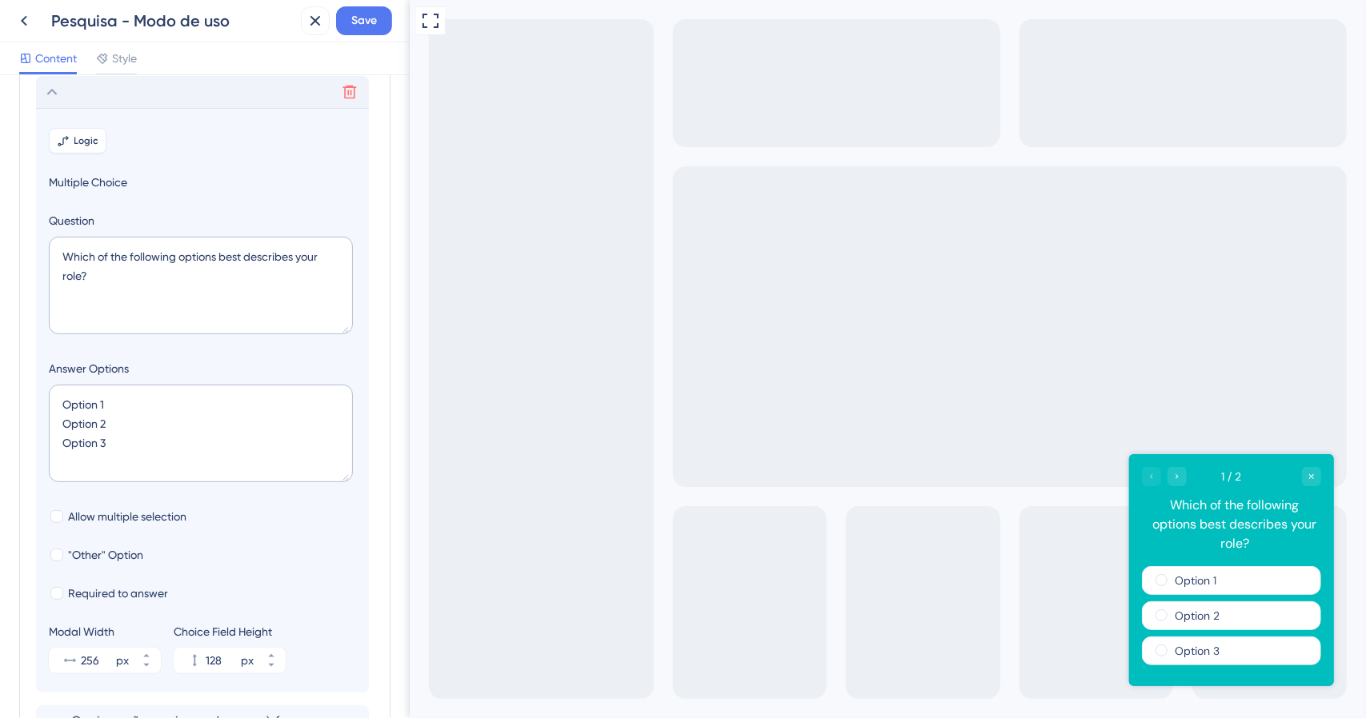
click at [95, 137] on span "Logic" at bounding box center [86, 140] width 25 height 13
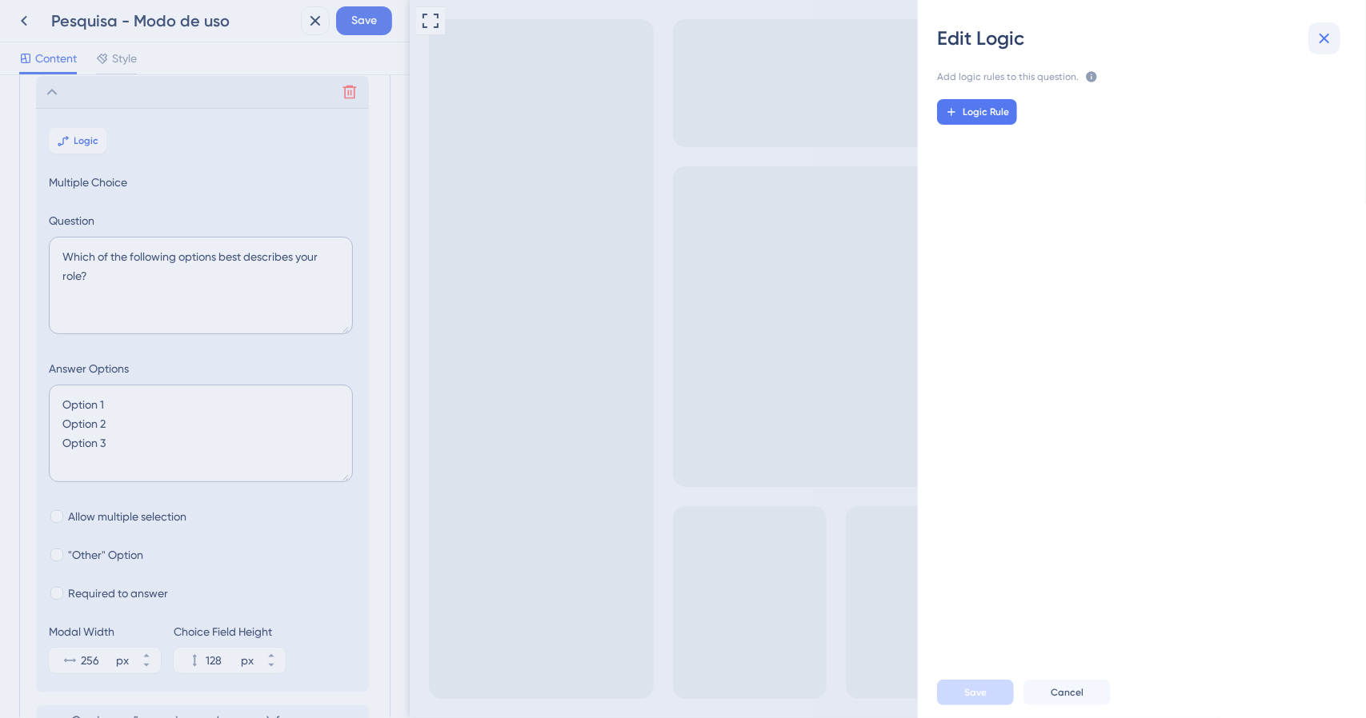
click at [1327, 36] on icon at bounding box center [1324, 38] width 19 height 19
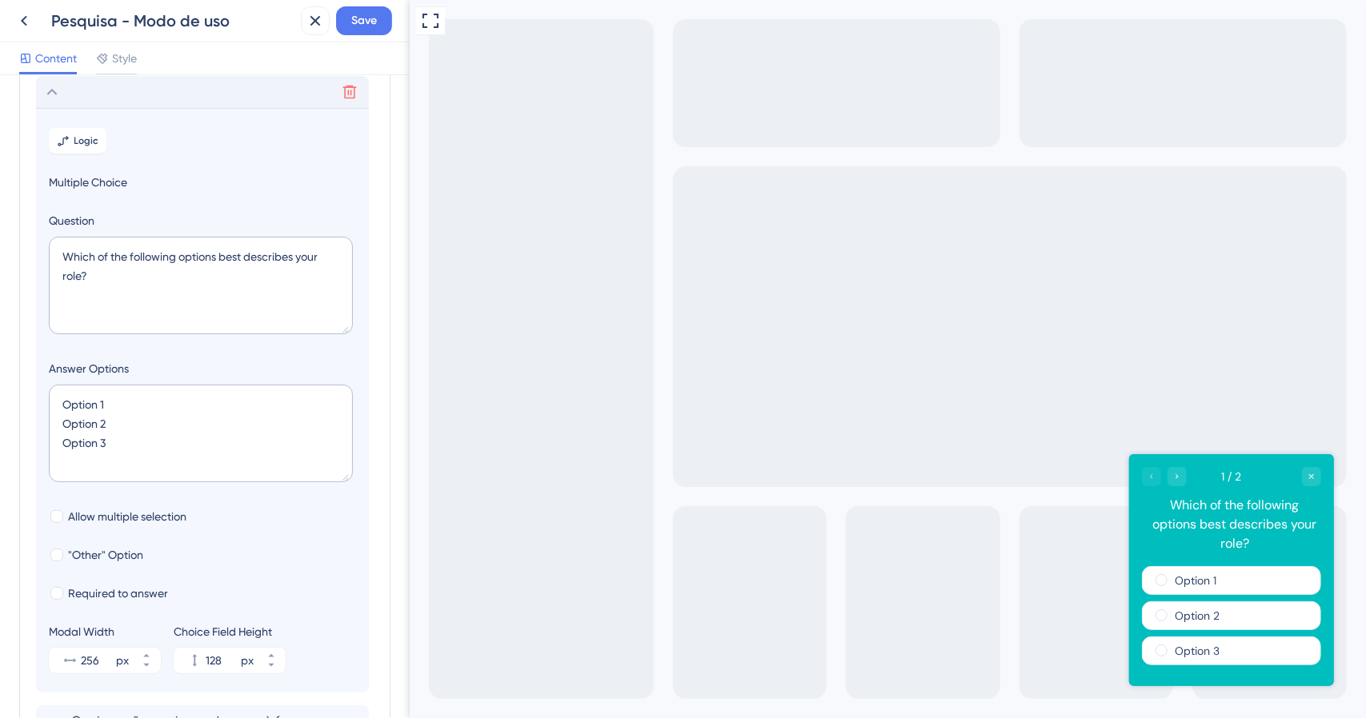
click at [63, 92] on div "Delete" at bounding box center [202, 92] width 333 height 32
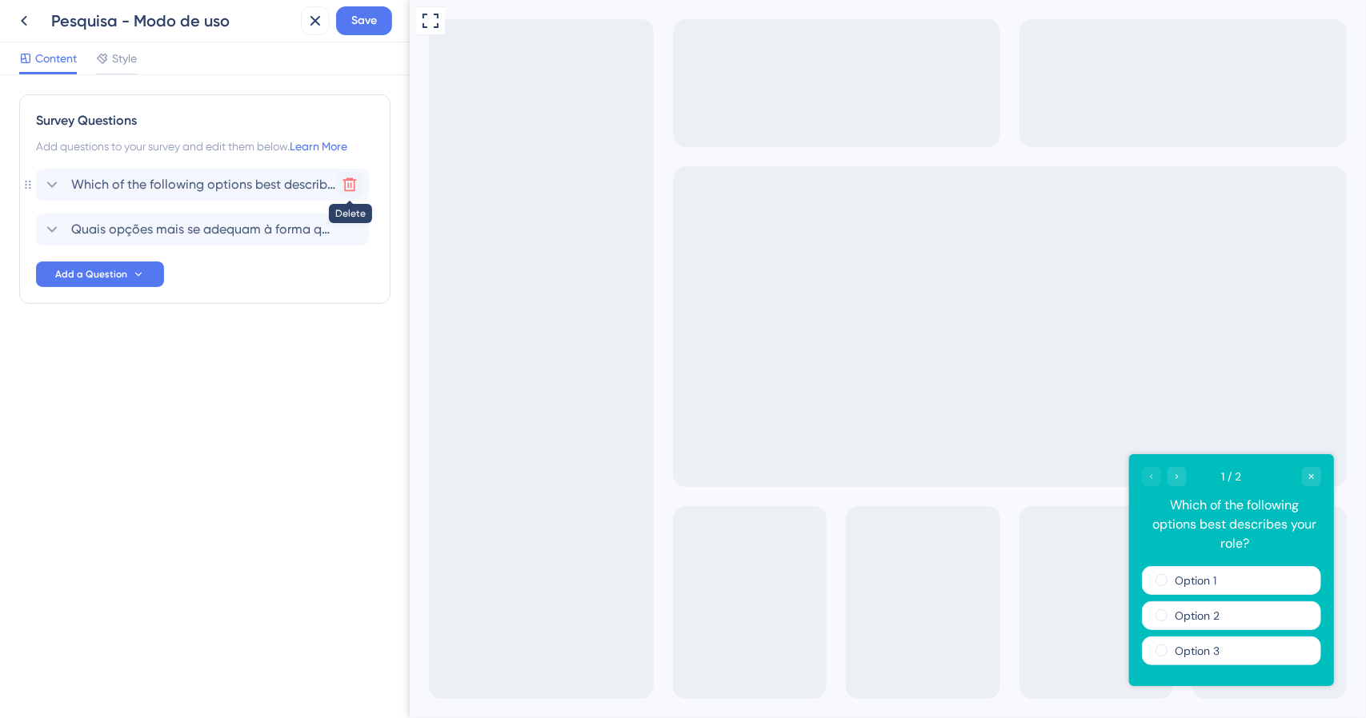
click at [342, 190] on icon at bounding box center [350, 185] width 16 height 16
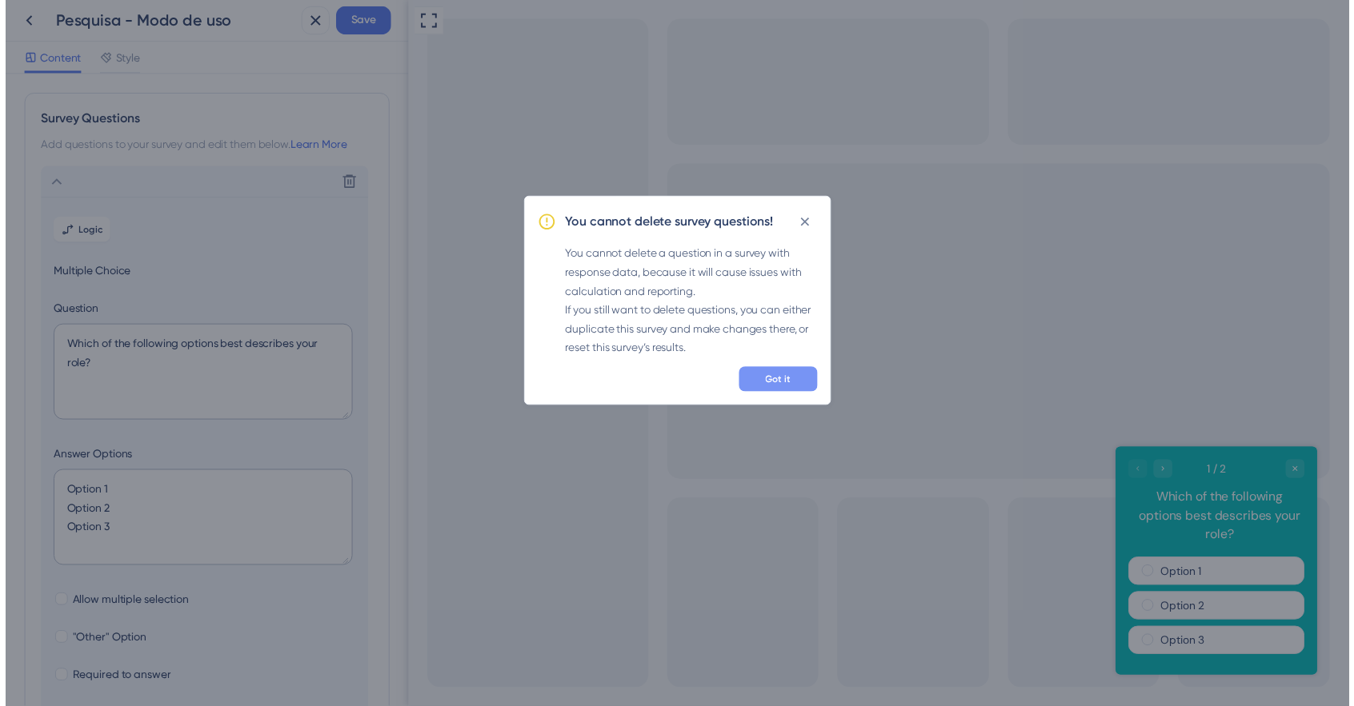
scroll to position [93, 0]
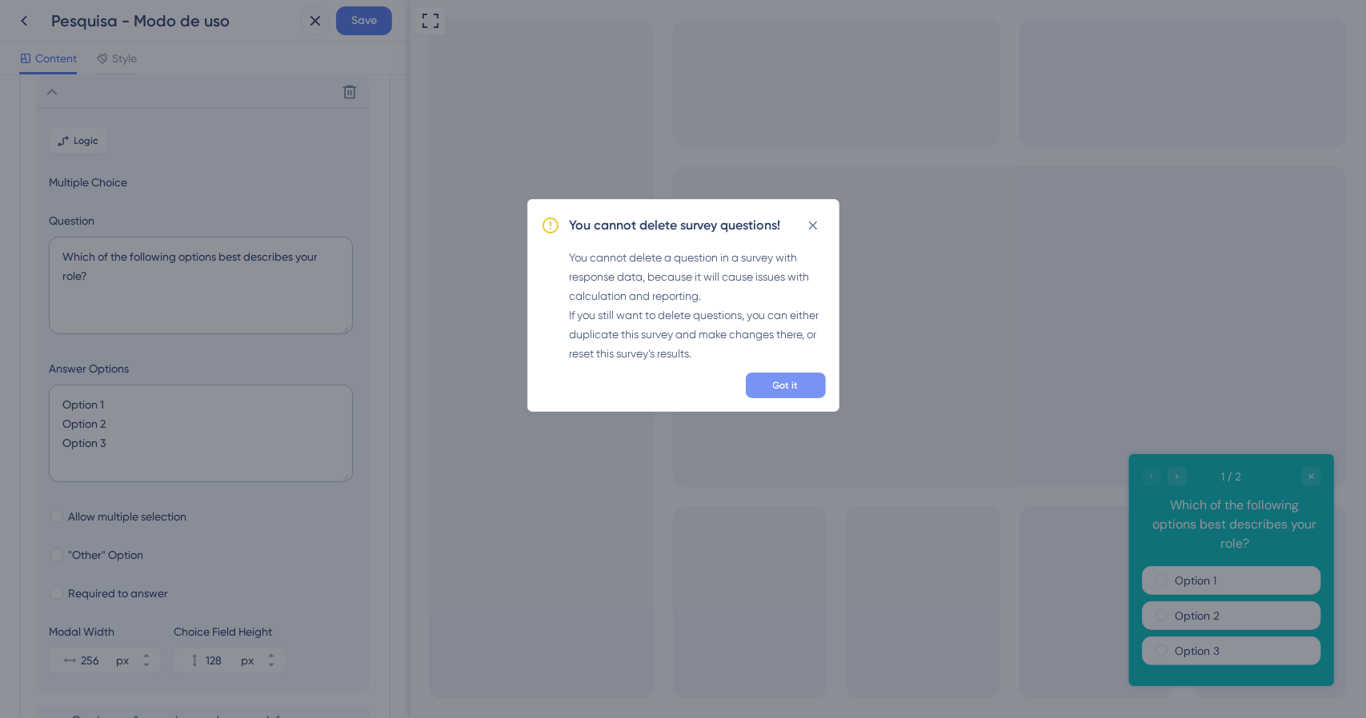
click at [778, 390] on span "Got it" at bounding box center [786, 385] width 26 height 13
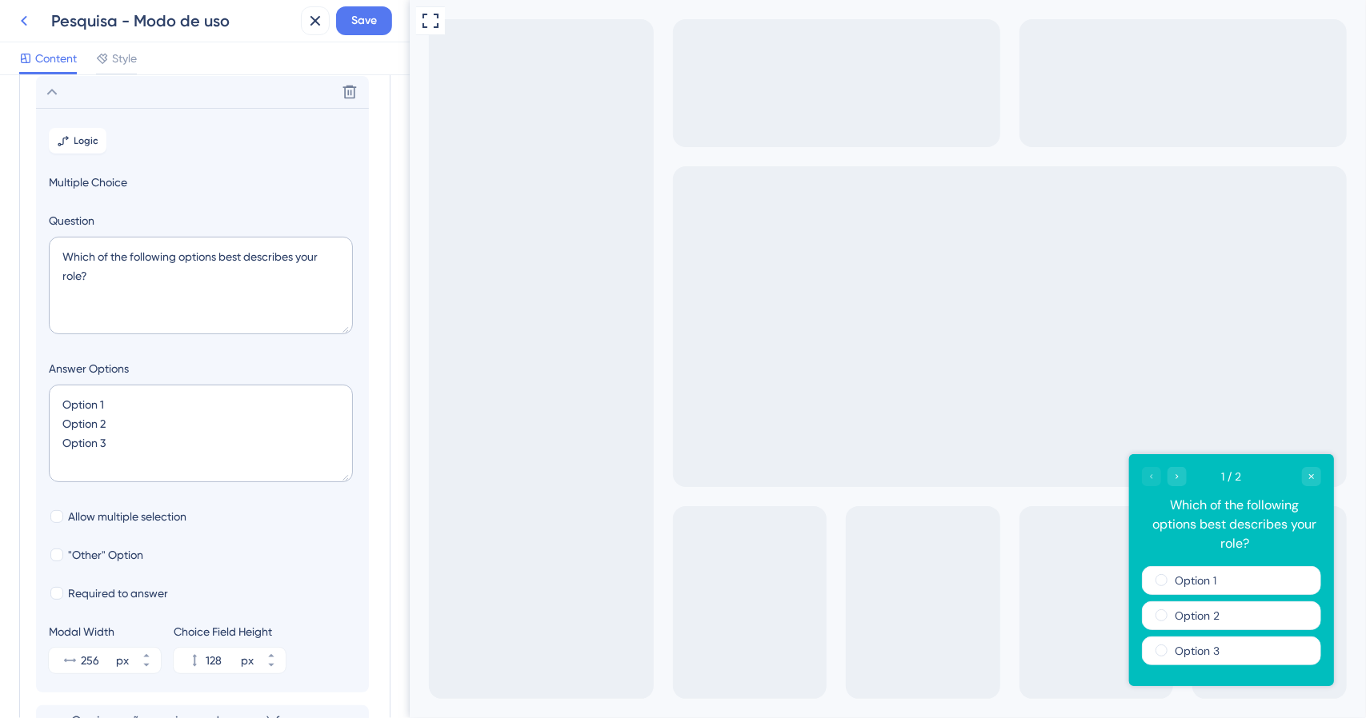
click at [30, 22] on icon at bounding box center [23, 20] width 19 height 19
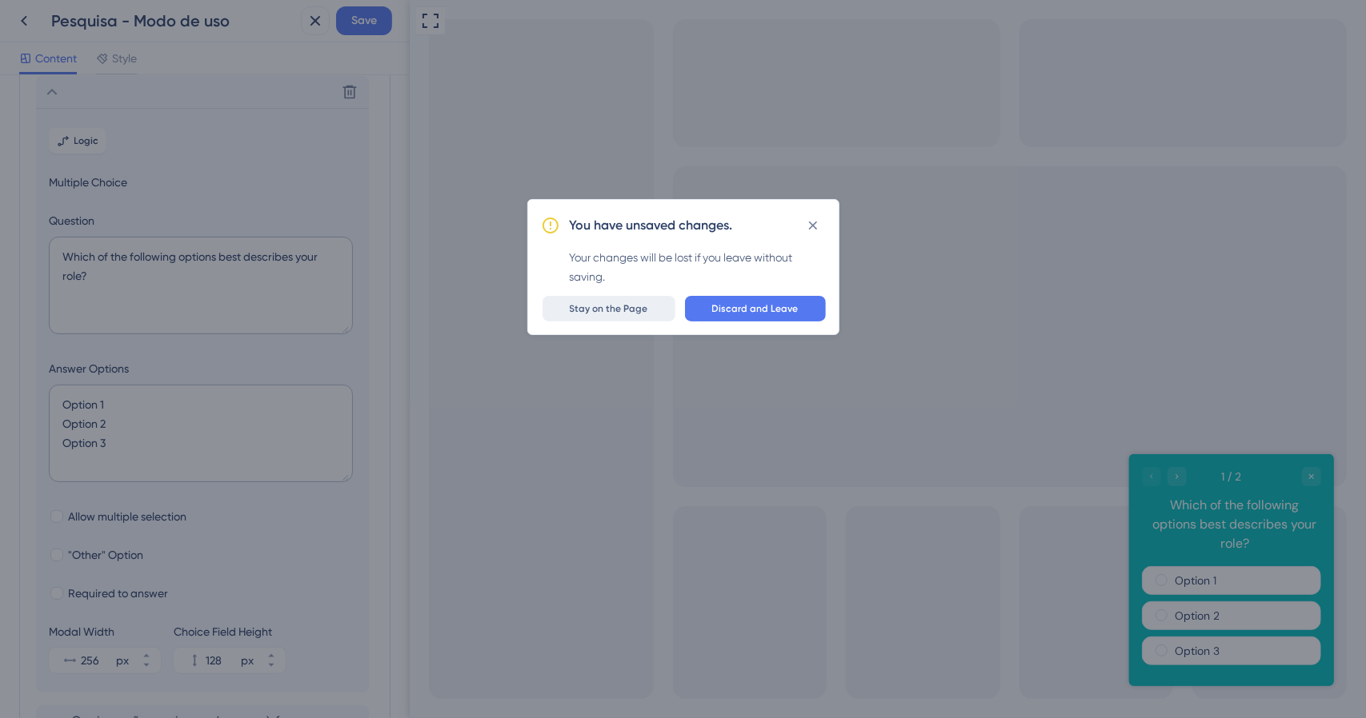
drag, startPoint x: 794, startPoint y: 321, endPoint x: 637, endPoint y: 314, distance: 157.7
click at [637, 314] on div "You have unsaved changes. Your changes will be lost if you leave without saving…" at bounding box center [683, 267] width 312 height 136
click at [637, 314] on span "Stay on the Page" at bounding box center [609, 308] width 78 height 13
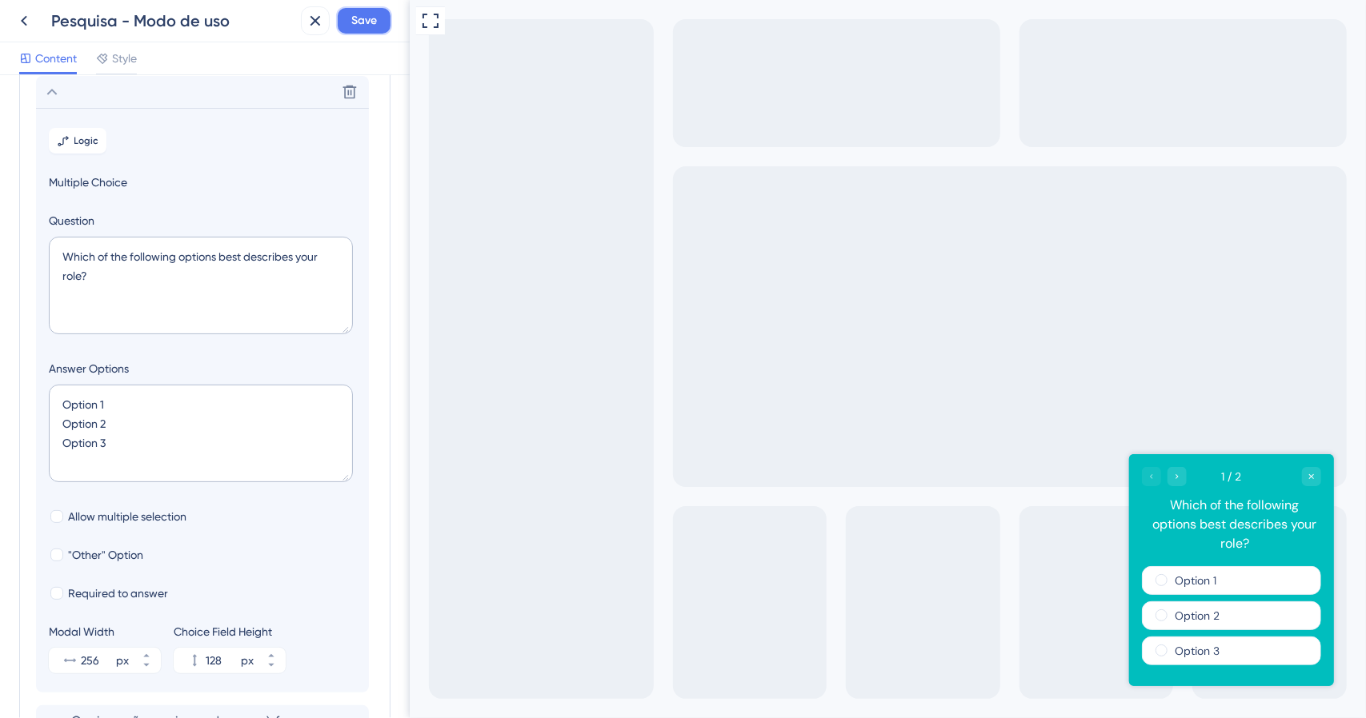
click at [371, 26] on span "Save" at bounding box center [364, 20] width 26 height 19
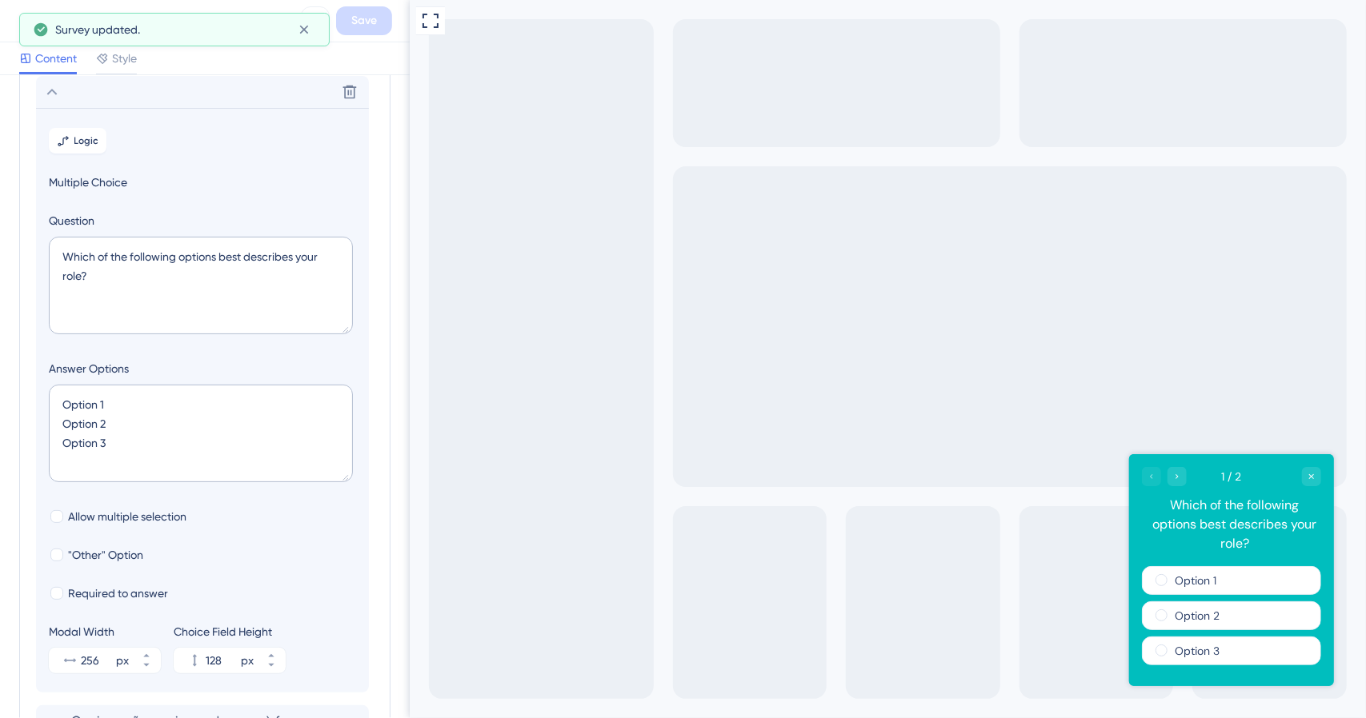
click at [10, 18] on button at bounding box center [24, 20] width 29 height 29
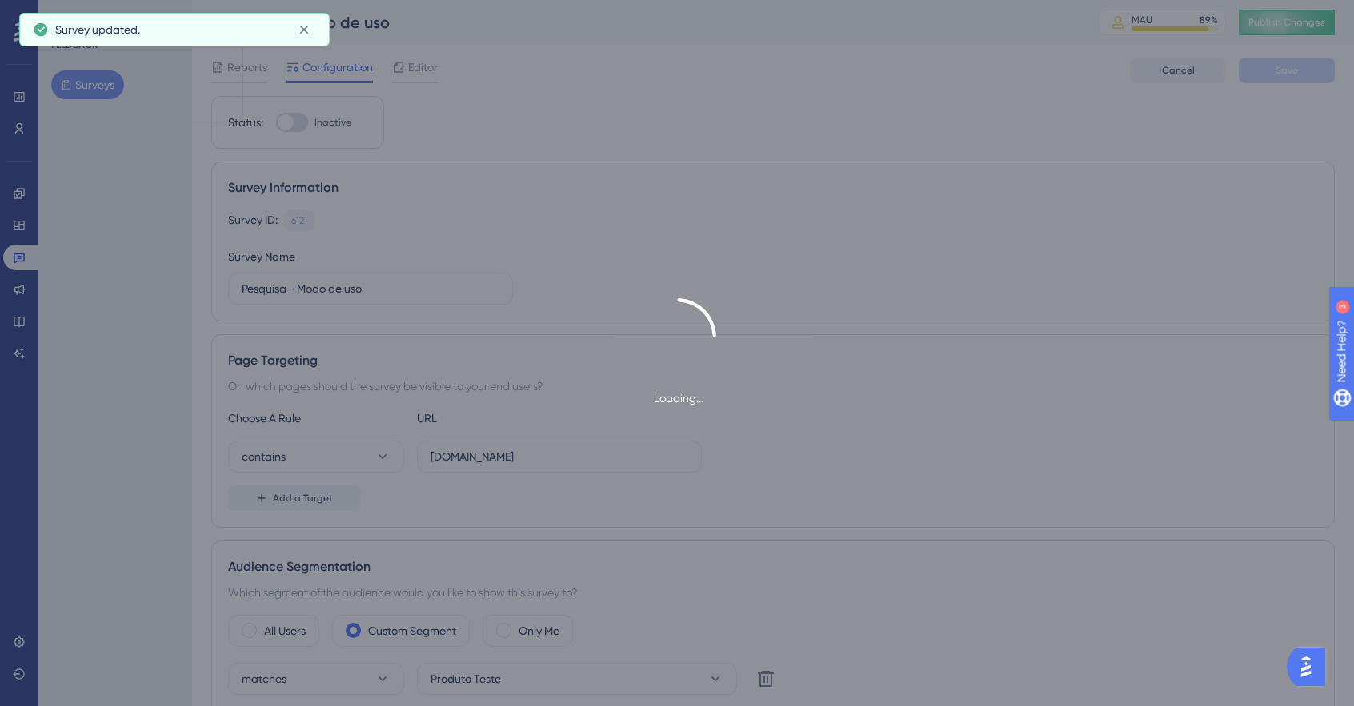
click at [245, 70] on div "Loading..." at bounding box center [677, 353] width 1354 height 706
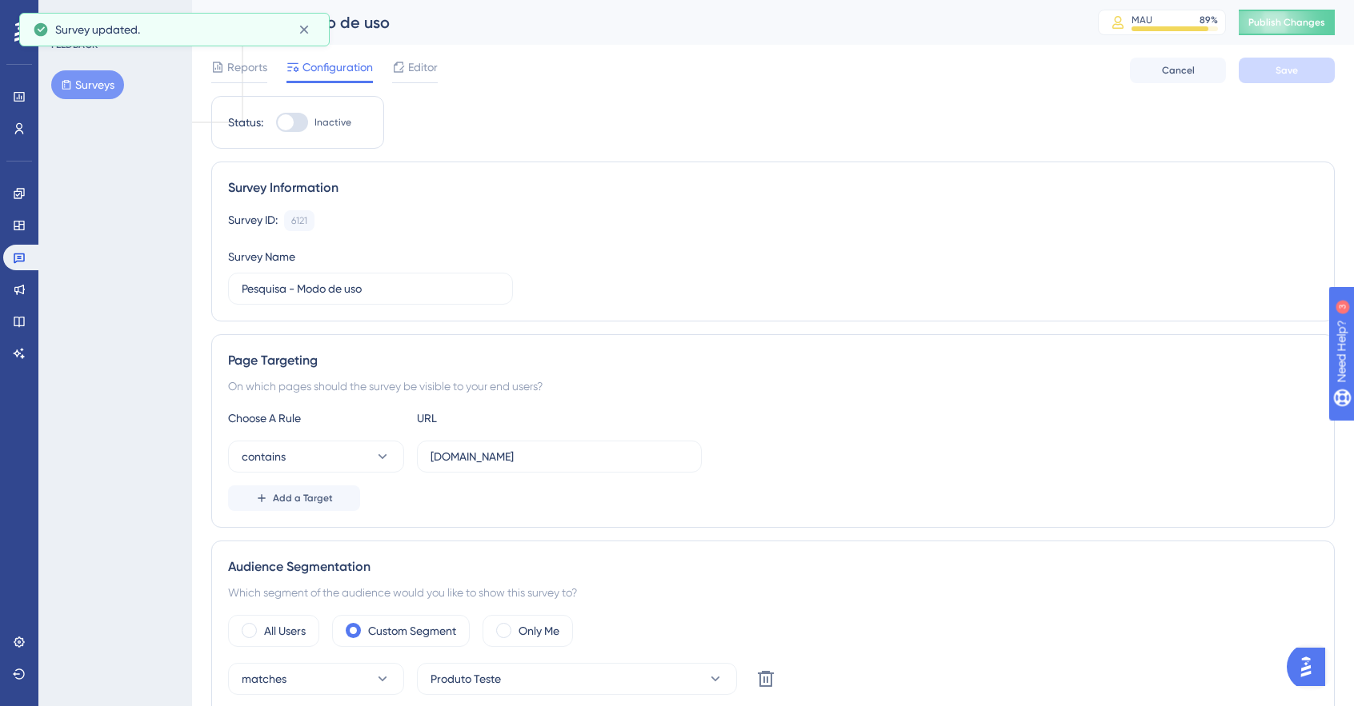
click at [245, 70] on span "Reports" at bounding box center [247, 67] width 40 height 19
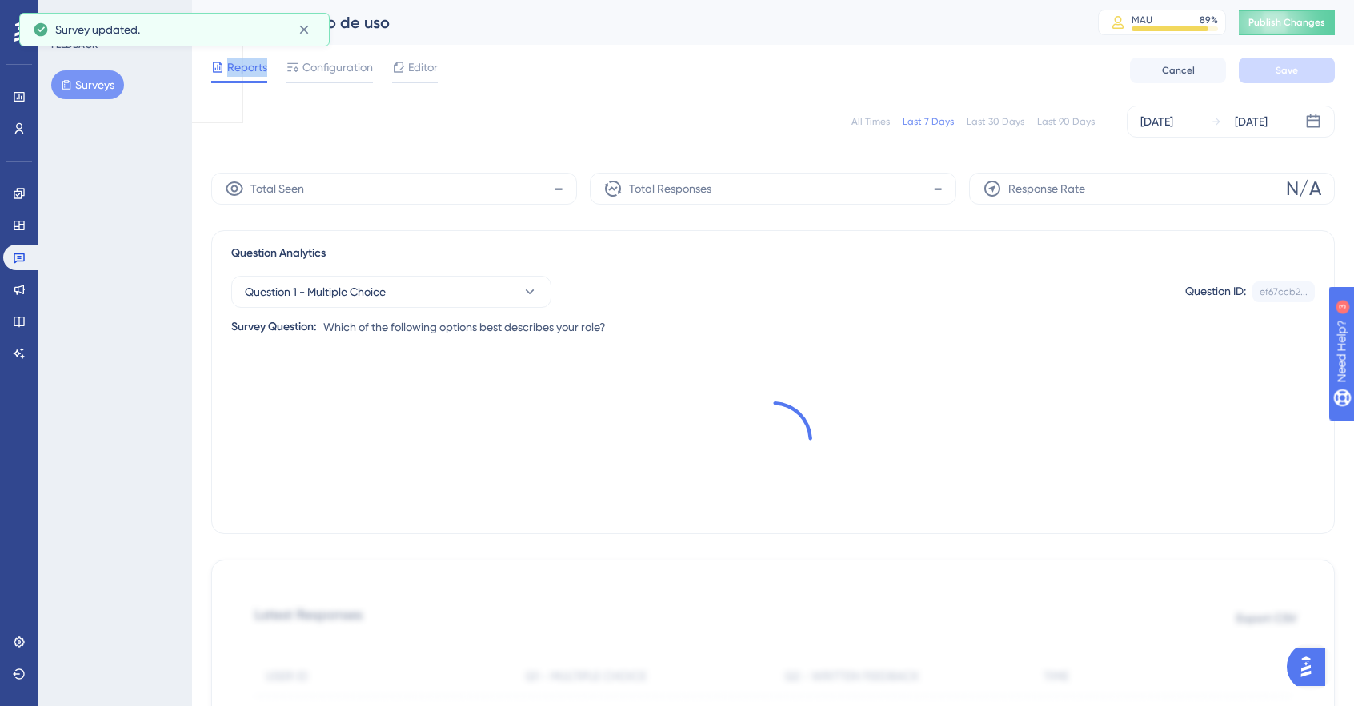
click at [245, 70] on span "Reports" at bounding box center [247, 67] width 40 height 19
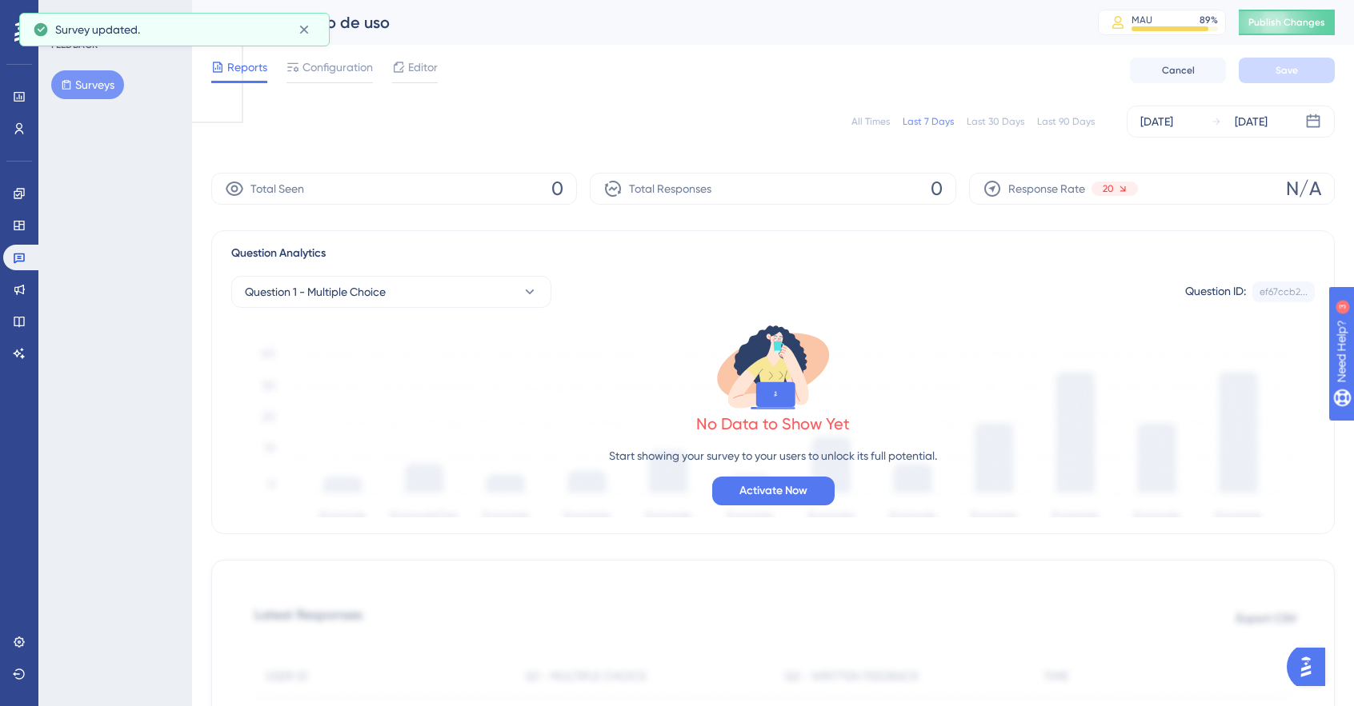
click at [888, 119] on div "All Times" at bounding box center [870, 121] width 38 height 13
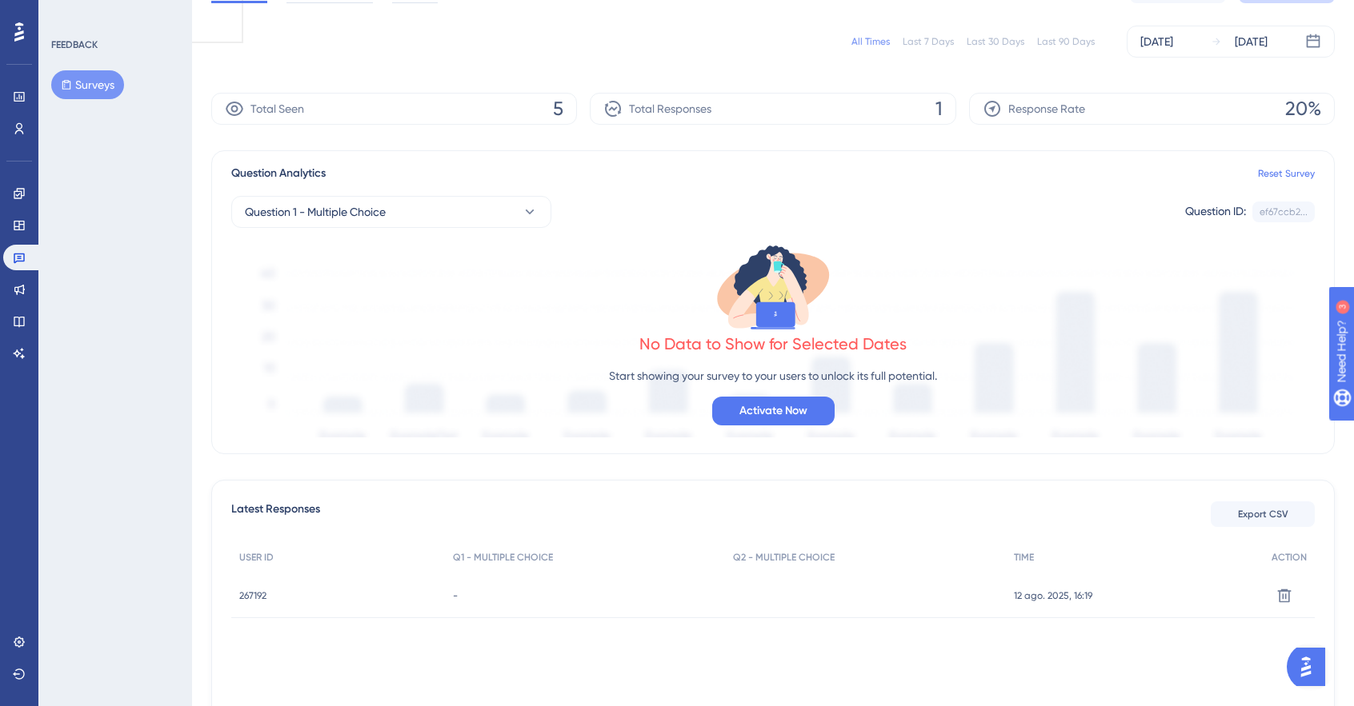
scroll to position [160, 0]
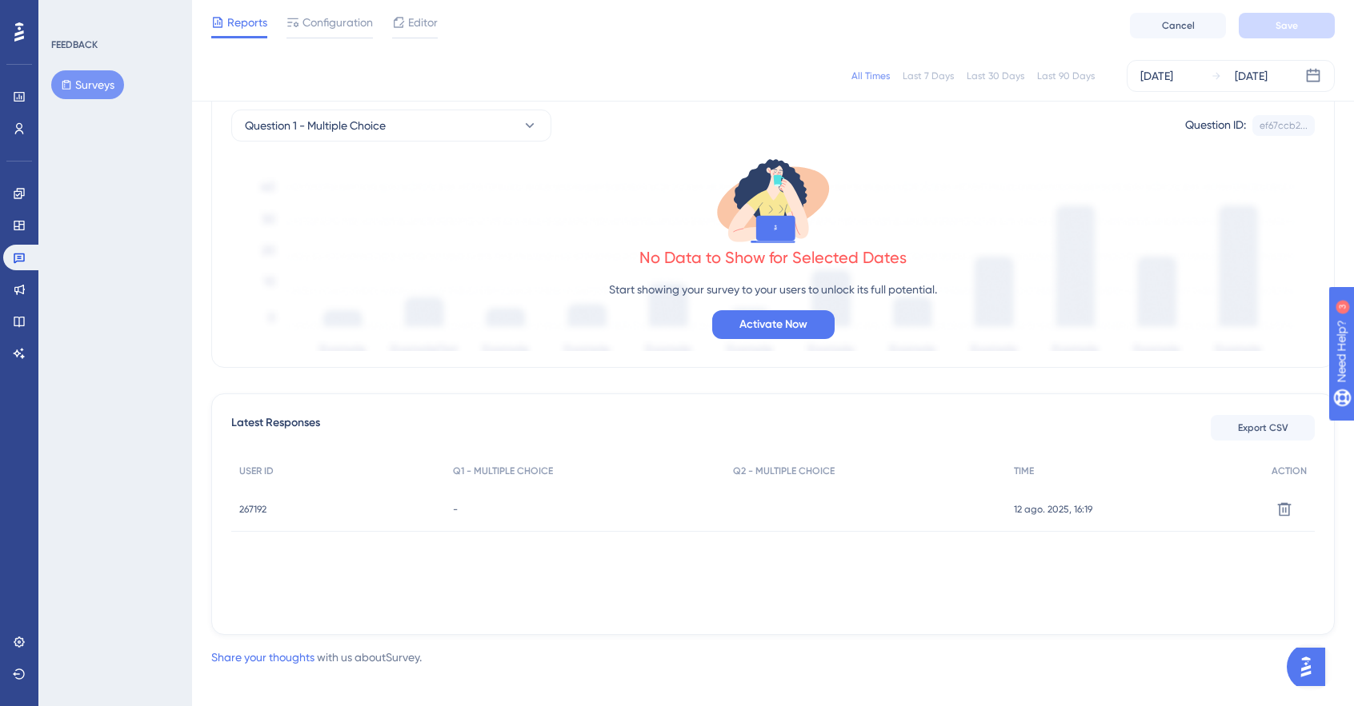
click at [258, 506] on span "267192" at bounding box center [252, 509] width 27 height 13
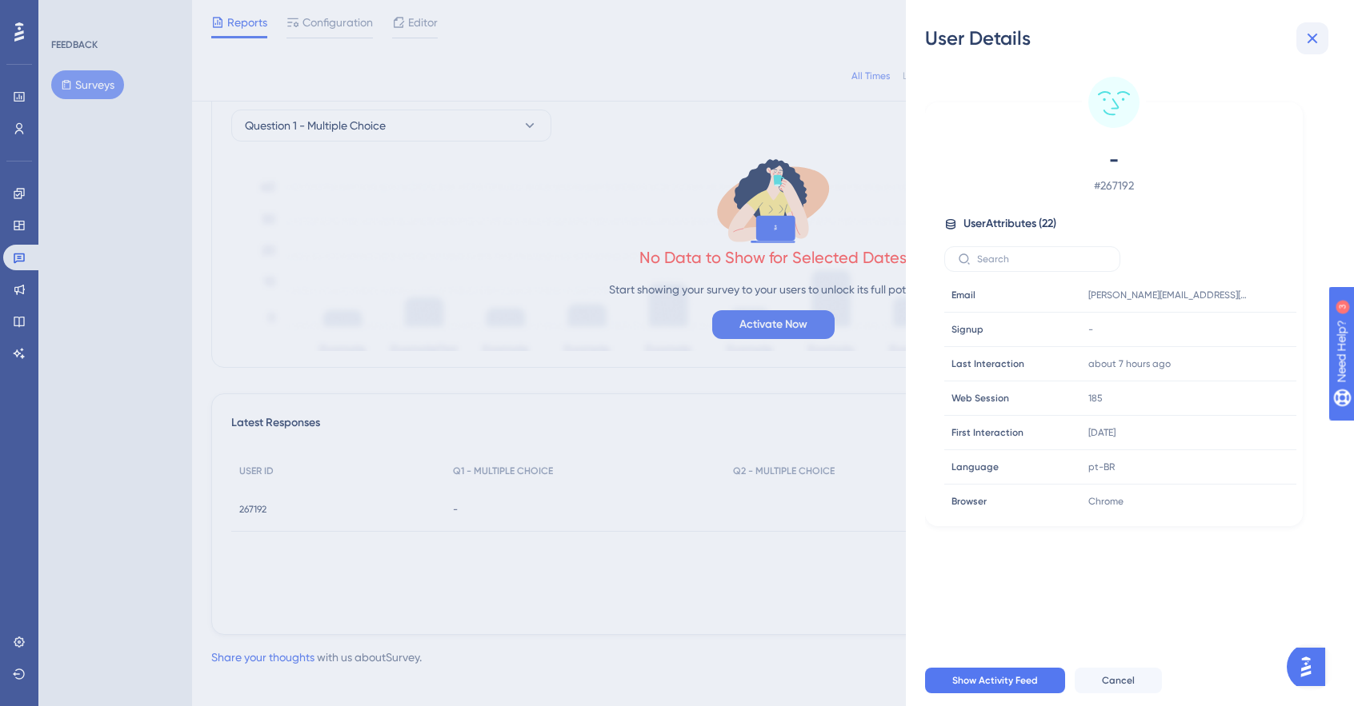
click at [1311, 38] on icon at bounding box center [1312, 39] width 10 height 10
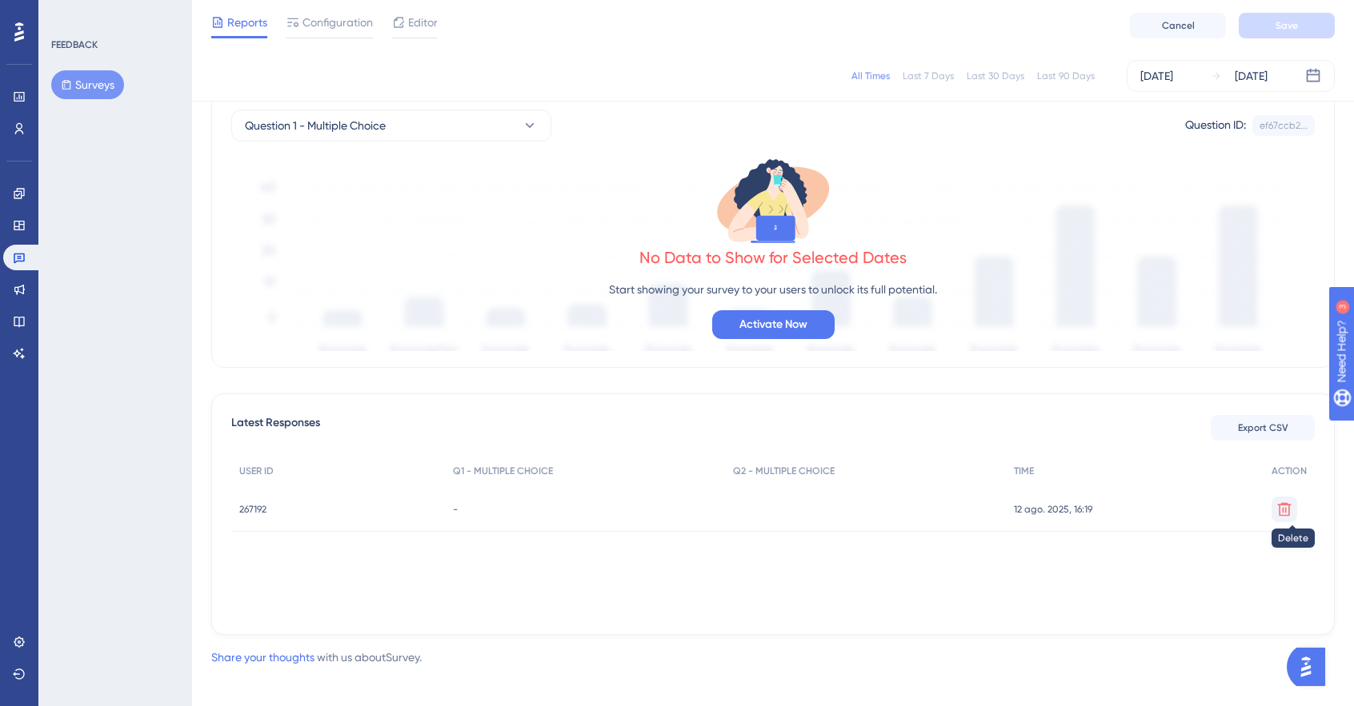
click at [1277, 498] on button at bounding box center [1284, 510] width 26 height 26
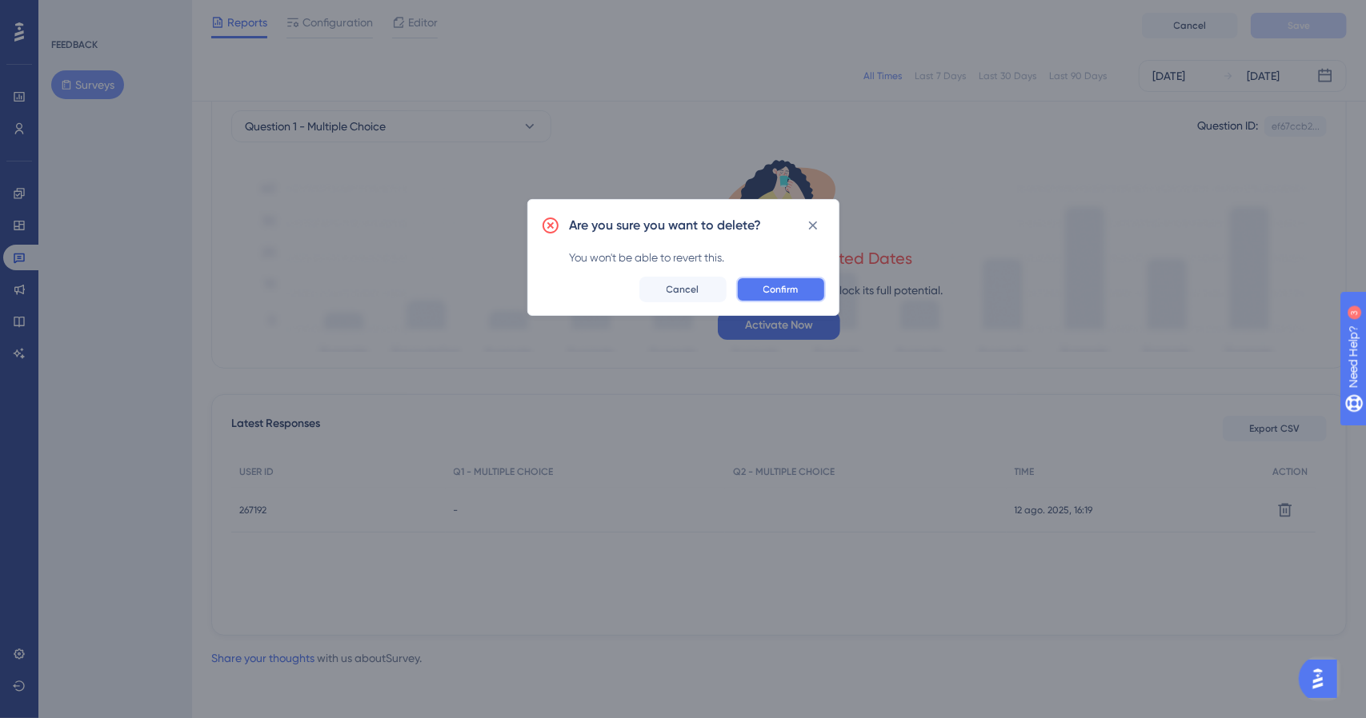
click at [763, 287] on span "Confirm" at bounding box center [780, 289] width 35 height 13
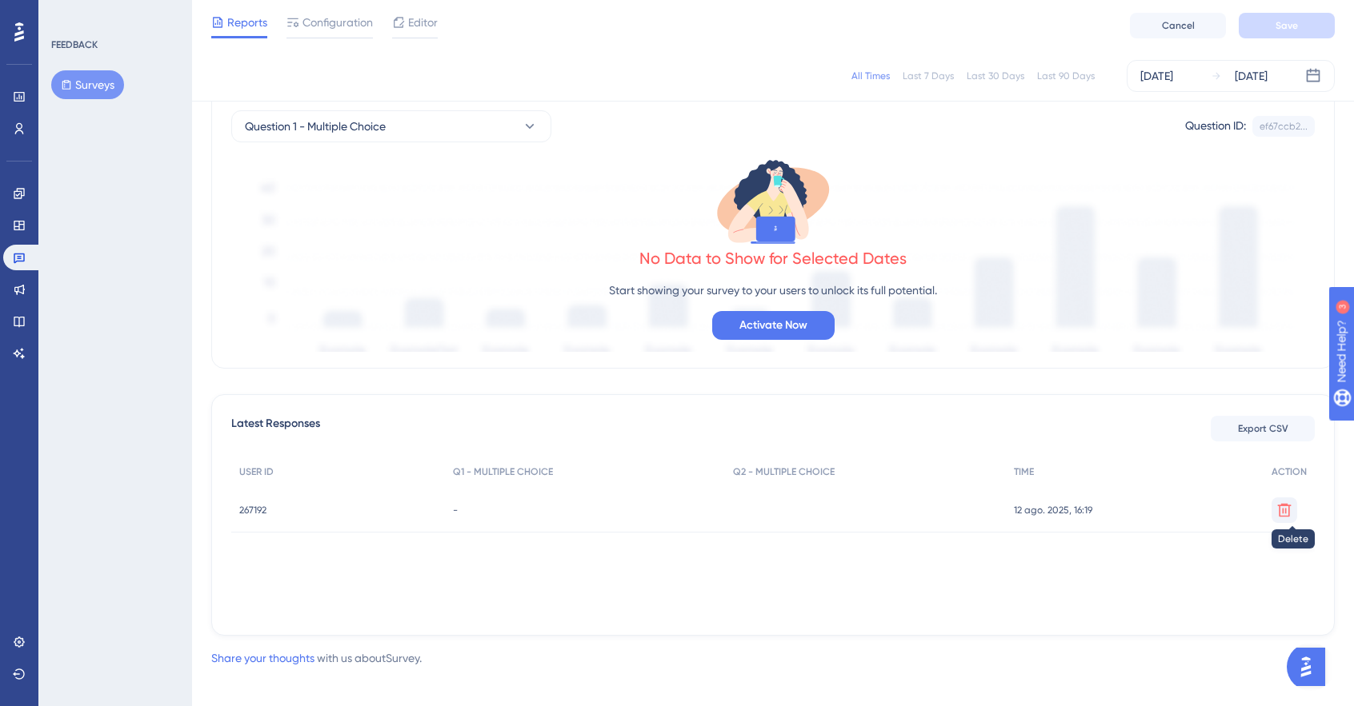
click at [1283, 504] on icon at bounding box center [1285, 510] width 14 height 14
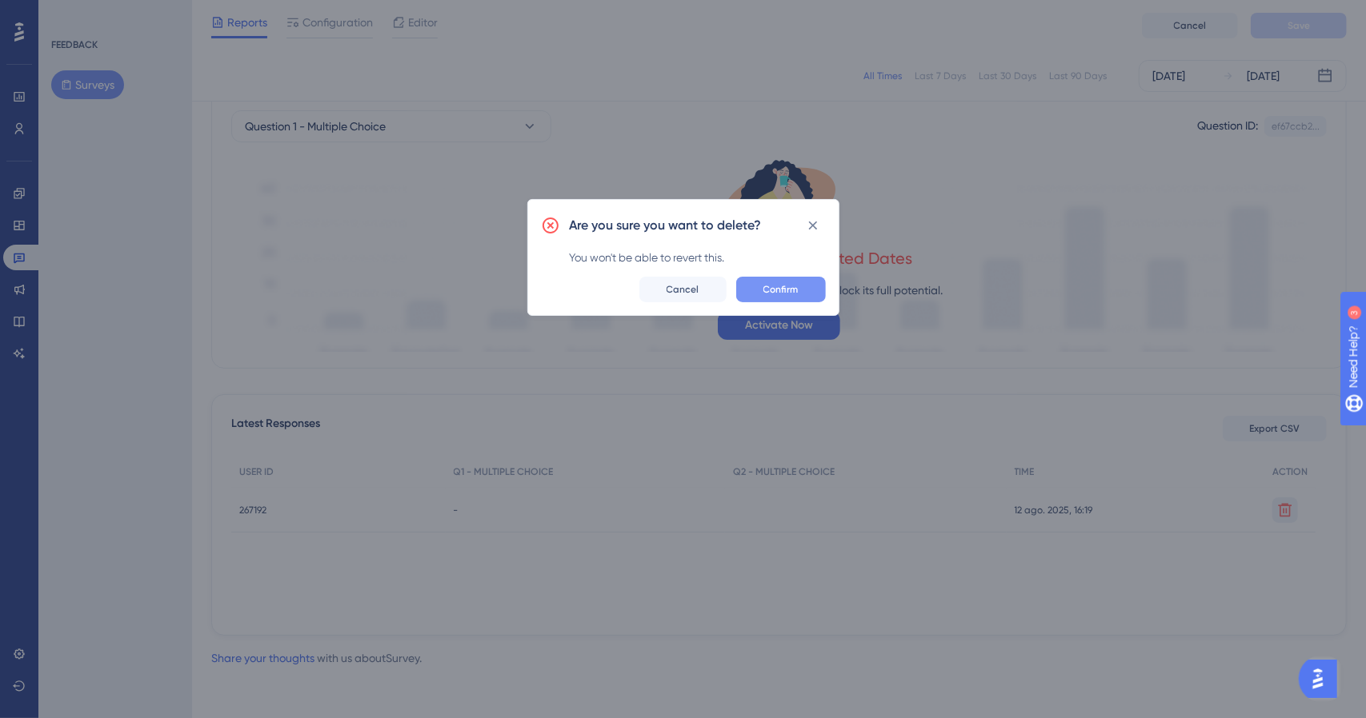
click at [796, 296] on button "Confirm" at bounding box center [781, 290] width 90 height 26
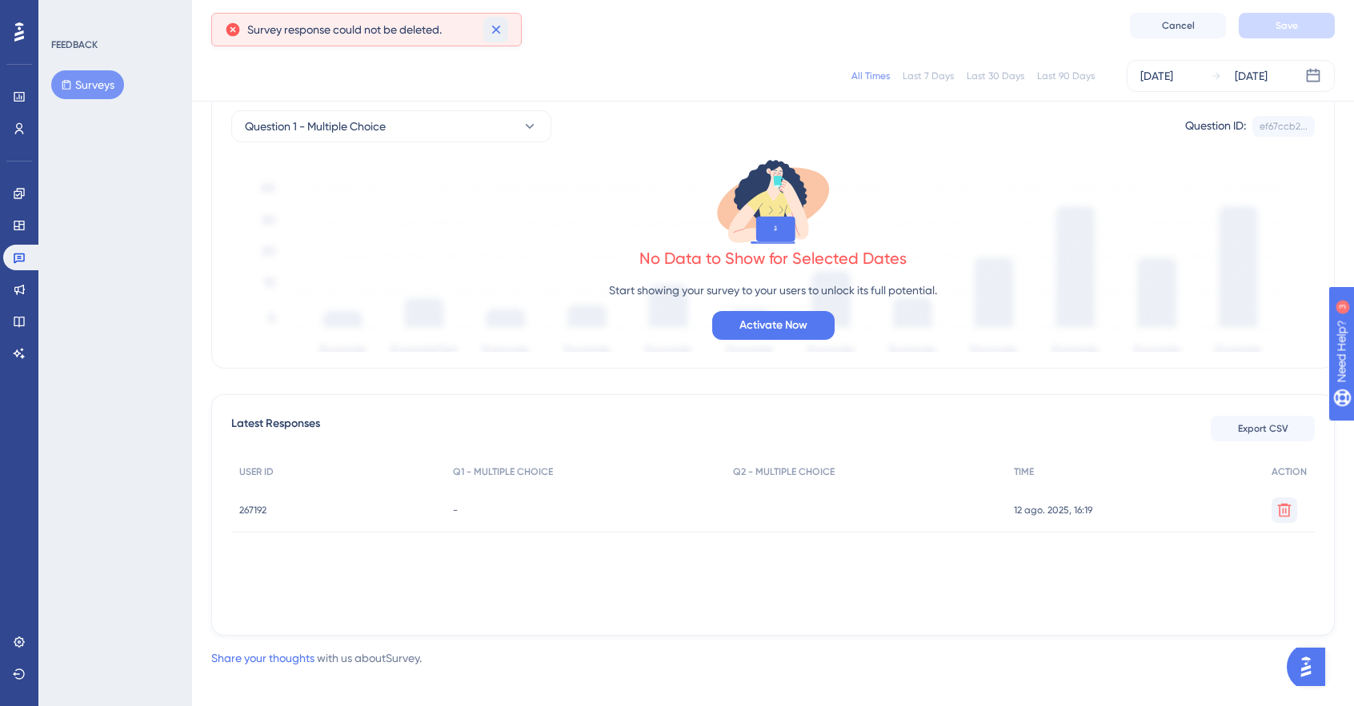
click at [501, 26] on icon at bounding box center [496, 30] width 16 height 16
click at [352, 22] on span "Configuration" at bounding box center [337, 22] width 70 height 19
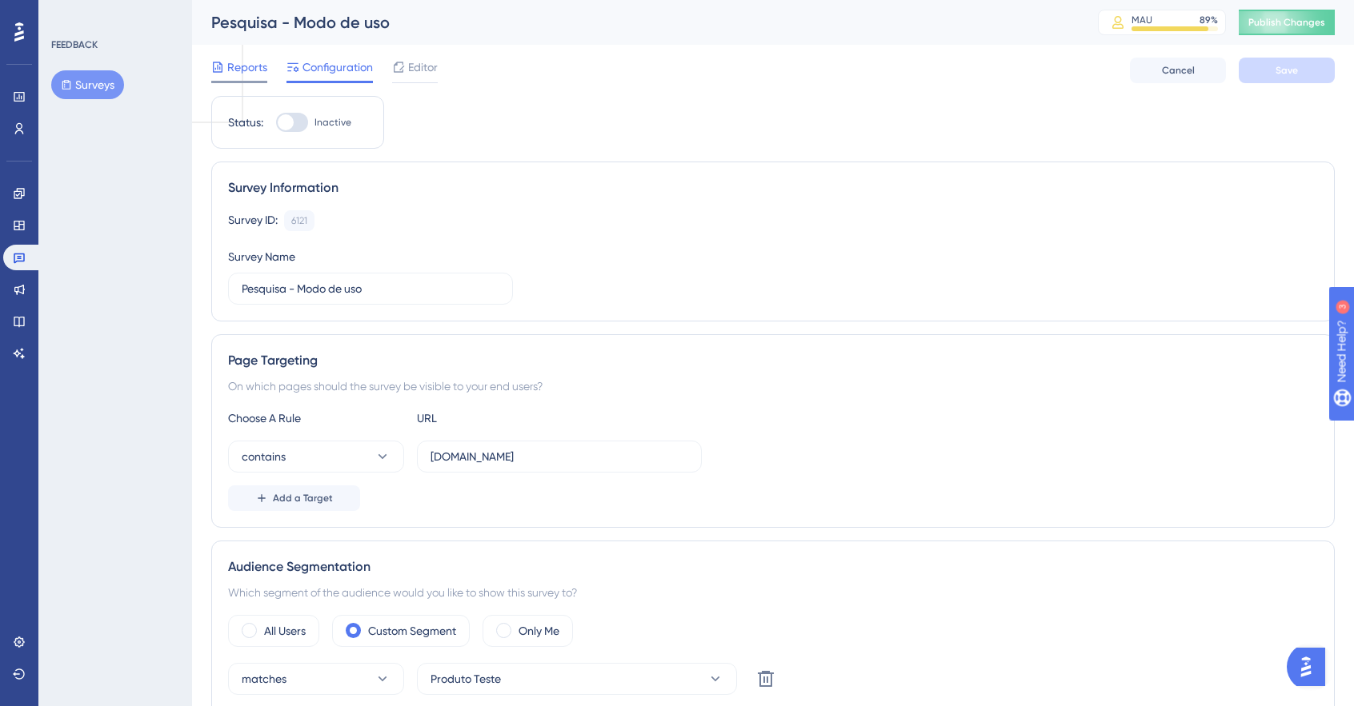
click at [251, 68] on span "Reports" at bounding box center [247, 67] width 40 height 19
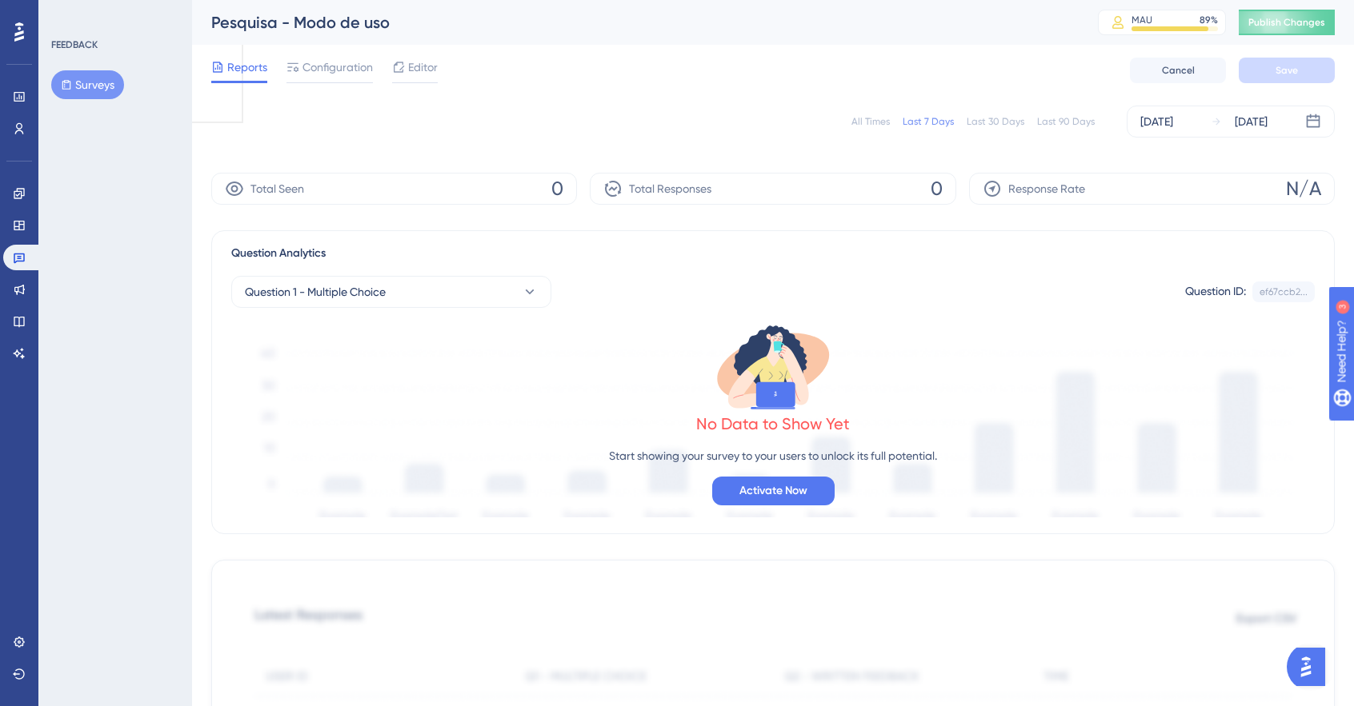
click at [875, 123] on div "All Times" at bounding box center [870, 121] width 38 height 13
click at [323, 65] on span "Configuration" at bounding box center [337, 67] width 70 height 19
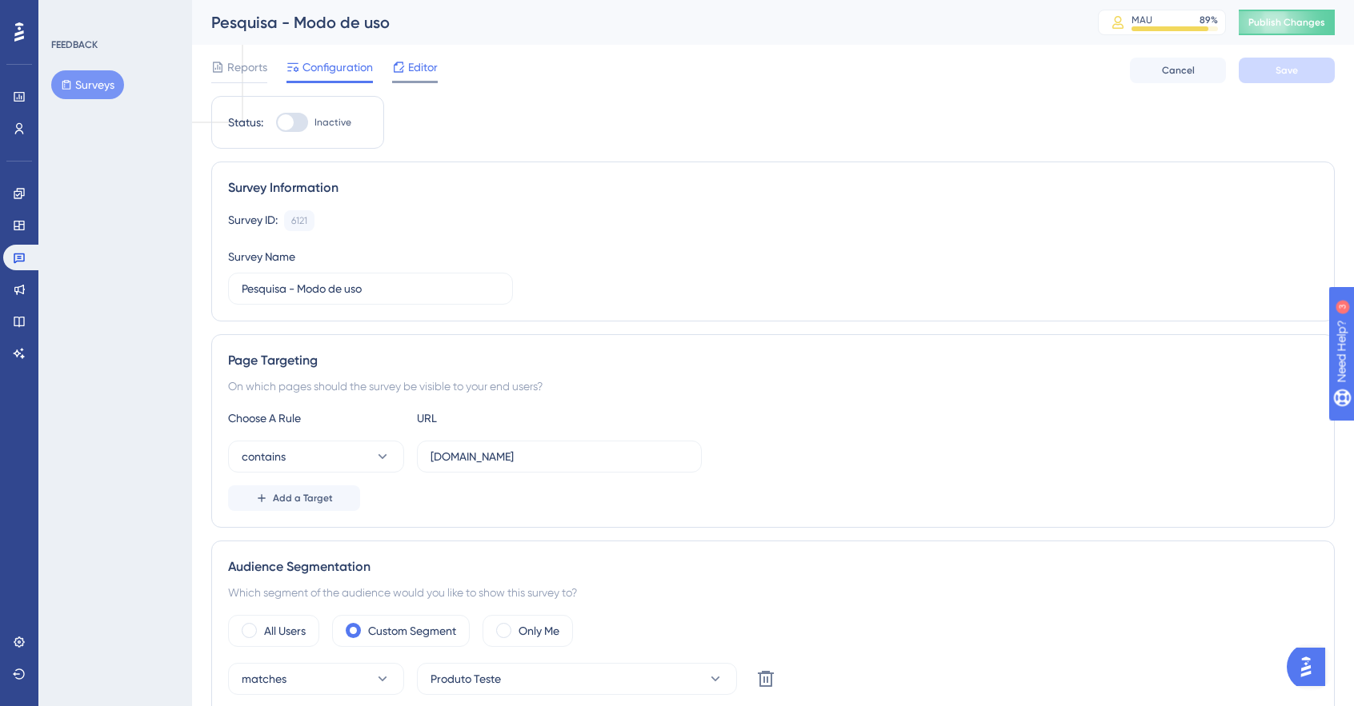
click at [410, 71] on span "Editor" at bounding box center [423, 67] width 30 height 19
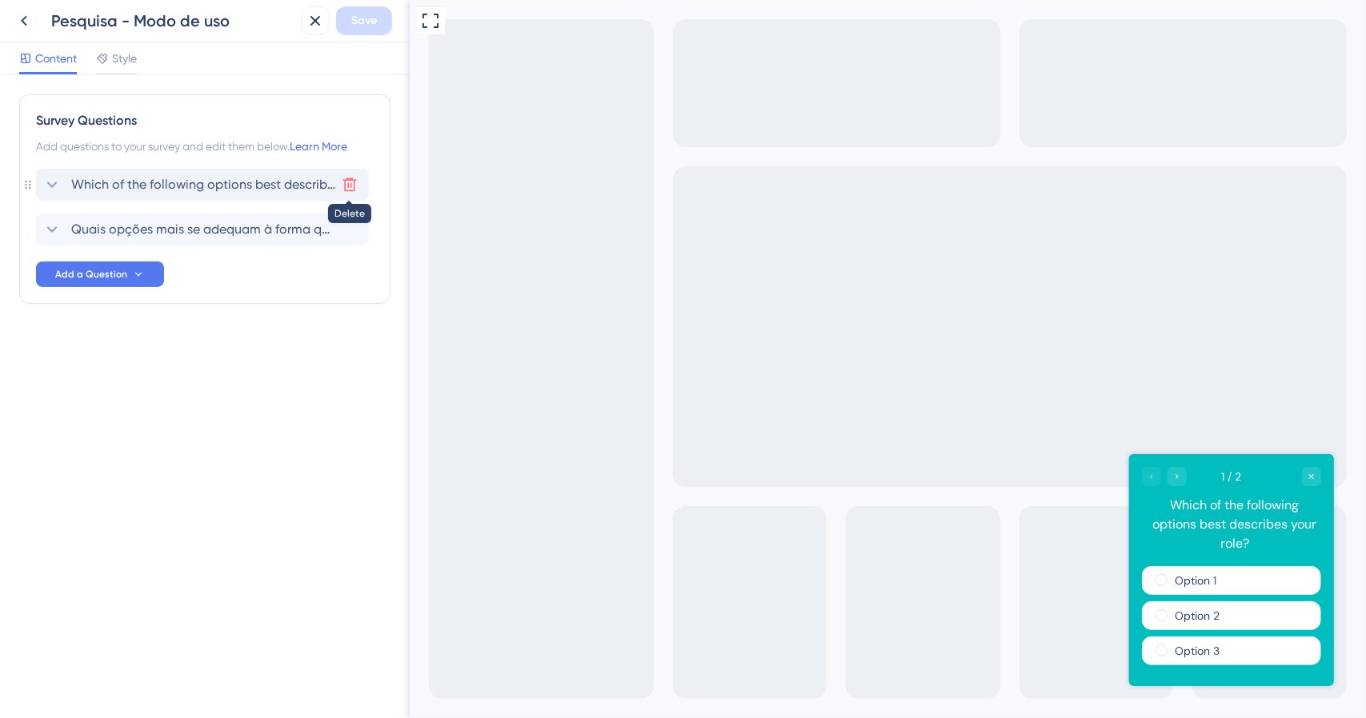
click at [346, 182] on icon at bounding box center [350, 185] width 16 height 16
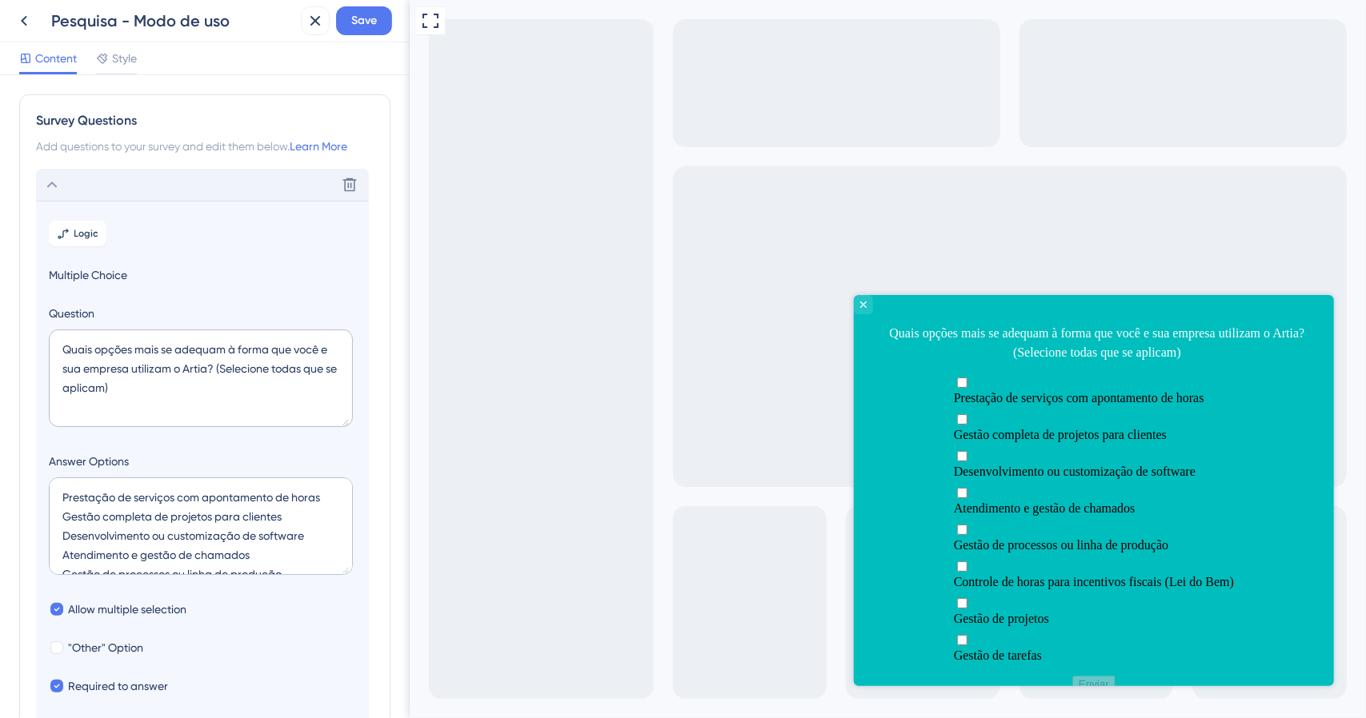
click at [87, 185] on div "Delete" at bounding box center [202, 185] width 333 height 32
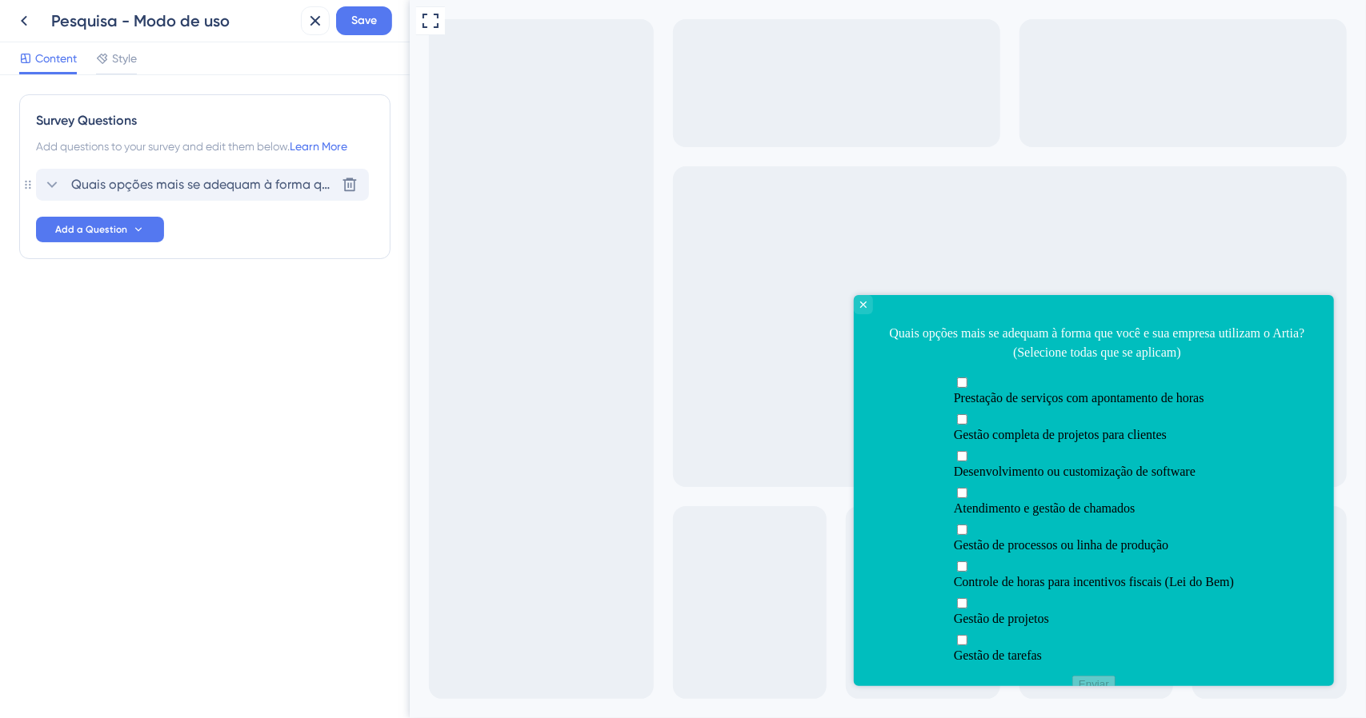
click at [112, 186] on span "Quais opções mais se adequam à forma que você e sua empresa utilizam o Artia? (…" at bounding box center [203, 184] width 264 height 19
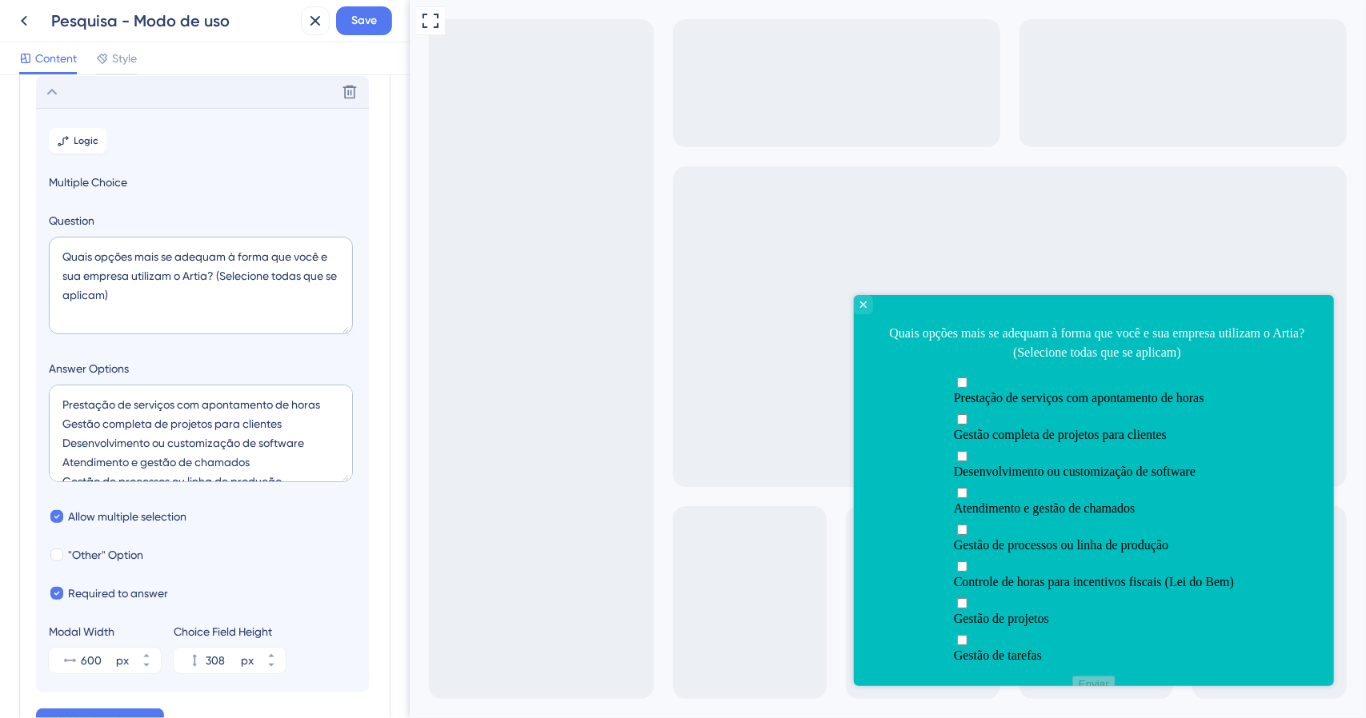
scroll to position [207, 0]
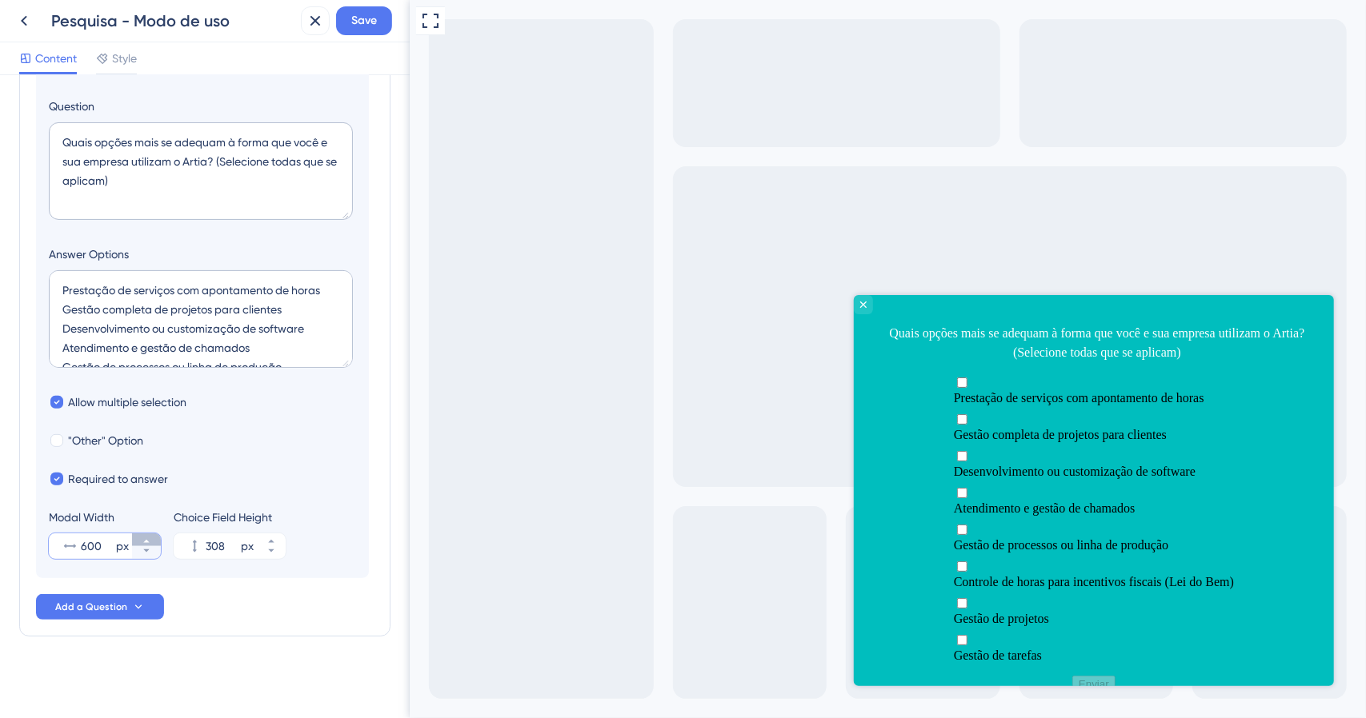
click at [139, 535] on button "600 px" at bounding box center [146, 540] width 29 height 13
click at [139, 535] on button "601 px" at bounding box center [146, 540] width 29 height 13
click at [141, 535] on button "602 px" at bounding box center [146, 540] width 29 height 13
click at [141, 535] on button "603 px" at bounding box center [146, 540] width 29 height 13
click at [141, 535] on button "604 px" at bounding box center [146, 540] width 29 height 13
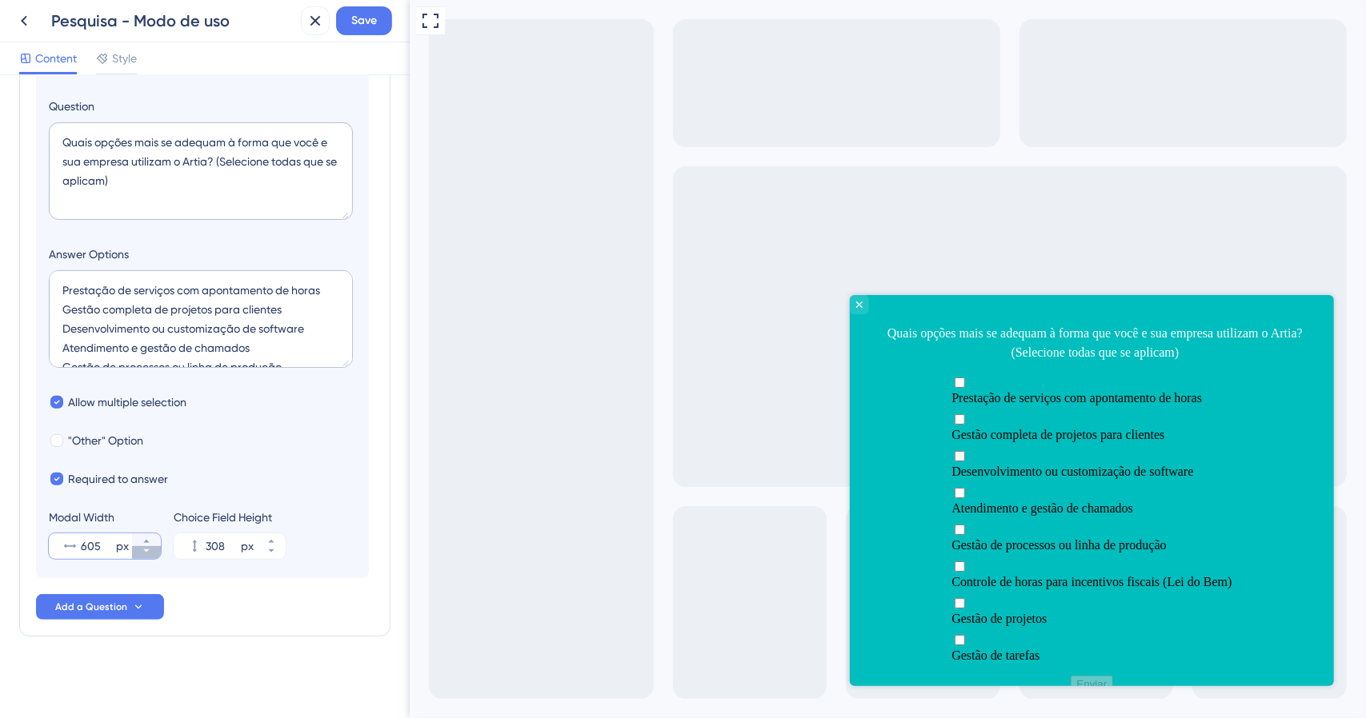
click at [147, 558] on button "605 px" at bounding box center [146, 552] width 29 height 13
click at [147, 558] on button "604 px" at bounding box center [146, 552] width 29 height 13
click at [147, 558] on button "603 px" at bounding box center [146, 552] width 29 height 13
click at [147, 558] on button "602 px" at bounding box center [146, 552] width 29 height 13
type input "601"
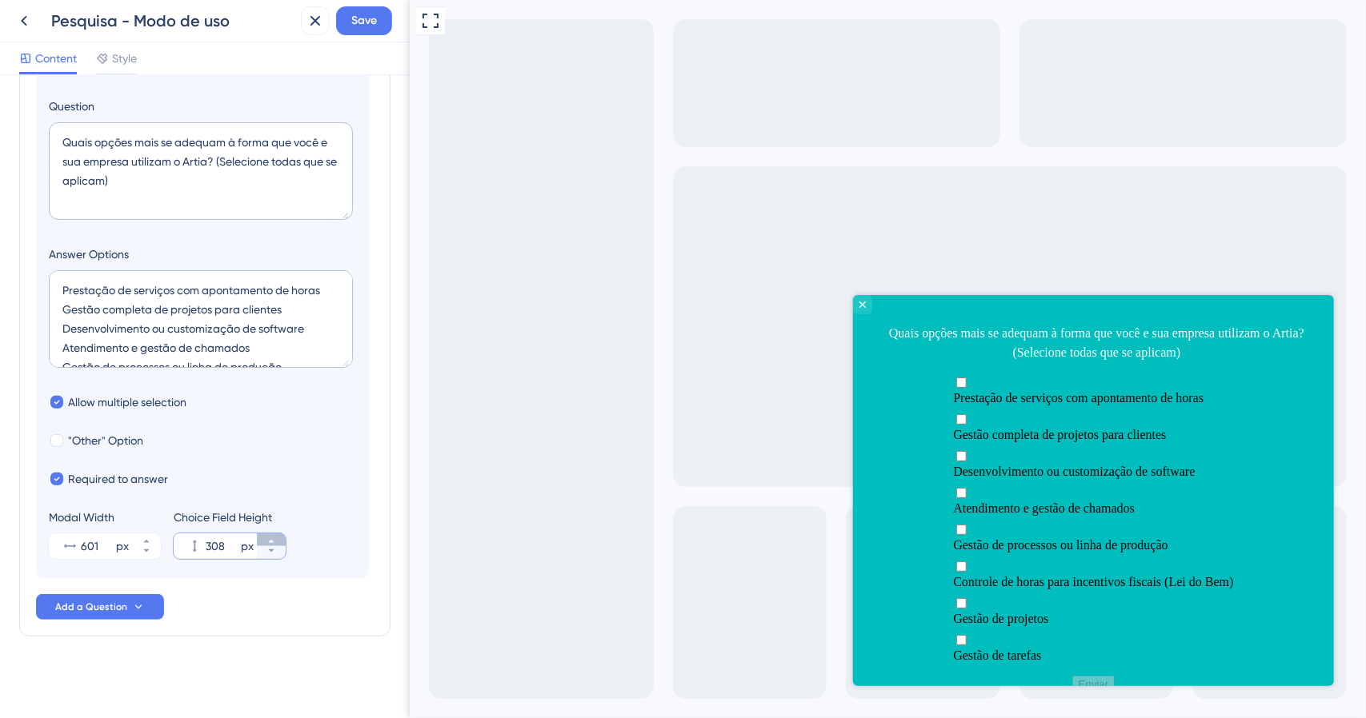
click at [278, 535] on button "308 px" at bounding box center [271, 540] width 29 height 13
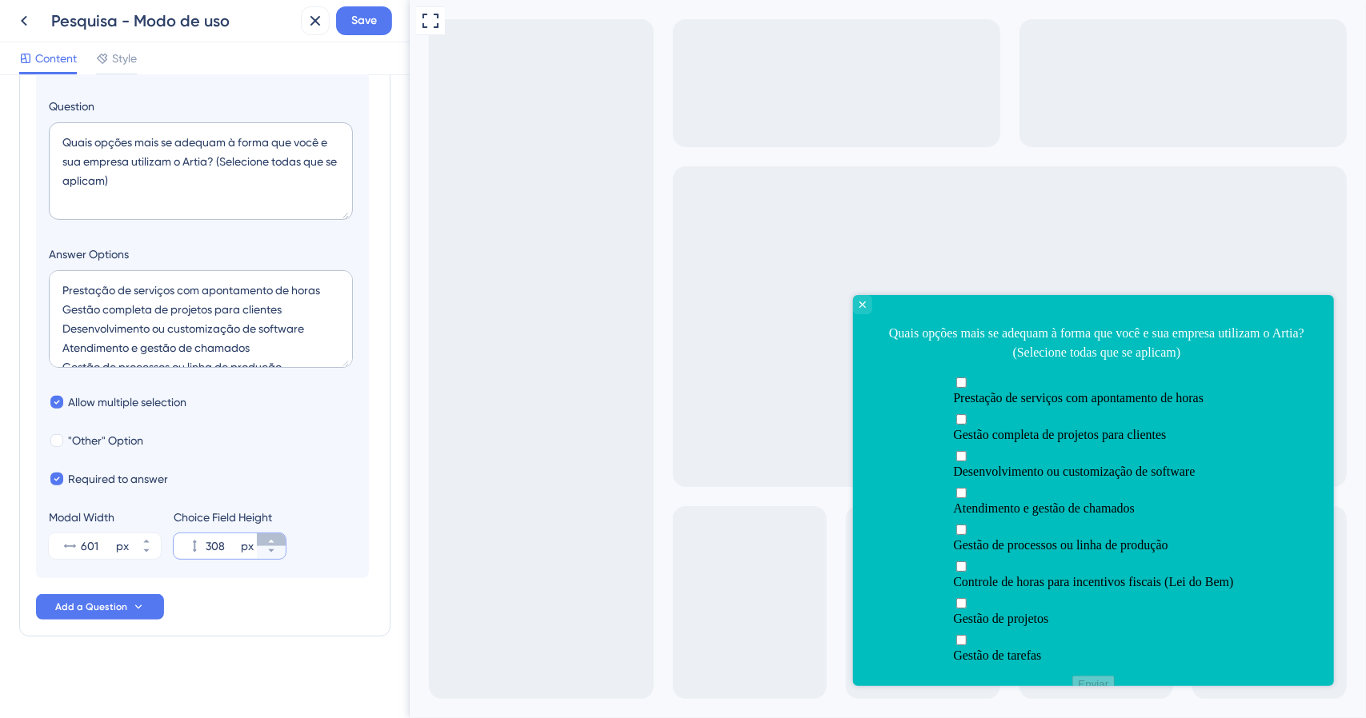
click at [278, 535] on button "308 px" at bounding box center [271, 540] width 29 height 13
drag, startPoint x: 133, startPoint y: 318, endPoint x: 45, endPoint y: 302, distance: 89.5
click at [45, 302] on section "Logic Multiple Choice Question Quais opções mais se adequam à forma que você e …" at bounding box center [202, 286] width 333 height 585
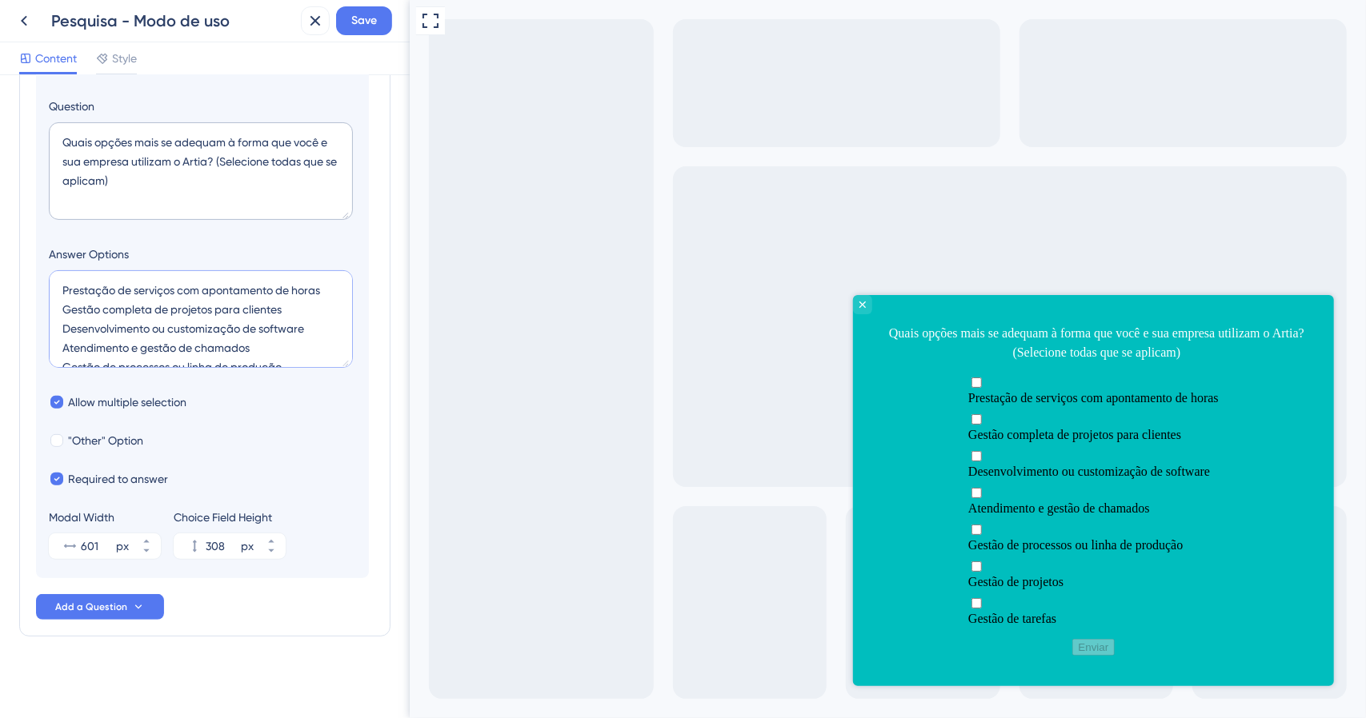
scroll to position [58, 0]
click at [163, 328] on textarea "Prestação de serviços com apontamento de horas Gestão completa de projetos para…" at bounding box center [201, 319] width 304 height 98
drag, startPoint x: 67, startPoint y: 286, endPoint x: 317, endPoint y: 343, distance: 256.2
click at [317, 343] on textarea "Prestação de serviços com apontamento de horas Gestão completa de projetos para…" at bounding box center [201, 319] width 304 height 98
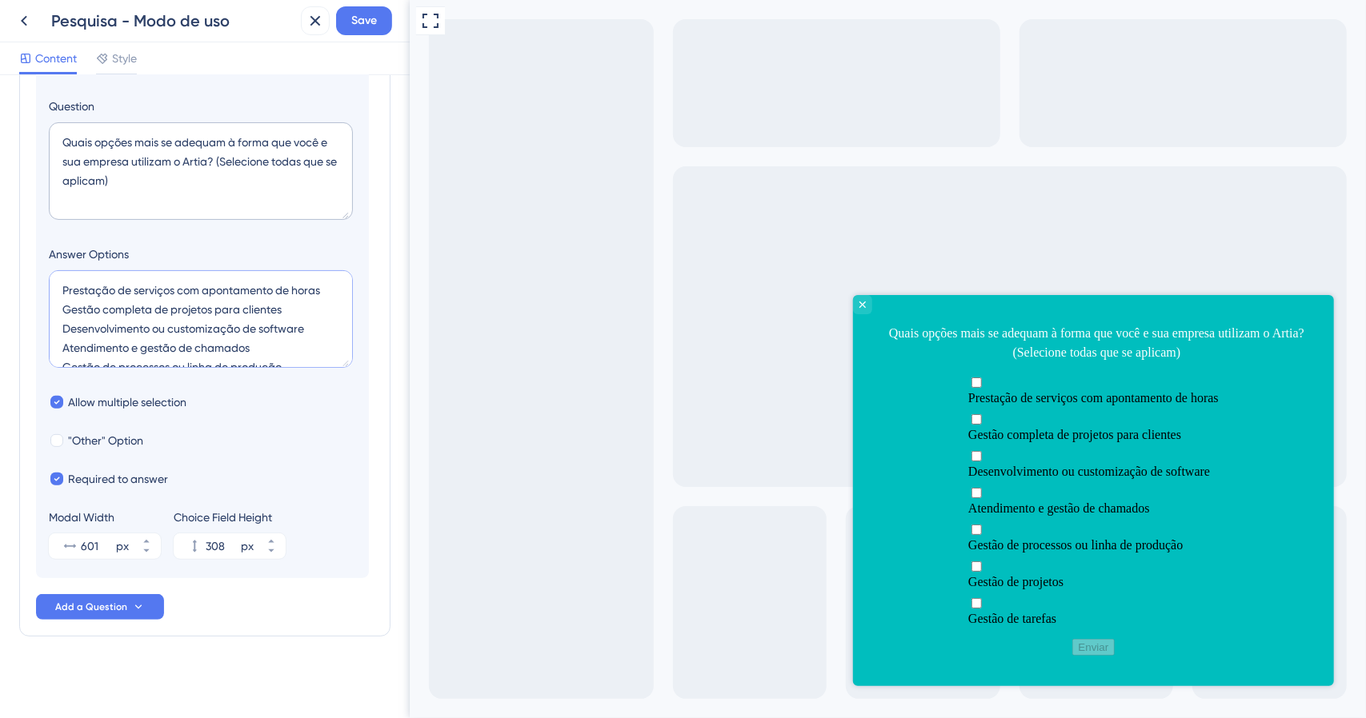
click at [317, 343] on textarea "Prestação de serviços com apontamento de horas Gestão completa de projetos para…" at bounding box center [201, 319] width 304 height 98
click at [307, 331] on textarea "Prestação de serviços com apontamento de horas Gestão completa de projetos para…" at bounding box center [201, 319] width 304 height 98
click at [273, 294] on textarea "Prestação de serviços com apontamento de horas Gestão completa de projetos para…" at bounding box center [201, 319] width 304 height 98
drag, startPoint x: 110, startPoint y: 302, endPoint x: 262, endPoint y: 326, distance: 153.9
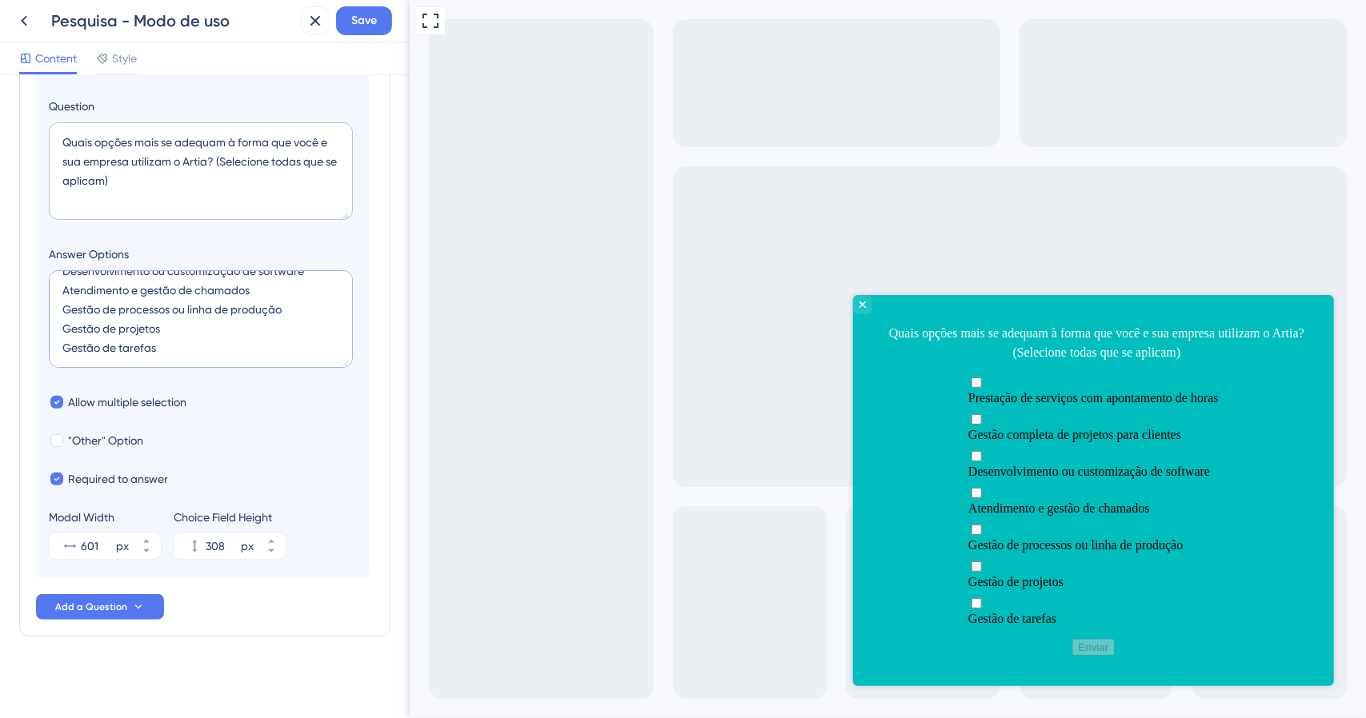
click at [262, 326] on textarea "Prestação de serviços com apontamento de horas Gestão completa de projetos para…" at bounding box center [201, 319] width 304 height 98
drag, startPoint x: 186, startPoint y: 286, endPoint x: 10, endPoint y: 282, distance: 176.0
click at [3, 279] on div "Survey Questions Add questions to your survey and edit them below. Learn More D…" at bounding box center [205, 396] width 410 height 643
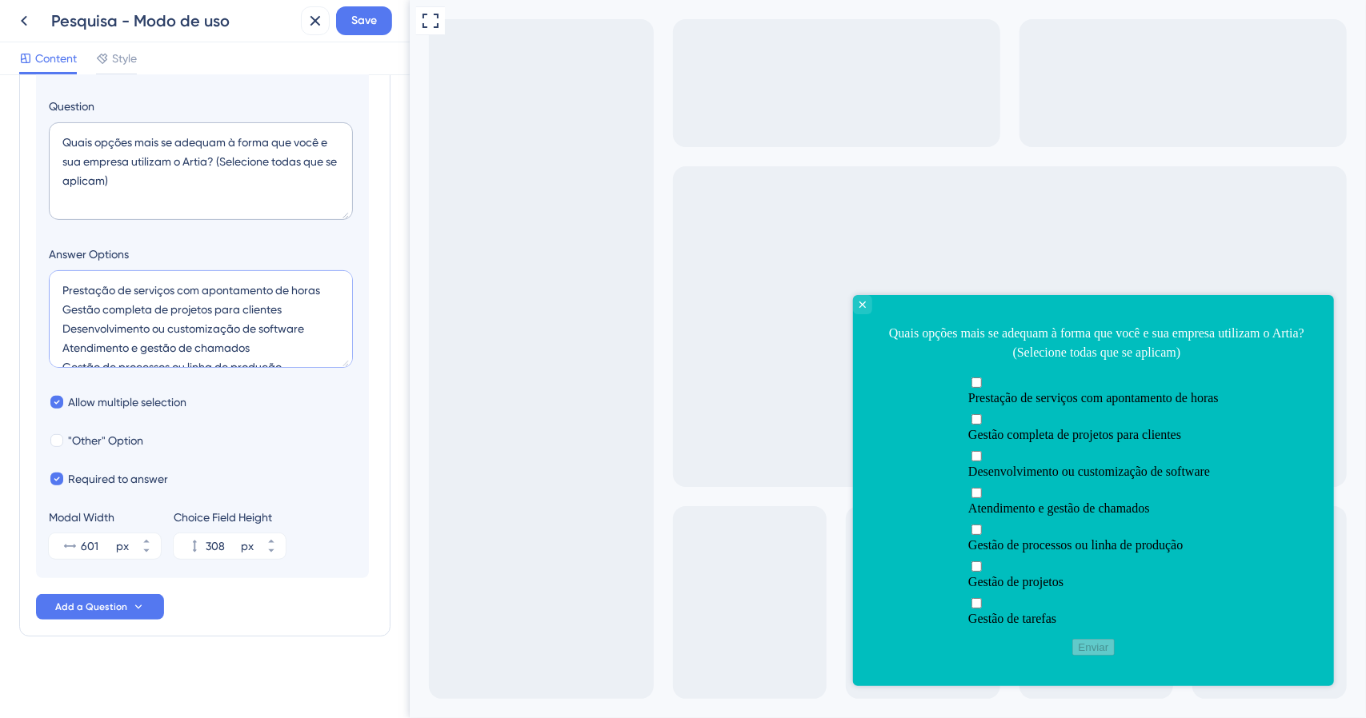
click at [152, 301] on textarea "Prestação de serviços com apontamento de horas Gestão completa de projetos para…" at bounding box center [201, 319] width 304 height 98
type textarea "Prestação de serviços com apontamento de horas Gestão completa de projetos para…"
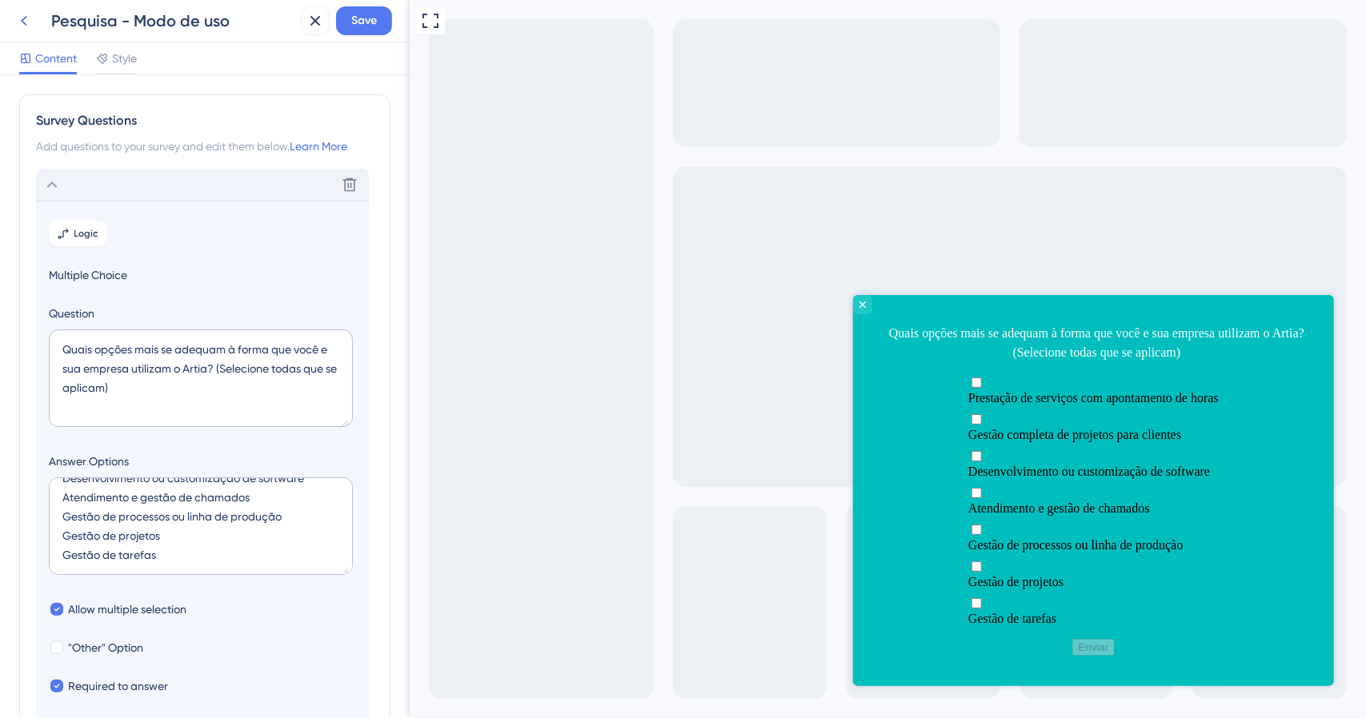
click at [28, 16] on icon at bounding box center [23, 20] width 19 height 19
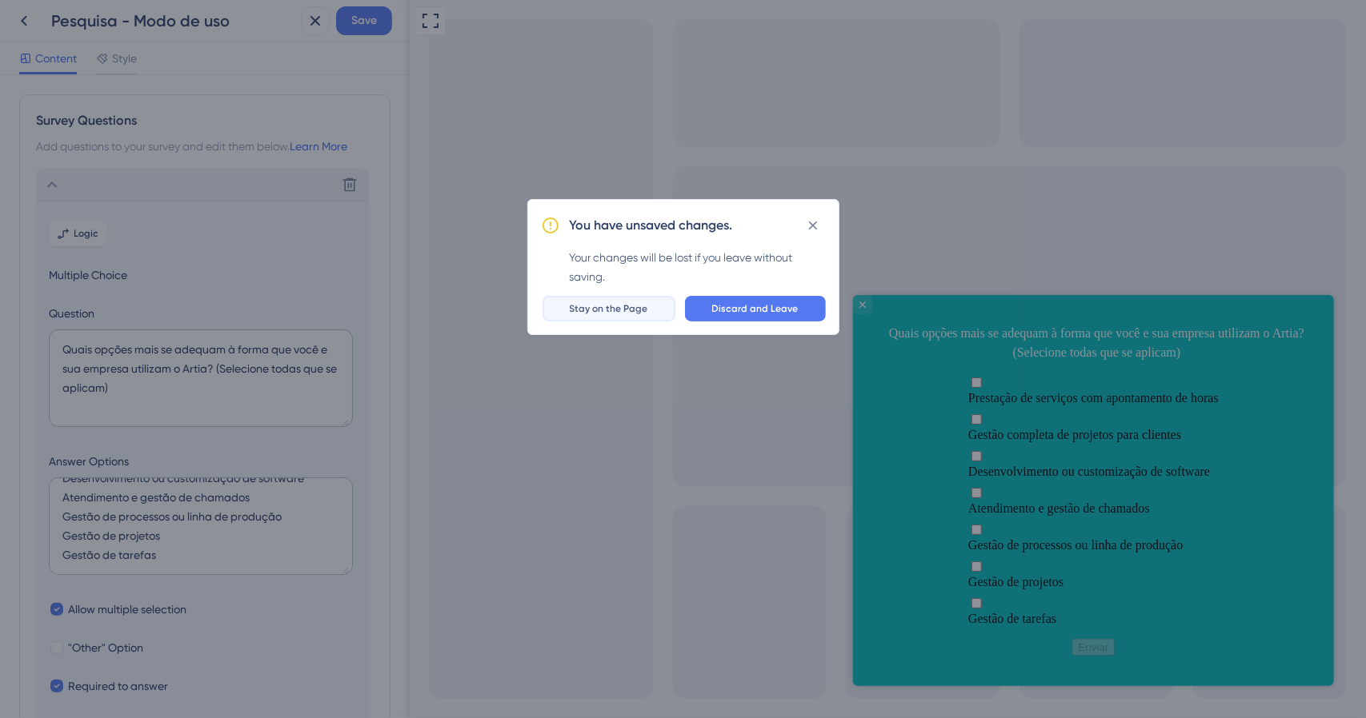
drag, startPoint x: 648, startPoint y: 310, endPoint x: 17, endPoint y: 60, distance: 678.8
click at [648, 310] on span "Stay on the Page" at bounding box center [609, 308] width 78 height 13
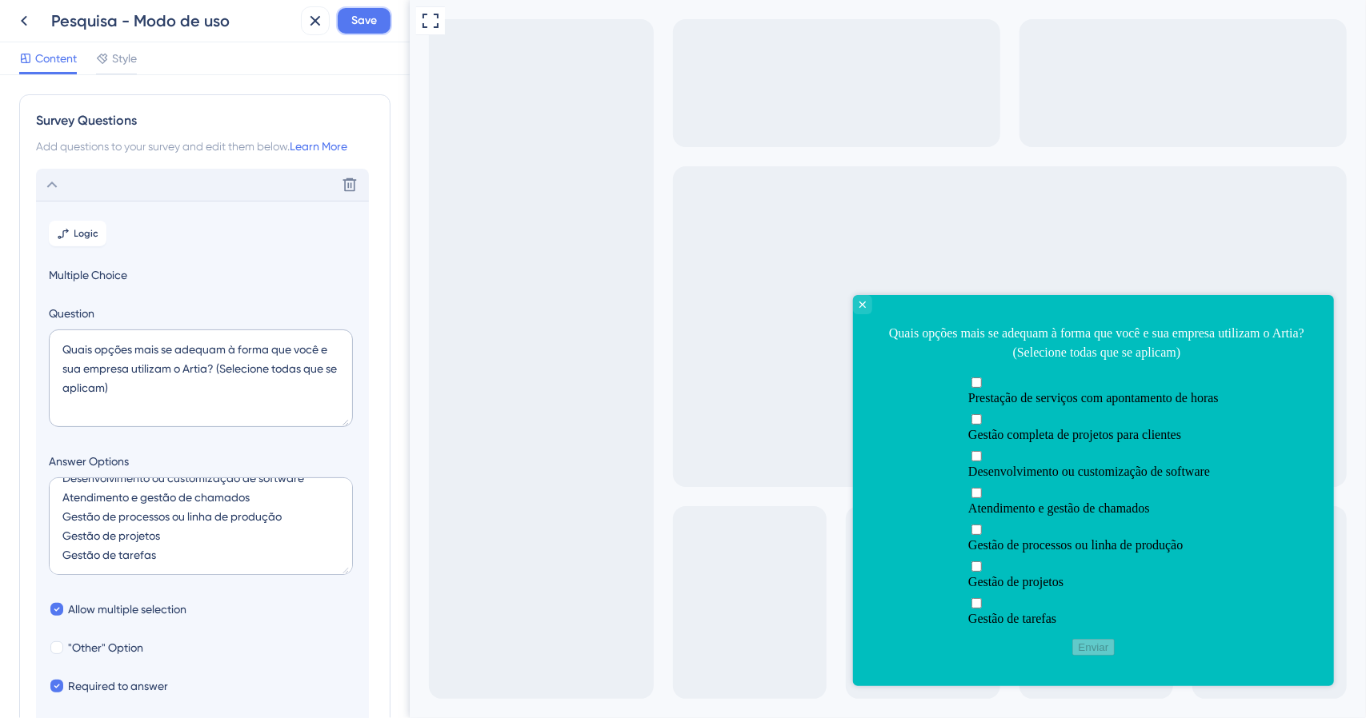
click at [381, 22] on button "Save" at bounding box center [364, 20] width 56 height 29
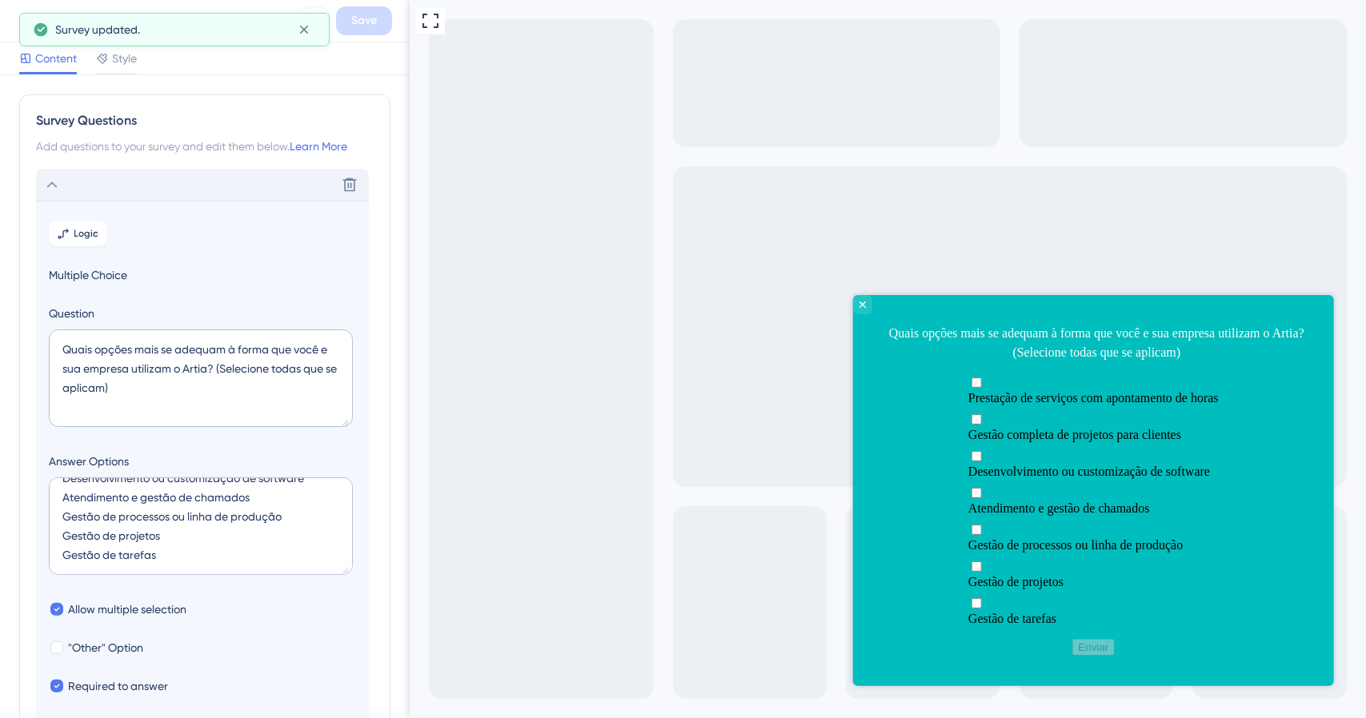
click at [20, 22] on div "Survey updated." at bounding box center [174, 30] width 310 height 34
click at [24, 22] on div "Survey updated." at bounding box center [174, 30] width 310 height 34
click at [302, 33] on icon at bounding box center [304, 30] width 16 height 16
click at [18, 16] on icon at bounding box center [23, 20] width 19 height 19
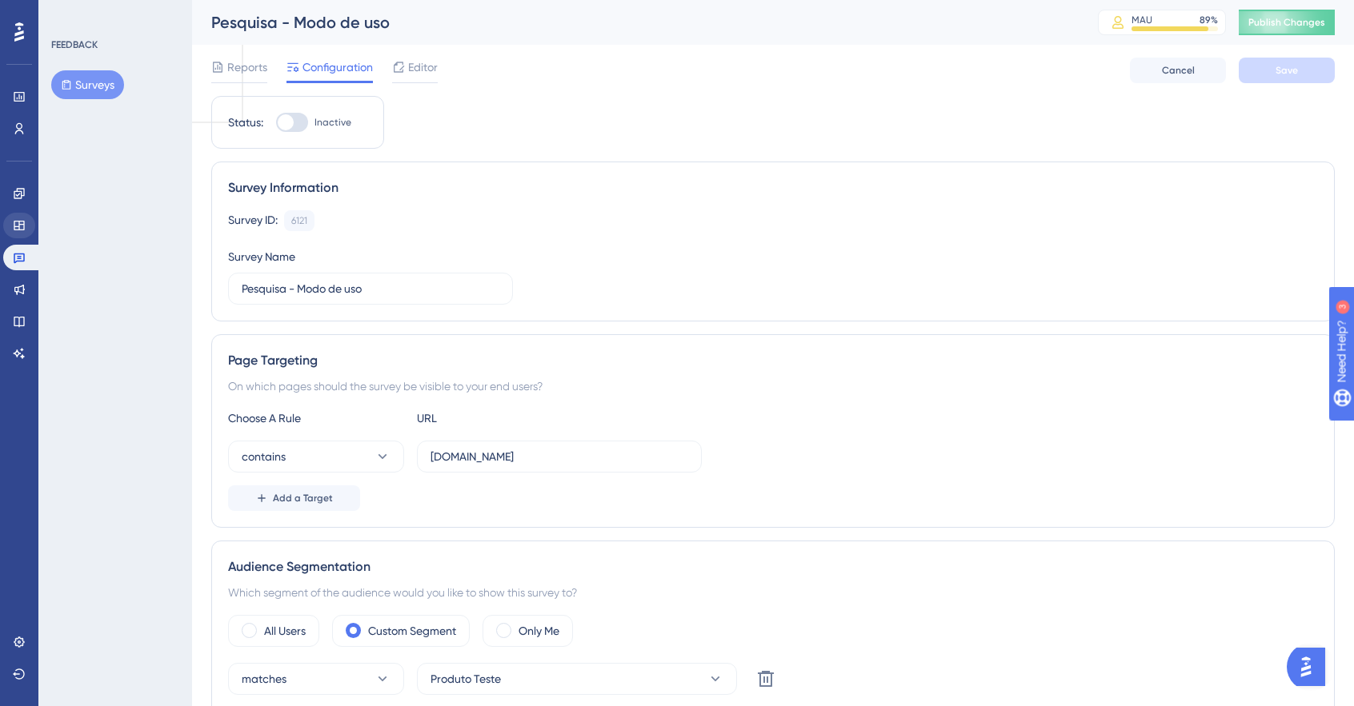
click at [454, 202] on div "Survey Information Survey ID: 6121 Copy Survey Name Pesquisa - Modo de uso" at bounding box center [772, 242] width 1123 height 160
click at [21, 225] on icon at bounding box center [19, 225] width 13 height 13
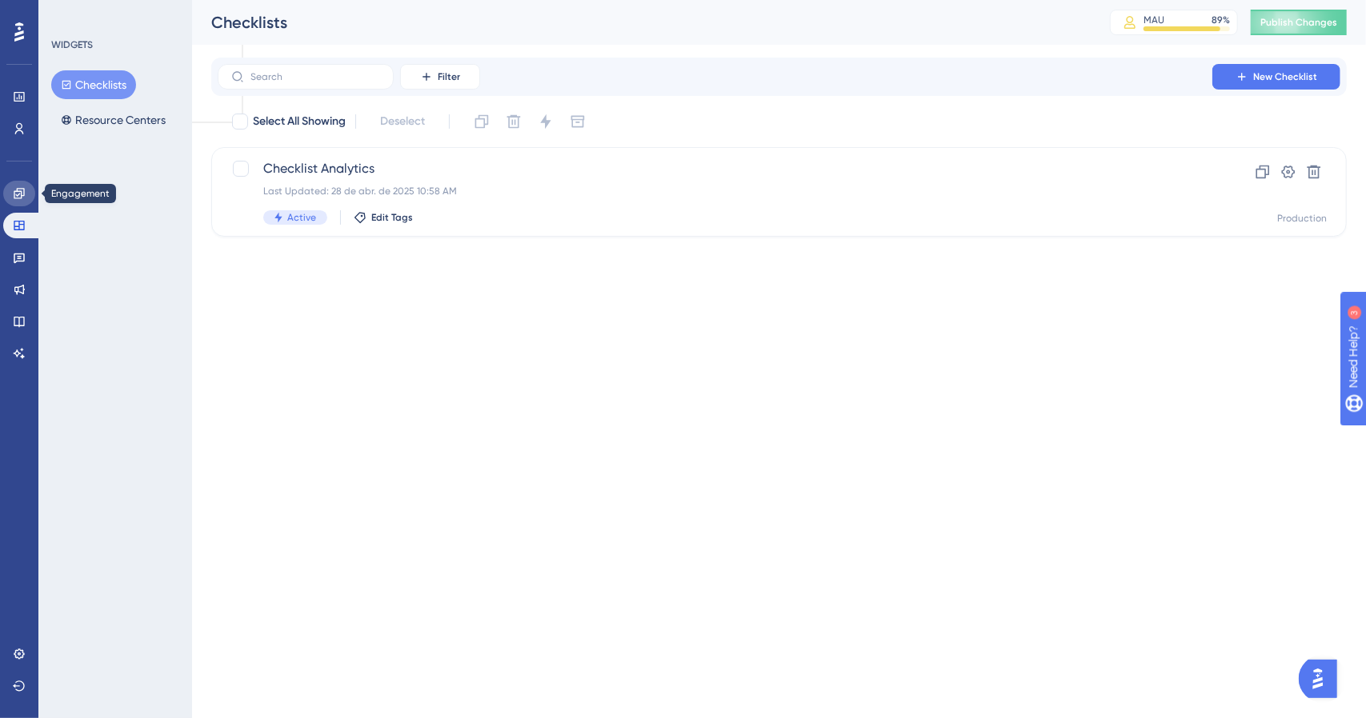
click at [7, 186] on link at bounding box center [19, 194] width 32 height 26
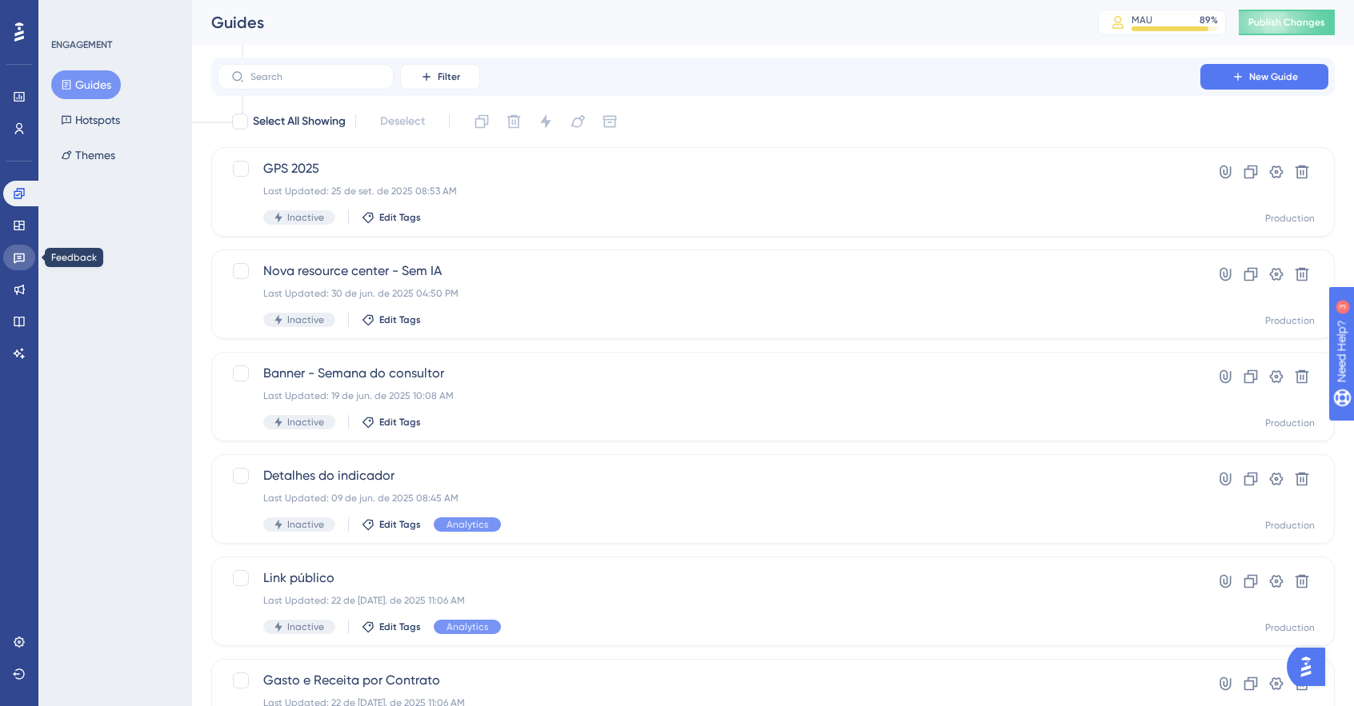
drag, startPoint x: 22, startPoint y: 254, endPoint x: 21, endPoint y: 267, distance: 12.9
click at [22, 254] on icon at bounding box center [19, 257] width 13 height 13
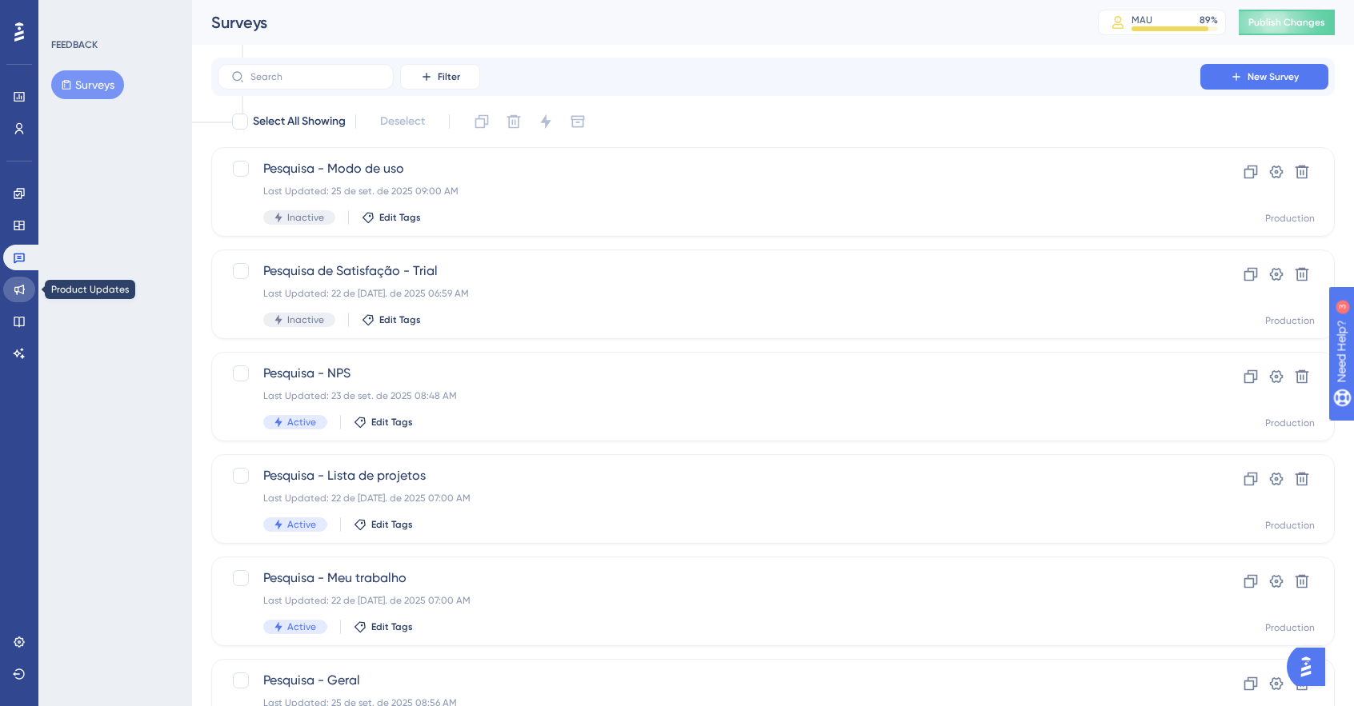
click at [22, 292] on icon at bounding box center [19, 289] width 13 height 13
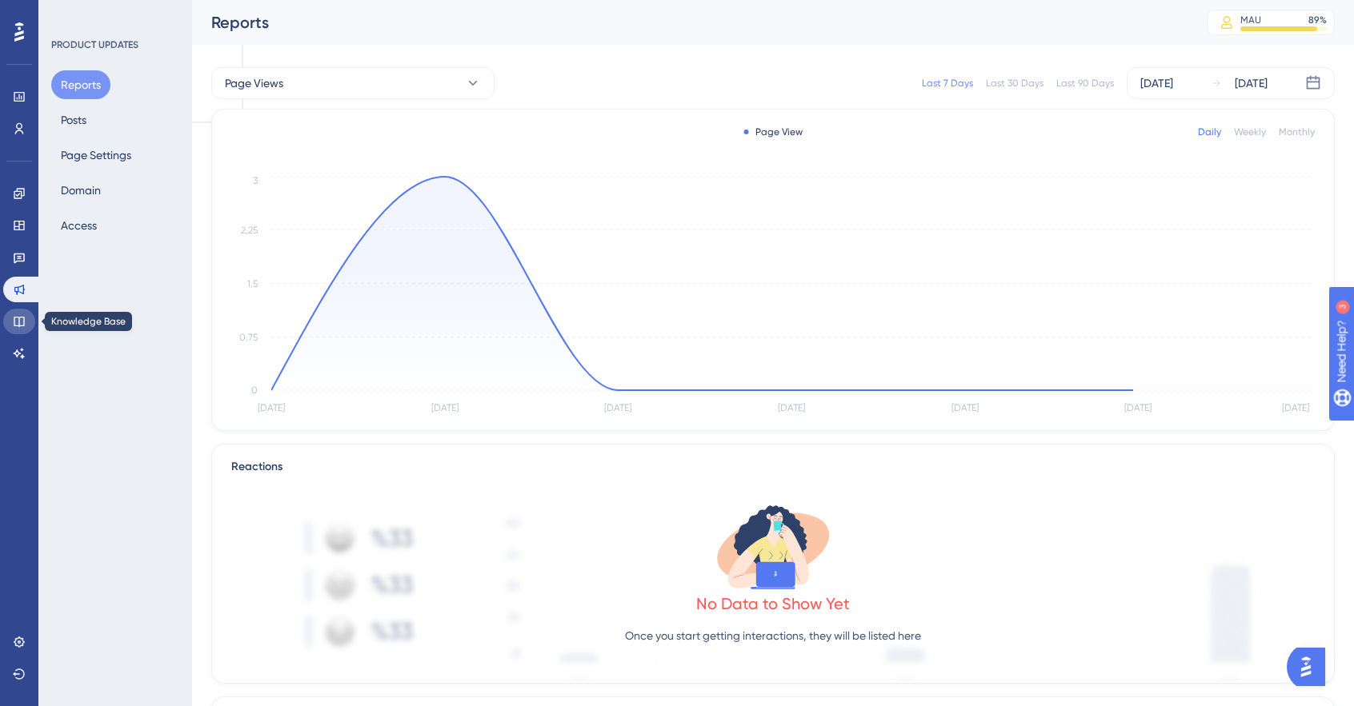
click at [19, 320] on icon at bounding box center [19, 322] width 10 height 10
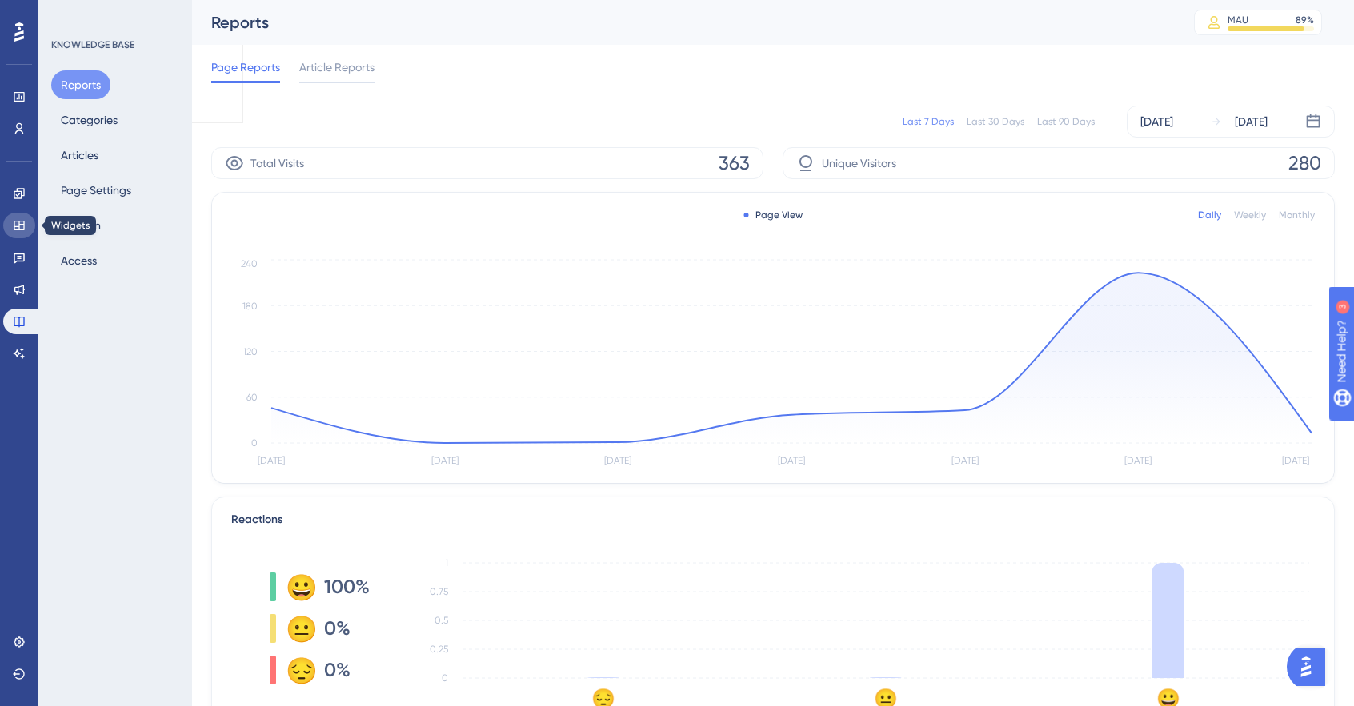
click at [14, 230] on icon at bounding box center [19, 226] width 10 height 10
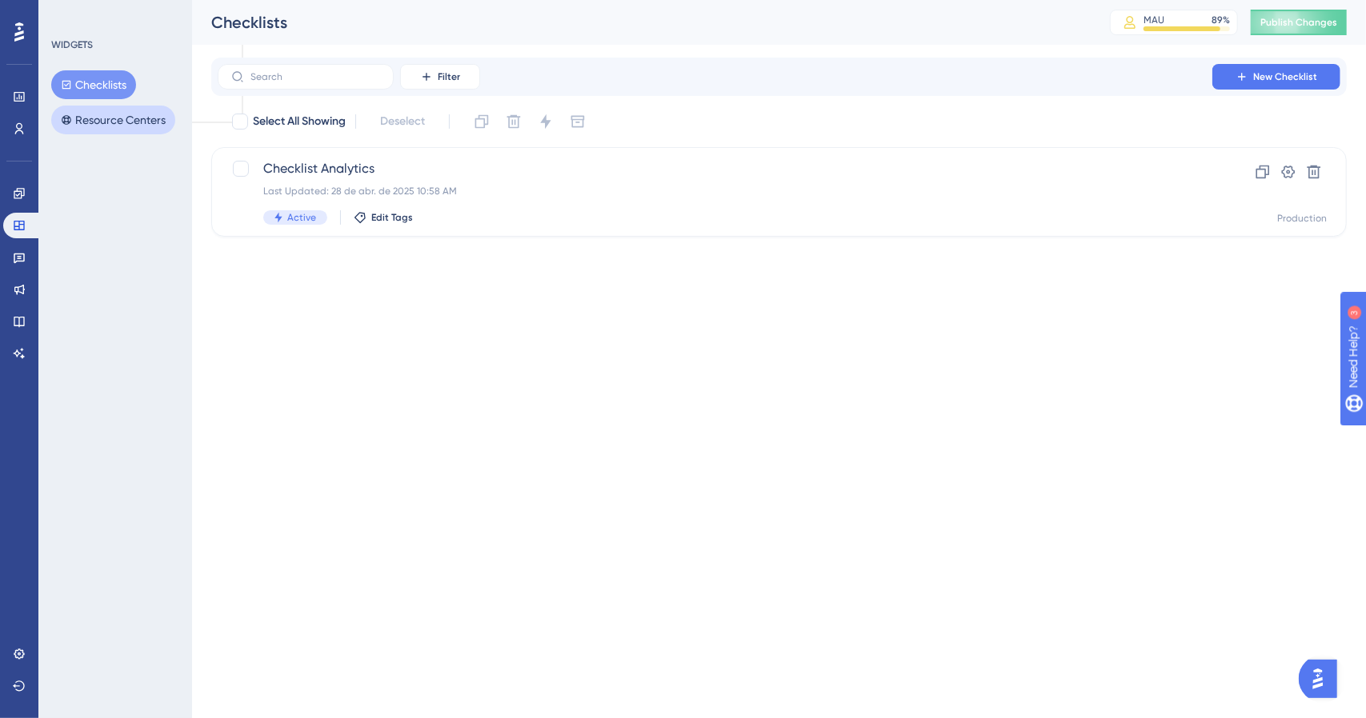
click at [106, 120] on button "Resource Centers" at bounding box center [113, 120] width 124 height 29
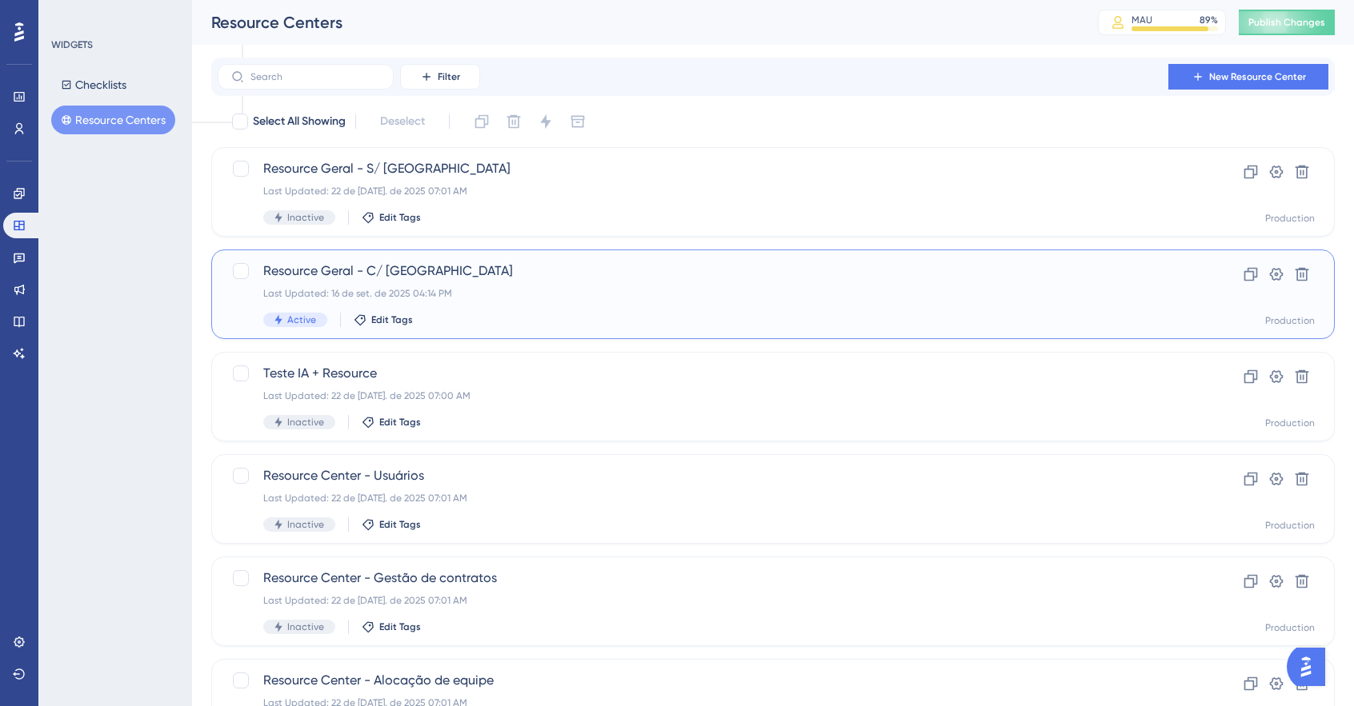
click at [371, 261] on div "Resource Geral - C/ IA Last Updated: 16 de set. de 2025 04:14 PM Active Edit Ta…" at bounding box center [772, 295] width 1123 height 90
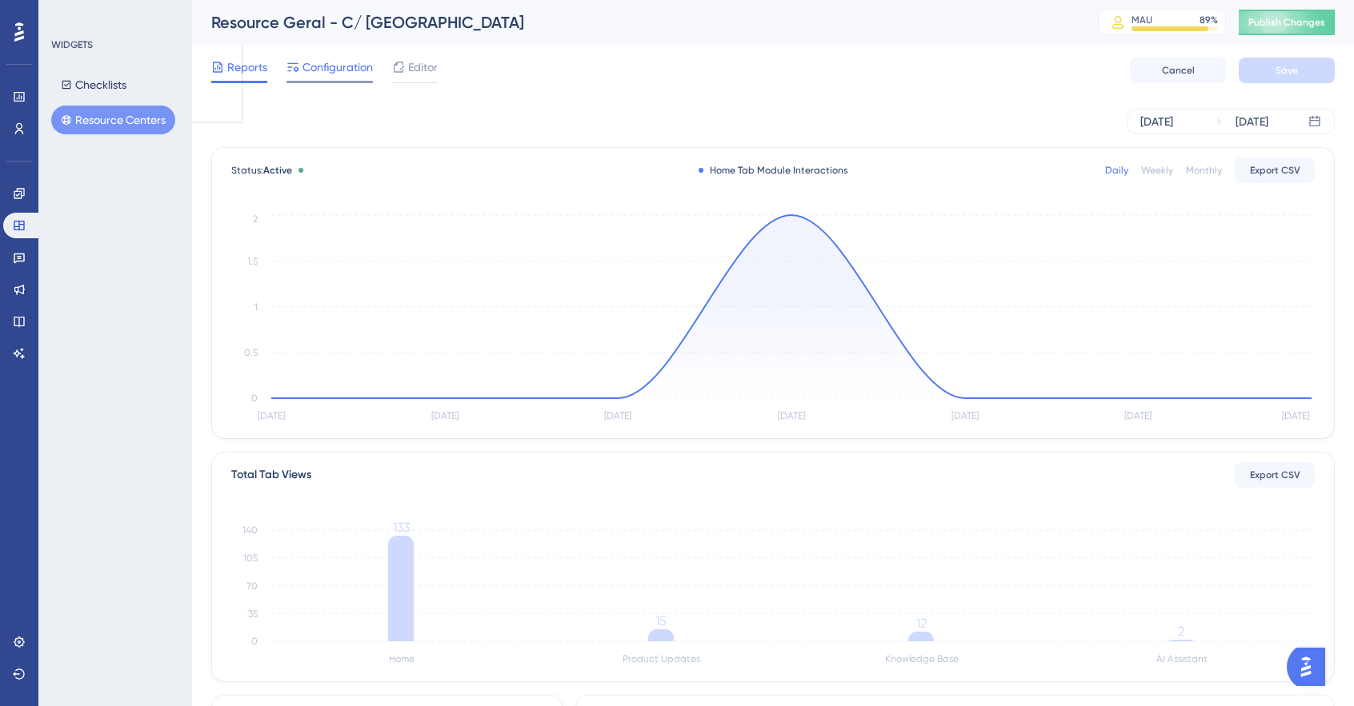
click at [306, 72] on span "Configuration" at bounding box center [337, 67] width 70 height 19
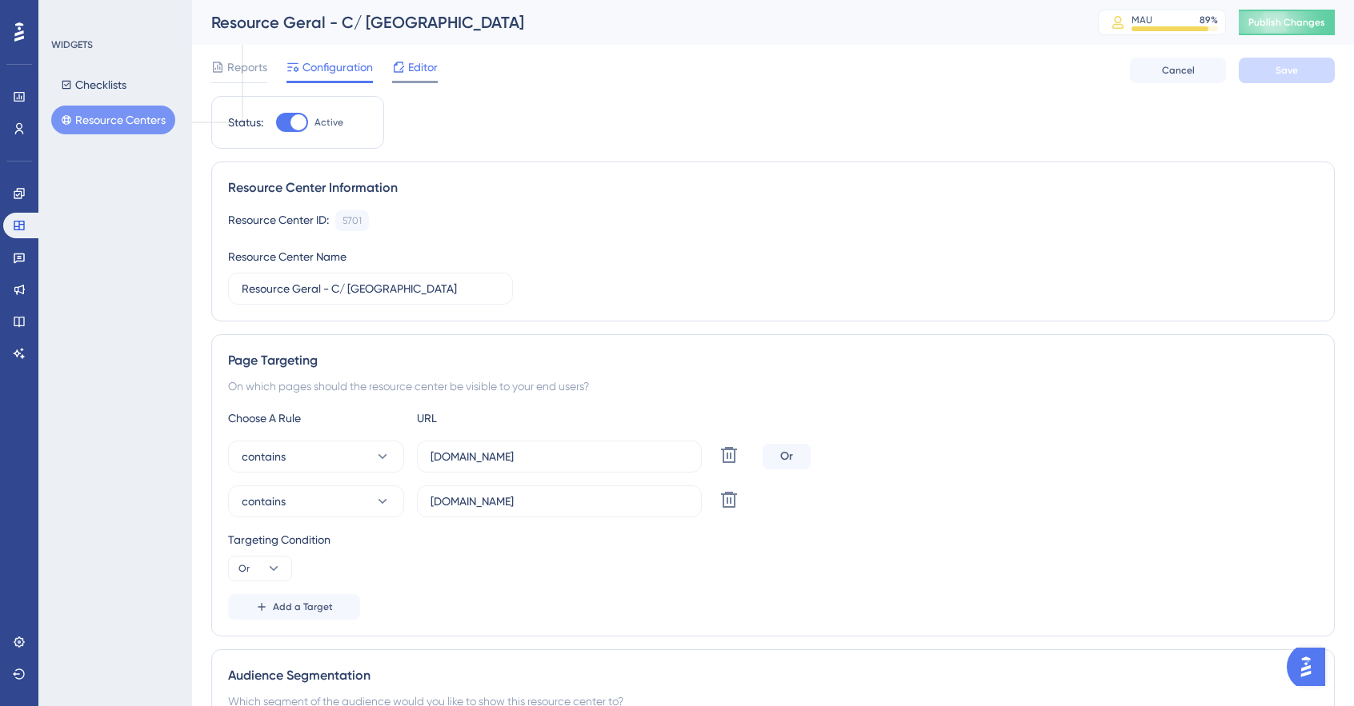
click at [413, 79] on div "Editor" at bounding box center [415, 71] width 46 height 26
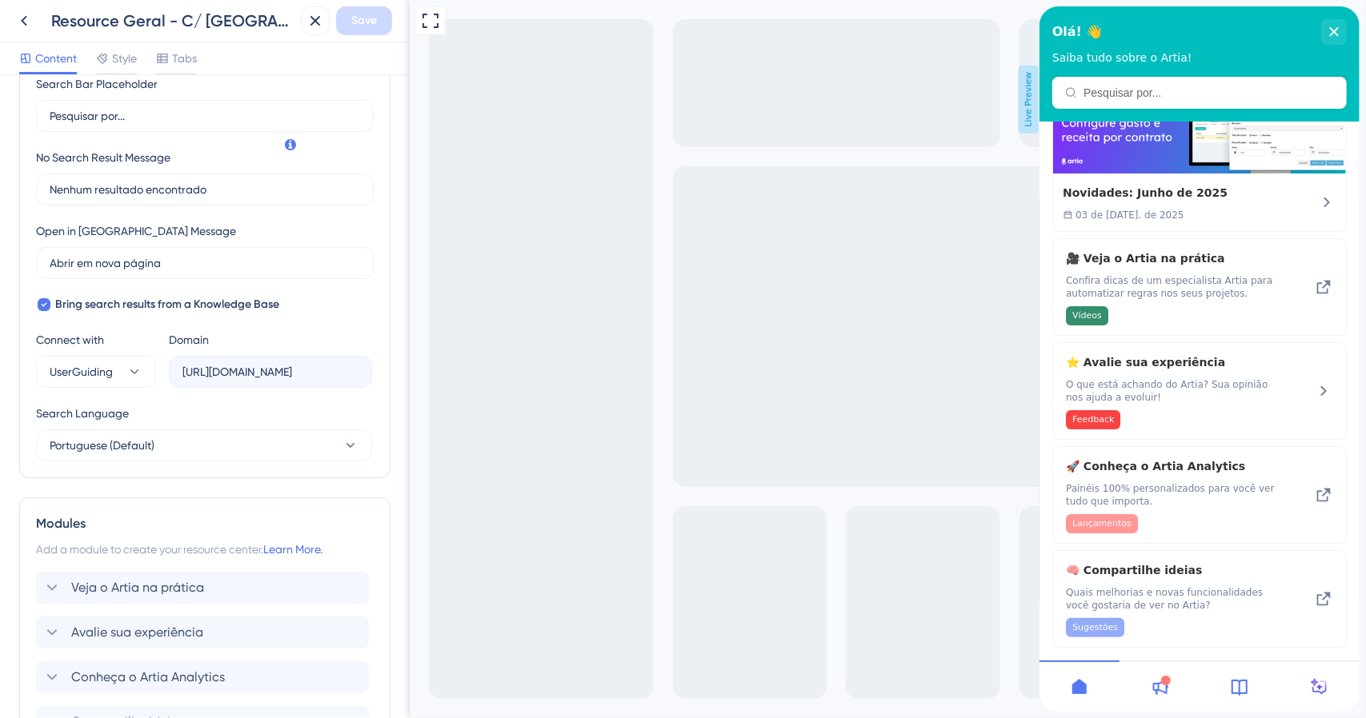
scroll to position [480, 0]
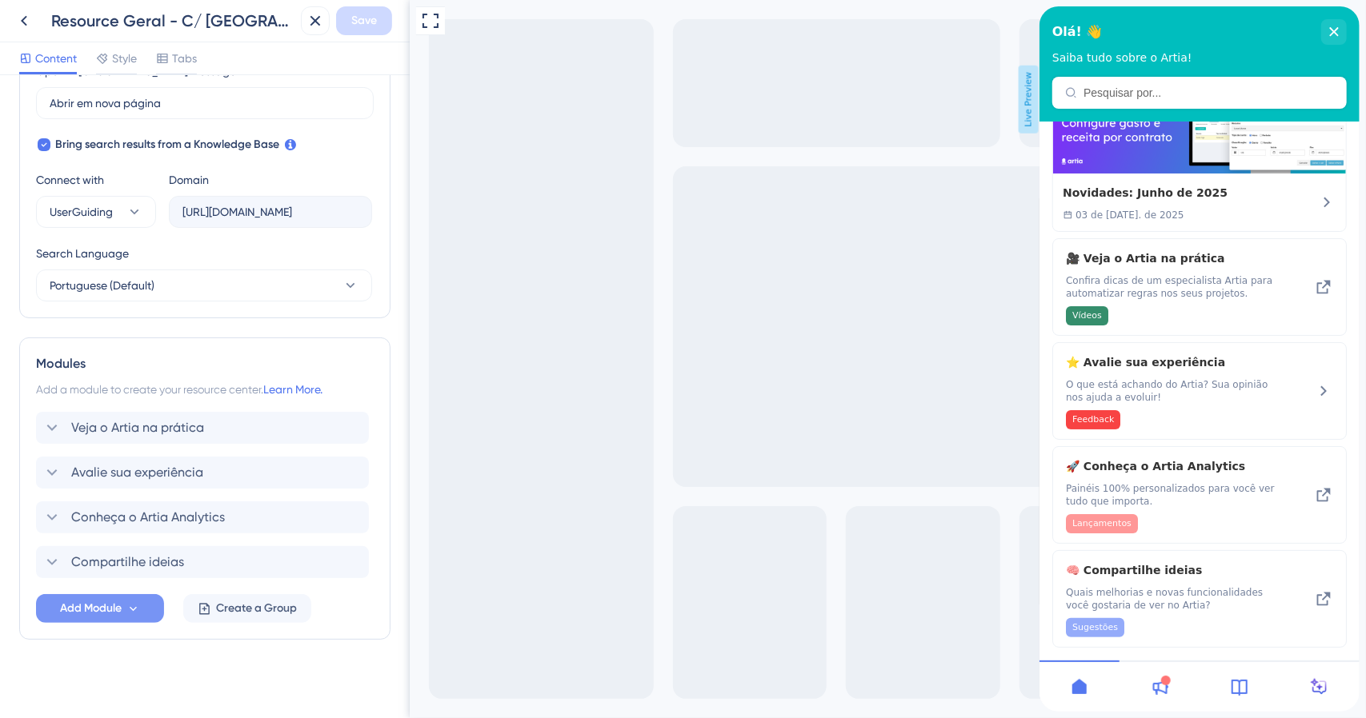
click at [133, 606] on icon at bounding box center [133, 609] width 14 height 14
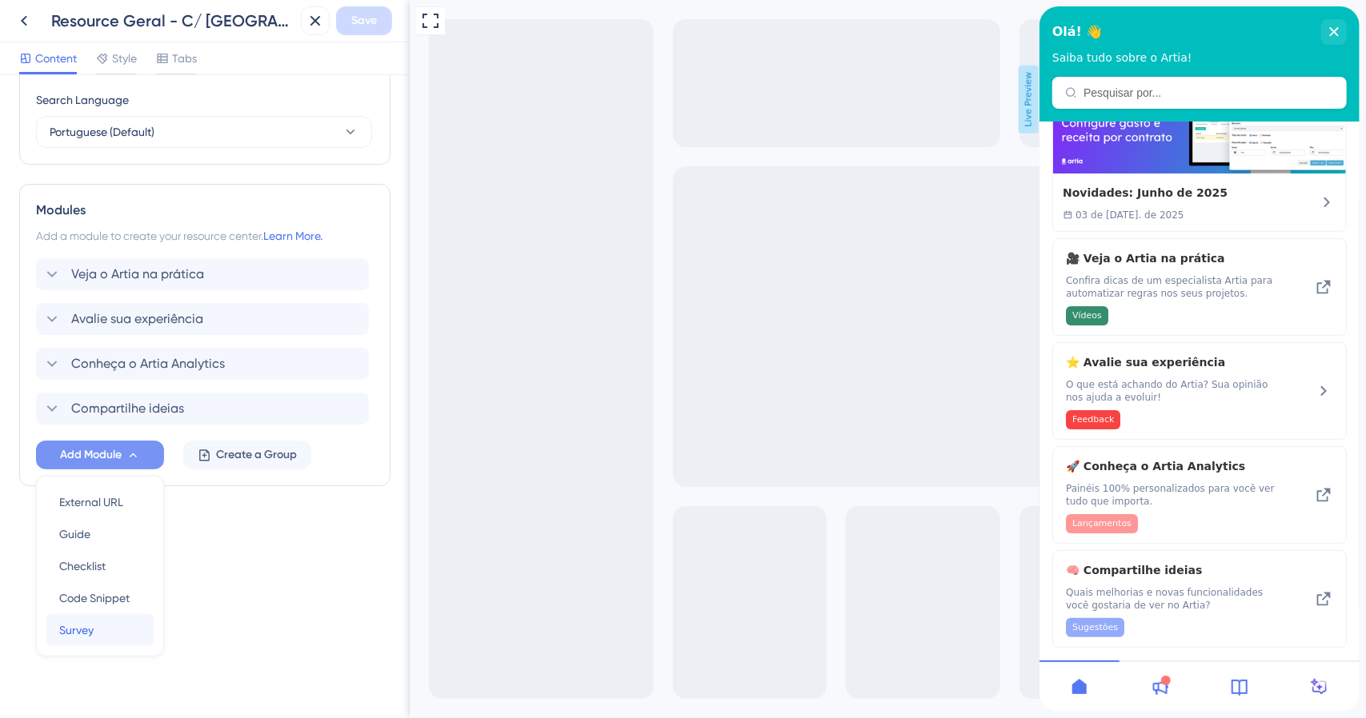
click at [110, 622] on div "Survey Survey" at bounding box center [100, 630] width 82 height 32
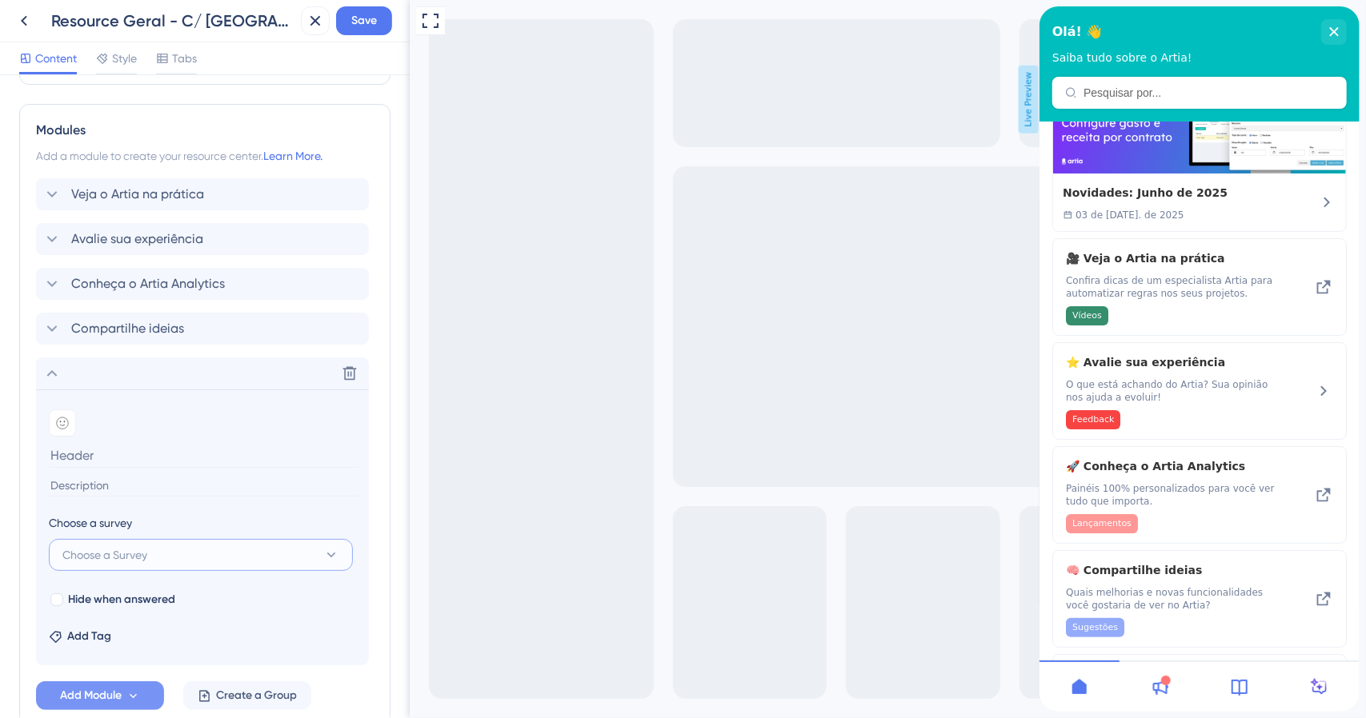
click at [197, 562] on button "Choose a Survey" at bounding box center [201, 555] width 304 height 32
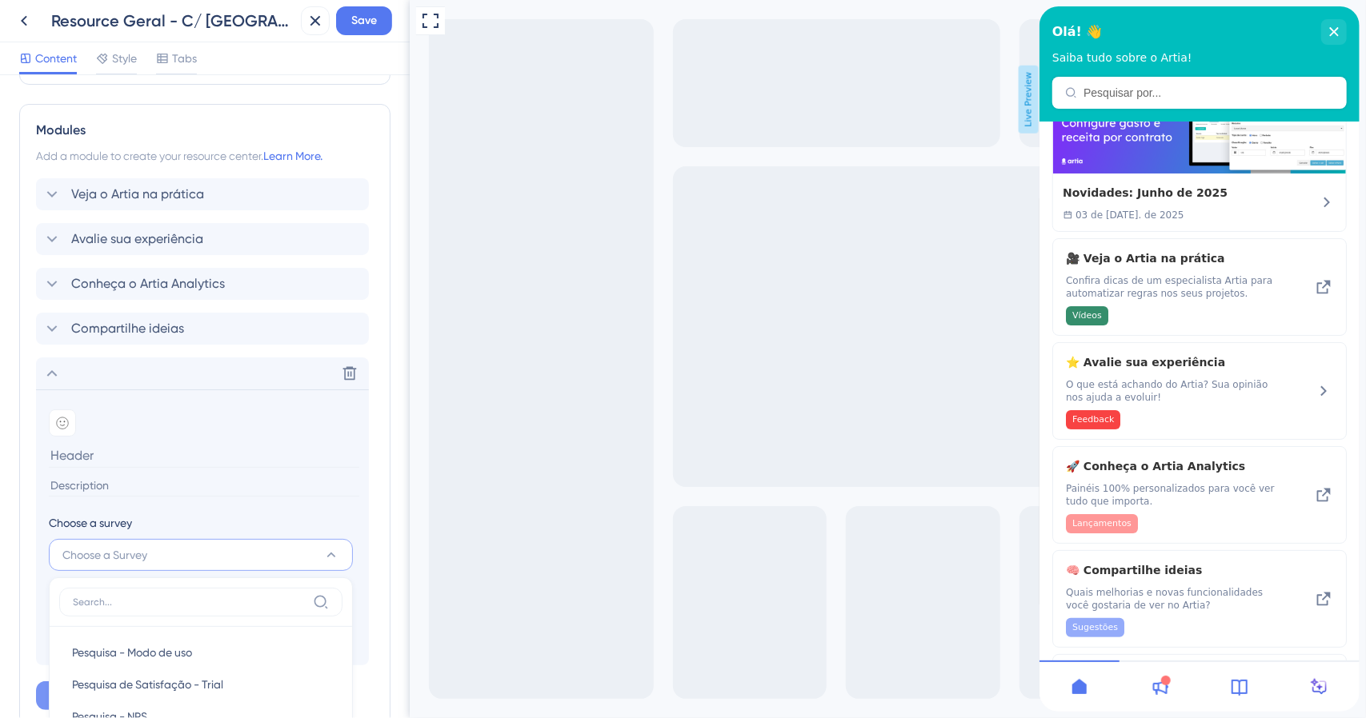
scroll to position [1048, 0]
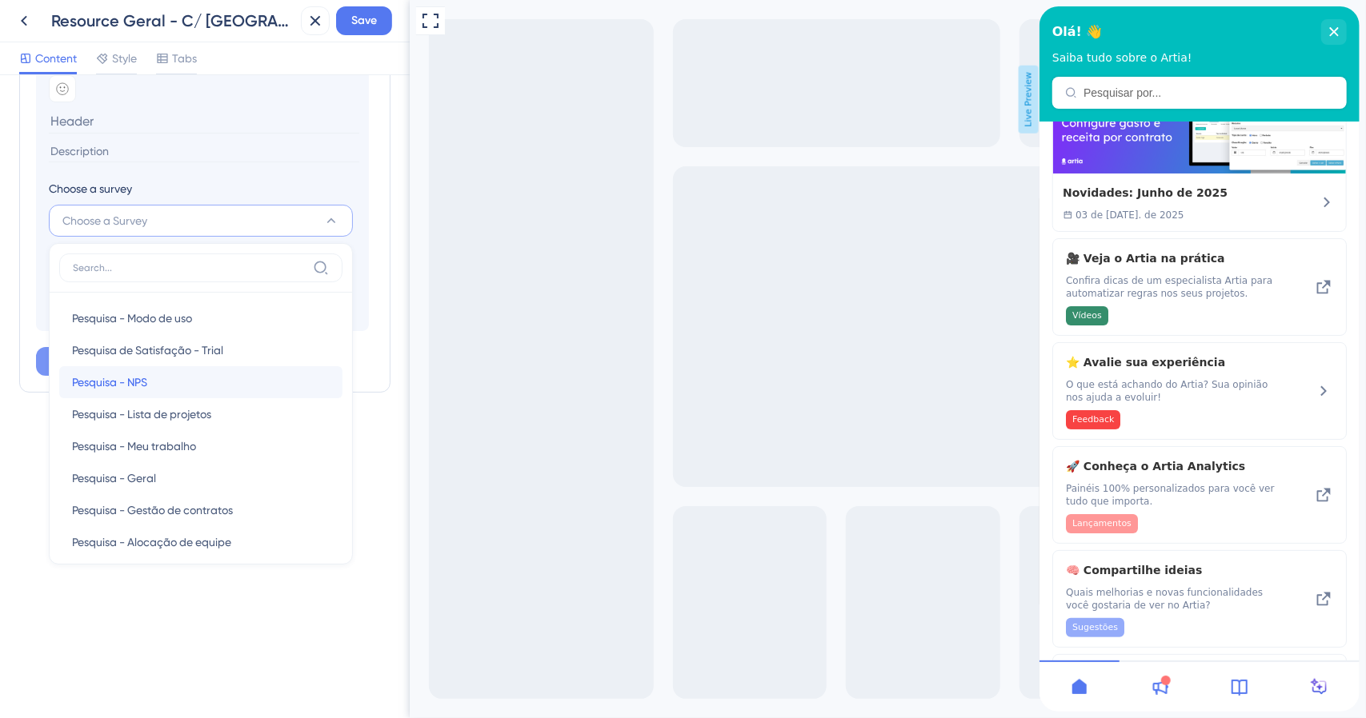
click at [149, 382] on div "Pesquisa - NPS Pesquisa - NPS" at bounding box center [201, 382] width 258 height 32
type input "Pesquisa - NPS"
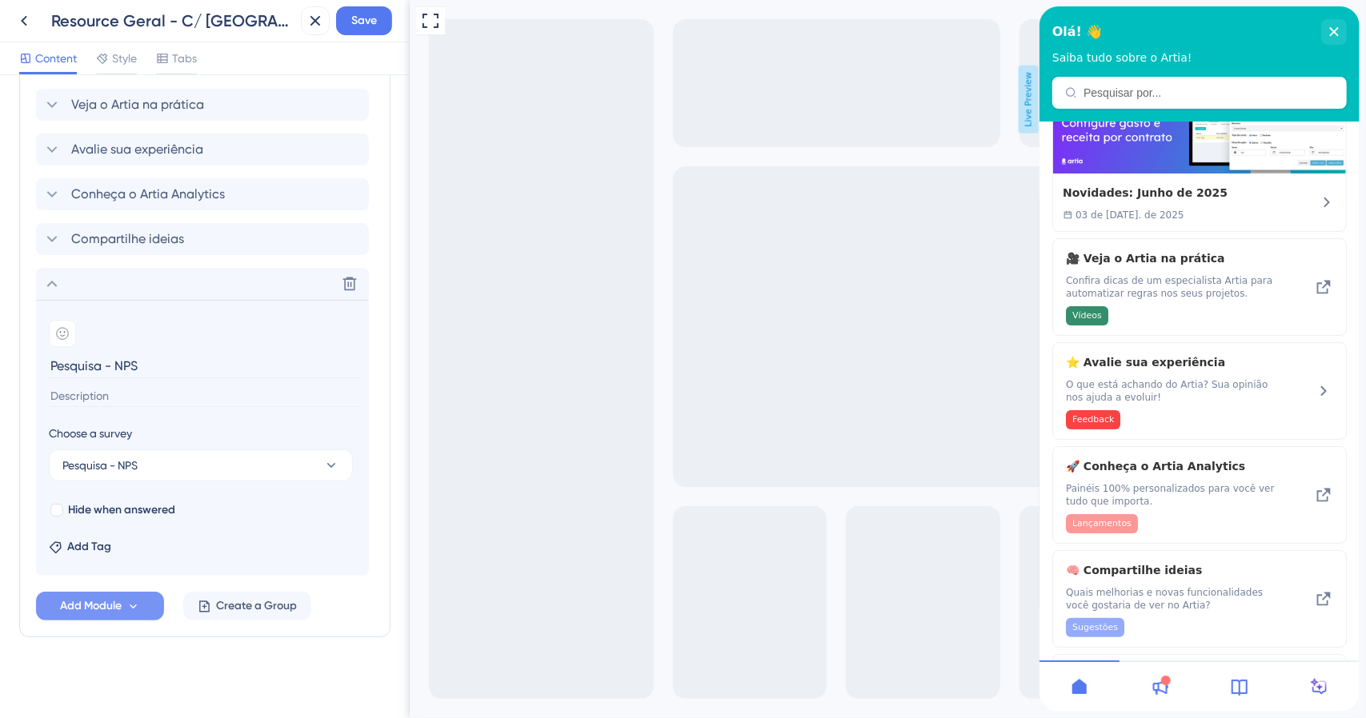
drag, startPoint x: 69, startPoint y: 506, endPoint x: 132, endPoint y: 490, distance: 65.2
click at [69, 506] on span "Hide when answered" at bounding box center [121, 510] width 107 height 19
checkbox input "true"
click at [64, 334] on icon at bounding box center [62, 333] width 13 height 13
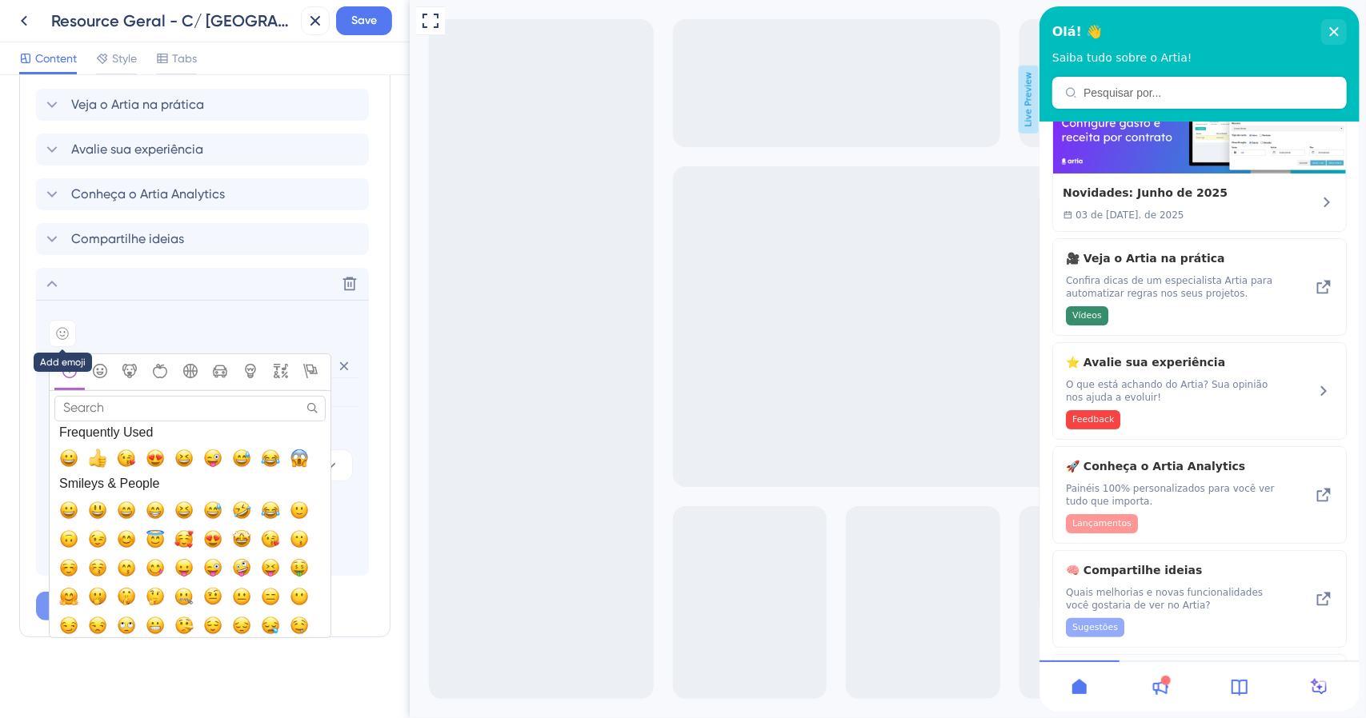
click at [64, 334] on icon at bounding box center [62, 333] width 13 height 13
click at [115, 326] on div "Add emoji" at bounding box center [202, 333] width 307 height 27
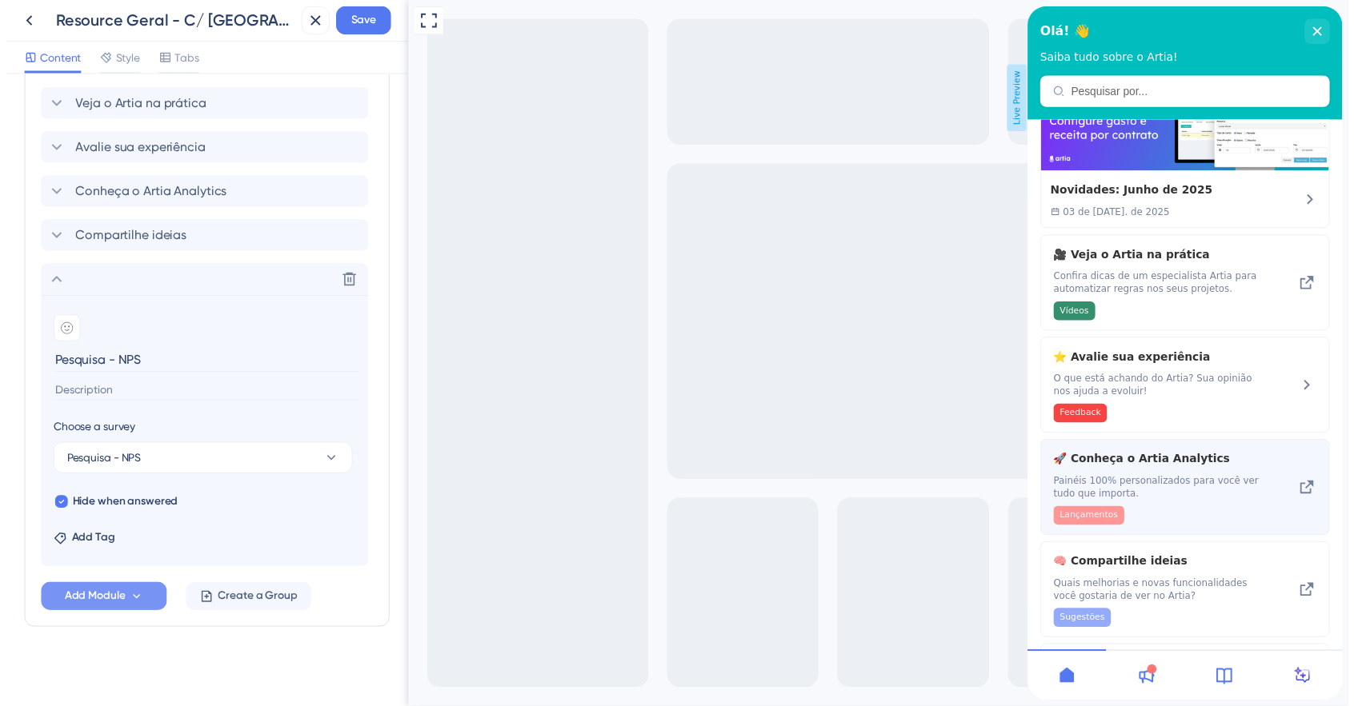
scroll to position [101, 0]
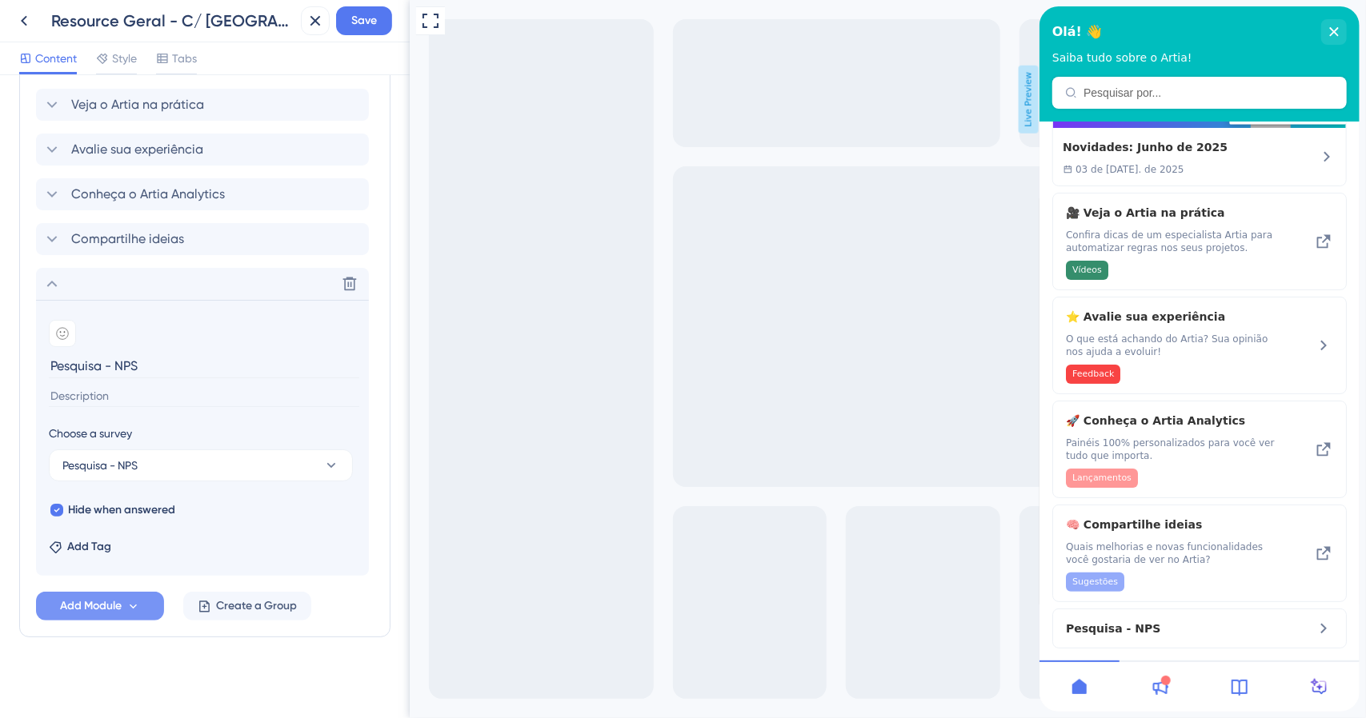
click at [120, 361] on input "Pesquisa - NPS" at bounding box center [204, 366] width 310 height 25
click at [115, 362] on input "Pesquisa - NPS" at bounding box center [204, 366] width 310 height 25
drag, startPoint x: 110, startPoint y: 367, endPoint x: 0, endPoint y: 372, distance: 109.7
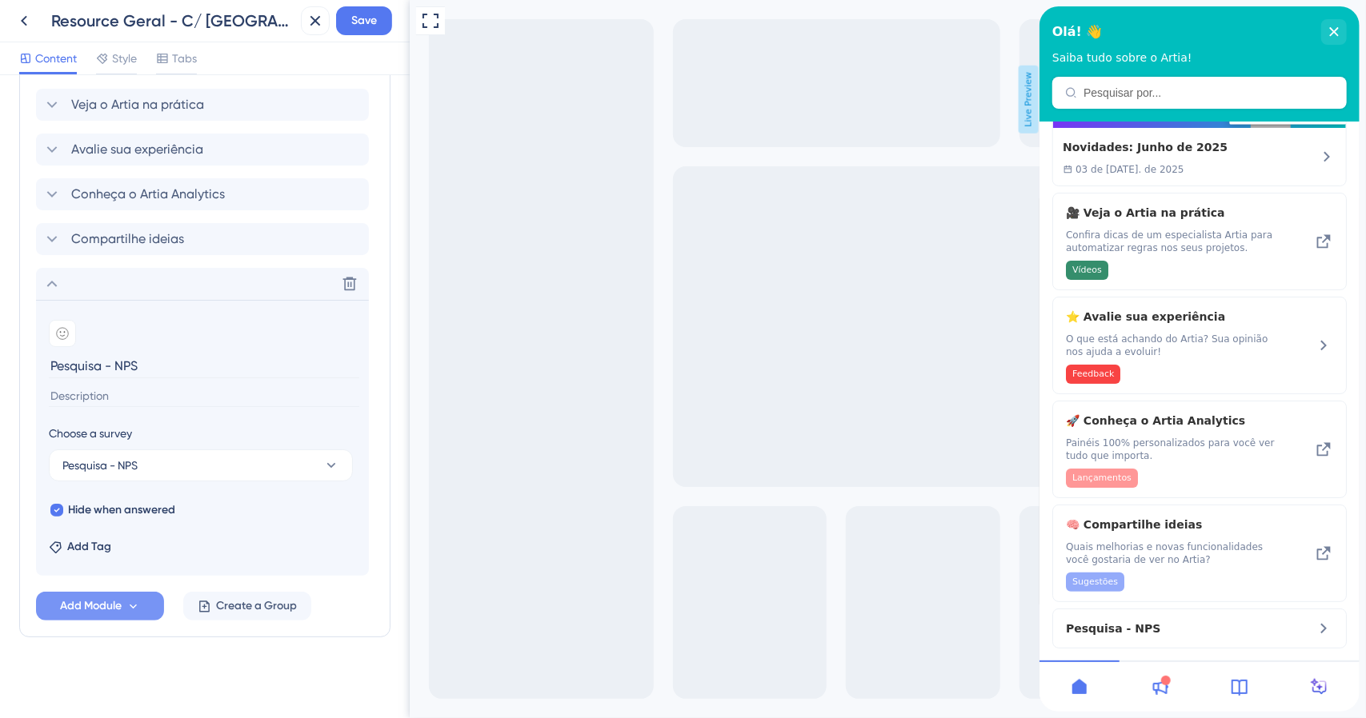
click at [2, 372] on div "Resource Center Header Title Olá! 👋 21 Olá! 👋 Subtitle Saiba tudo sobre o Artia…" at bounding box center [205, 396] width 410 height 643
click at [78, 363] on input "NPS" at bounding box center [204, 366] width 310 height 25
type input "Como"
type input "Avalie o Artia!"
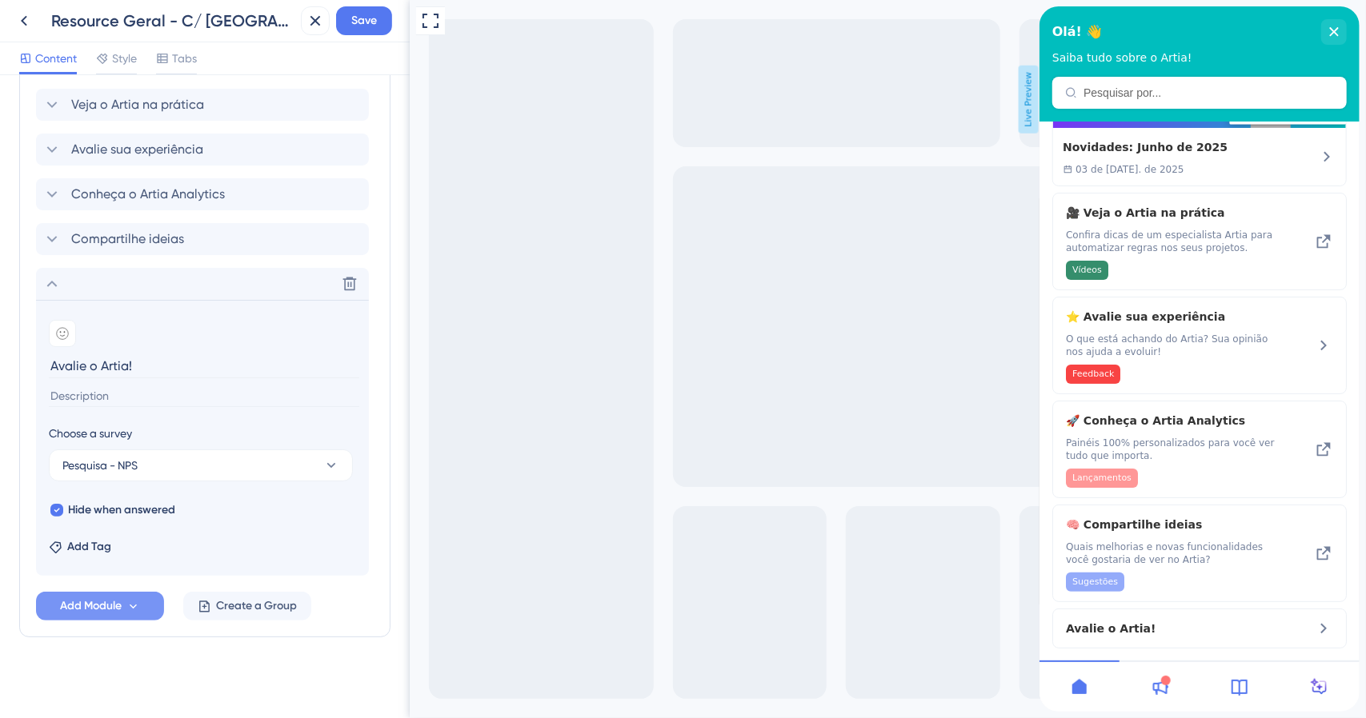
click at [102, 389] on input at bounding box center [204, 397] width 310 height 22
click at [23, 22] on icon at bounding box center [24, 21] width 6 height 10
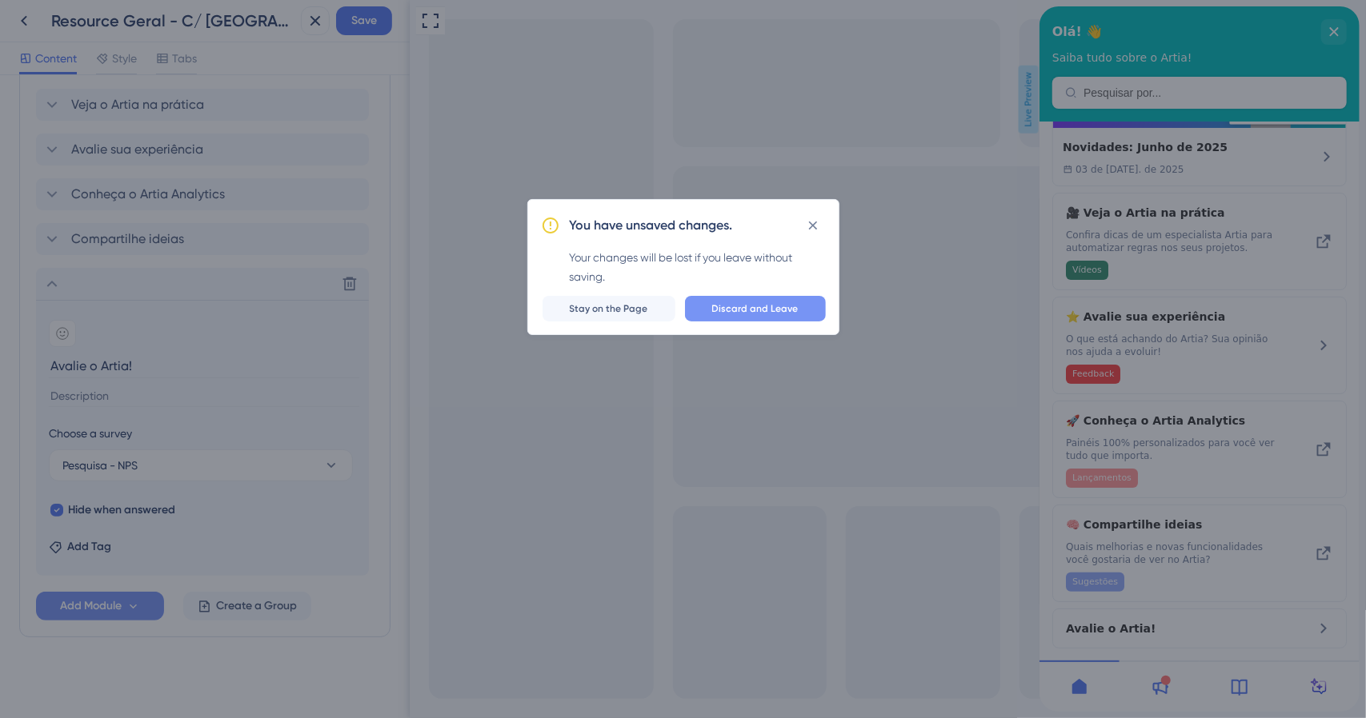
click at [737, 315] on button "Discard and Leave" at bounding box center [755, 309] width 141 height 26
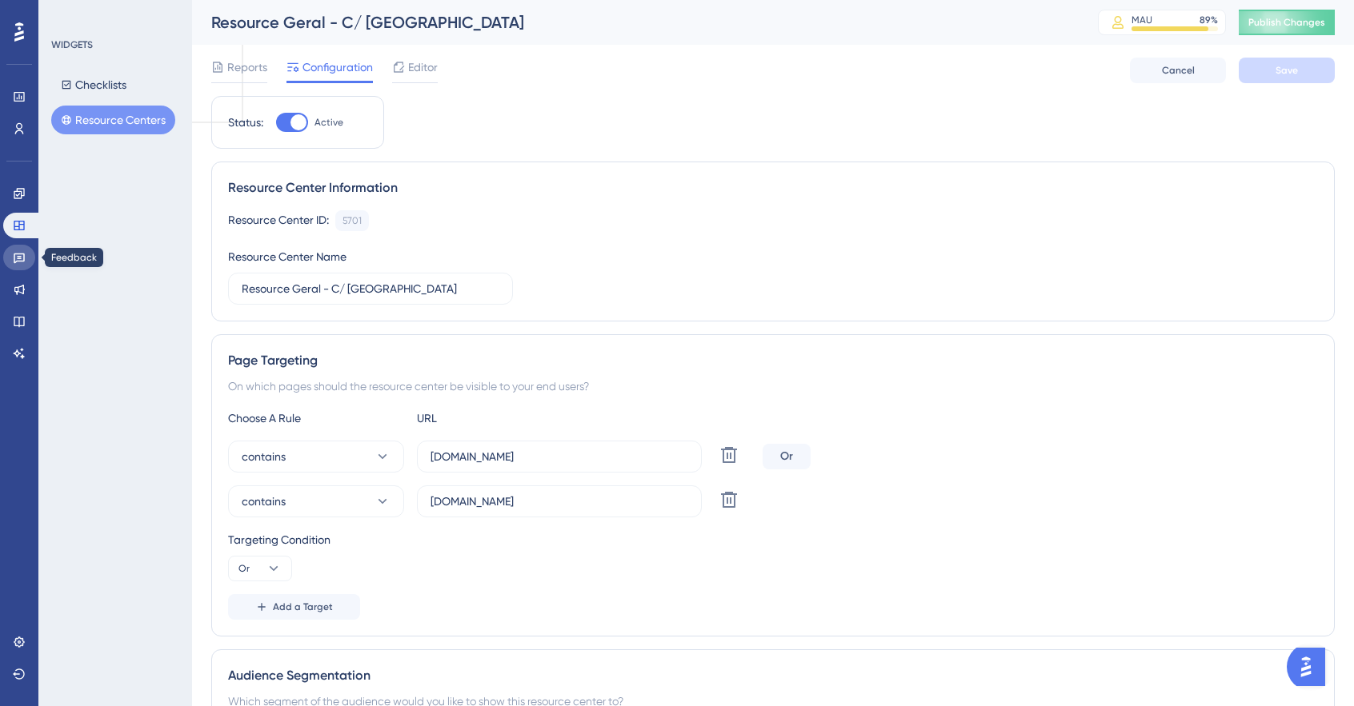
click at [24, 257] on icon at bounding box center [19, 259] width 11 height 10
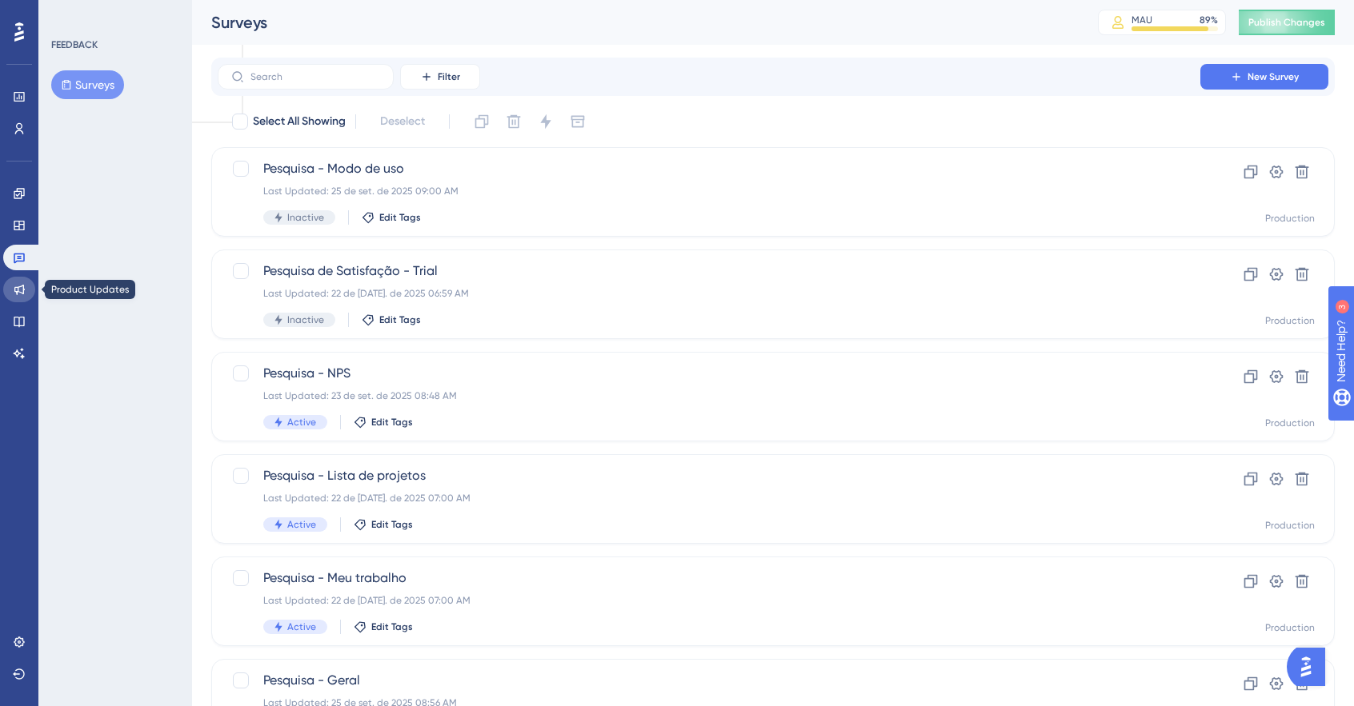
click at [26, 282] on link at bounding box center [19, 290] width 32 height 26
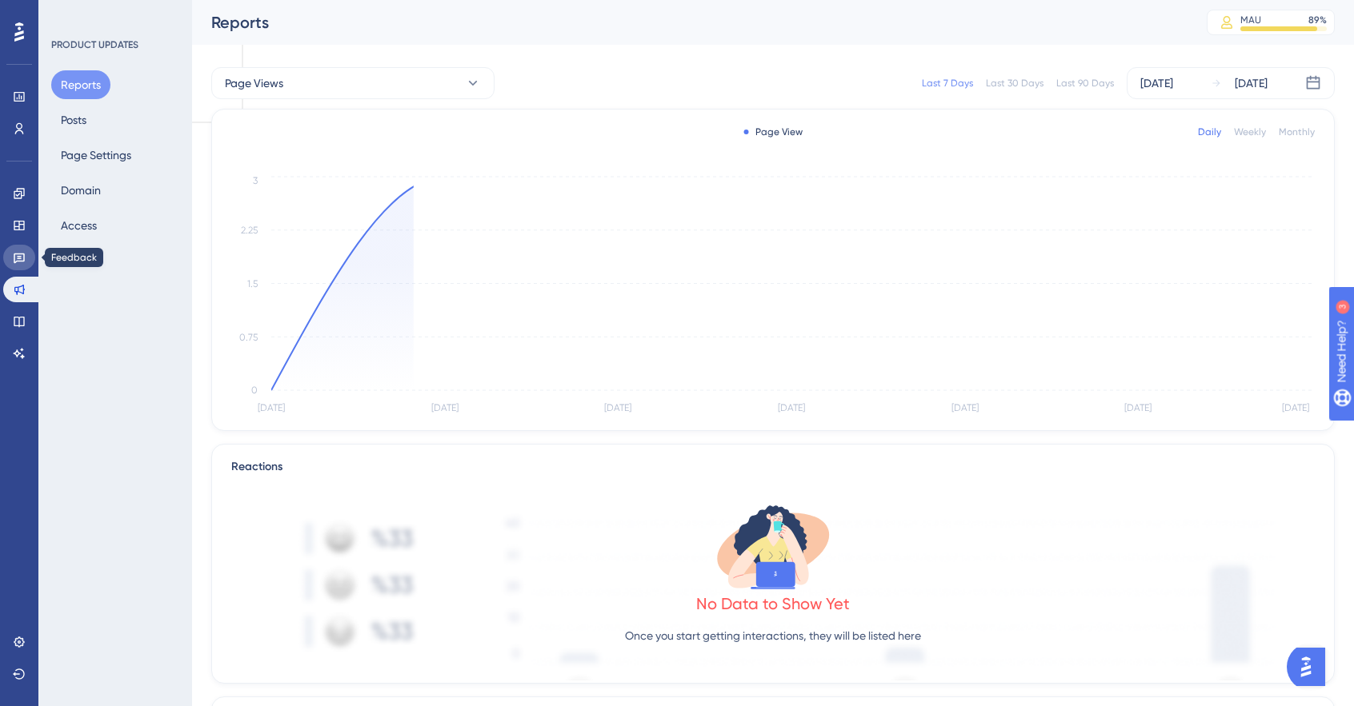
click at [25, 251] on icon at bounding box center [19, 257] width 13 height 13
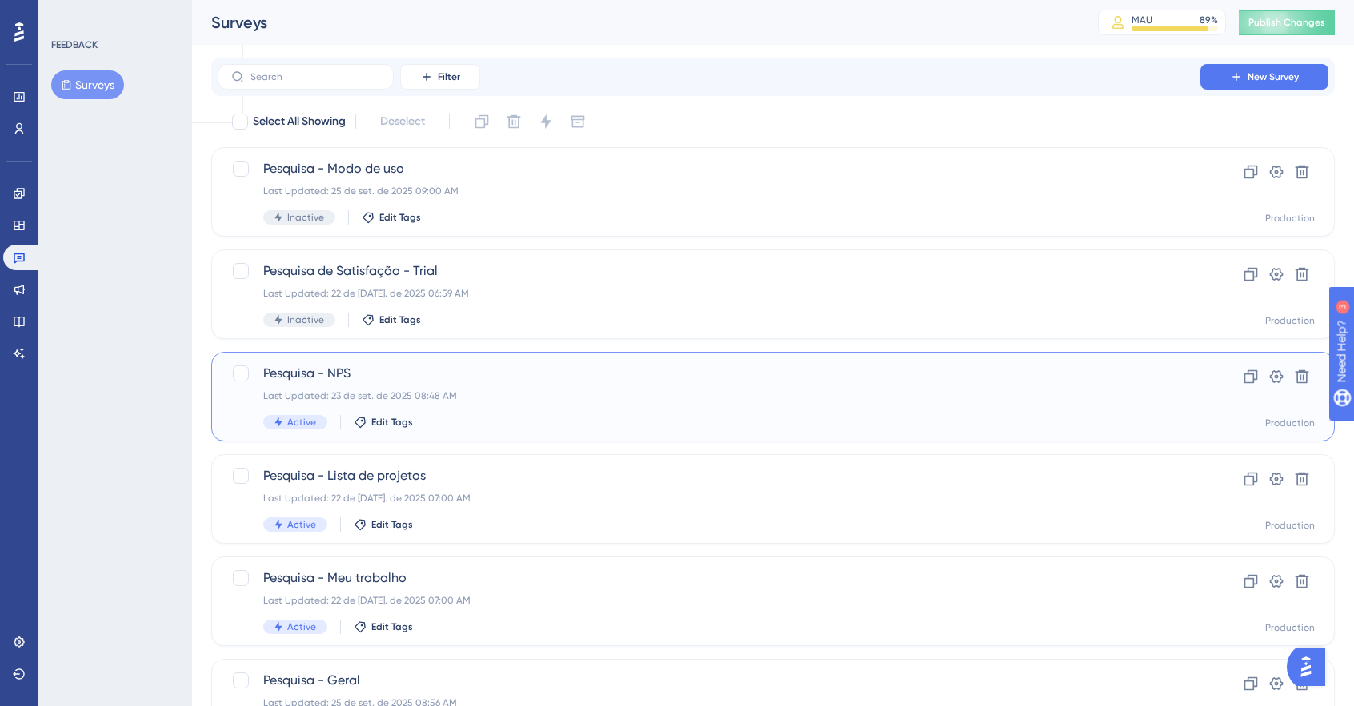
click at [376, 354] on div "Pesquisa - NPS Last Updated: 23 de set. de 2025 08:48 AM Active Edit Tags Clone…" at bounding box center [772, 397] width 1123 height 90
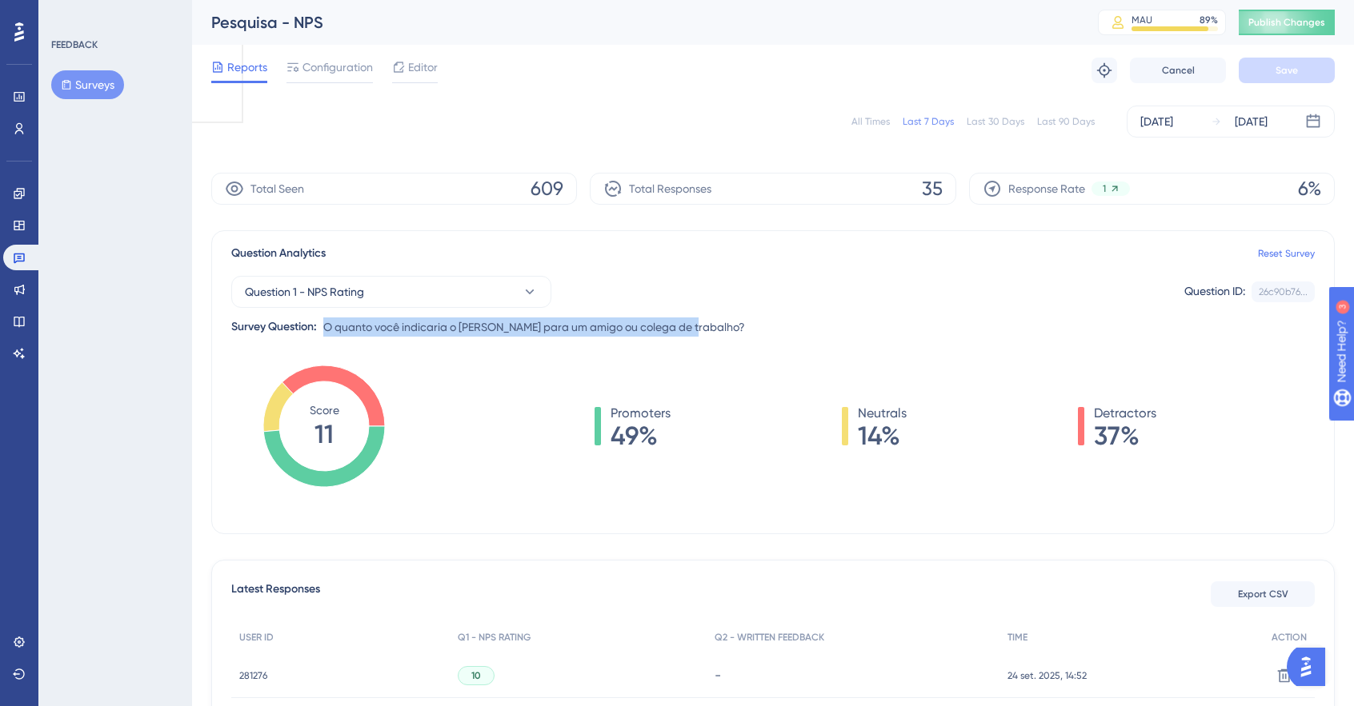
drag, startPoint x: 694, startPoint y: 330, endPoint x: 326, endPoint y: 326, distance: 368.1
click at [326, 326] on div "Question 1 - NPS Rating Question ID: 26c90b76... Copy Survey Question: O quanto…" at bounding box center [772, 300] width 1083 height 74
copy span "O quanto você indicaria o Artia para um amigo ou colega de trabalho?"
click at [18, 224] on icon at bounding box center [19, 226] width 10 height 10
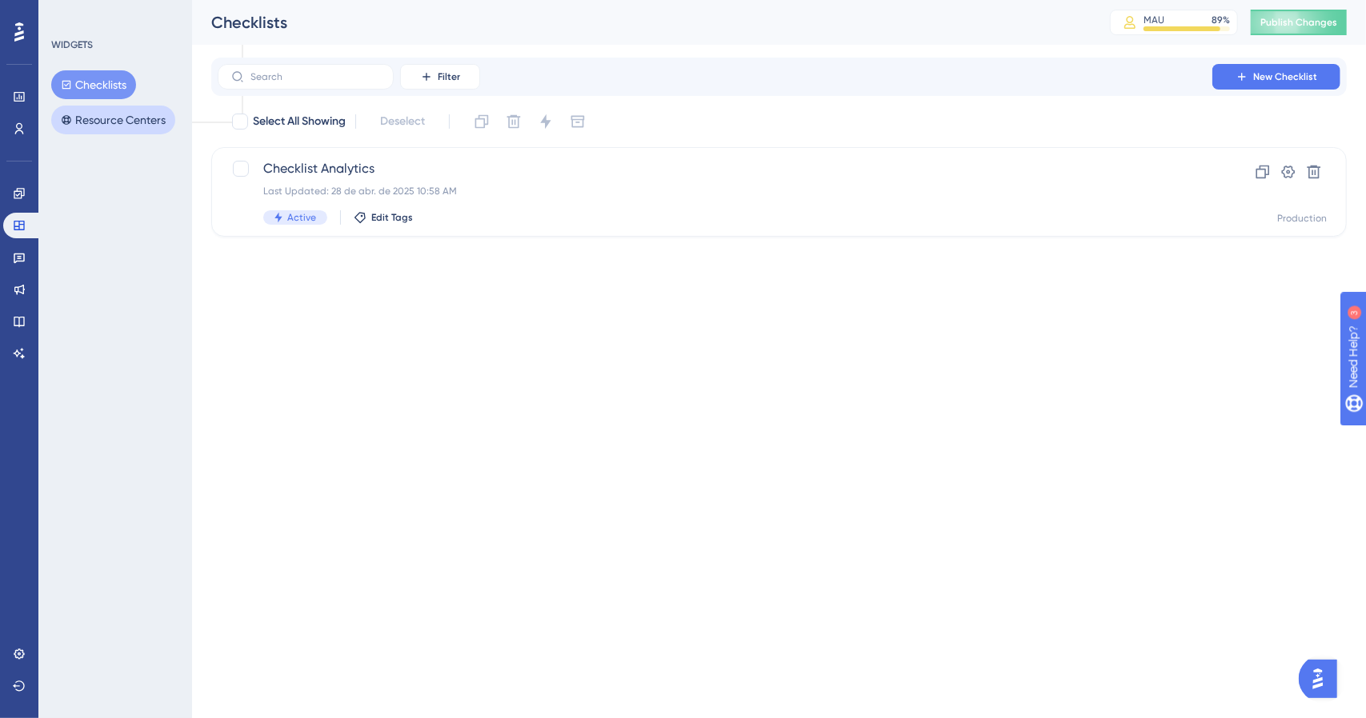
click at [96, 126] on button "Resource Centers" at bounding box center [113, 120] width 124 height 29
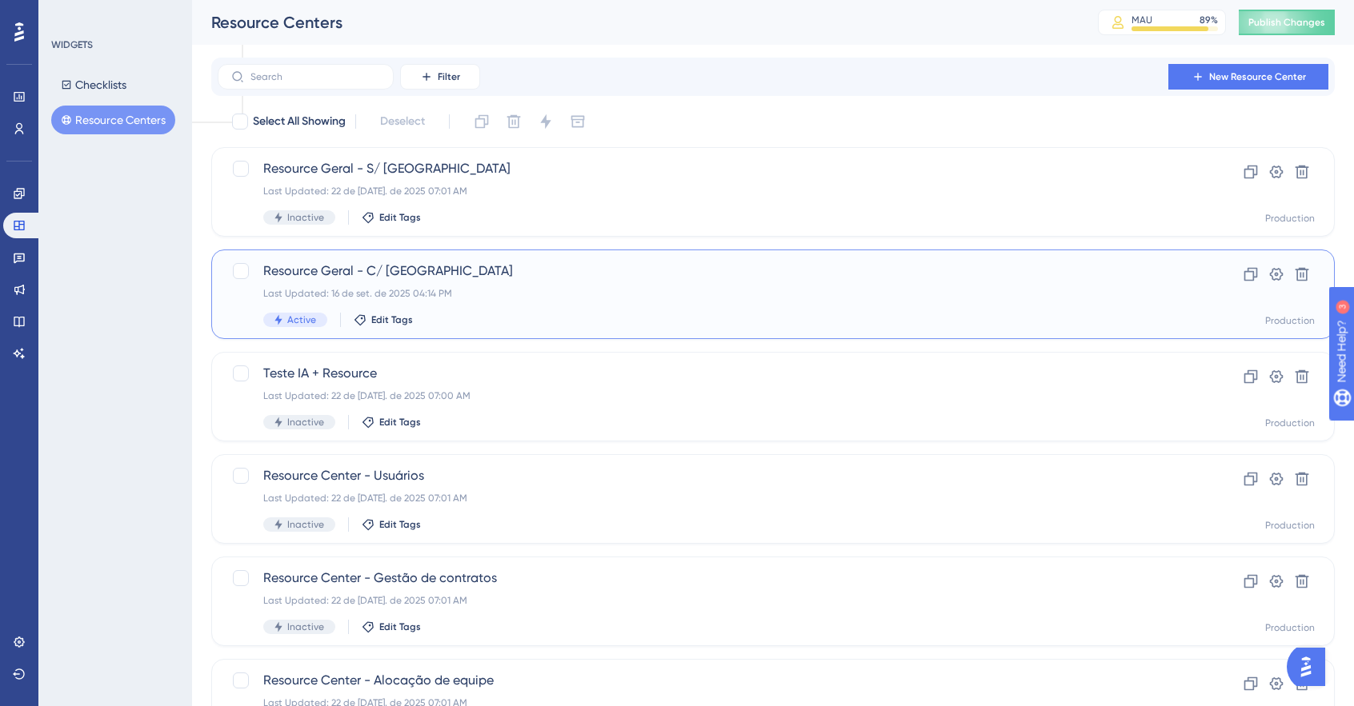
click at [376, 282] on div "Resource Geral - C/ IA Last Updated: 16 de set. de 2025 04:14 PM Active Edit Ta…" at bounding box center [708, 295] width 891 height 66
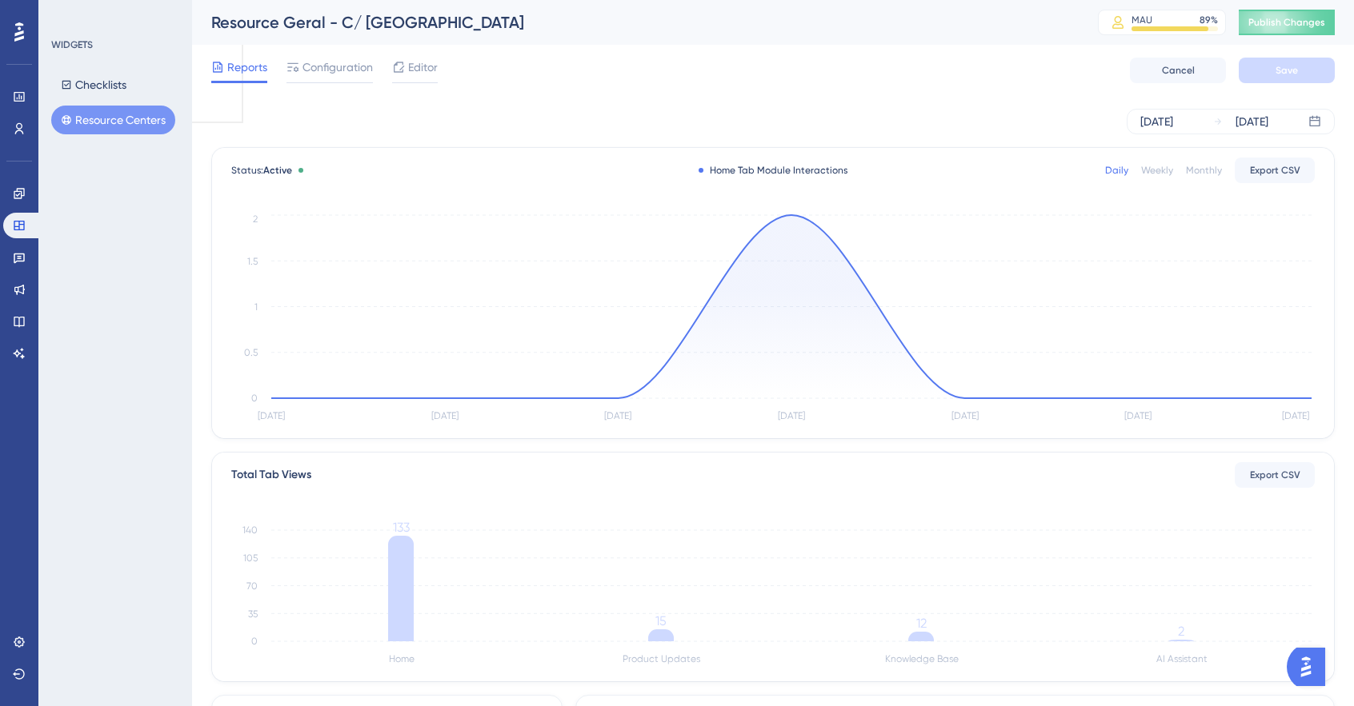
click at [430, 71] on span "Editor" at bounding box center [423, 67] width 30 height 19
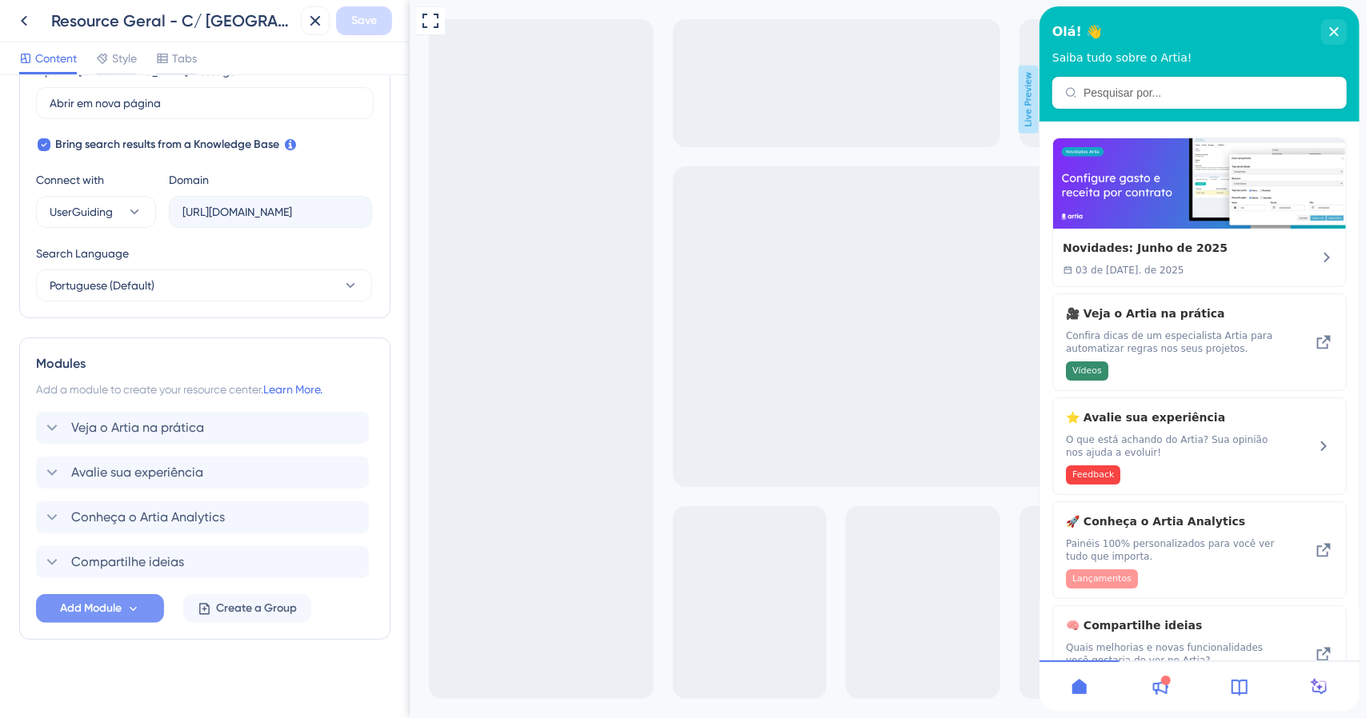
click at [142, 604] on button "Add Module" at bounding box center [100, 608] width 128 height 29
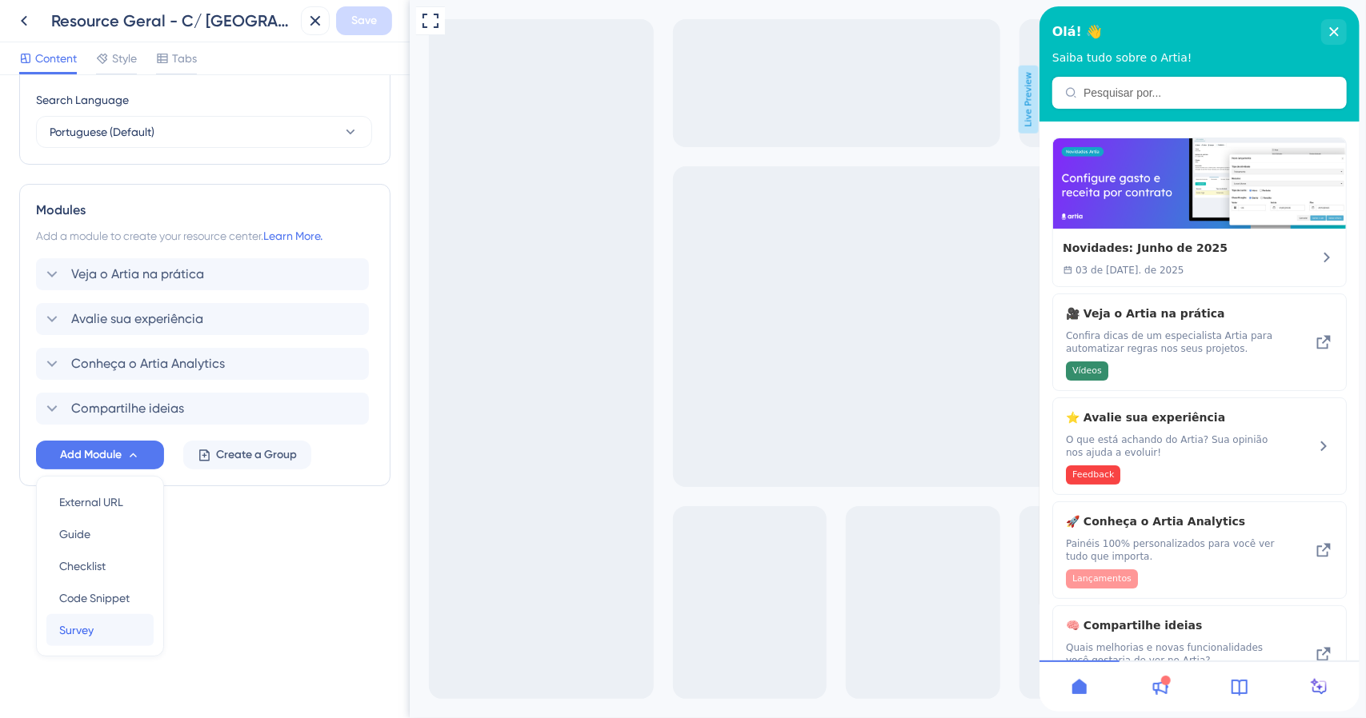
click at [106, 616] on div "Survey Survey" at bounding box center [100, 630] width 82 height 32
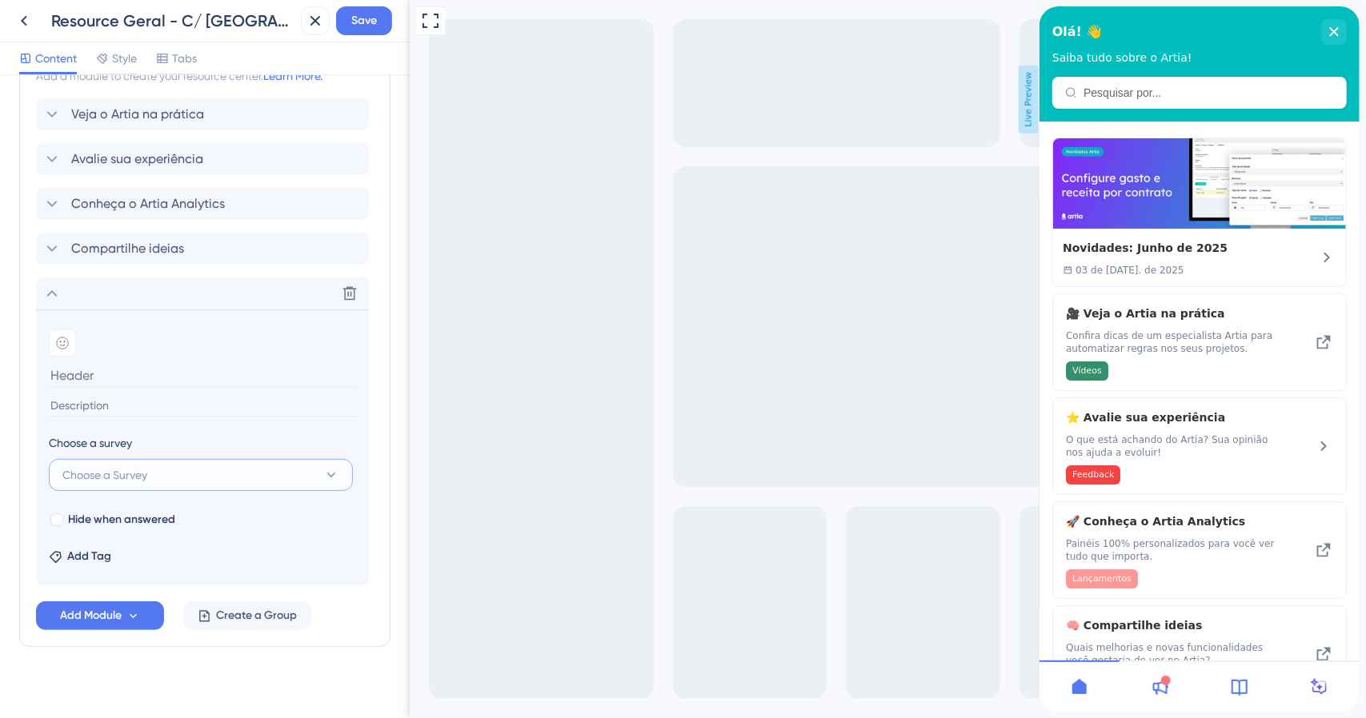
click at [142, 474] on span "Choose a Survey" at bounding box center [104, 475] width 85 height 19
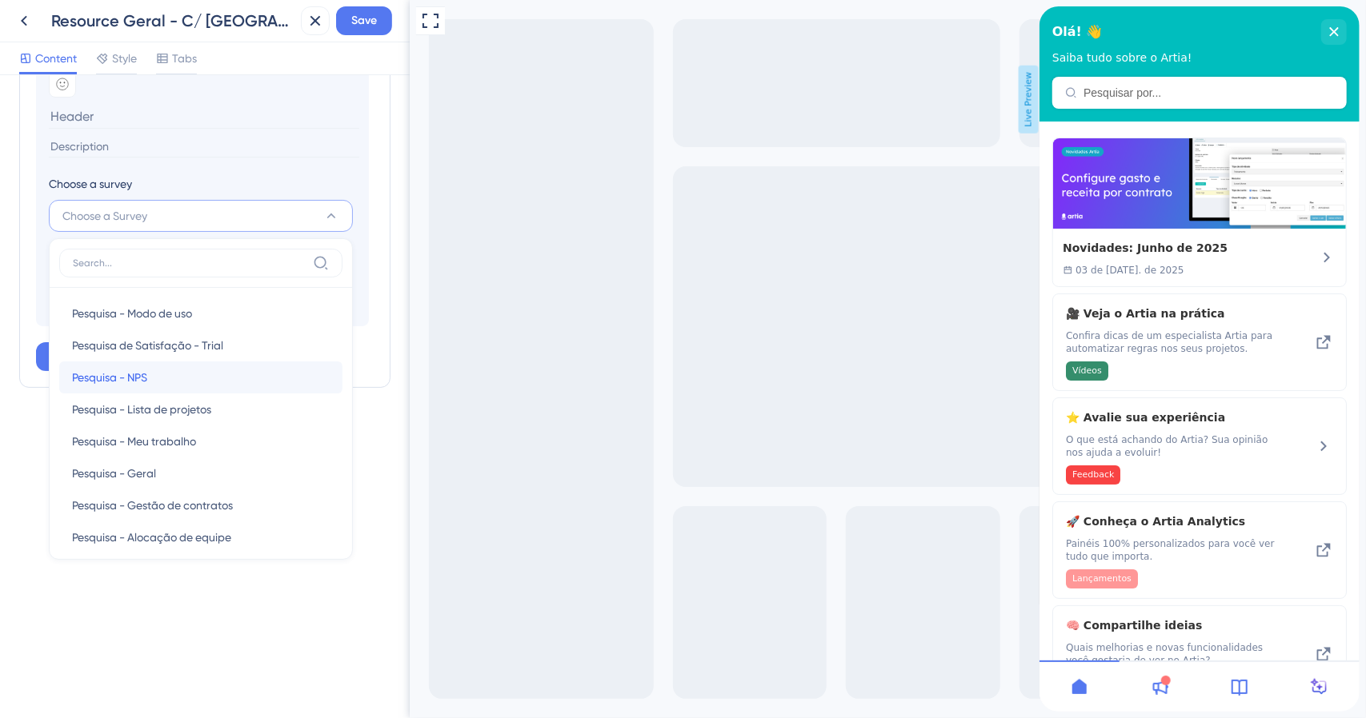
drag, startPoint x: 150, startPoint y: 380, endPoint x: 140, endPoint y: 354, distance: 27.3
click at [149, 380] on div "Pesquisa - NPS Pesquisa - NPS" at bounding box center [201, 378] width 258 height 32
type input "Pesquisa - NPS"
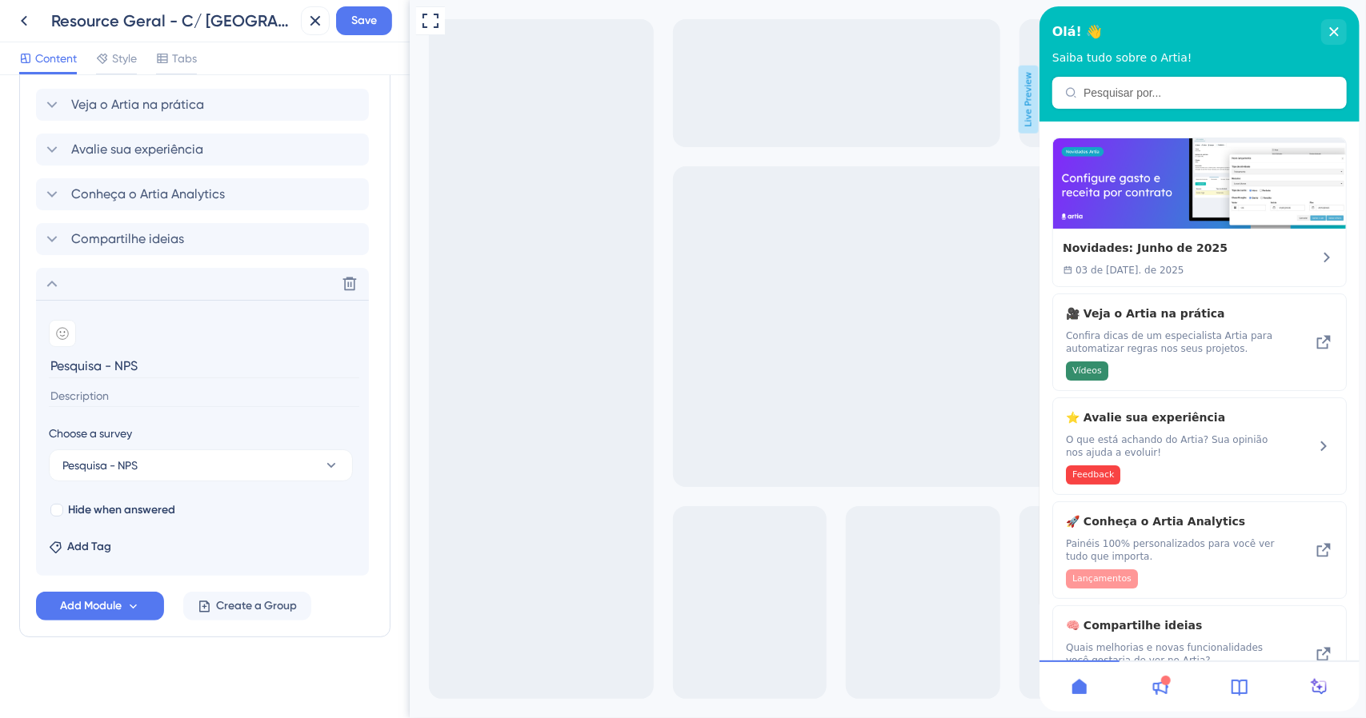
click at [110, 394] on input at bounding box center [204, 397] width 310 height 22
paste input "O quanto você indicaria o Artia para um amigo ou colega de trabalho?"
type input "O quanto você indicaria o Artia para um amigo ou colega de trabalho?"
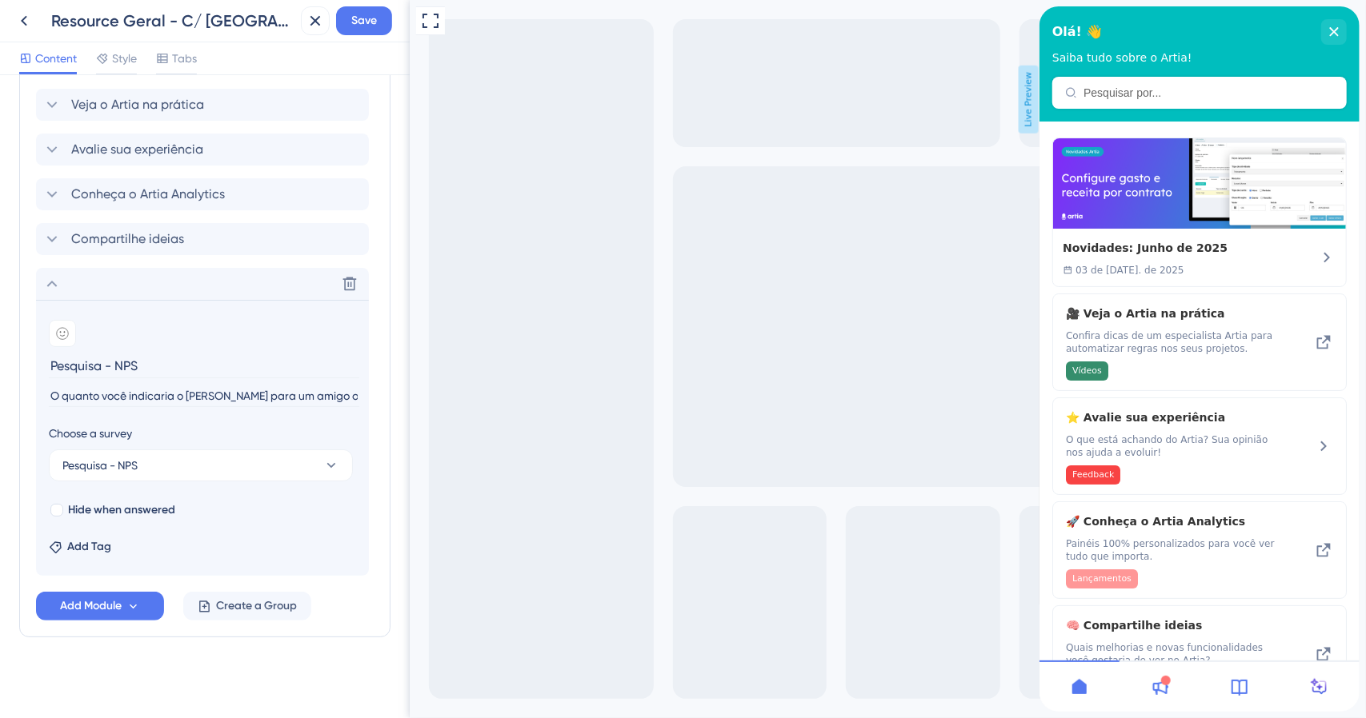
drag, startPoint x: 192, startPoint y: 366, endPoint x: 0, endPoint y: 350, distance: 192.7
click at [0, 350] on div "Resource Center Header Title Olá! 👋 21 Olá! 👋 Subtitle Saiba tudo sobre o Artia…" at bounding box center [205, 396] width 410 height 643
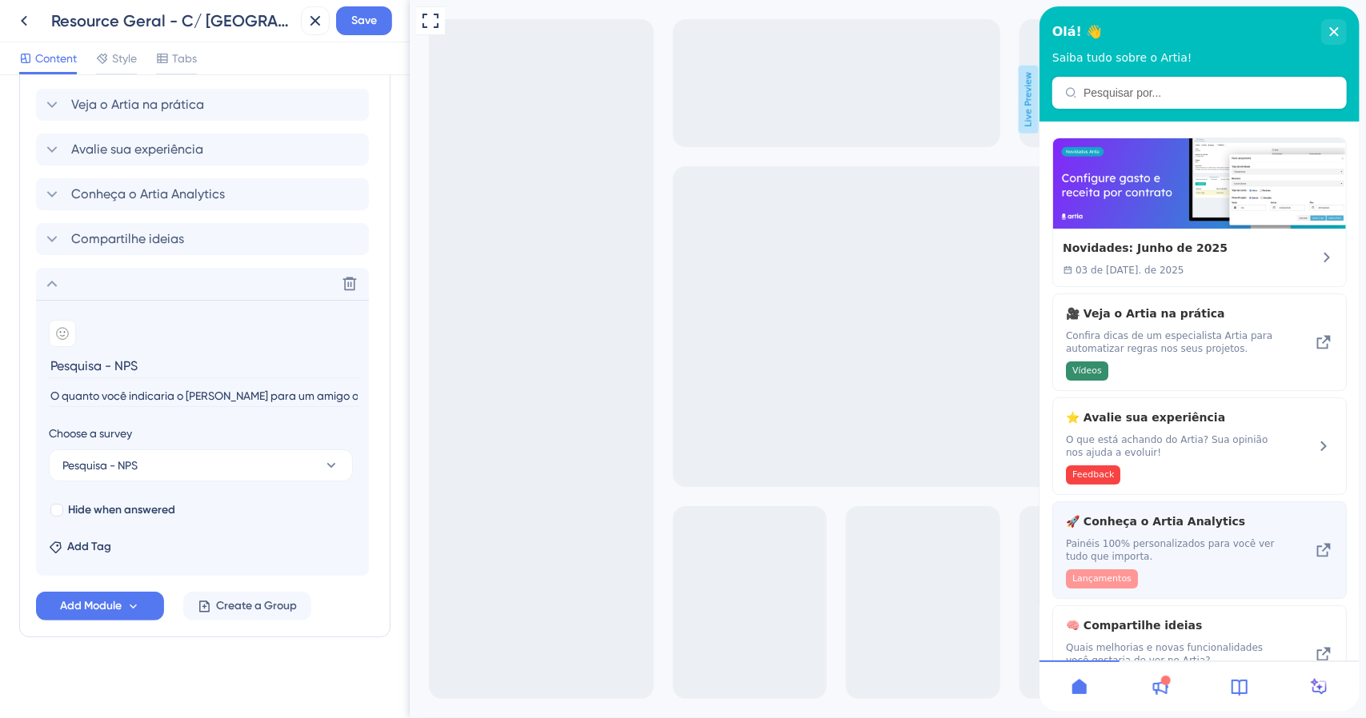
scroll to position [133, 0]
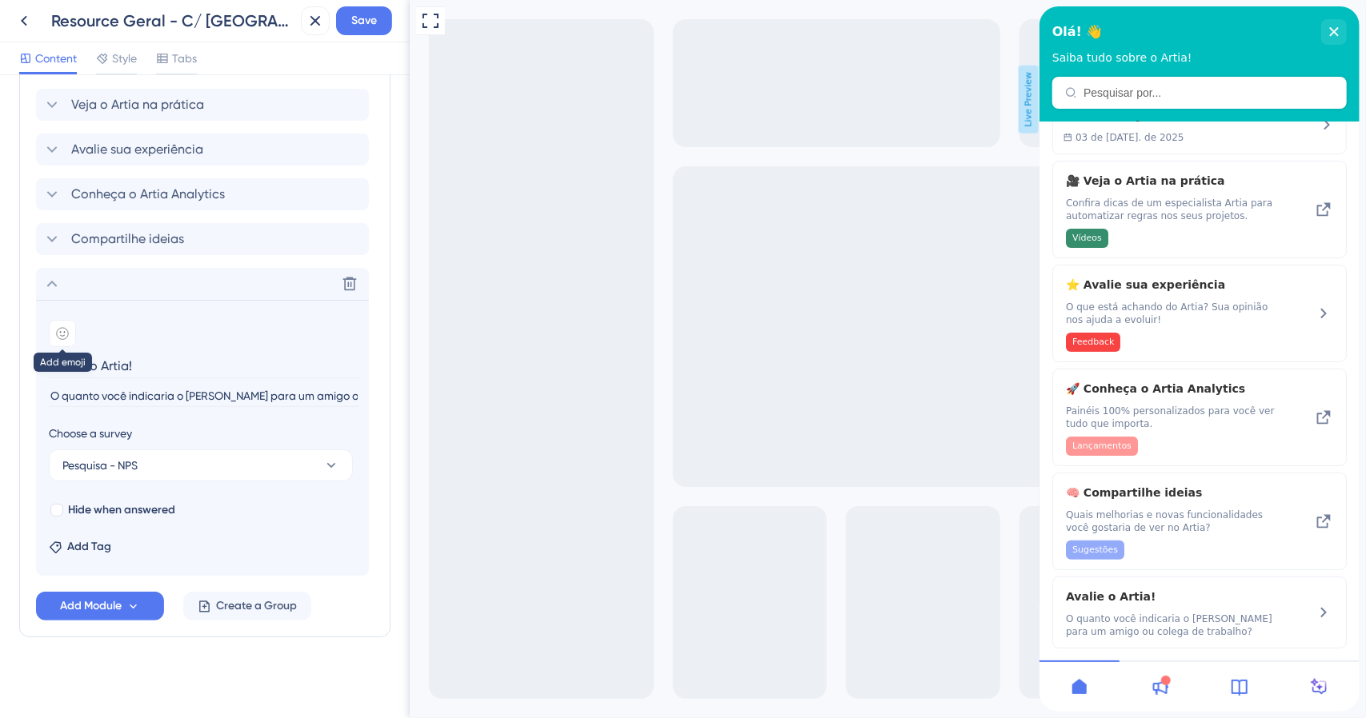
type input "Avalie o Artia!"
click at [66, 327] on icon at bounding box center [62, 333] width 13 height 13
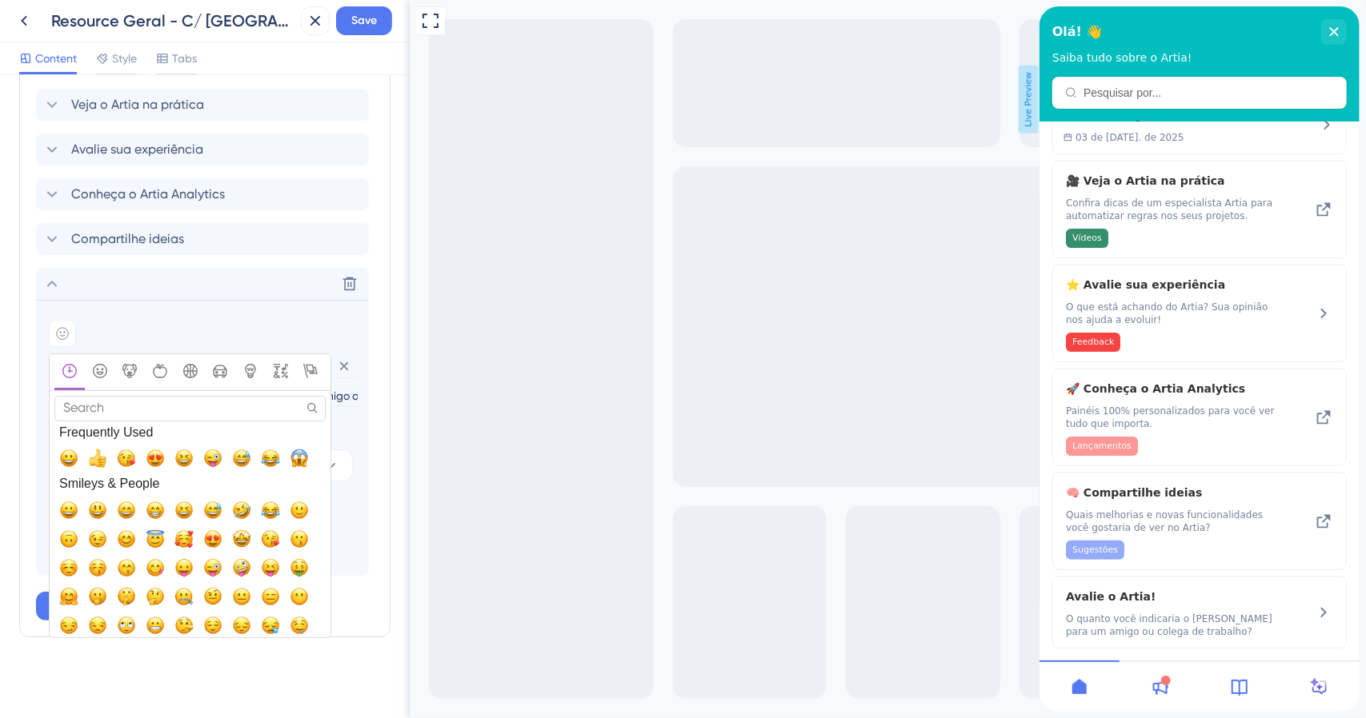
click at [110, 403] on input "Search" at bounding box center [189, 408] width 271 height 25
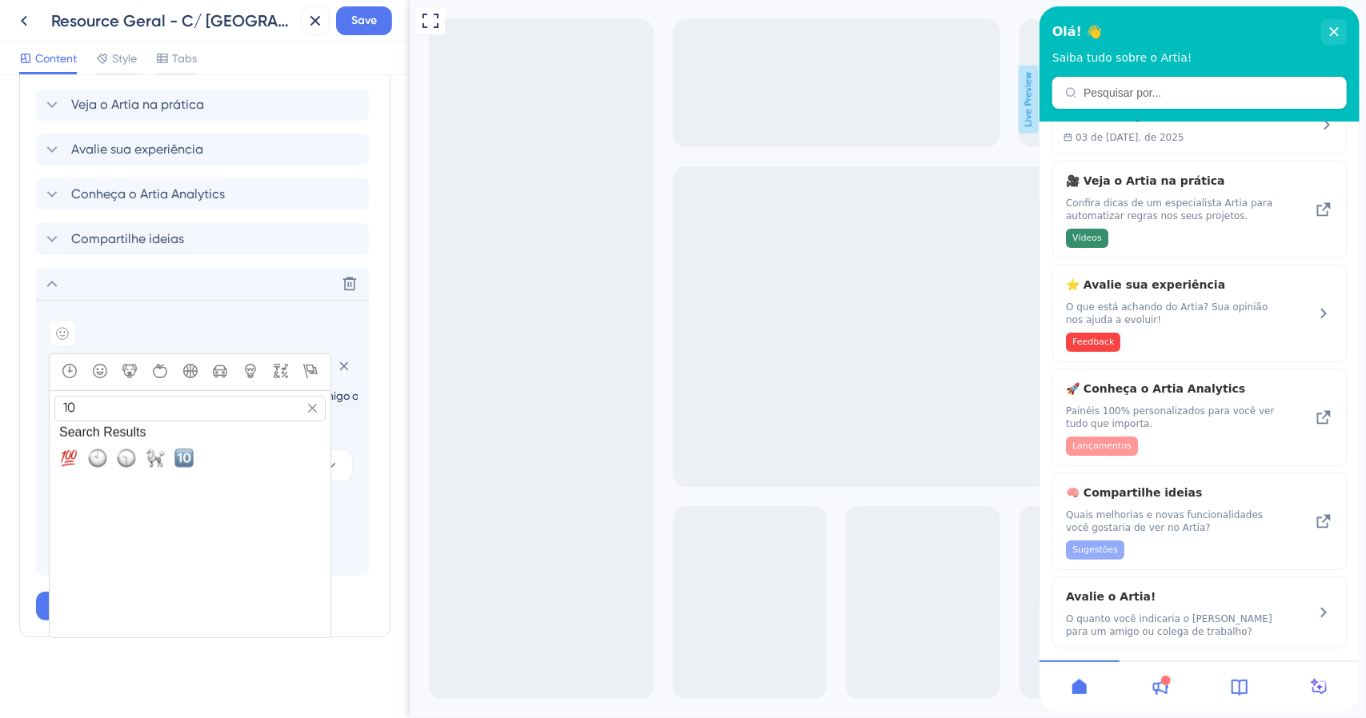
type input "1"
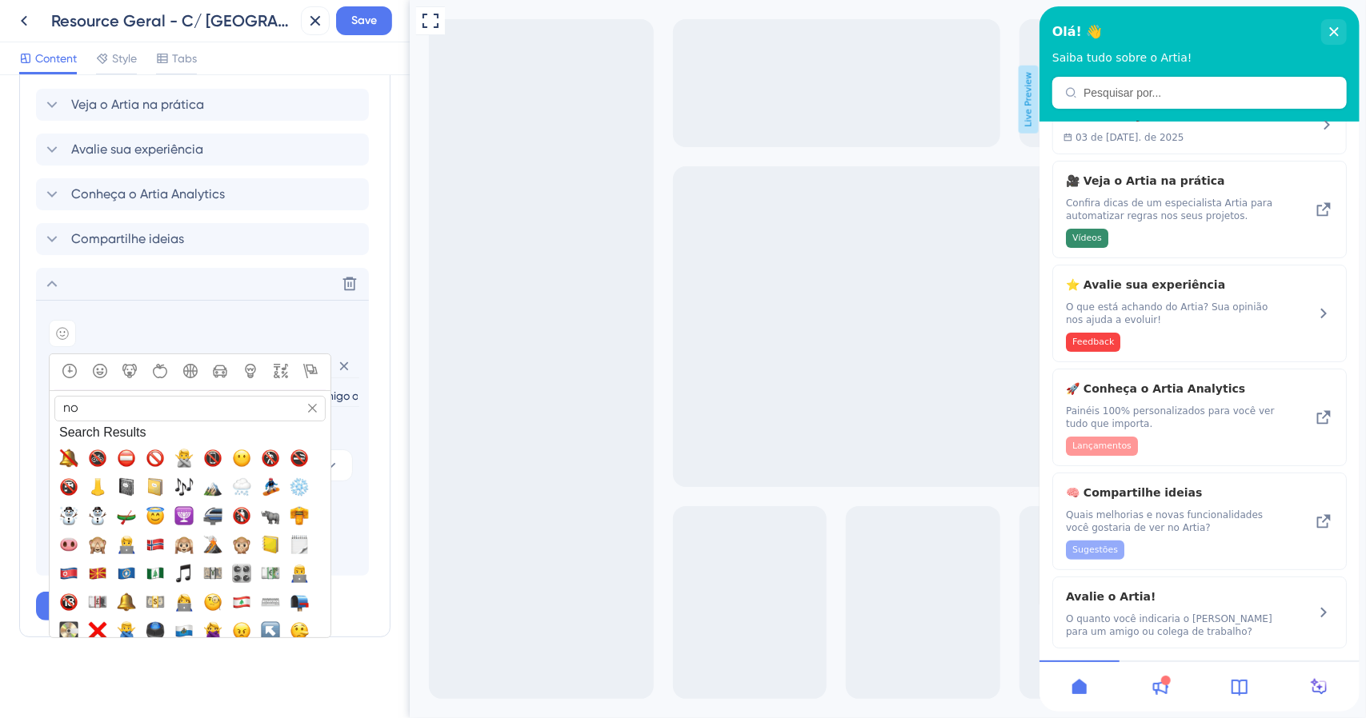
type input "n"
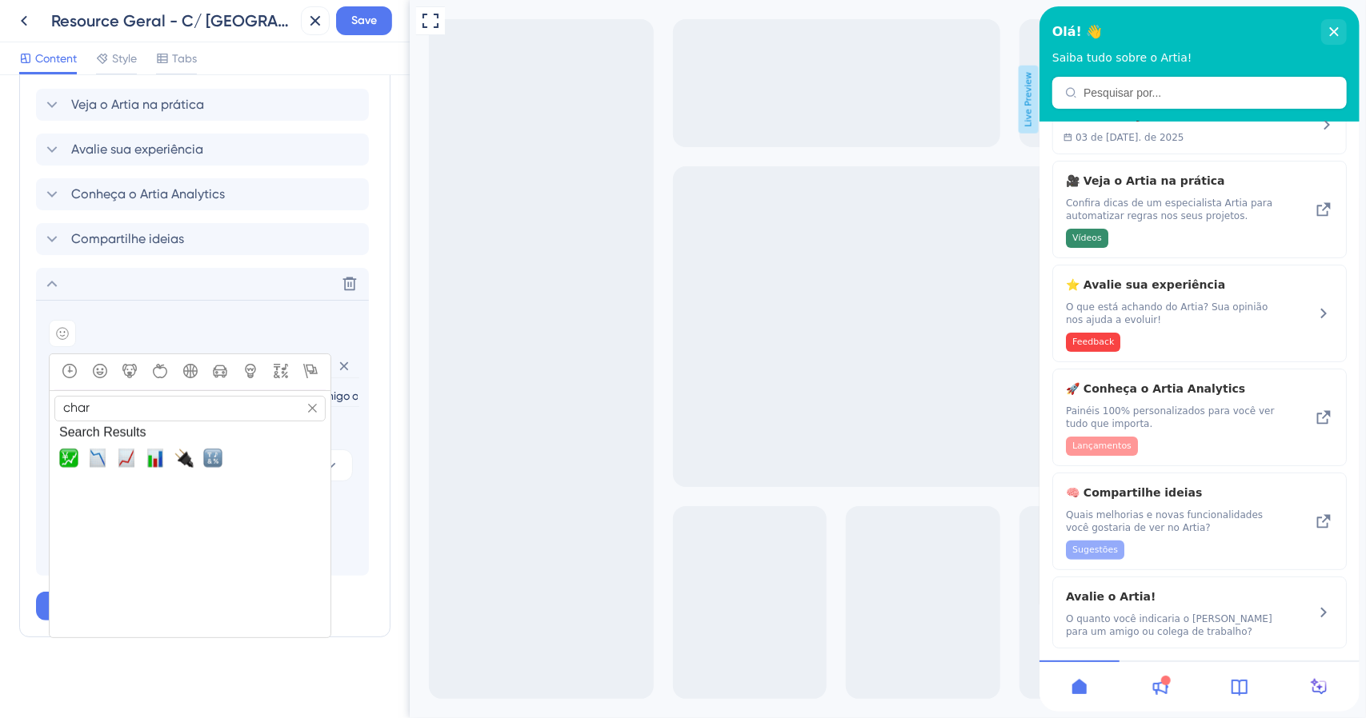
scroll to position [0, 0]
type input "char"
click at [131, 460] on span "📈, chart_with_upwards_trend" at bounding box center [126, 458] width 19 height 19
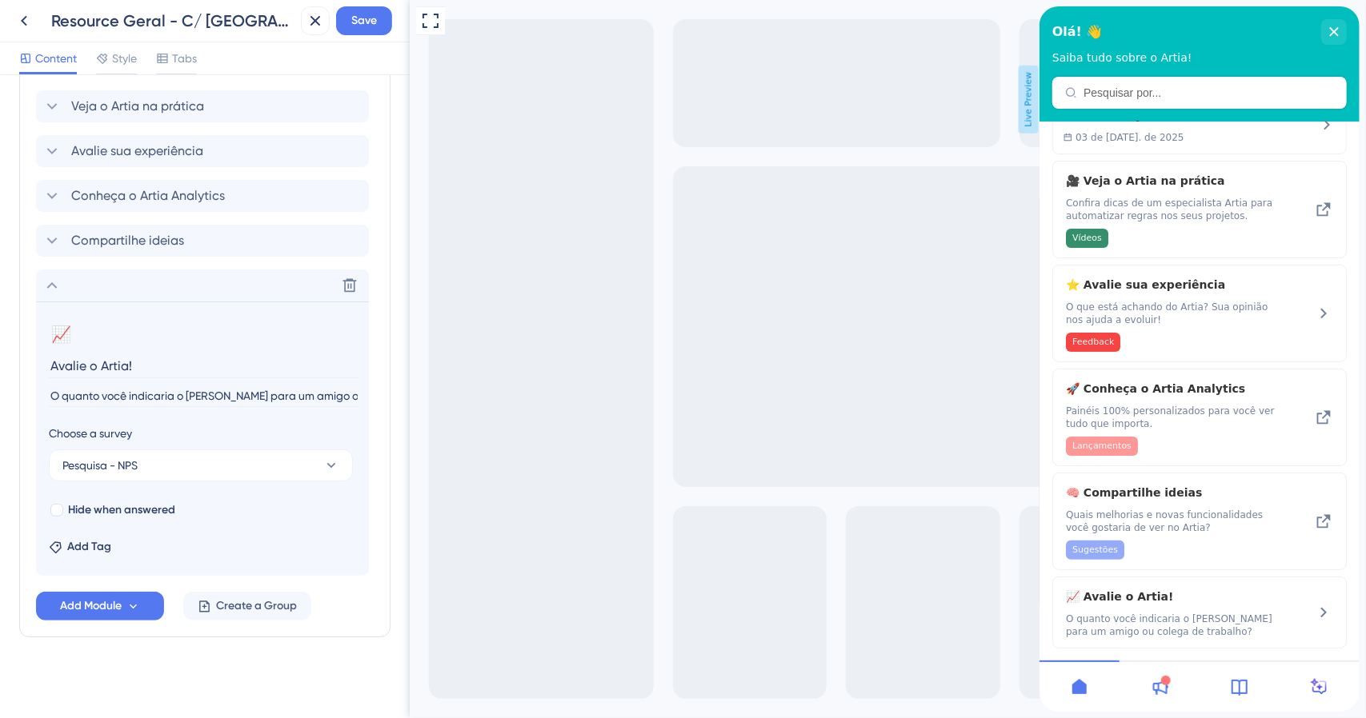
click at [172, 270] on div "Delete" at bounding box center [202, 286] width 333 height 32
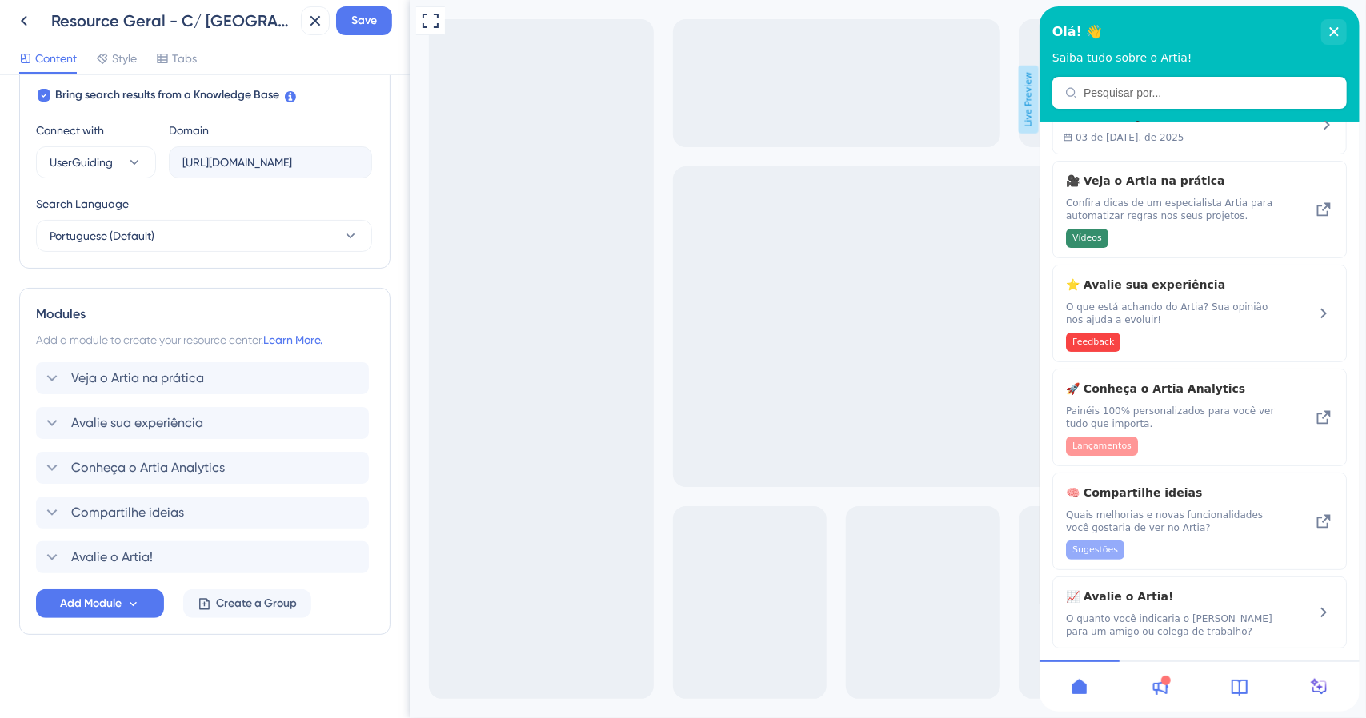
scroll to position [528, 0]
click at [52, 550] on icon at bounding box center [51, 559] width 19 height 19
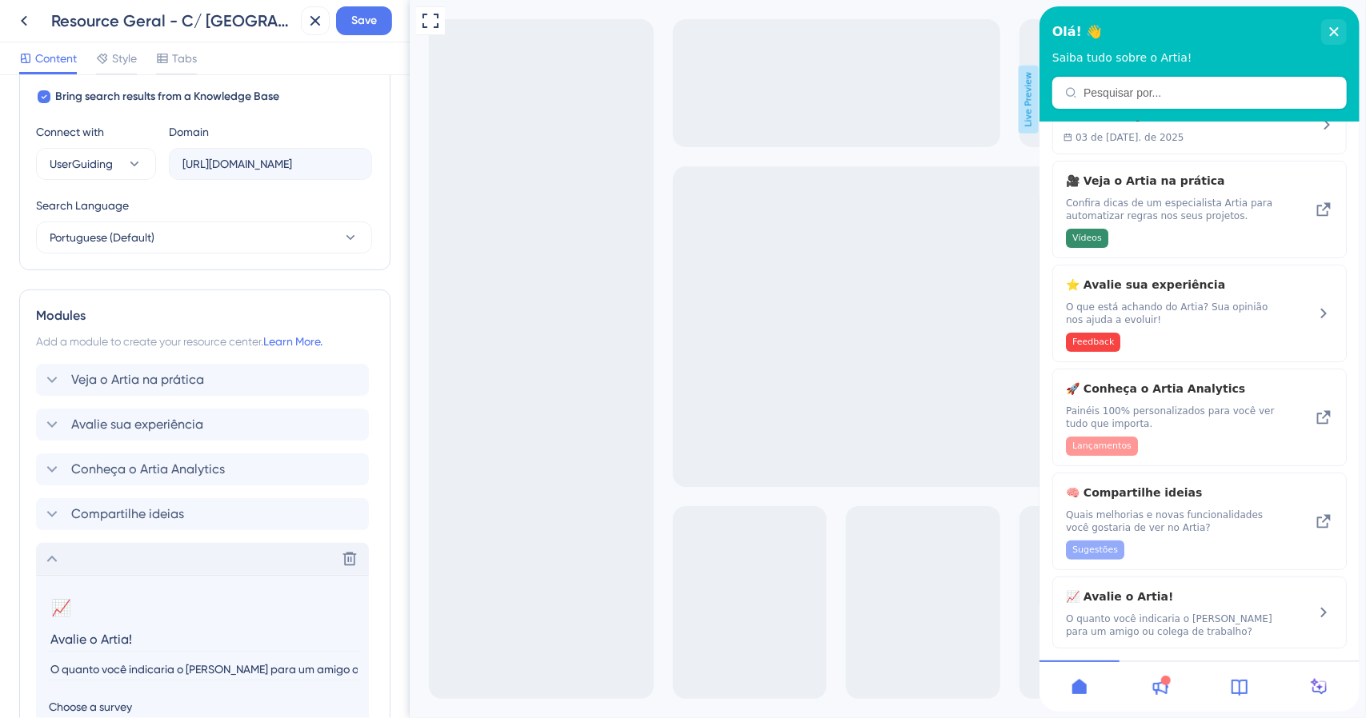
scroll to position [802, 0]
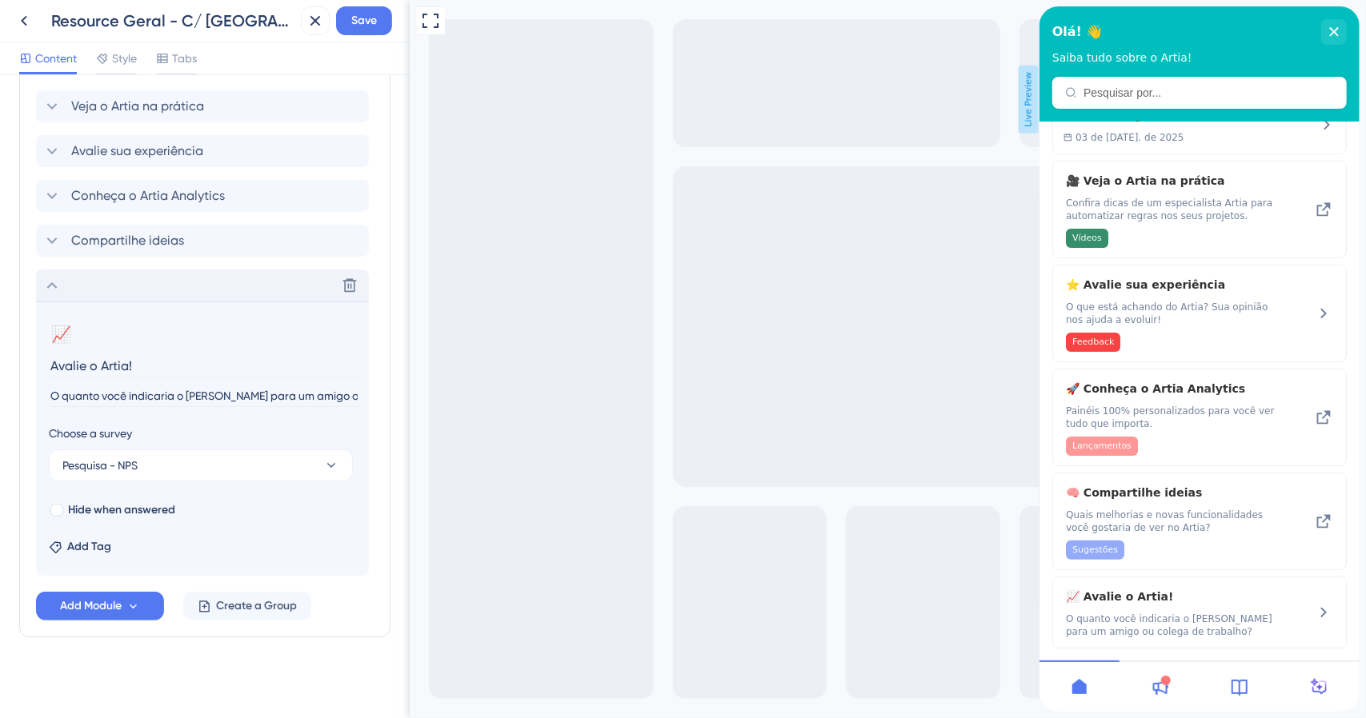
click at [51, 282] on icon at bounding box center [51, 285] width 19 height 19
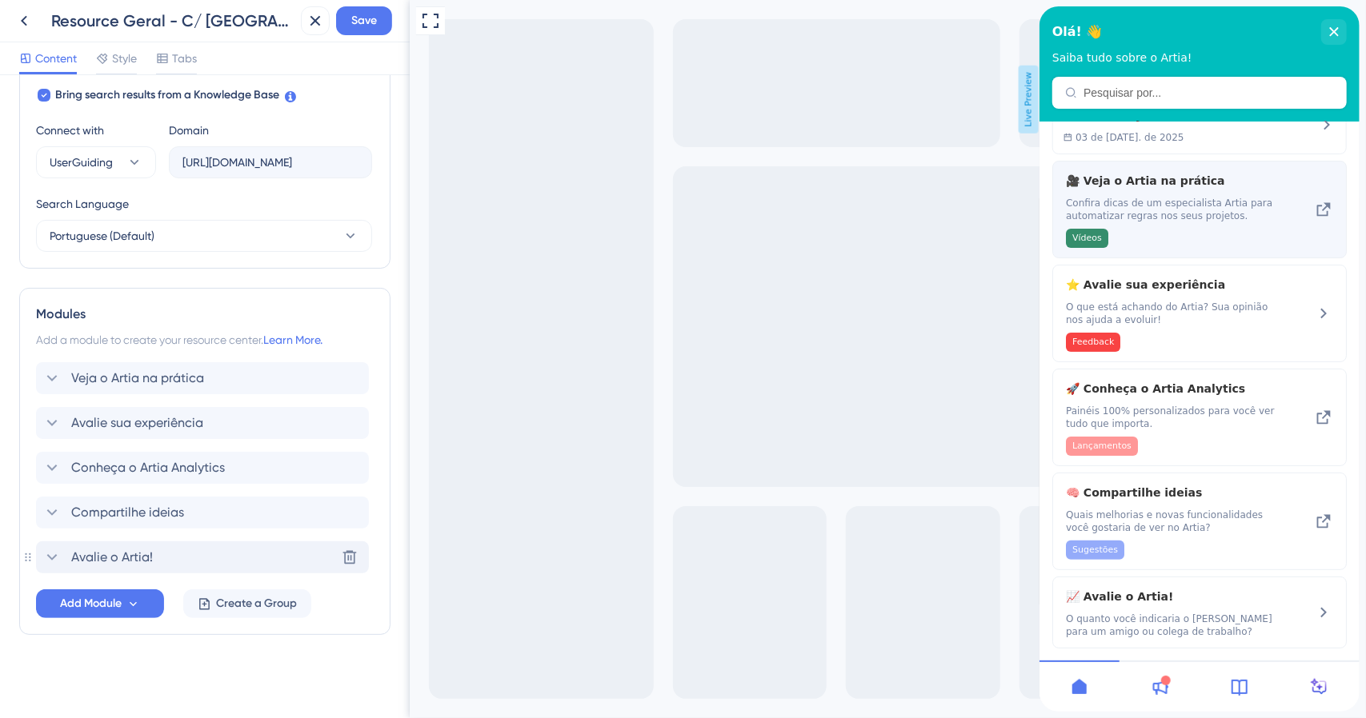
scroll to position [528, 0]
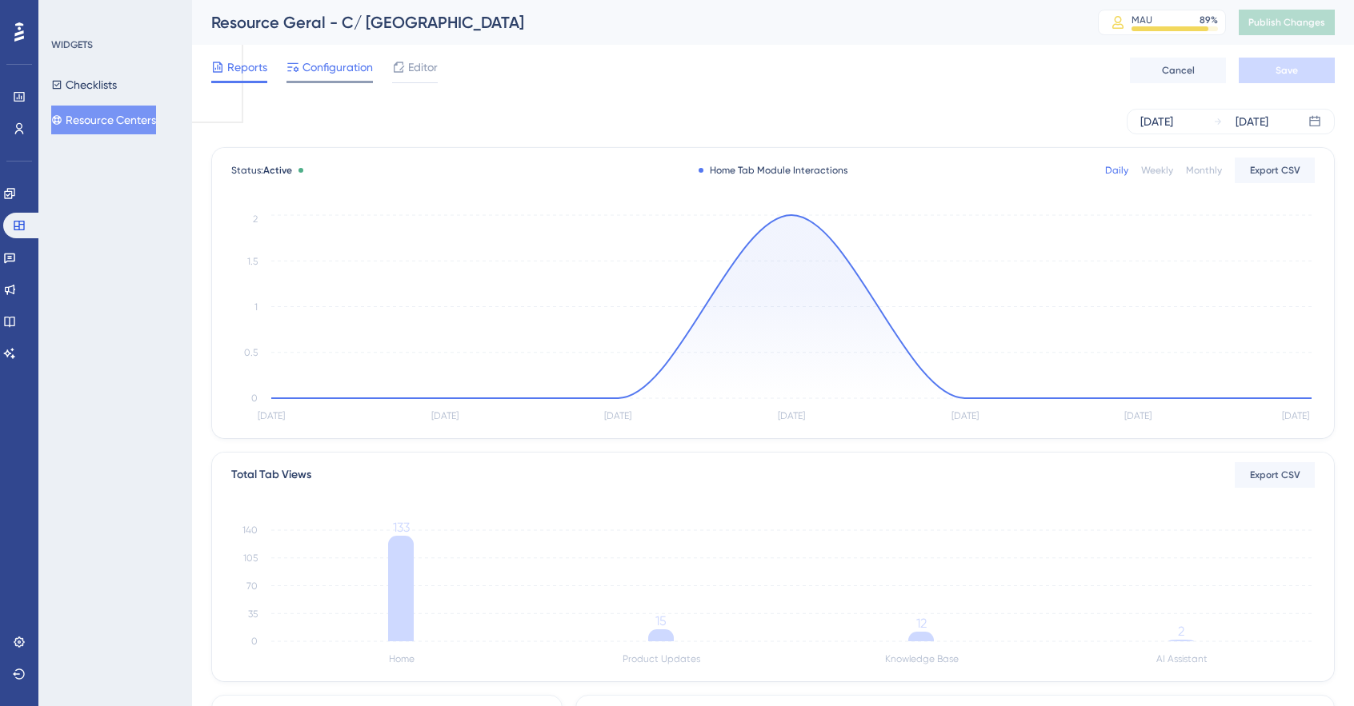
click at [326, 73] on span "Configuration" at bounding box center [337, 67] width 70 height 19
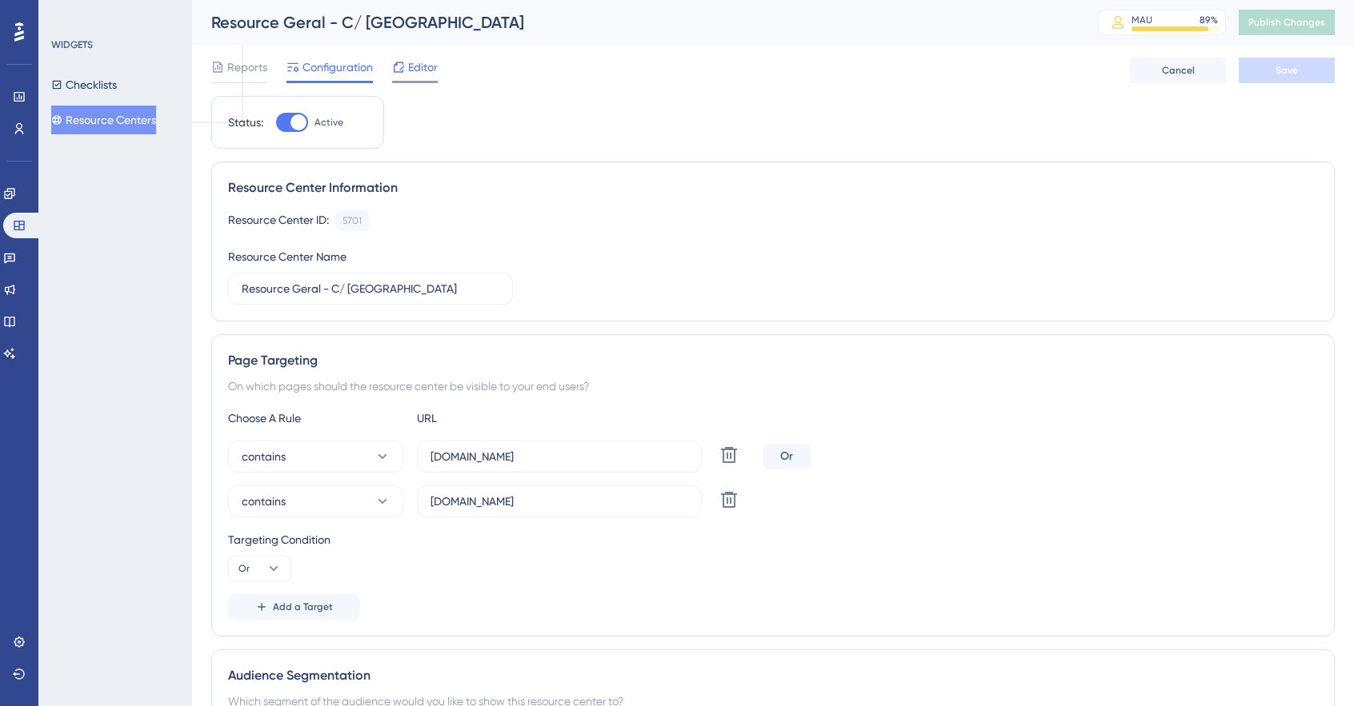
click at [418, 73] on span "Editor" at bounding box center [423, 67] width 30 height 19
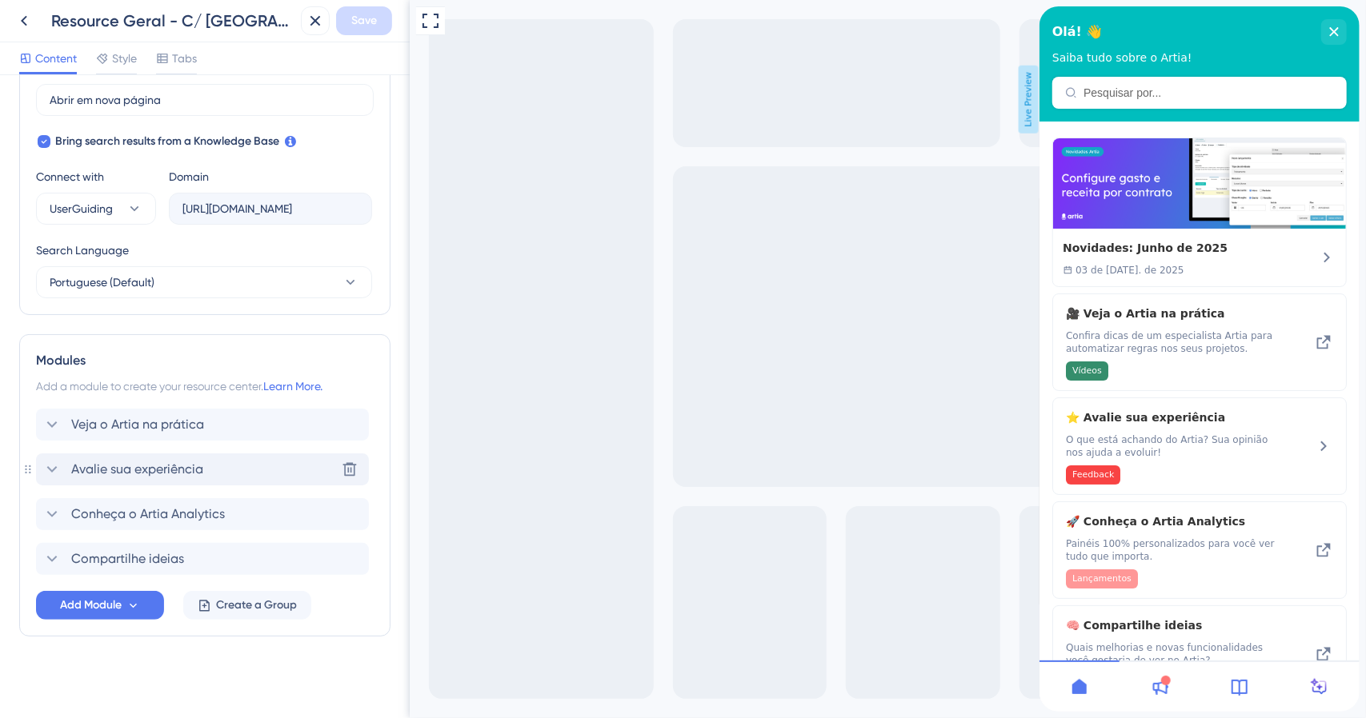
click at [134, 462] on span "Avalie sua experiência" at bounding box center [137, 469] width 132 height 19
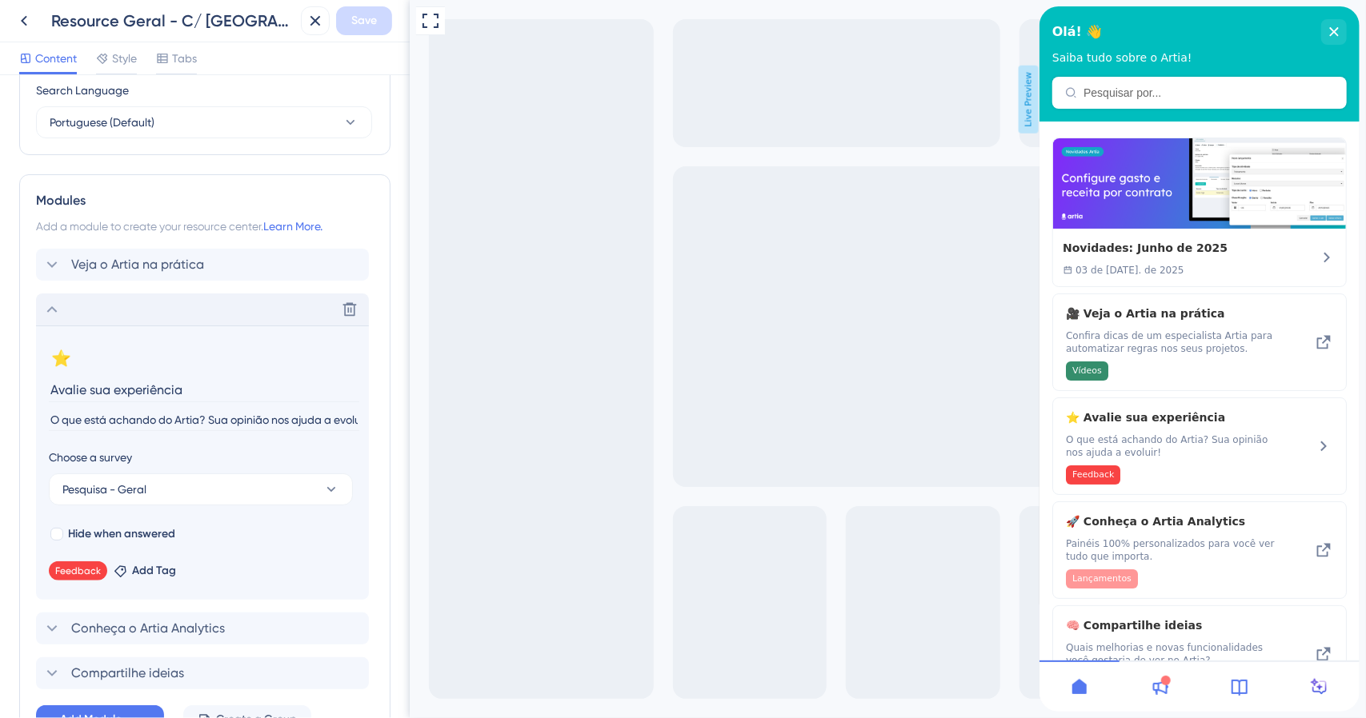
scroll to position [0, 16]
drag, startPoint x: 208, startPoint y: 418, endPoint x: 358, endPoint y: 421, distance: 150.4
click at [358, 421] on input "O que está achando do Artia? Sua opinião nos ajuda a evoluir!" at bounding box center [204, 421] width 310 height 22
click at [317, 486] on button "Pesquisa - Geral" at bounding box center [201, 490] width 304 height 32
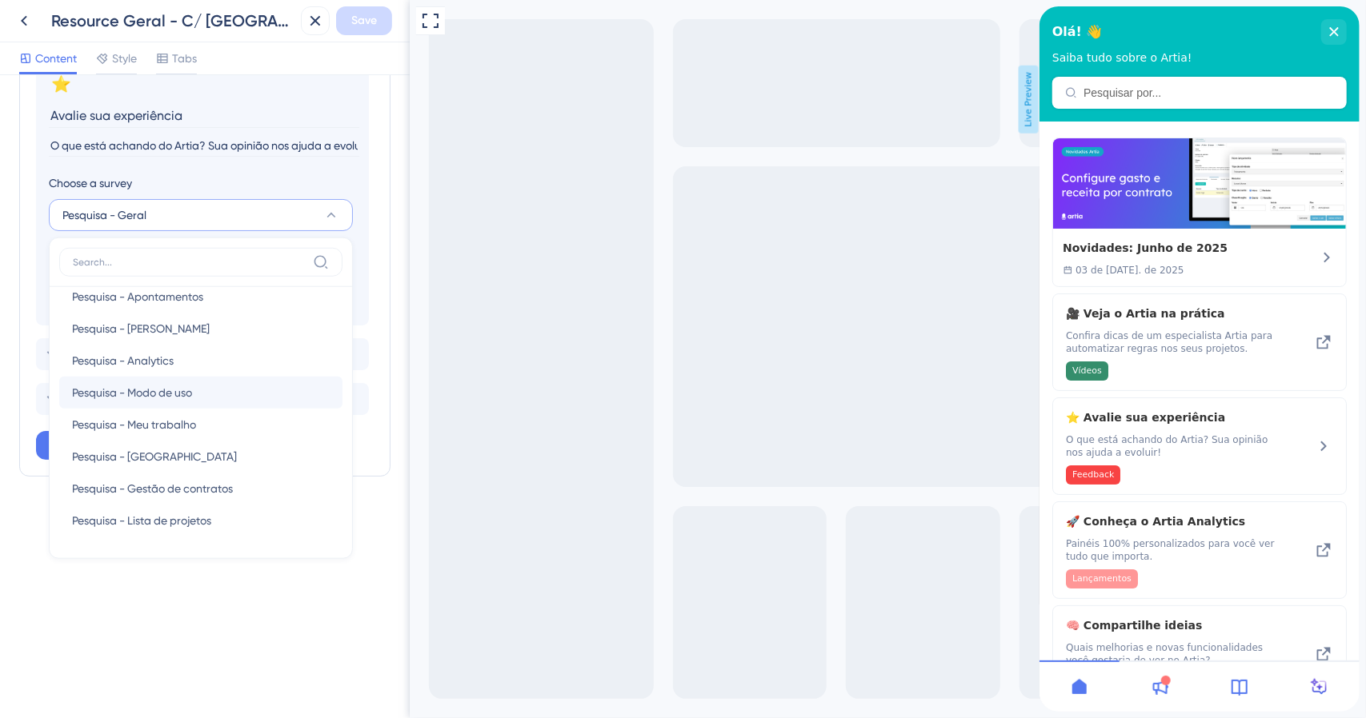
scroll to position [160, 0]
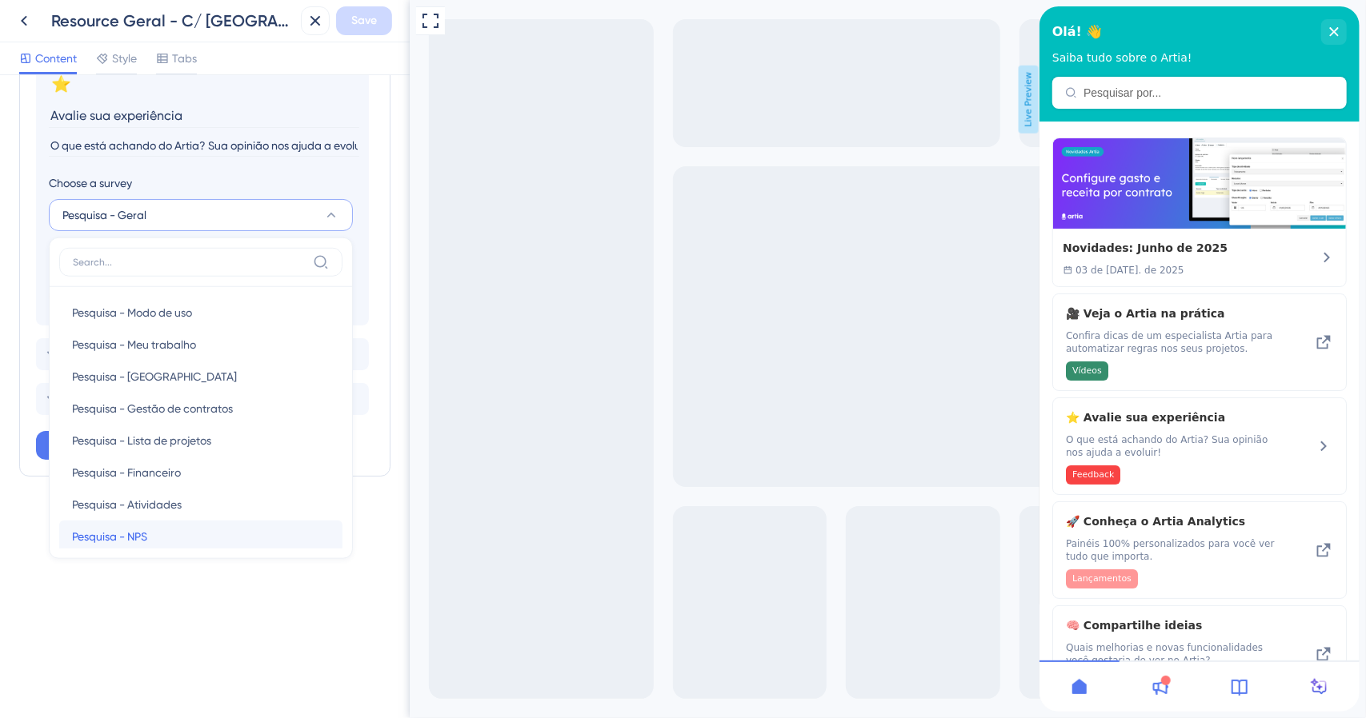
click at [161, 536] on div "Pesquisa - NPS Pesquisa - NPS" at bounding box center [201, 537] width 258 height 32
type input "Pesquisa - NPS"
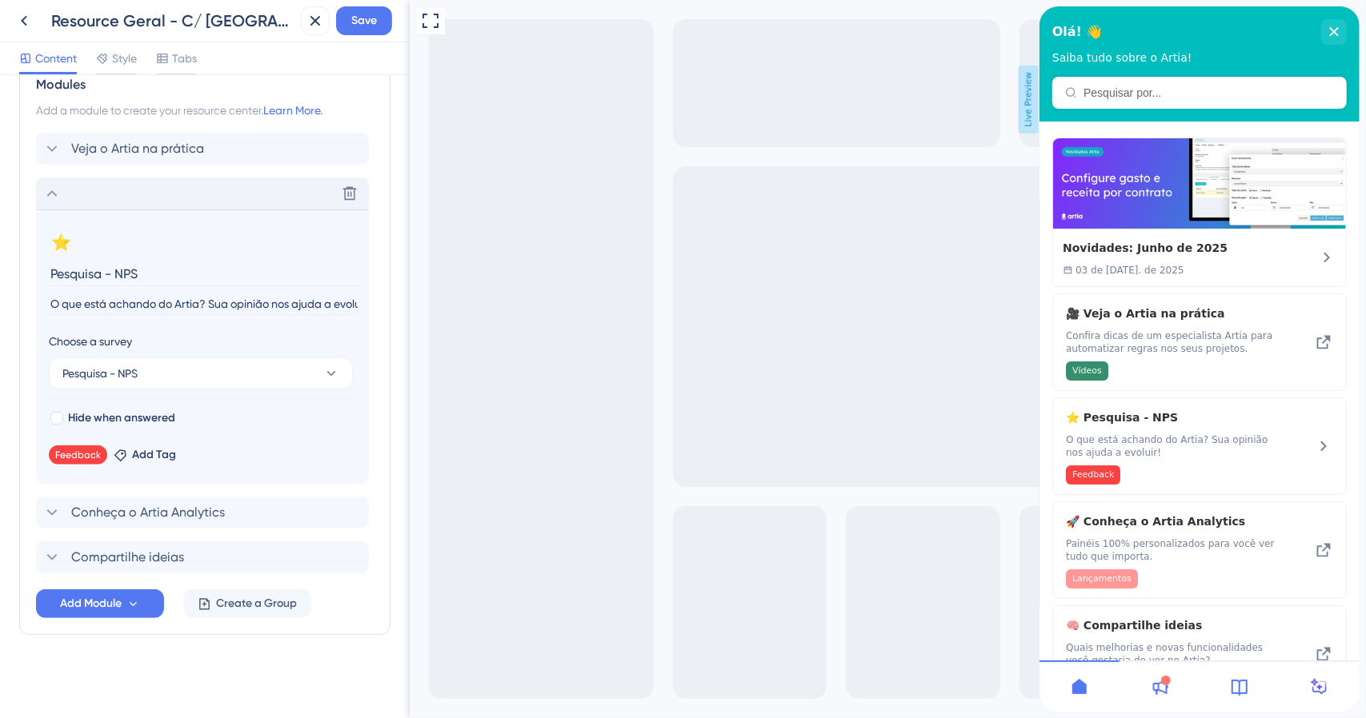
scroll to position [757, 0]
click at [272, 342] on div "Choose a survey" at bounding box center [202, 343] width 307 height 19
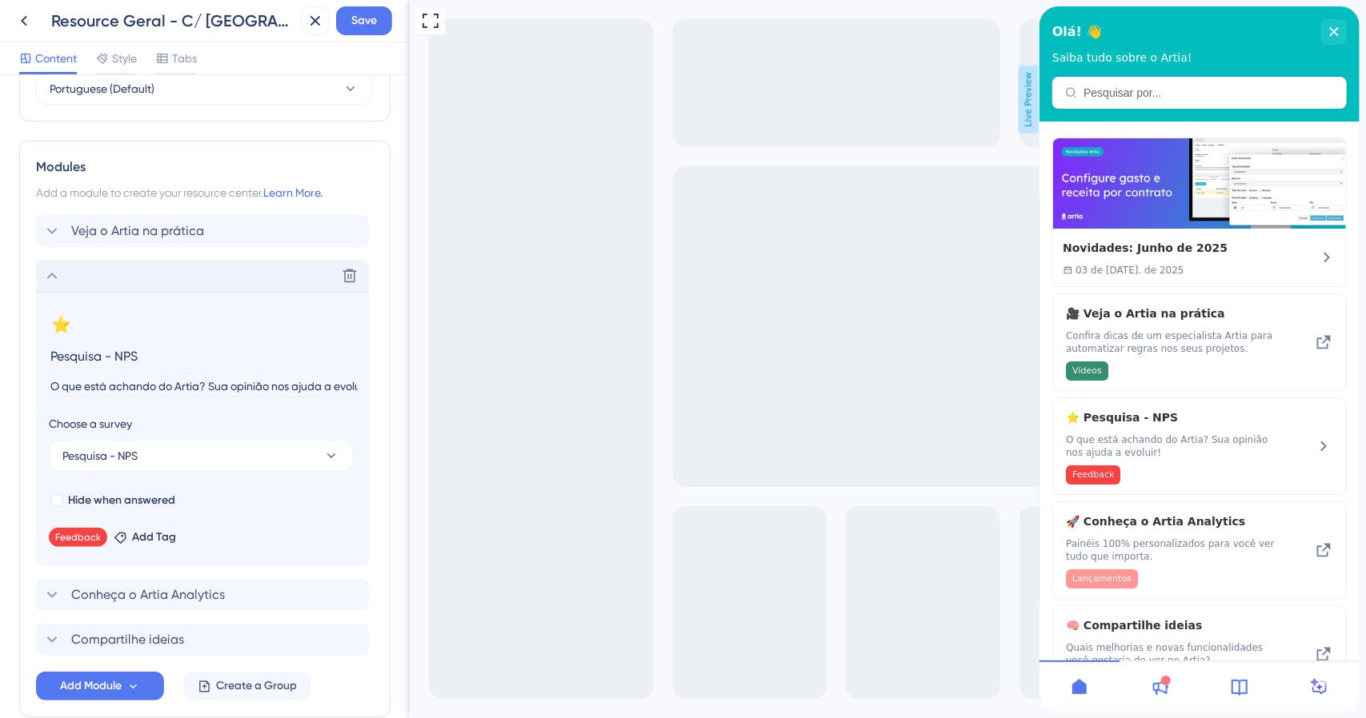
click at [111, 268] on div "Delete" at bounding box center [202, 276] width 333 height 32
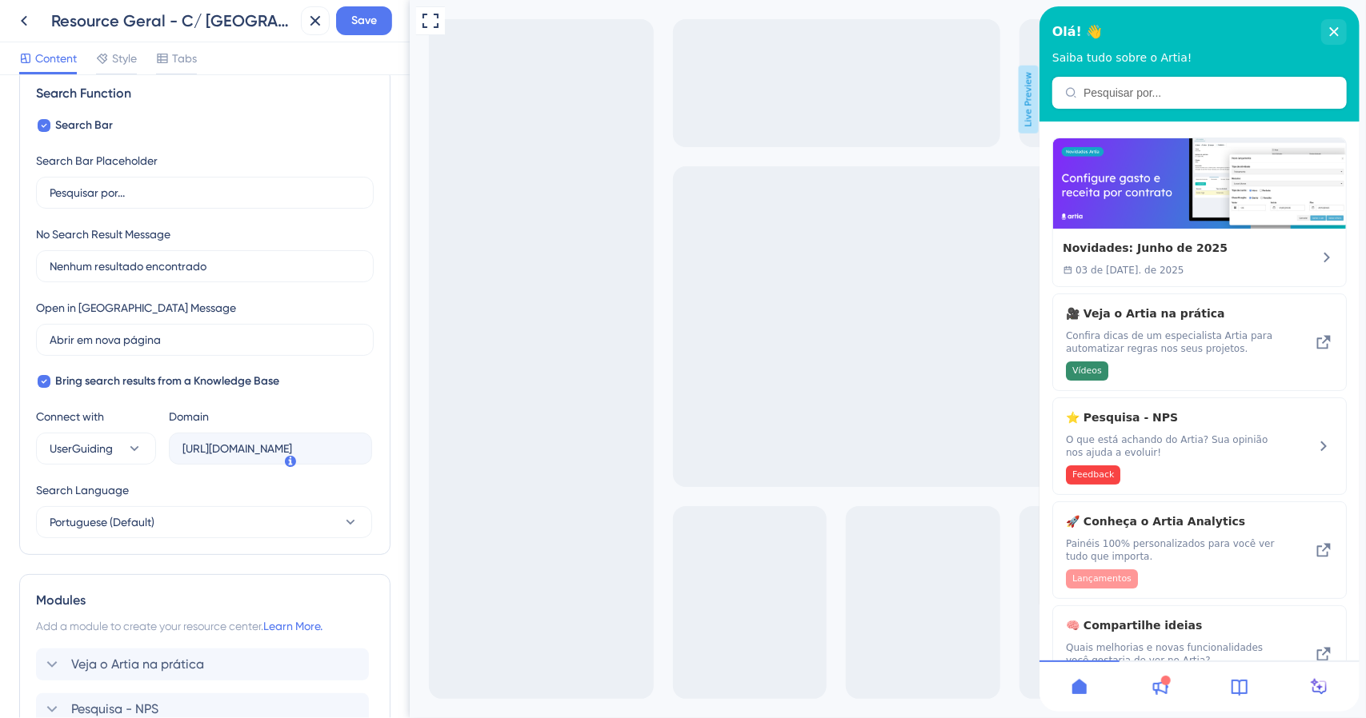
scroll to position [0, 0]
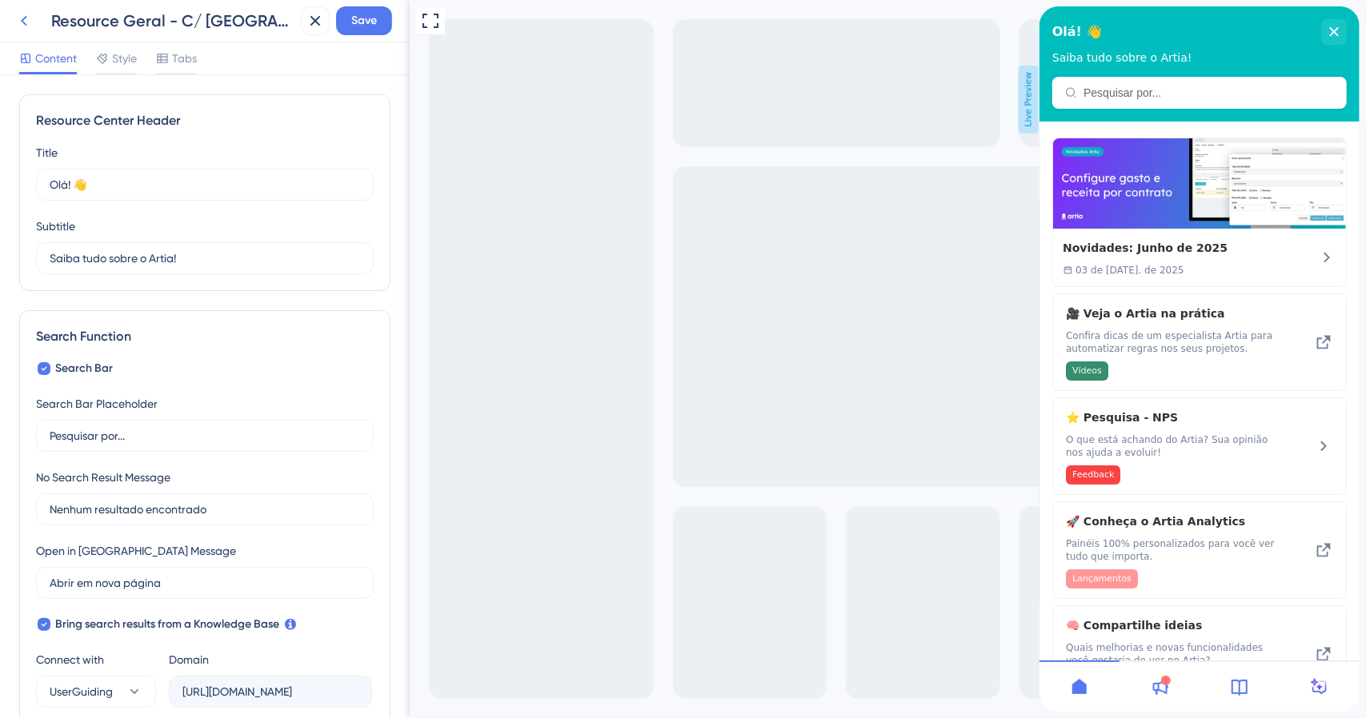
click at [29, 20] on icon at bounding box center [23, 20] width 19 height 19
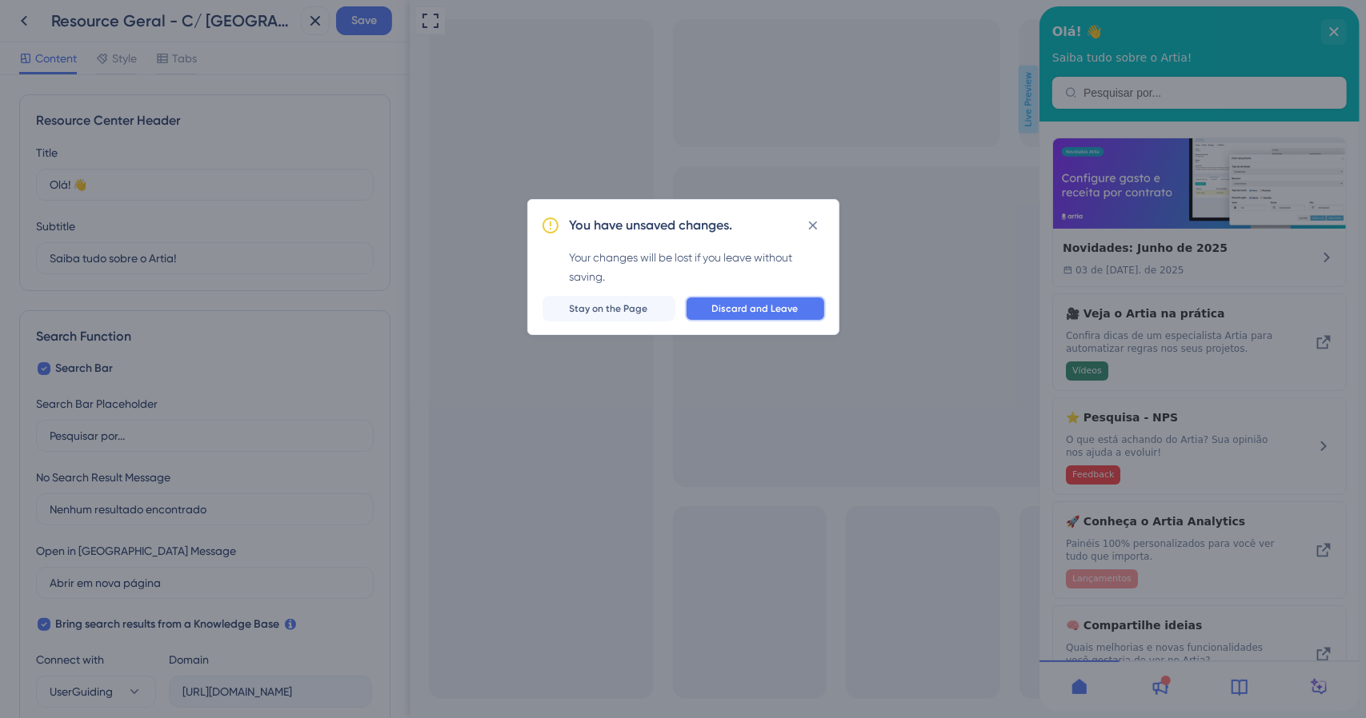
click at [730, 306] on span "Discard and Leave" at bounding box center [755, 308] width 86 height 13
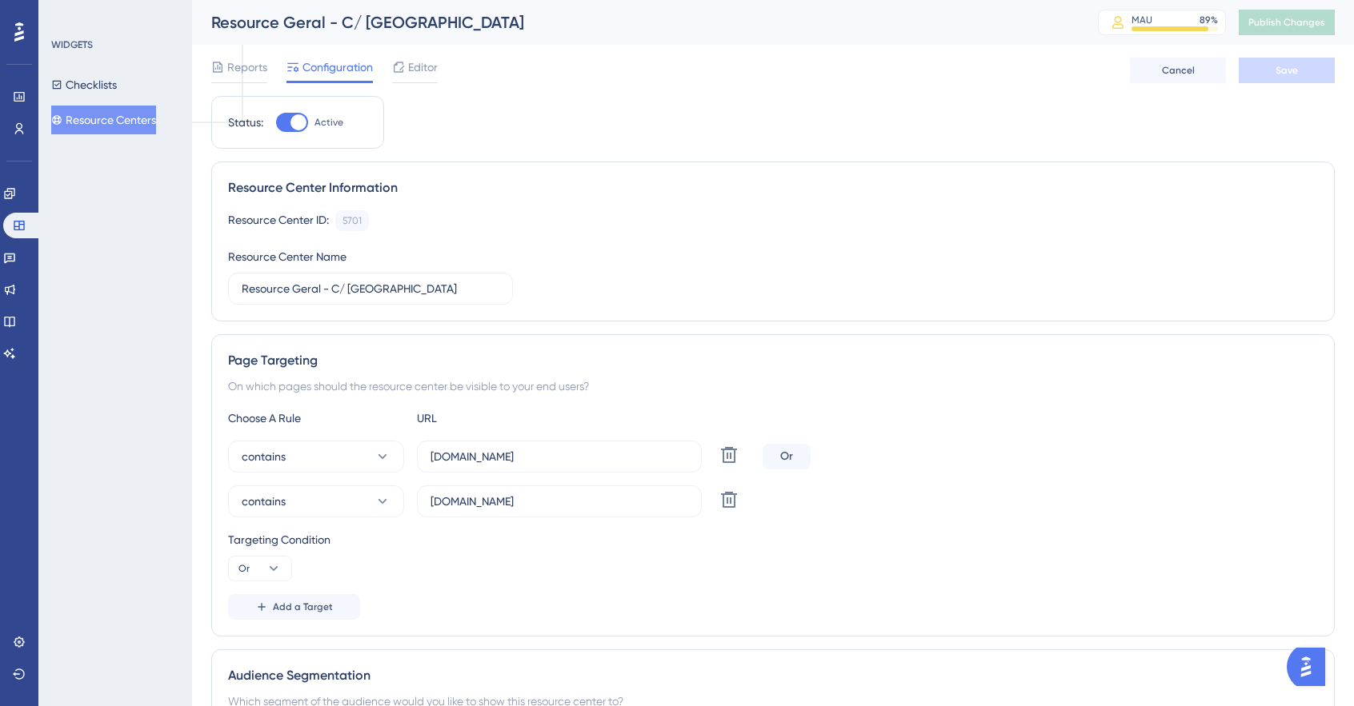
click at [440, 58] on div "Reports Configuration Editor Cancel Save" at bounding box center [772, 70] width 1123 height 51
click at [426, 66] on span "Editor" at bounding box center [423, 67] width 30 height 19
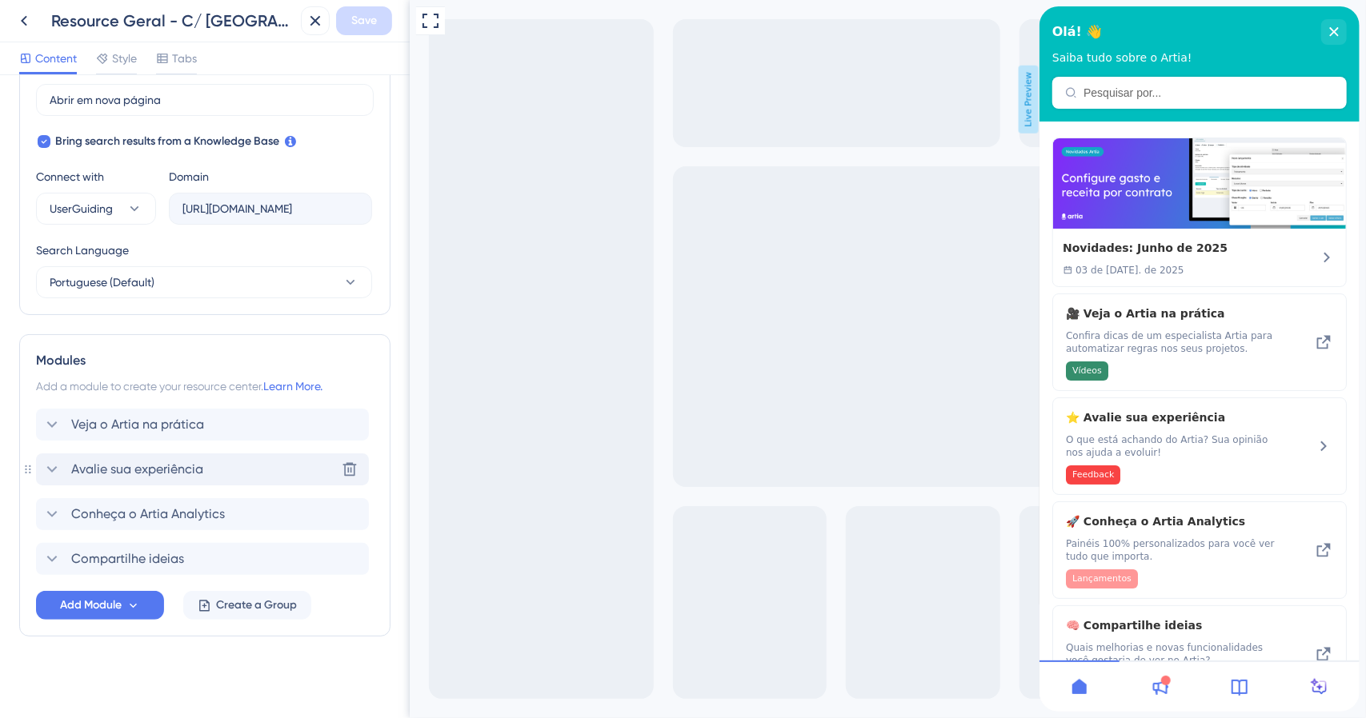
click at [139, 471] on span "Avalie sua experiência" at bounding box center [137, 469] width 132 height 19
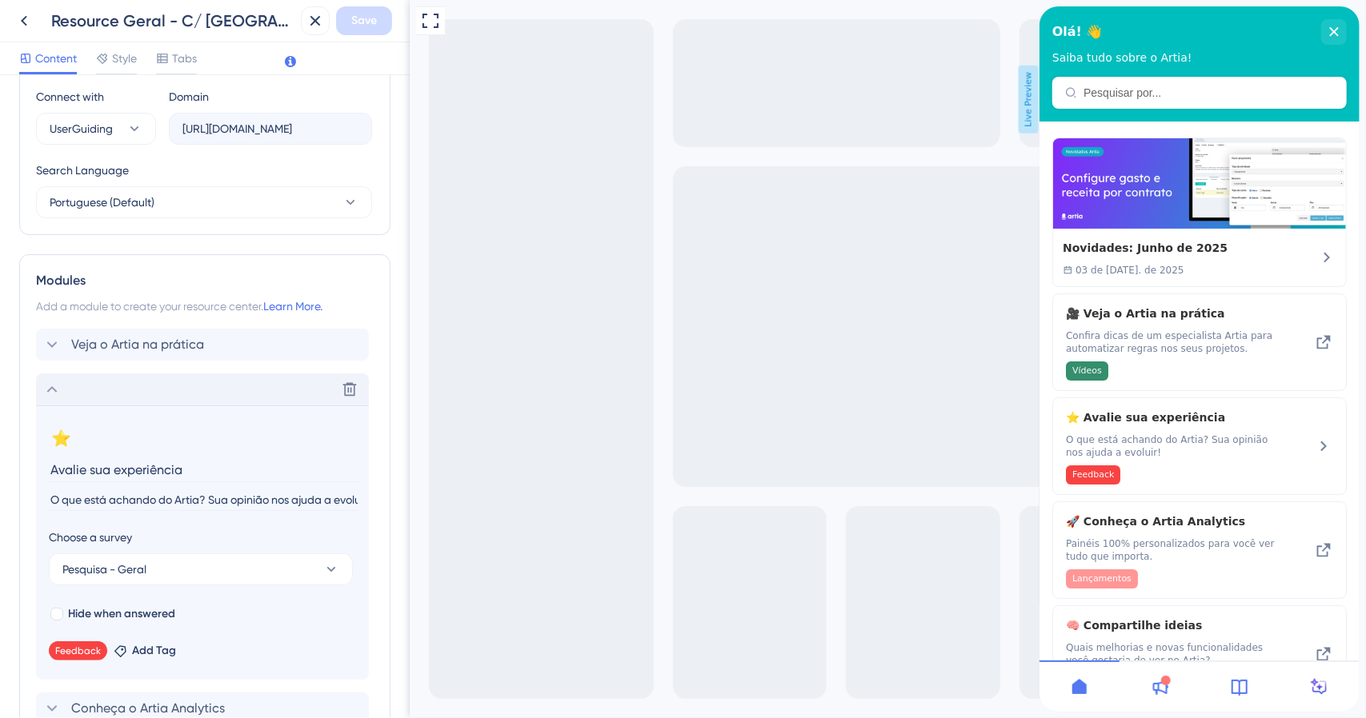
drag, startPoint x: 198, startPoint y: 467, endPoint x: 27, endPoint y: 466, distance: 171.2
click at [27, 466] on div "Modules Add a module to create your resource center. Learn More. Veja o Artia n…" at bounding box center [204, 542] width 371 height 577
click at [192, 496] on input "O que está achando do Artia? Sua opinião nos ajuda a evoluir!" at bounding box center [204, 501] width 310 height 22
click at [187, 534] on div "Choose a survey" at bounding box center [202, 537] width 307 height 19
click at [187, 584] on section "⭐ Change emoji Remove emoji Avalie sua experiência O que está achando do Artia?…" at bounding box center [202, 543] width 333 height 274
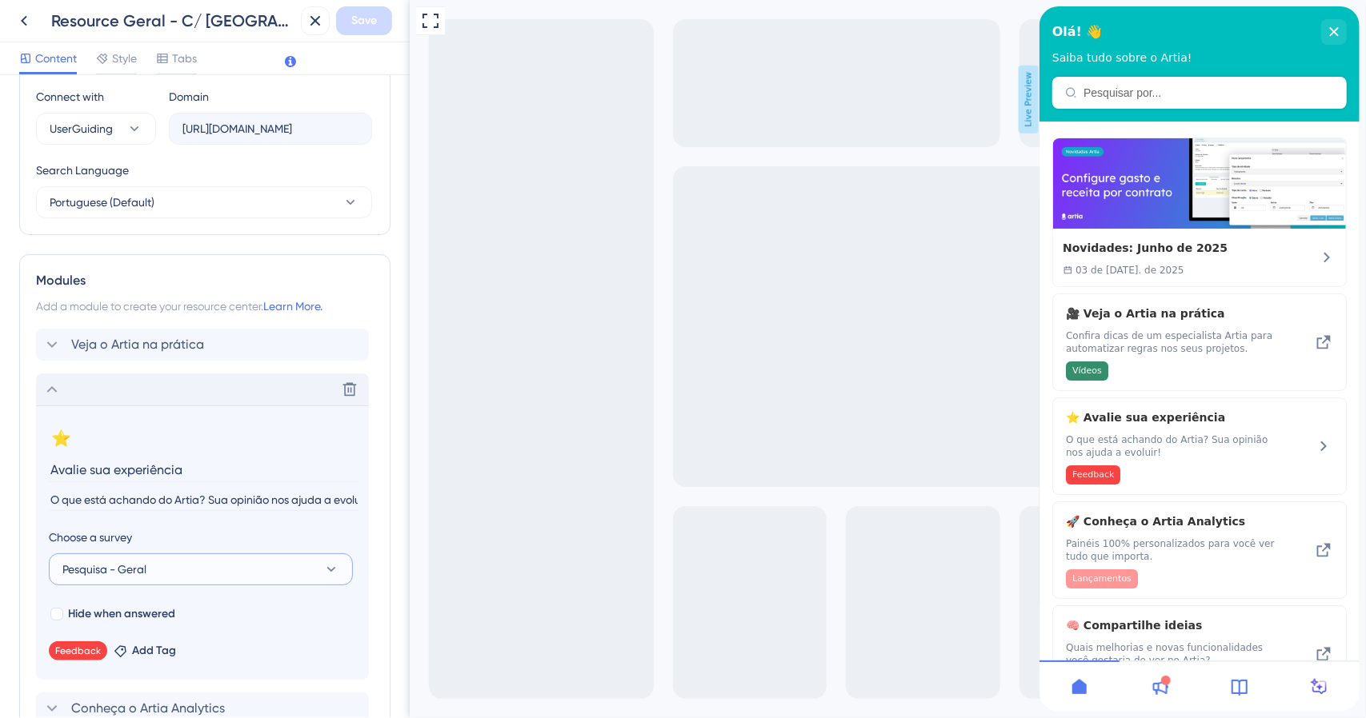
click at [187, 570] on button "Pesquisa - Geral" at bounding box center [201, 570] width 304 height 32
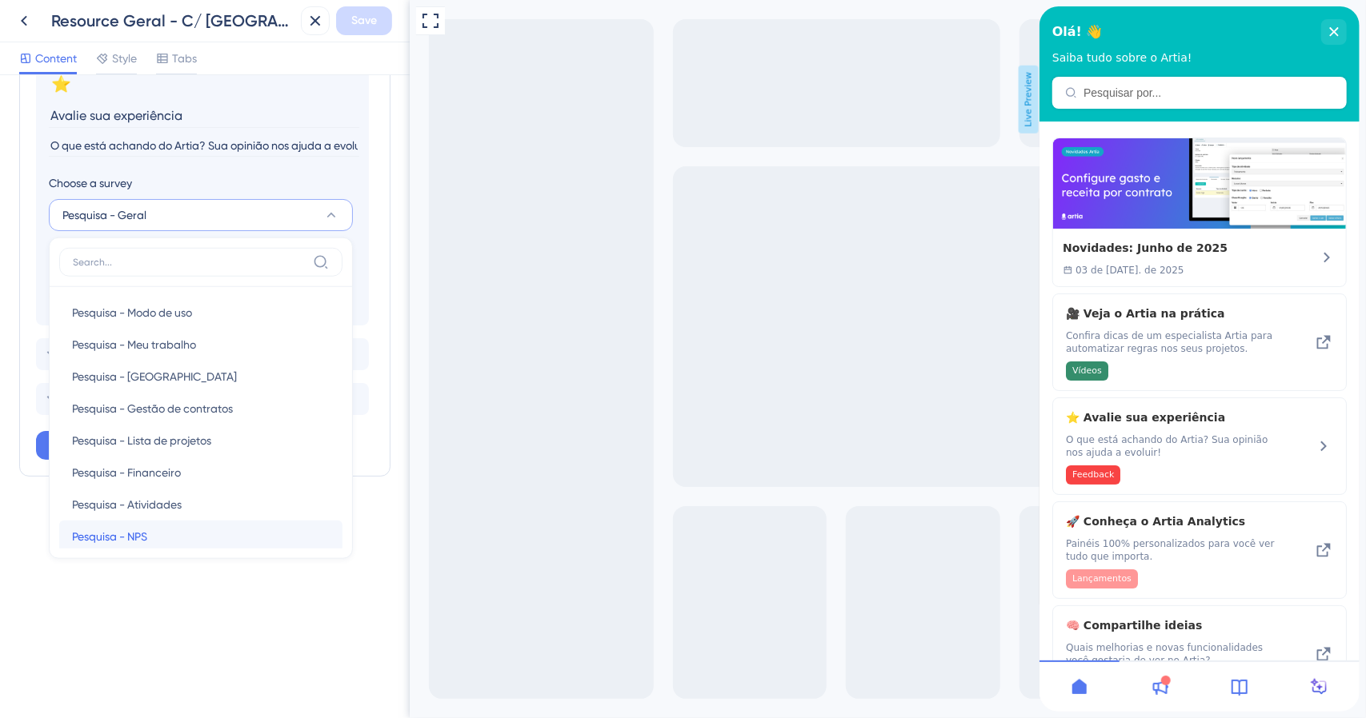
click at [158, 527] on div "Pesquisa - NPS Pesquisa - NPS" at bounding box center [201, 537] width 258 height 32
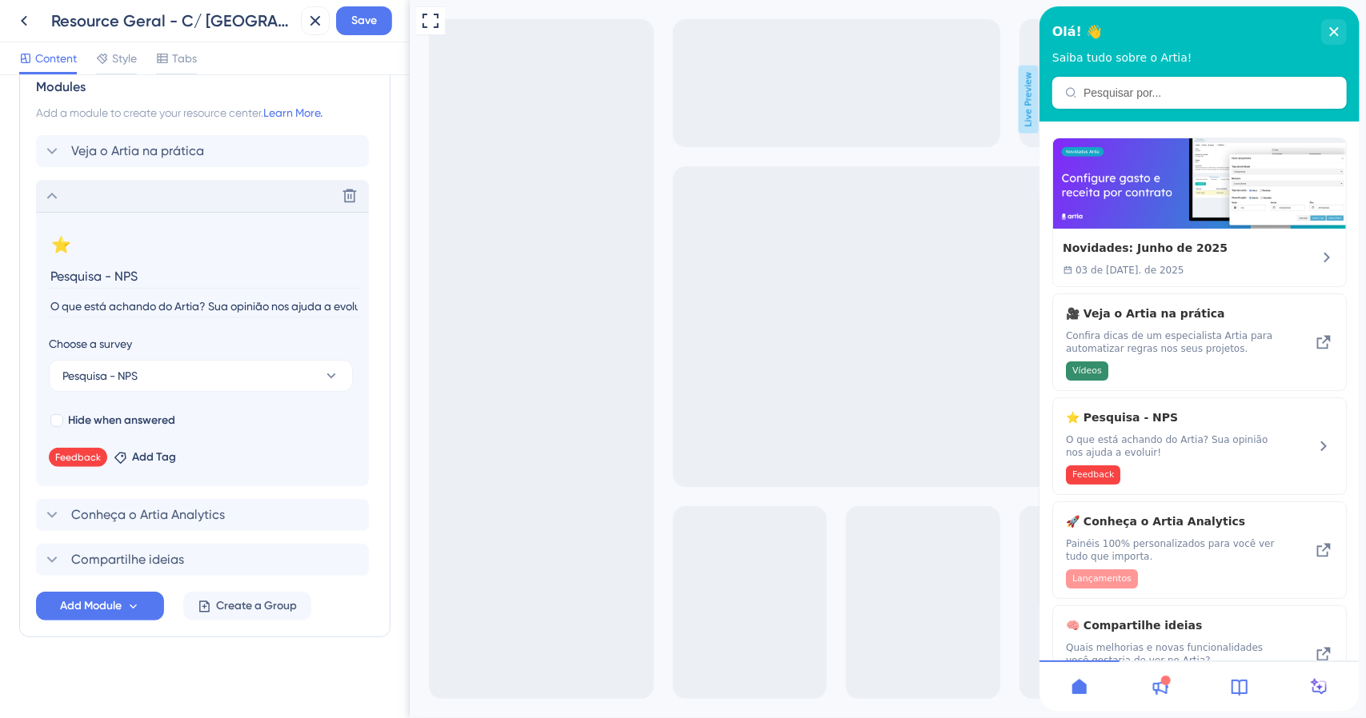
click at [123, 270] on input "Pesquisa - NPS" at bounding box center [204, 276] width 310 height 25
paste input "Avalie sua experiência"
type input "Avalie sua experiência"
click at [201, 297] on input "O que está achando do Artia? Sua opinião nos ajuda a evoluir!" at bounding box center [204, 307] width 310 height 22
drag, startPoint x: 211, startPoint y: 302, endPoint x: 349, endPoint y: 300, distance: 137.6
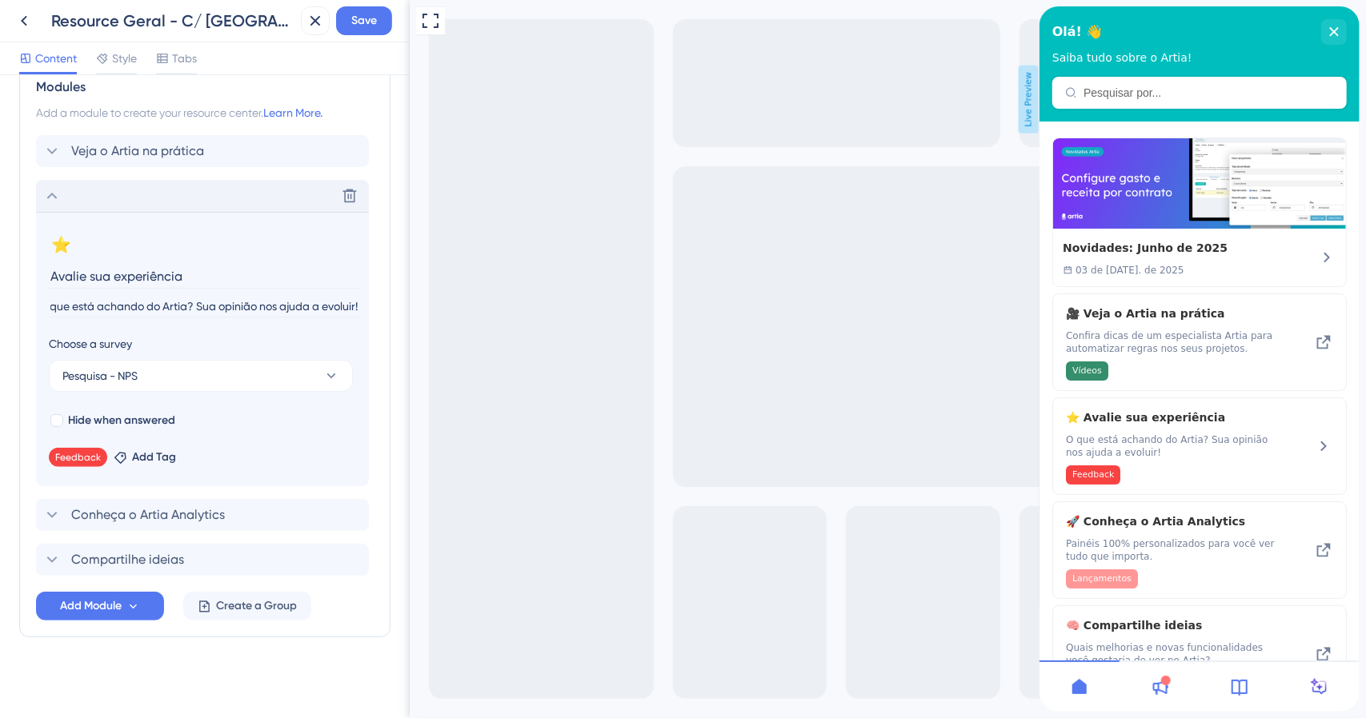
click at [349, 300] on input "O que está achando do Artia? Sua opinião nos ajuda a evoluir!" at bounding box center [204, 307] width 310 height 22
click at [208, 305] on input "O que está achando do Artia? Sua opinião nos ajuda a evoluir!" at bounding box center [204, 307] width 310 height 22
click at [192, 303] on input "O que está achando do Artia? Sua opinião nos ajuda a evoluir!" at bounding box center [204, 307] width 310 height 22
click at [78, 188] on div "Delete" at bounding box center [202, 196] width 333 height 32
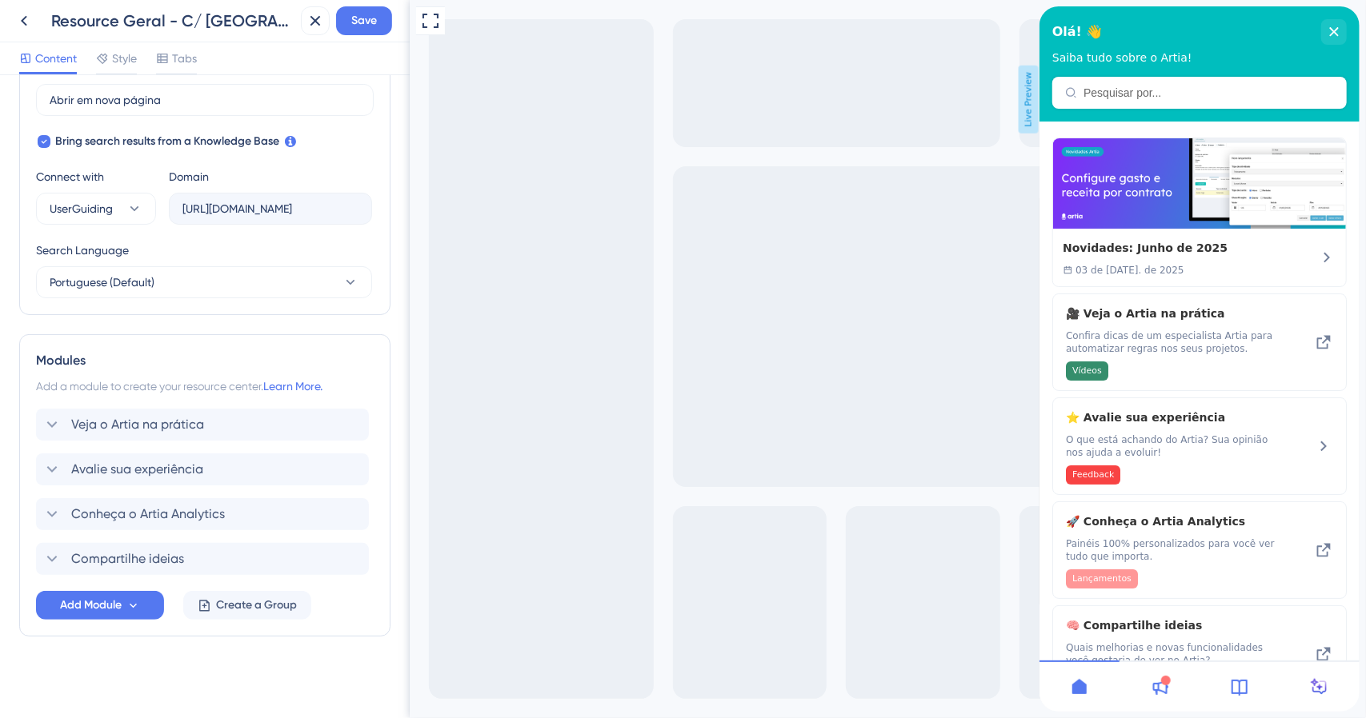
scroll to position [323, 0]
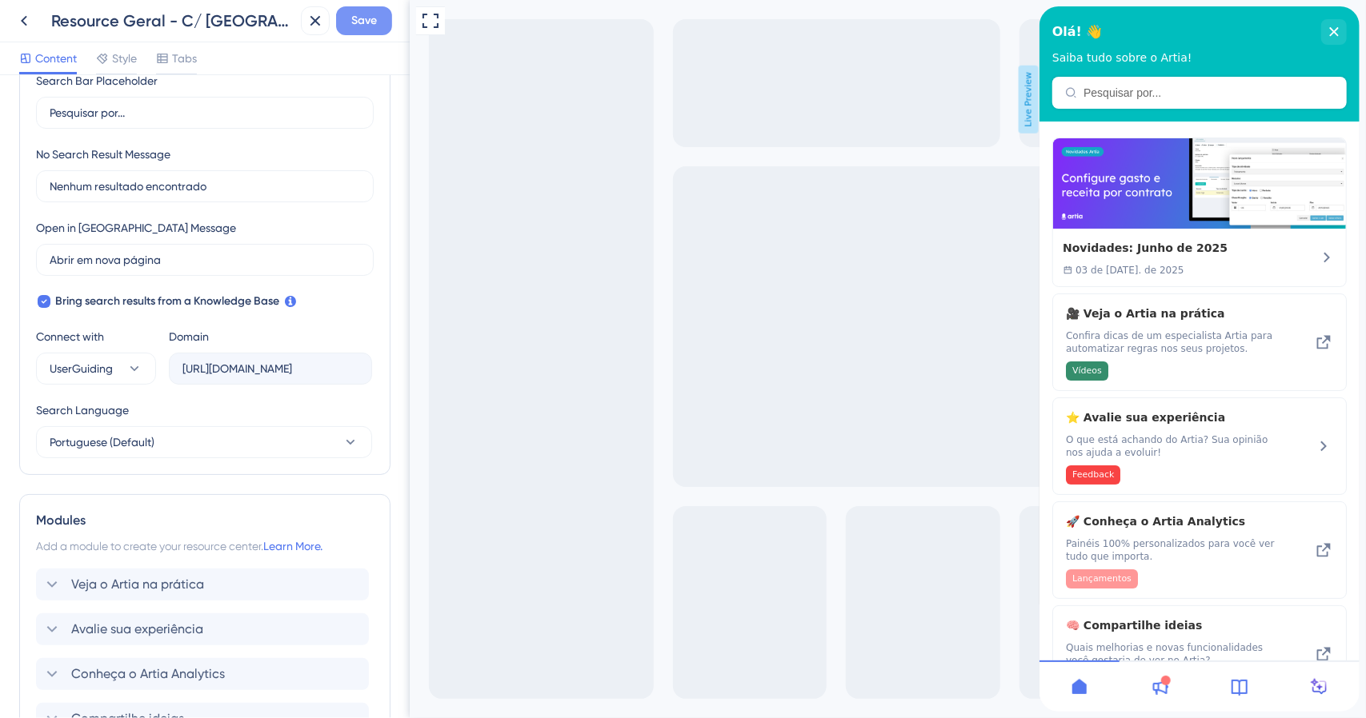
click at [362, 18] on span "Save" at bounding box center [364, 20] width 26 height 19
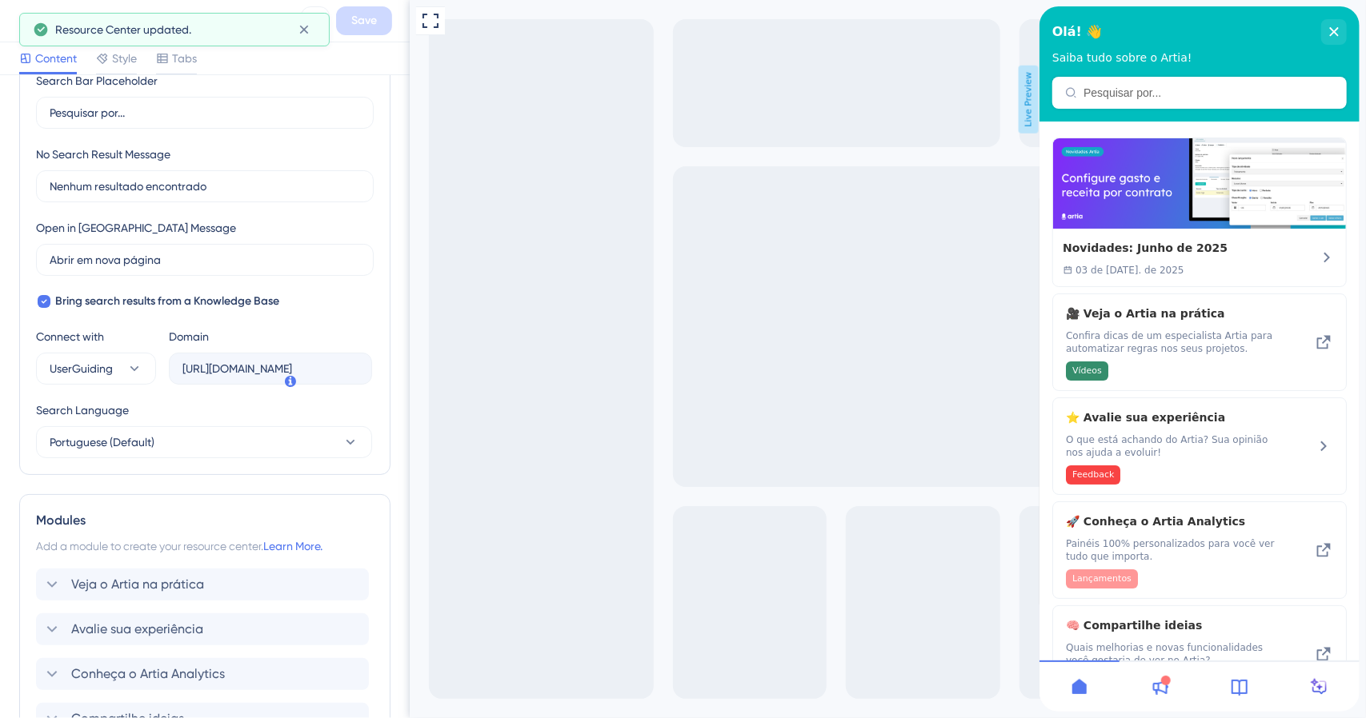
scroll to position [0, 0]
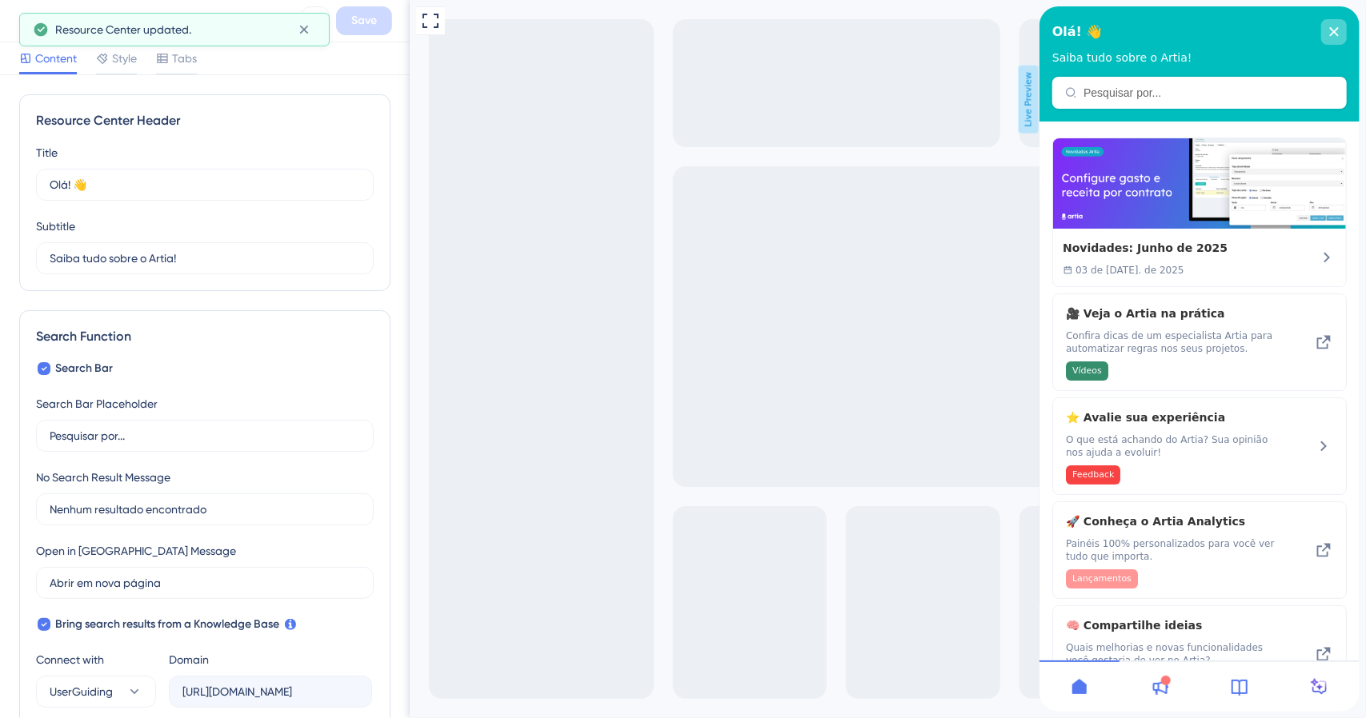
click at [1337, 29] on icon "close resource center" at bounding box center [1333, 32] width 10 height 10
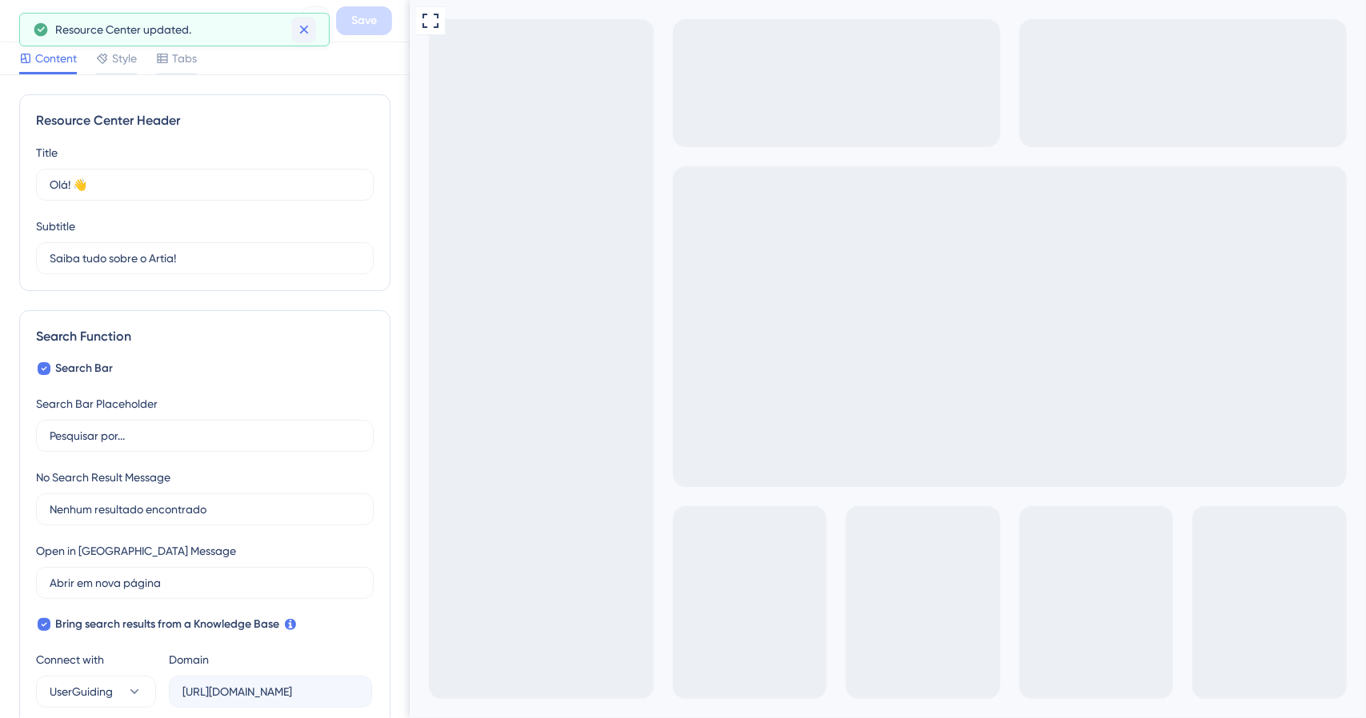
click at [304, 31] on icon at bounding box center [304, 30] width 16 height 16
click at [32, 28] on icon at bounding box center [23, 20] width 19 height 19
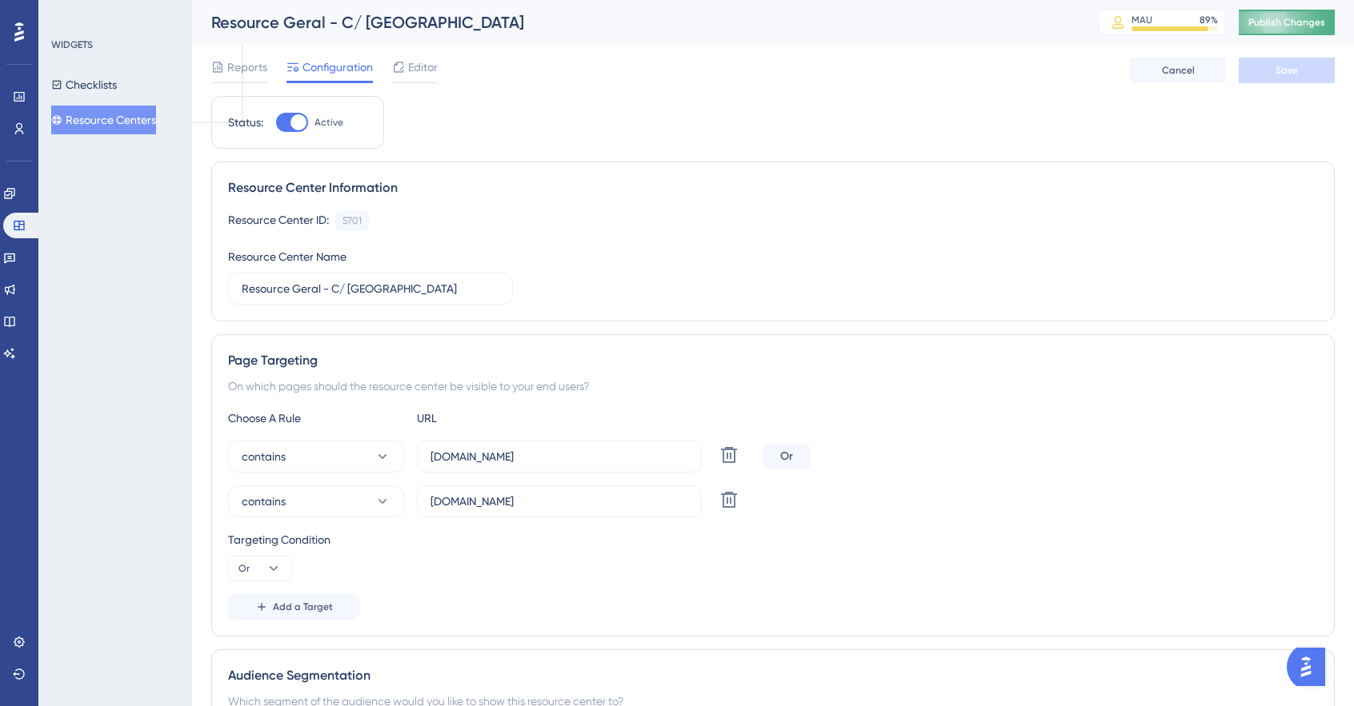
click at [1287, 23] on span "Publish Changes" at bounding box center [1286, 22] width 77 height 13
click at [400, 63] on icon at bounding box center [398, 67] width 13 height 13
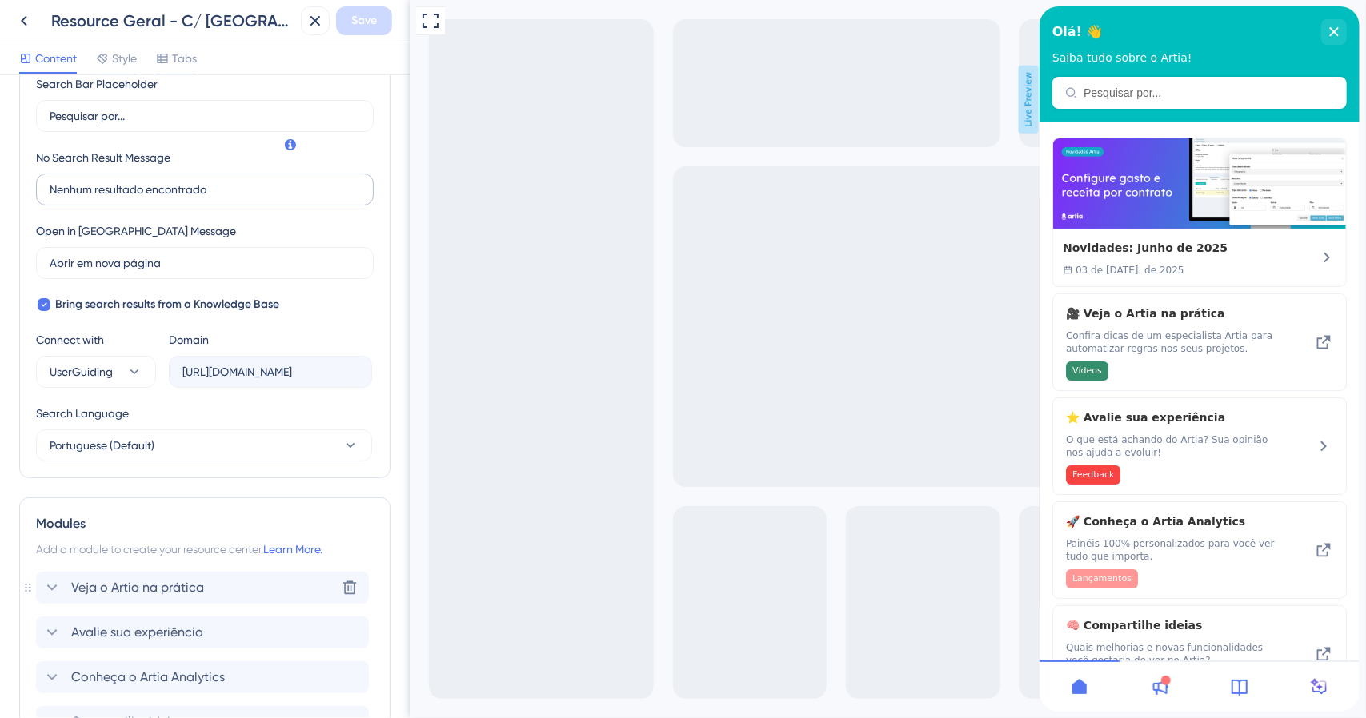
scroll to position [480, 0]
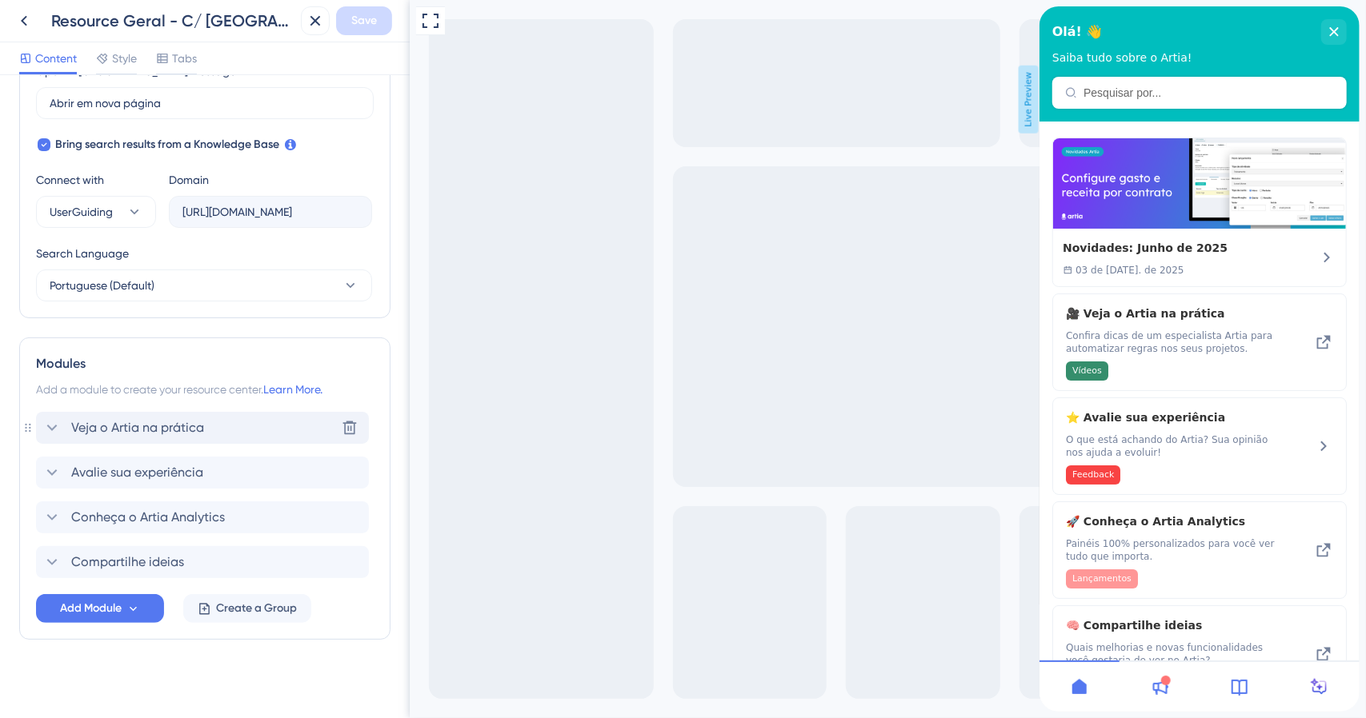
click at [97, 423] on span "Veja o Artia na prática" at bounding box center [137, 427] width 133 height 19
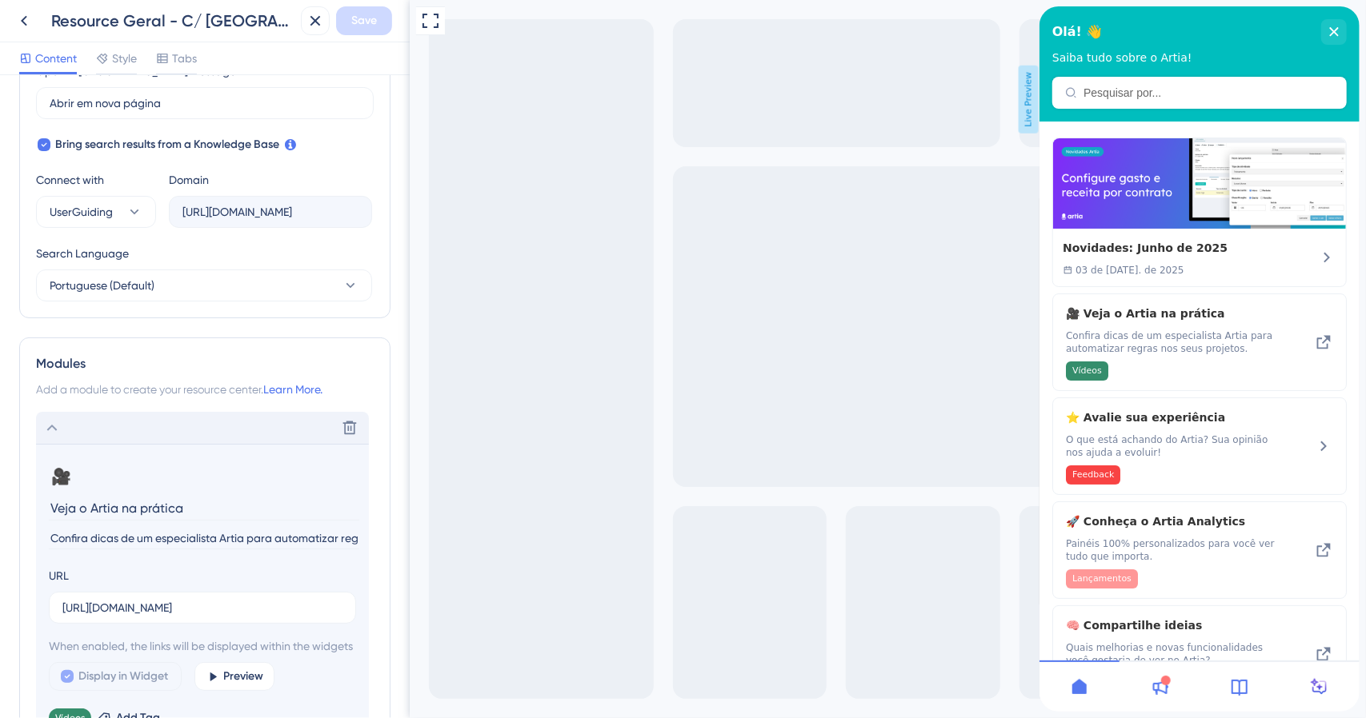
click at [98, 421] on div "Delete" at bounding box center [202, 428] width 333 height 32
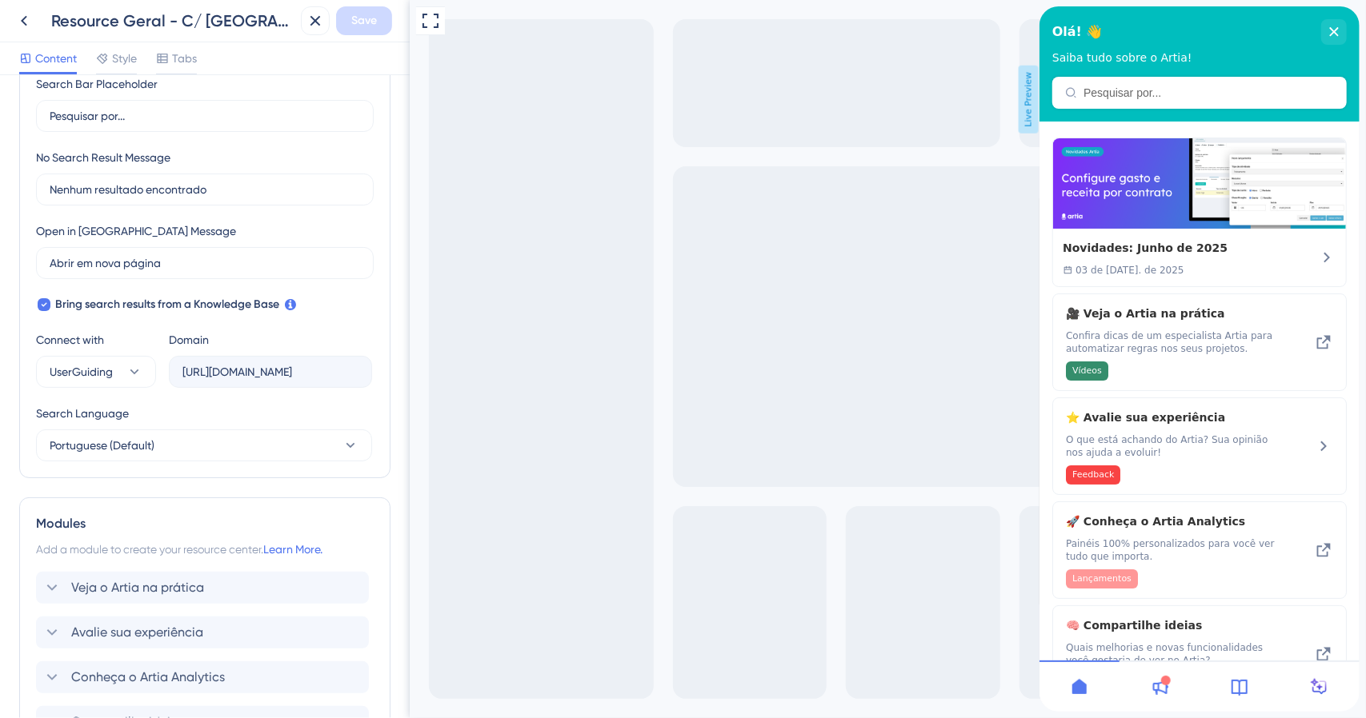
scroll to position [400, 0]
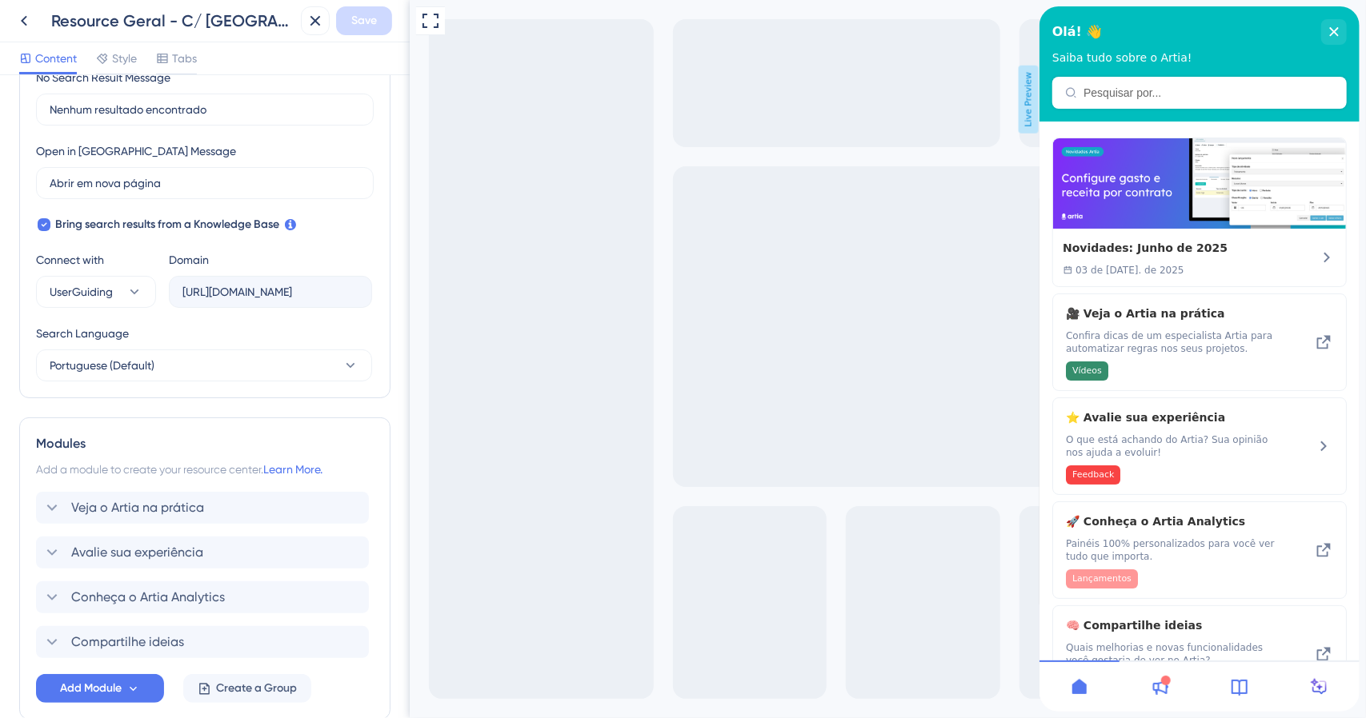
click at [112, 503] on span "Veja o Artia na prática" at bounding box center [137, 507] width 133 height 19
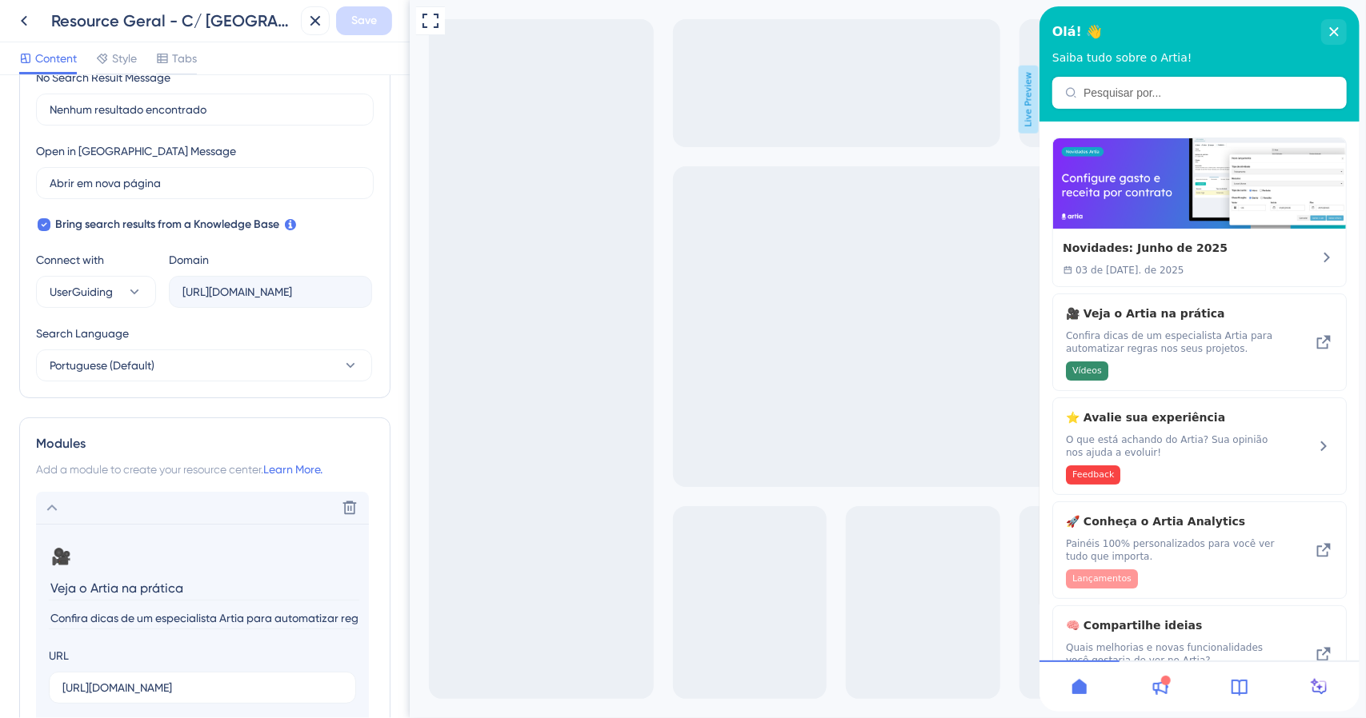
click at [114, 502] on div "Delete" at bounding box center [202, 508] width 333 height 32
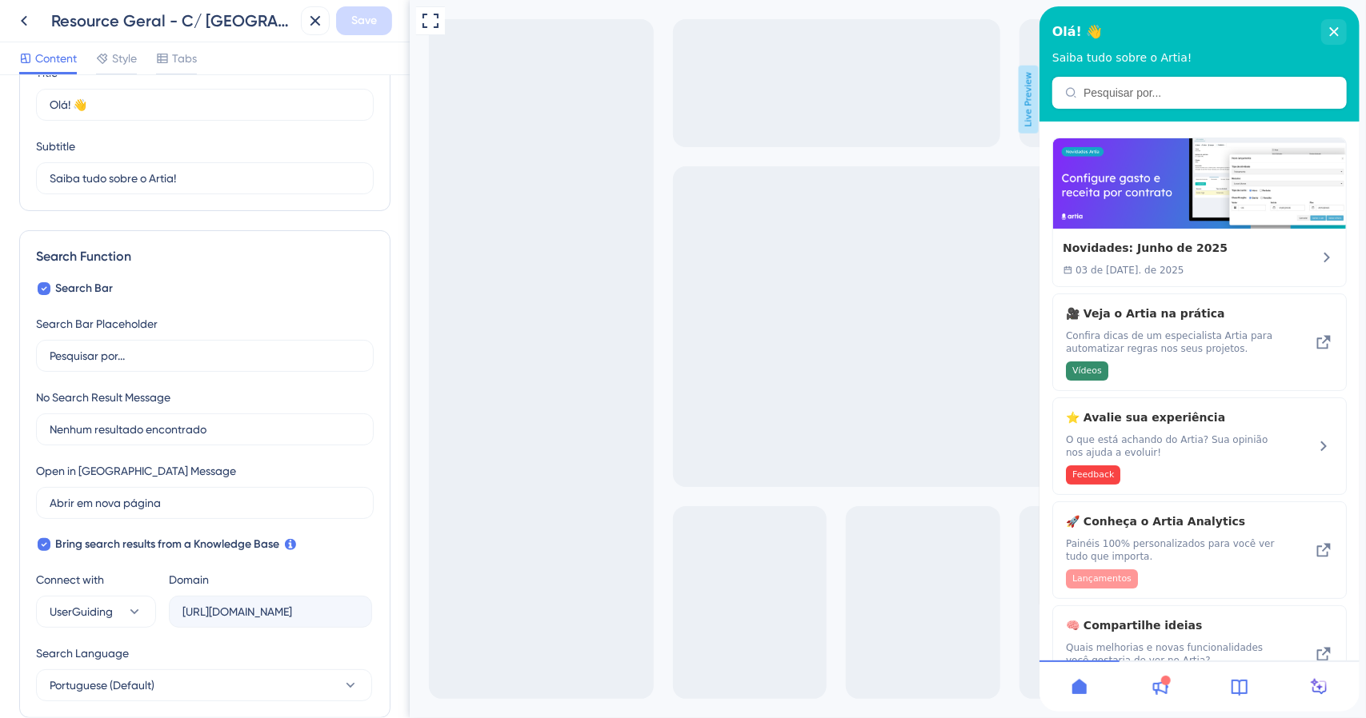
scroll to position [240, 0]
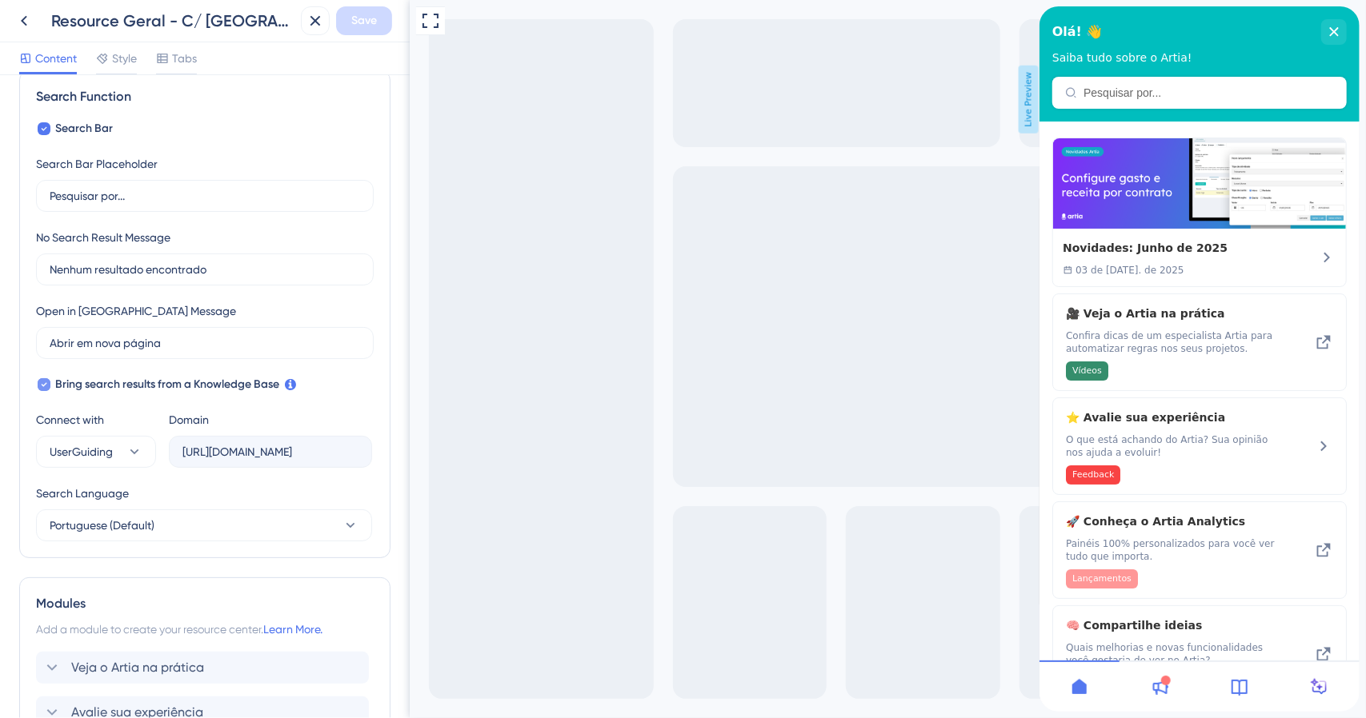
click at [130, 382] on span "Bring search results from a Knowledge Base" at bounding box center [167, 384] width 224 height 19
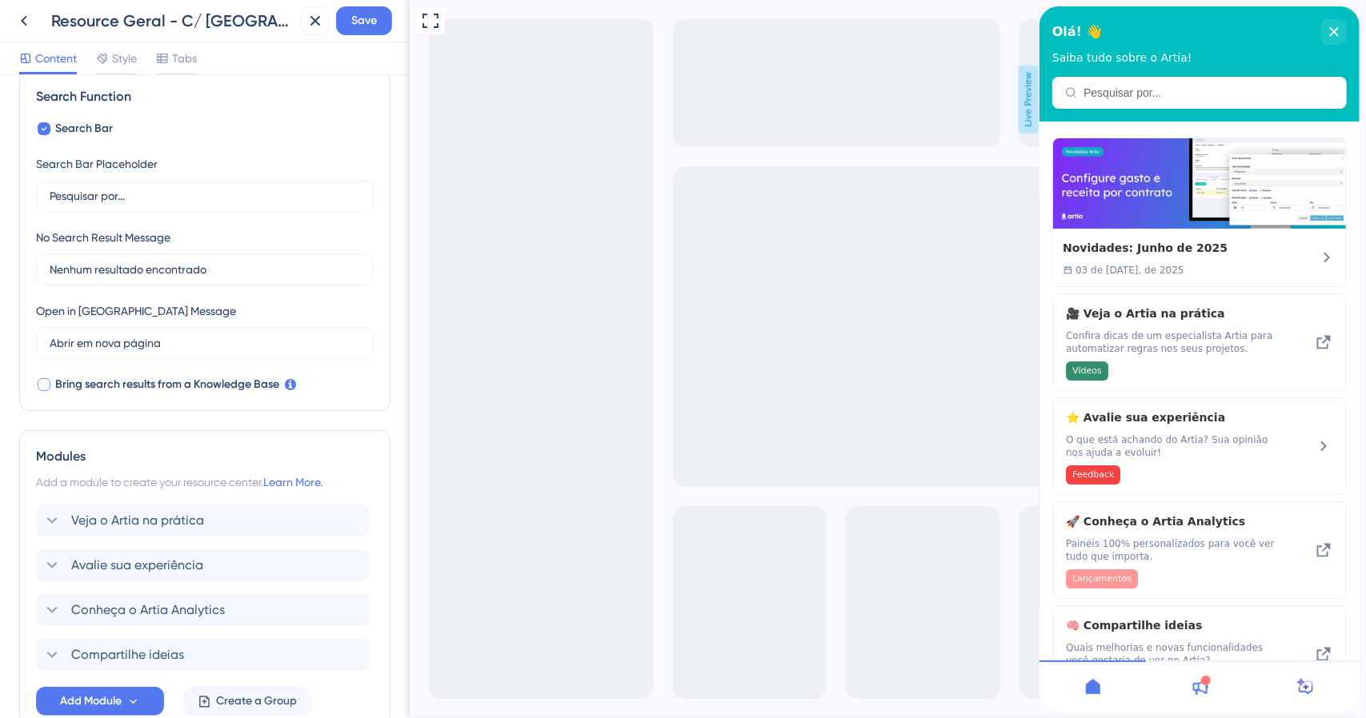
click at [133, 382] on span "Bring search results from a Knowledge Base" at bounding box center [167, 384] width 224 height 19
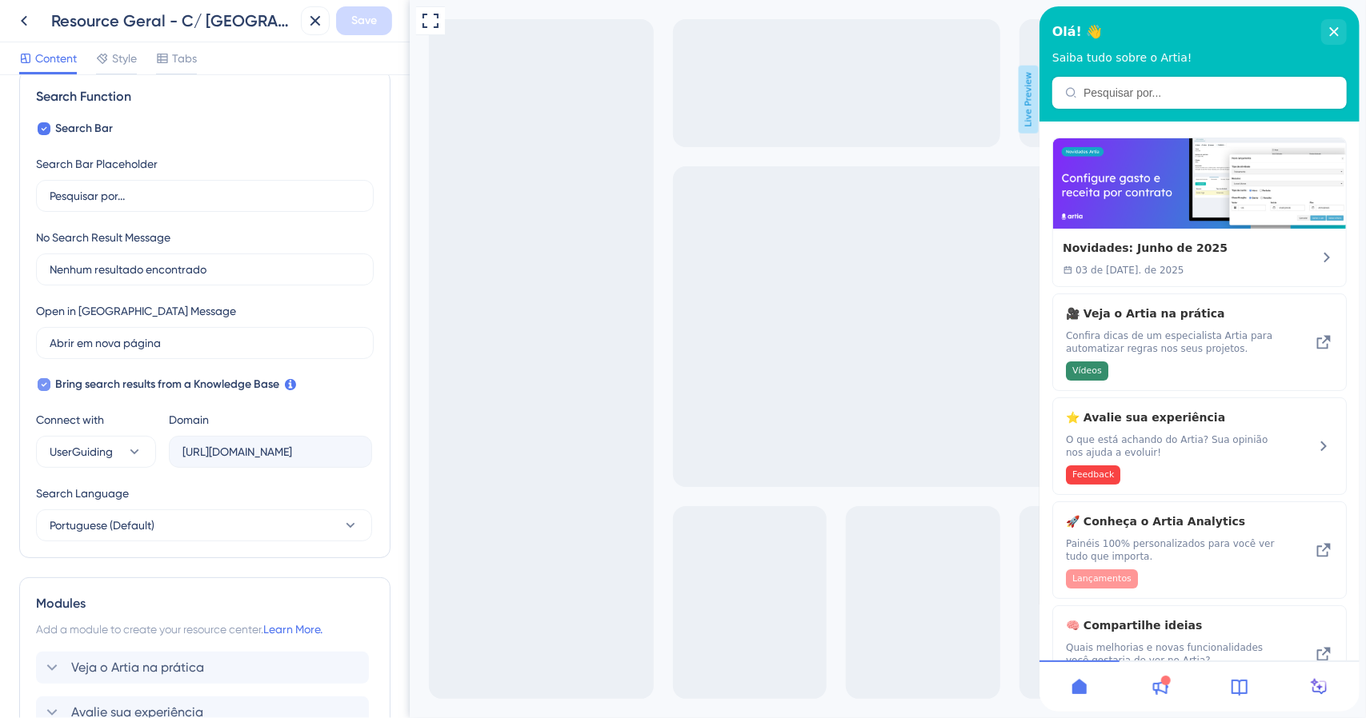
click at [133, 382] on span "Bring search results from a Knowledge Base" at bounding box center [167, 384] width 224 height 19
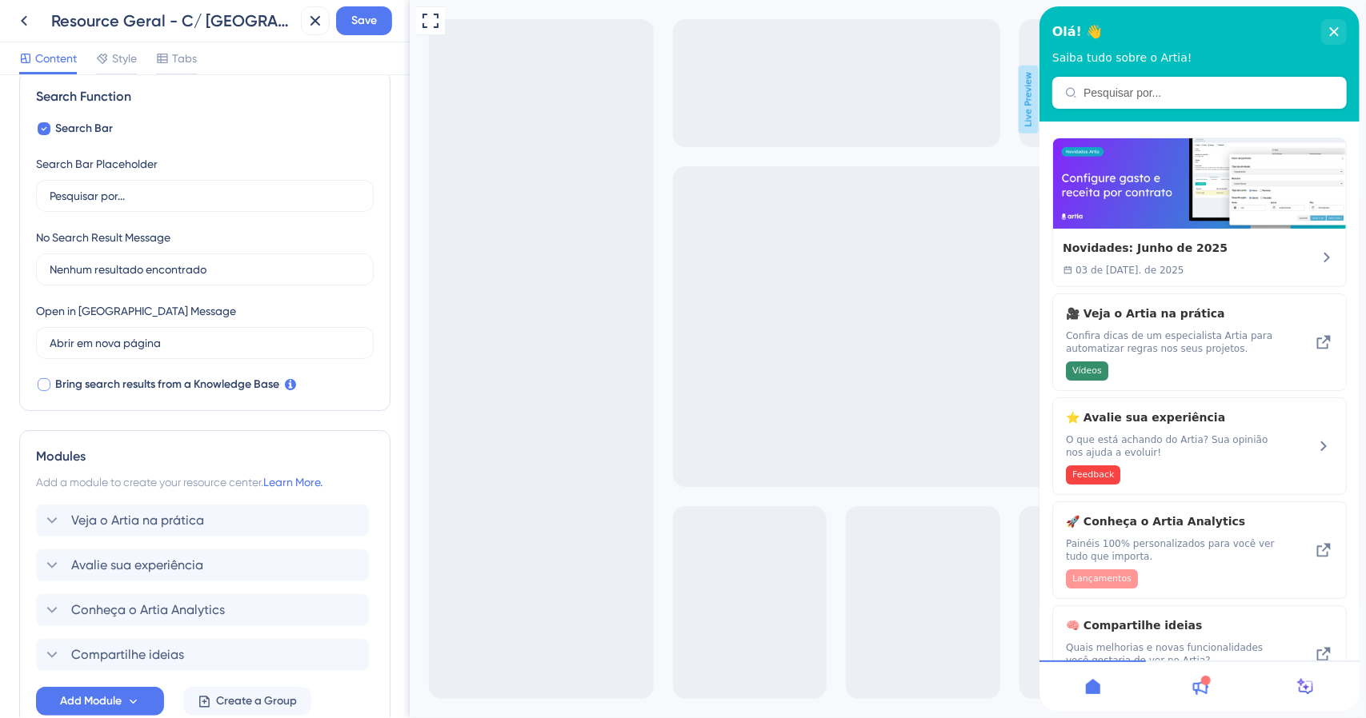
click at [133, 382] on span "Bring search results from a Knowledge Base" at bounding box center [167, 384] width 224 height 19
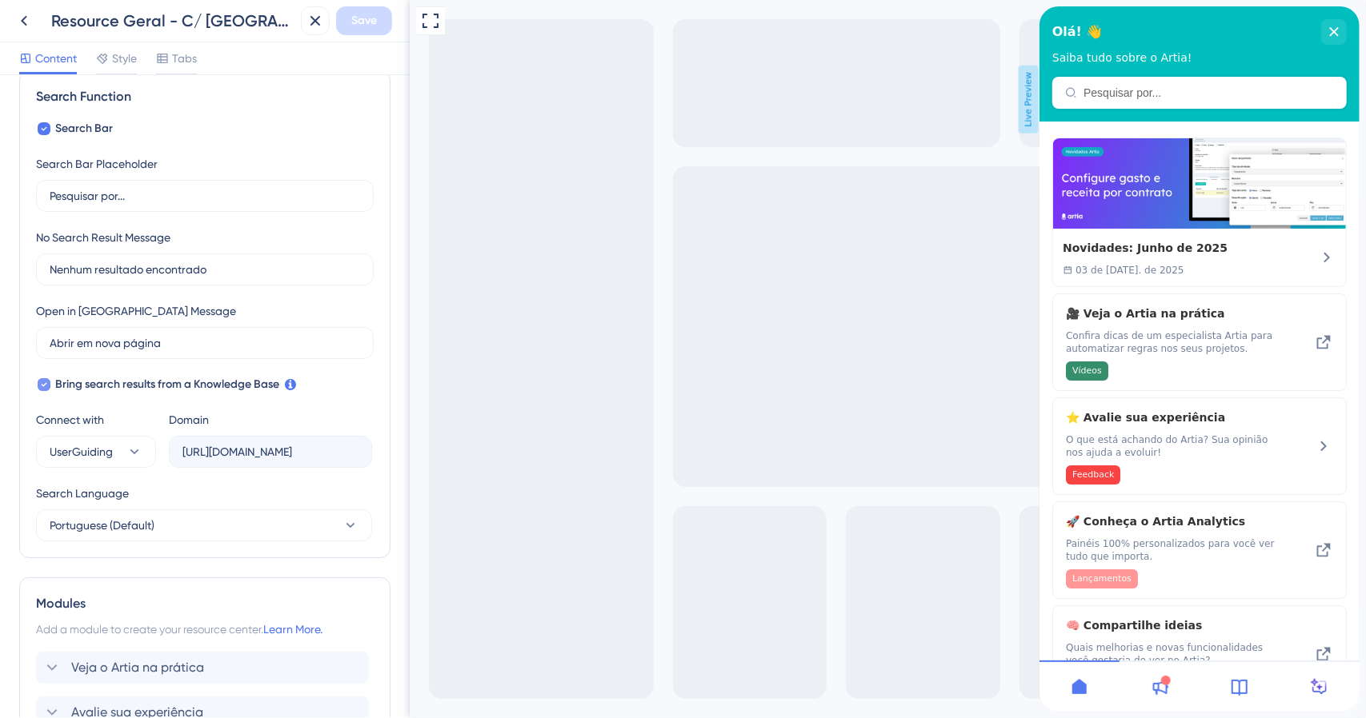
click at [133, 382] on span "Bring search results from a Knowledge Base" at bounding box center [167, 384] width 224 height 19
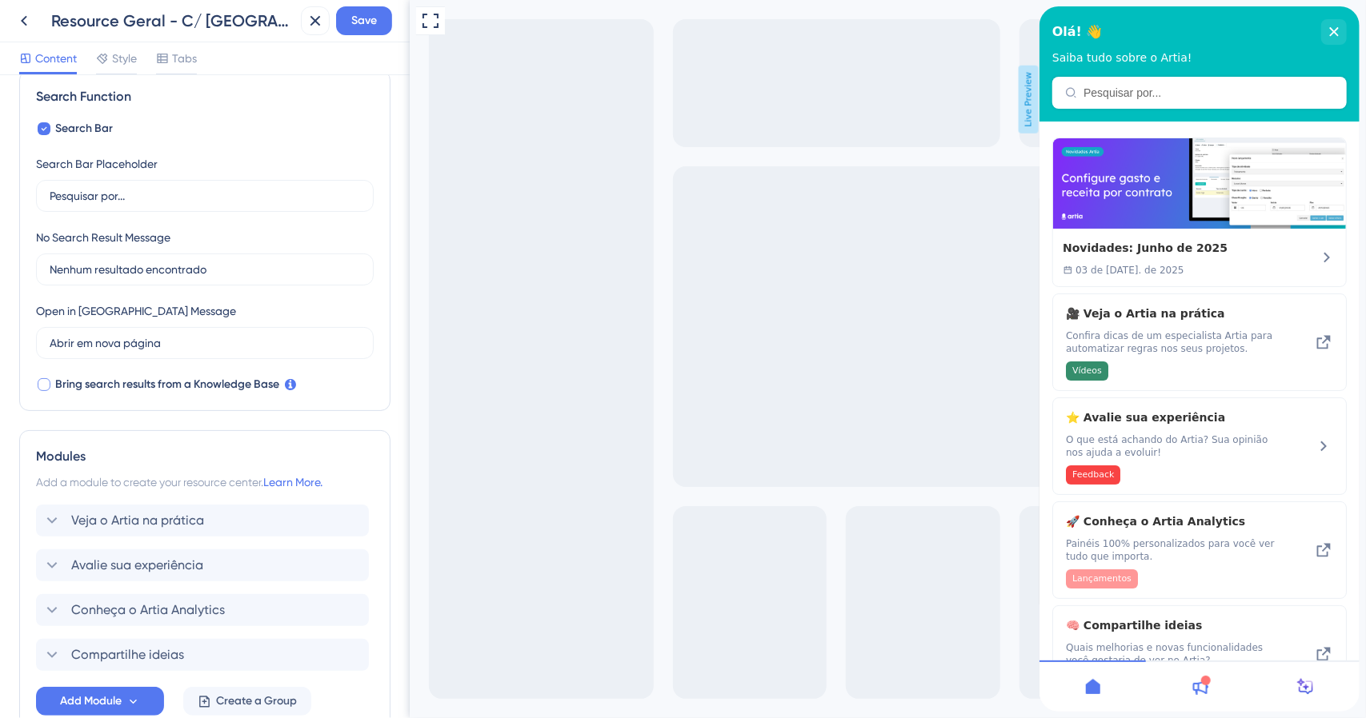
click at [133, 382] on span "Bring search results from a Knowledge Base" at bounding box center [167, 384] width 224 height 19
checkbox input "true"
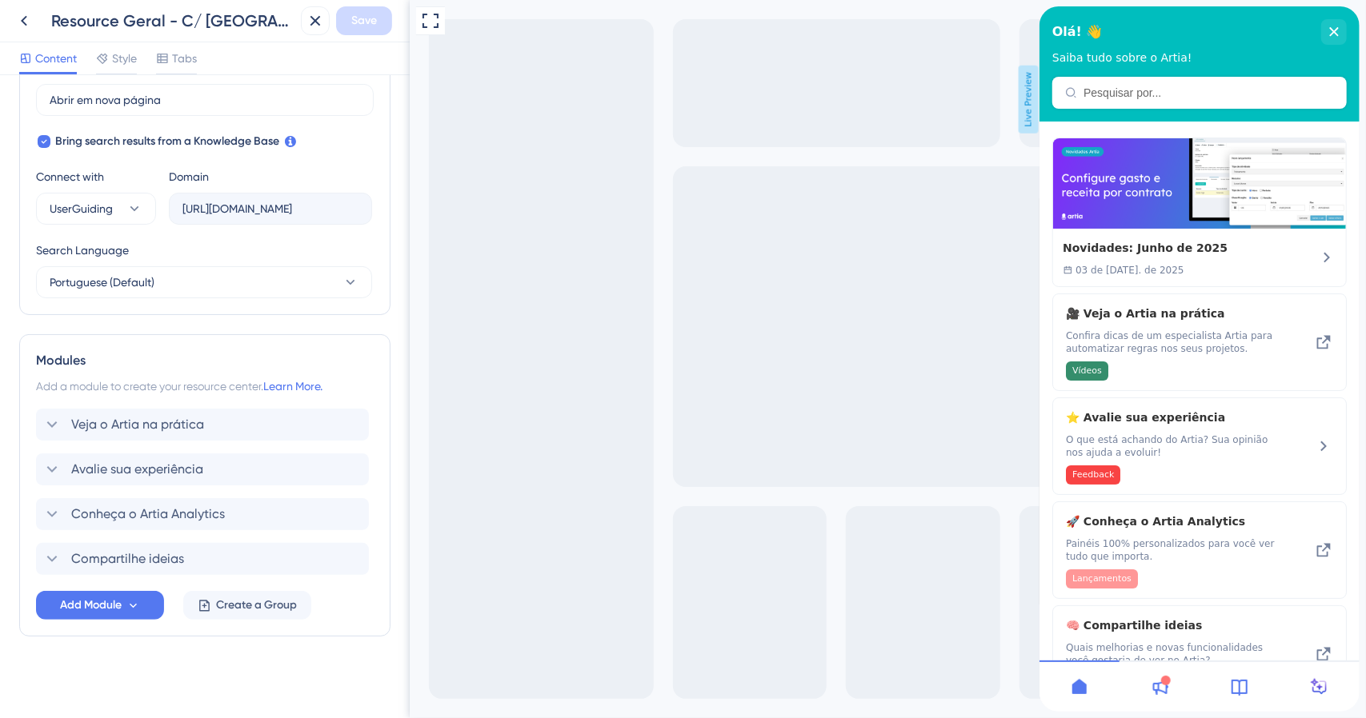
scroll to position [0, 0]
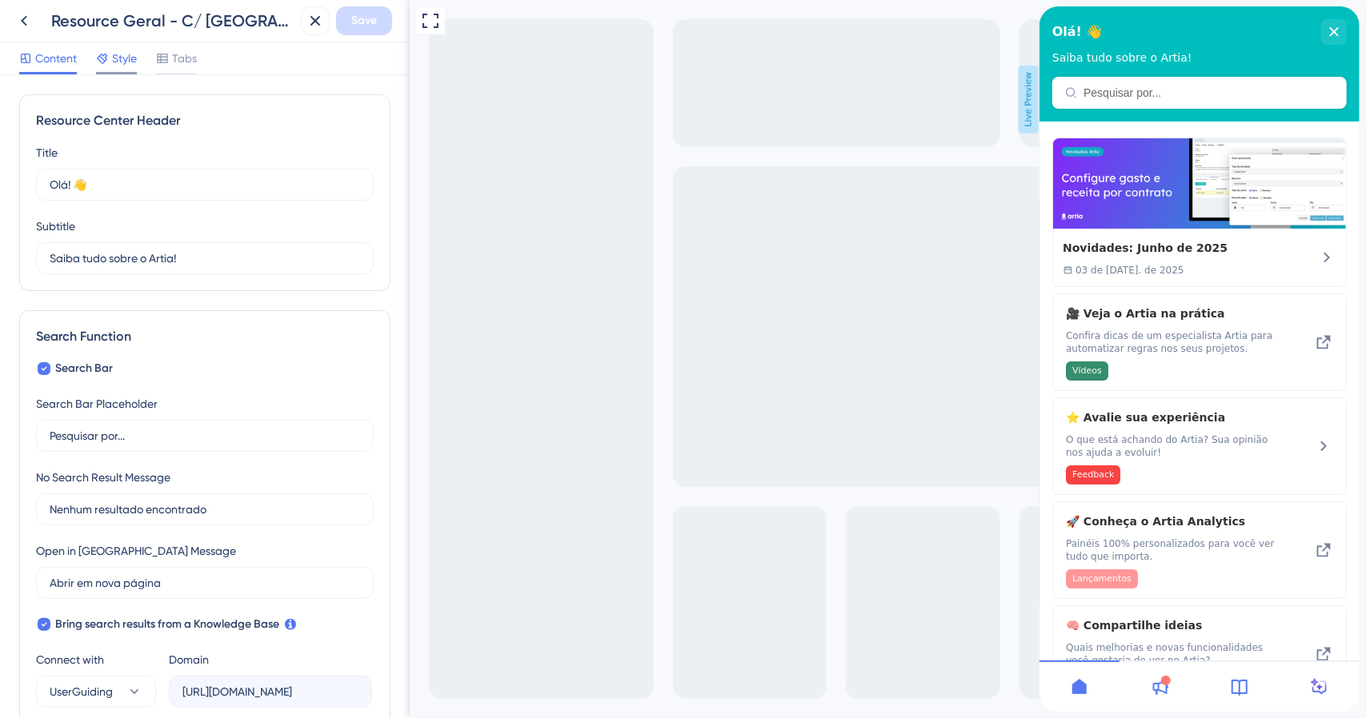
click at [123, 56] on span "Style" at bounding box center [124, 58] width 25 height 19
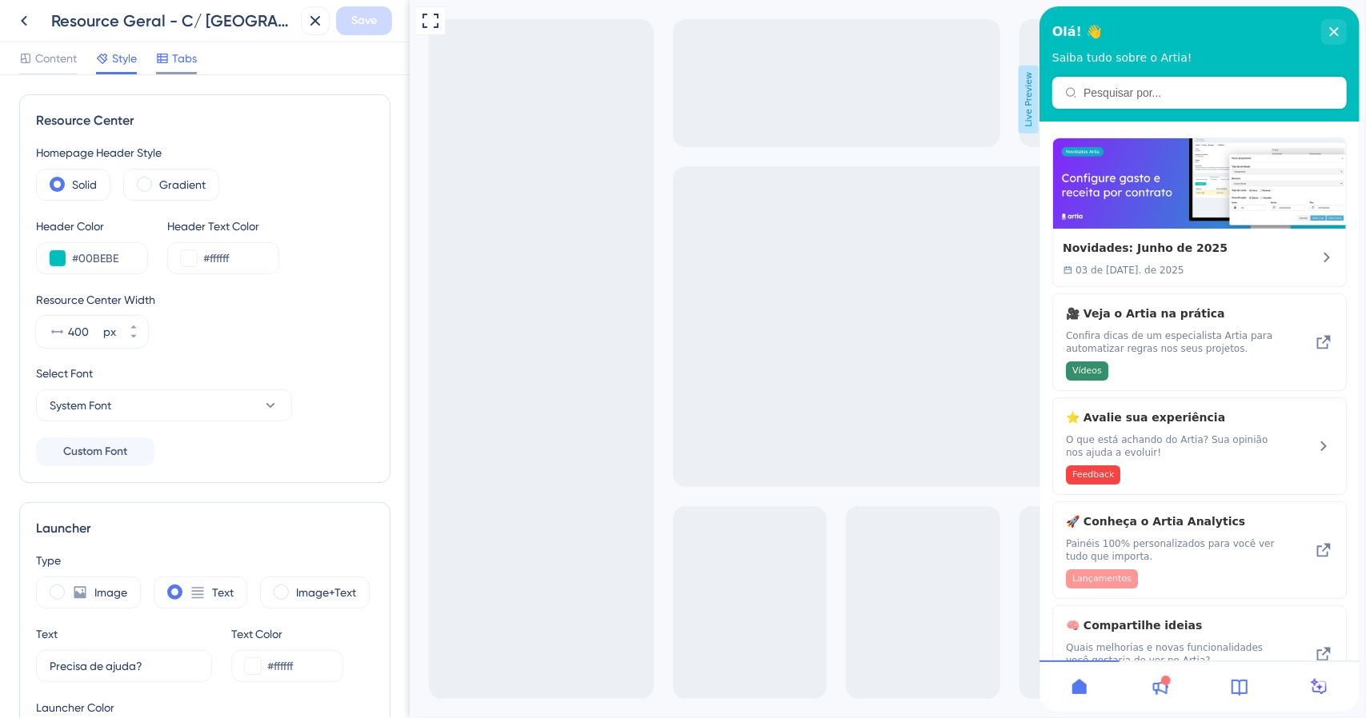
click at [171, 58] on div "Tabs" at bounding box center [176, 58] width 41 height 19
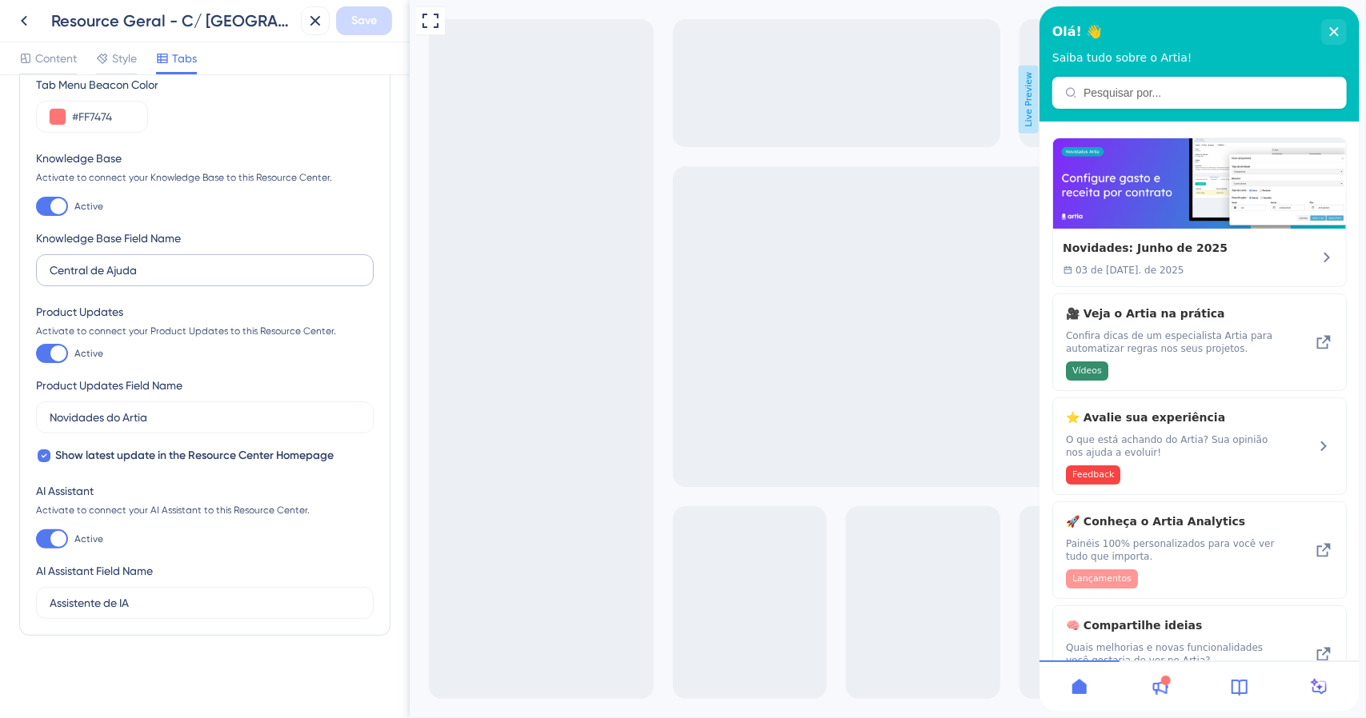
click at [61, 361] on div at bounding box center [52, 353] width 32 height 19
click at [36, 354] on input "Active" at bounding box center [35, 354] width 1 height 1
checkbox input "false"
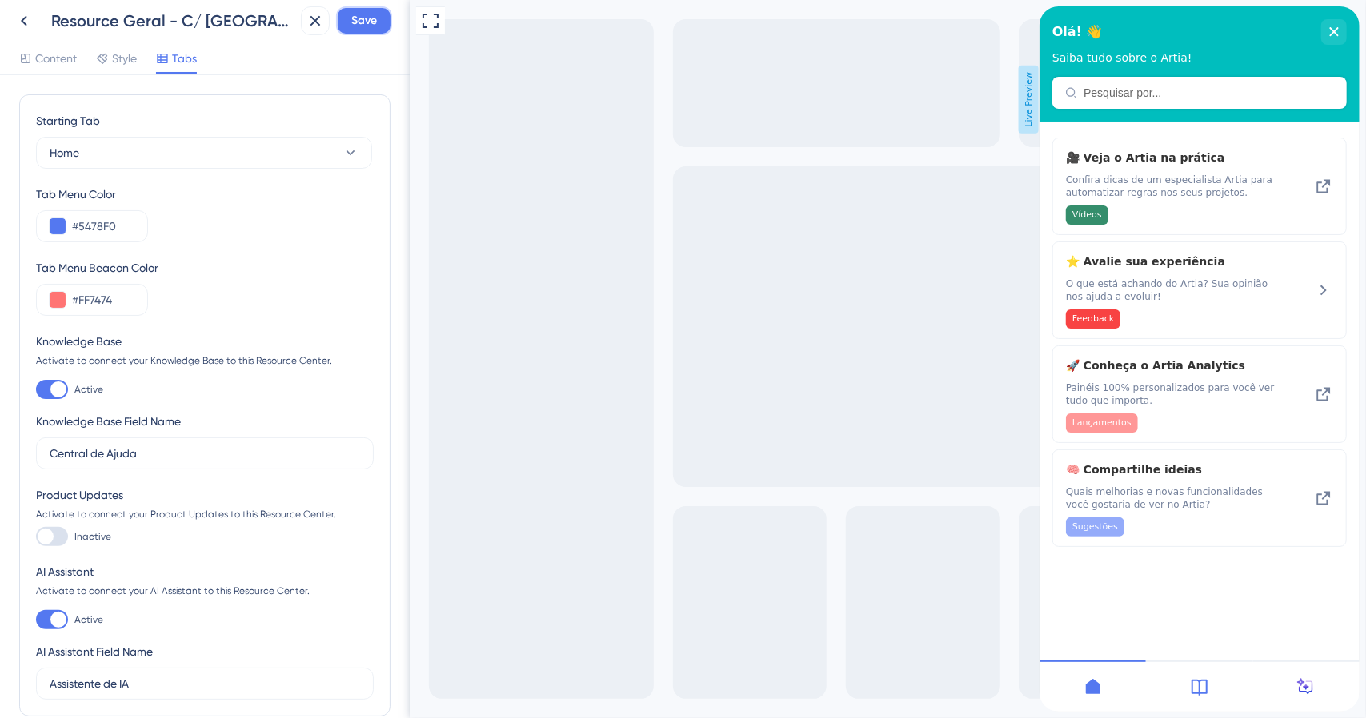
click at [382, 18] on button "Save" at bounding box center [364, 20] width 56 height 29
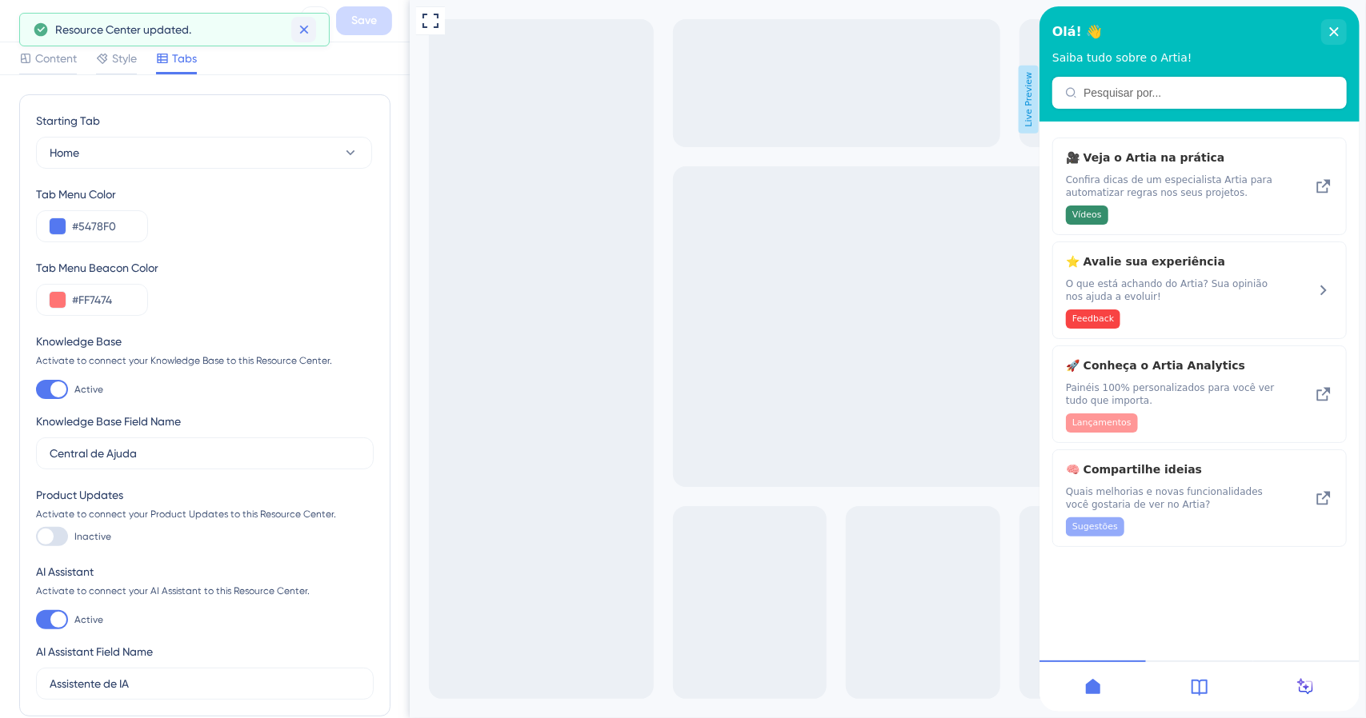
click at [304, 31] on icon at bounding box center [304, 30] width 16 height 16
click at [19, 24] on icon at bounding box center [23, 20] width 19 height 19
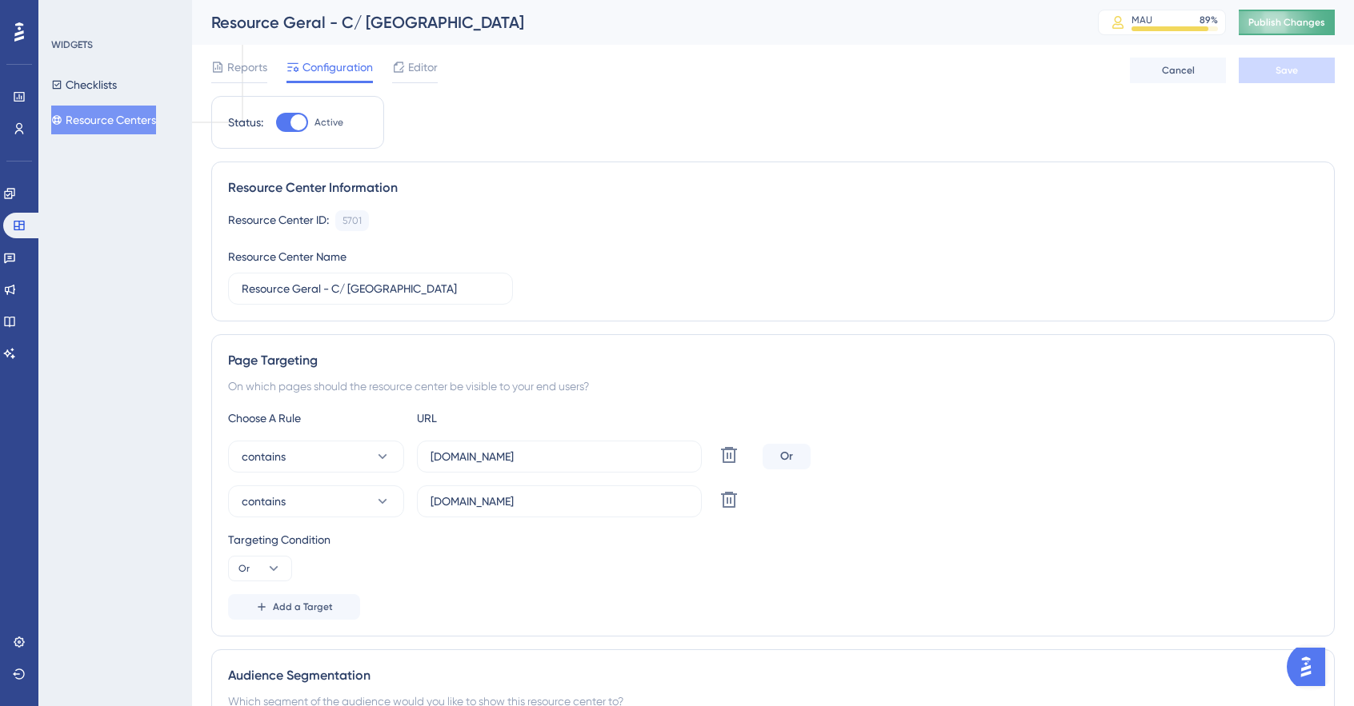
click at [1287, 10] on button "Publish Changes" at bounding box center [1287, 23] width 96 height 26
click at [16, 268] on link at bounding box center [9, 258] width 13 height 26
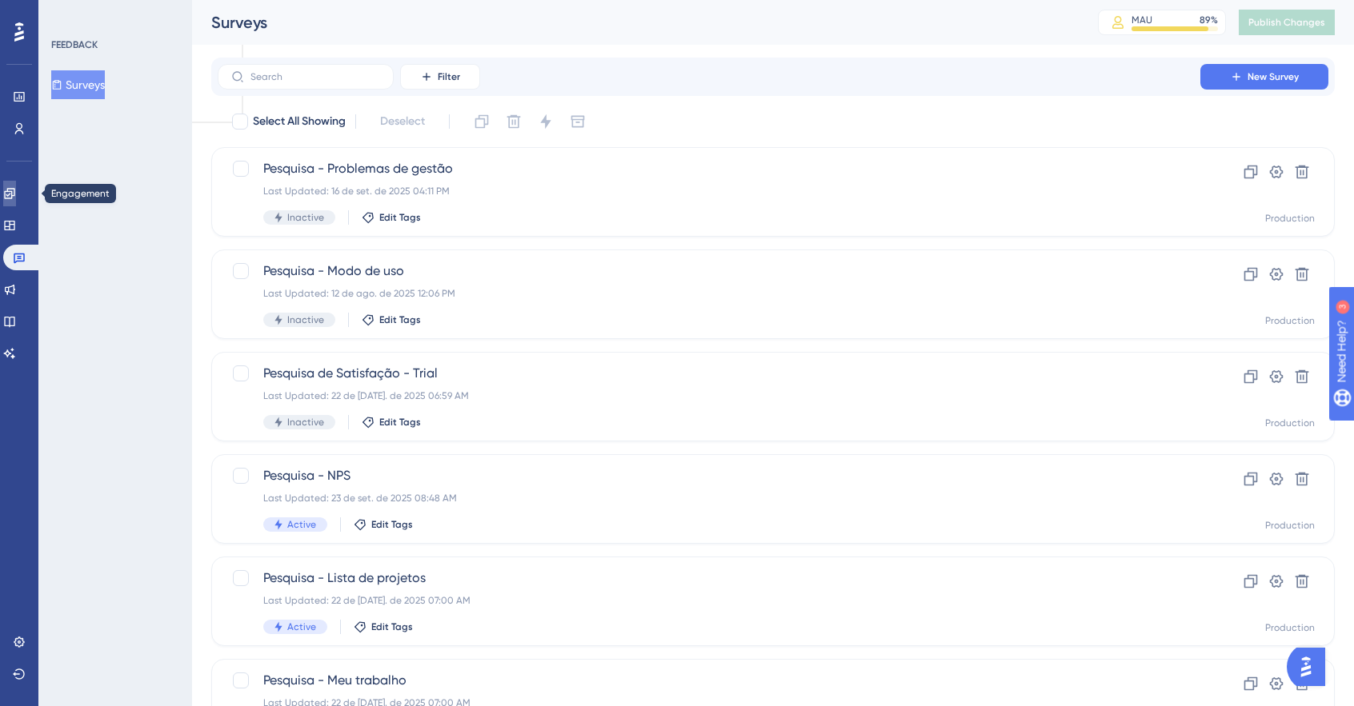
click at [14, 193] on icon at bounding box center [9, 193] width 10 height 10
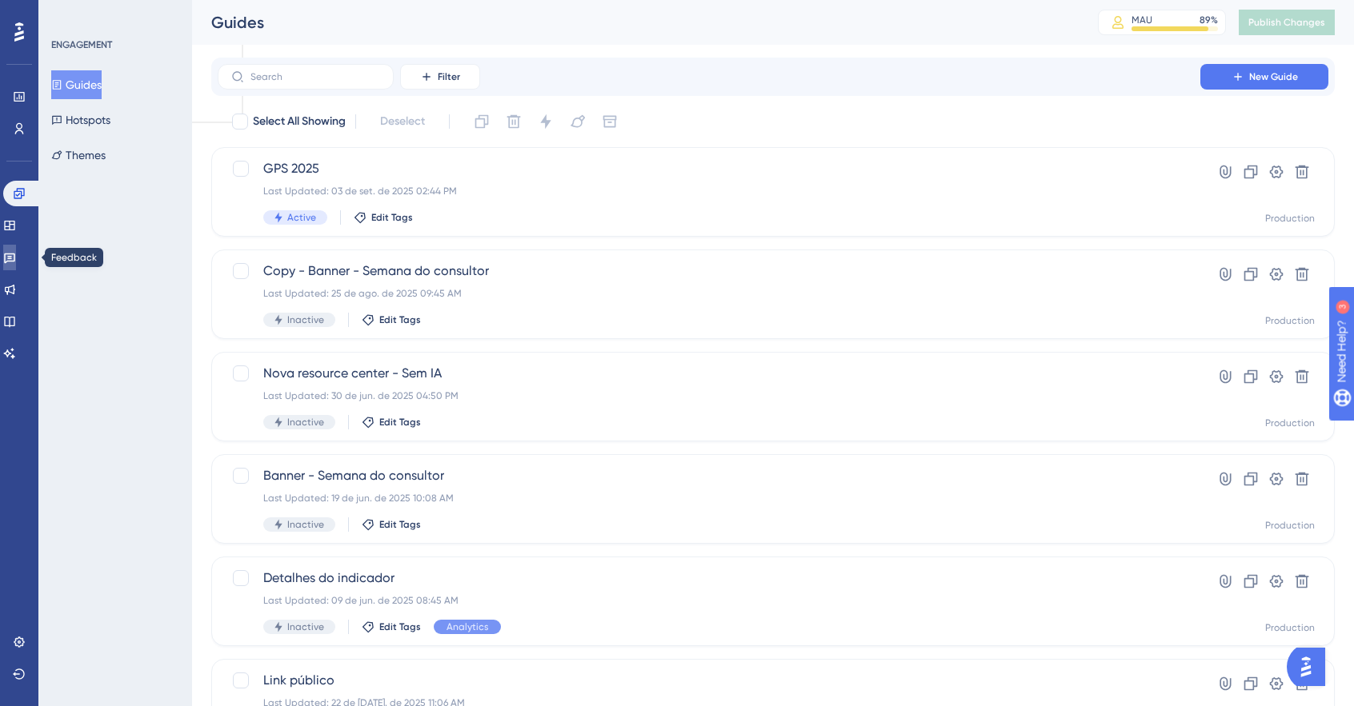
click at [16, 264] on link at bounding box center [9, 258] width 13 height 26
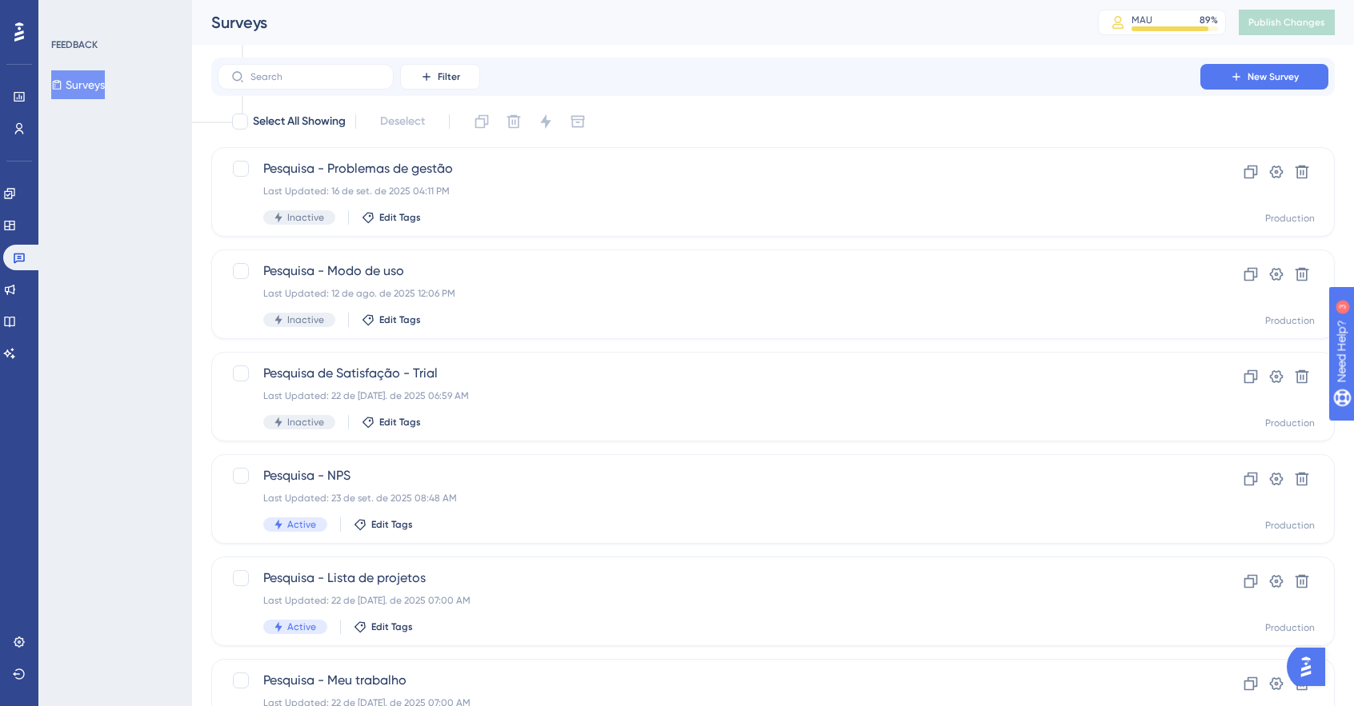
click at [28, 214] on div "Widgets" at bounding box center [19, 226] width 32 height 26
click at [16, 218] on link at bounding box center [9, 226] width 13 height 26
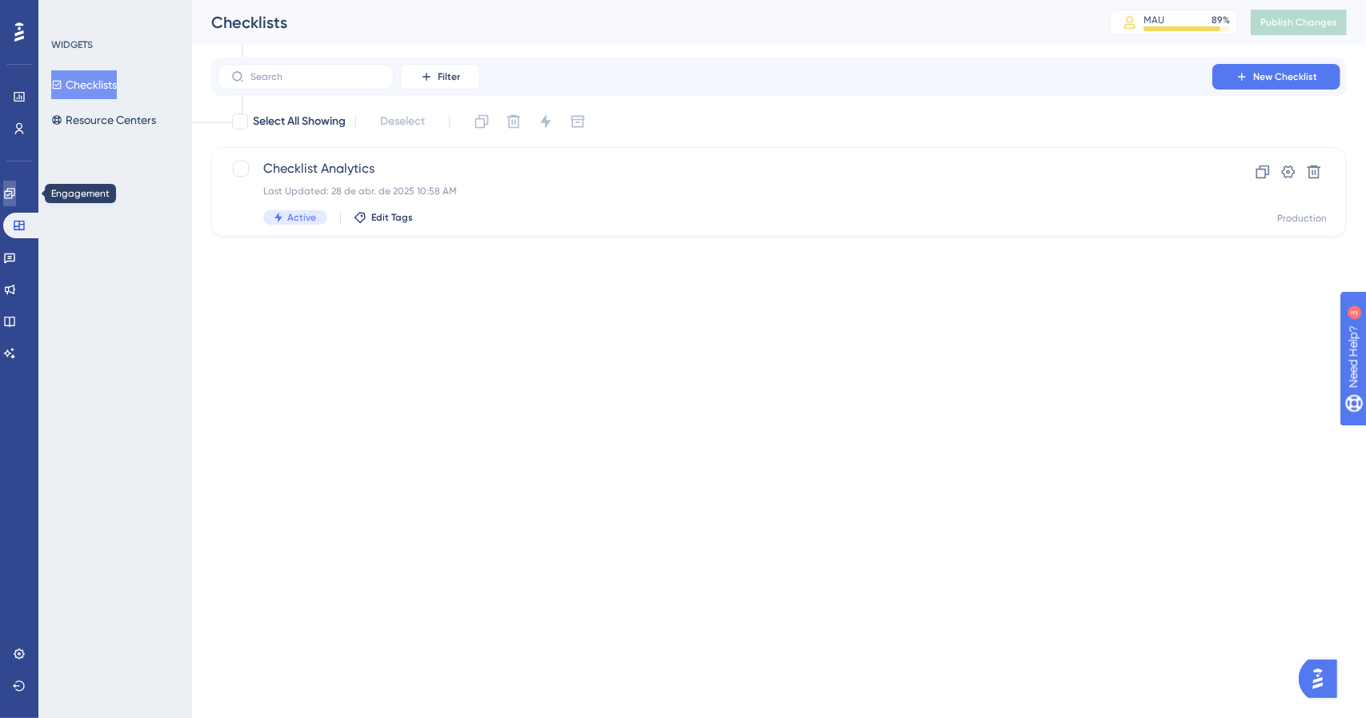
click at [14, 191] on icon at bounding box center [9, 193] width 10 height 10
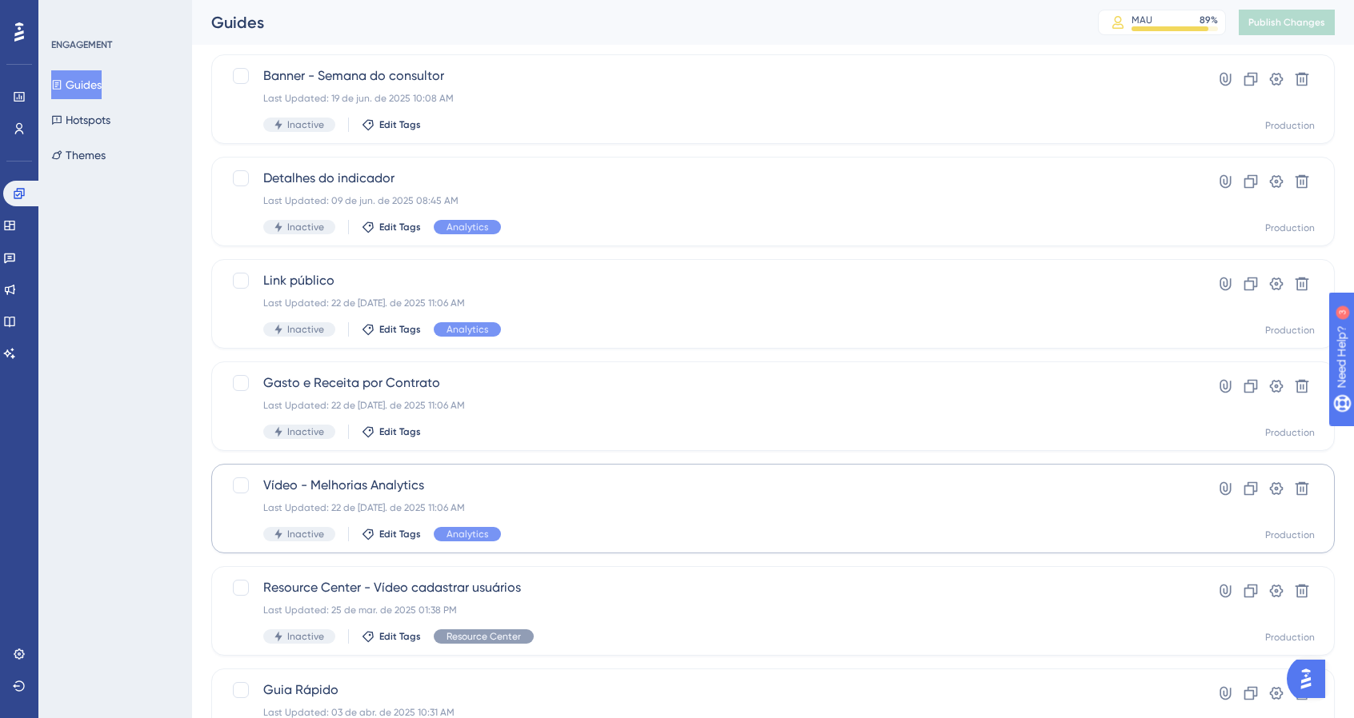
scroll to position [523, 0]
